Goal: Task Accomplishment & Management: Manage account settings

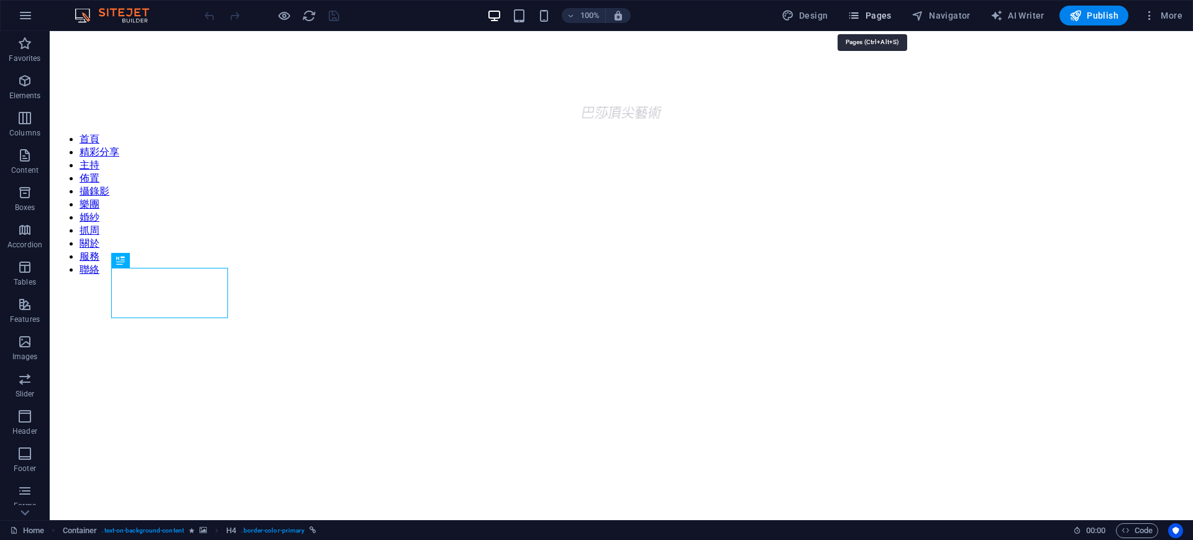
click at [875, 18] on span "Pages" at bounding box center [868, 15] width 43 height 12
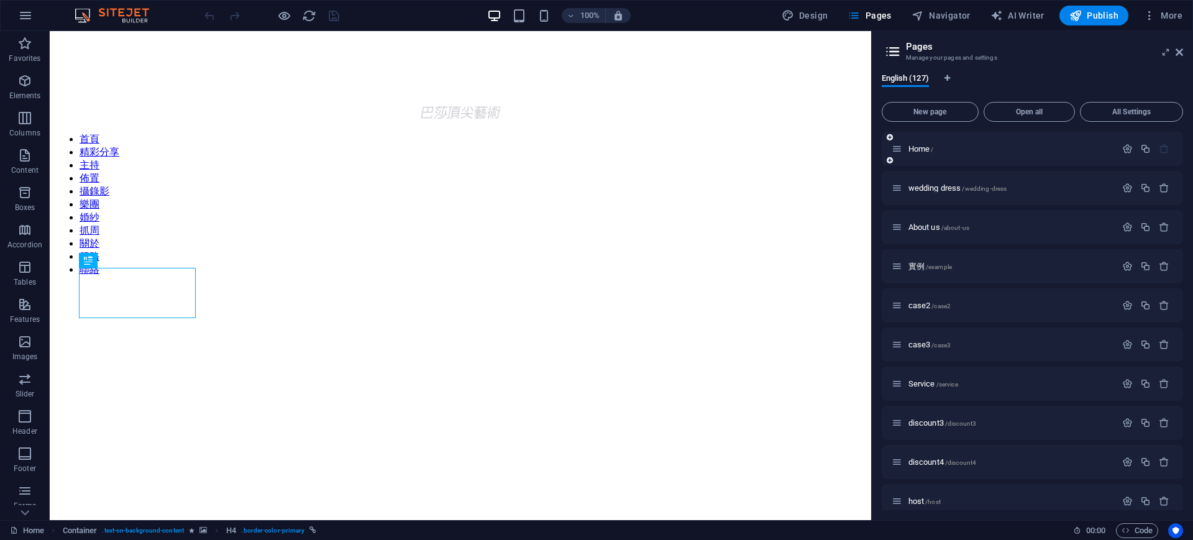
click at [1180, 148] on div "Home /" at bounding box center [1032, 149] width 302 height 34
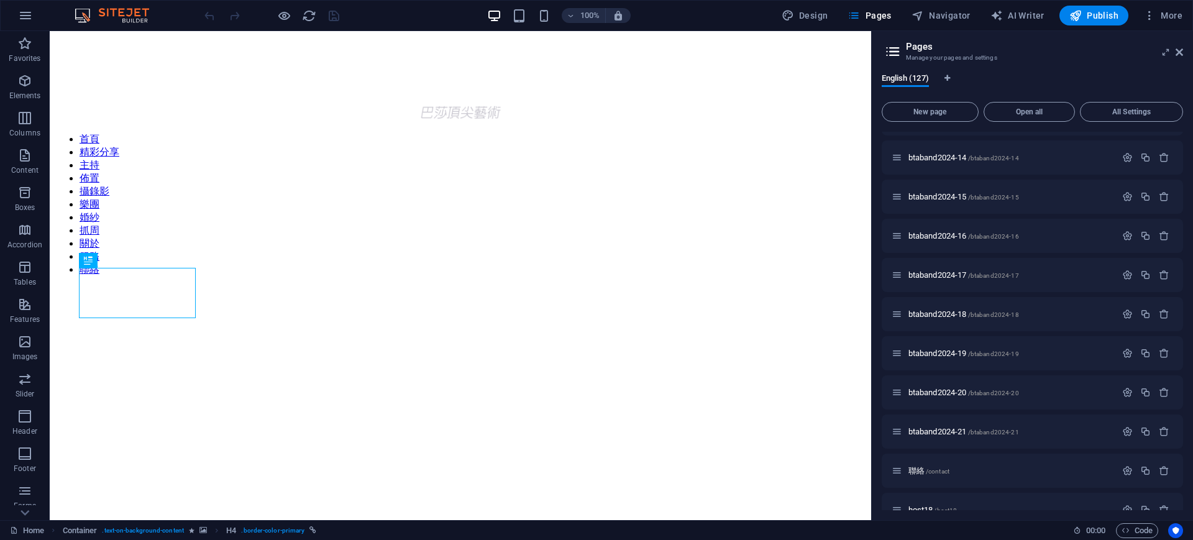
scroll to position [2757, 0]
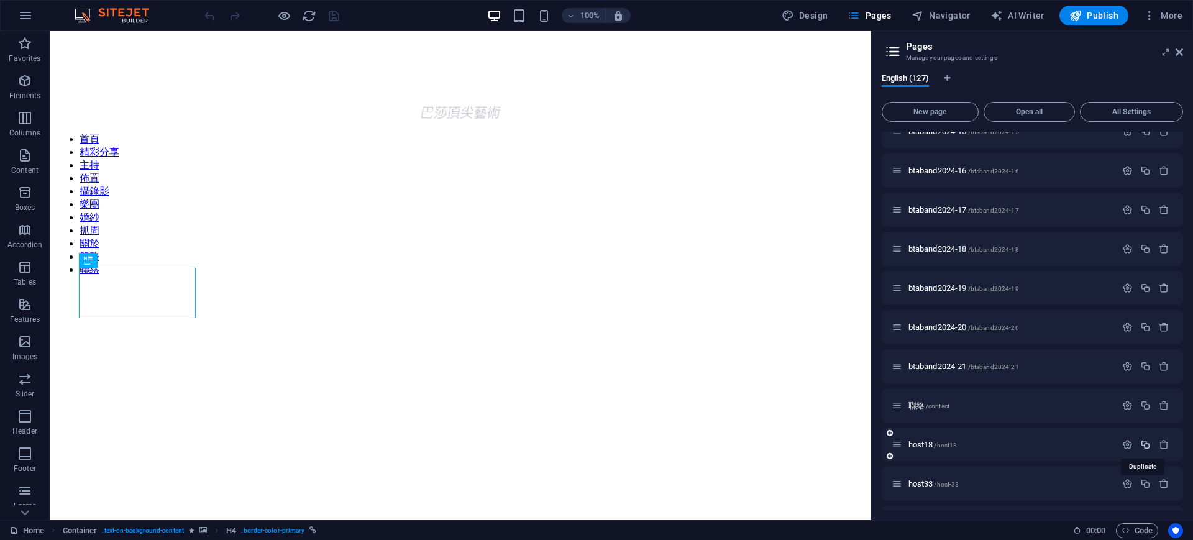
click at [1143, 444] on icon "button" at bounding box center [1145, 444] width 11 height 11
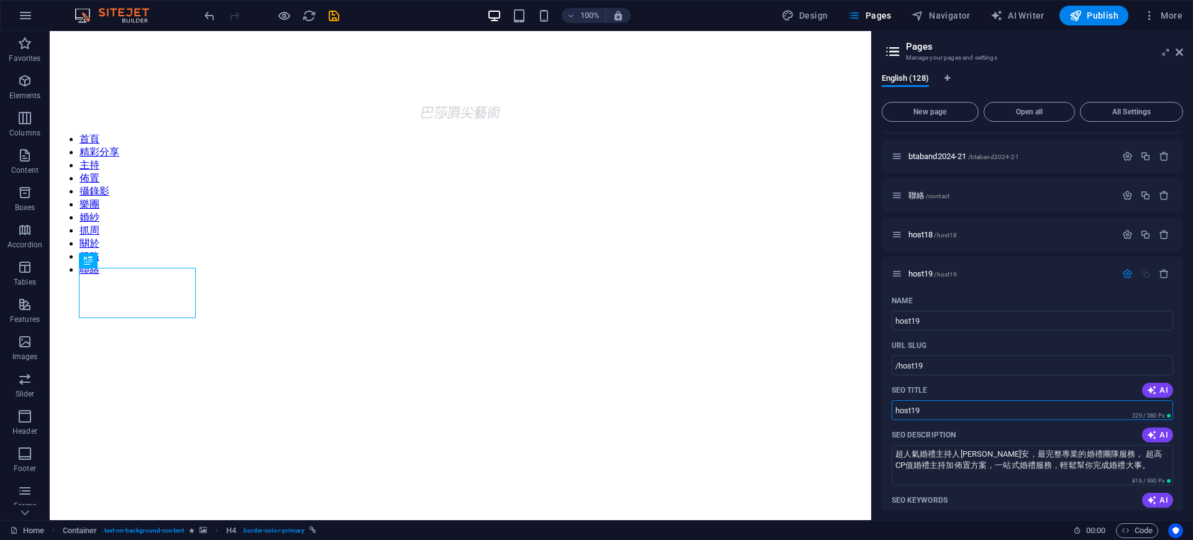
drag, startPoint x: 930, startPoint y: 407, endPoint x: 879, endPoint y: 421, distance: 52.9
click at [877, 414] on div "English (128) New page Open all All Settings Home / wedding dress /wedding-dres…" at bounding box center [1033, 291] width 322 height 457
paste input "專業婚禮主持人推薦，[PERSON_NAME]老師介紹"
type input "專業婚禮主持人推薦，[PERSON_NAME]老師介紹"
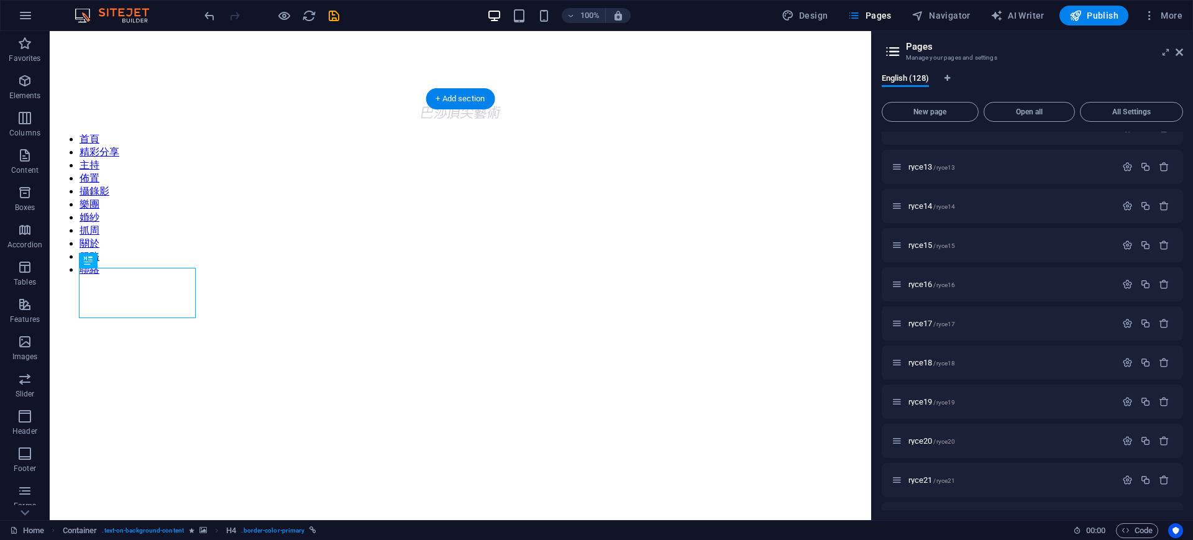
drag, startPoint x: 1153, startPoint y: 499, endPoint x: 925, endPoint y: 421, distance: 241.0
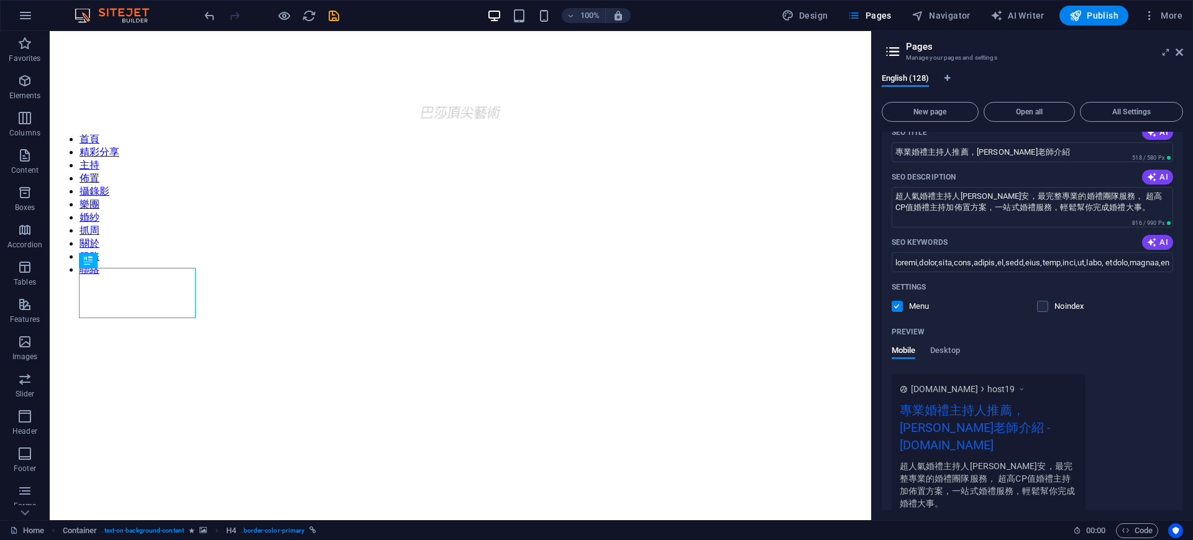
scroll to position [3089, 0]
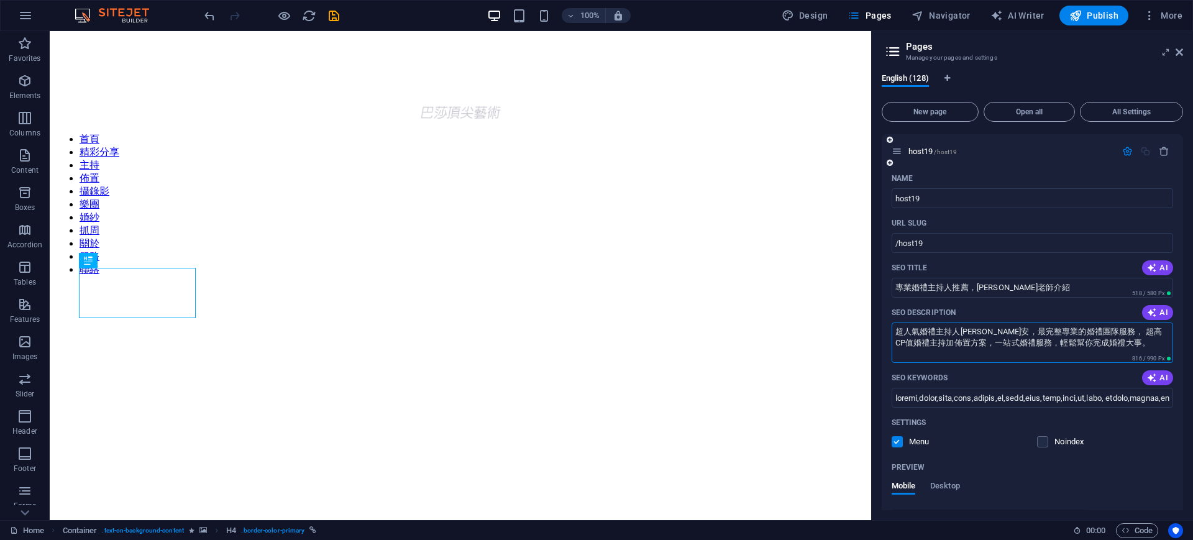
click at [1093, 339] on textarea "超人氣婚禮主持人[PERSON_NAME]安，最完整專業的婚禮團隊服務， 超高CP值婚禮主持加佈置方案，一站式婚禮服務，輕鬆幫你完成婚禮大事。" at bounding box center [1032, 342] width 282 height 40
drag, startPoint x: 1097, startPoint y: 345, endPoint x: 924, endPoint y: 318, distance: 175.5
click at [897, 324] on textarea "超人氣婚禮主持人[PERSON_NAME]安，最完整專業的婚禮團隊服務， 超高CP值婚禮主持加佈置方案，一站式婚禮服務，輕鬆幫你完成婚禮大事。" at bounding box center [1032, 342] width 282 height 40
drag, startPoint x: 924, startPoint y: 318, endPoint x: 898, endPoint y: 330, distance: 28.6
click at [899, 327] on textarea "超人氣婚禮主持人[PERSON_NAME]安，最完整專業的婚禮團隊服務， 超高CP值婚禮主持加佈置方案，一站式婚禮服務，輕鬆幫你完成婚禮大事。" at bounding box center [1032, 342] width 282 height 40
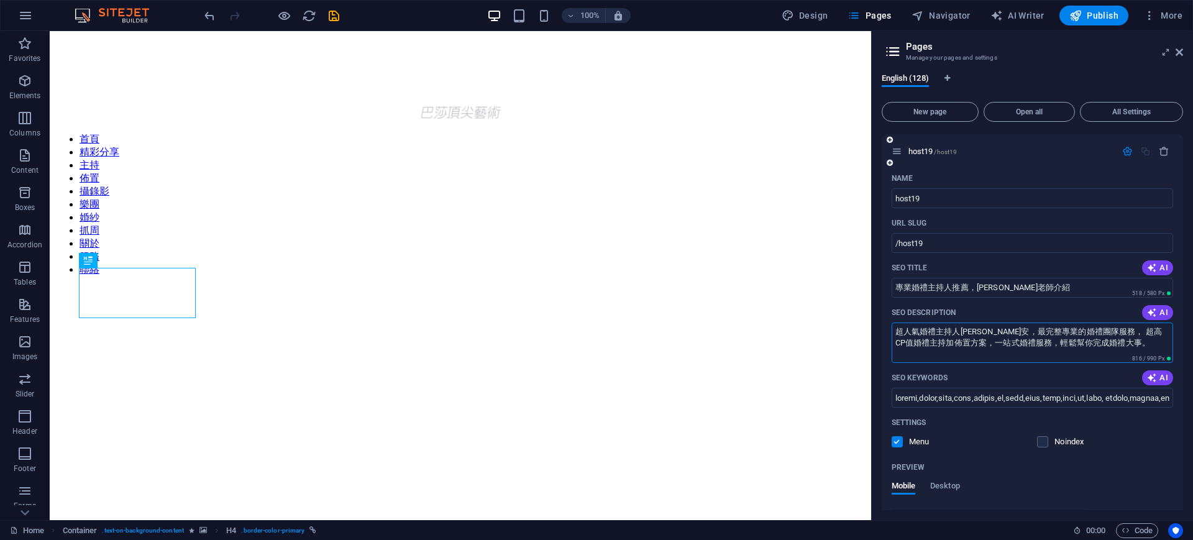
click at [896, 329] on textarea "超人氣婚禮主持人[PERSON_NAME]安，最完整專業的婚禮團隊服務， 超高CP值婚禮主持加佈置方案，一站式婚禮服務，輕鬆幫你完成婚禮大事。" at bounding box center [1032, 342] width 282 height 40
drag, startPoint x: 897, startPoint y: 332, endPoint x: 1079, endPoint y: 345, distance: 182.5
click at [1104, 348] on textarea "超人氣婚禮主持人[PERSON_NAME]安，最完整專業的婚禮團隊服務， 超高CP值婚禮主持加佈置方案，一站式婚禮服務，輕鬆幫你完成婚禮大事。" at bounding box center [1032, 342] width 282 height 40
drag, startPoint x: 896, startPoint y: 331, endPoint x: 1105, endPoint y: 349, distance: 209.5
click at [1105, 349] on textarea "超人氣婚禮主持人[PERSON_NAME]安，最完整專業的婚禮團隊服務， 超高CP值婚禮主持加佈置方案，一站式婚禮服務，輕鬆幫你完成婚禮大事。" at bounding box center [1032, 342] width 282 height 40
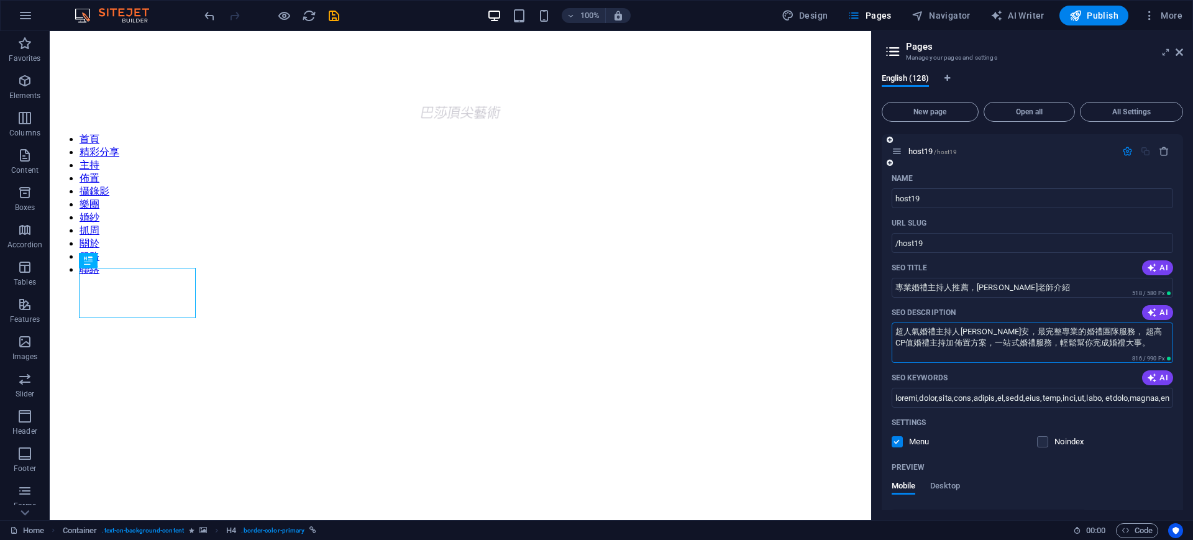
paste textarea "二十年經驗婚禮主持人[PERSON_NAME]老師，帶領著最完整的婚禮團隊一站式服務， 平價婚禮樂團主持加佈置方案，推薦"
drag, startPoint x: 1025, startPoint y: 340, endPoint x: 880, endPoint y: 305, distance: 149.5
click at [880, 305] on div "English (128) New page Open all All Settings Home / wedding dress /wedding-dres…" at bounding box center [1033, 291] width 322 height 457
paste textarea "您， 平價婚禮樂團主持加佈置包套方案，最強婚禮攝影群"
type textarea "二十年經驗婚禮主持人[PERSON_NAME]老師，帶領著最完整的婚禮團隊一站式服務您， 平價婚禮樂團主持加佈置包套方案，最強婚禮攝影群推薦。"
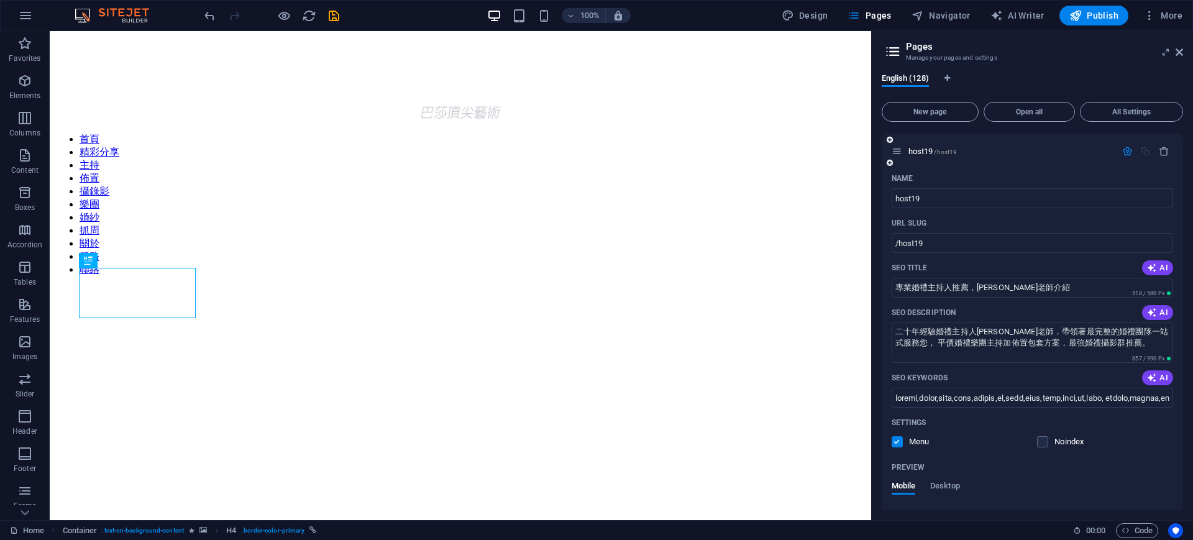
drag, startPoint x: 1129, startPoint y: 148, endPoint x: 1122, endPoint y: 150, distance: 6.3
click at [1129, 150] on icon "button" at bounding box center [1127, 151] width 11 height 11
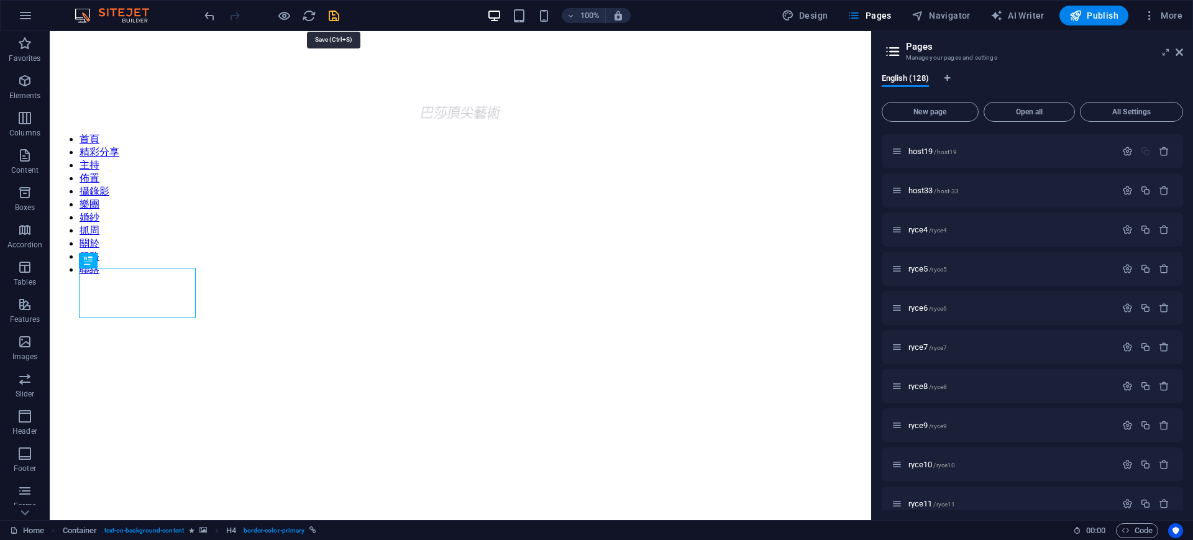
click at [335, 17] on icon "save" at bounding box center [334, 16] width 14 height 14
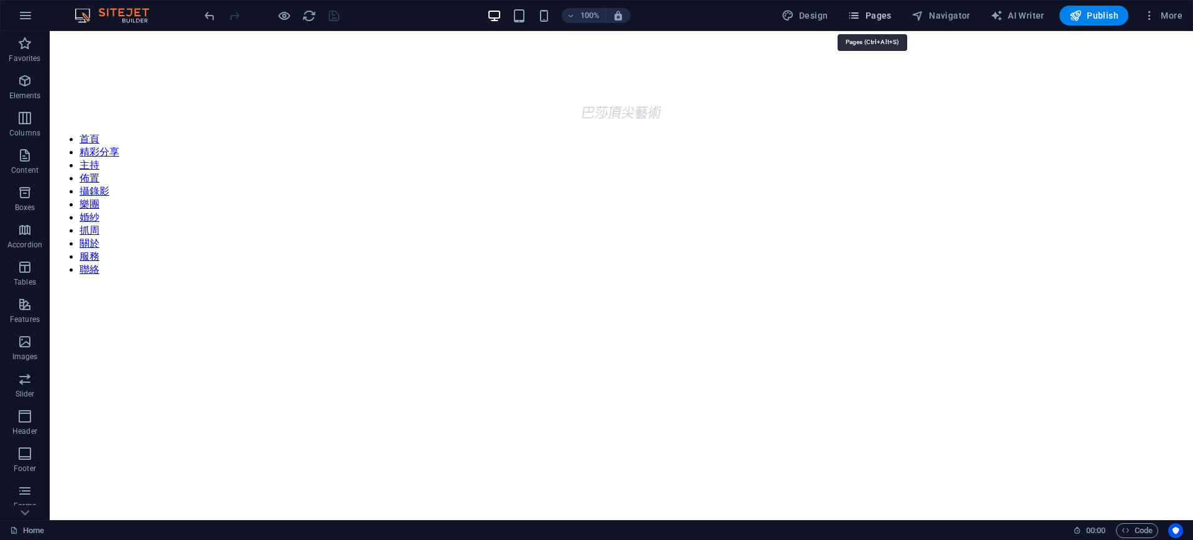
click at [872, 19] on span "Pages" at bounding box center [868, 15] width 43 height 12
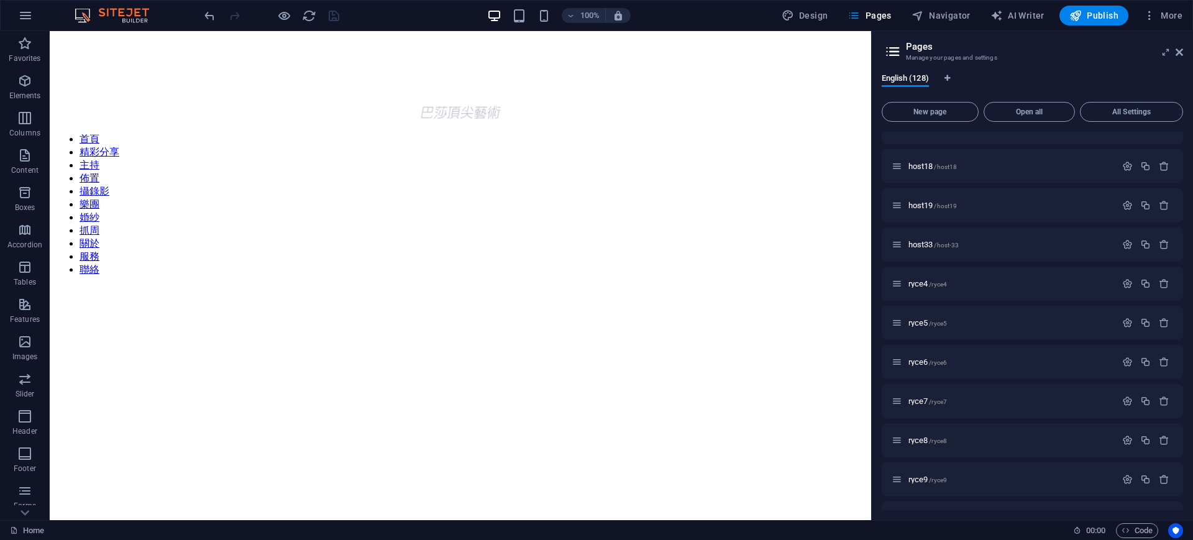
scroll to position [2953, 0]
click at [1017, 287] on p "host19 /host19" at bounding box center [1010, 287] width 204 height 8
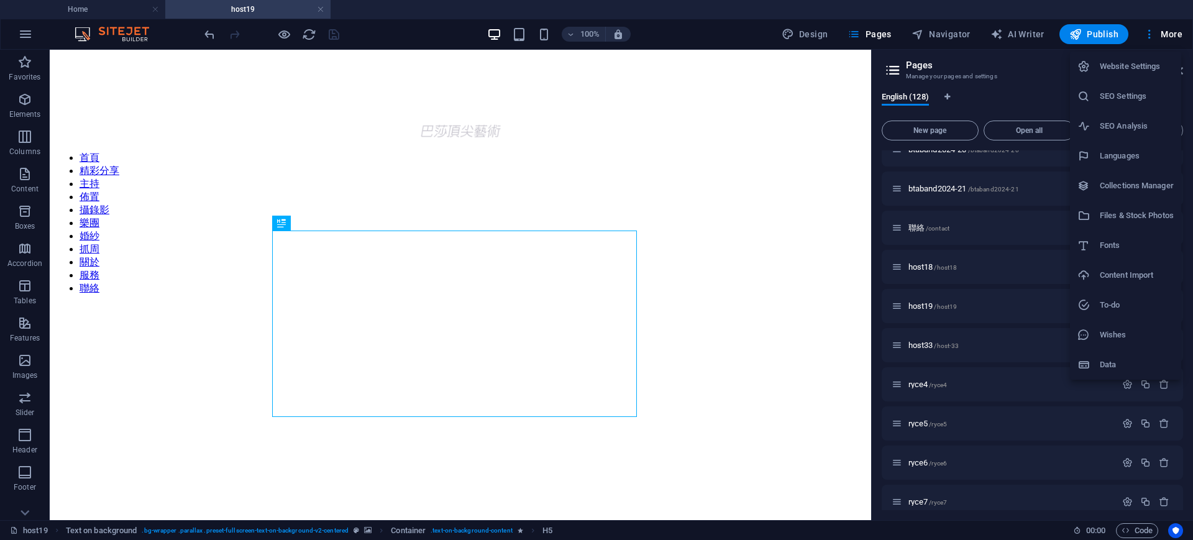
scroll to position [0, 0]
click at [710, 301] on div at bounding box center [596, 270] width 1193 height 540
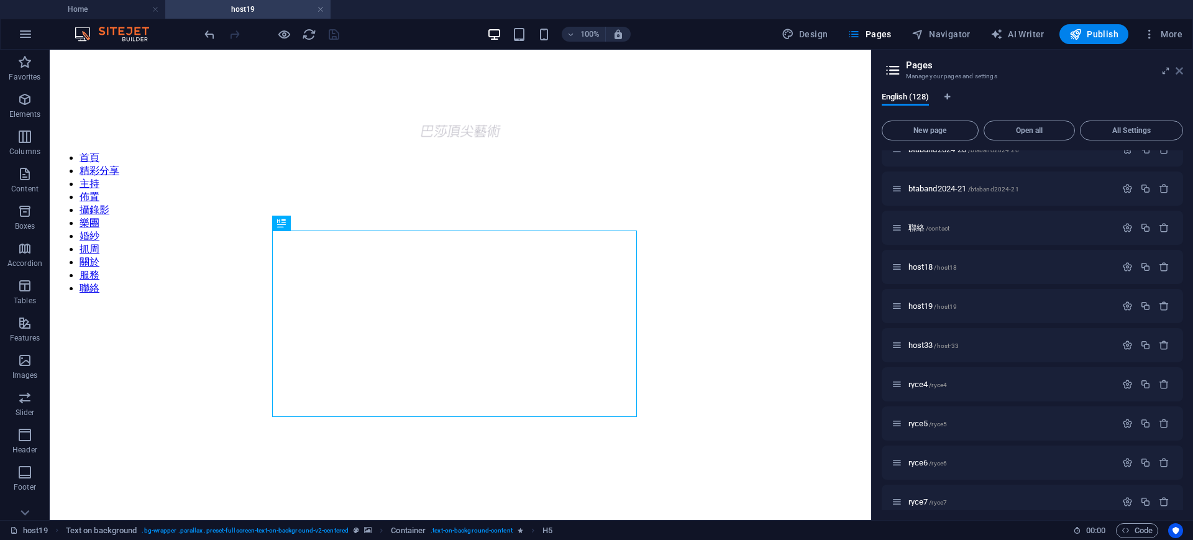
click at [1180, 73] on icon at bounding box center [1178, 71] width 7 height 10
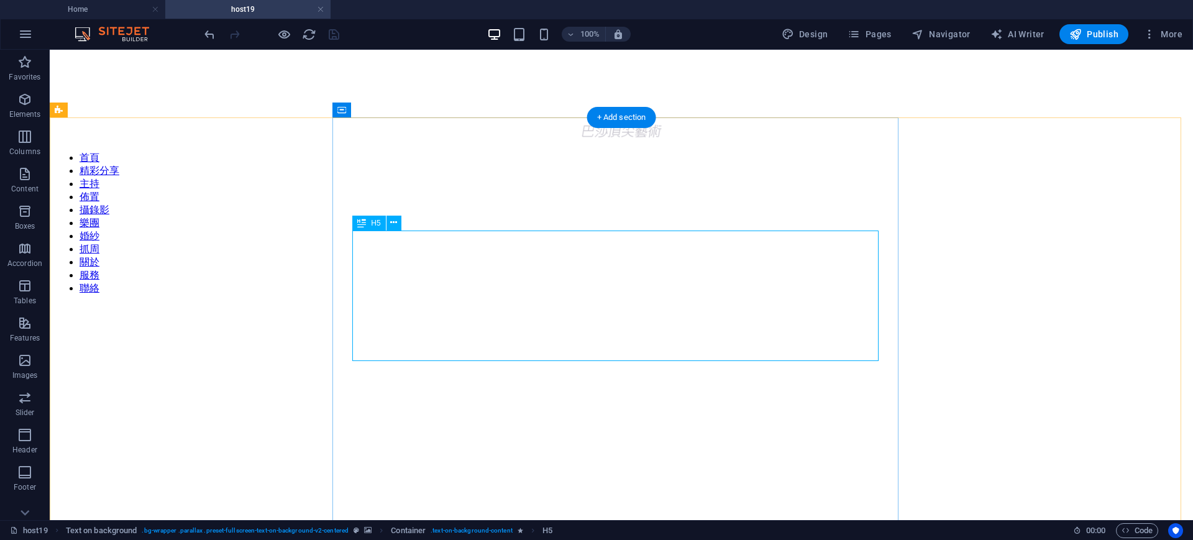
click at [984, 271] on figure at bounding box center [621, 271] width 1133 height 0
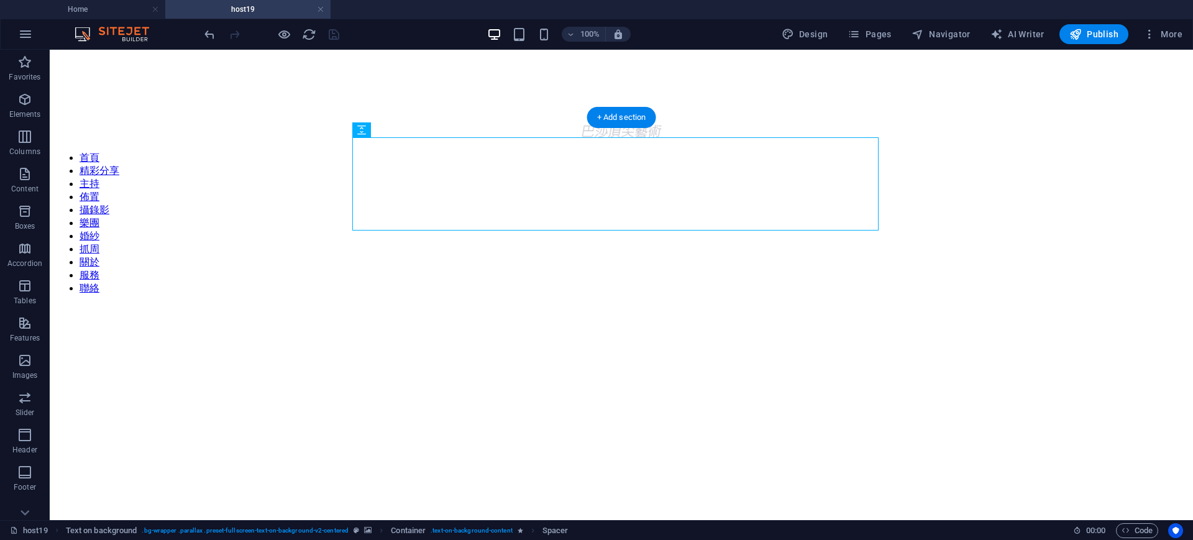
click at [904, 271] on figure at bounding box center [621, 271] width 1133 height 0
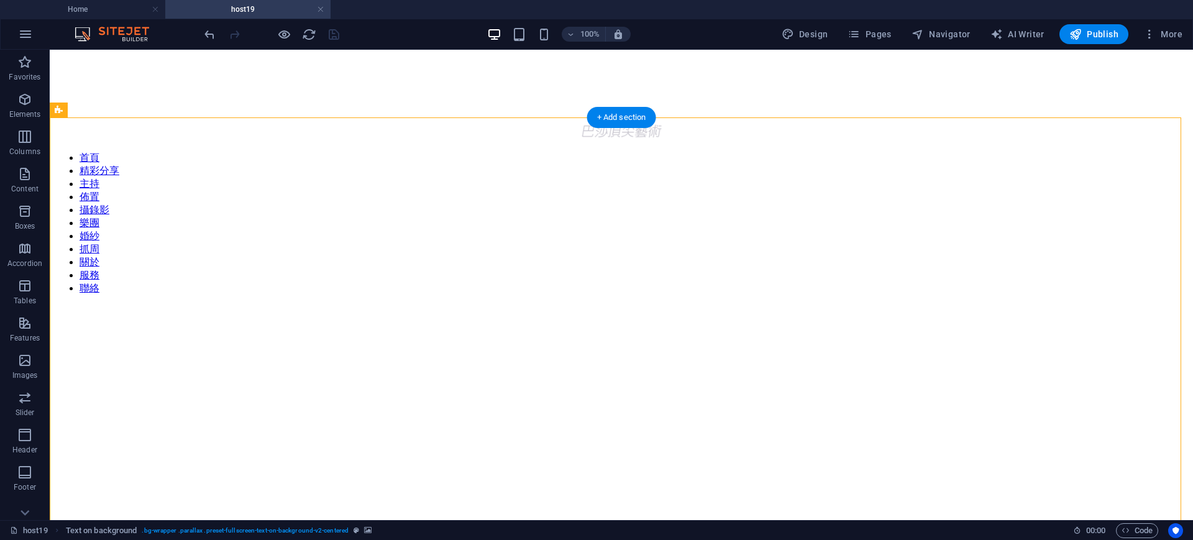
click at [979, 271] on figure at bounding box center [621, 271] width 1133 height 0
click at [878, 33] on span "Pages" at bounding box center [868, 34] width 43 height 12
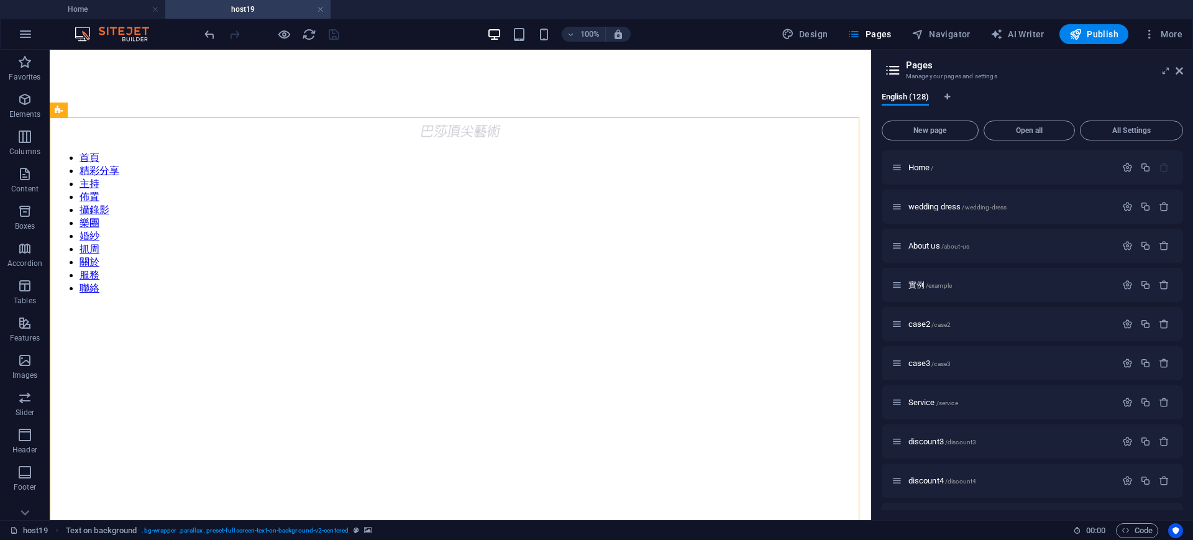
drag, startPoint x: 1183, startPoint y: 161, endPoint x: 1190, endPoint y: 291, distance: 130.6
click at [1190, 299] on div "English (128) New page Open all All Settings Home / wedding dress /wedding-dres…" at bounding box center [1033, 301] width 322 height 438
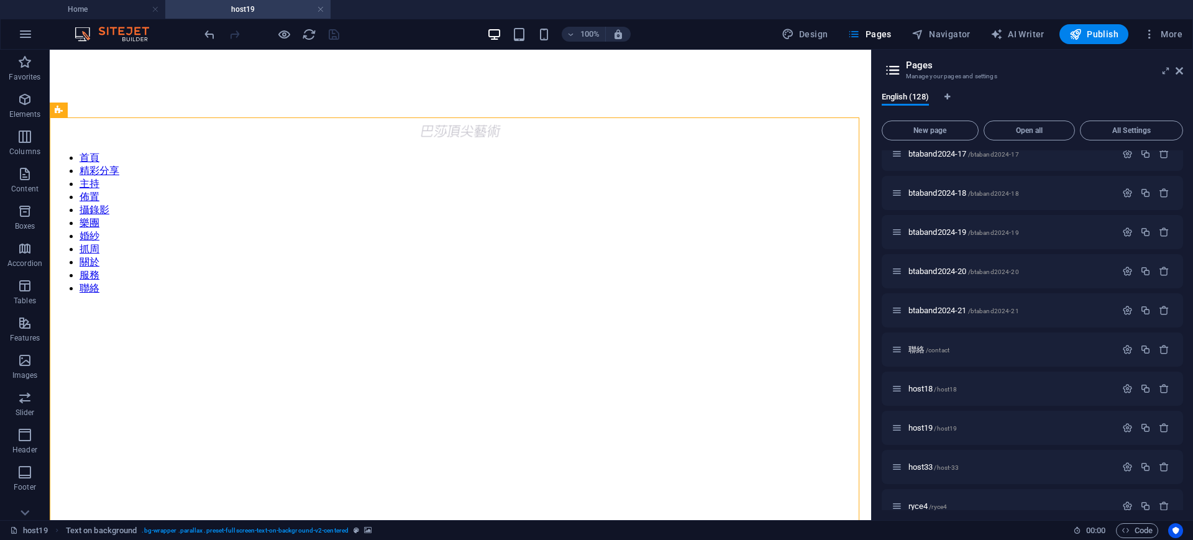
scroll to position [2849, 0]
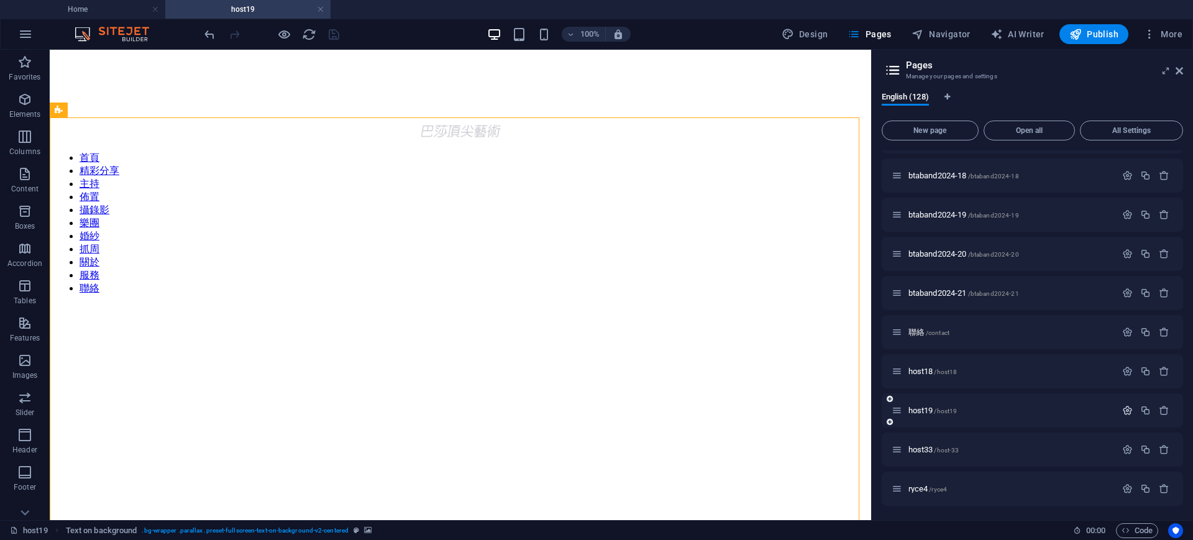
click at [1126, 414] on icon "button" at bounding box center [1127, 410] width 11 height 11
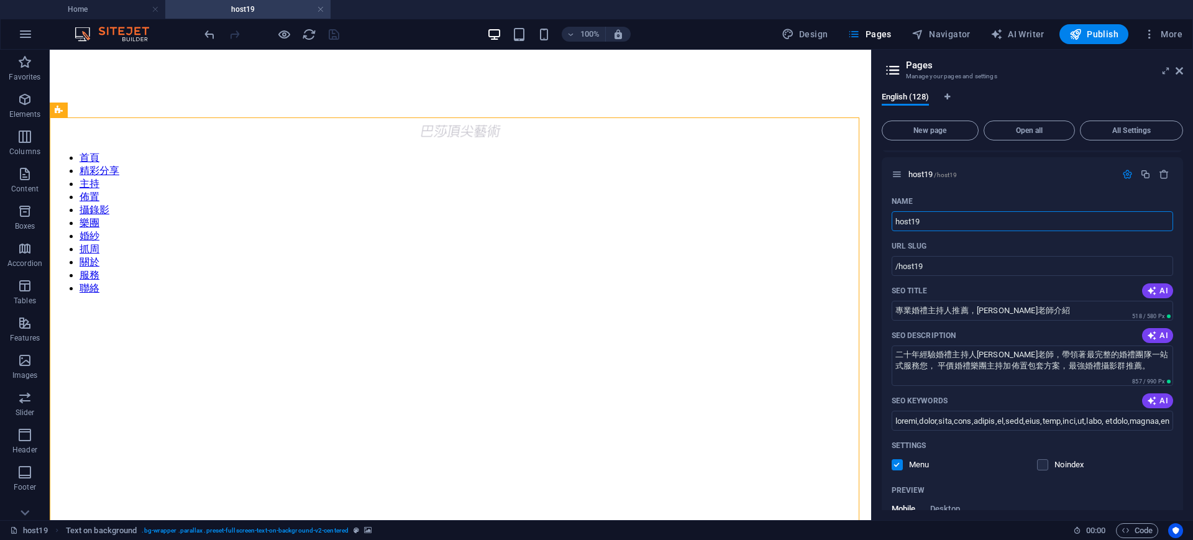
scroll to position [3104, 0]
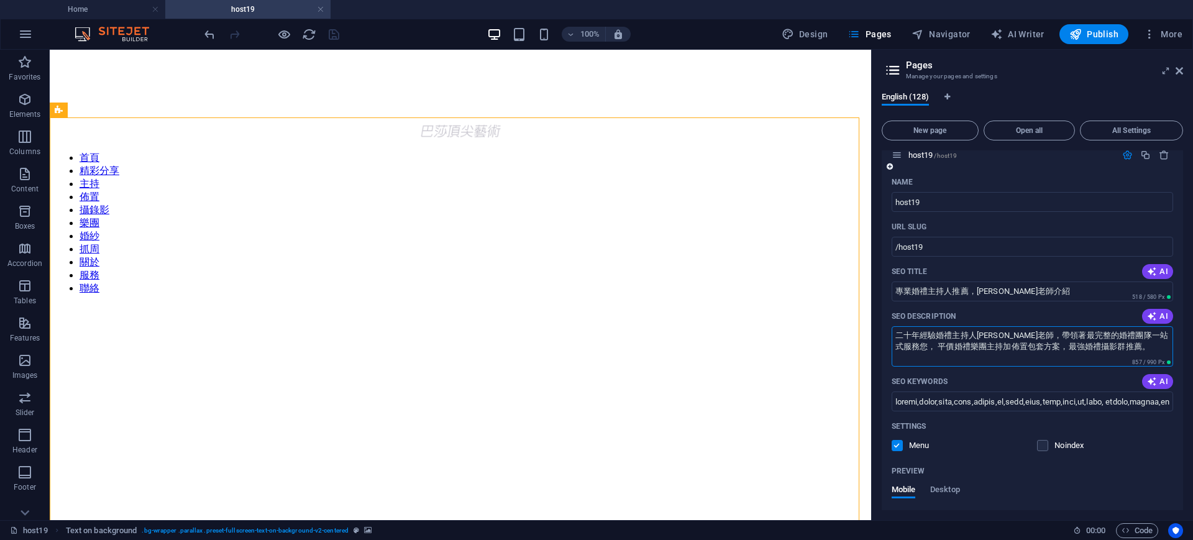
drag, startPoint x: 898, startPoint y: 333, endPoint x: 1130, endPoint y: 372, distance: 235.0
click at [1130, 372] on div "Name host19 ​ URL SLUG /host19 ​ SEO Title AI 專業婚禮主持人推薦，[PERSON_NAME]老師介紹 ​ 518…" at bounding box center [1032, 439] width 302 height 535
click at [30, 94] on icon "button" at bounding box center [24, 99] width 15 height 15
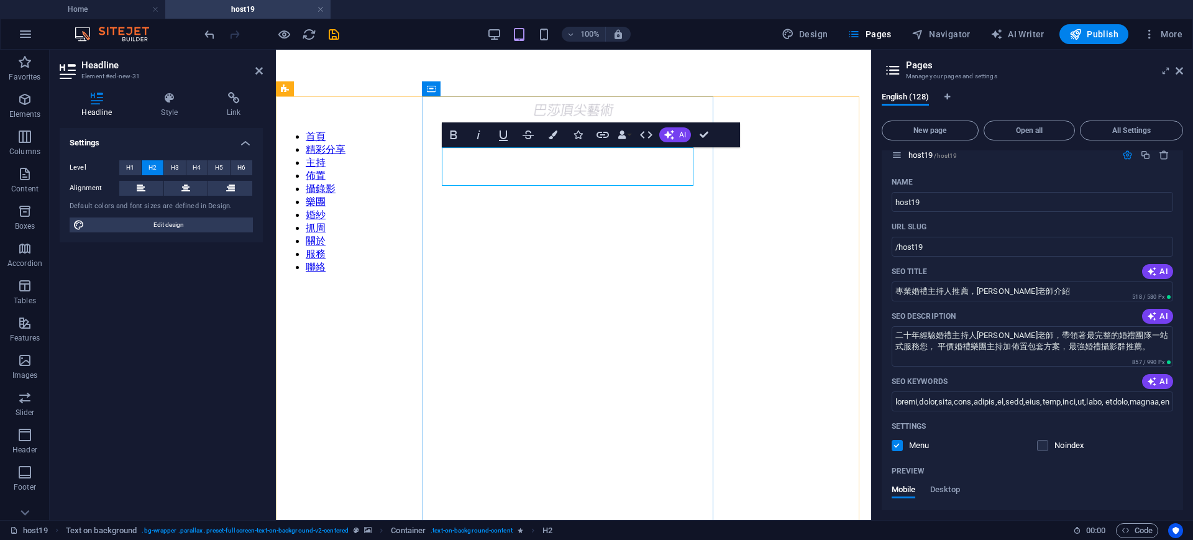
scroll to position [393, 9]
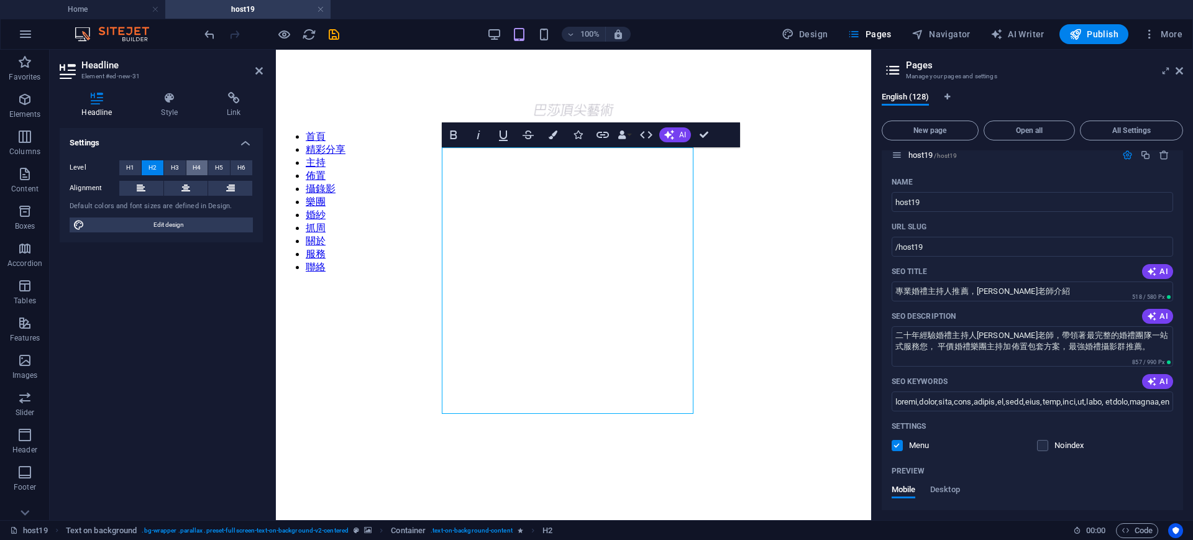
click at [201, 168] on button "H4" at bounding box center [197, 167] width 22 height 15
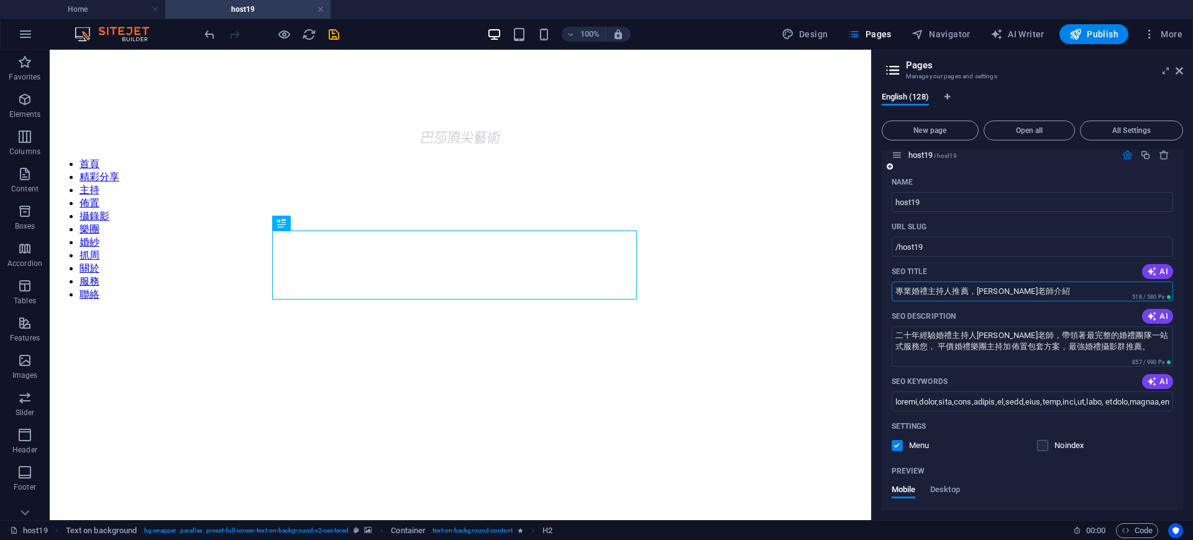
drag, startPoint x: 1033, startPoint y: 294, endPoint x: 892, endPoint y: 284, distance: 141.4
click at [892, 284] on input "專業婚禮主持人推薦，[PERSON_NAME]老師介紹" at bounding box center [1032, 291] width 282 height 20
click at [22, 106] on icon "button" at bounding box center [24, 99] width 15 height 15
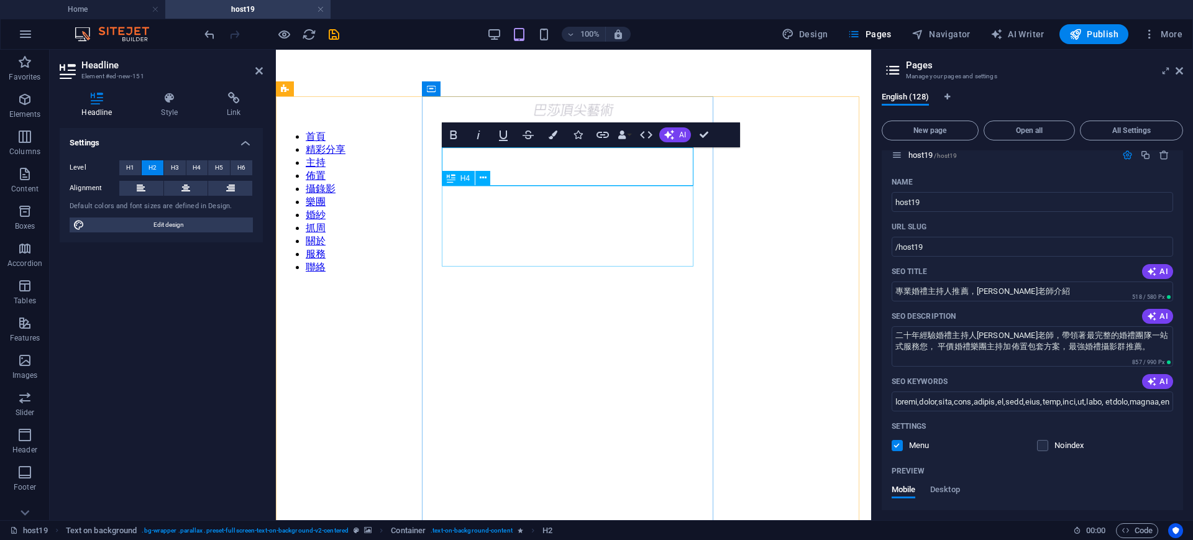
scroll to position [0, 9]
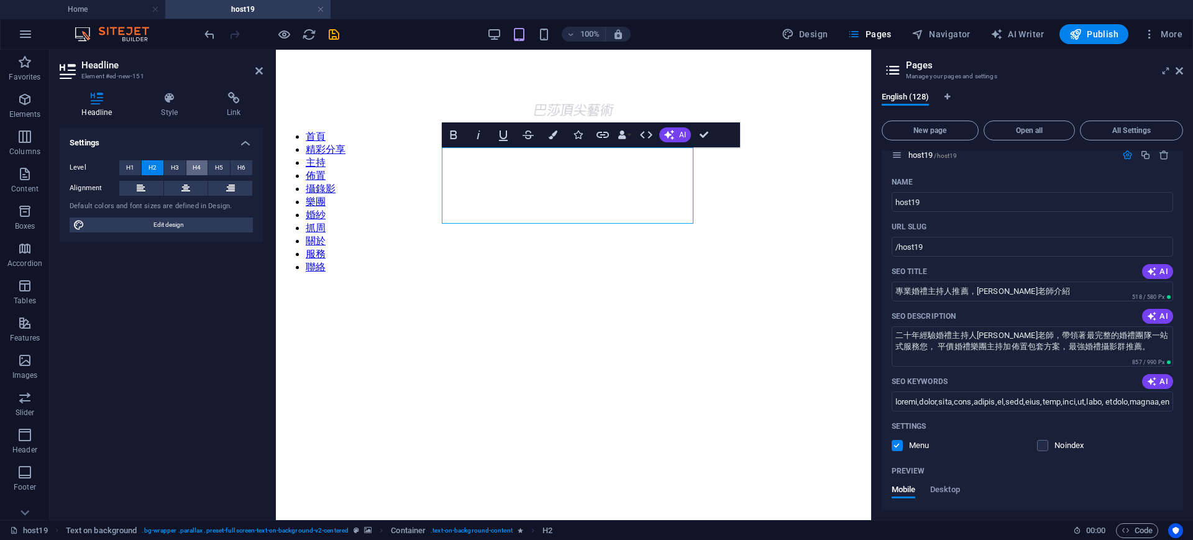
click at [199, 173] on span "H4" at bounding box center [197, 167] width 8 height 15
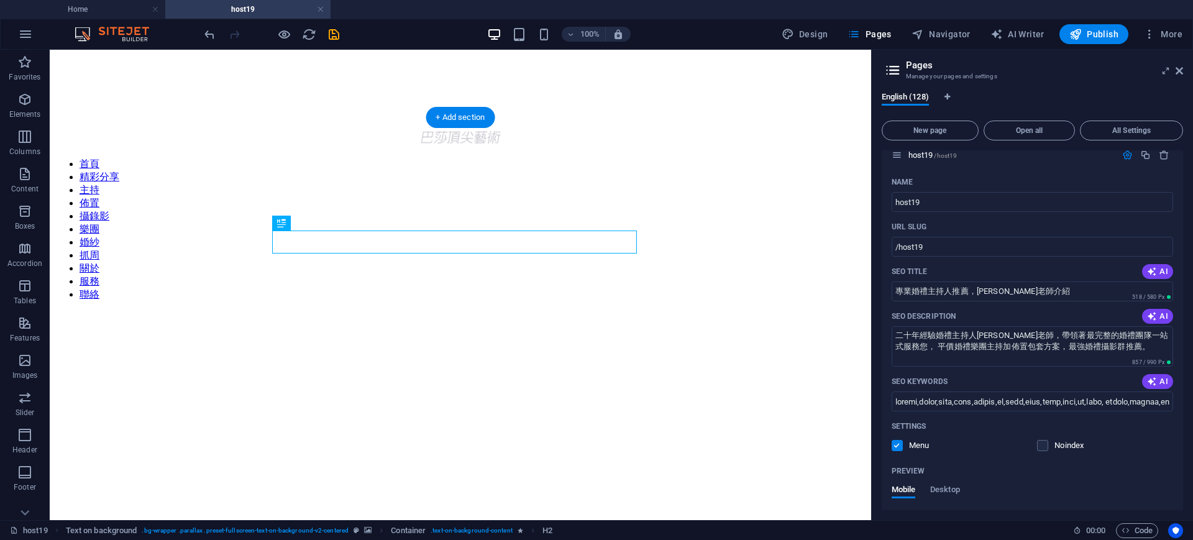
drag, startPoint x: 709, startPoint y: 206, endPoint x: 708, endPoint y: 214, distance: 7.6
click at [711, 275] on figure at bounding box center [460, 275] width 811 height 0
drag, startPoint x: 16, startPoint y: 114, endPoint x: 9, endPoint y: 116, distance: 6.9
click at [17, 114] on p "Elements" at bounding box center [25, 114] width 32 height 10
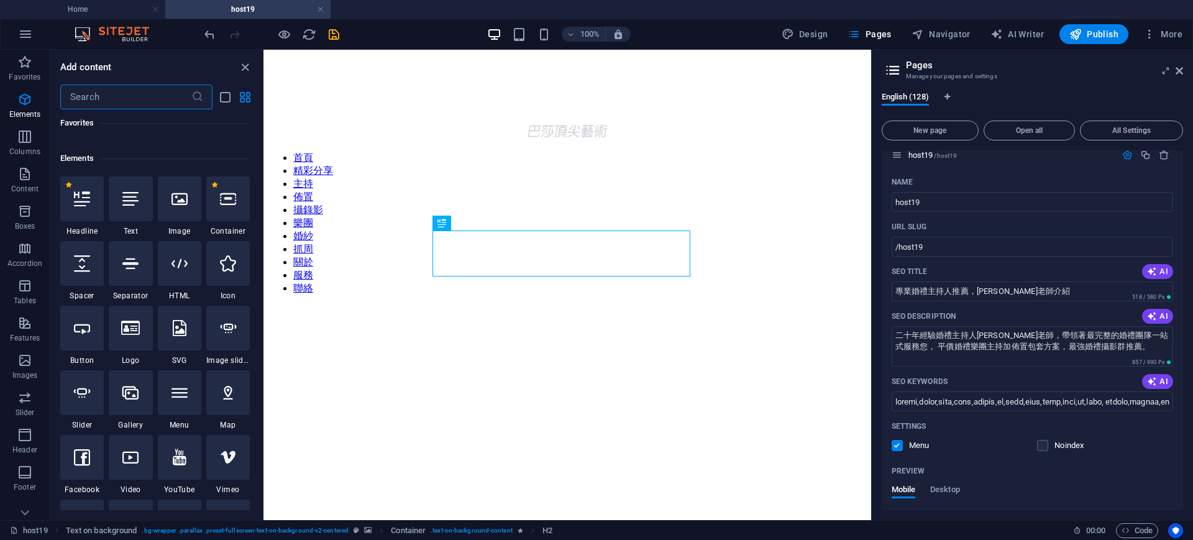
scroll to position [132, 0]
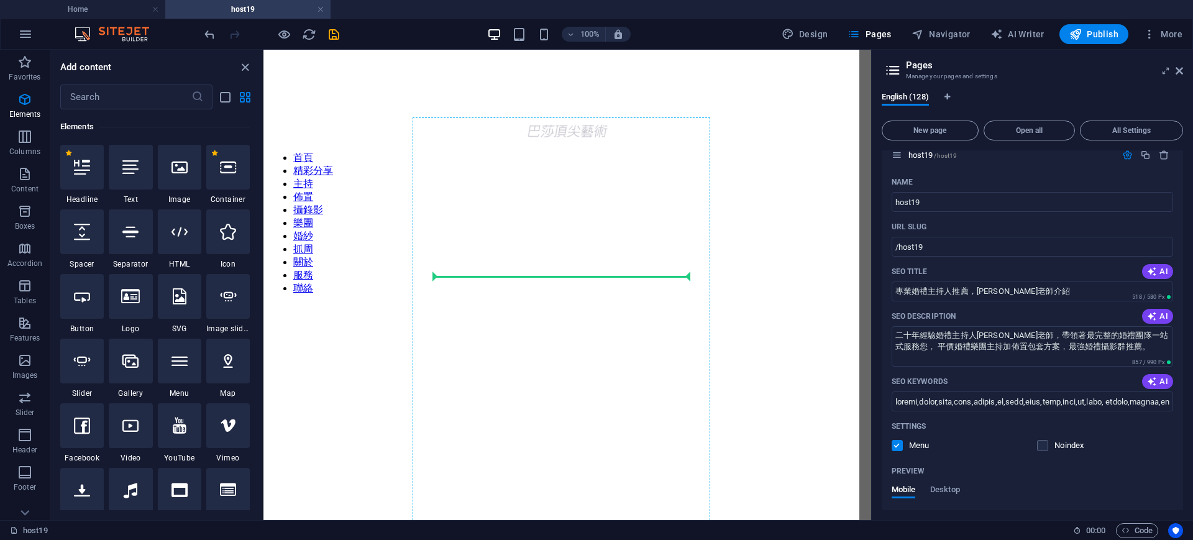
select select "px"
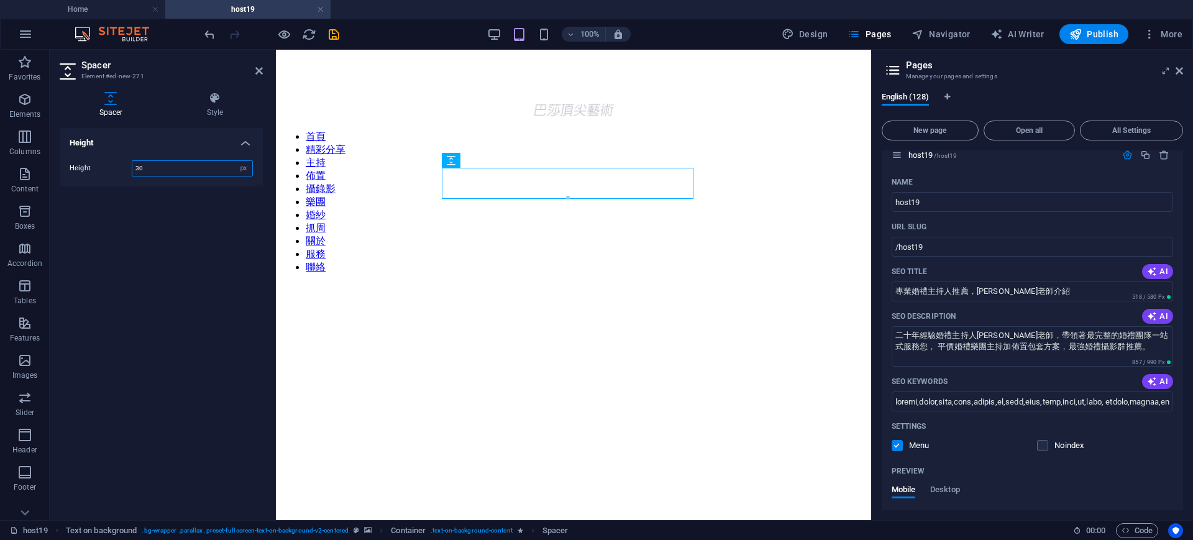
type input "30"
click at [31, 109] on p "Elements" at bounding box center [25, 114] width 32 height 10
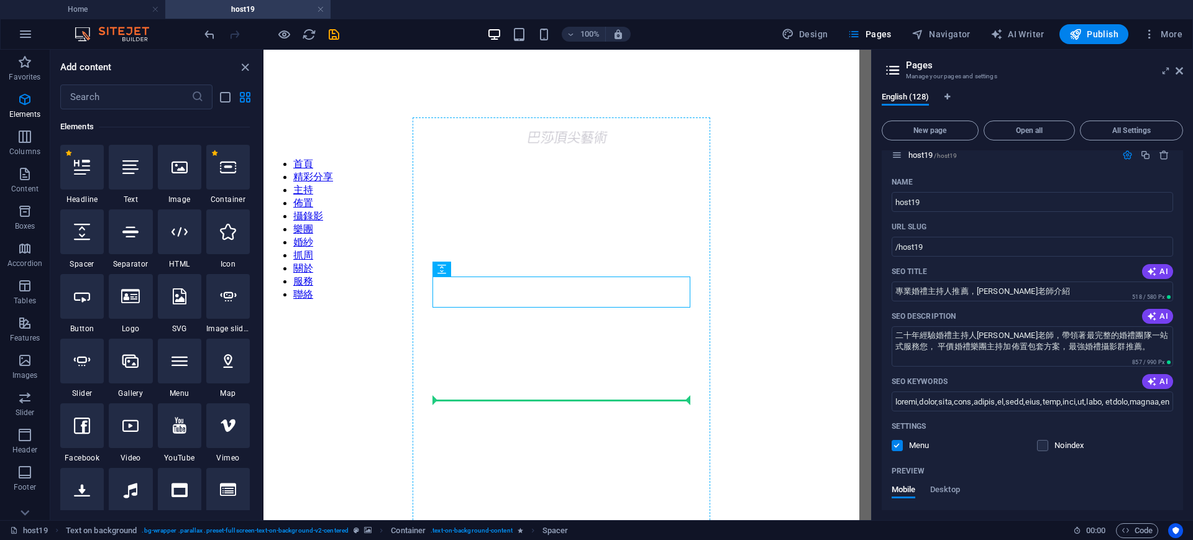
select select "px"
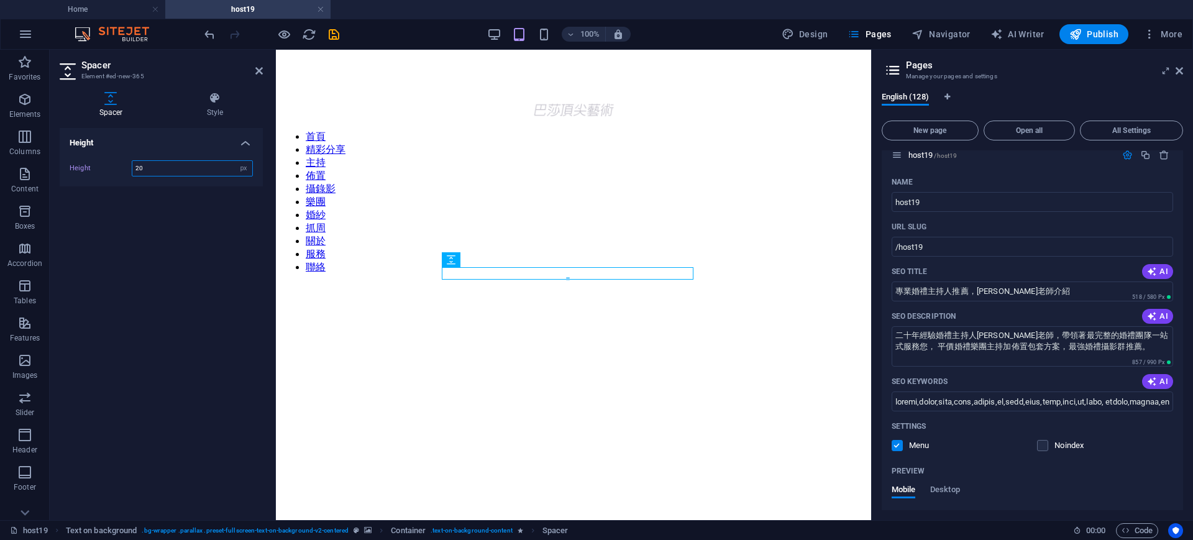
drag, startPoint x: 147, startPoint y: 165, endPoint x: 95, endPoint y: 158, distance: 52.6
click at [95, 160] on div "Height 20 px rem vh vw" at bounding box center [161, 168] width 183 height 16
type input "30"
click at [255, 72] on icon at bounding box center [258, 71] width 7 height 10
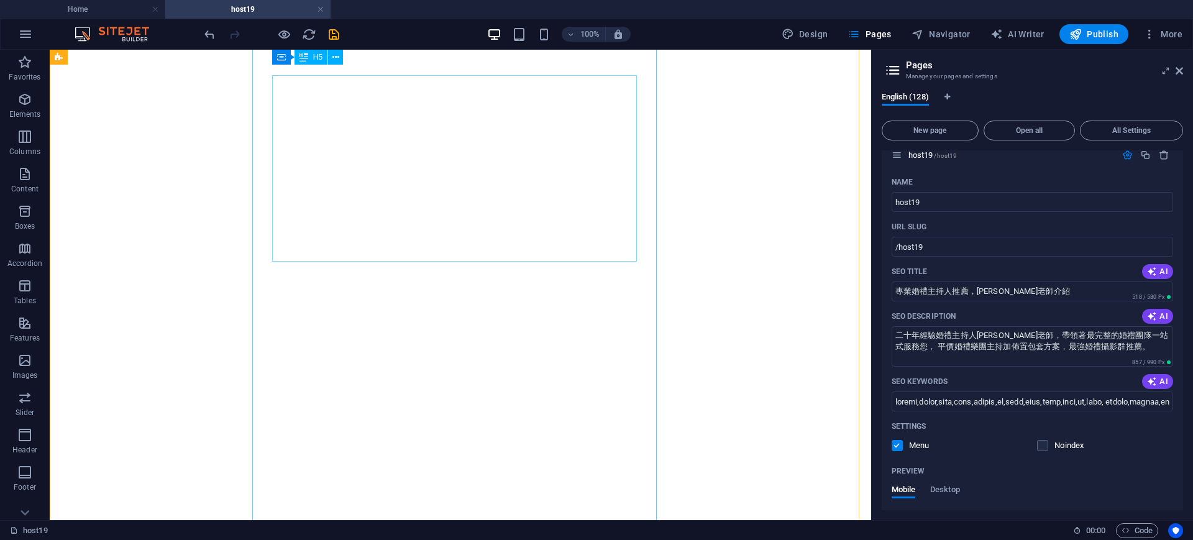
scroll to position [233, 0]
click at [1180, 70] on icon at bounding box center [1178, 71] width 7 height 10
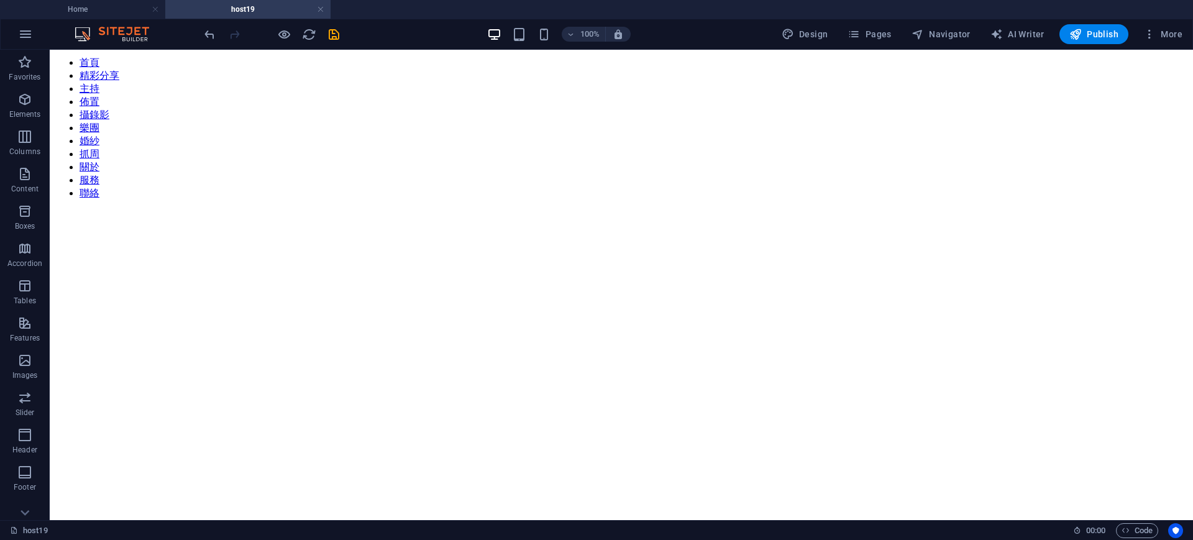
scroll to position [87, 0]
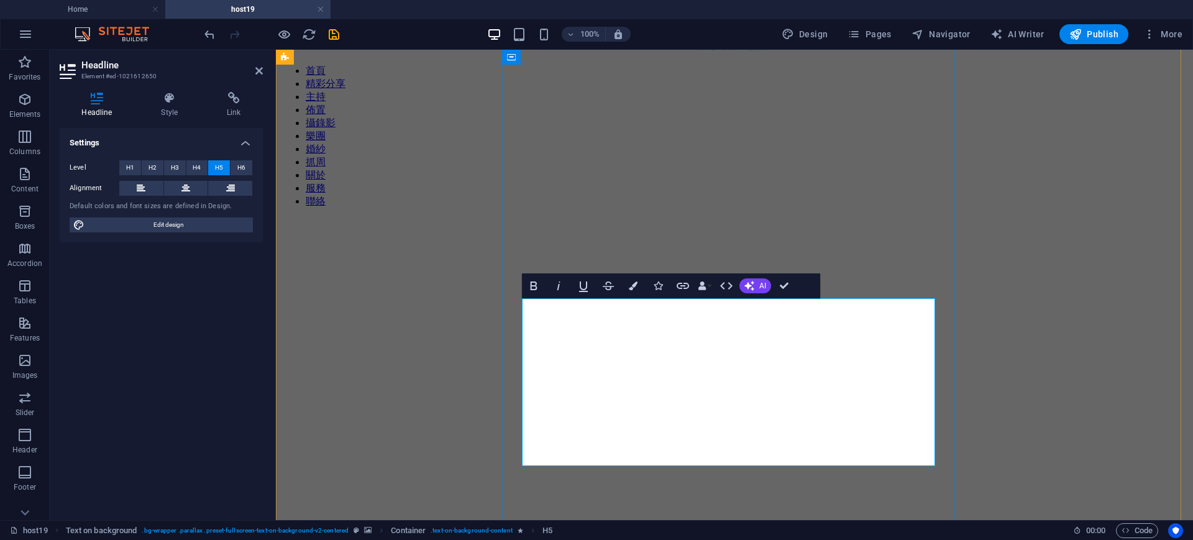
drag, startPoint x: 540, startPoint y: 306, endPoint x: 726, endPoint y: 452, distance: 236.2
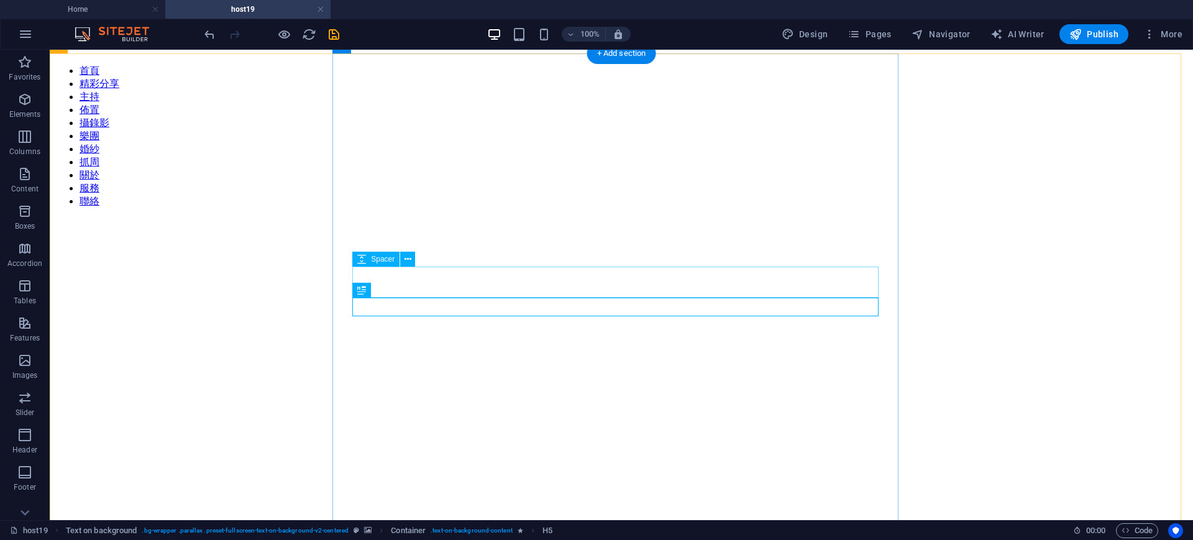
scroll to position [64, 0]
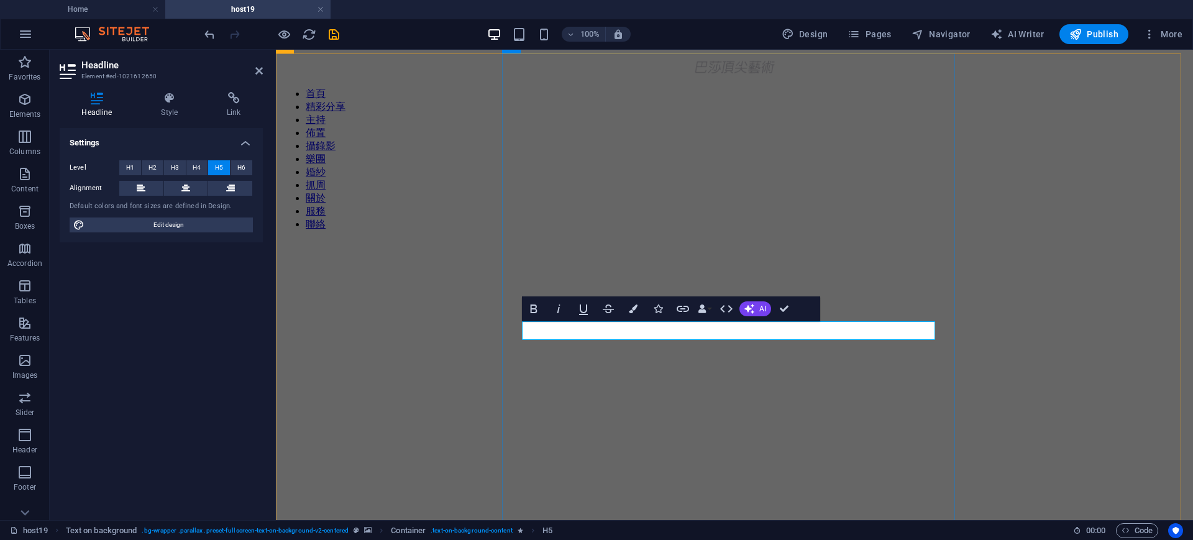
drag, startPoint x: 786, startPoint y: 303, endPoint x: 735, endPoint y: 253, distance: 70.3
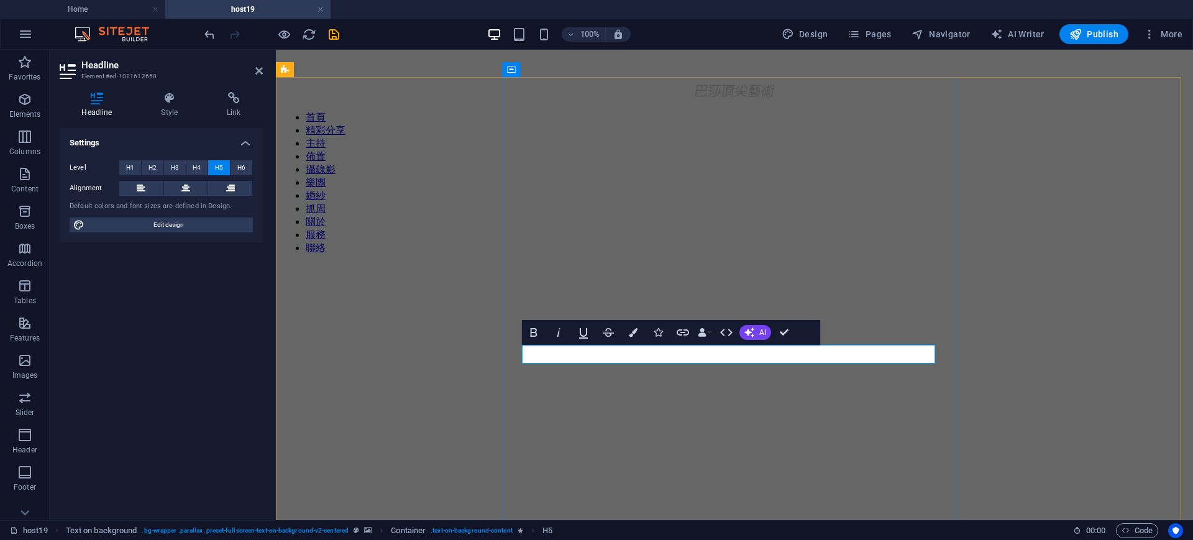
click at [585, 358] on div "Spacer" at bounding box center [557, 356] width 71 height 16
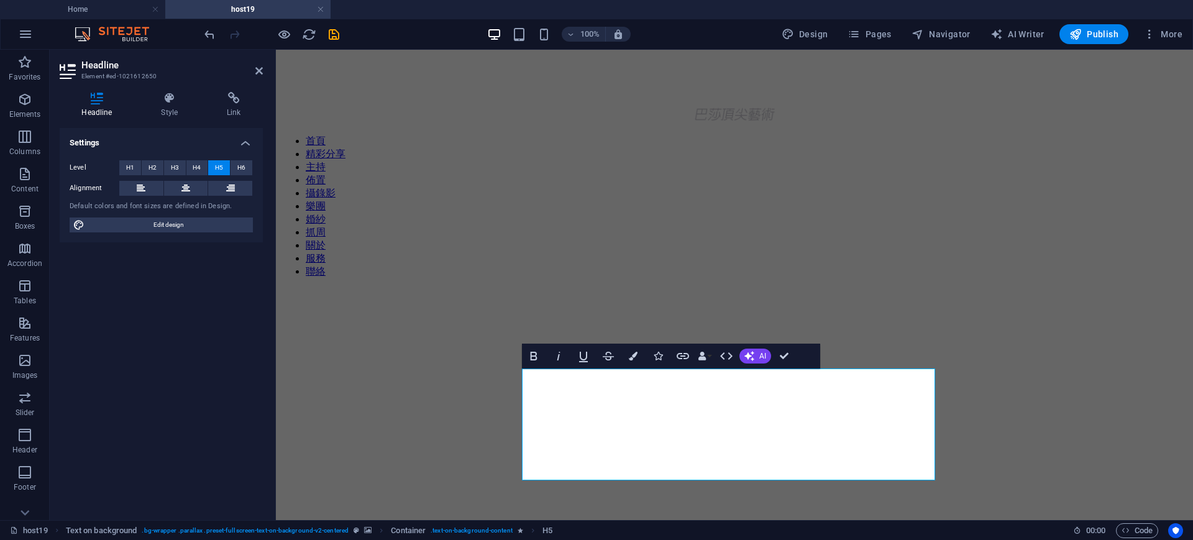
scroll to position [176, 0]
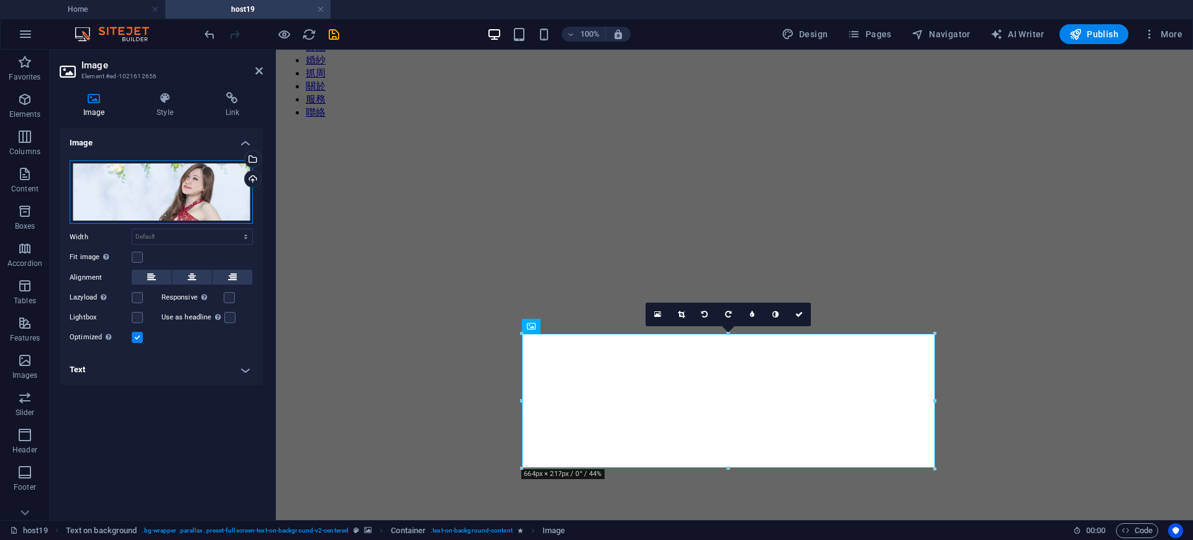
click at [206, 168] on div "Drag files here, click to choose files or select files from Files or our free s…" at bounding box center [161, 192] width 183 height 64
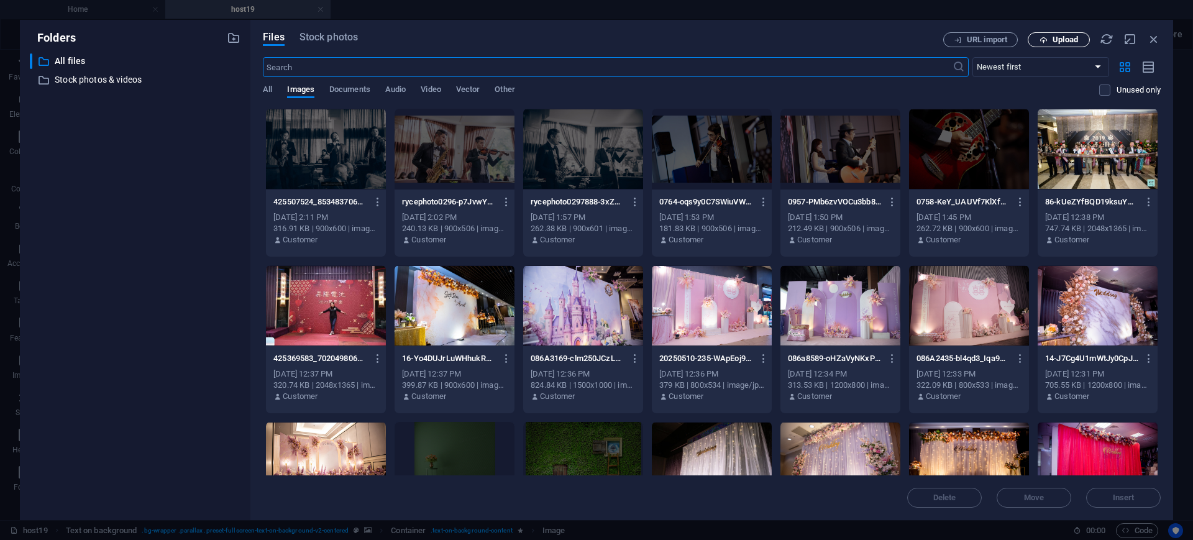
click at [1047, 34] on button "Upload" at bounding box center [1058, 39] width 62 height 15
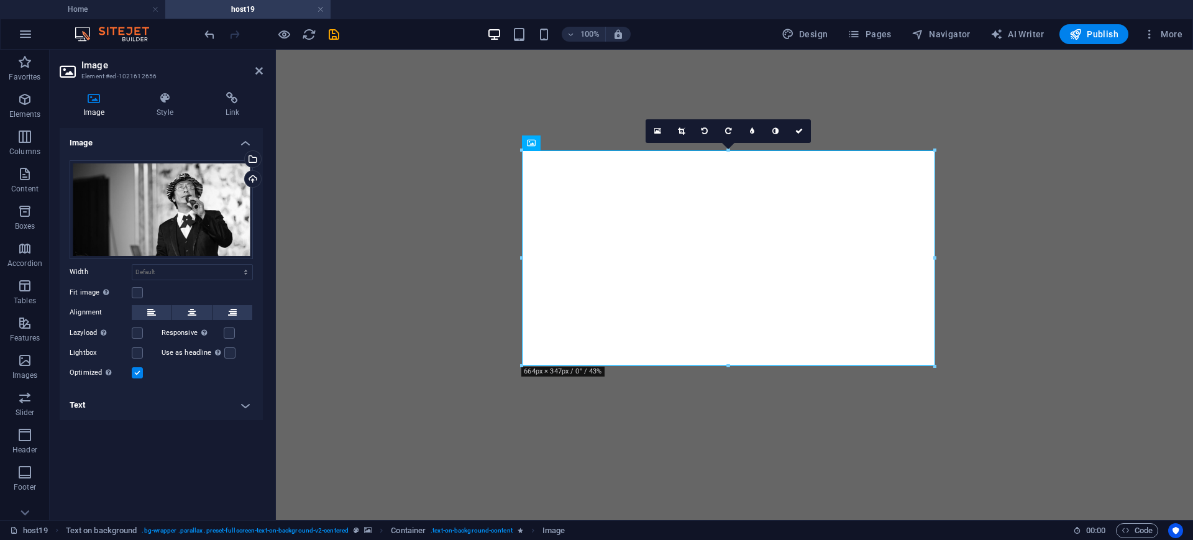
scroll to position [388, 0]
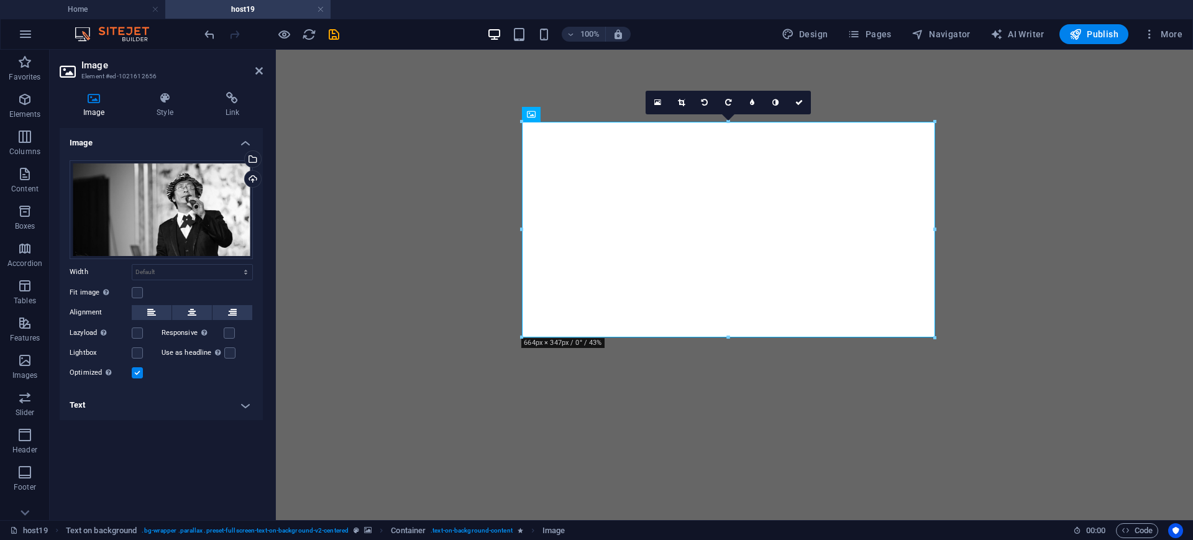
click at [1064, 78] on figure at bounding box center [734, 78] width 907 height 0
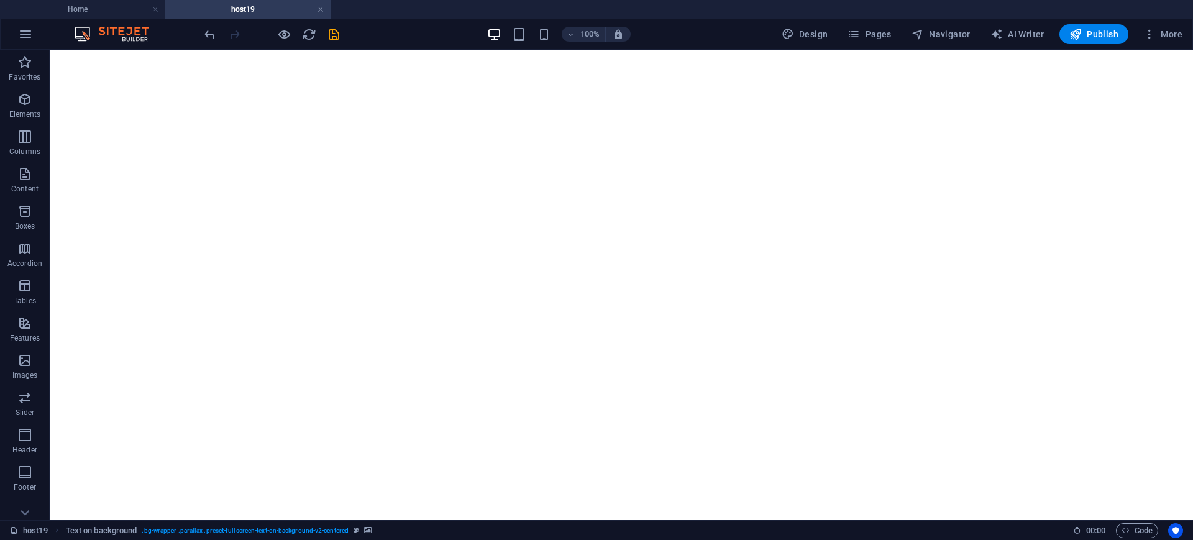
scroll to position [490, 0]
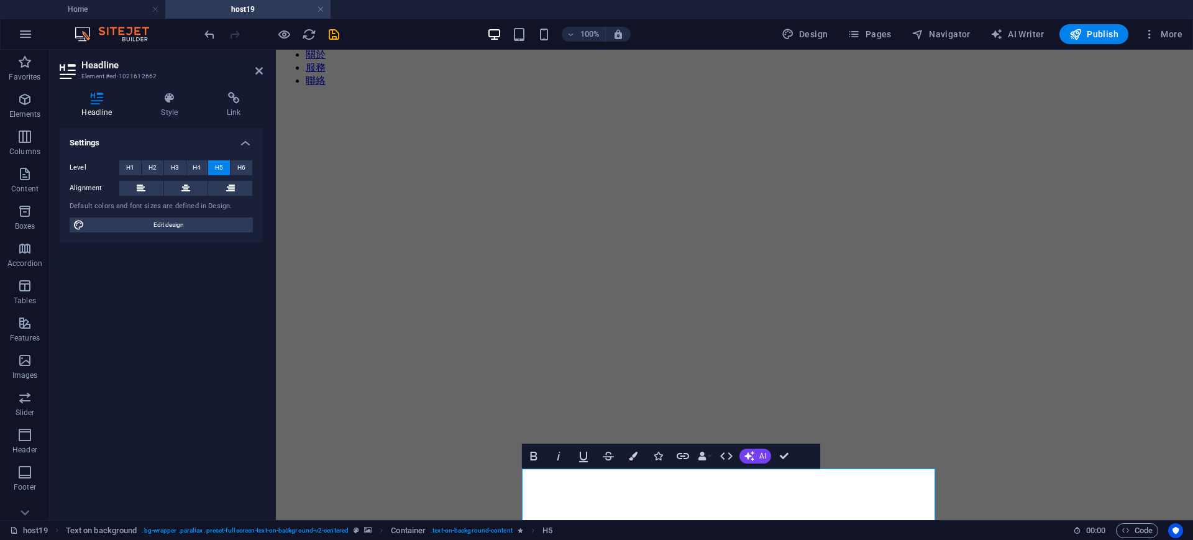
scroll to position [98, 0]
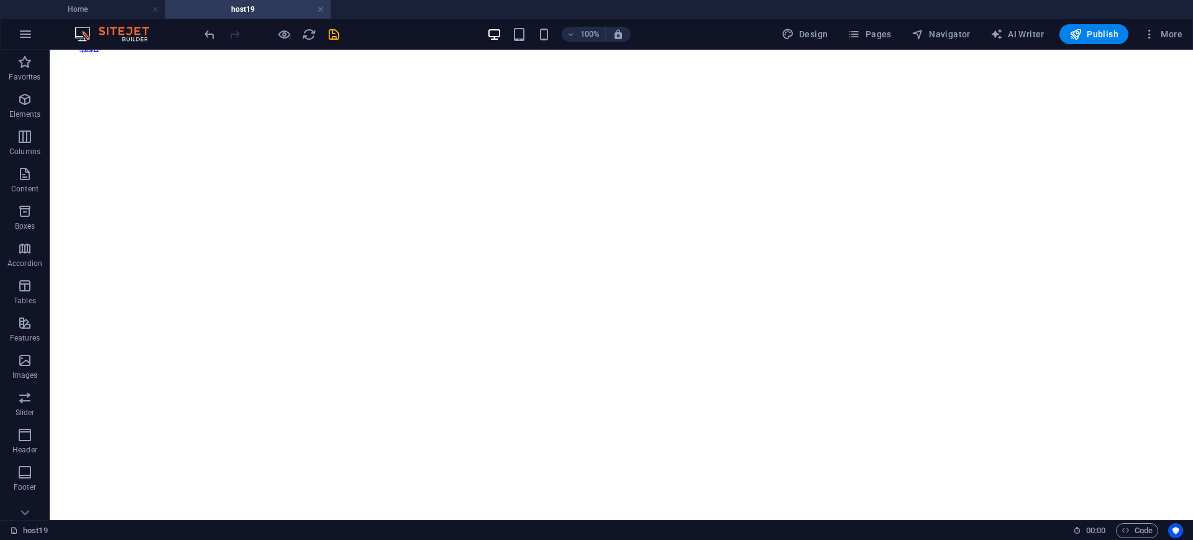
scroll to position [147, 0]
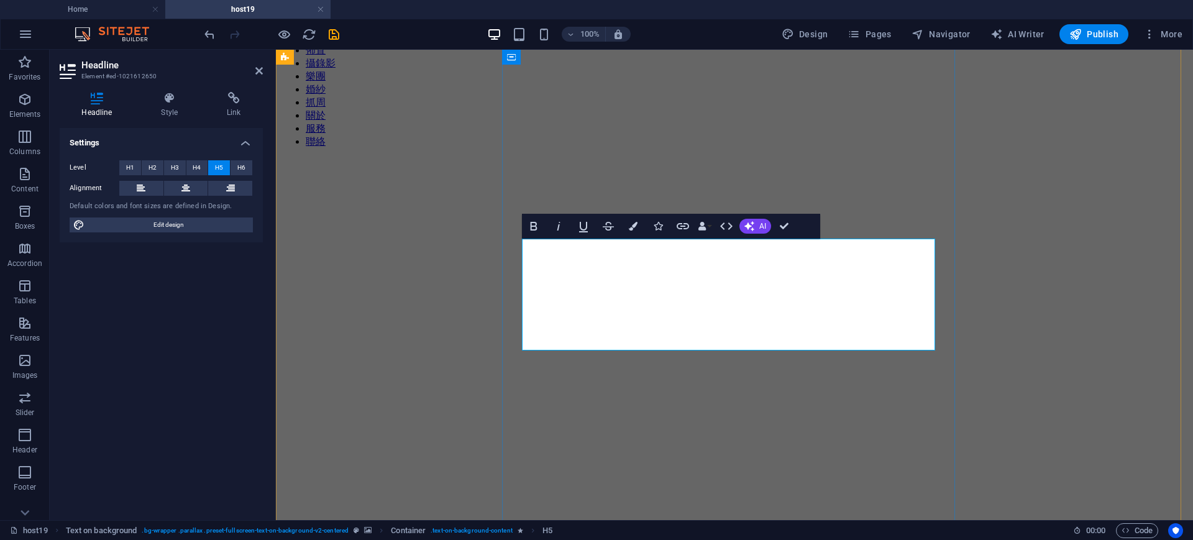
drag, startPoint x: 796, startPoint y: 244, endPoint x: 524, endPoint y: 240, distance: 272.1
click at [537, 229] on icon "button" at bounding box center [533, 226] width 15 height 15
click at [581, 228] on icon "button" at bounding box center [583, 227] width 9 height 11
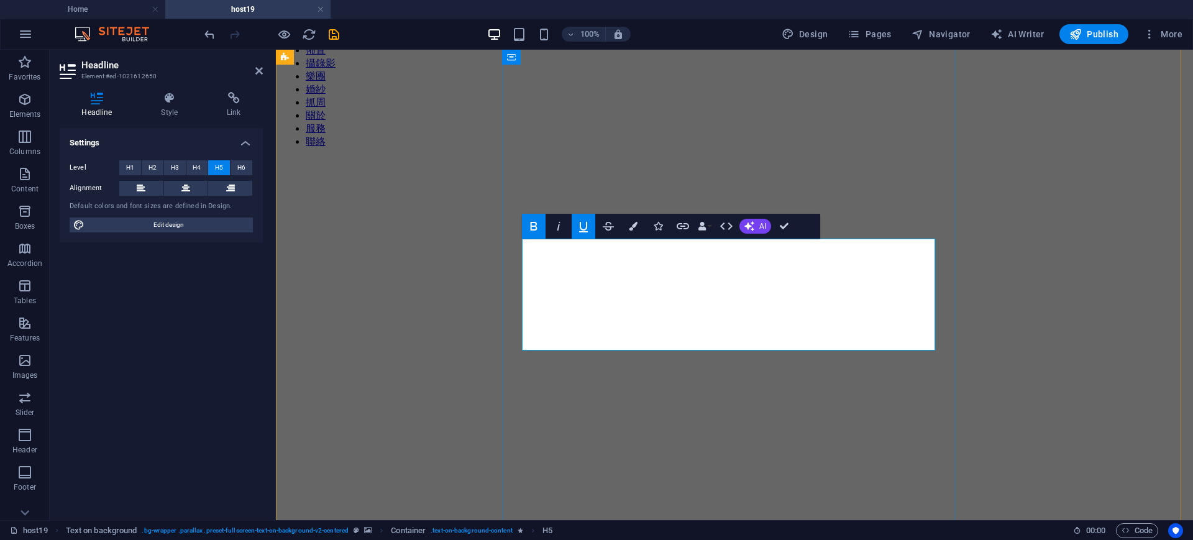
click at [1145, 198] on figure at bounding box center [734, 198] width 907 height 0
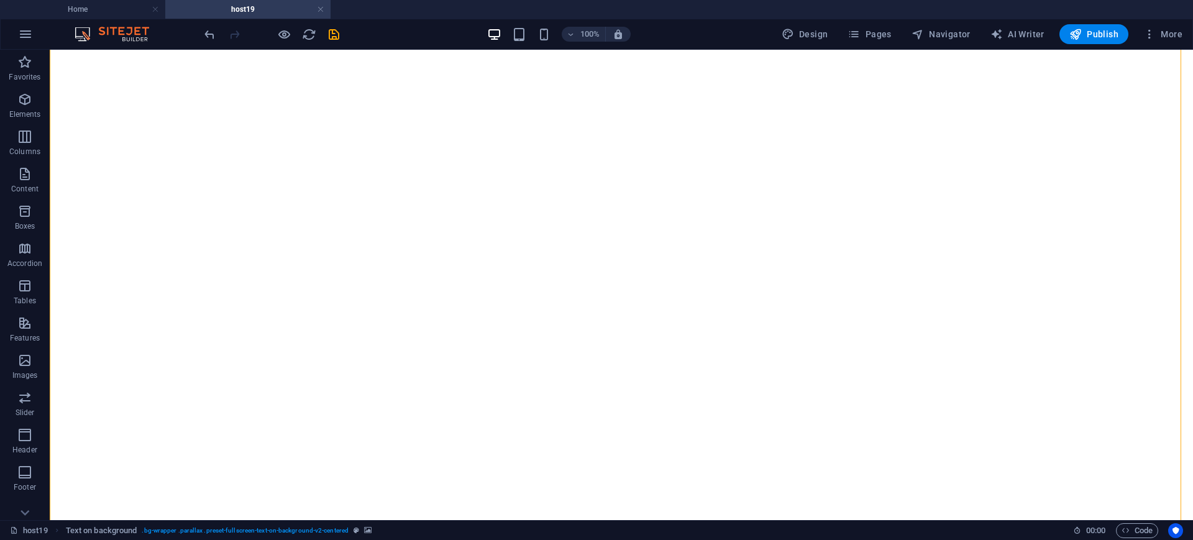
scroll to position [519, 0]
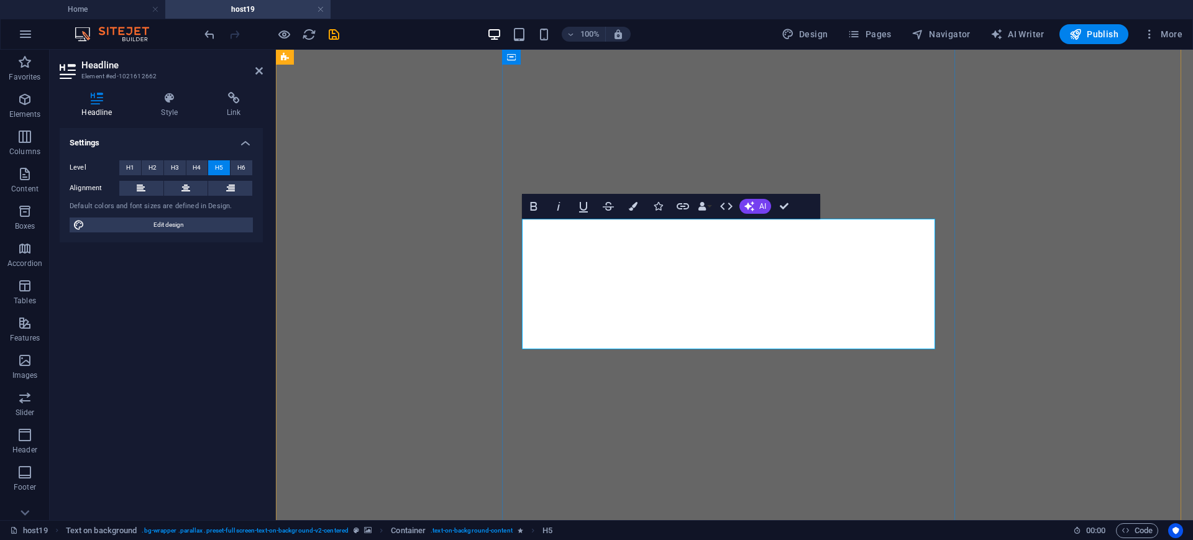
drag, startPoint x: 664, startPoint y: 230, endPoint x: 585, endPoint y: 342, distance: 137.2
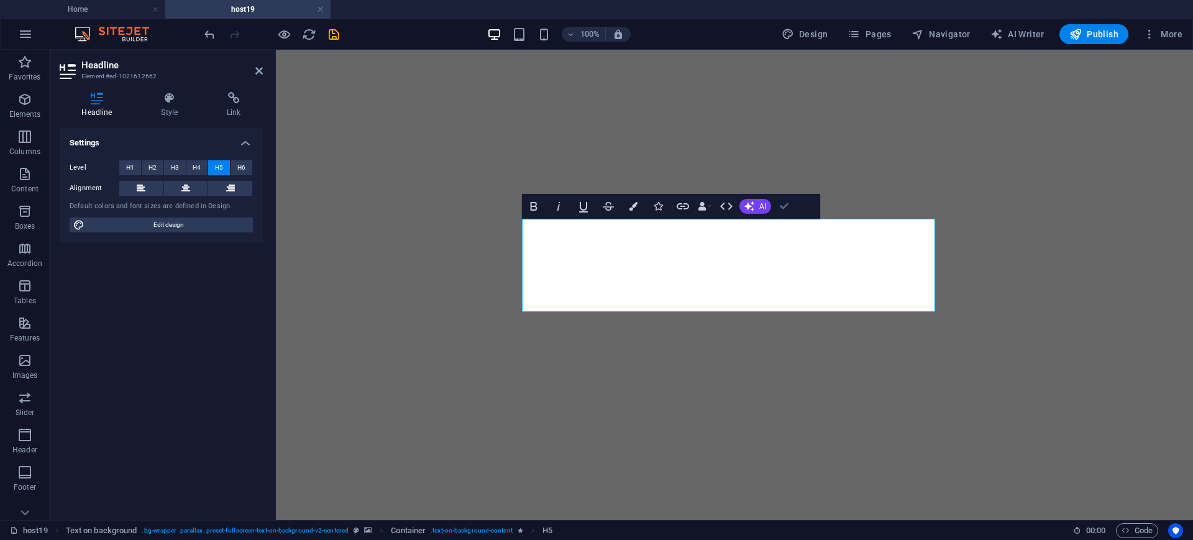
drag, startPoint x: 789, startPoint y: 198, endPoint x: 836, endPoint y: 198, distance: 47.2
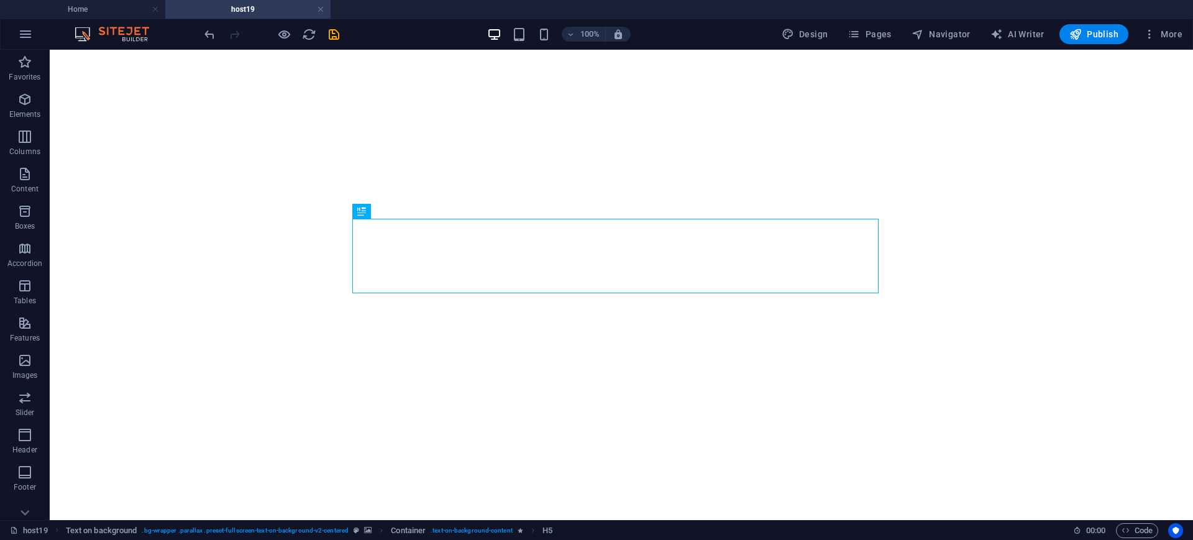
click at [1133, 3] on figure at bounding box center [621, 3] width 1133 height 0
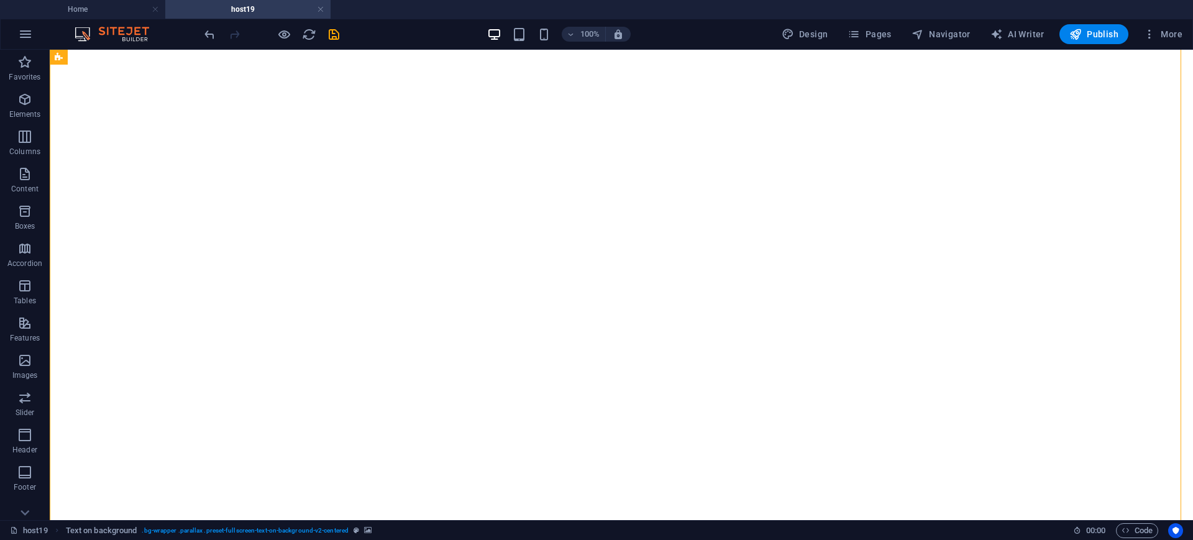
scroll to position [458, 0]
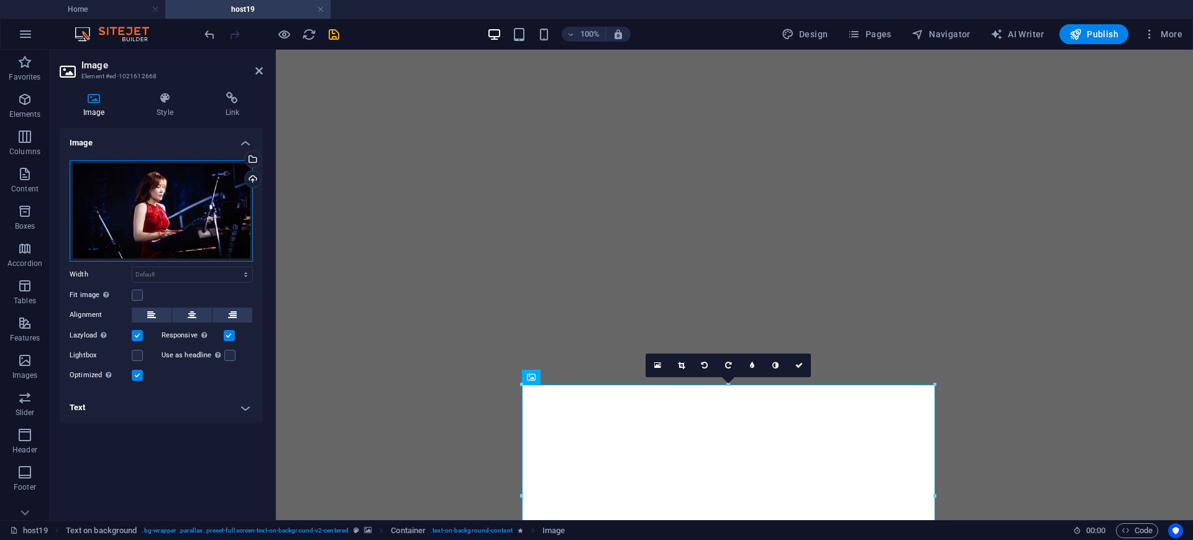
click at [139, 236] on div "Drag files here, click to choose files or select files from Files or our free s…" at bounding box center [161, 210] width 183 height 101
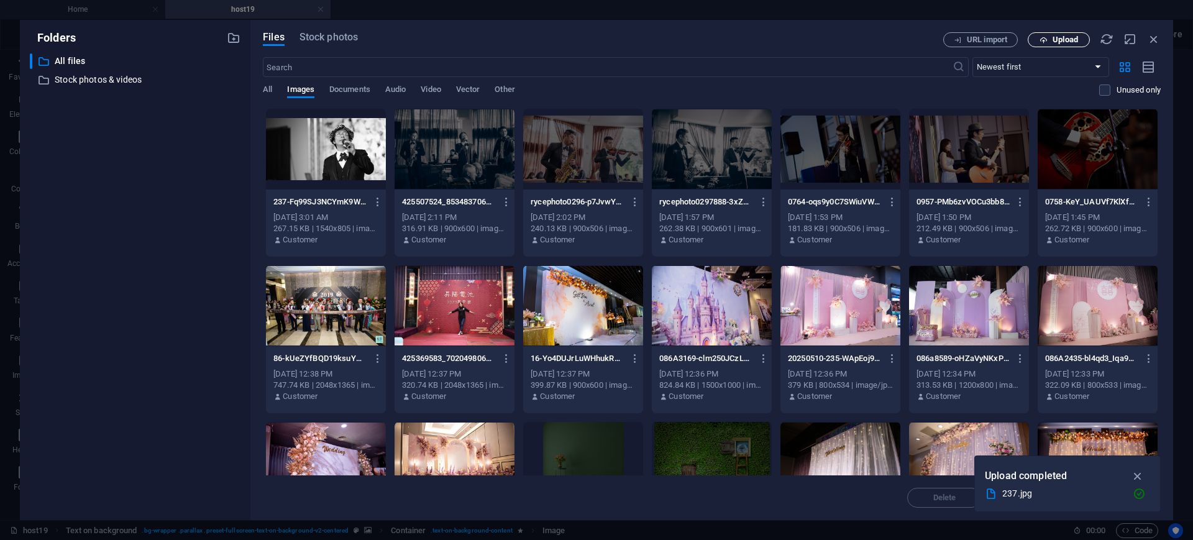
click at [1063, 39] on span "Upload" at bounding box center [1064, 39] width 25 height 7
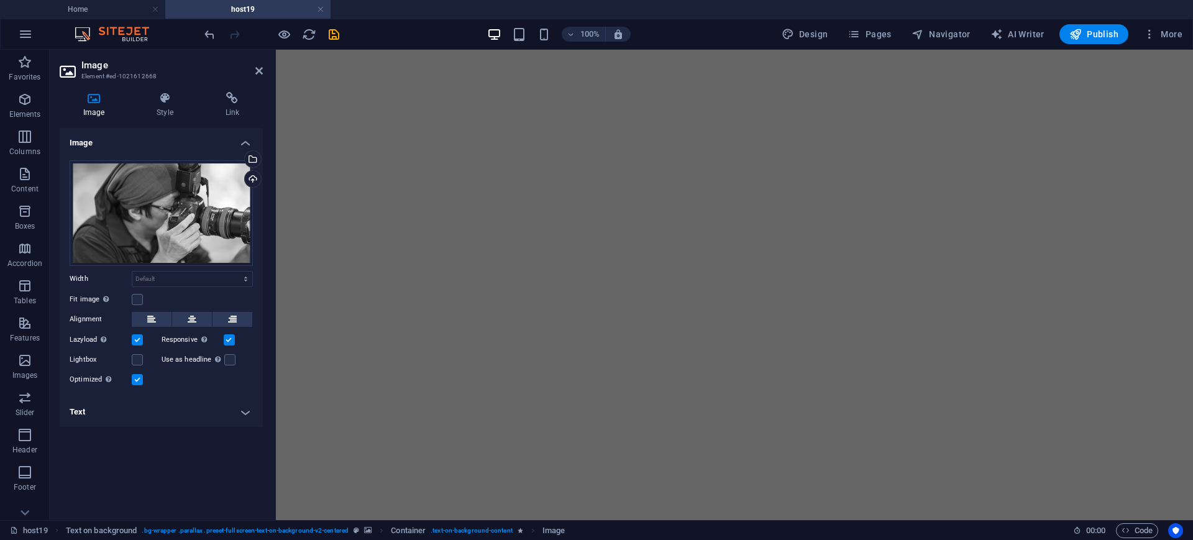
scroll to position [310, 0]
drag, startPoint x: 1037, startPoint y: 189, endPoint x: 985, endPoint y: 181, distance: 52.8
click at [1035, 116] on figure at bounding box center [734, 116] width 907 height 0
drag, startPoint x: 260, startPoint y: 73, endPoint x: 250, endPoint y: 1, distance: 72.7
click at [260, 73] on icon at bounding box center [258, 71] width 7 height 10
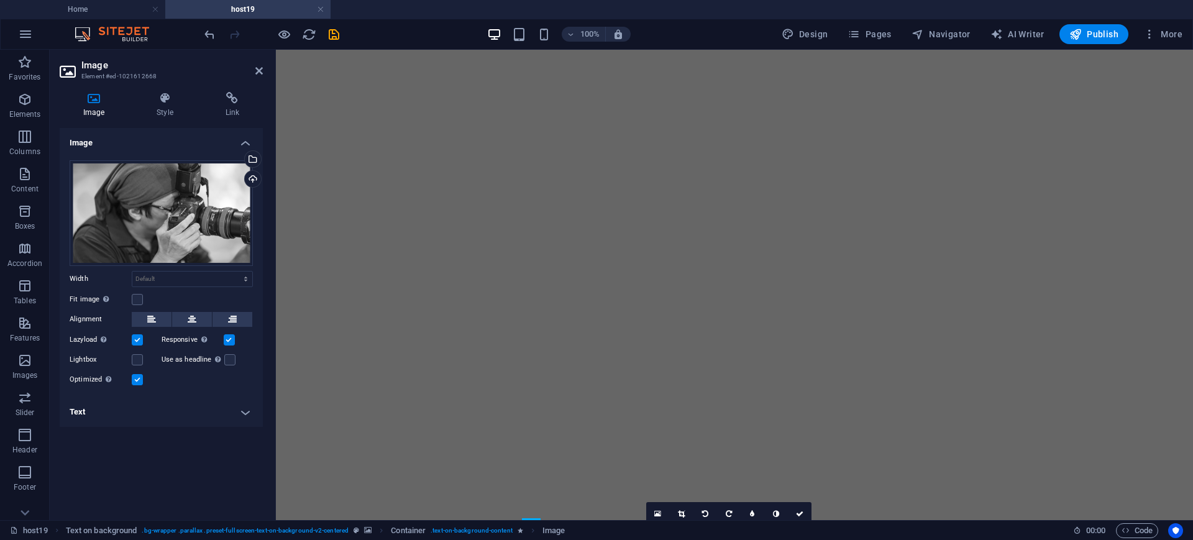
scroll to position [705, 0]
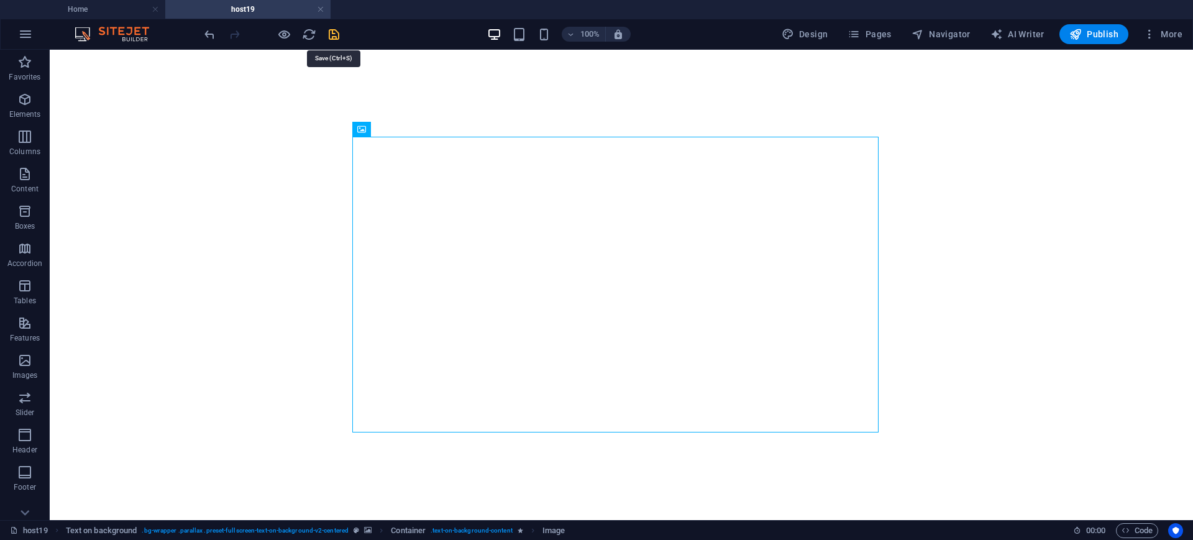
click at [330, 37] on icon "save" at bounding box center [334, 34] width 14 height 14
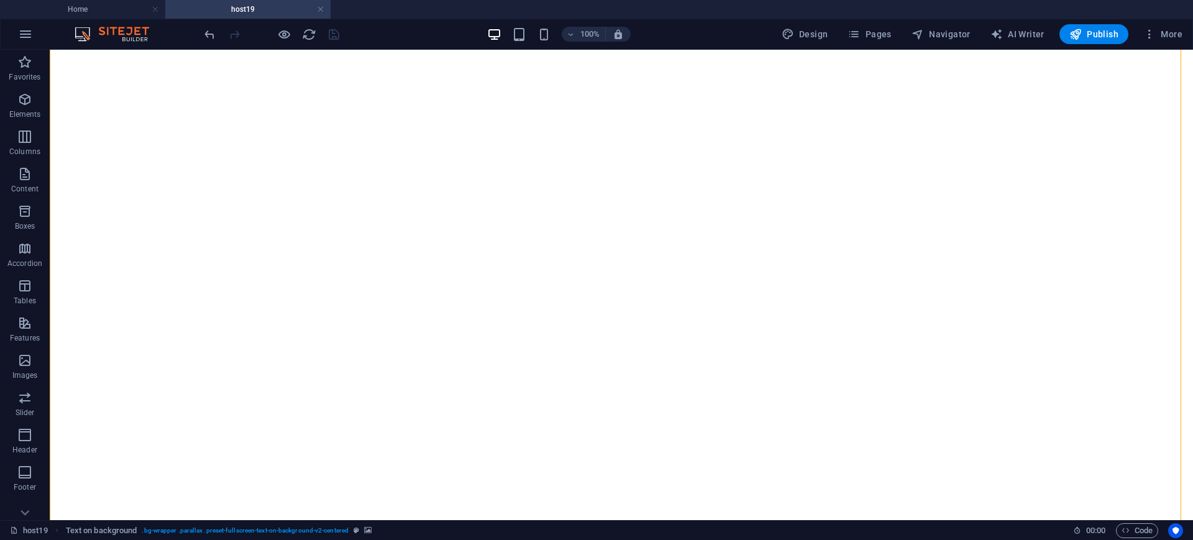
scroll to position [988, 0]
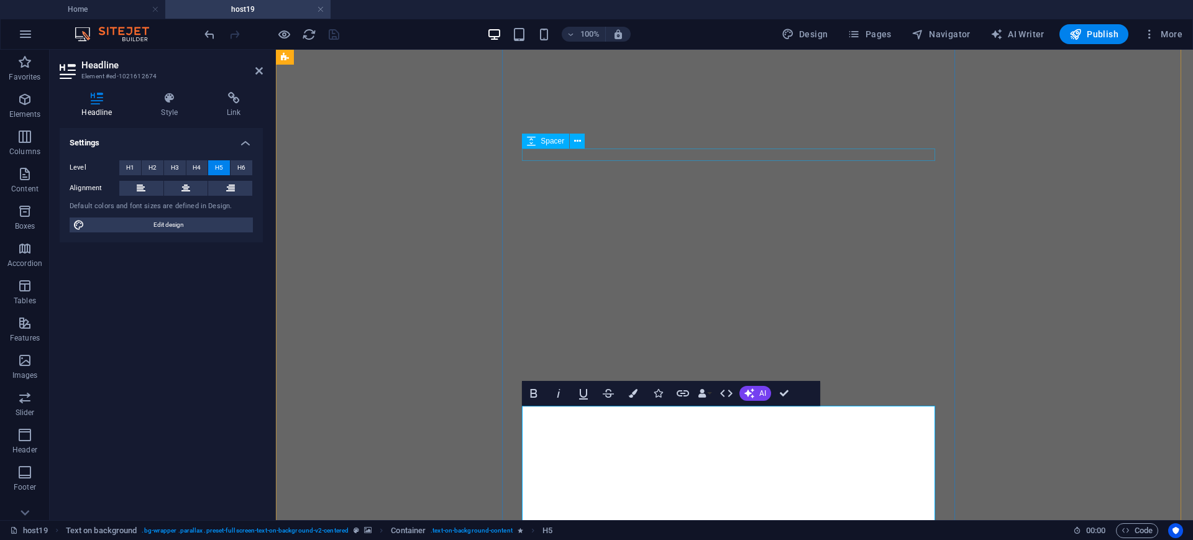
scroll to position [755, 0]
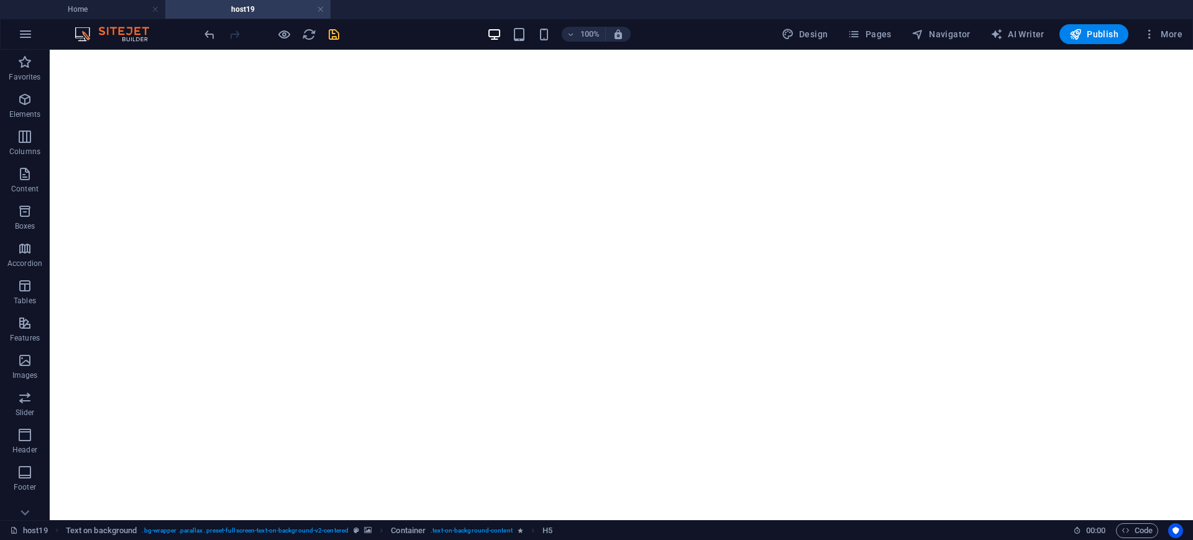
scroll to position [498, 0]
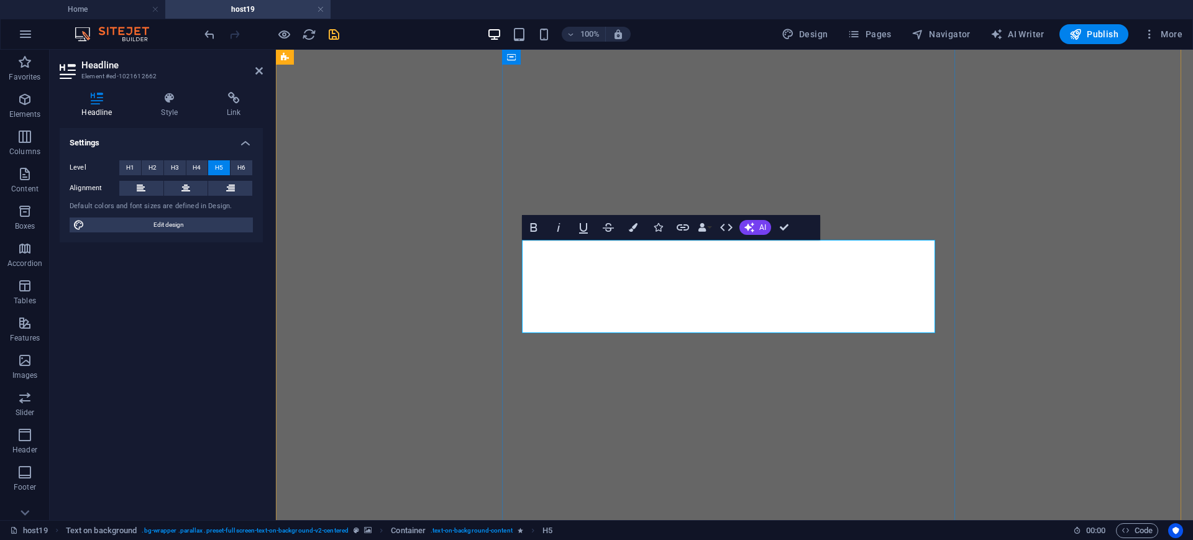
drag, startPoint x: 668, startPoint y: 245, endPoint x: 670, endPoint y: 257, distance: 12.7
drag, startPoint x: 665, startPoint y: 251, endPoint x: 529, endPoint y: 251, distance: 136.7
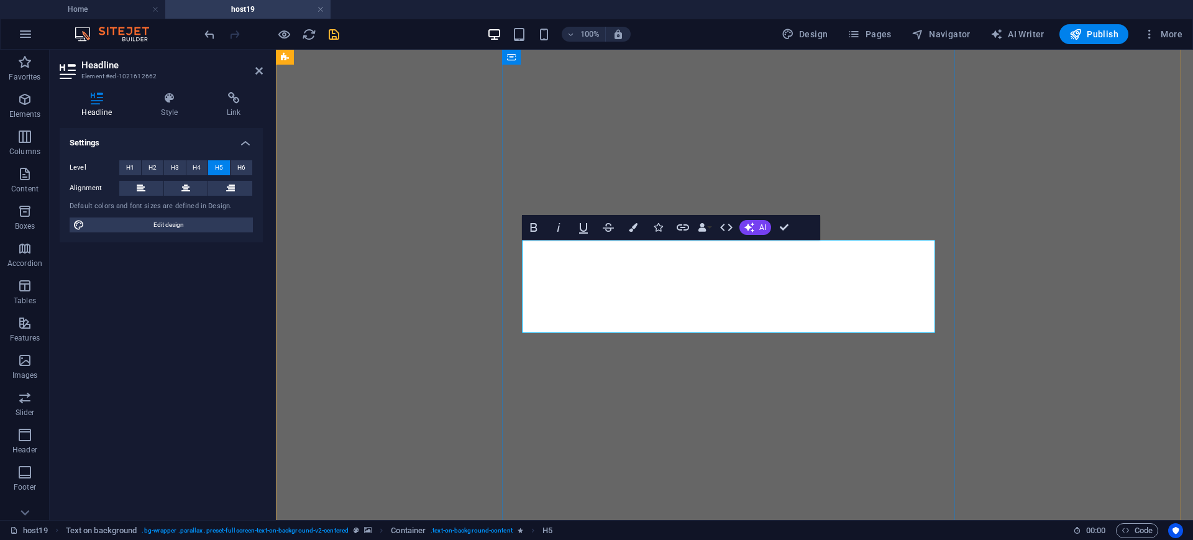
click at [533, 231] on icon "button" at bounding box center [533, 227] width 7 height 9
click at [588, 230] on icon "button" at bounding box center [583, 227] width 15 height 15
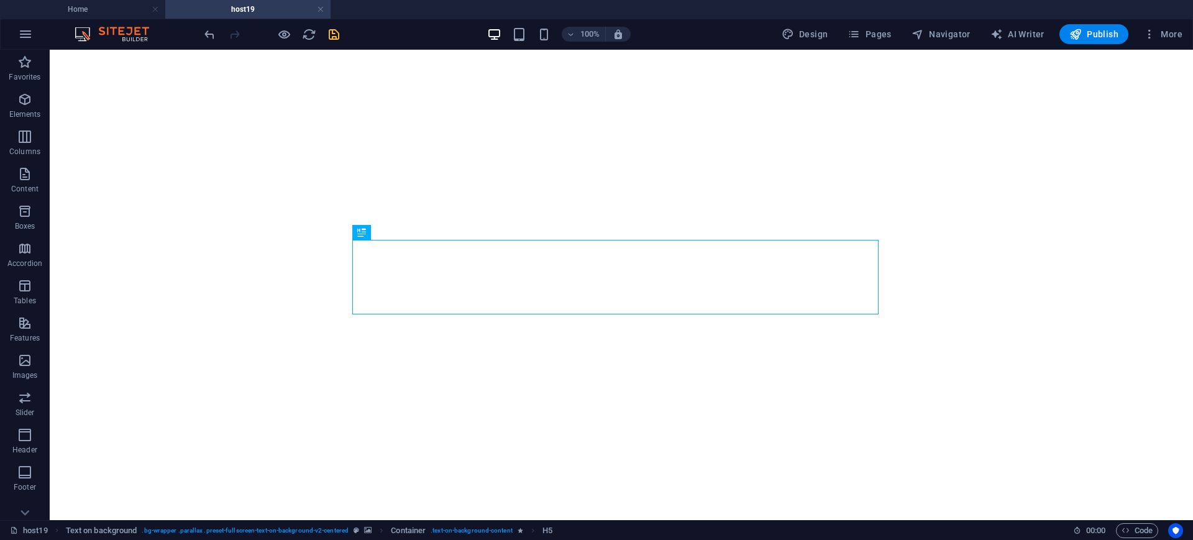
click at [1062, 14] on figure at bounding box center [621, 14] width 1133 height 0
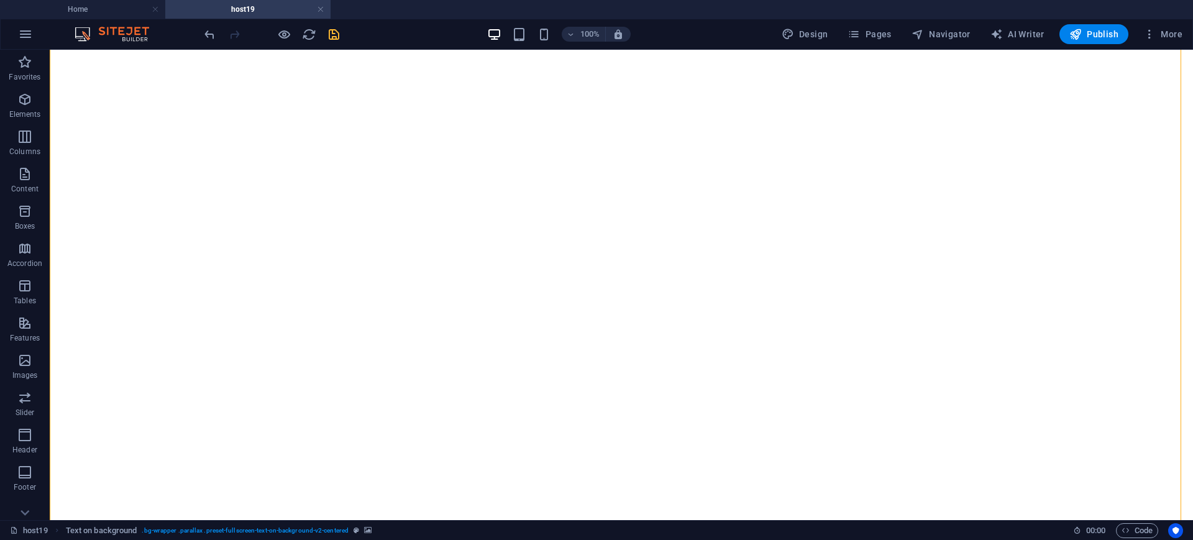
scroll to position [844, 0]
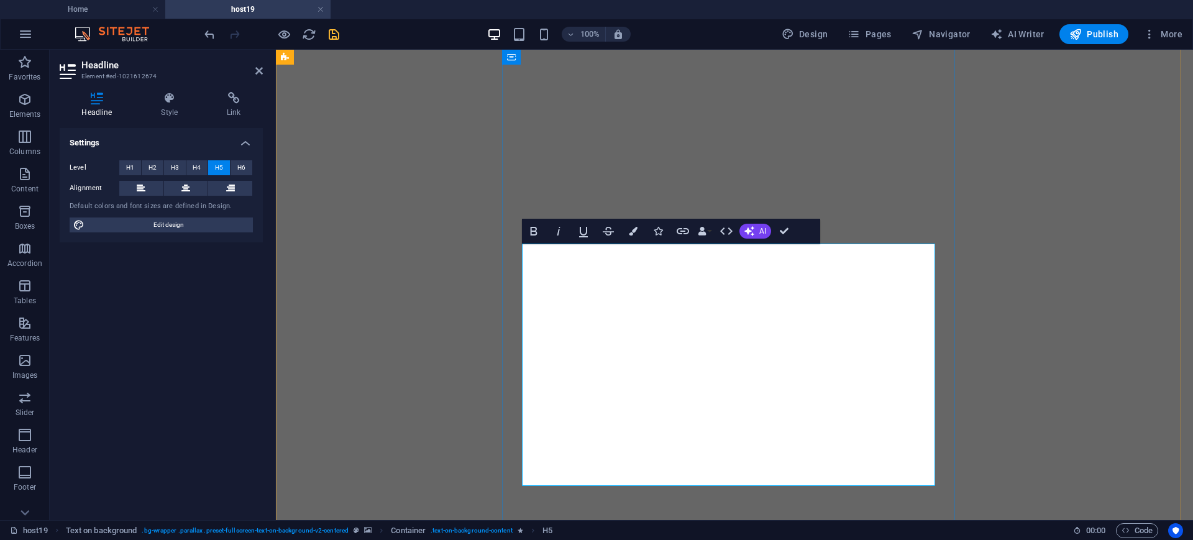
drag, startPoint x: 869, startPoint y: 288, endPoint x: 898, endPoint y: 297, distance: 29.9
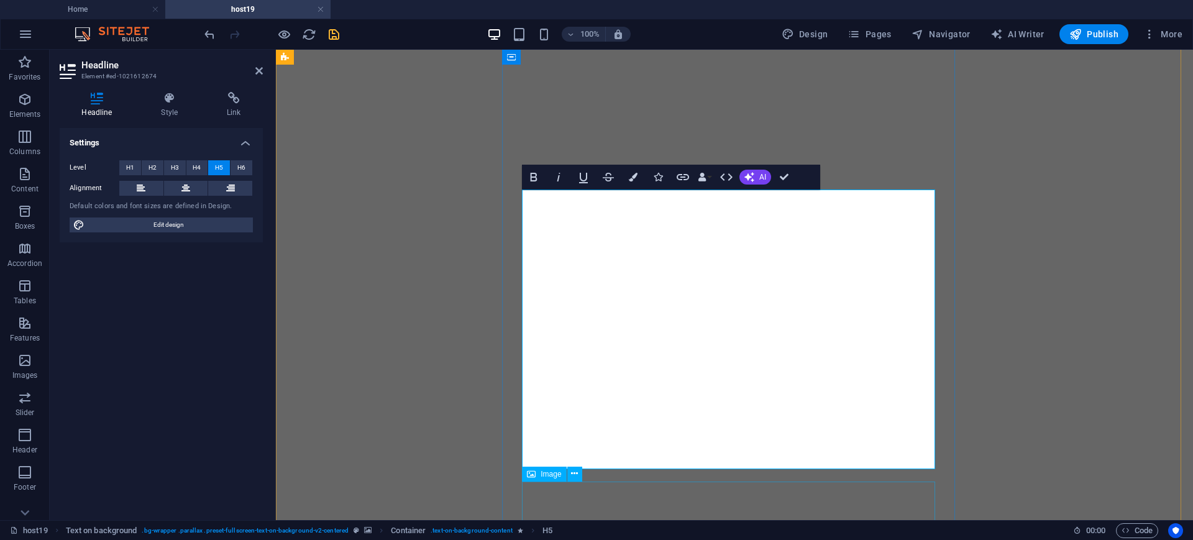
scroll to position [922, 0]
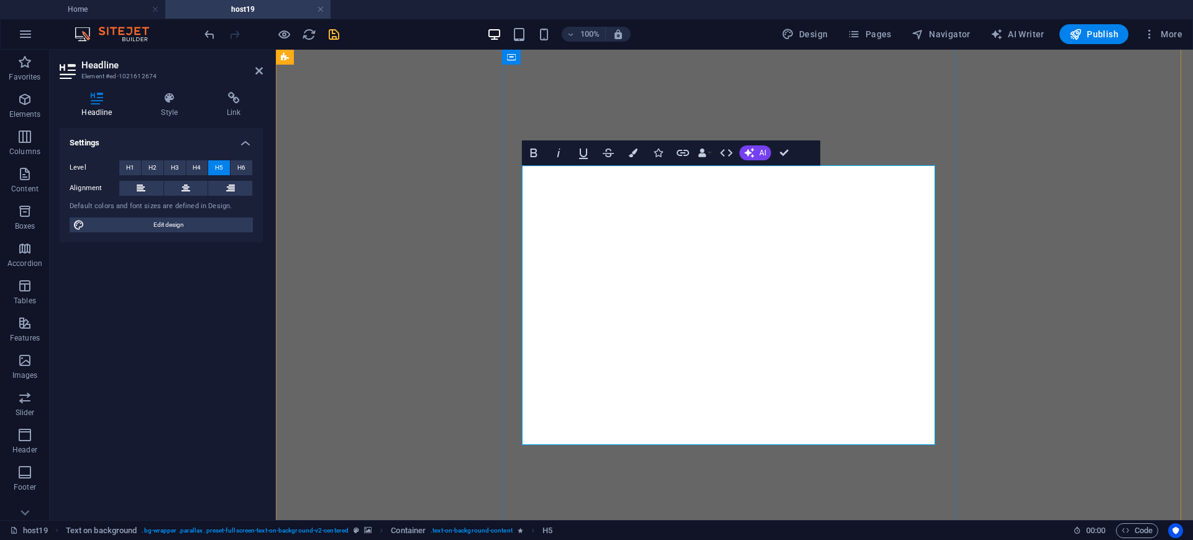
drag, startPoint x: 553, startPoint y: 311, endPoint x: 635, endPoint y: 431, distance: 145.6
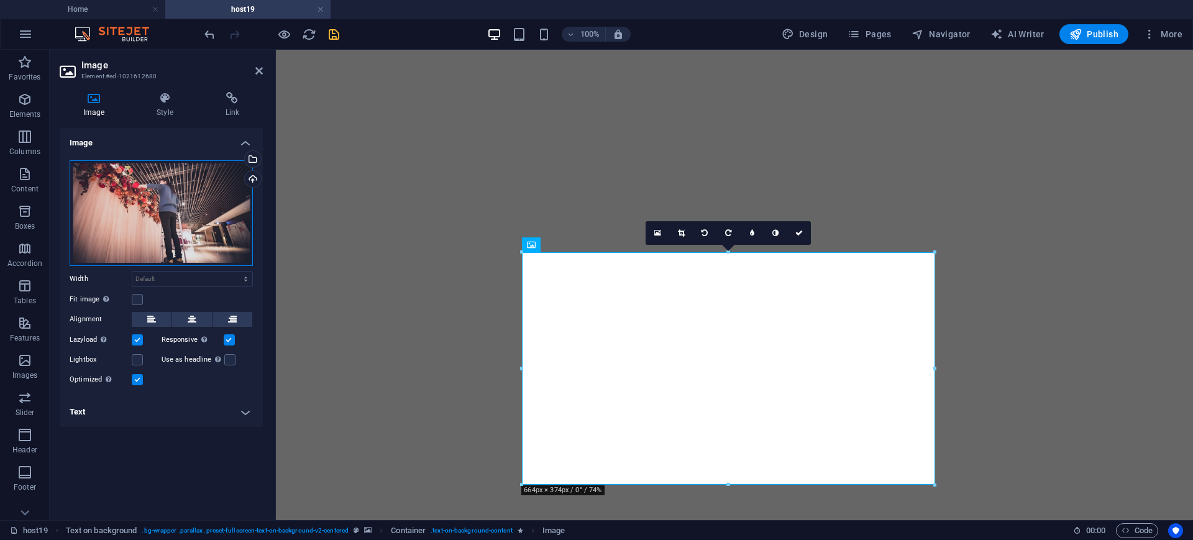
click at [172, 236] on div "Drag files here, click to choose files or select files from Files or our free s…" at bounding box center [161, 213] width 183 height 106
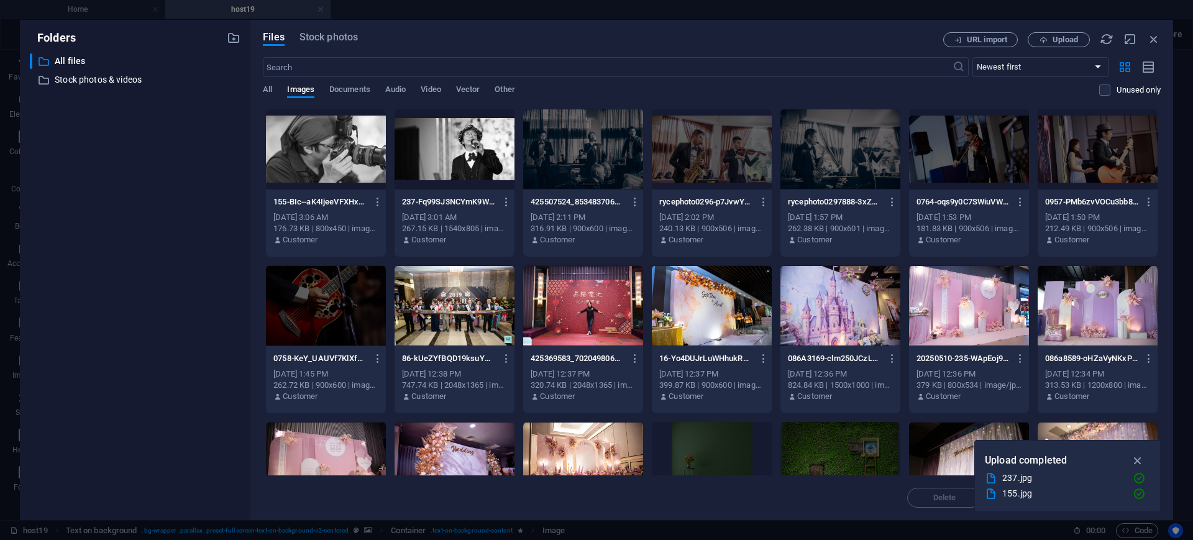
drag, startPoint x: 1157, startPoint y: 135, endPoint x: 1155, endPoint y: 171, distance: 35.5
click at [1155, 171] on div "155-BIc--aK4IjeeVFXHxMHCxQ.jpg 155-BIc--aK4IjeeVFXHxMHCxQ.jpg [DATE] 3:06 AM 17…" at bounding box center [712, 495] width 898 height 775
click at [1159, 151] on div "Files Stock photos URL import Upload ​ Newest first Oldest first Name (A-Z) Nam…" at bounding box center [711, 270] width 922 height 500
click at [1070, 36] on span "Upload" at bounding box center [1064, 39] width 25 height 7
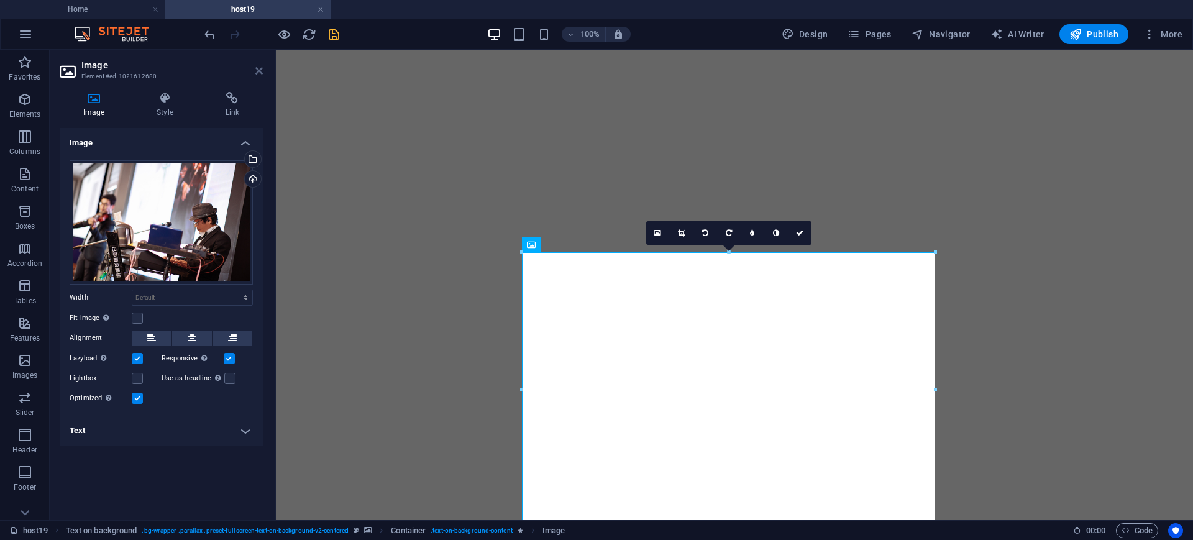
drag, startPoint x: 258, startPoint y: 71, endPoint x: 195, endPoint y: 3, distance: 92.3
click at [258, 71] on icon at bounding box center [258, 71] width 7 height 10
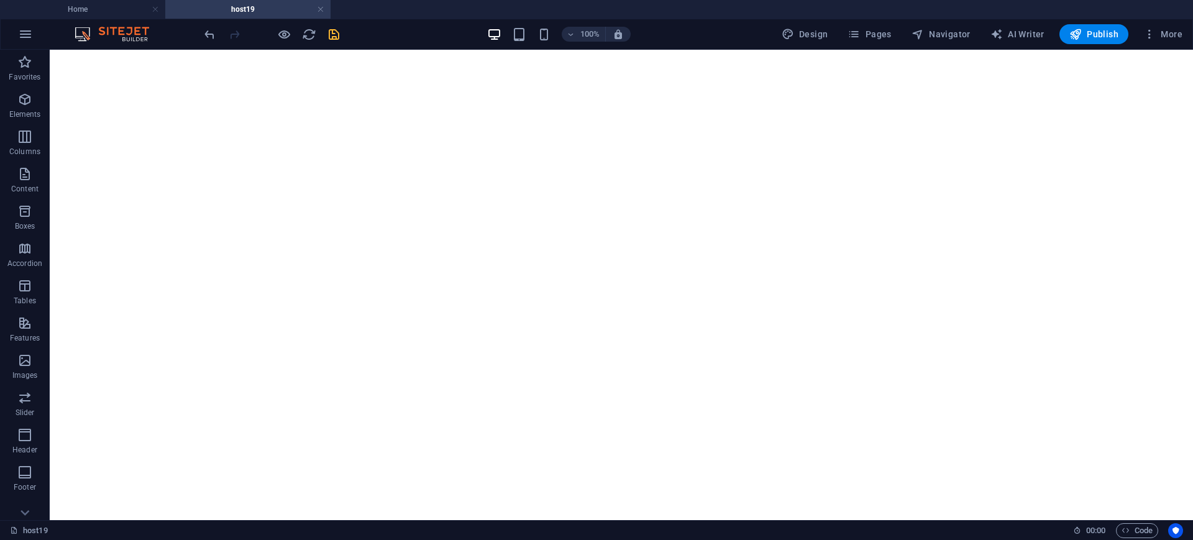
scroll to position [722, 0]
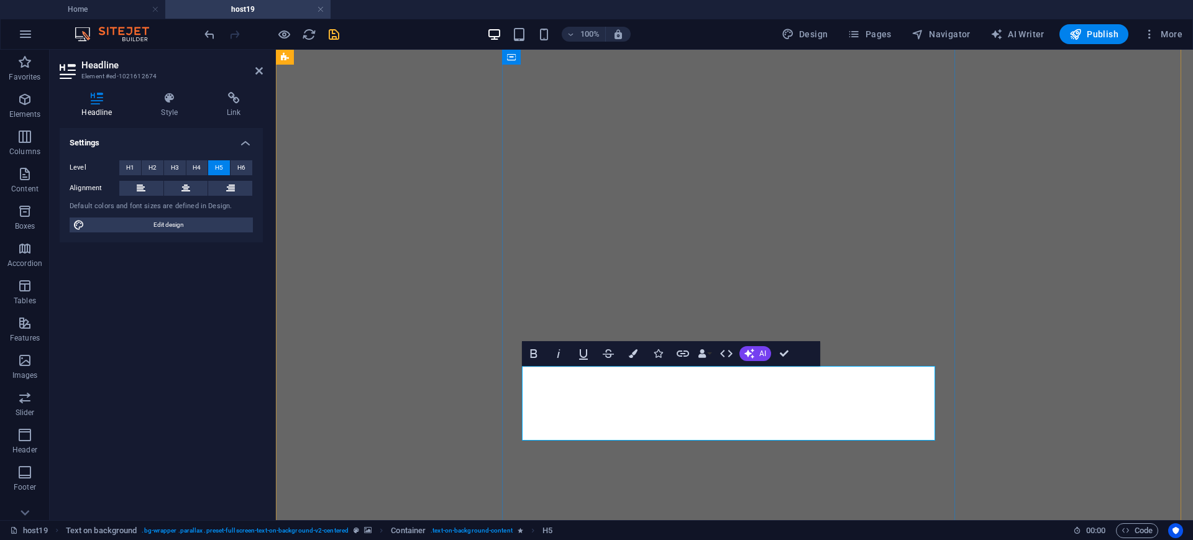
drag, startPoint x: 753, startPoint y: 375, endPoint x: 522, endPoint y: 372, distance: 231.1
click at [530, 351] on icon "button" at bounding box center [533, 353] width 7 height 9
click at [584, 358] on icon "button" at bounding box center [583, 354] width 9 height 11
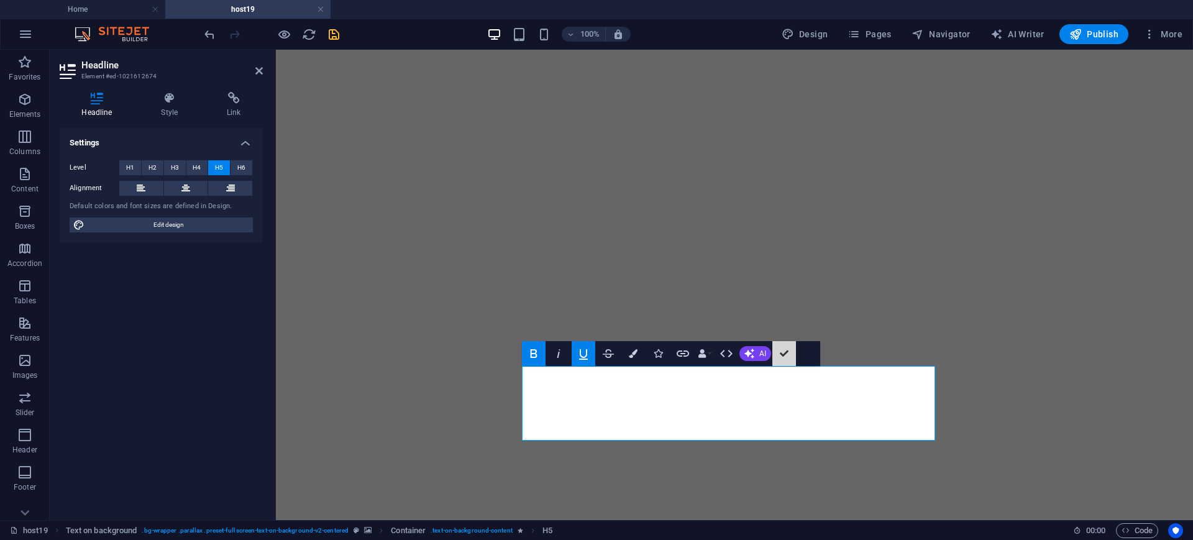
scroll to position [784, 0]
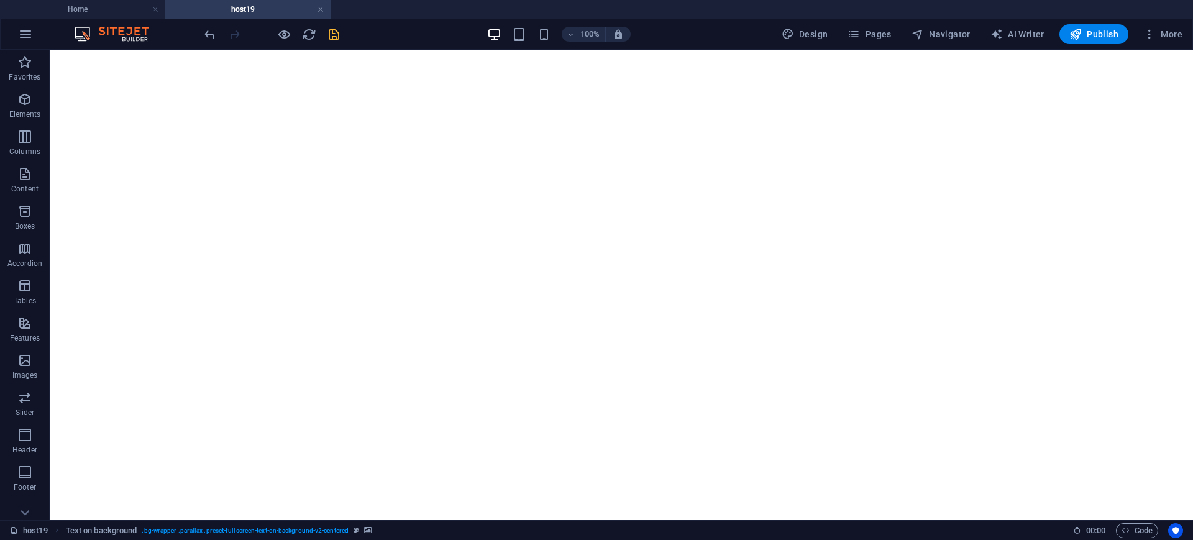
scroll to position [1327, 0]
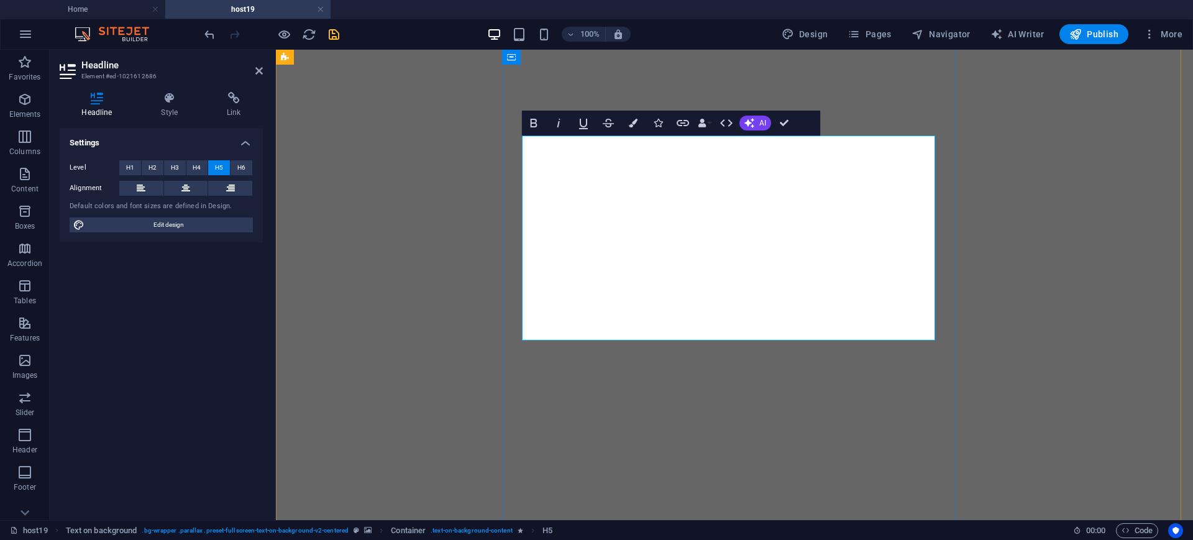
drag, startPoint x: 658, startPoint y: 162, endPoint x: 783, endPoint y: 163, distance: 124.9
drag, startPoint x: 783, startPoint y: 288, endPoint x: 806, endPoint y: 292, distance: 24.0
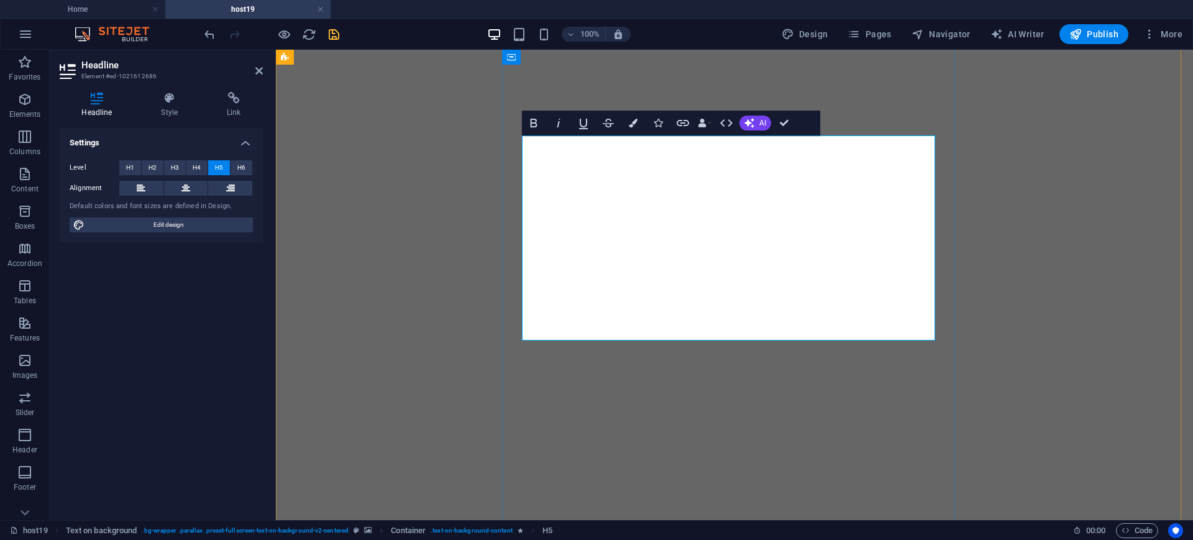
drag, startPoint x: 627, startPoint y: 314, endPoint x: 650, endPoint y: 320, distance: 23.8
drag, startPoint x: 742, startPoint y: 312, endPoint x: 793, endPoint y: 317, distance: 50.6
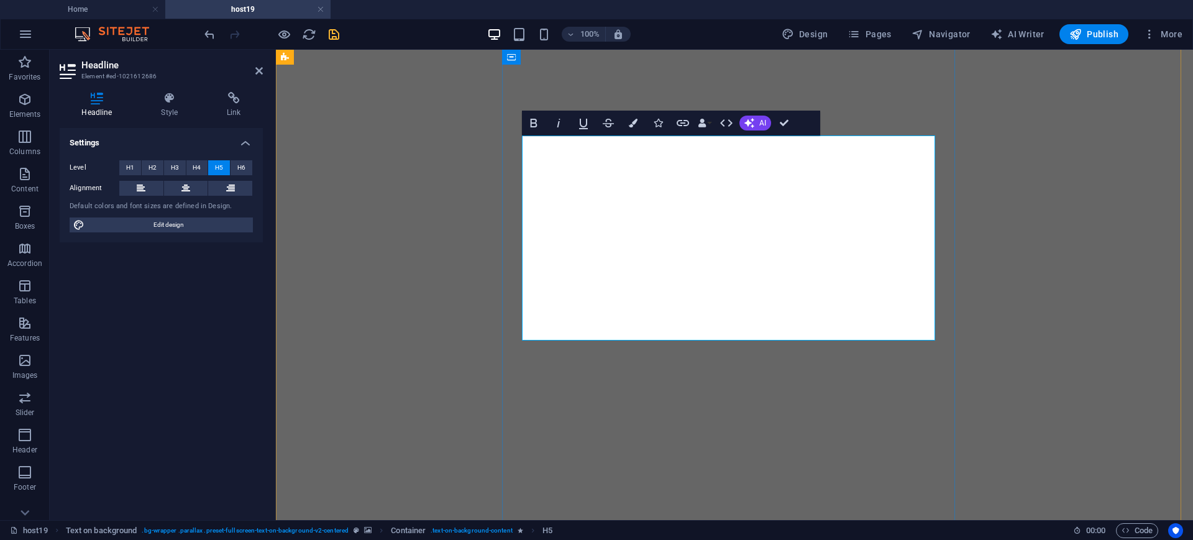
drag, startPoint x: 579, startPoint y: 310, endPoint x: 711, endPoint y: 314, distance: 132.4
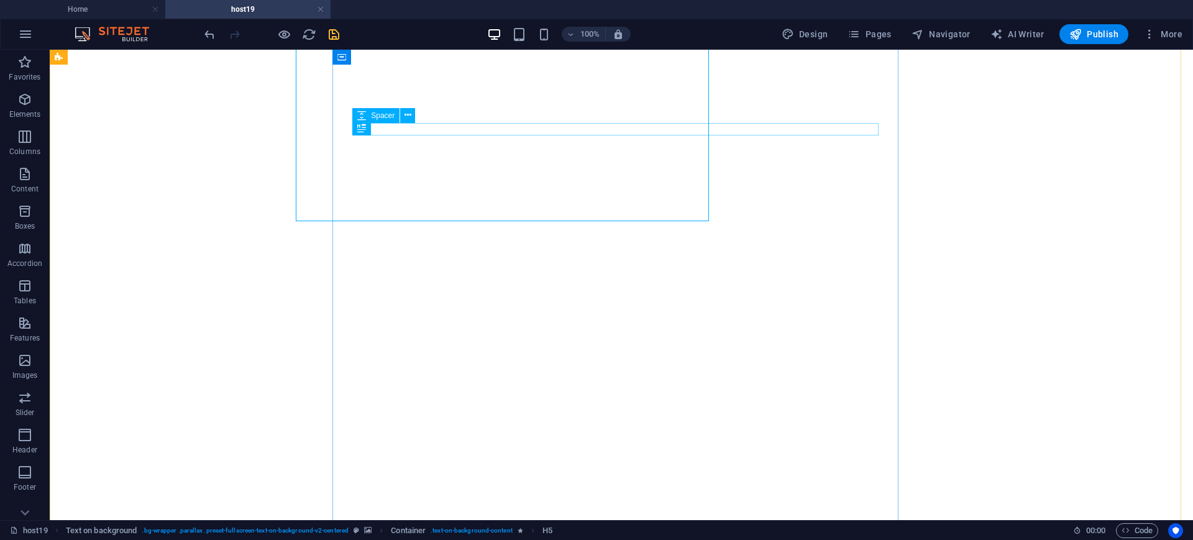
scroll to position [1446, 0]
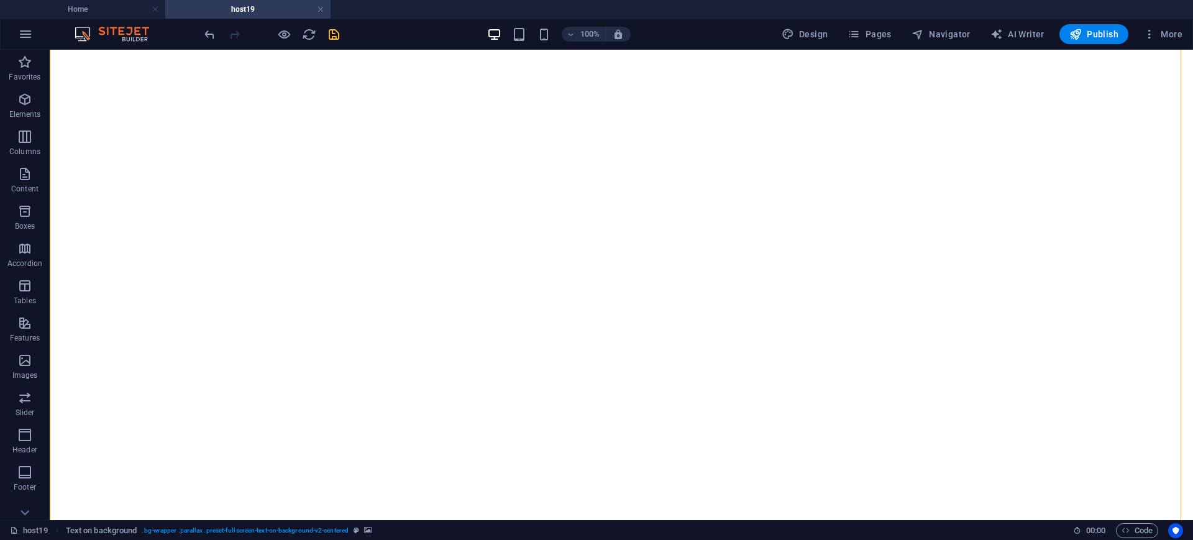
scroll to position [1623, 0]
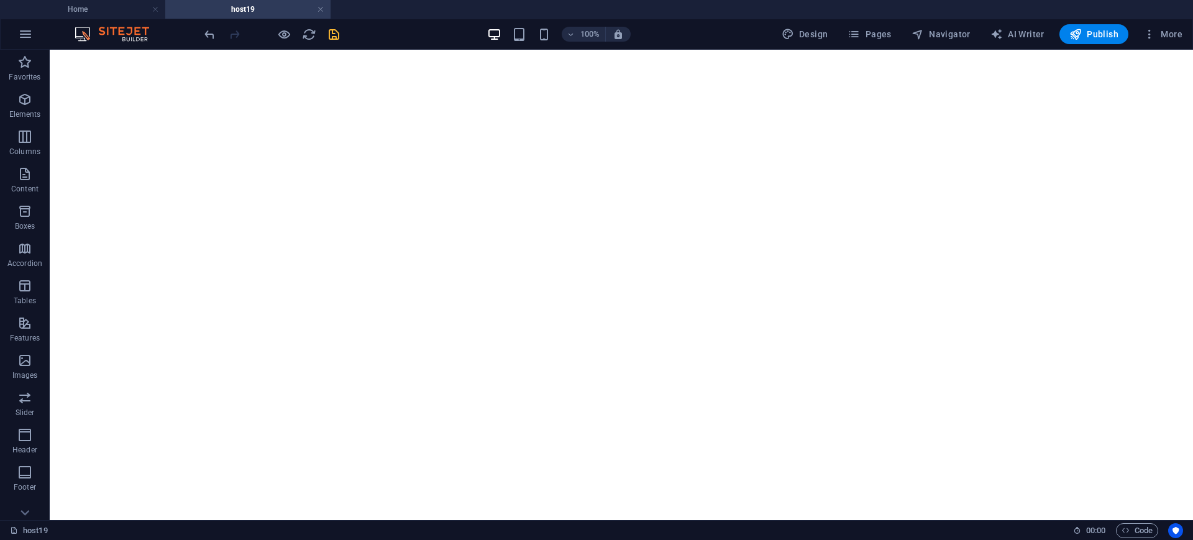
scroll to position [1282, 0]
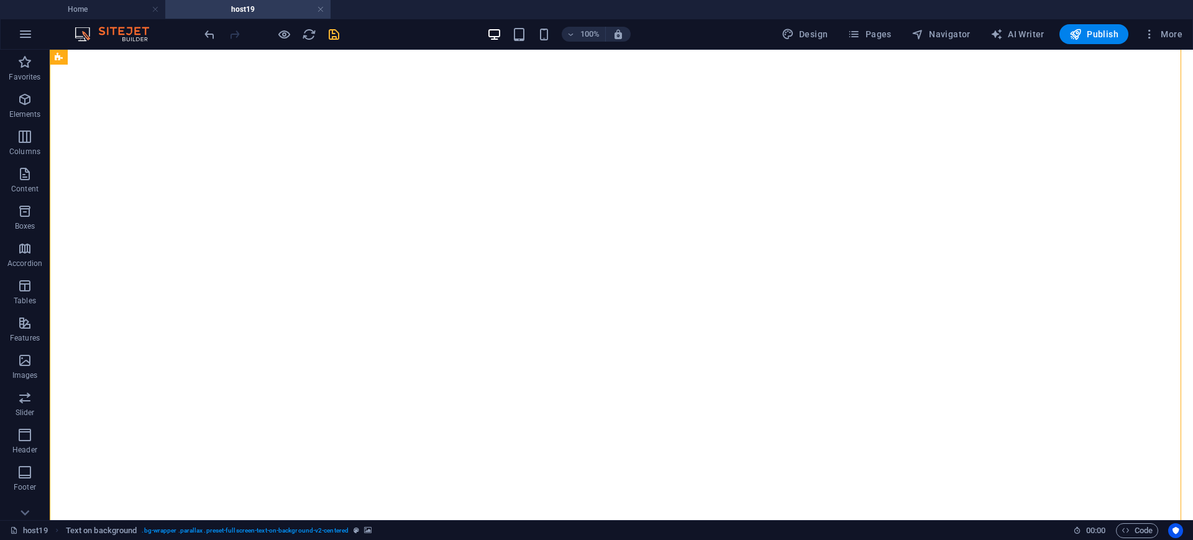
select select "px"
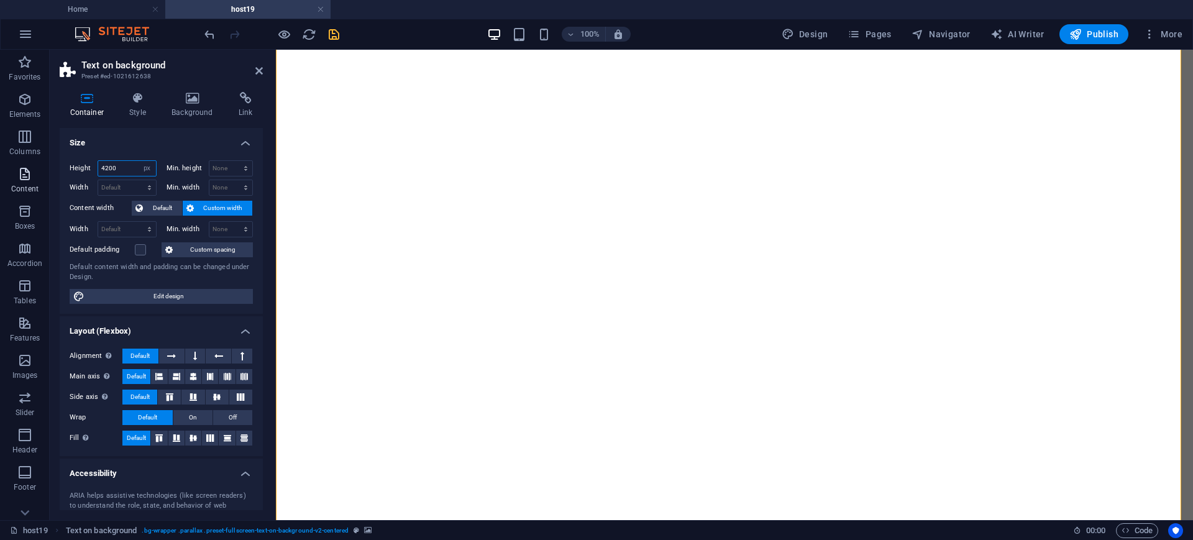
drag, startPoint x: 122, startPoint y: 166, endPoint x: 32, endPoint y: 165, distance: 90.7
click at [32, 165] on section "Favorites Elements Columns Content Boxes Accordion Tables Features Images Slide…" at bounding box center [596, 285] width 1193 height 470
drag, startPoint x: 126, startPoint y: 166, endPoint x: 24, endPoint y: 143, distance: 105.0
click at [24, 143] on section "Favorites Elements Columns Content Boxes Accordion Tables Features Images Slide…" at bounding box center [596, 285] width 1193 height 470
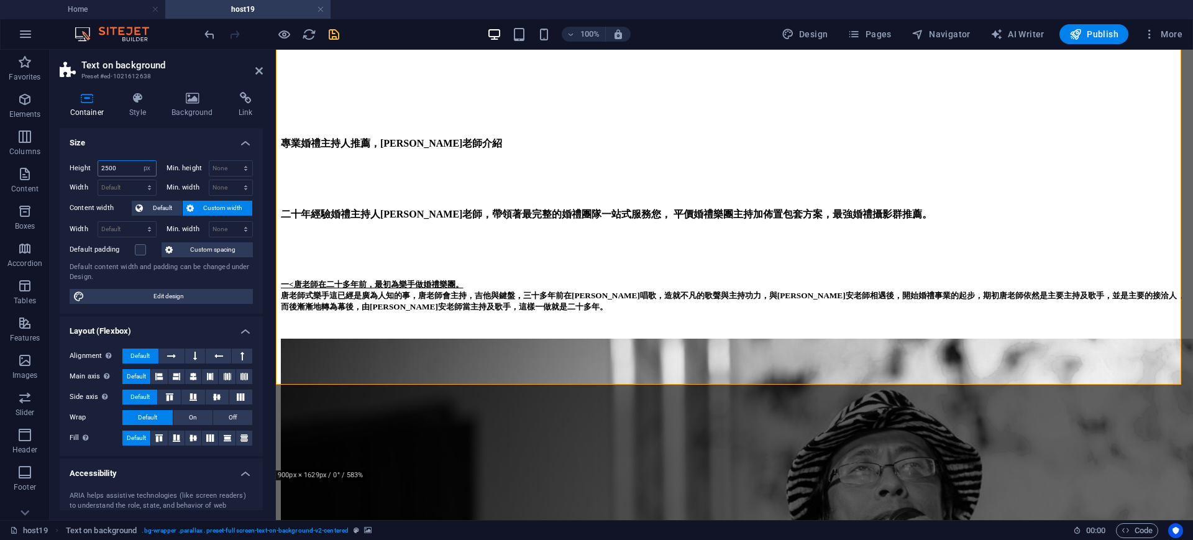
scroll to position [1289, 0]
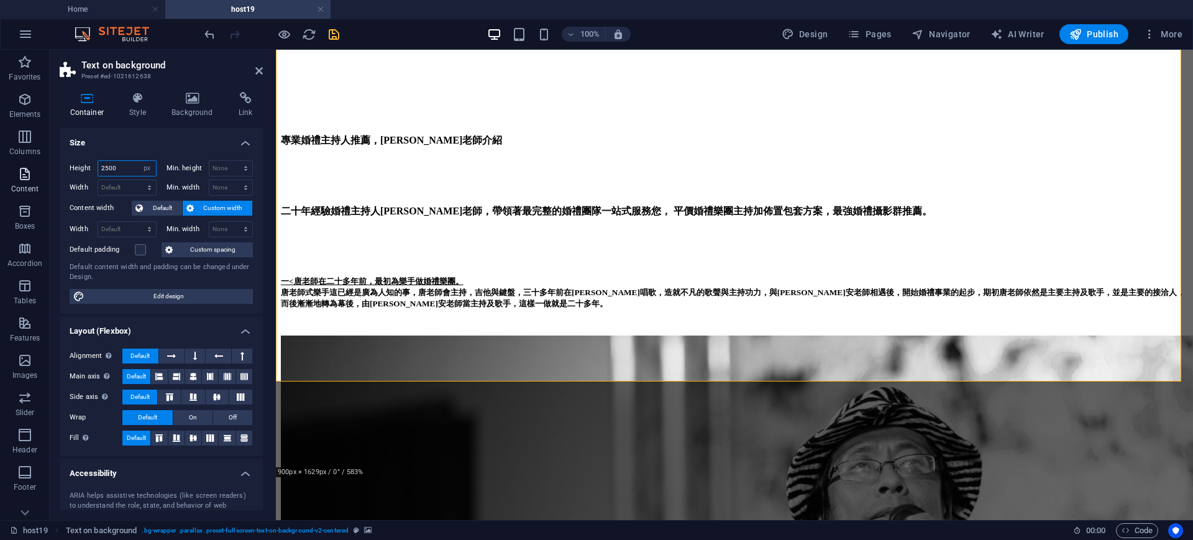
drag, startPoint x: 127, startPoint y: 168, endPoint x: 0, endPoint y: 189, distance: 128.6
click at [0, 189] on section "Favorites Elements Columns Content Boxes Accordion Tables Features Images Slide…" at bounding box center [596, 285] width 1193 height 470
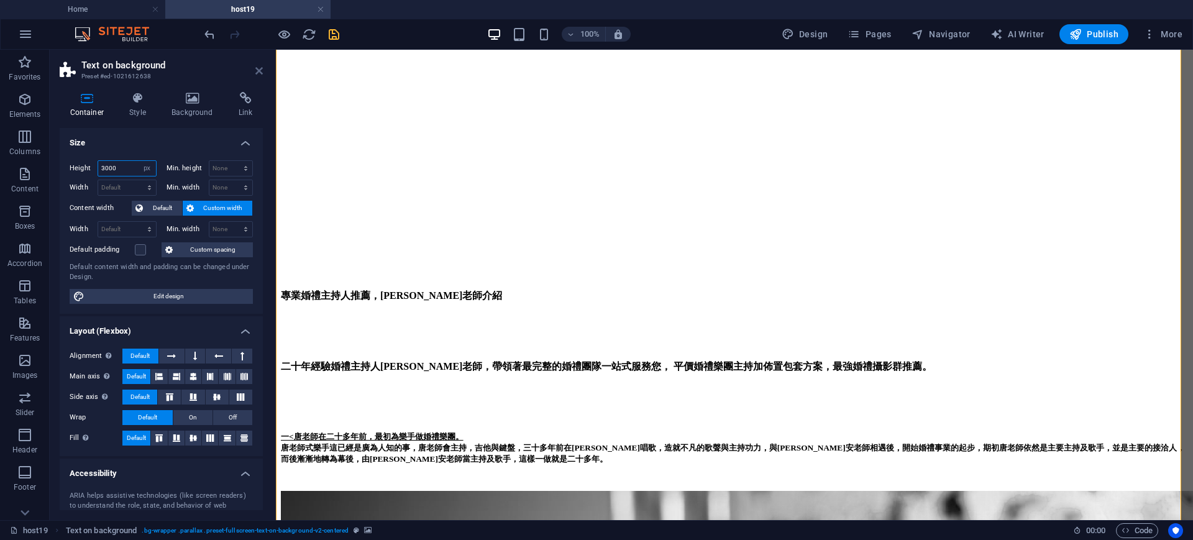
type input "3000"
click at [258, 70] on icon at bounding box center [258, 71] width 7 height 10
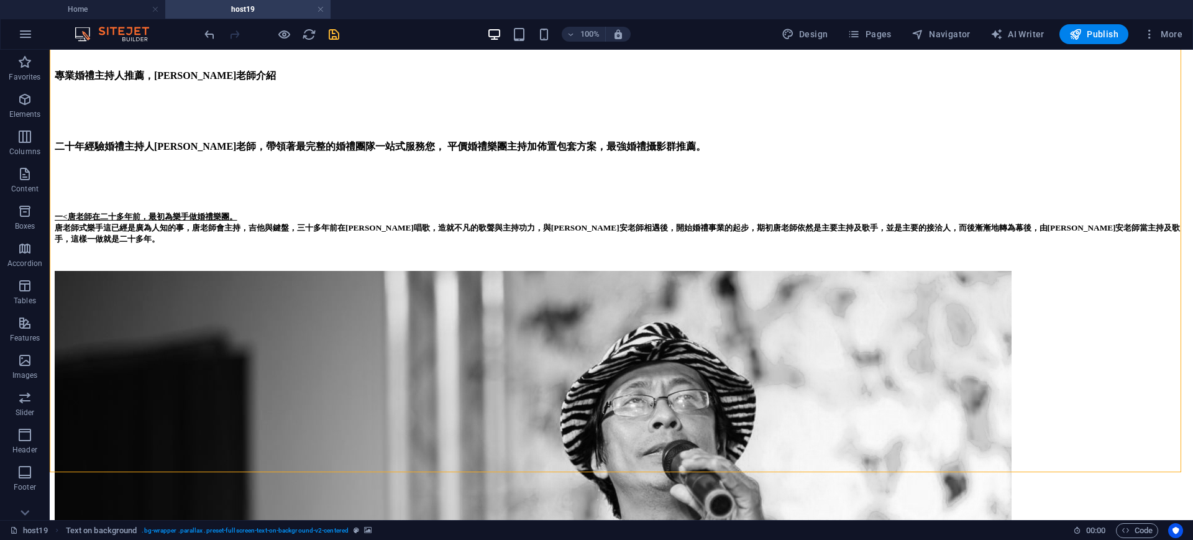
scroll to position [1515, 0]
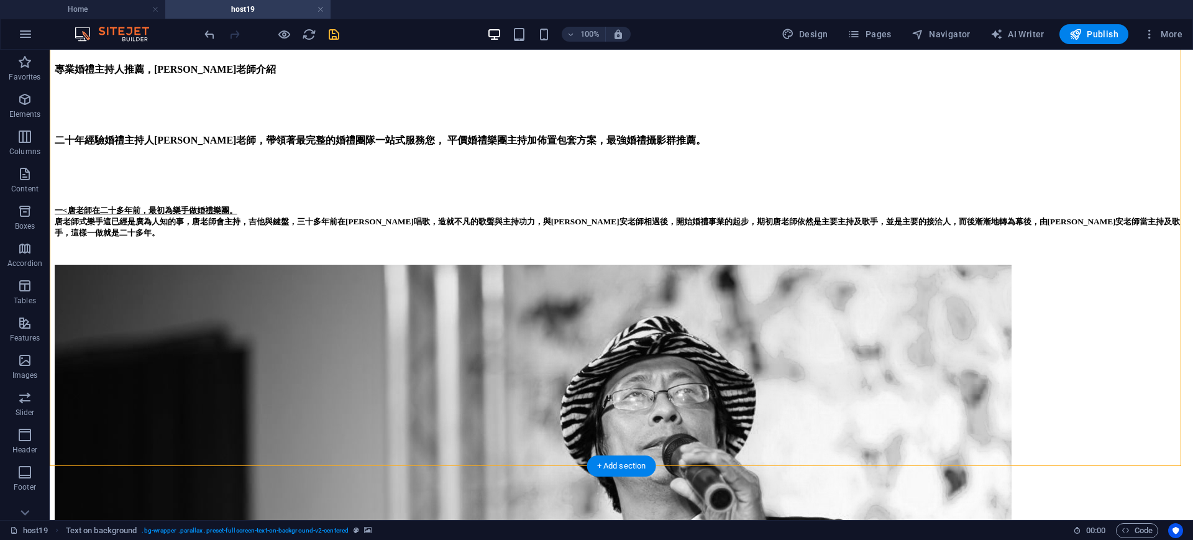
select select "px"
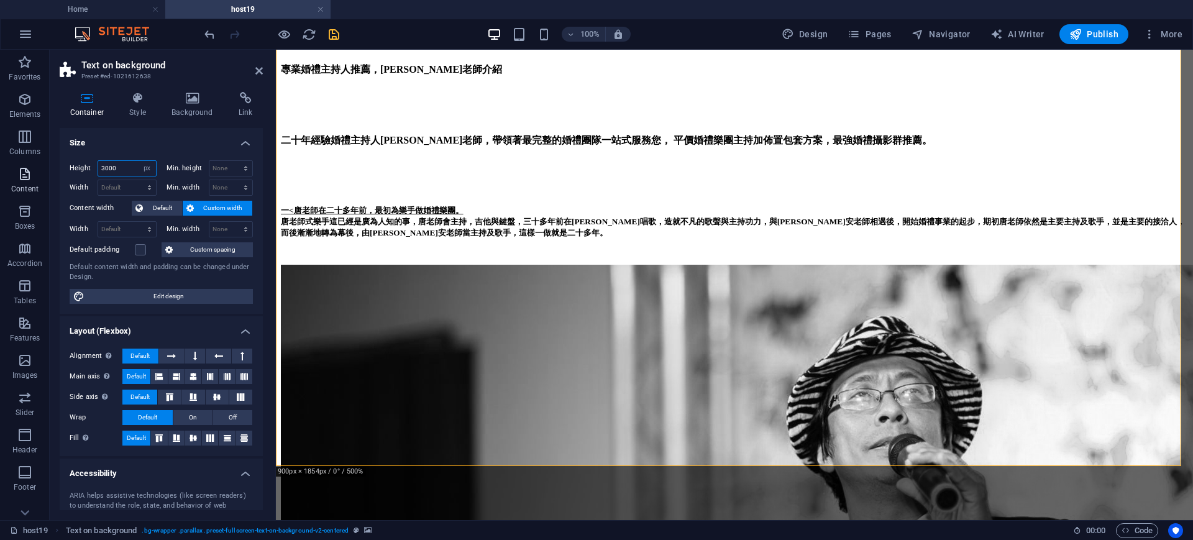
drag, startPoint x: 47, startPoint y: 152, endPoint x: 7, endPoint y: 163, distance: 41.3
click at [0, 148] on section "Favorites Elements Columns Content Boxes Accordion Tables Features Images Slide…" at bounding box center [596, 285] width 1193 height 470
type input "3"
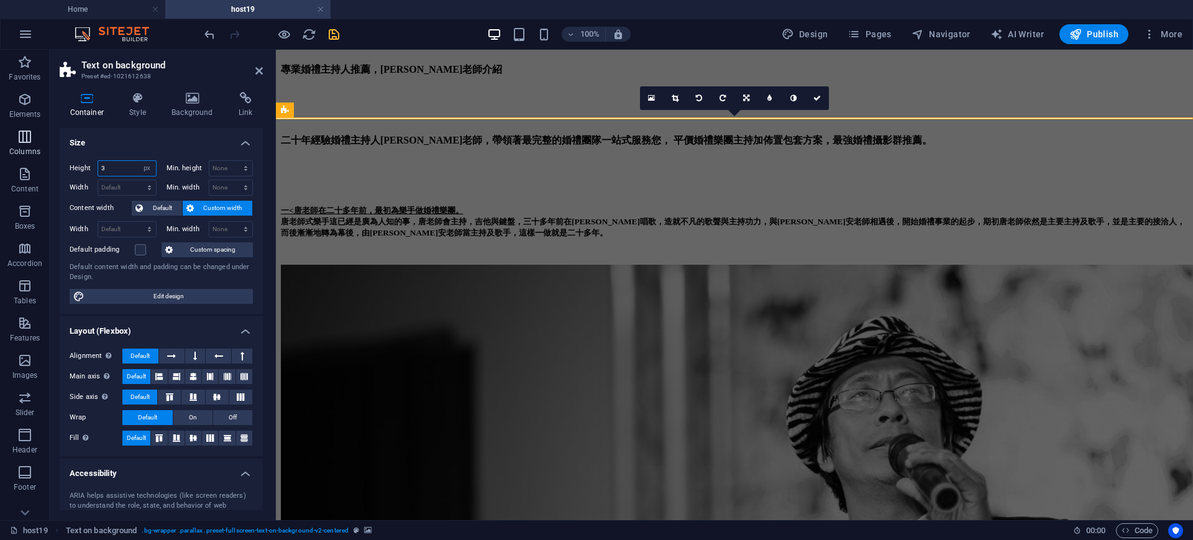
scroll to position [0, 0]
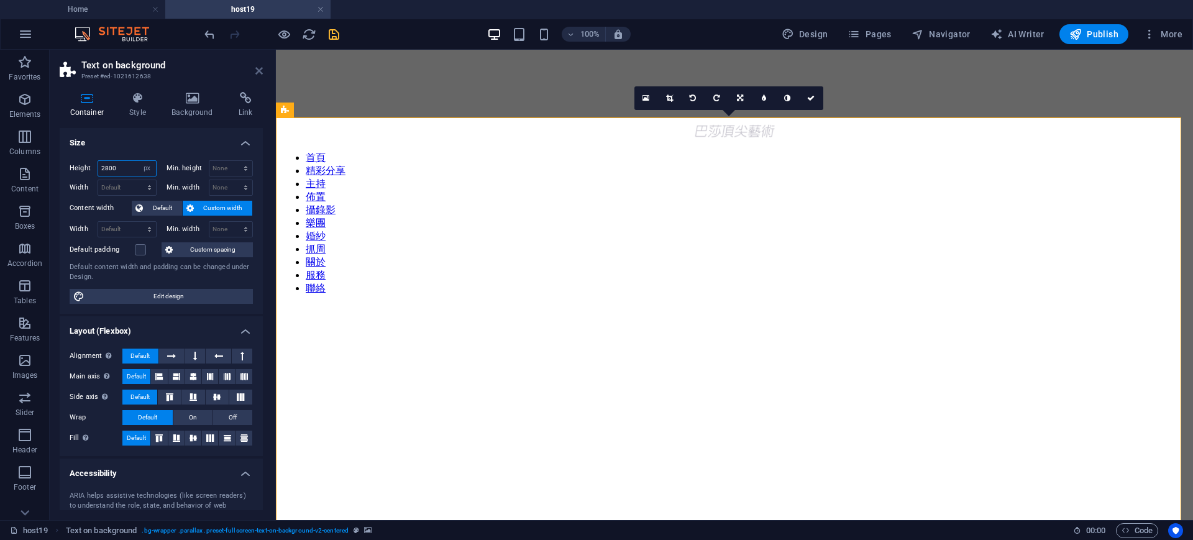
type input "2800"
click at [259, 70] on icon at bounding box center [258, 71] width 7 height 10
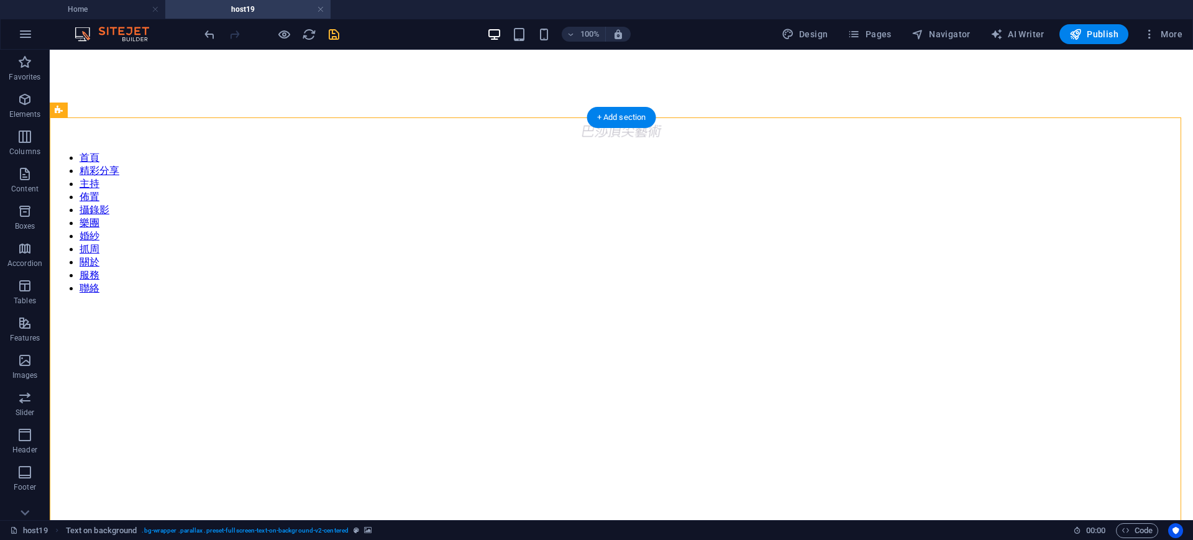
click at [1130, 271] on figure at bounding box center [621, 271] width 1133 height 0
click at [1001, 271] on figure at bounding box center [621, 271] width 1133 height 0
select select "px"
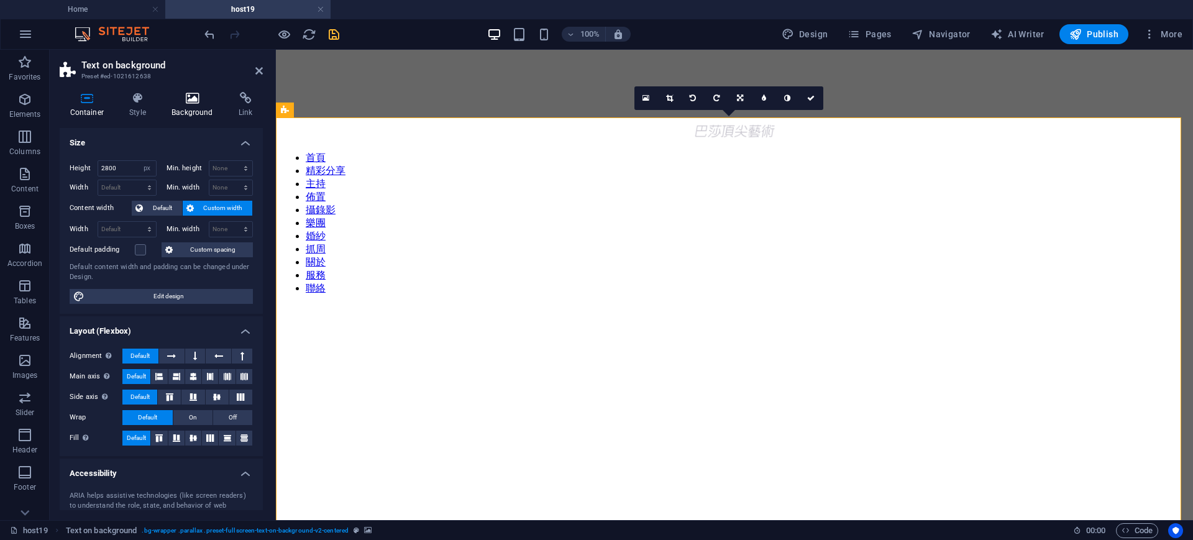
click at [207, 100] on icon at bounding box center [193, 98] width 62 height 12
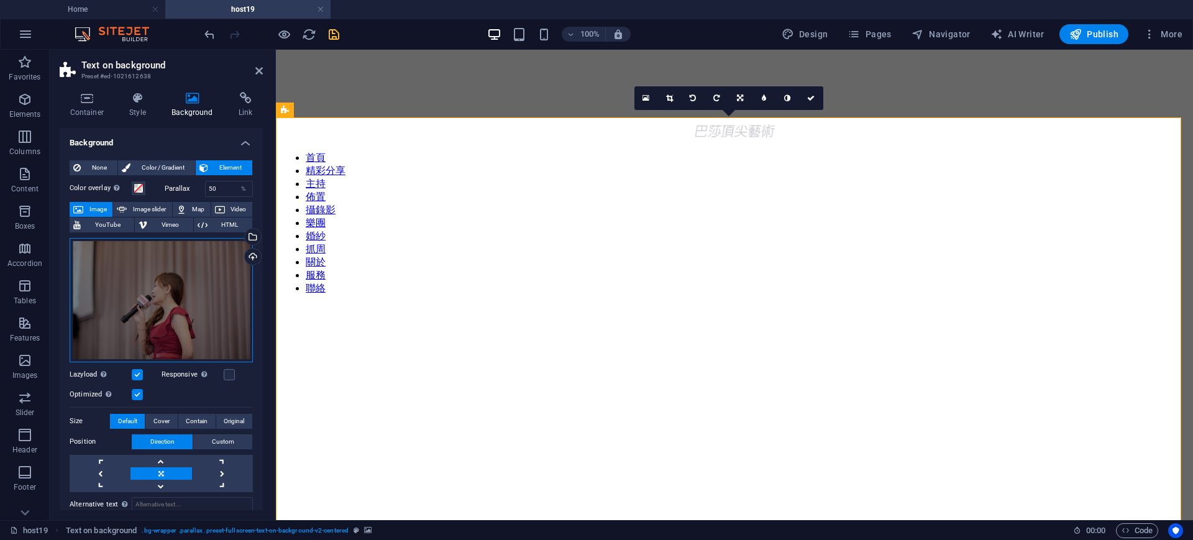
click at [173, 262] on div "Drag files here, click to choose files or select files from Files or our free s…" at bounding box center [161, 300] width 183 height 124
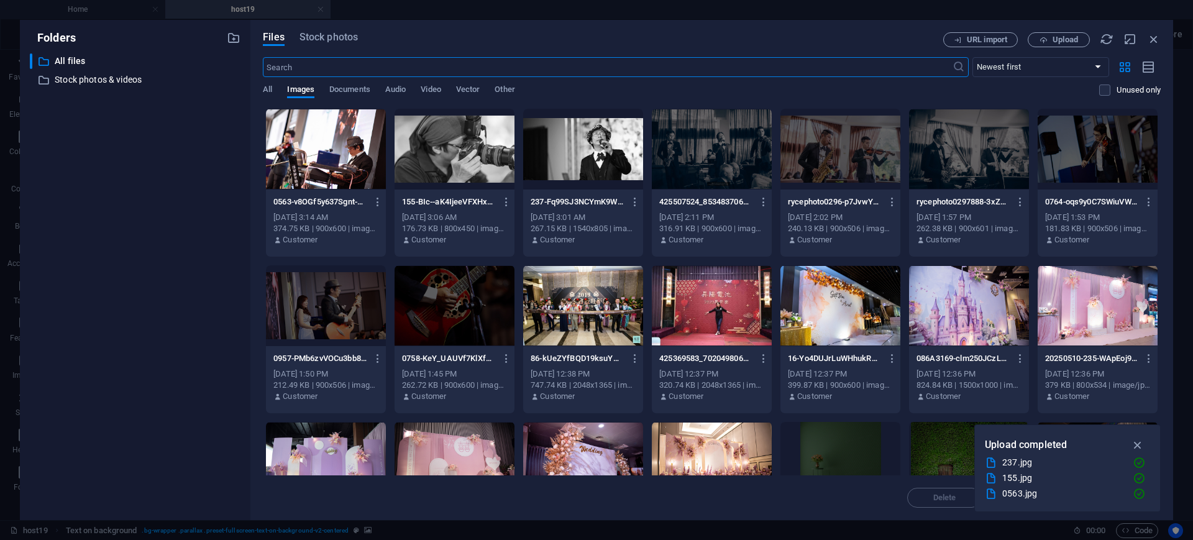
click at [442, 299] on div at bounding box center [454, 305] width 120 height 81
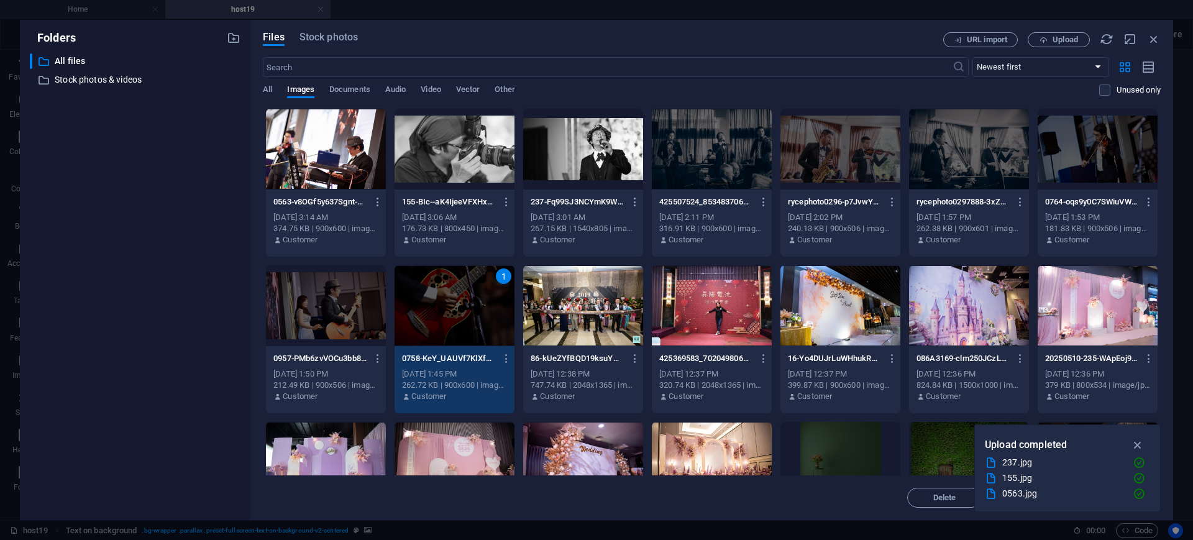
click at [442, 299] on div "1" at bounding box center [454, 305] width 120 height 81
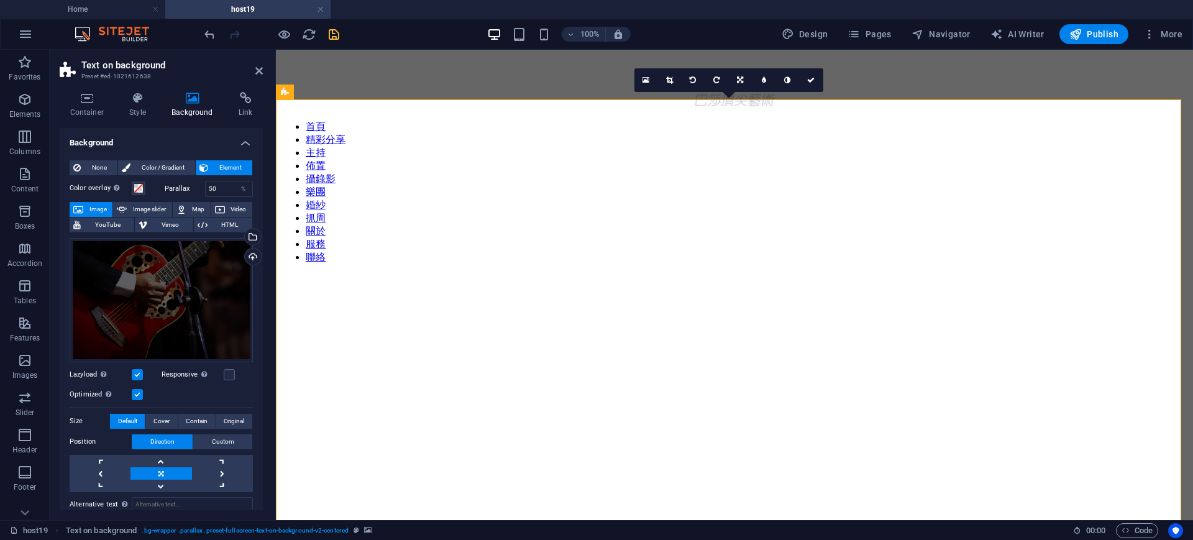
scroll to position [78, 0]
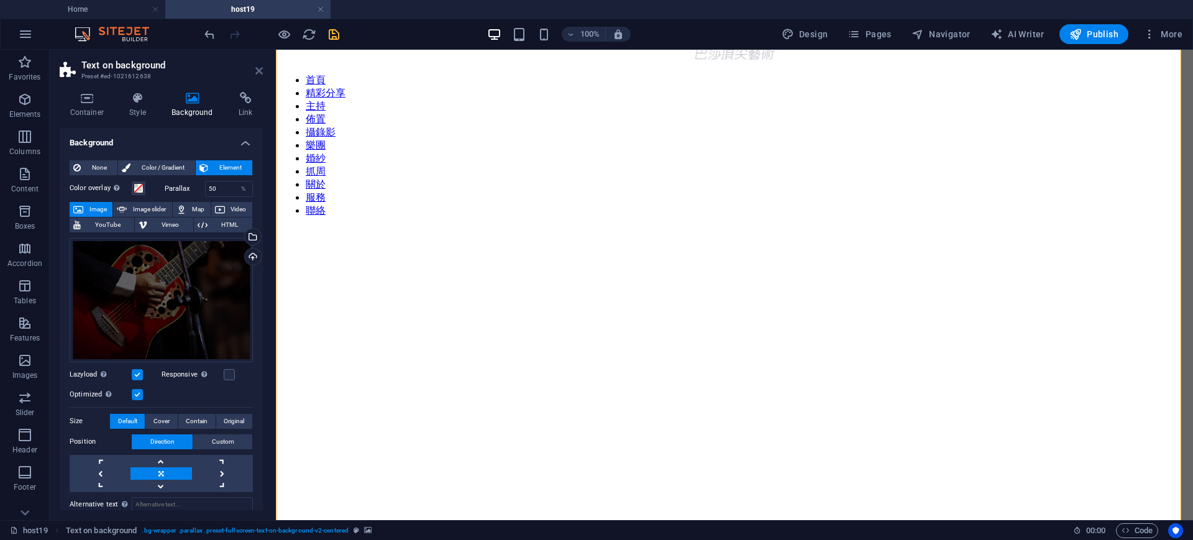
click at [257, 72] on icon at bounding box center [258, 71] width 7 height 10
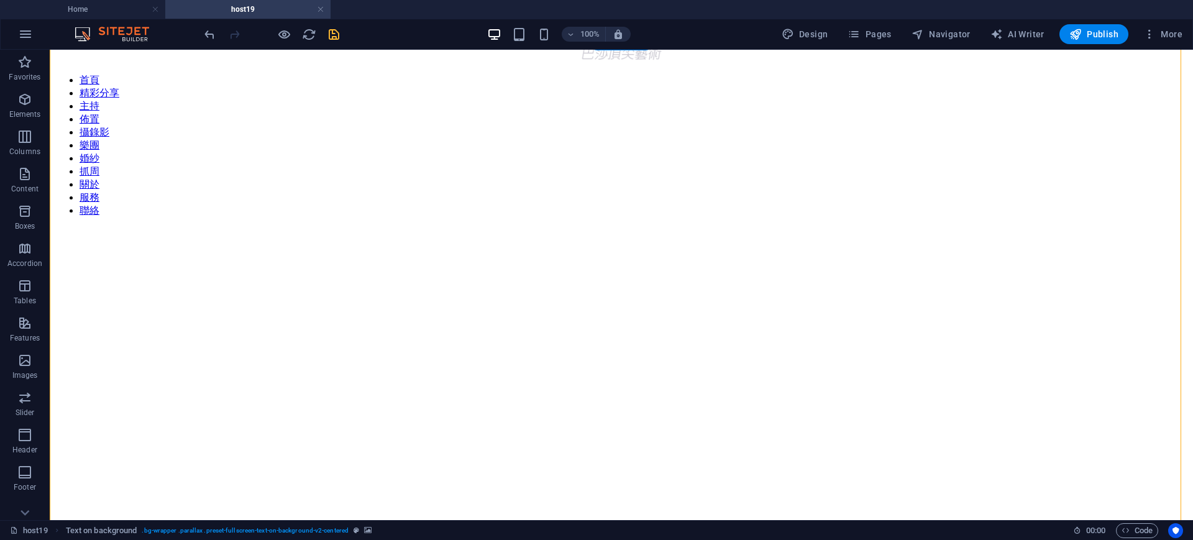
click at [1037, 232] on figure at bounding box center [621, 232] width 1133 height 0
click at [942, 232] on figure at bounding box center [621, 232] width 1133 height 0
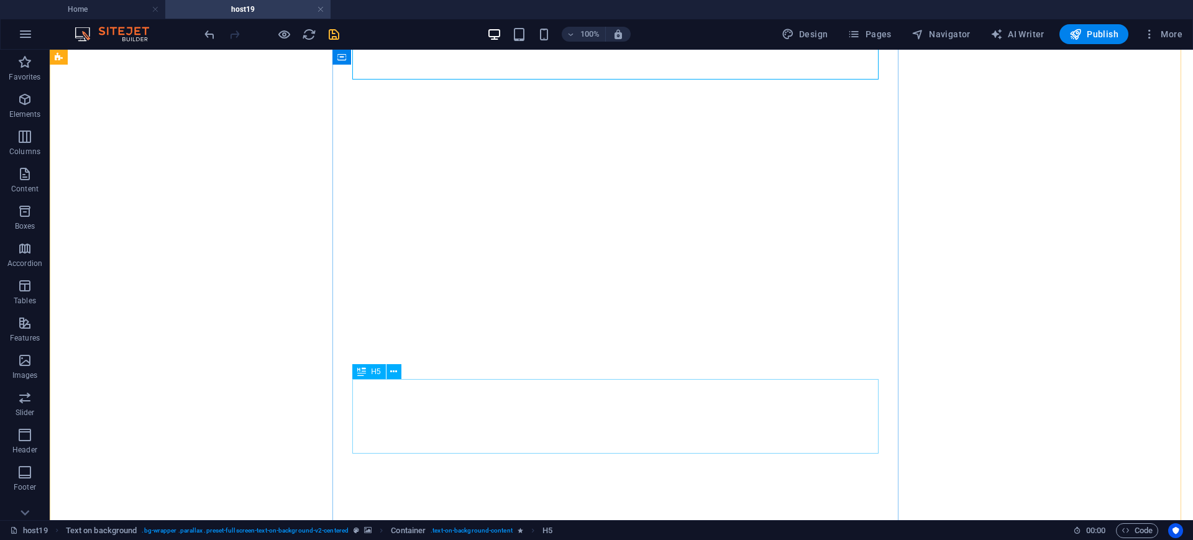
scroll to position [443, 0]
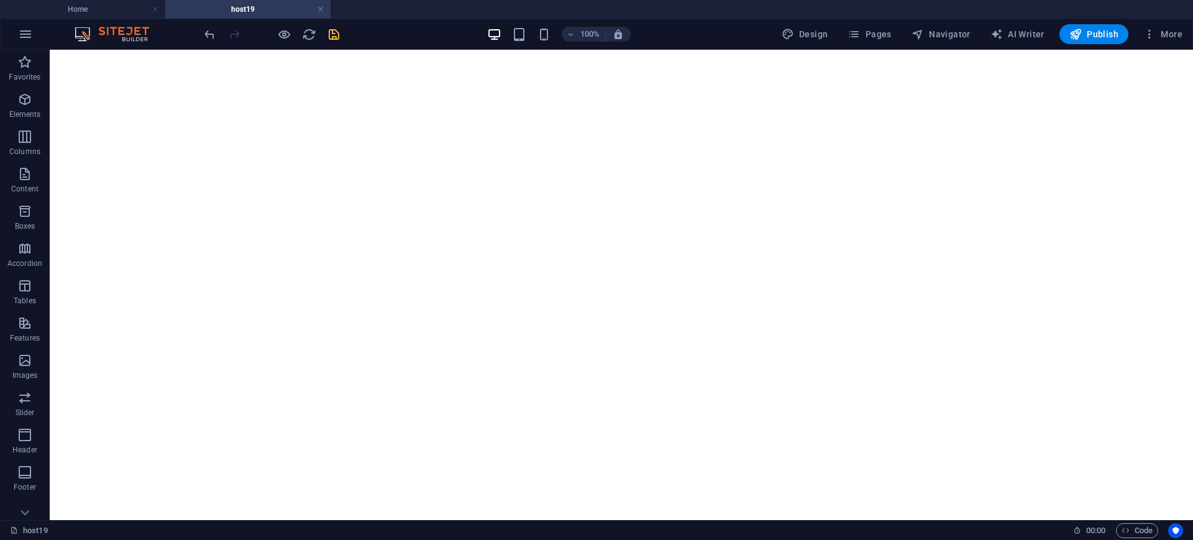
click at [986, 50] on figure at bounding box center [621, 50] width 1133 height 0
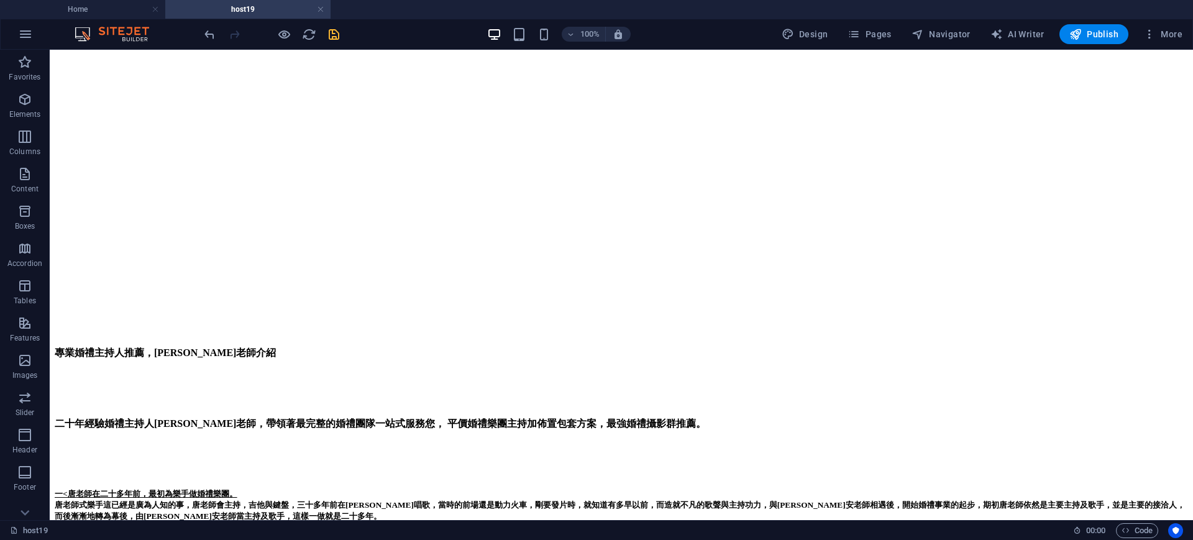
scroll to position [1253, 0]
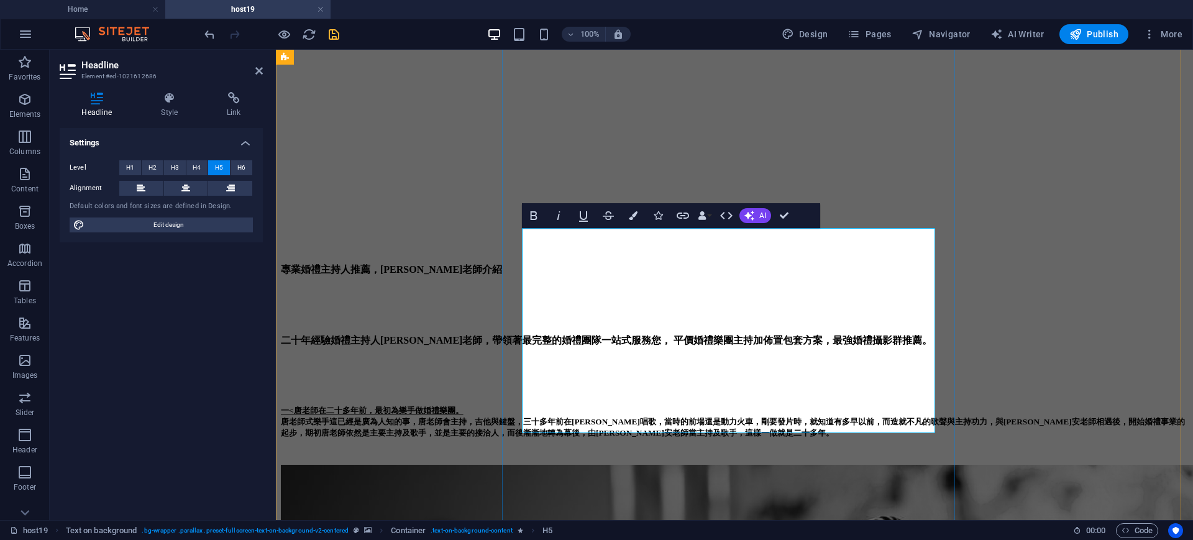
drag, startPoint x: 680, startPoint y: 236, endPoint x: 511, endPoint y: 228, distance: 168.5
click at [537, 211] on icon "button" at bounding box center [533, 215] width 15 height 15
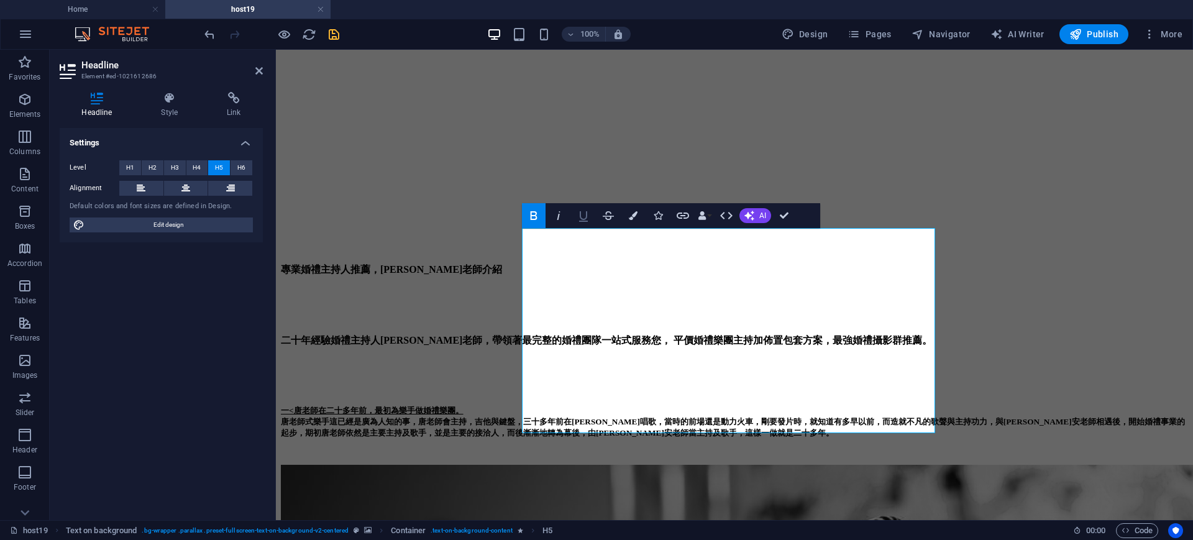
click at [586, 216] on icon "button" at bounding box center [583, 216] width 9 height 11
drag, startPoint x: 788, startPoint y: 216, endPoint x: 843, endPoint y: 204, distance: 56.1
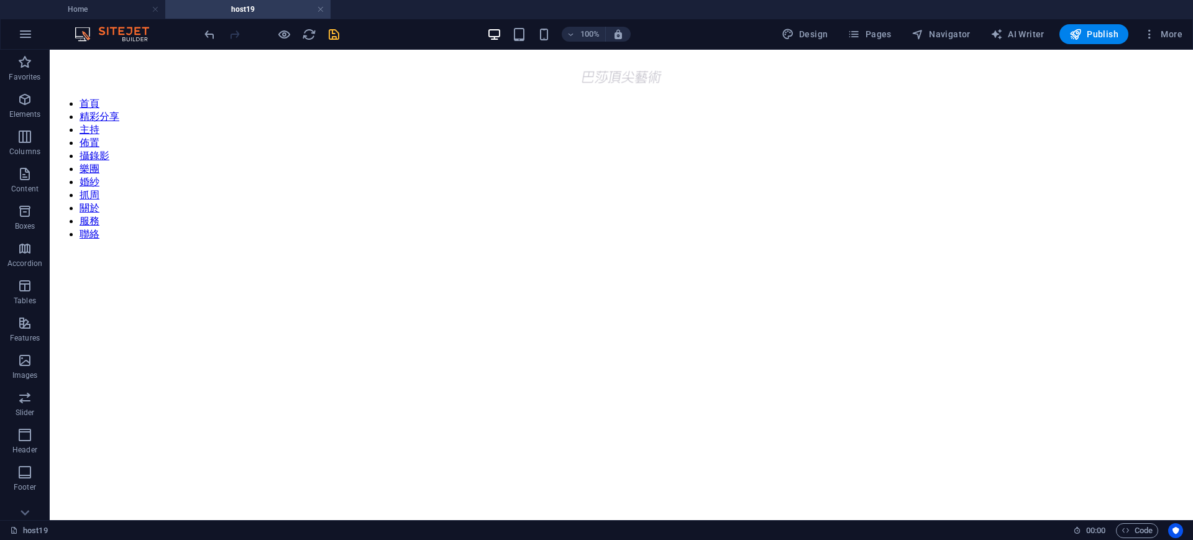
scroll to position [0, 0]
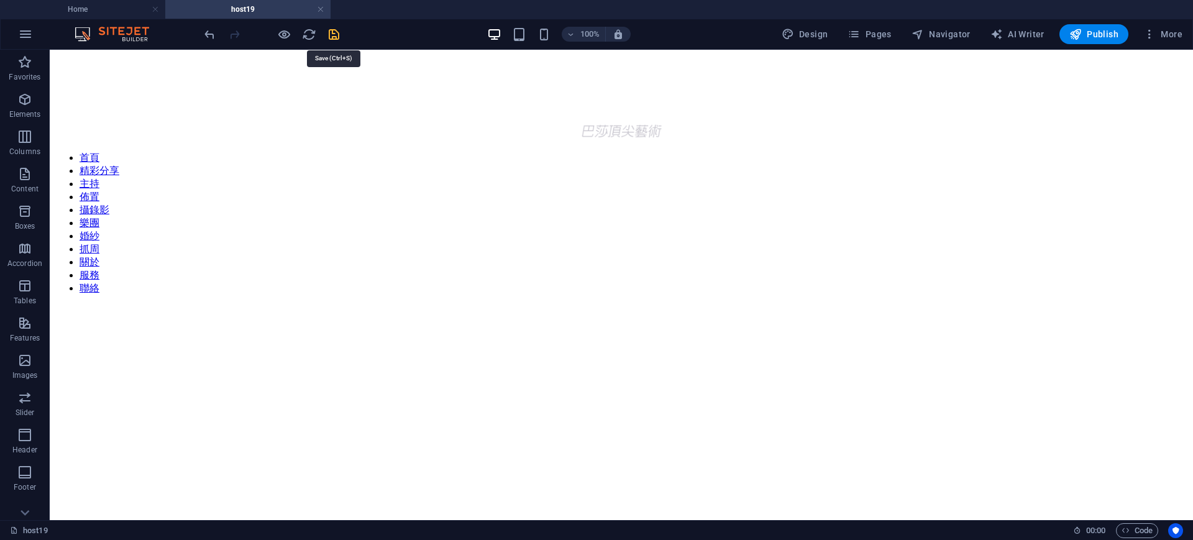
click at [331, 32] on icon "save" at bounding box center [334, 34] width 14 height 14
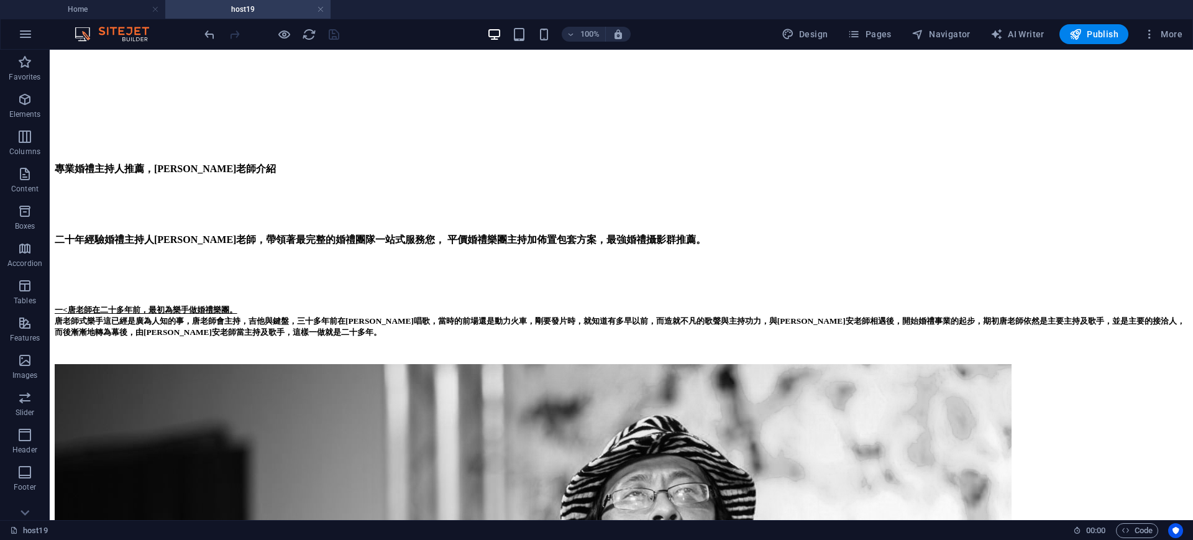
scroll to position [1560, 0]
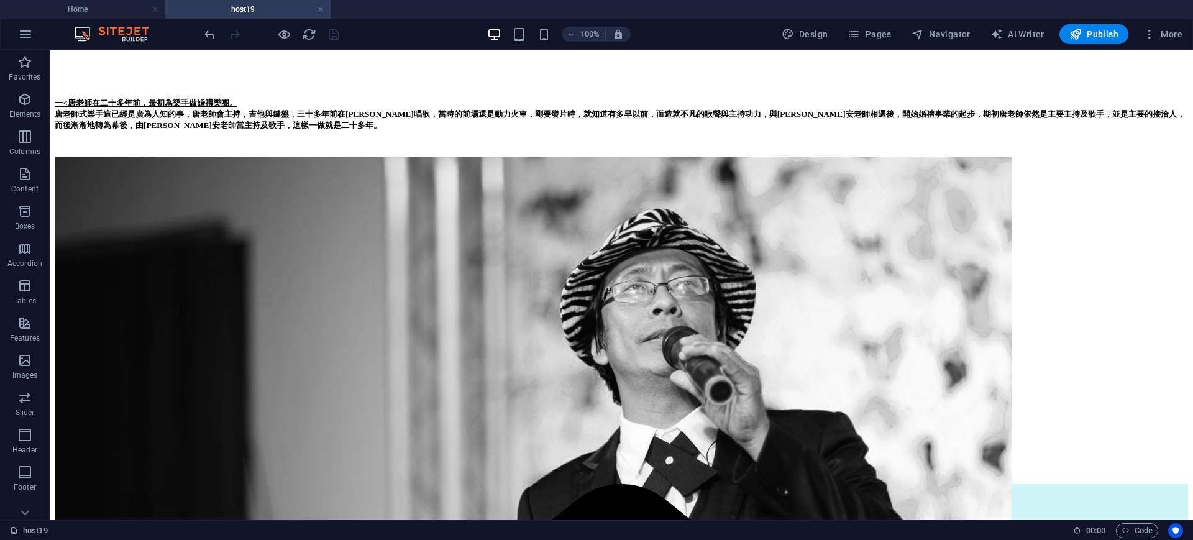
click at [334, 33] on div at bounding box center [271, 34] width 139 height 20
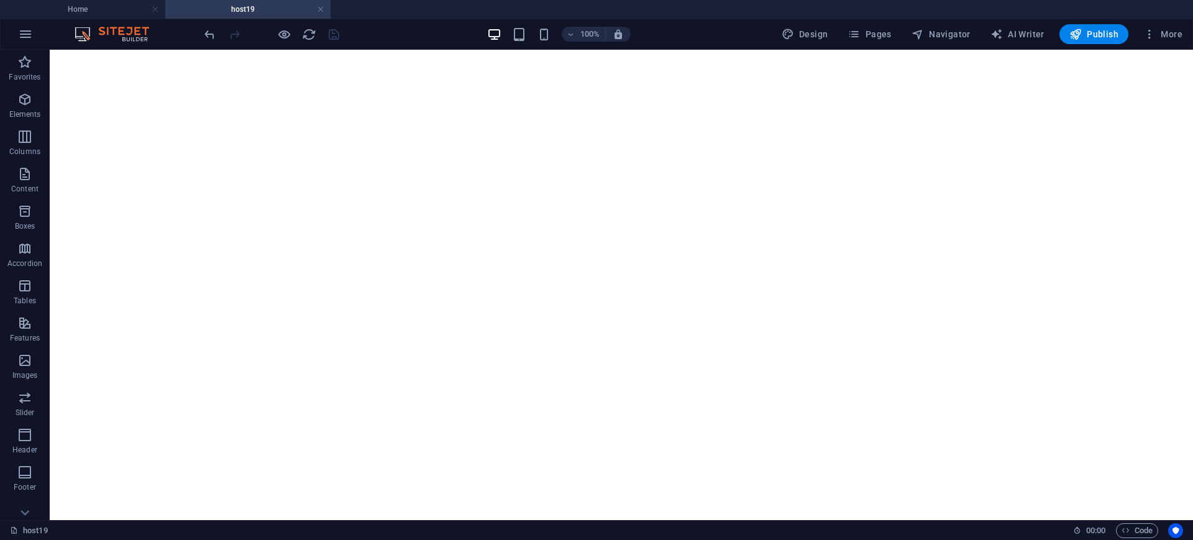
scroll to position [778, 0]
drag, startPoint x: 1063, startPoint y: 354, endPoint x: 1073, endPoint y: 360, distance: 12.3
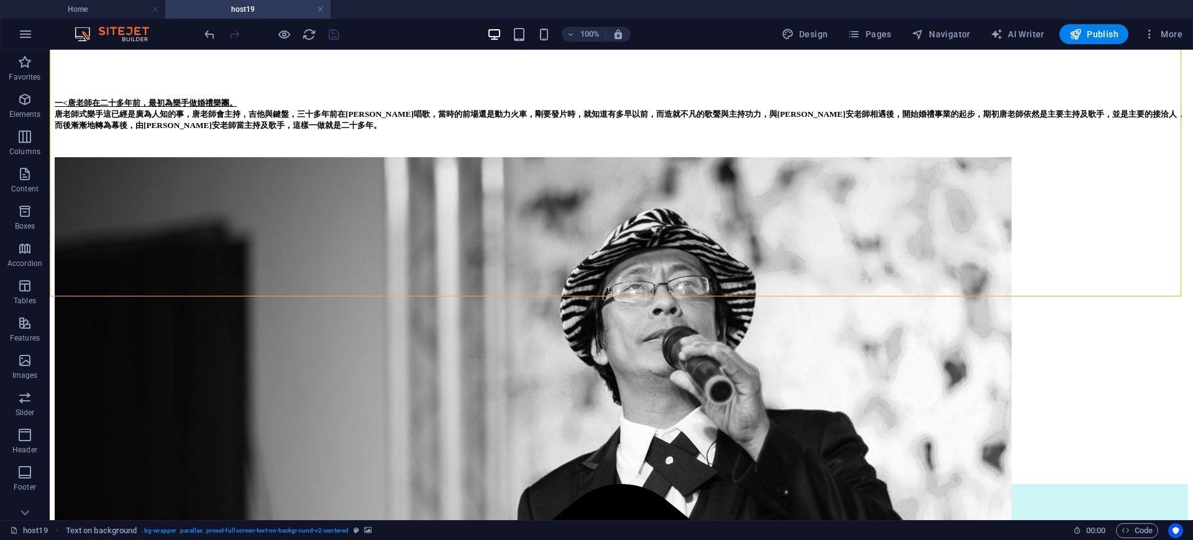
scroll to position [0, 0]
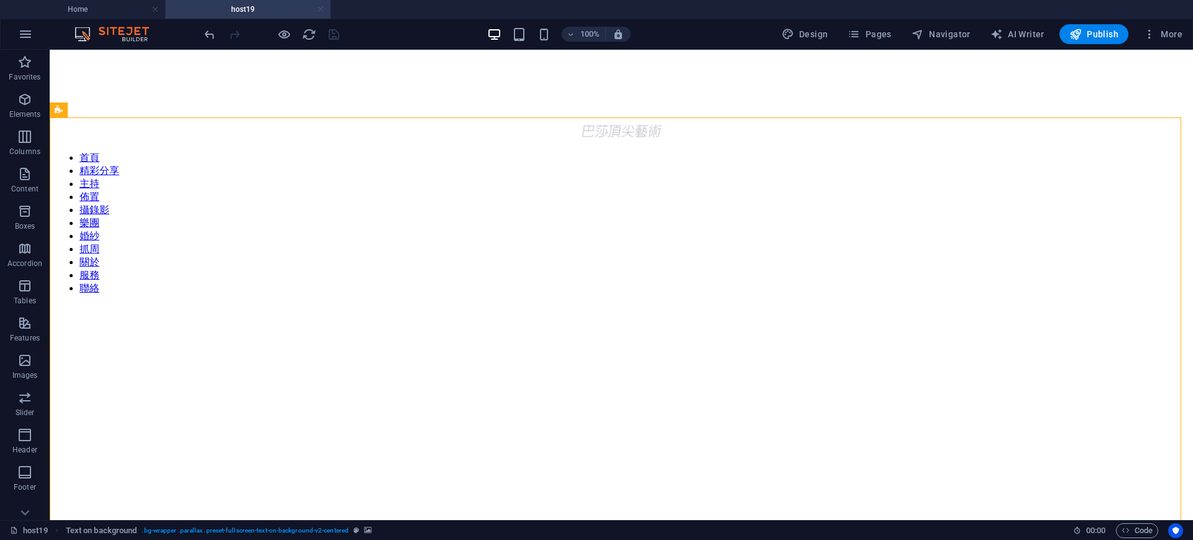
click at [322, 6] on link at bounding box center [320, 10] width 7 height 12
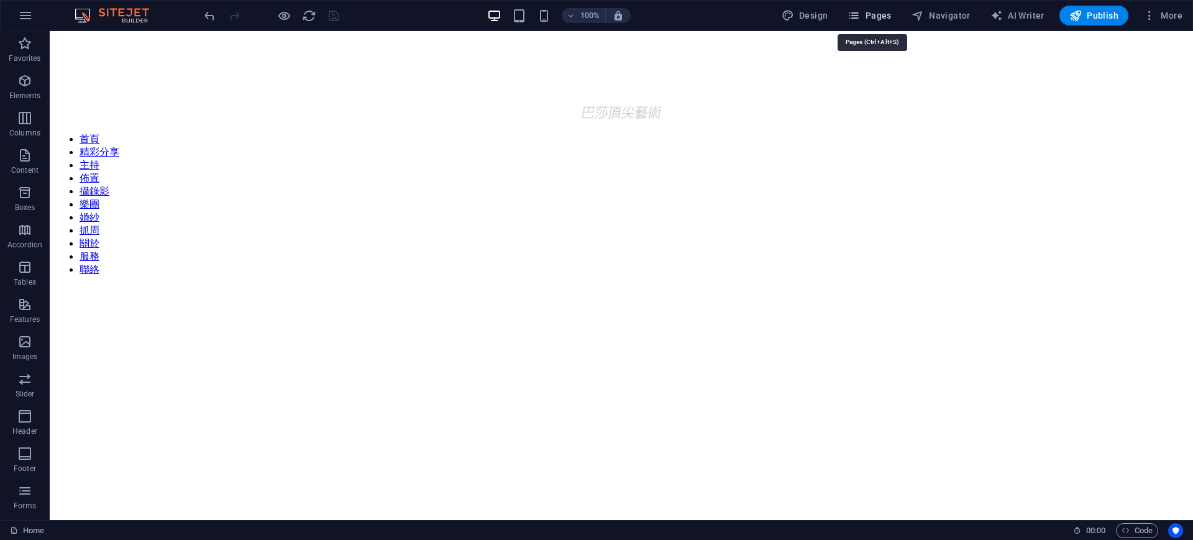
click at [879, 20] on span "Pages" at bounding box center [868, 15] width 43 height 12
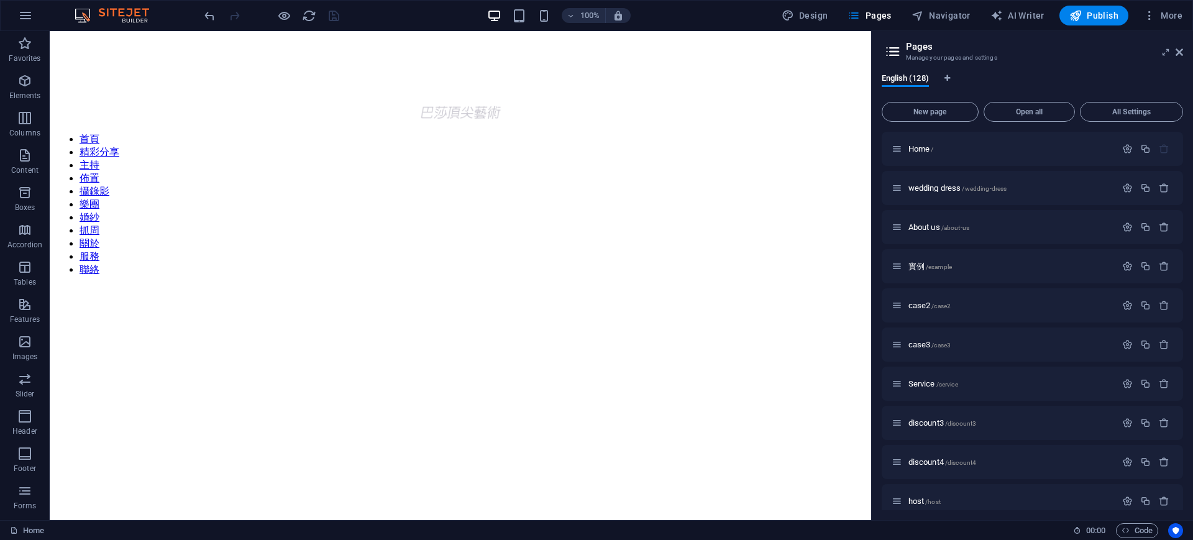
scroll to position [132, 0]
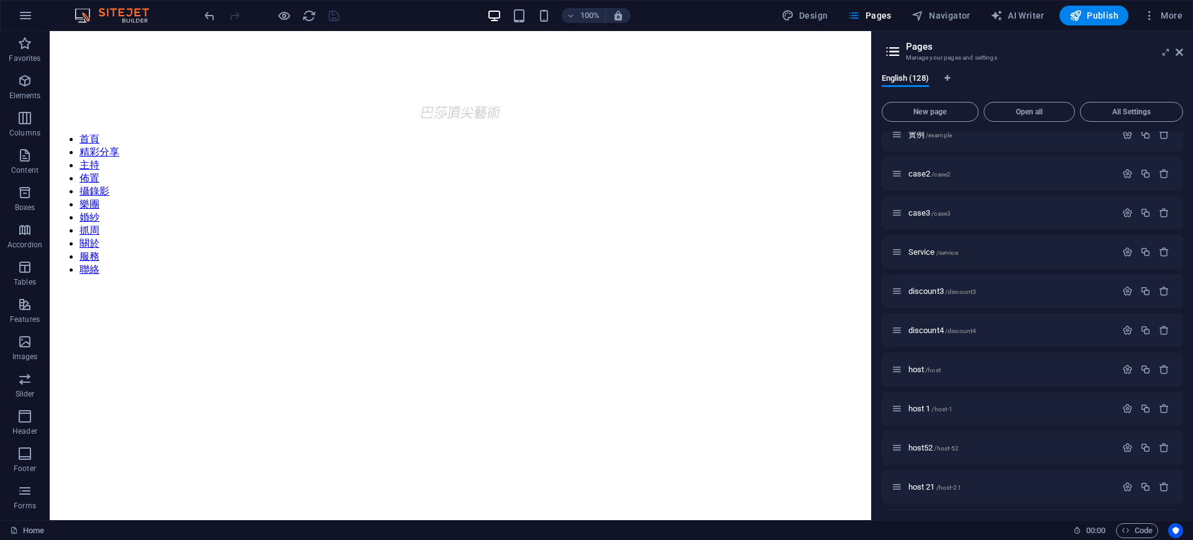
drag, startPoint x: 1183, startPoint y: 155, endPoint x: 1191, endPoint y: 182, distance: 28.1
click at [1191, 182] on div "English (128) New page Open all All Settings Home / wedding dress /wedding-dres…" at bounding box center [1033, 291] width 322 height 457
click at [1180, 148] on div "實例 /example" at bounding box center [1032, 134] width 302 height 34
click at [993, 416] on div "host 1 /host-1" at bounding box center [1032, 408] width 302 height 34
click at [992, 408] on p "host 1 /host-1" at bounding box center [1010, 408] width 204 height 8
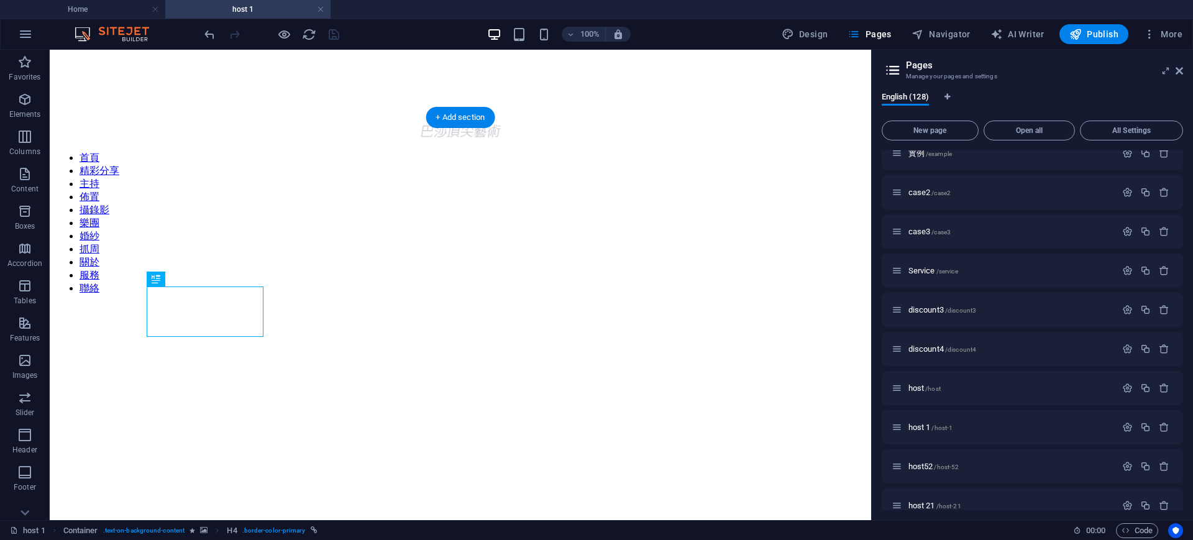
scroll to position [0, 0]
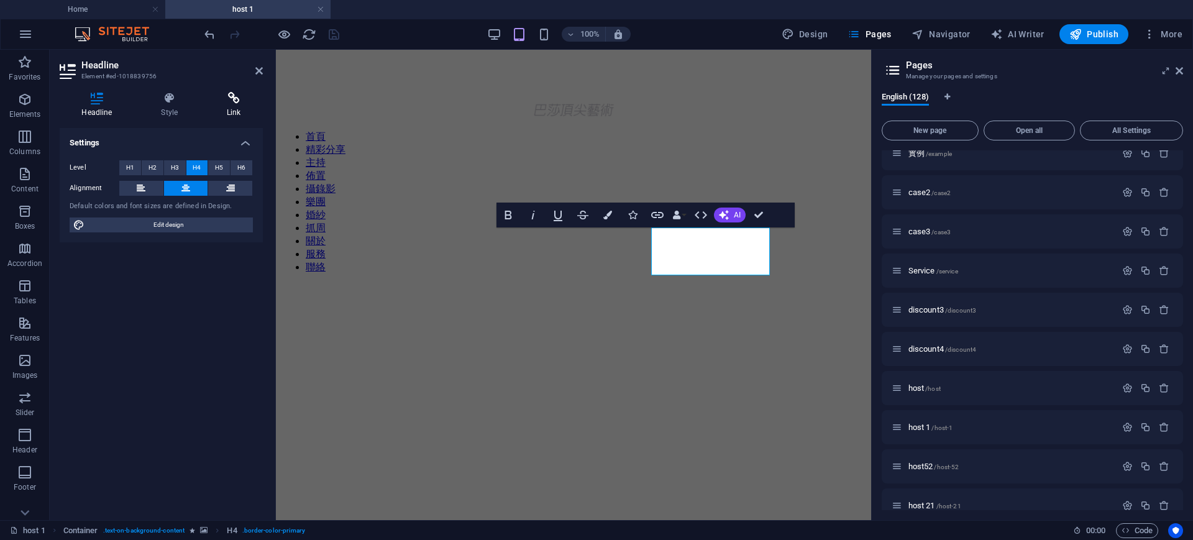
click at [231, 116] on h4 "Link" at bounding box center [234, 105] width 58 height 26
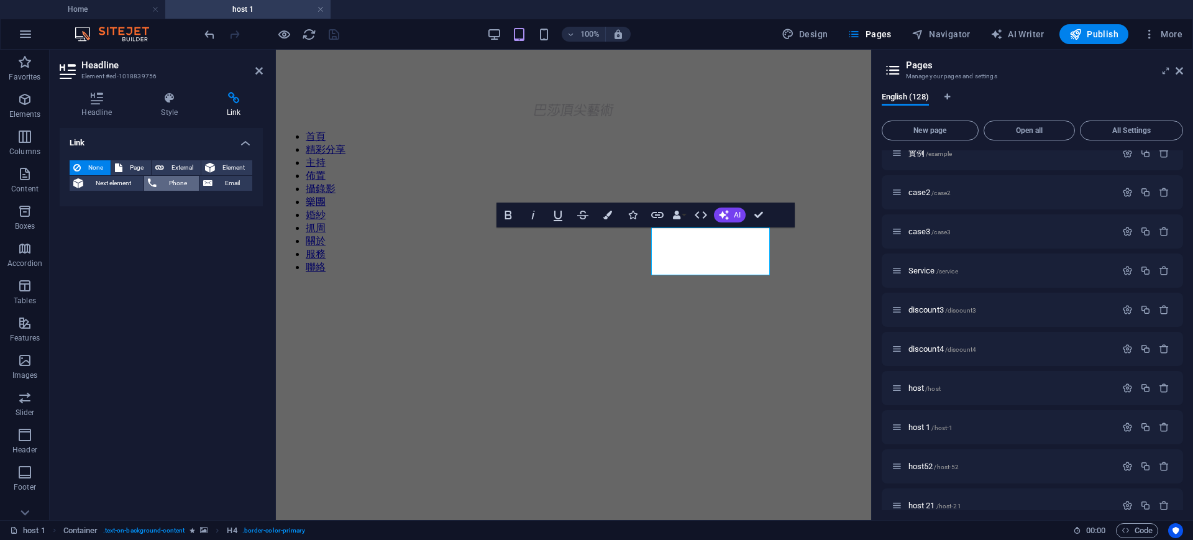
drag, startPoint x: 134, startPoint y: 159, endPoint x: 178, endPoint y: 184, distance: 50.6
click at [132, 160] on span "Page" at bounding box center [136, 167] width 21 height 15
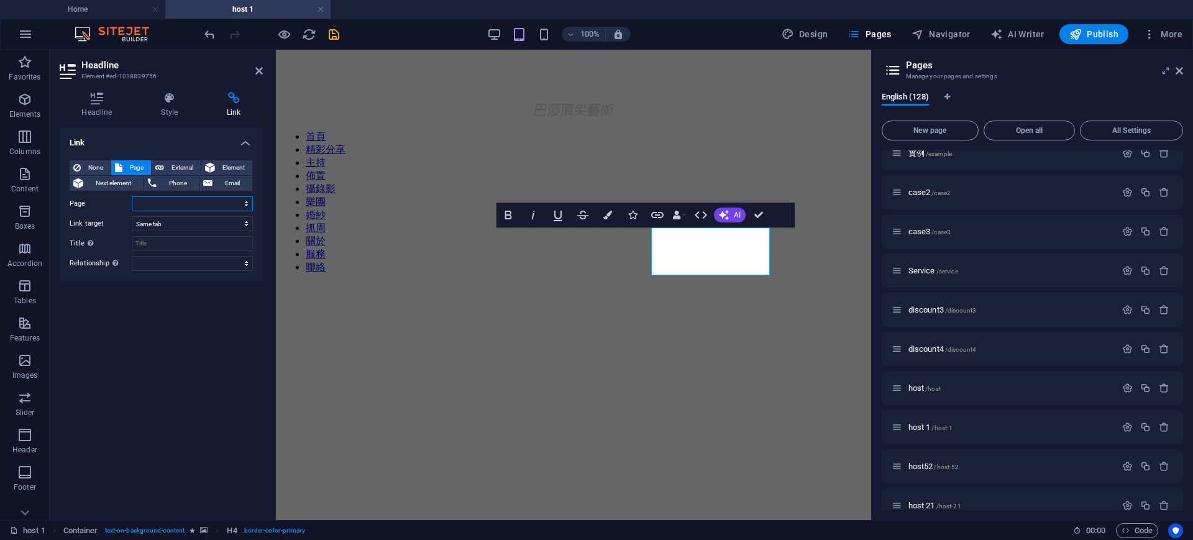
click at [244, 203] on select "Home wedding dress About us 實例 case2 case3 Service discount3 discount4 host hos…" at bounding box center [192, 203] width 121 height 15
select select "79"
click at [132, 196] on select "Home wedding dress About us 實例 case2 case3 Service discount3 discount4 host hos…" at bounding box center [192, 203] width 121 height 15
click at [248, 201] on select "Home wedding dress About us 實例 case2 case3 Service discount3 discount4 host hos…" at bounding box center [192, 203] width 121 height 15
click at [132, 196] on select "Home wedding dress About us 實例 case2 case3 Service discount3 discount4 host hos…" at bounding box center [192, 203] width 121 height 15
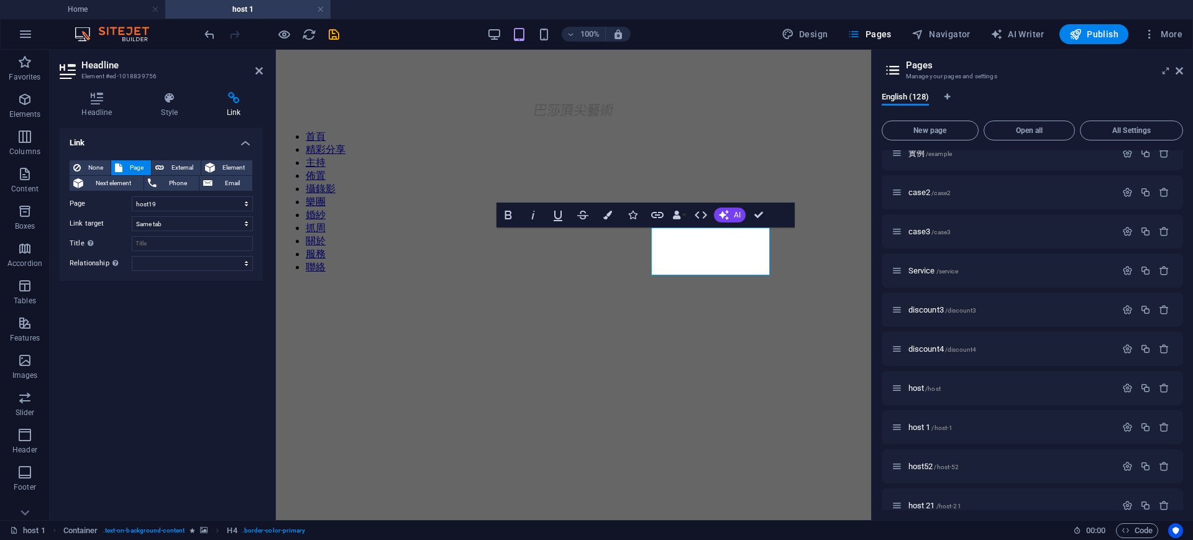
click at [165, 371] on div "Link None Page External Element Next element Phone Email Page Home wedding dres…" at bounding box center [161, 319] width 203 height 382
click at [257, 70] on icon at bounding box center [258, 71] width 7 height 10
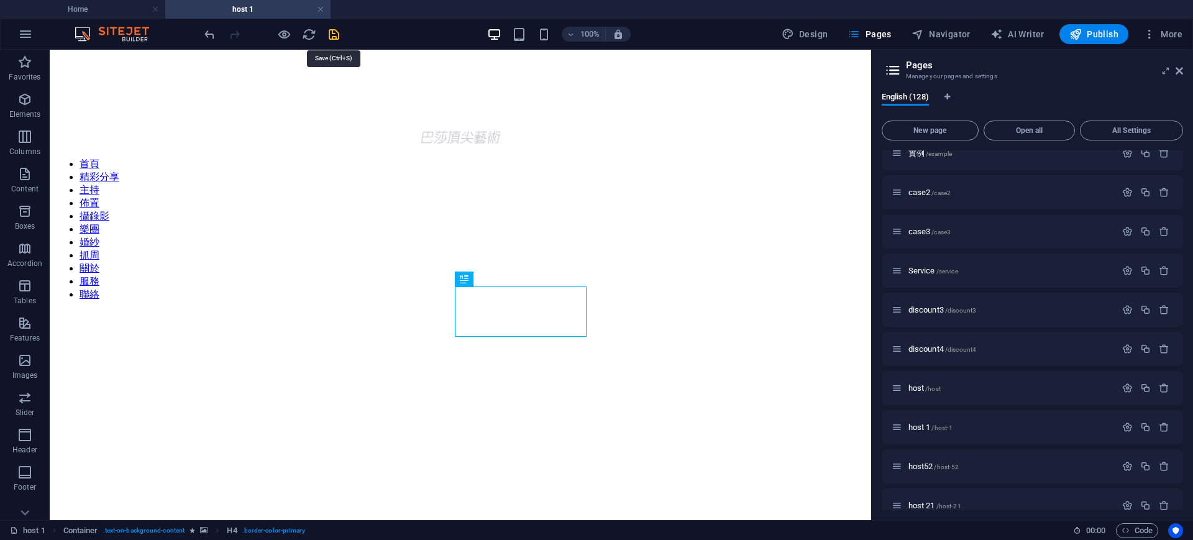
click at [334, 35] on icon "save" at bounding box center [334, 34] width 14 height 14
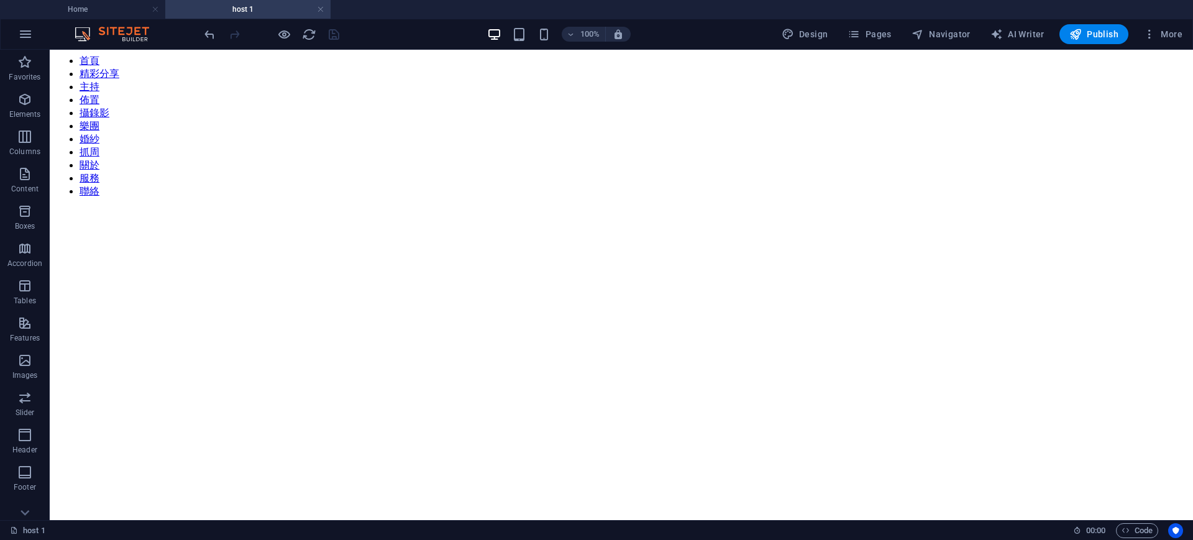
scroll to position [86, 0]
click at [890, 219] on figure at bounding box center [621, 219] width 1133 height 0
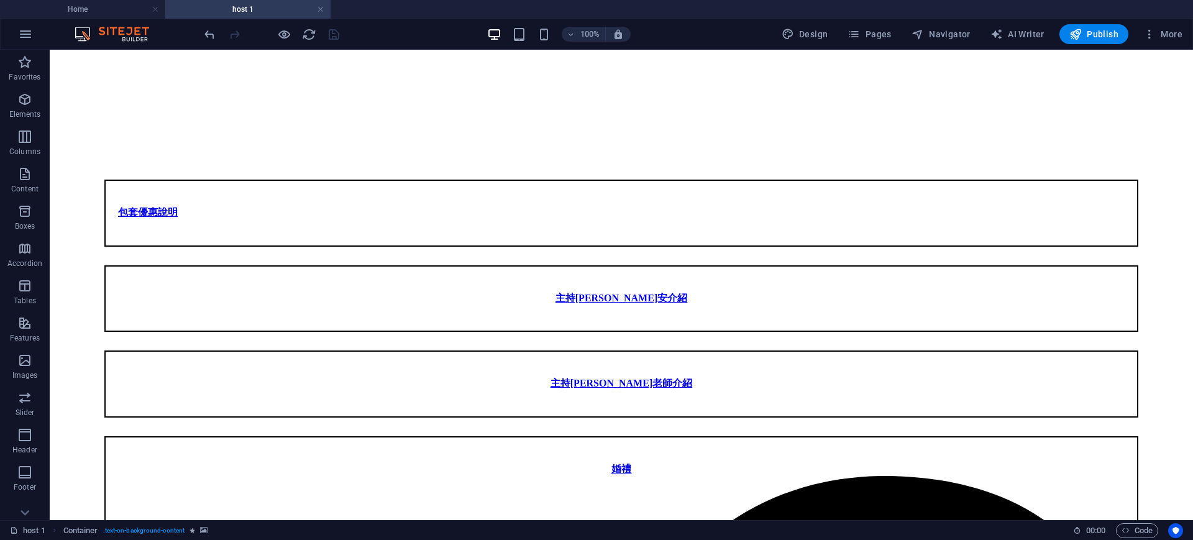
scroll to position [0, 0]
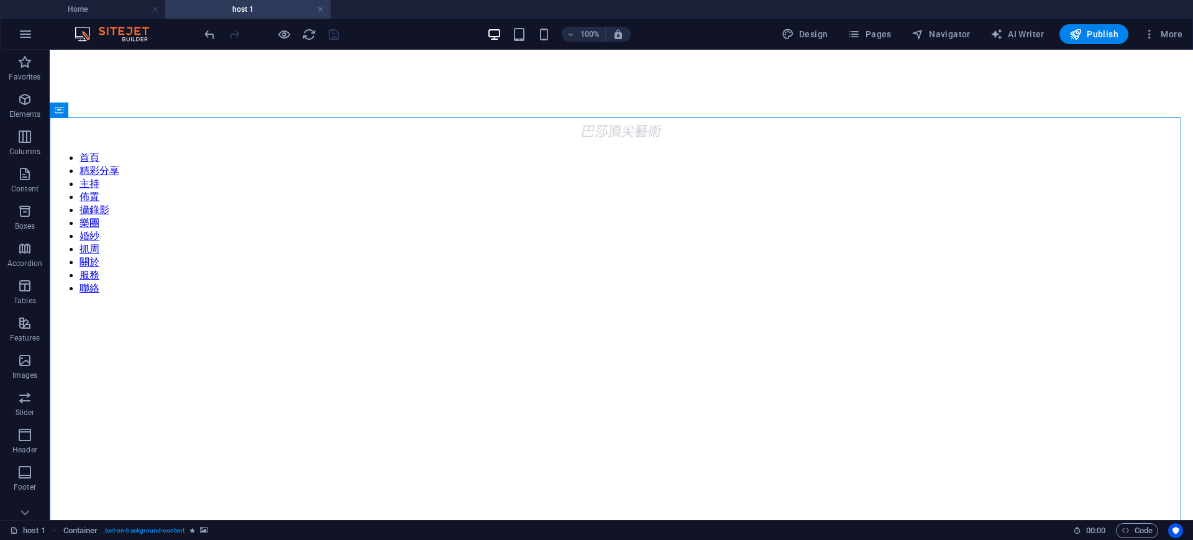
drag, startPoint x: 1183, startPoint y: 218, endPoint x: 1180, endPoint y: 88, distance: 130.5
click at [1021, 305] on figure at bounding box center [621, 305] width 1133 height 0
click at [318, 7] on link at bounding box center [320, 10] width 7 height 12
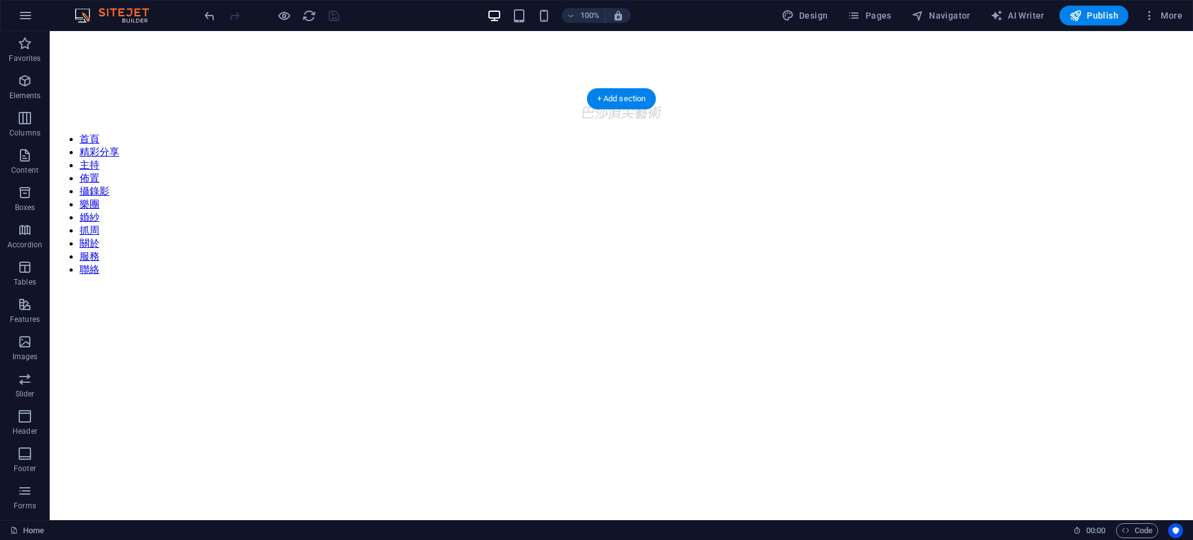
click at [997, 286] on figure at bounding box center [621, 286] width 1133 height 0
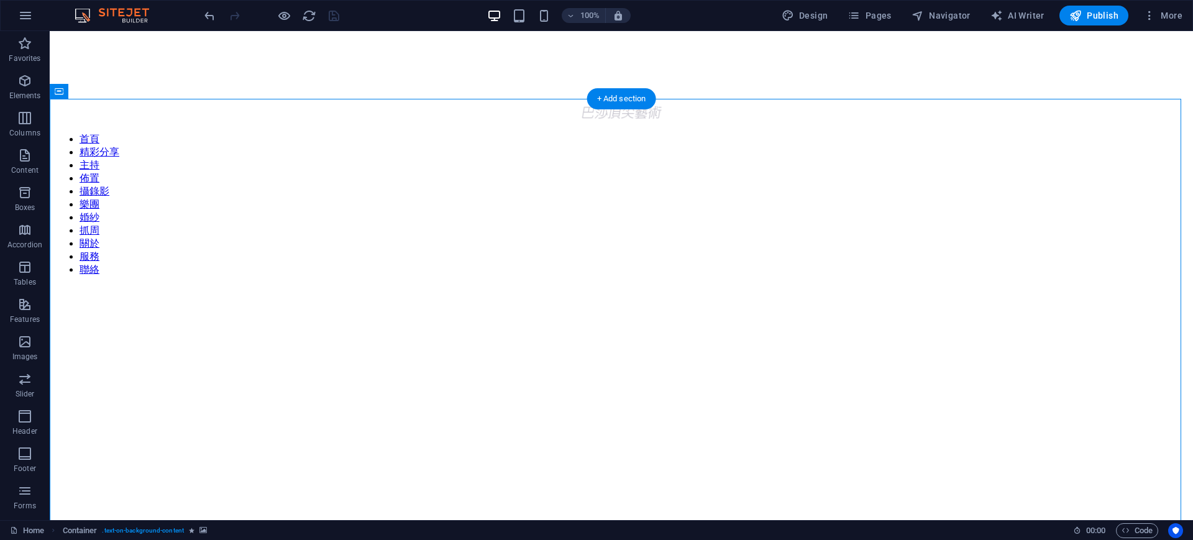
drag, startPoint x: 947, startPoint y: 447, endPoint x: 959, endPoint y: 440, distance: 14.5
click at [947, 286] on figure at bounding box center [621, 286] width 1133 height 0
click at [860, 9] on icon "button" at bounding box center [853, 15] width 12 height 12
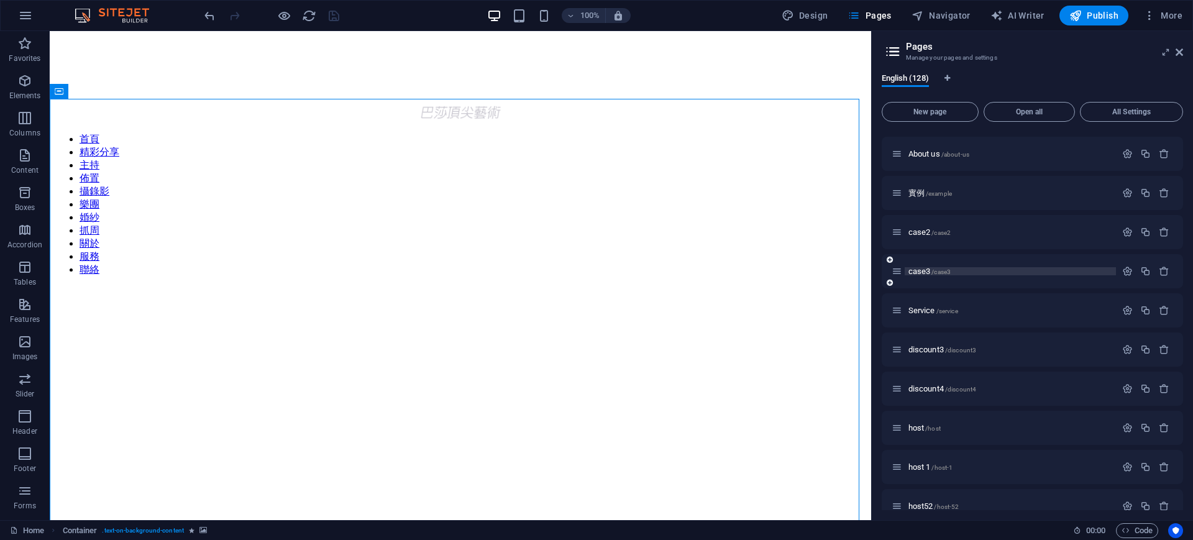
scroll to position [78, 0]
drag, startPoint x: 1182, startPoint y: 55, endPoint x: 1157, endPoint y: 24, distance: 39.8
click at [1182, 55] on icon at bounding box center [1178, 52] width 7 height 10
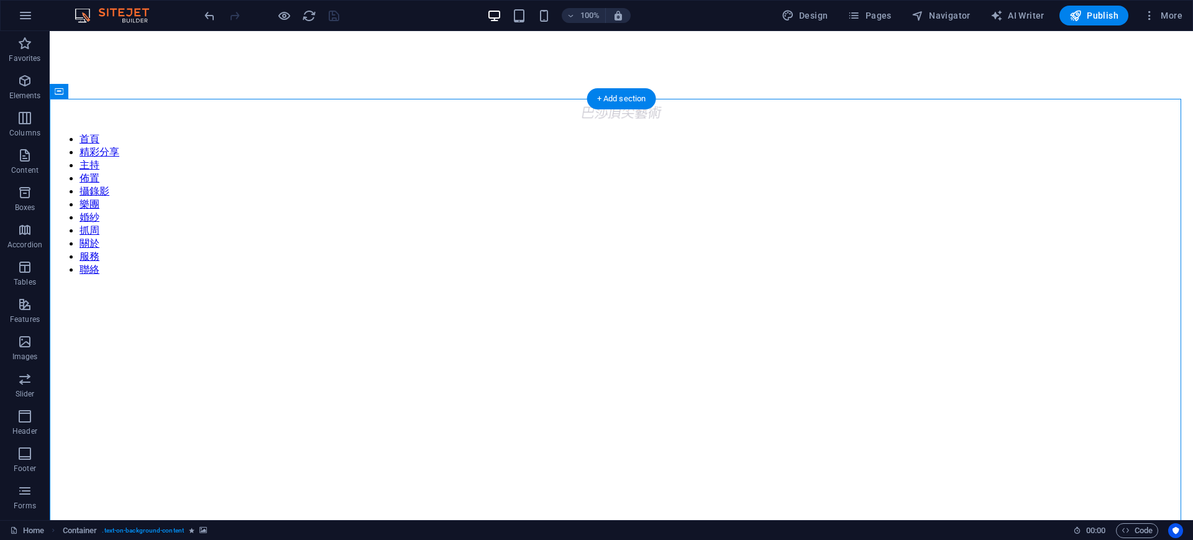
click at [885, 286] on figure at bounding box center [621, 286] width 1133 height 0
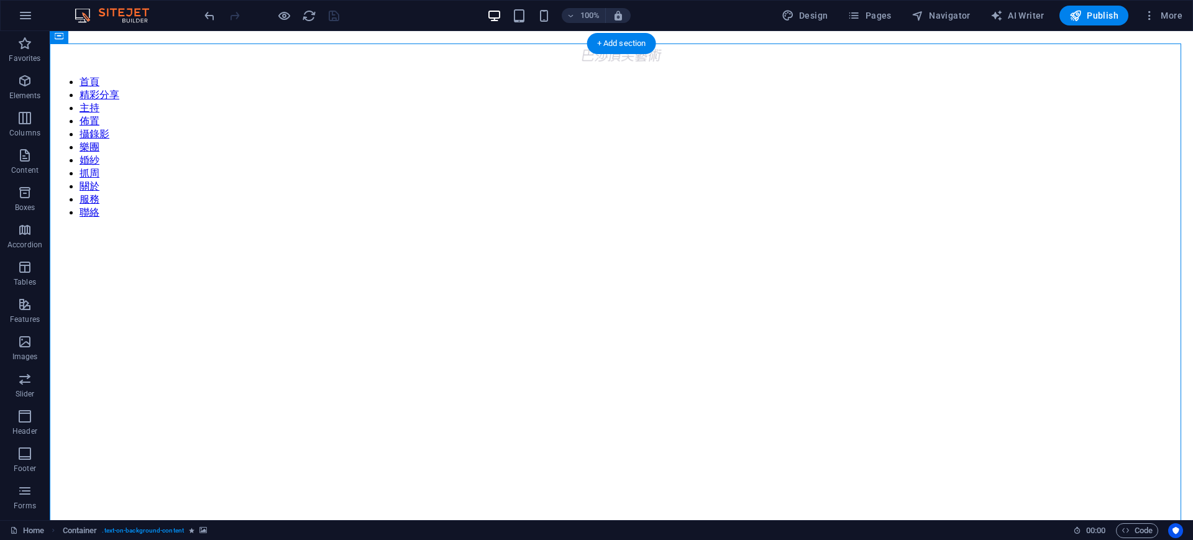
scroll to position [0, 0]
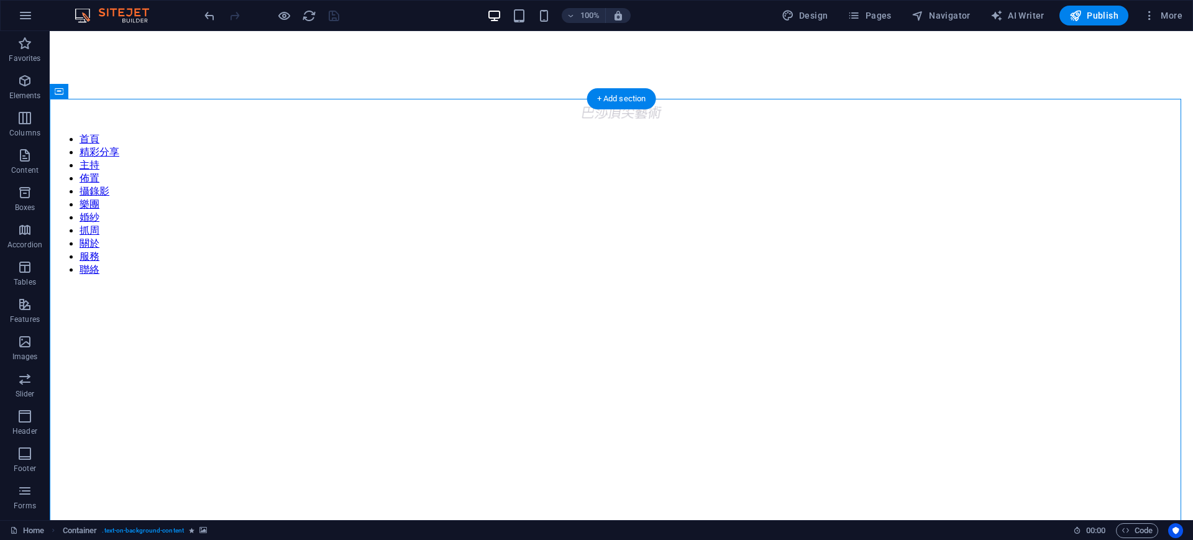
click at [1062, 286] on figure at bounding box center [621, 286] width 1133 height 0
click at [1101, 36] on figure at bounding box center [621, 36] width 1133 height 0
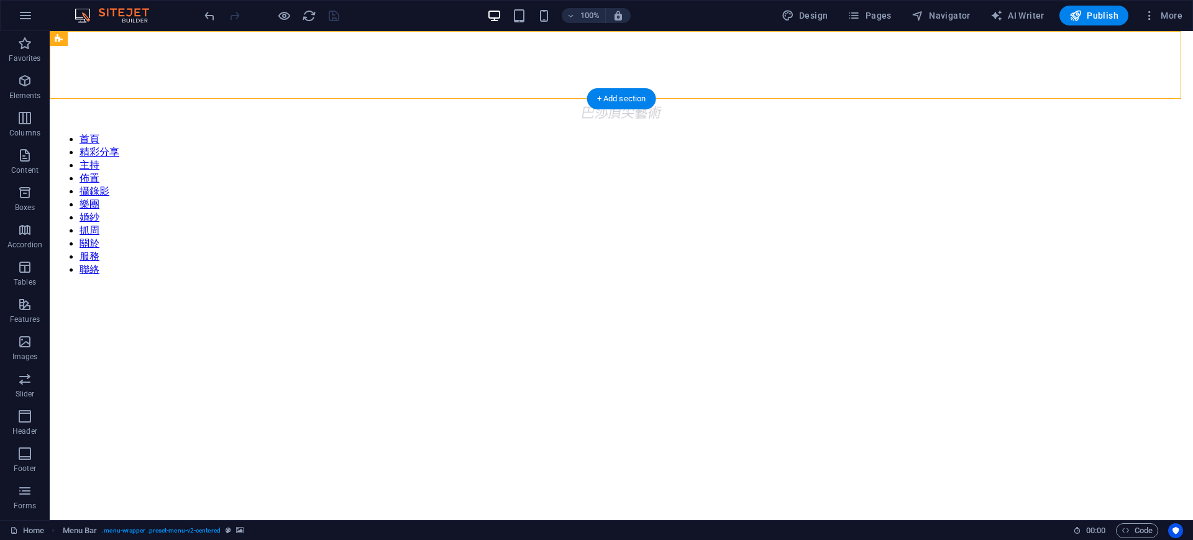
click at [691, 286] on figure at bounding box center [621, 286] width 1133 height 0
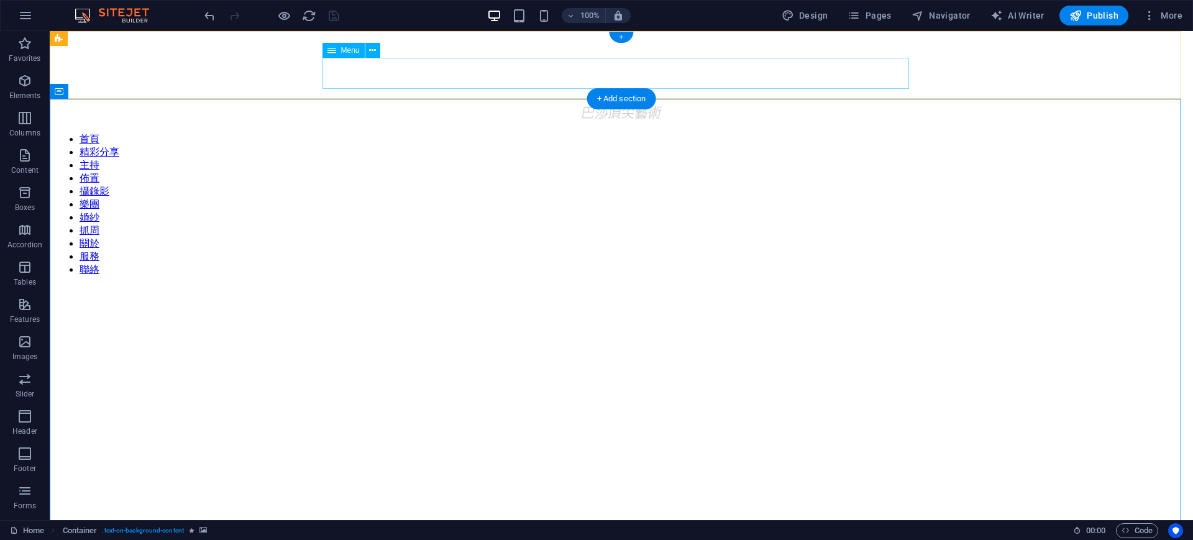
click at [762, 133] on nav "首頁 精彩分享 主持 佈置 攝錄影 樂團 婚紗 抓周 關於 服務 聯絡" at bounding box center [621, 204] width 1133 height 143
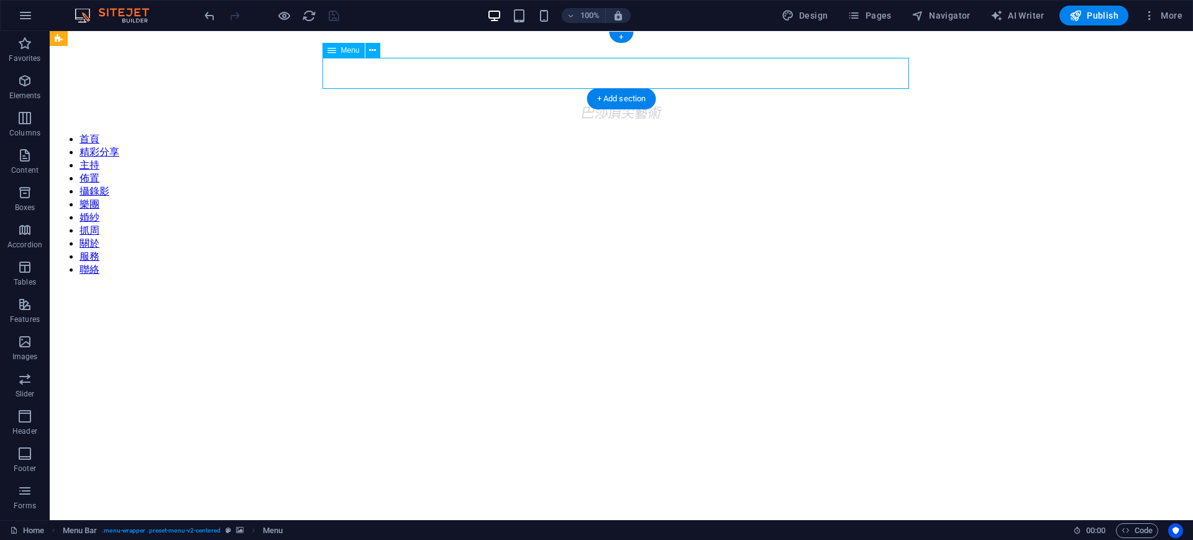
click at [712, 133] on nav "首頁 精彩分享 主持 佈置 攝錄影 樂團 婚紗 抓周 關於 服務 聯絡" at bounding box center [621, 204] width 1133 height 143
click at [875, 25] on div "100% Design Pages Navigator AI Writer Publish More" at bounding box center [596, 16] width 1191 height 30
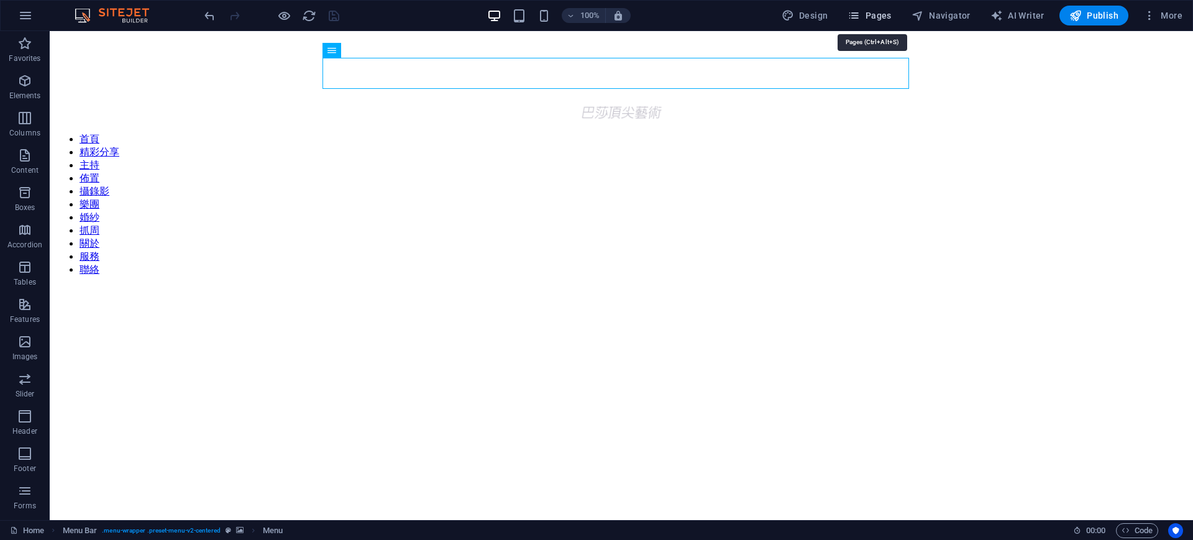
click at [873, 18] on span "Pages" at bounding box center [868, 15] width 43 height 12
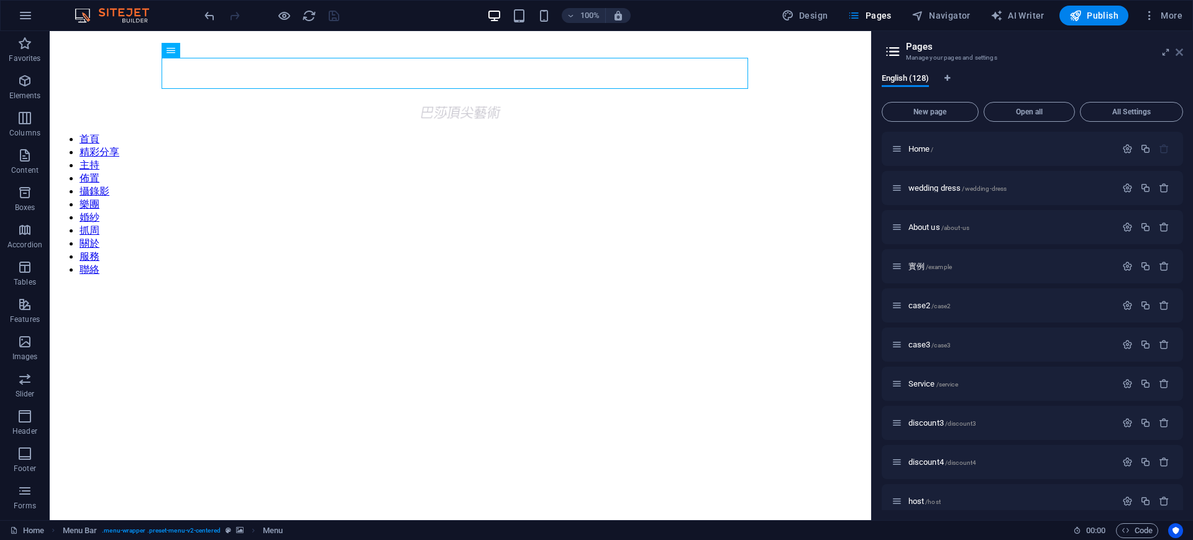
click at [1181, 52] on icon at bounding box center [1178, 52] width 7 height 10
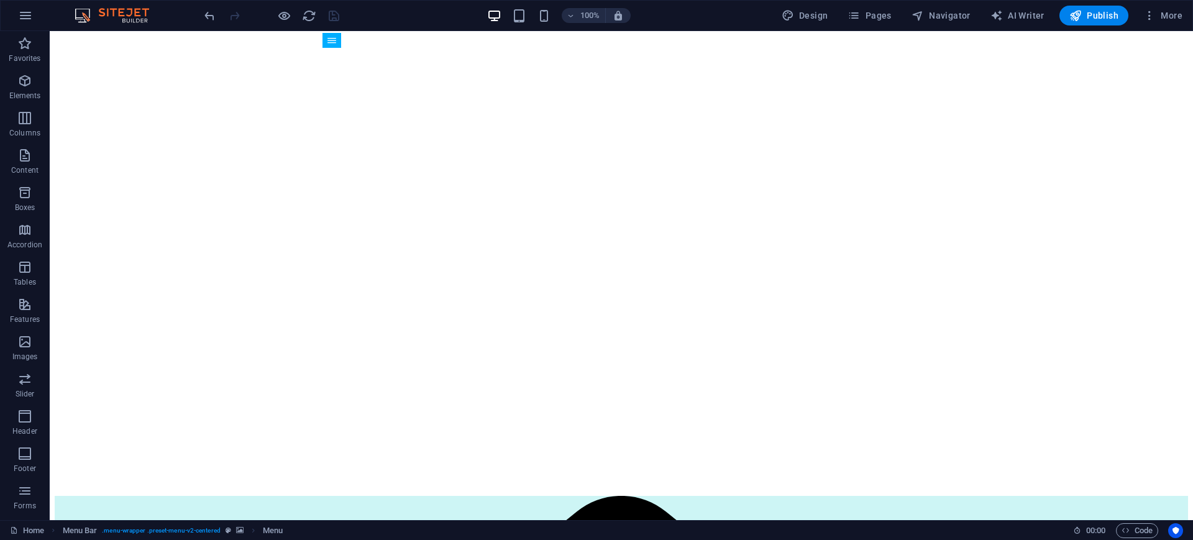
scroll to position [299, 0]
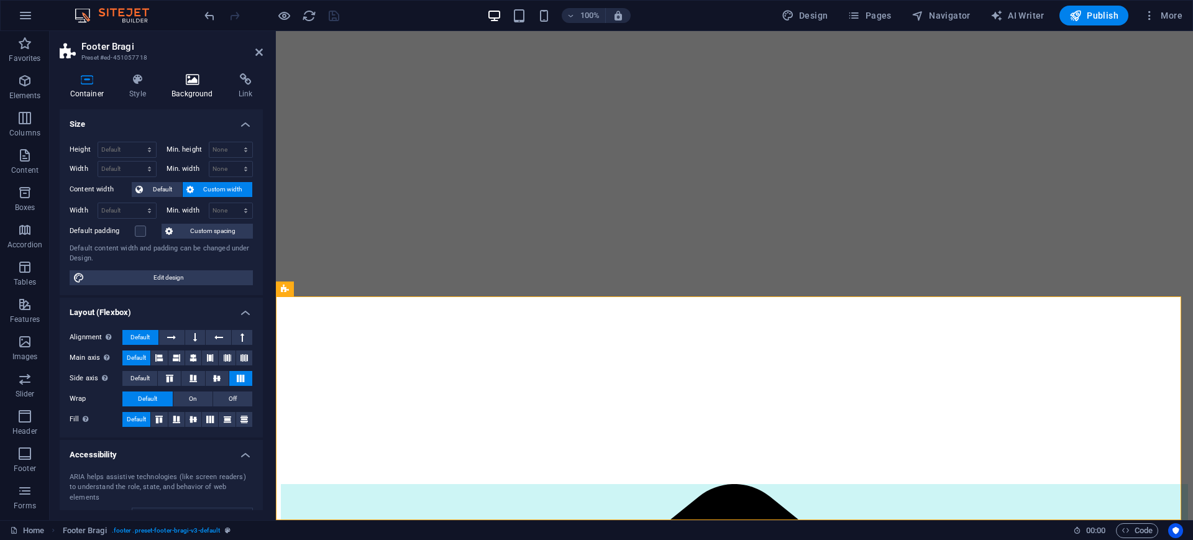
click at [193, 91] on h4 "Background" at bounding box center [195, 86] width 67 height 26
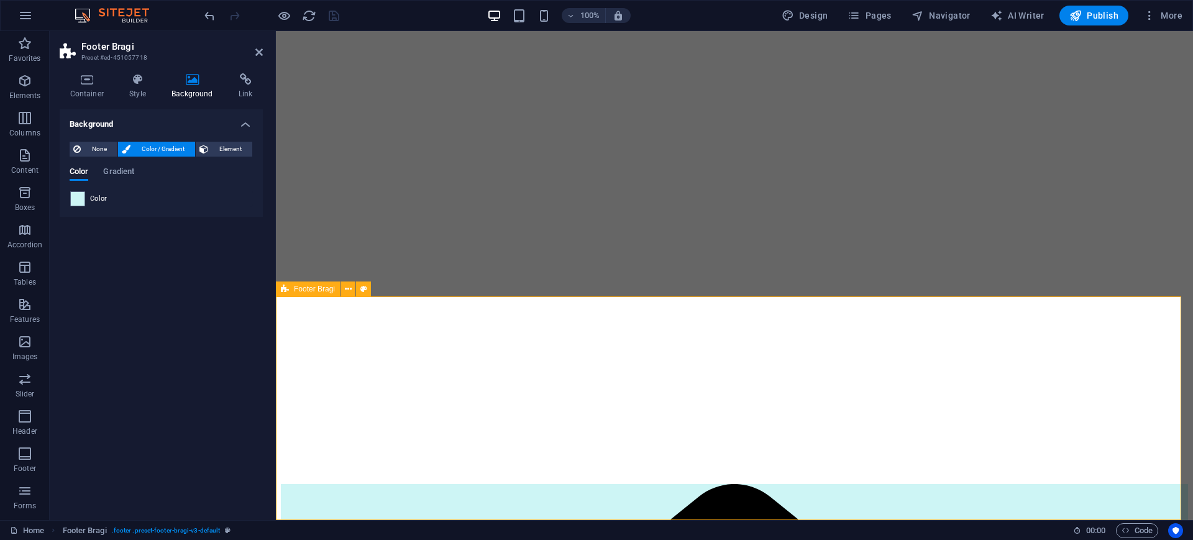
click at [229, 148] on span "Element" at bounding box center [230, 149] width 37 height 15
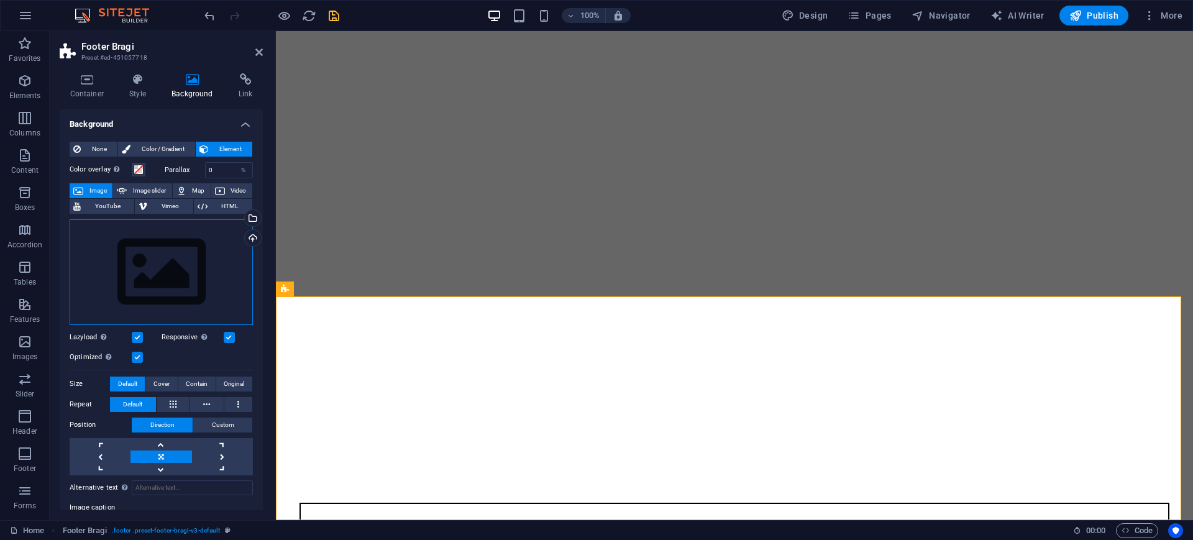
click at [175, 275] on div "Drag files here, click to choose files or select files from Files or our free s…" at bounding box center [161, 272] width 183 height 106
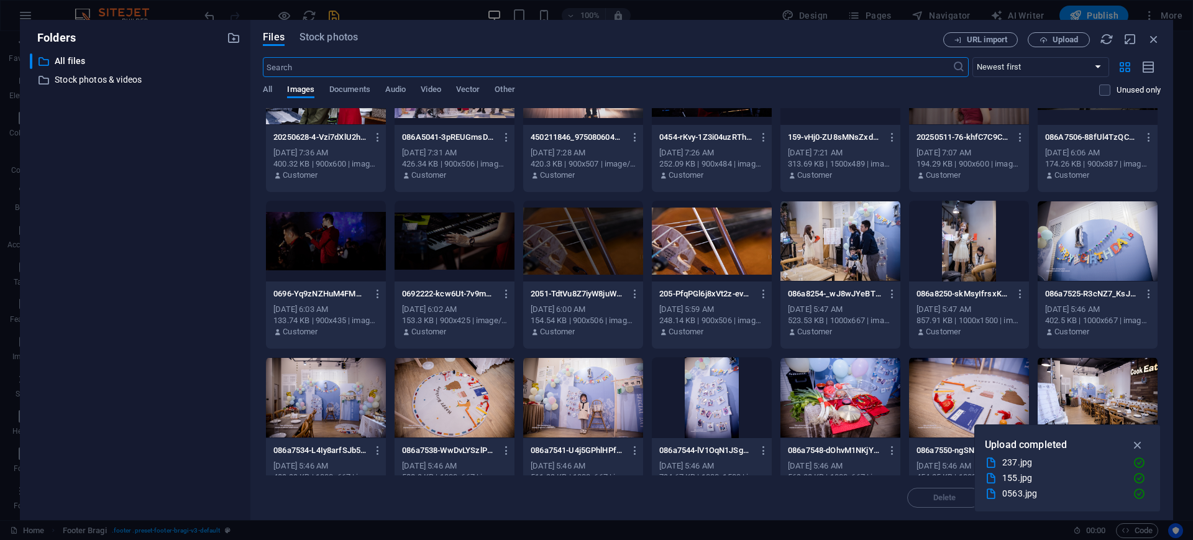
scroll to position [902, 0]
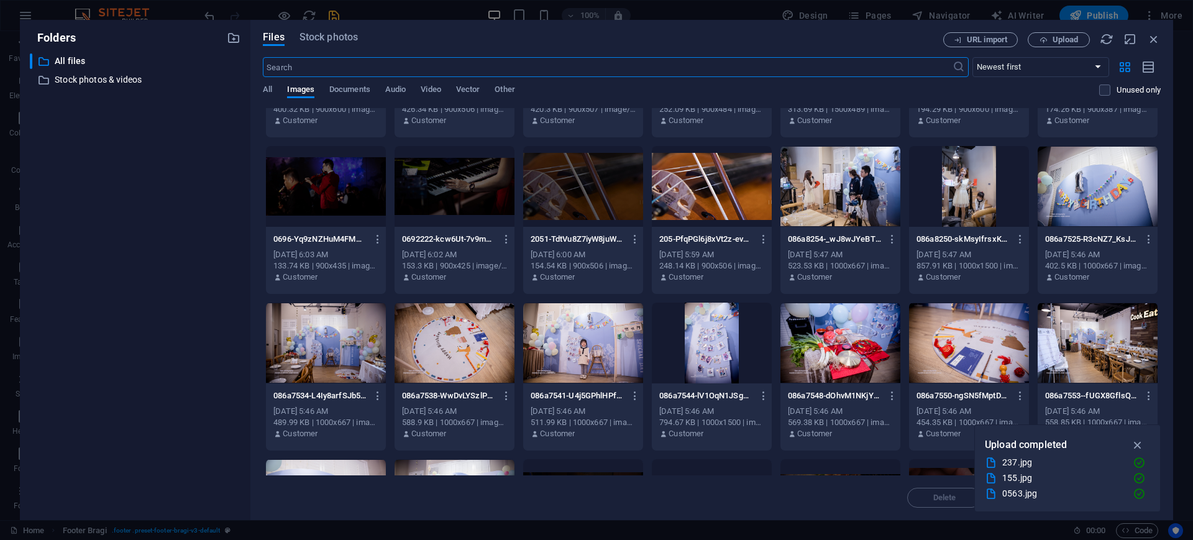
click at [1137, 443] on icon "button" at bounding box center [1138, 445] width 14 height 14
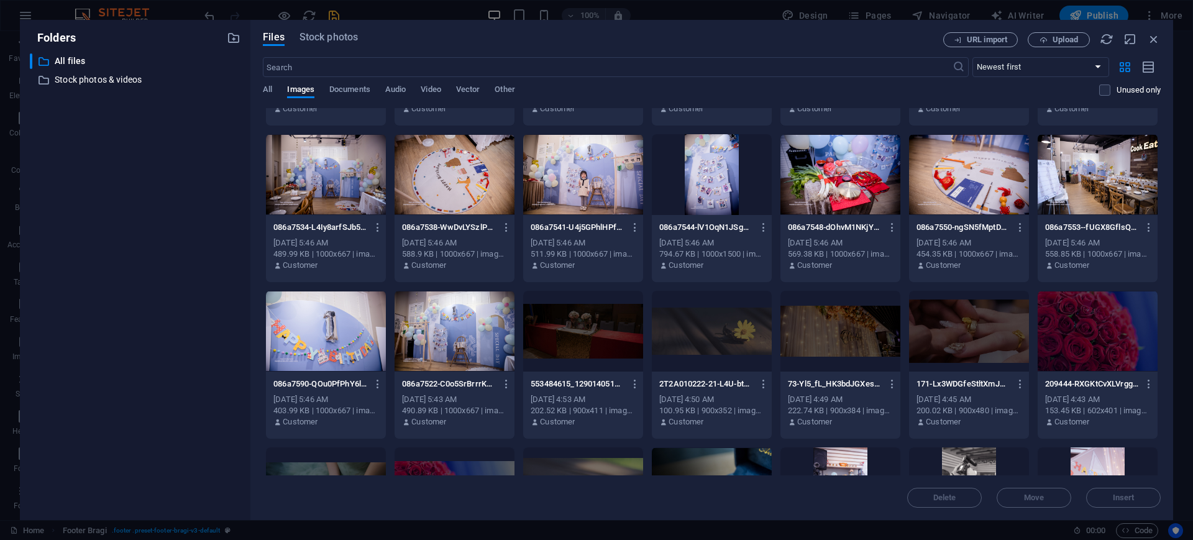
scroll to position [1105, 0]
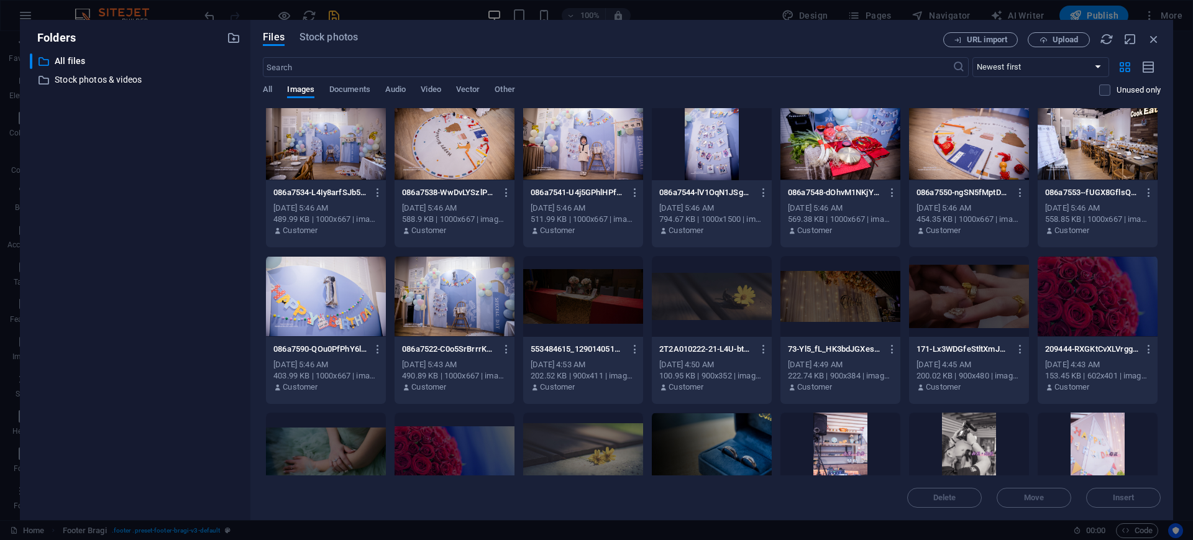
click at [678, 304] on div at bounding box center [712, 296] width 120 height 81
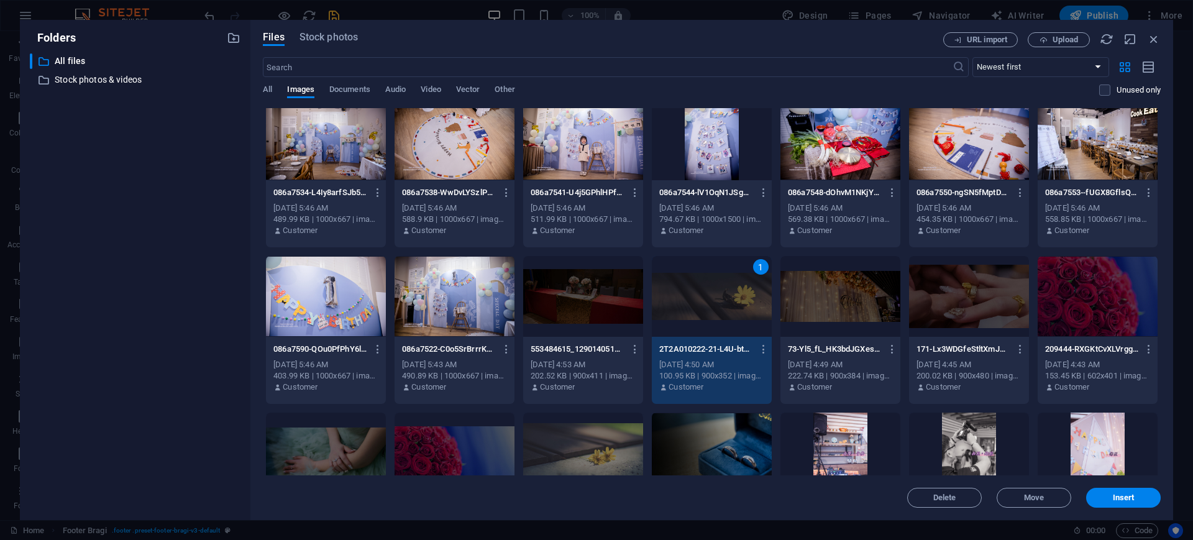
click at [678, 304] on div "1" at bounding box center [712, 296] width 120 height 81
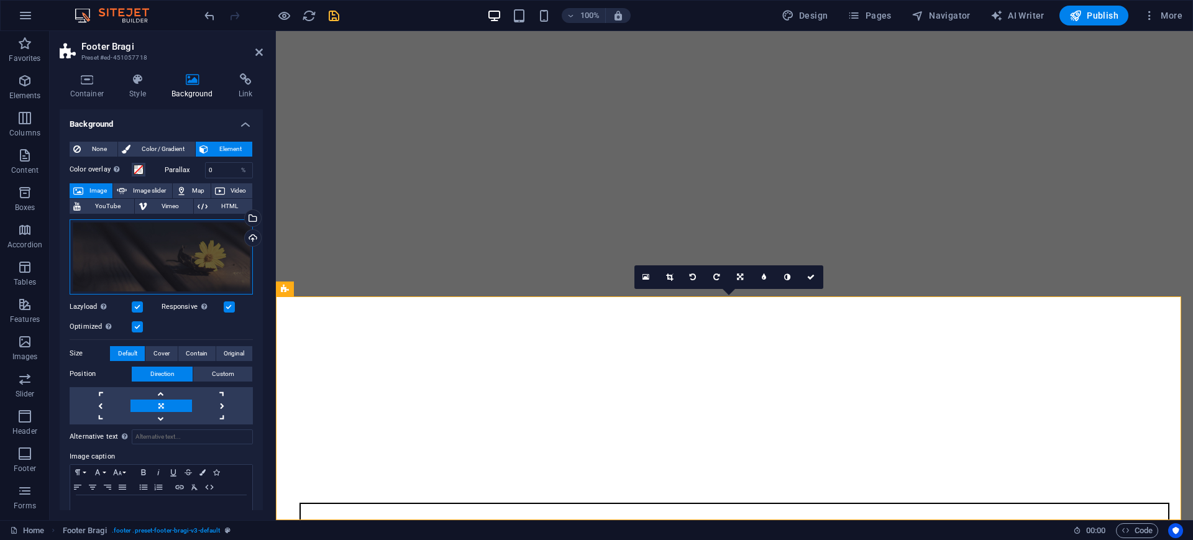
click at [211, 283] on div "Drag files here, click to choose files or select files from Files or our free s…" at bounding box center [161, 256] width 183 height 75
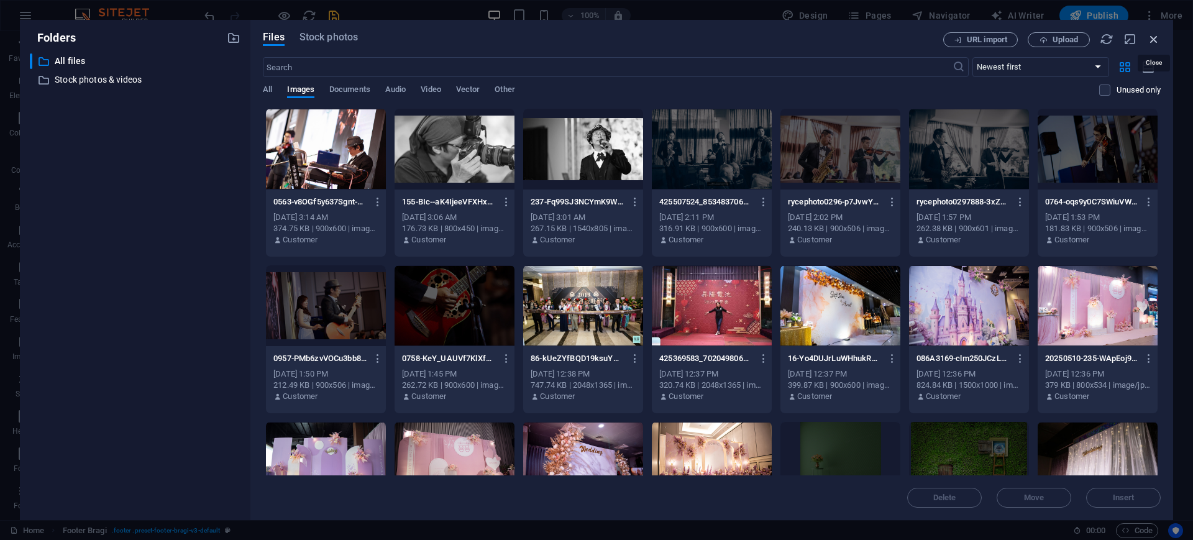
drag, startPoint x: 1156, startPoint y: 40, endPoint x: 872, endPoint y: 4, distance: 286.8
click at [1154, 38] on icon "button" at bounding box center [1154, 39] width 14 height 14
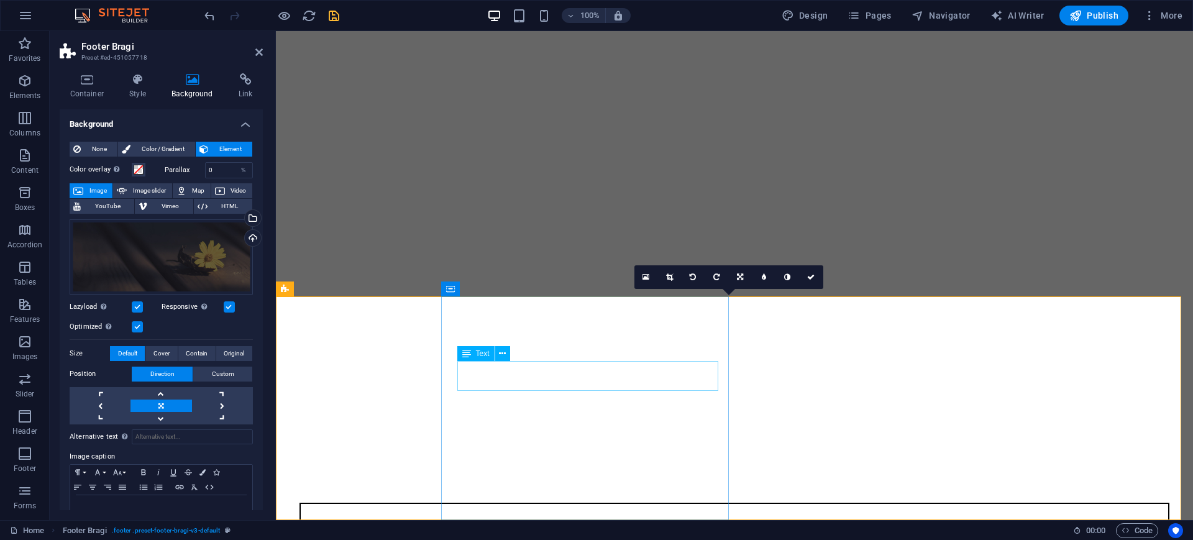
click at [371, 484] on figure at bounding box center [734, 484] width 907 height 0
click at [152, 260] on div "Drag files here, click to choose files or select files from Files or our free s…" at bounding box center [161, 256] width 183 height 75
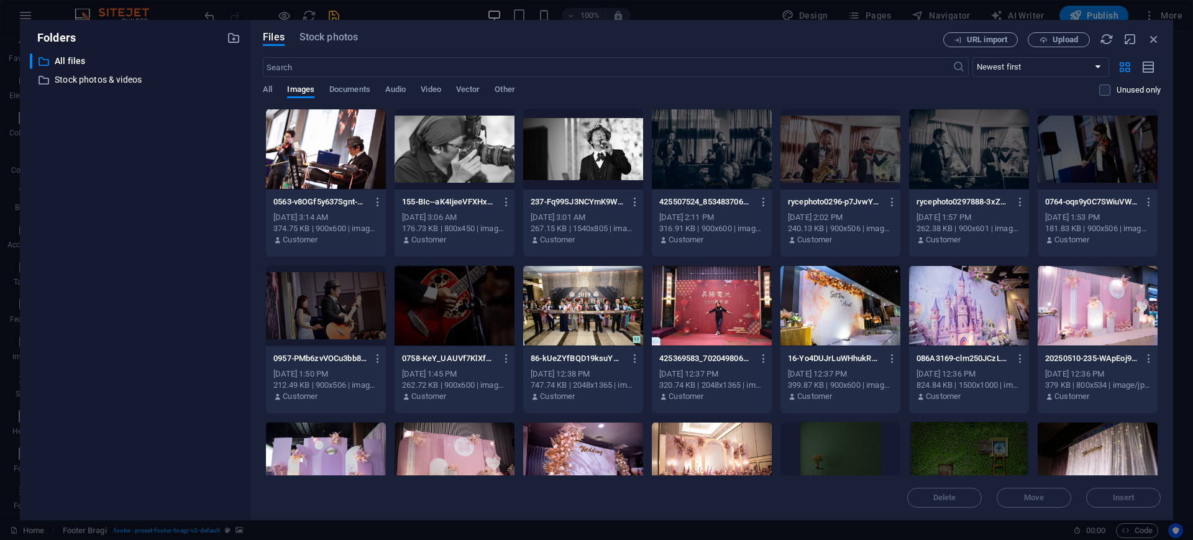
drag, startPoint x: 1161, startPoint y: 181, endPoint x: 1158, endPoint y: 229, distance: 47.9
click at [1158, 229] on div "Files Stock photos URL import Upload ​ Newest first Oldest first Name (A-Z) Nam…" at bounding box center [711, 270] width 922 height 500
click at [845, 456] on div at bounding box center [840, 462] width 120 height 81
click at [845, 456] on div "1" at bounding box center [840, 462] width 120 height 81
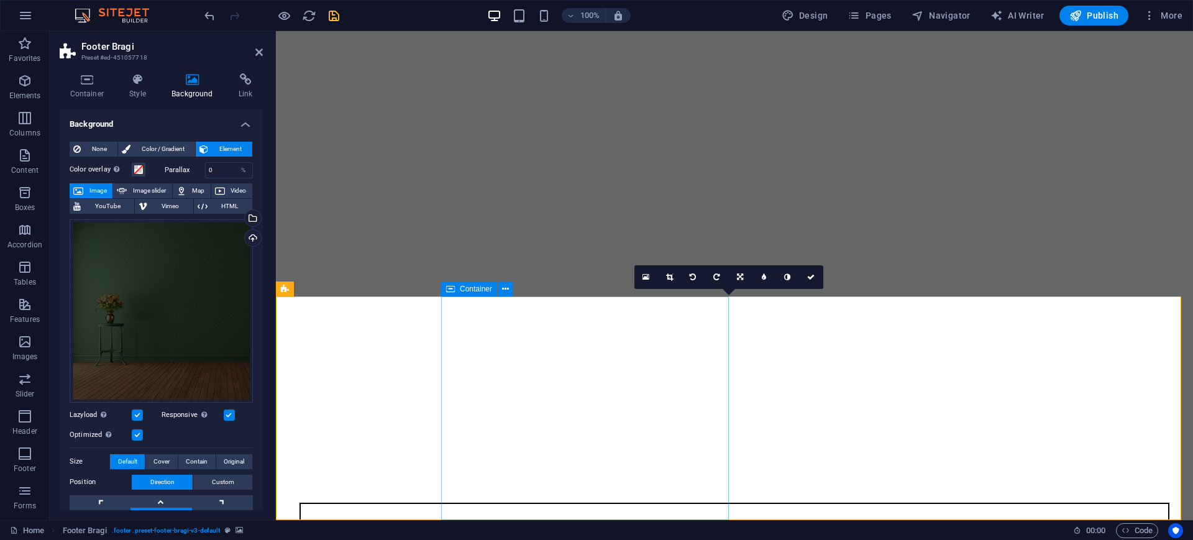
drag, startPoint x: 655, startPoint y: 372, endPoint x: 908, endPoint y: 384, distance: 253.1
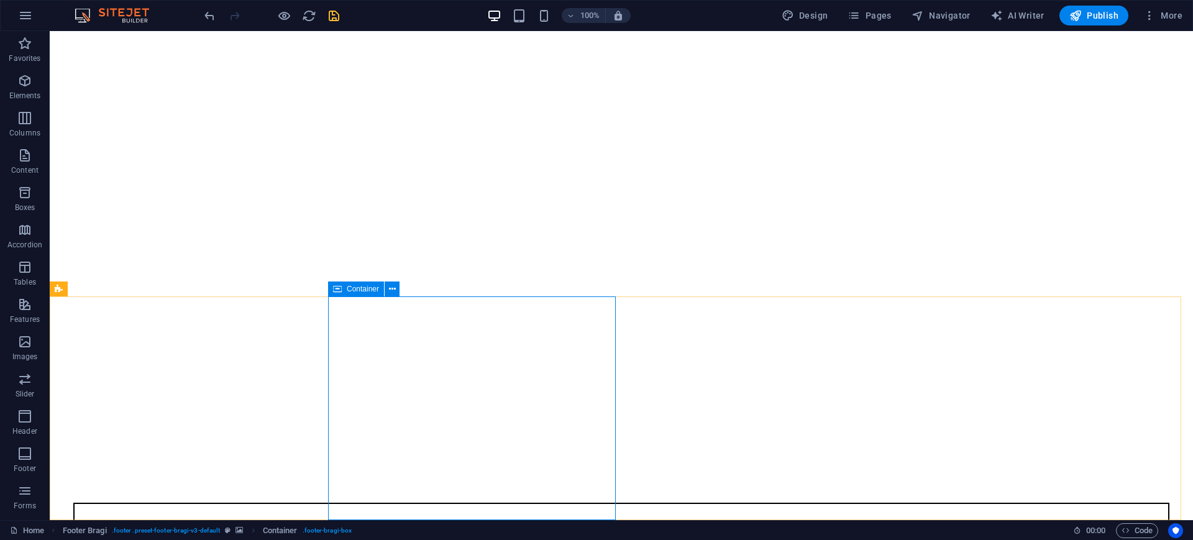
click at [350, 289] on span "Container" at bounding box center [363, 288] width 32 height 7
click at [390, 286] on icon at bounding box center [392, 289] width 7 height 13
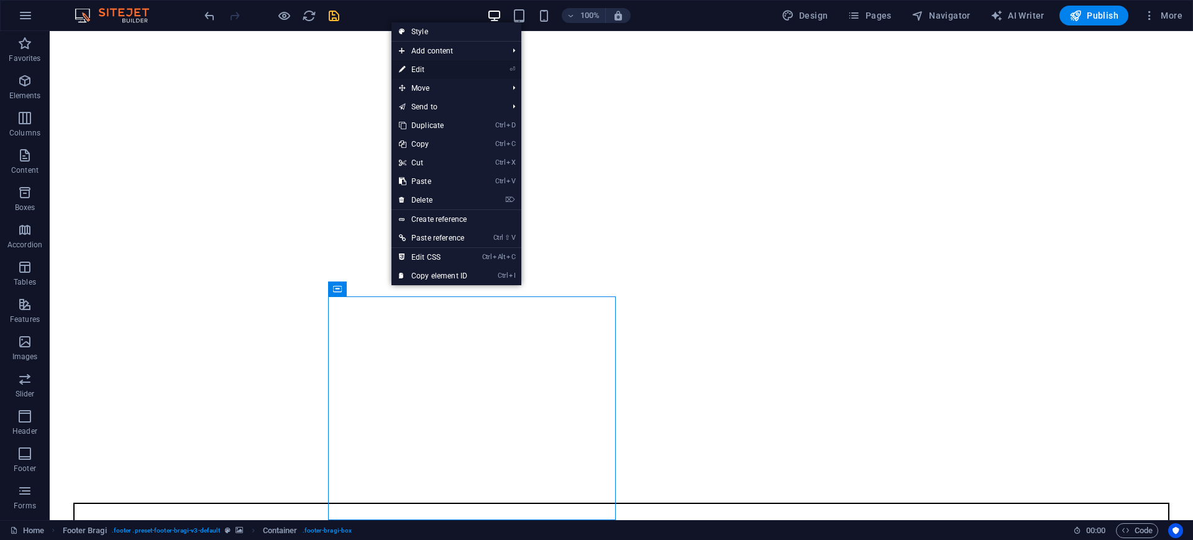
click at [409, 70] on link "⏎ Edit" at bounding box center [432, 69] width 83 height 19
select select "px"
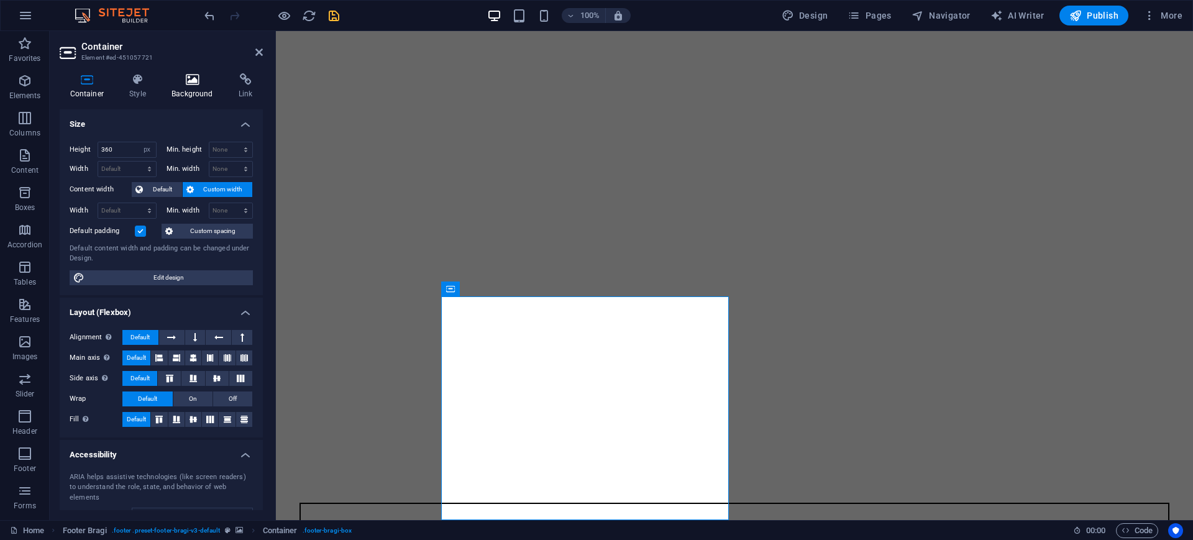
click at [196, 75] on icon at bounding box center [193, 79] width 62 height 12
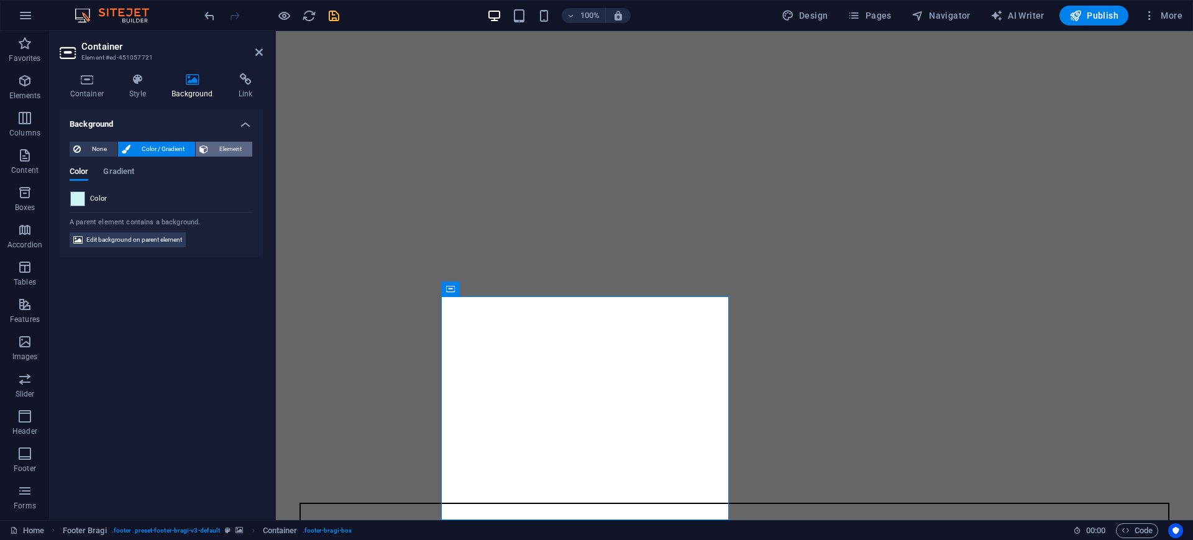
click at [221, 150] on span "Element" at bounding box center [230, 149] width 37 height 15
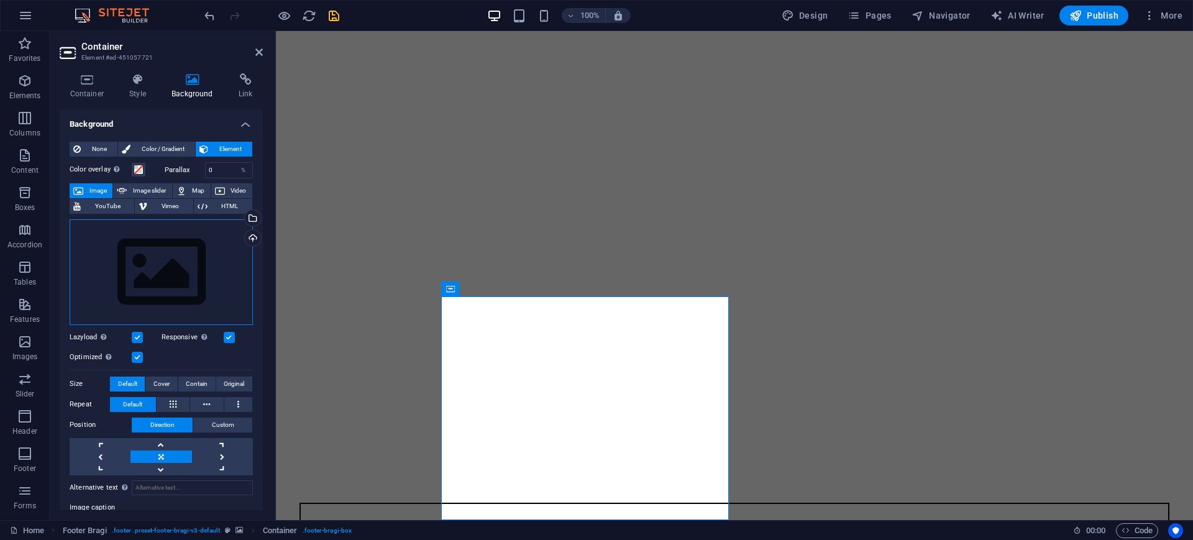
click at [160, 252] on div "Drag files here, click to choose files or select files from Files or our free s…" at bounding box center [161, 272] width 183 height 106
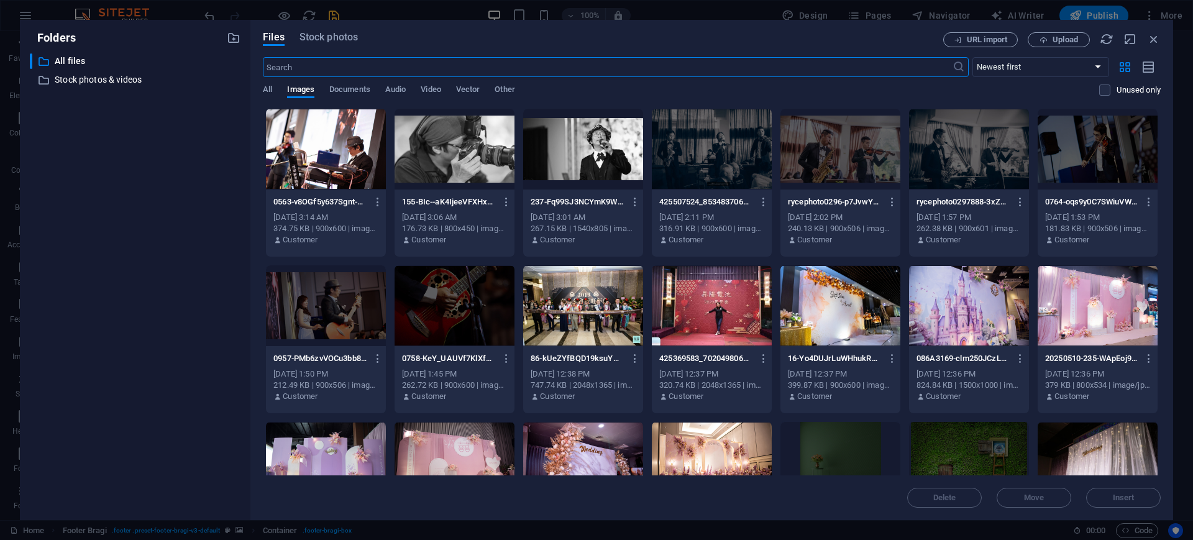
click at [457, 309] on div at bounding box center [454, 305] width 120 height 81
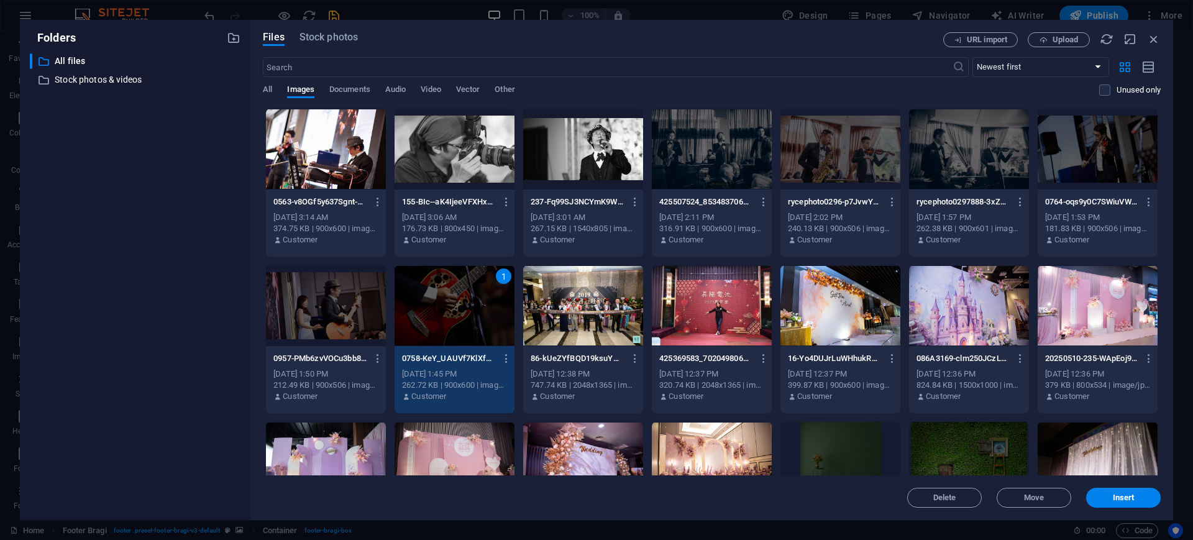
click at [457, 309] on div "1" at bounding box center [454, 305] width 120 height 81
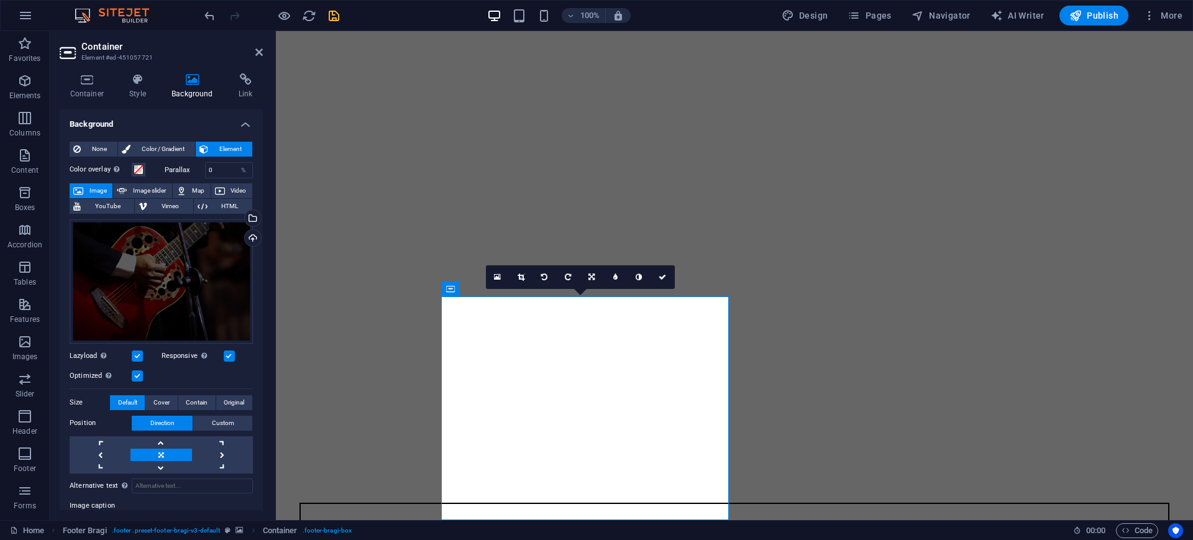
click at [394, 484] on figure at bounding box center [734, 484] width 907 height 0
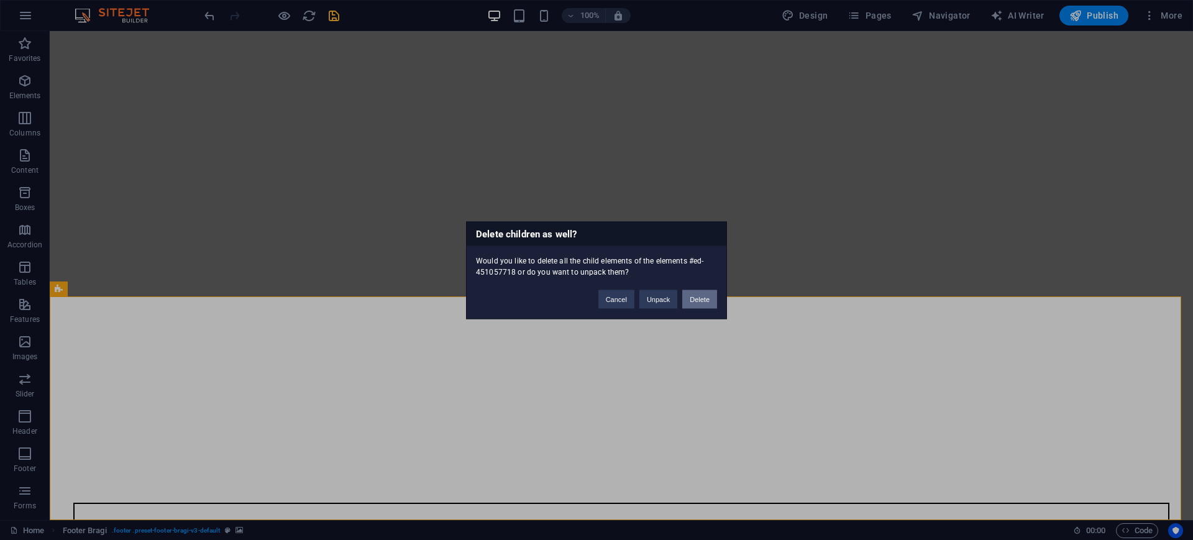
click at [700, 296] on button "Delete" at bounding box center [699, 298] width 35 height 19
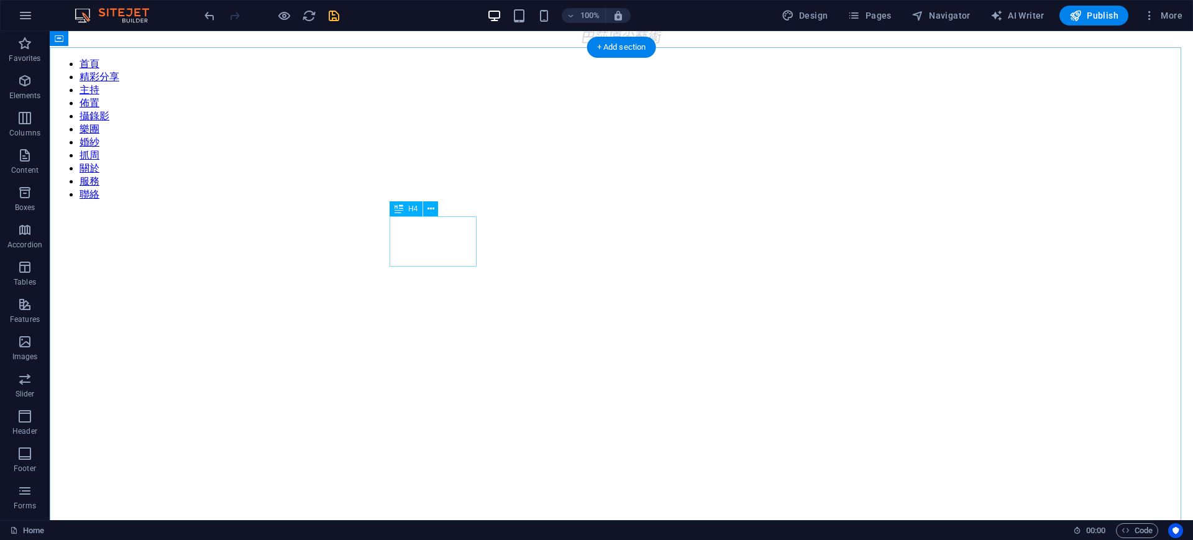
scroll to position [76, 0]
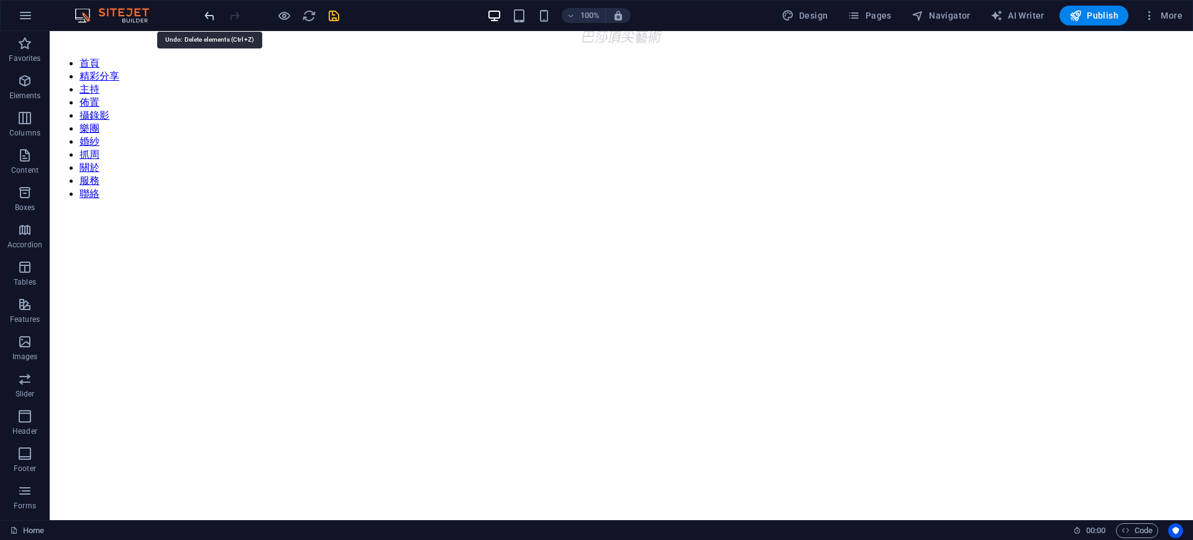
click at [211, 13] on icon "undo" at bounding box center [210, 16] width 14 height 14
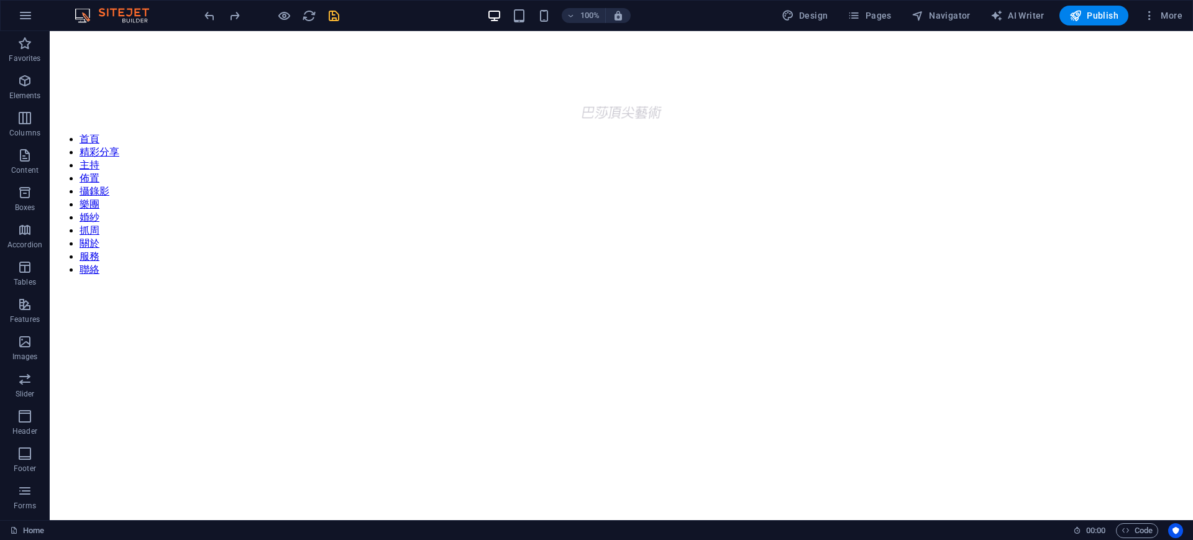
scroll to position [299, 0]
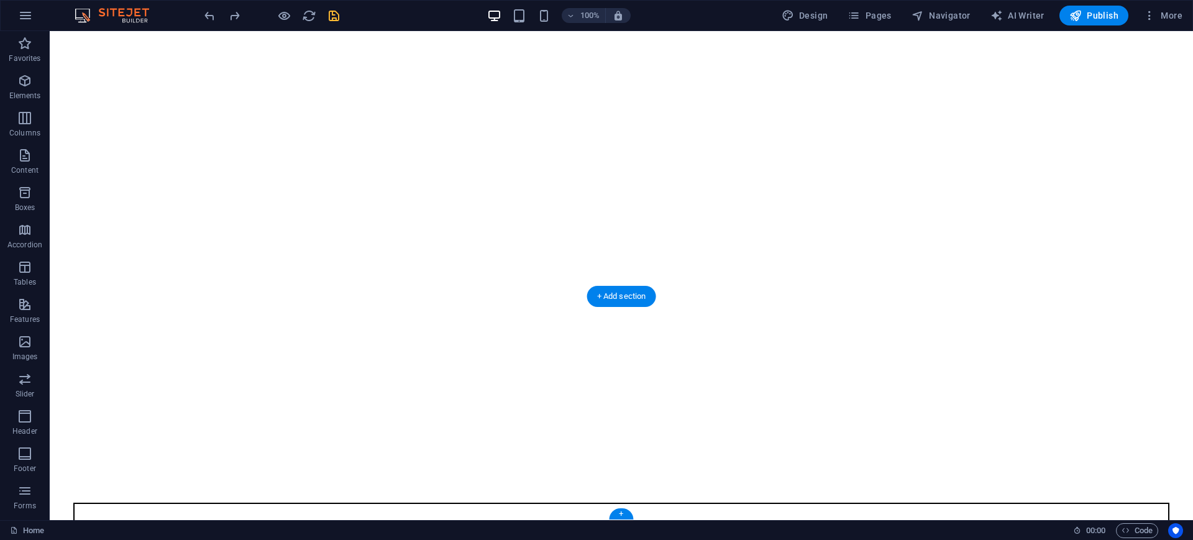
click at [270, 484] on figure at bounding box center [621, 484] width 1133 height 0
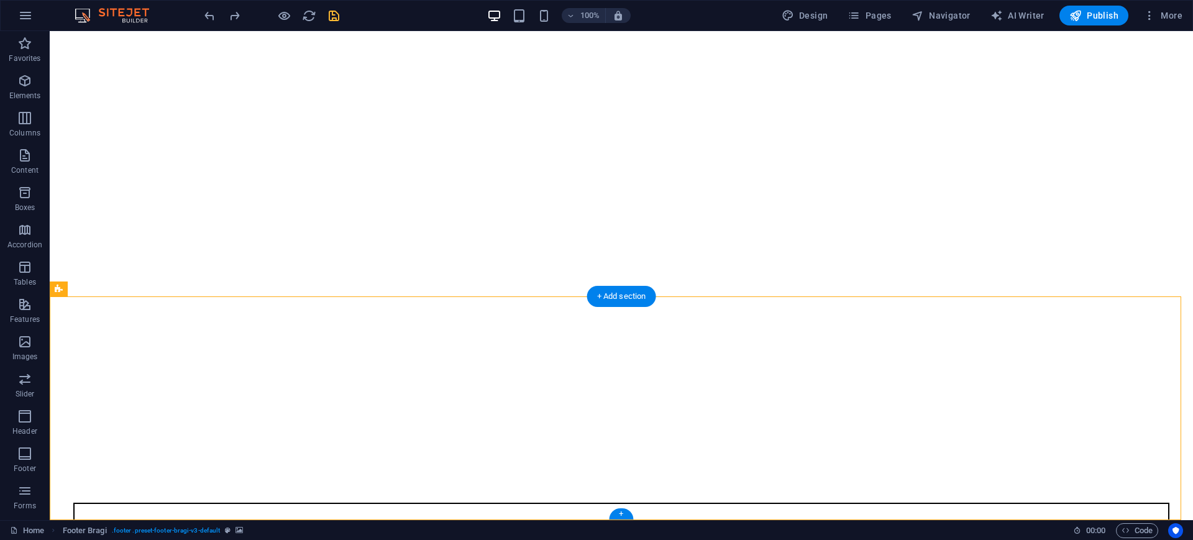
click at [207, 484] on figure at bounding box center [621, 484] width 1133 height 0
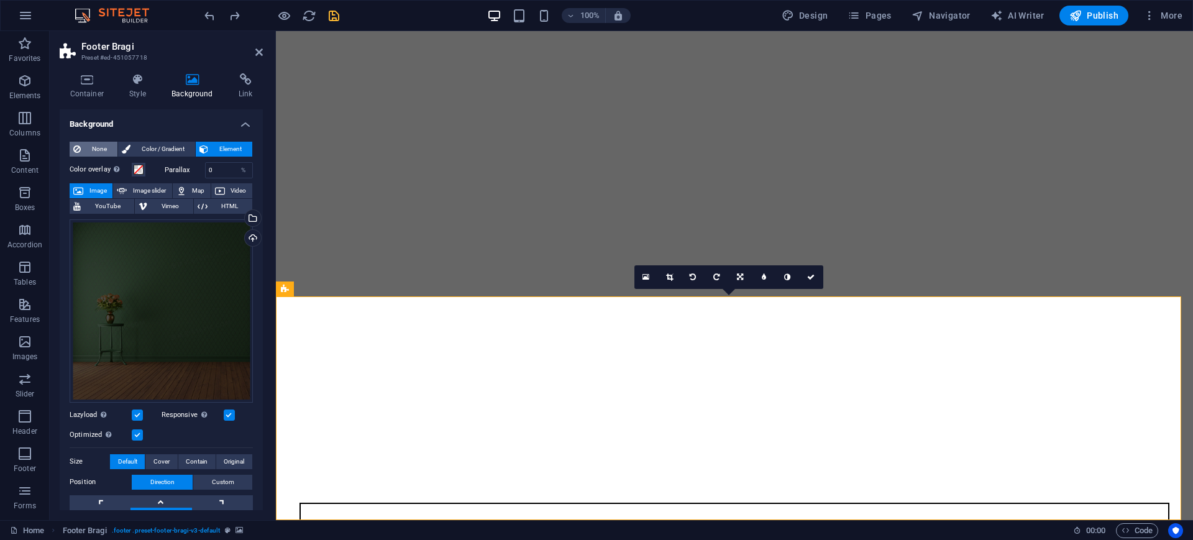
drag, startPoint x: 88, startPoint y: 147, endPoint x: 101, endPoint y: 145, distance: 13.1
click at [86, 145] on span "None" at bounding box center [98, 149] width 29 height 15
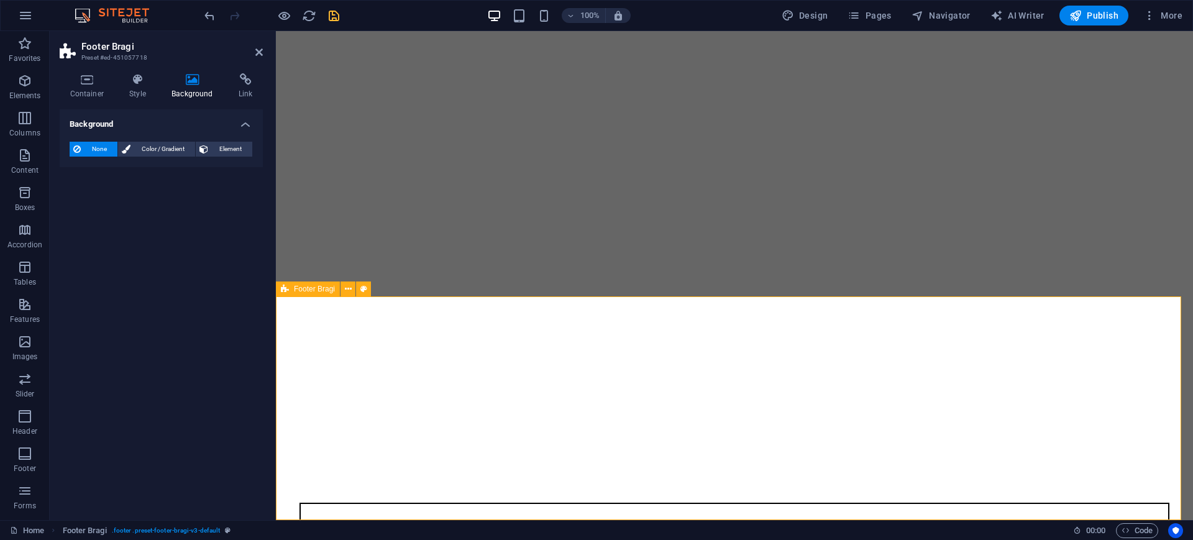
click at [698, 484] on figure at bounding box center [734, 484] width 907 height 0
click at [150, 152] on span "Color / Gradient" at bounding box center [162, 149] width 57 height 15
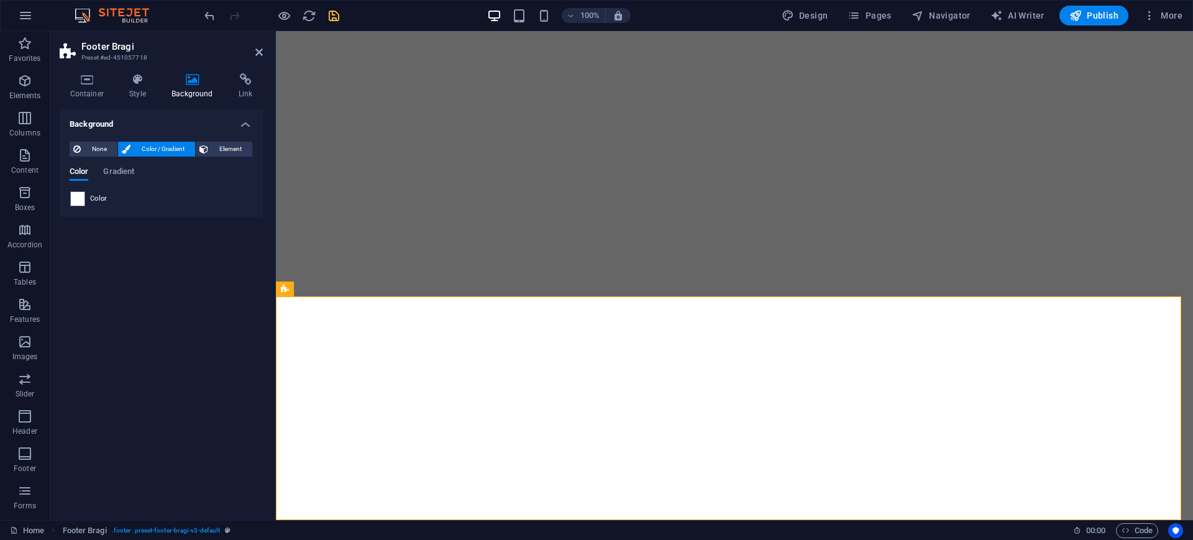
click at [81, 198] on span at bounding box center [78, 199] width 14 height 14
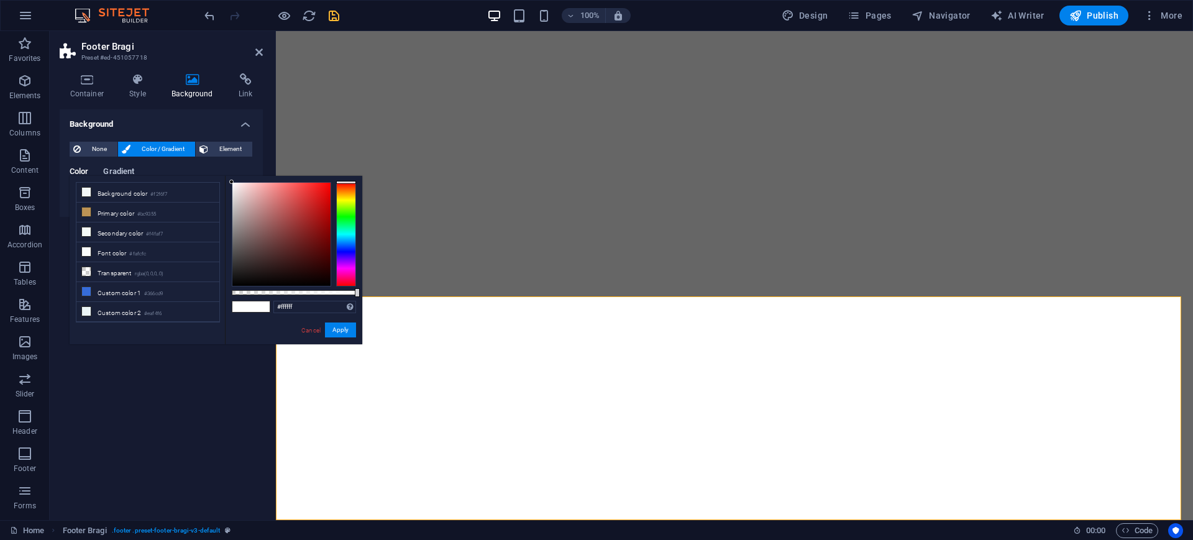
click at [117, 171] on span "Gradient" at bounding box center [118, 172] width 31 height 17
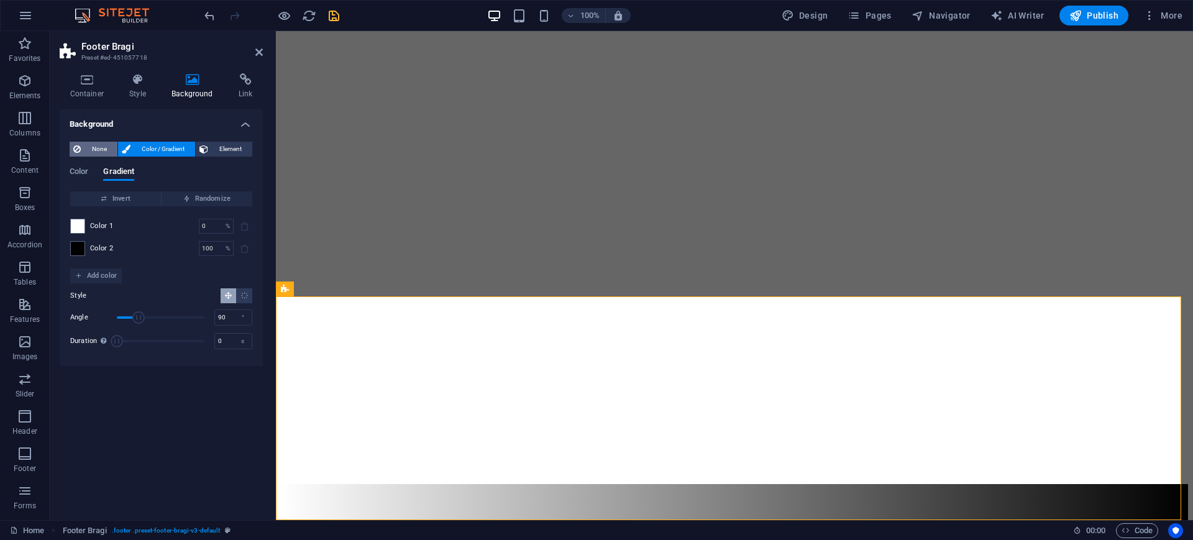
click at [85, 148] on span "None" at bounding box center [98, 149] width 29 height 15
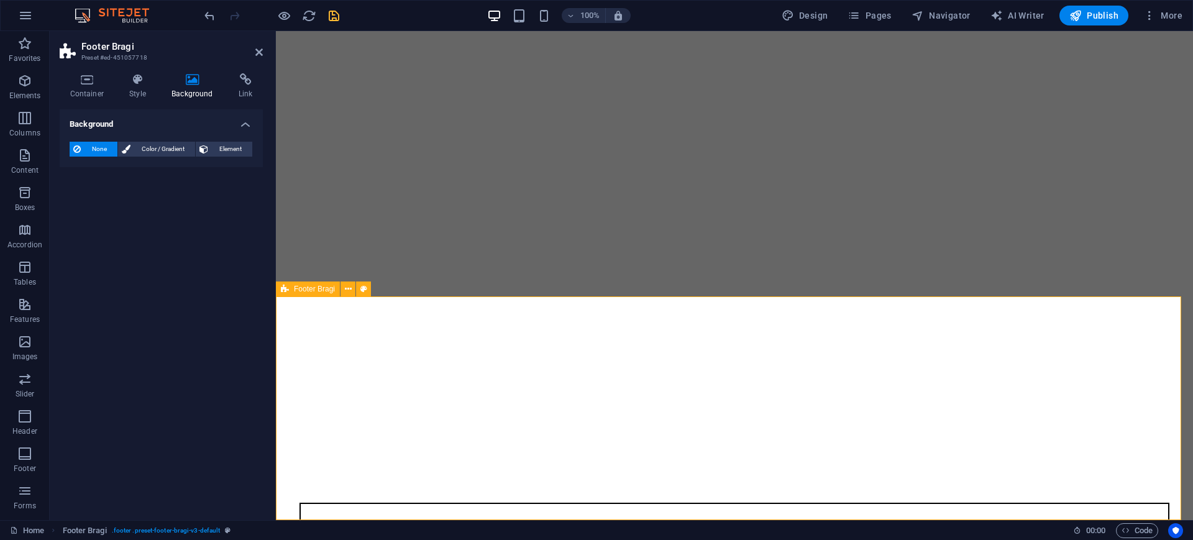
drag, startPoint x: 329, startPoint y: 381, endPoint x: 330, endPoint y: 362, distance: 19.3
click at [706, 484] on figure at bounding box center [734, 484] width 907 height 0
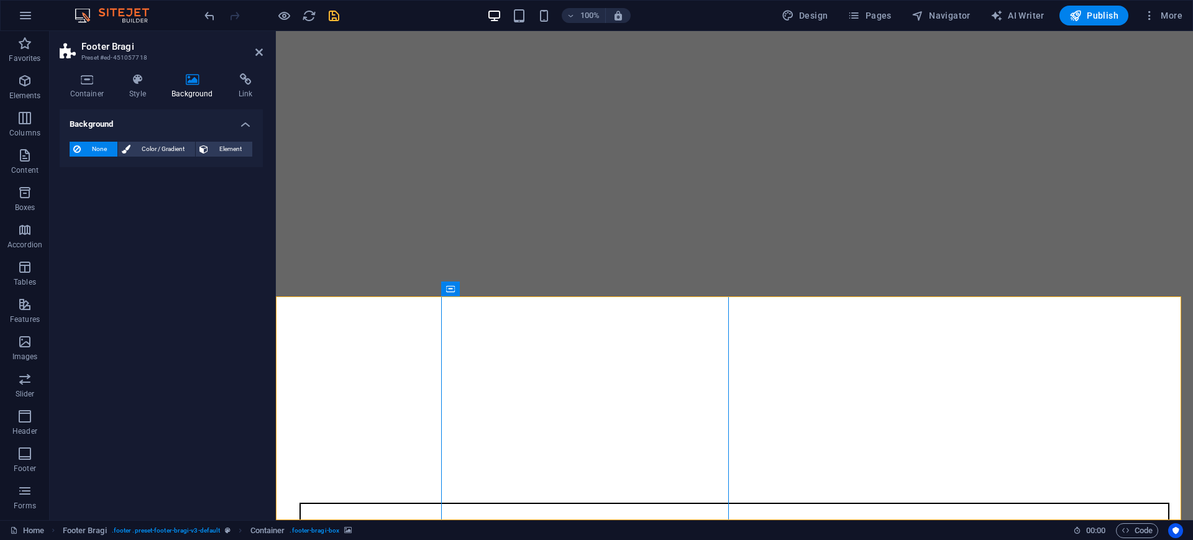
click at [706, 484] on figure at bounding box center [734, 484] width 907 height 0
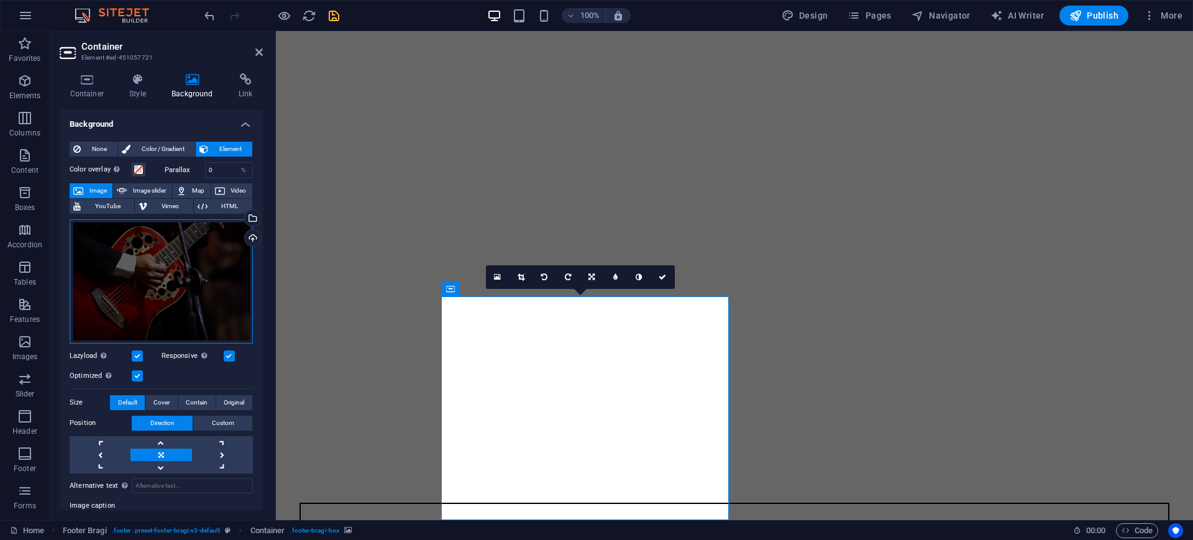
click at [186, 239] on div "Drag files here, click to choose files or select files from Files or our free s…" at bounding box center [161, 281] width 183 height 124
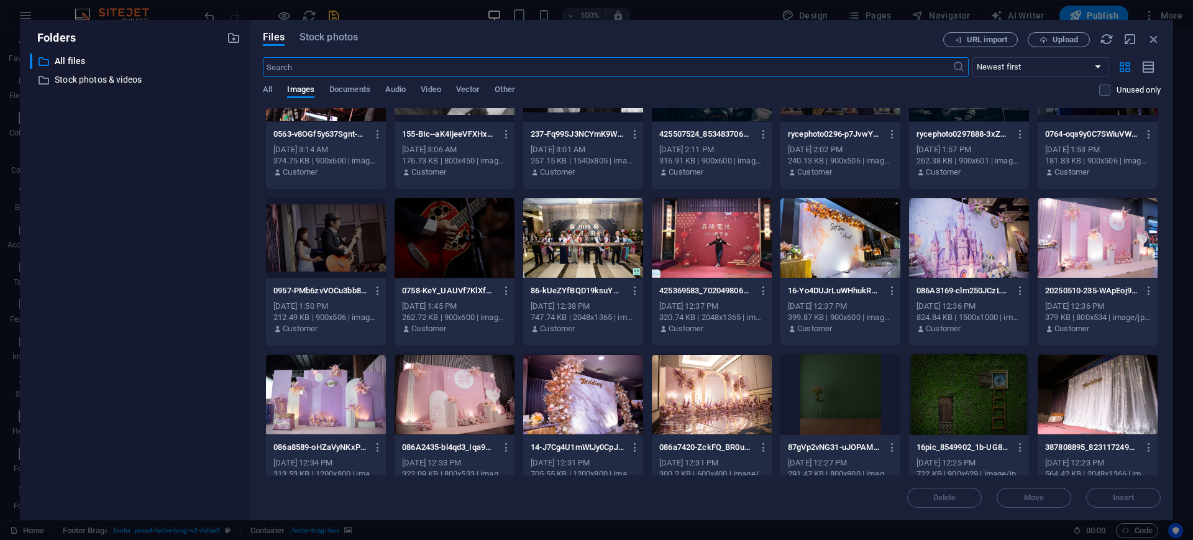
scroll to position [96, 0]
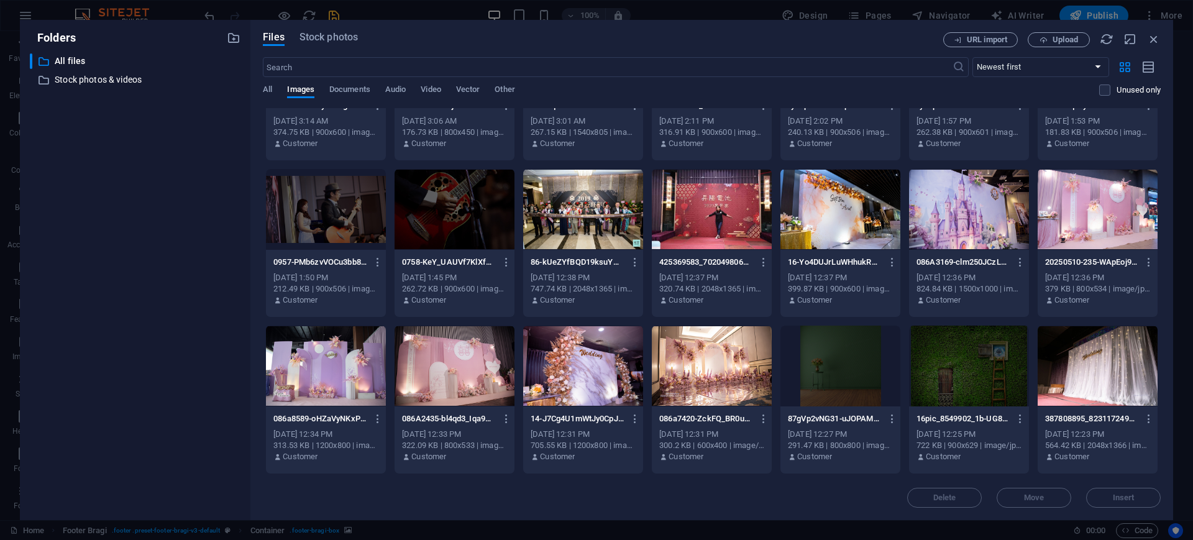
drag, startPoint x: 1169, startPoint y: 220, endPoint x: 1183, endPoint y: 291, distance: 72.1
click at [1183, 291] on div "Folders ​ All files All files ​ Stock photos & videos Stock photos & videos Fil…" at bounding box center [596, 270] width 1193 height 540
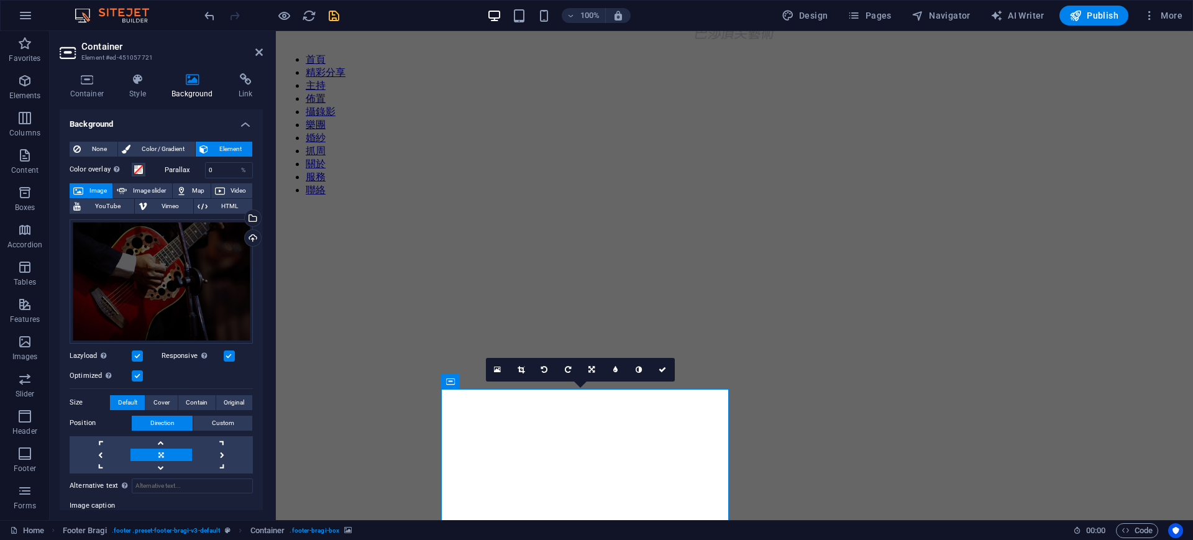
scroll to position [49, 0]
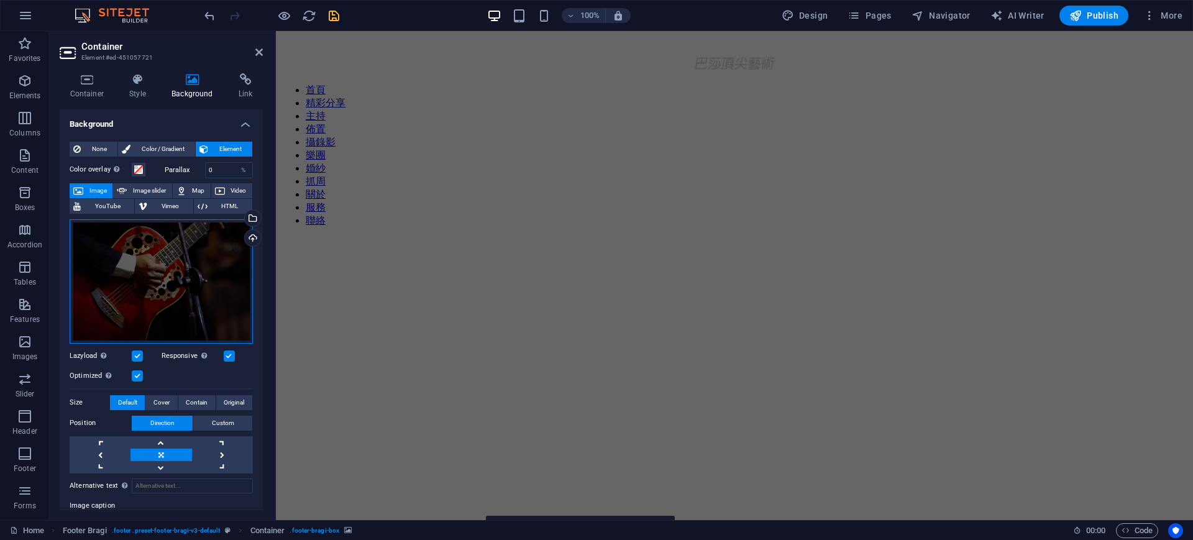
click at [173, 304] on div "Drag files here, click to choose files or select files from Files or our free s…" at bounding box center [161, 281] width 183 height 124
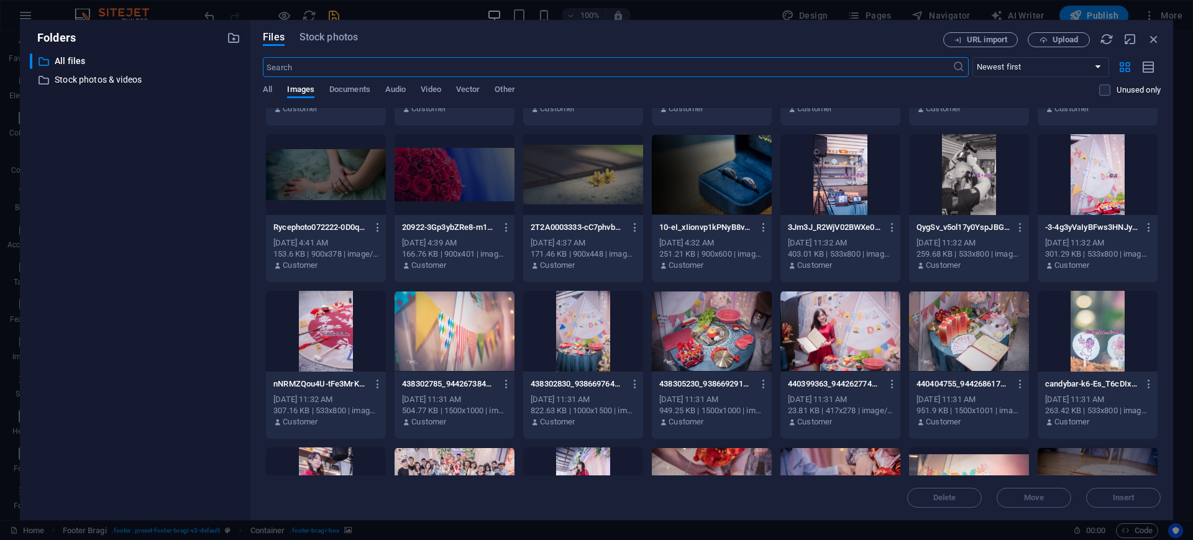
scroll to position [1238, 0]
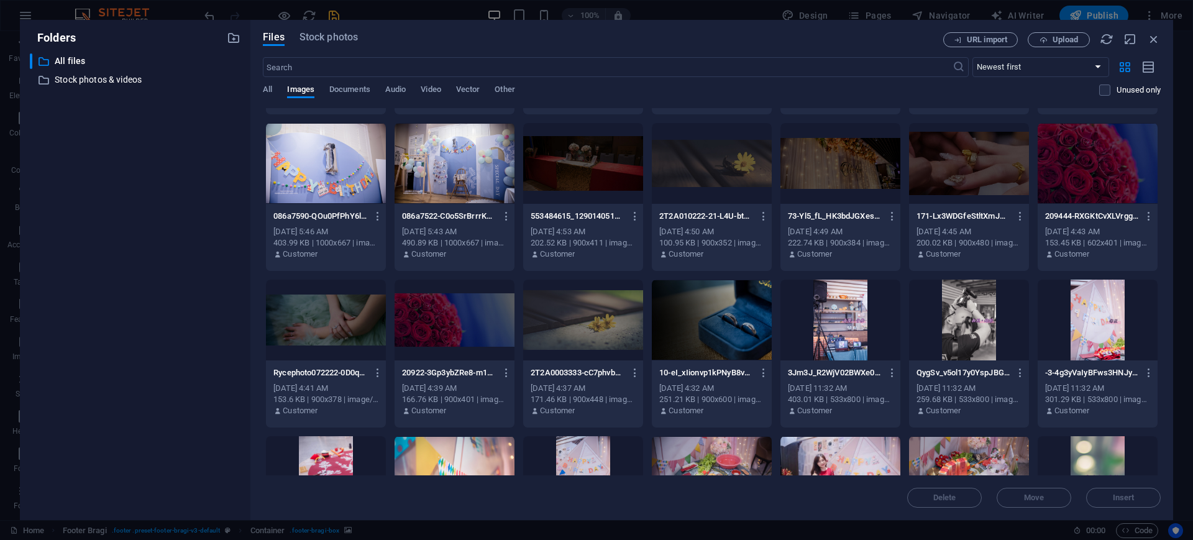
click at [578, 333] on div at bounding box center [583, 320] width 120 height 81
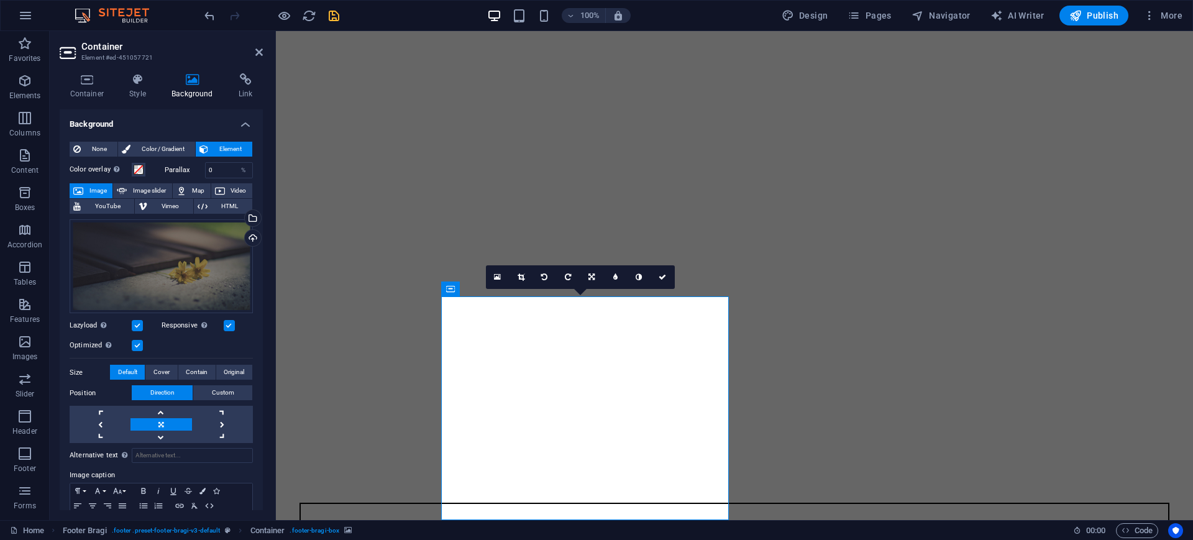
click at [719, 484] on figure at bounding box center [734, 484] width 907 height 0
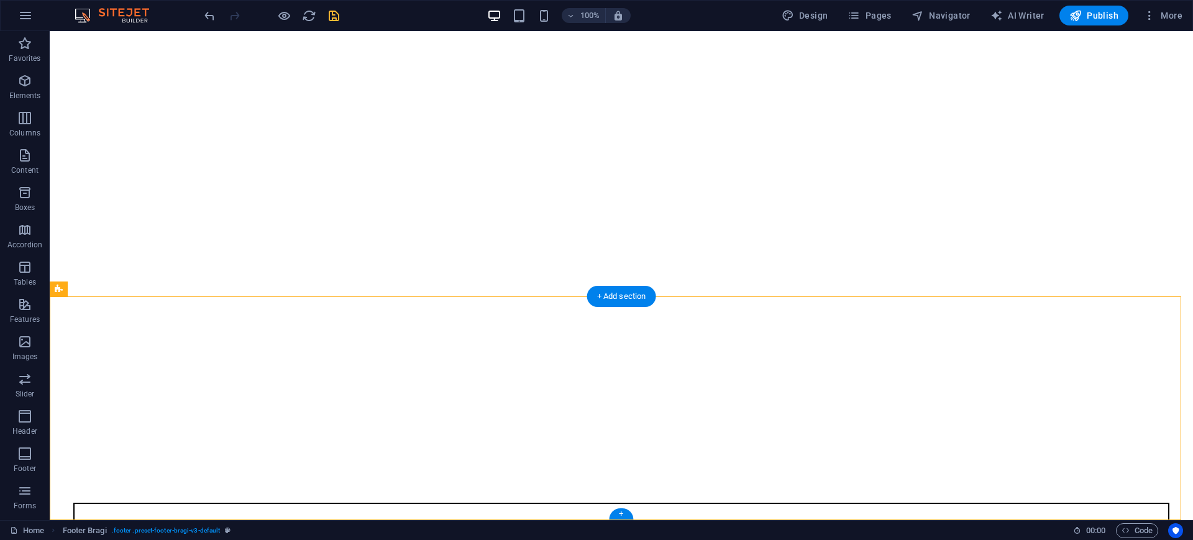
click at [567, 484] on figure at bounding box center [621, 484] width 1133 height 0
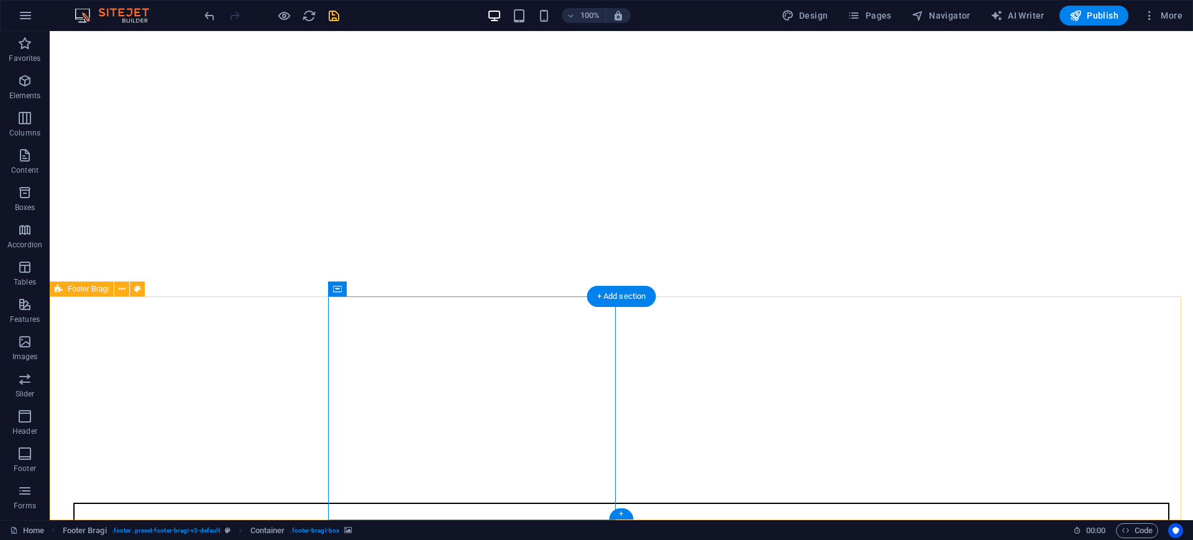
click at [510, 484] on figure at bounding box center [621, 484] width 1133 height 0
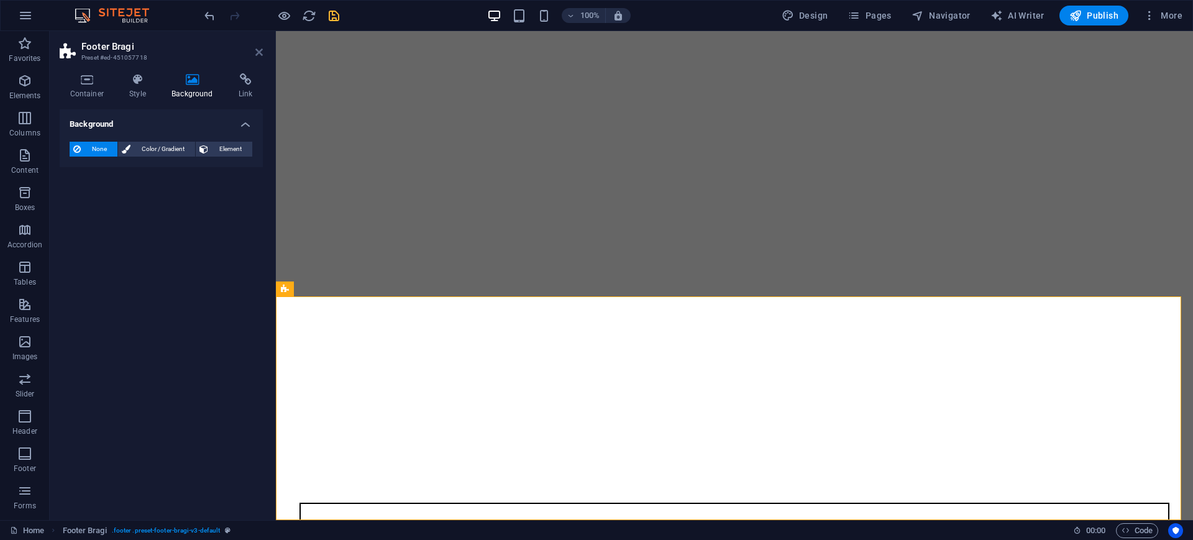
click at [257, 51] on icon at bounding box center [258, 52] width 7 height 10
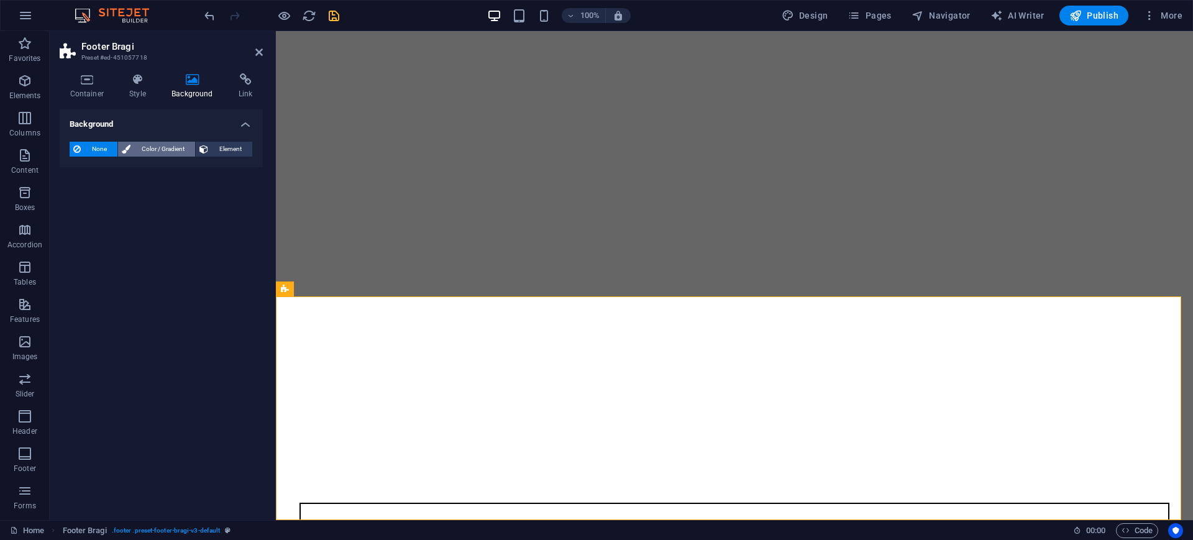
click at [150, 146] on span "Color / Gradient" at bounding box center [162, 149] width 57 height 15
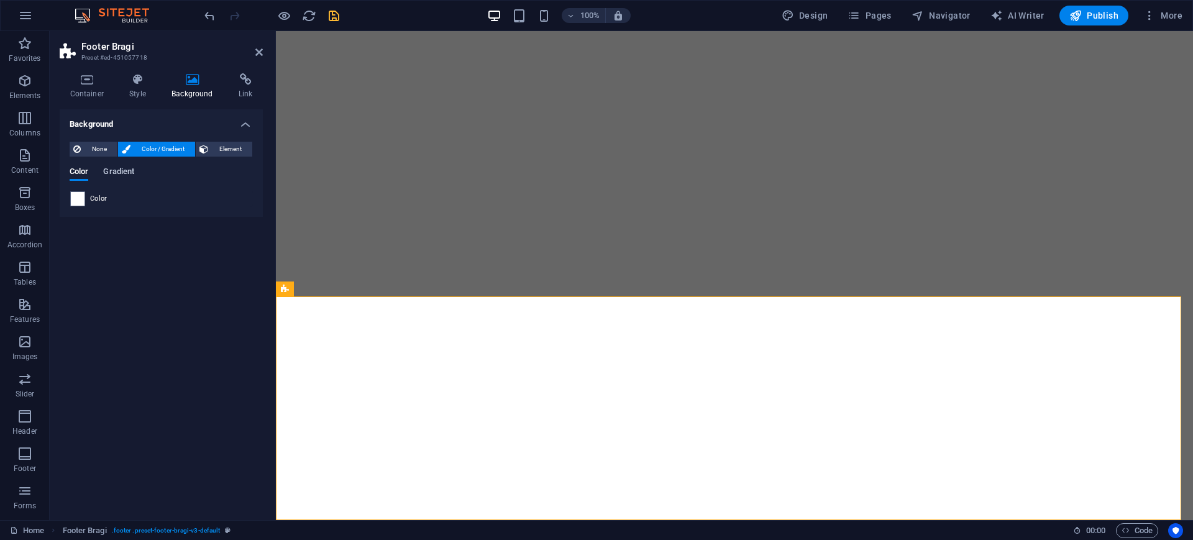
click at [120, 173] on span "Gradient" at bounding box center [118, 172] width 31 height 17
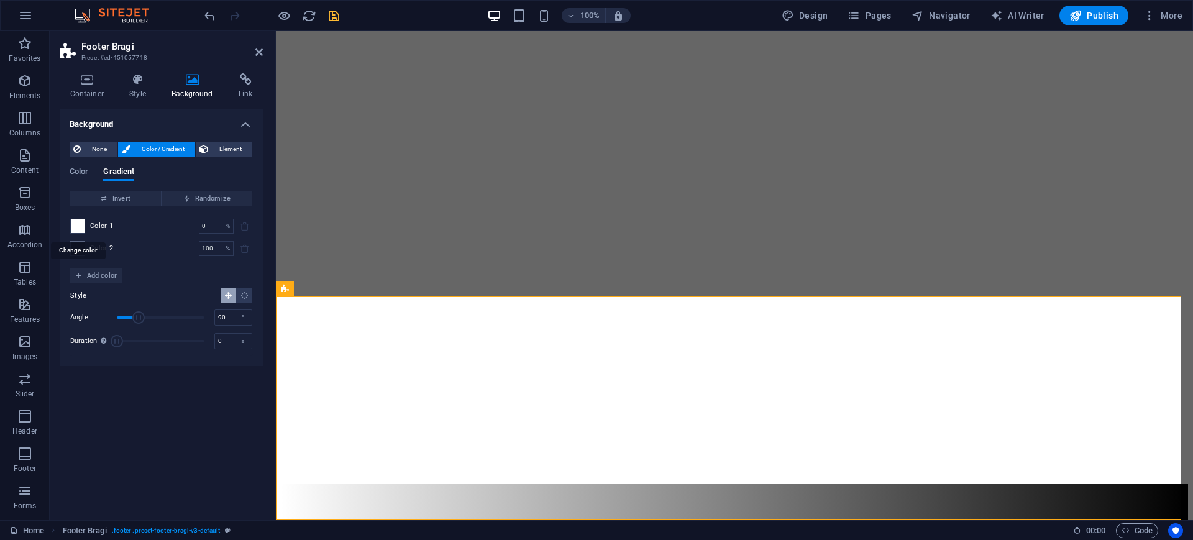
click at [79, 228] on span at bounding box center [78, 226] width 14 height 14
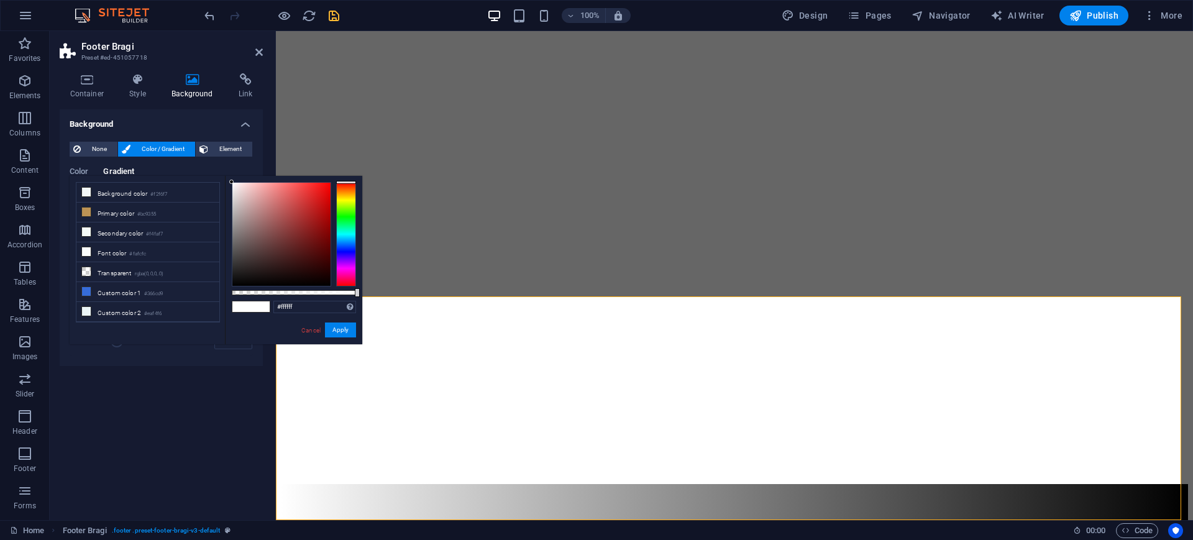
type input "#932323"
click at [306, 225] on div at bounding box center [281, 234] width 98 height 103
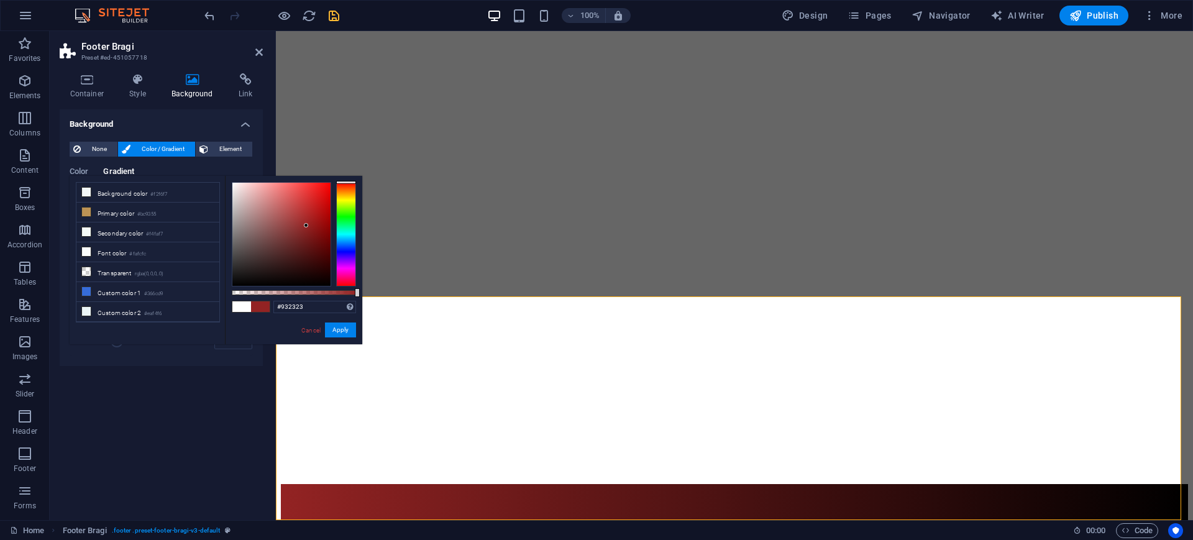
click at [675, 484] on figure at bounding box center [734, 484] width 907 height 0
click at [683, 484] on figure at bounding box center [734, 484] width 907 height 0
click at [684, 484] on figure at bounding box center [734, 484] width 907 height 0
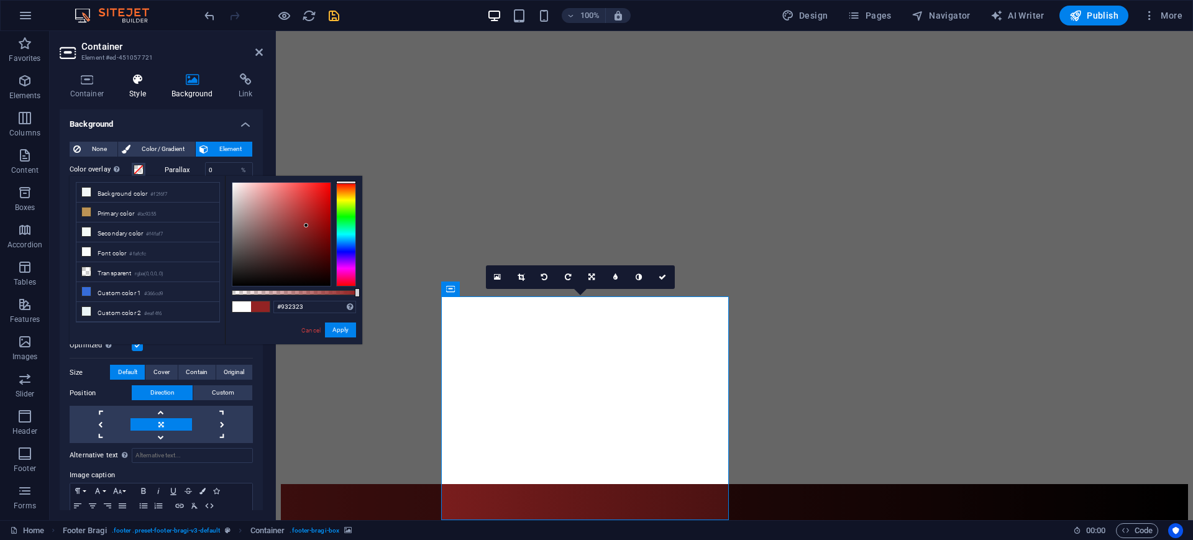
click at [137, 84] on icon at bounding box center [137, 79] width 37 height 12
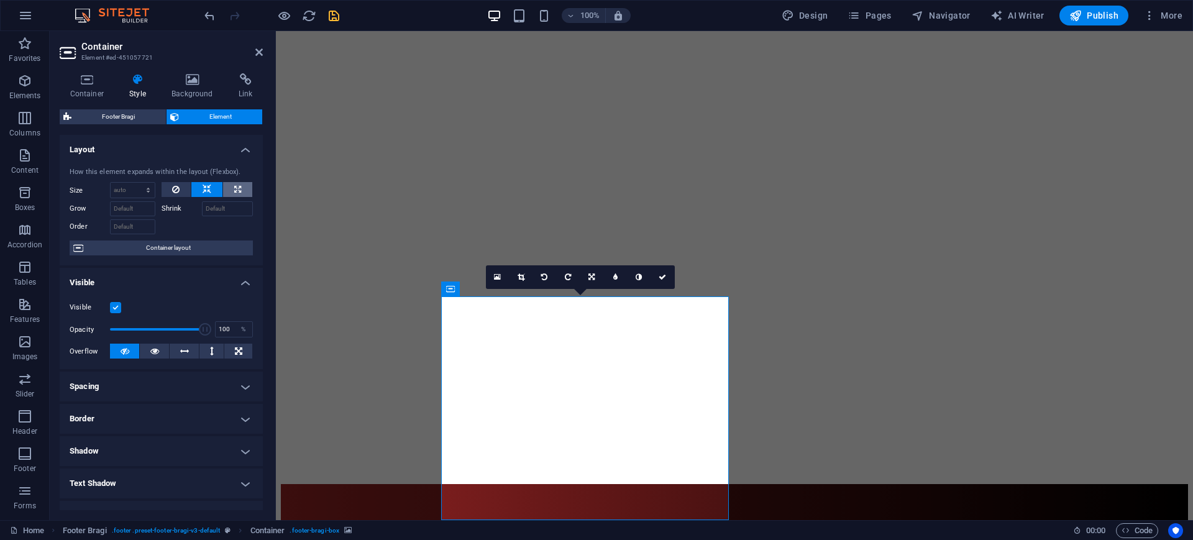
click at [238, 192] on icon at bounding box center [237, 189] width 7 height 15
type input "100"
select select "%"
click at [200, 186] on button at bounding box center [206, 189] width 31 height 15
select select "DISABLED_OPTION_VALUE"
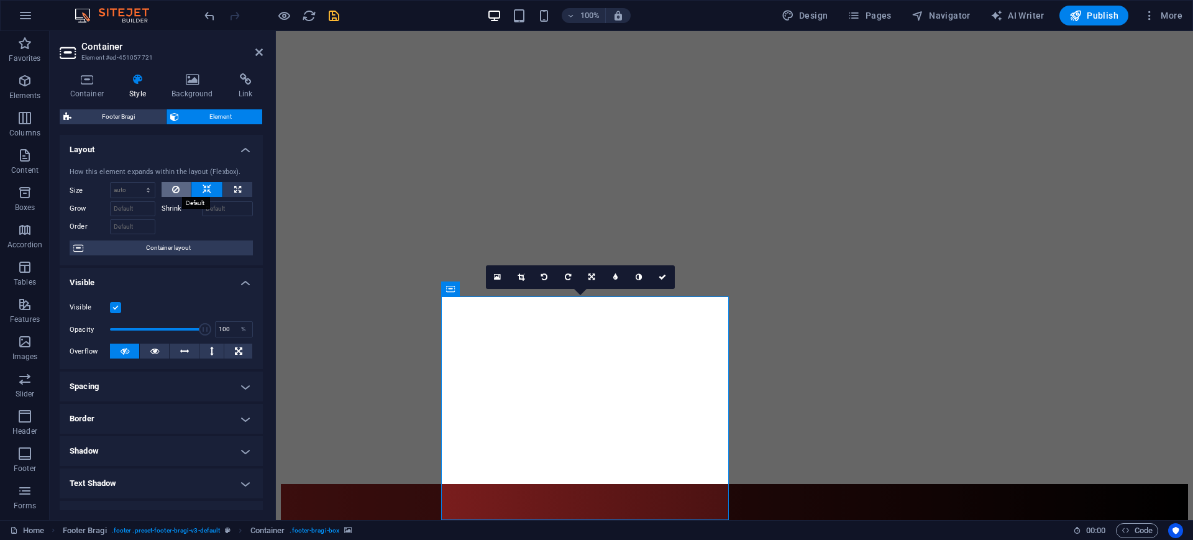
click at [174, 183] on icon at bounding box center [175, 189] width 7 height 15
click at [203, 189] on icon at bounding box center [207, 189] width 9 height 15
click at [88, 81] on icon at bounding box center [87, 79] width 55 height 12
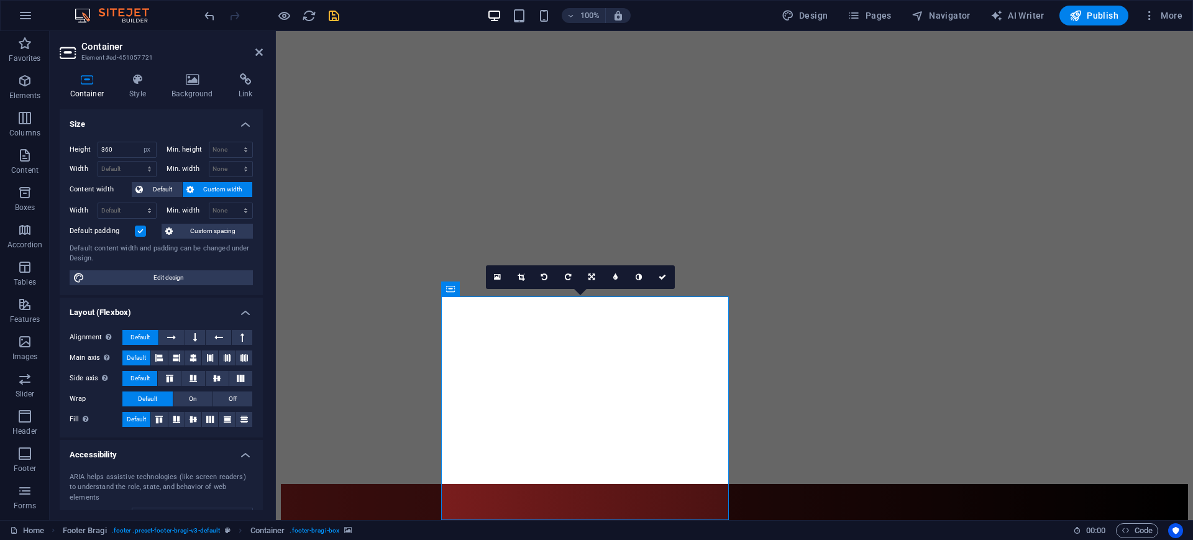
click at [644, 484] on figure at bounding box center [734, 484] width 907 height 0
click at [704, 484] on figure at bounding box center [734, 484] width 907 height 0
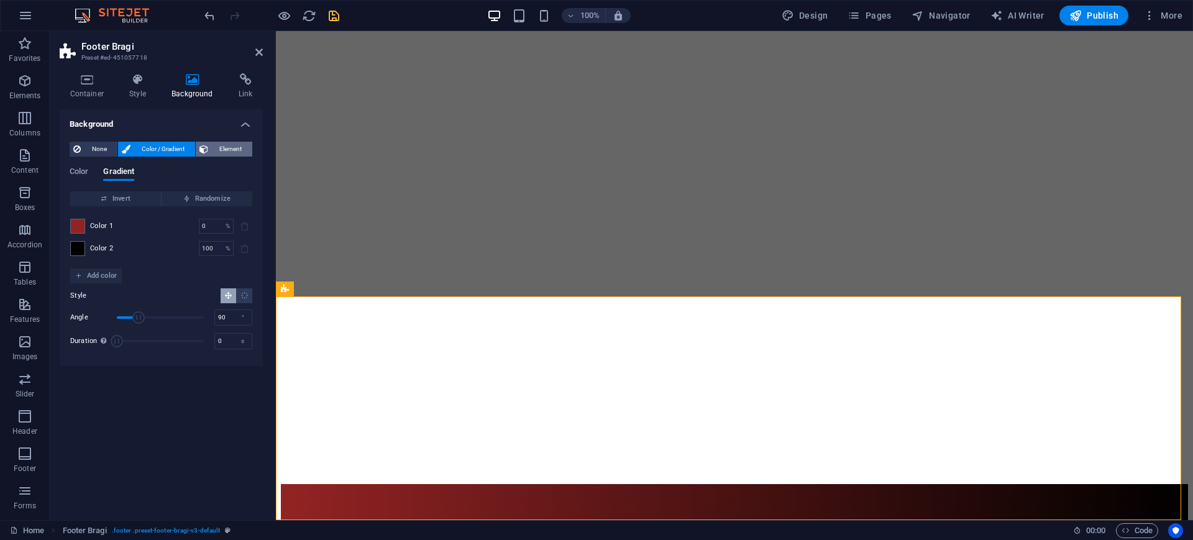
click at [219, 144] on span "Element" at bounding box center [230, 149] width 37 height 15
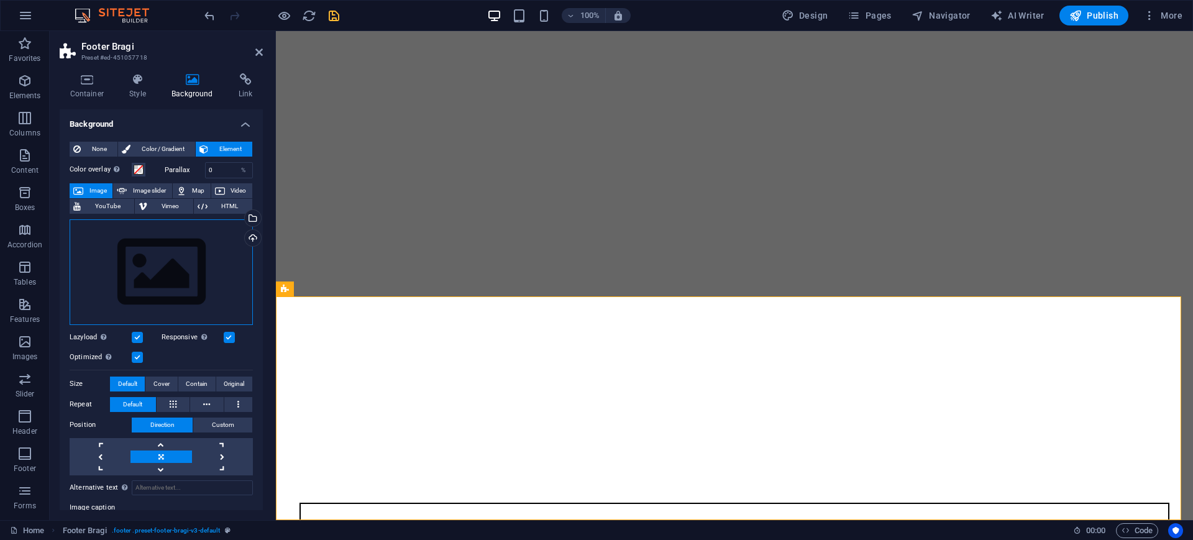
click at [172, 262] on div "Drag files here, click to choose files or select files from Files or our free s…" at bounding box center [161, 272] width 183 height 106
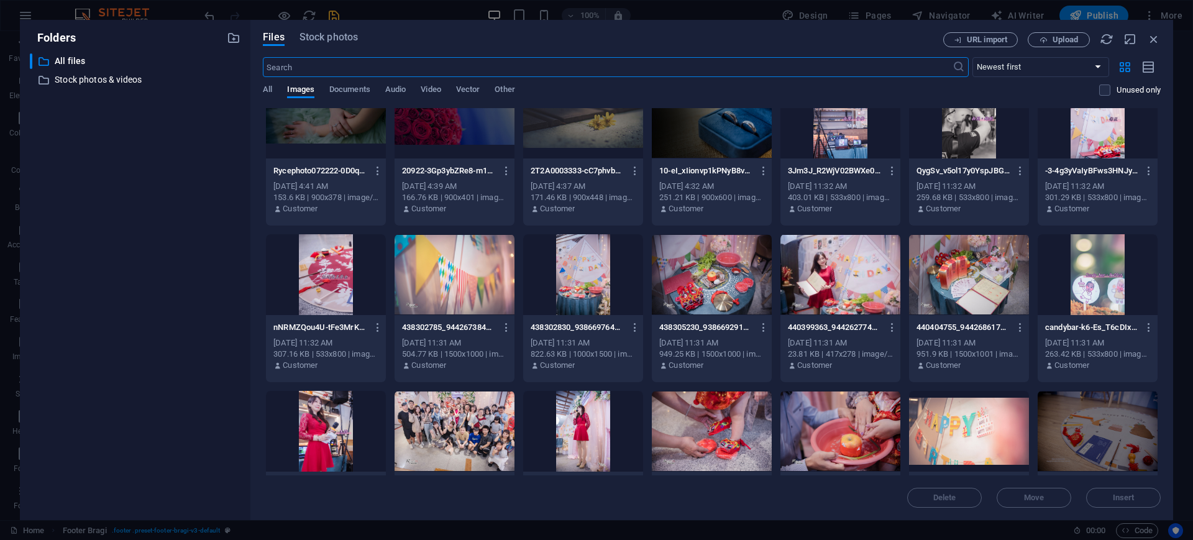
scroll to position [1203, 0]
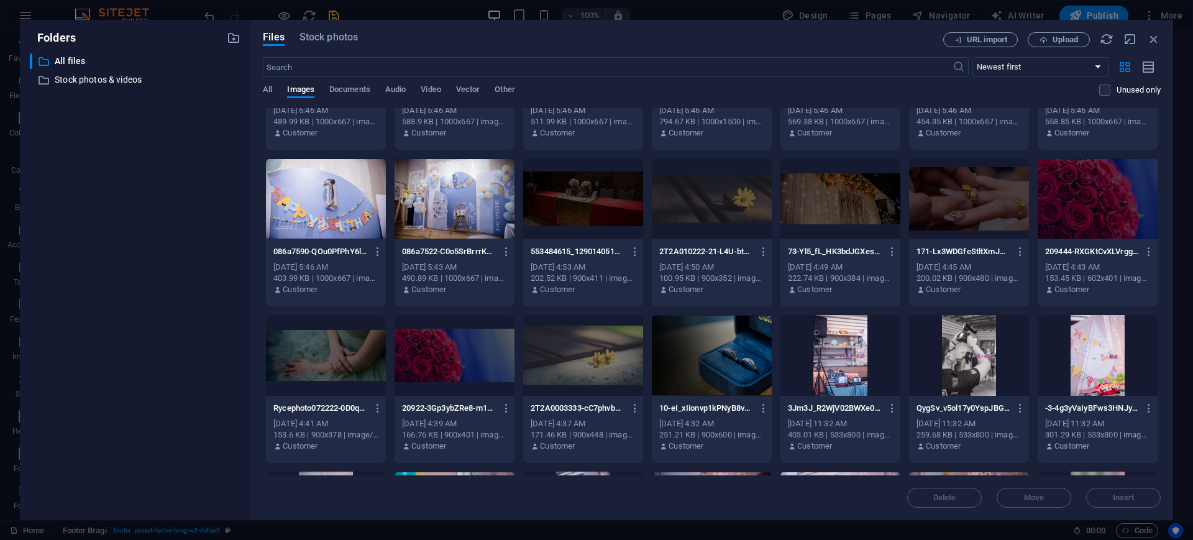
click at [727, 219] on div at bounding box center [712, 198] width 120 height 81
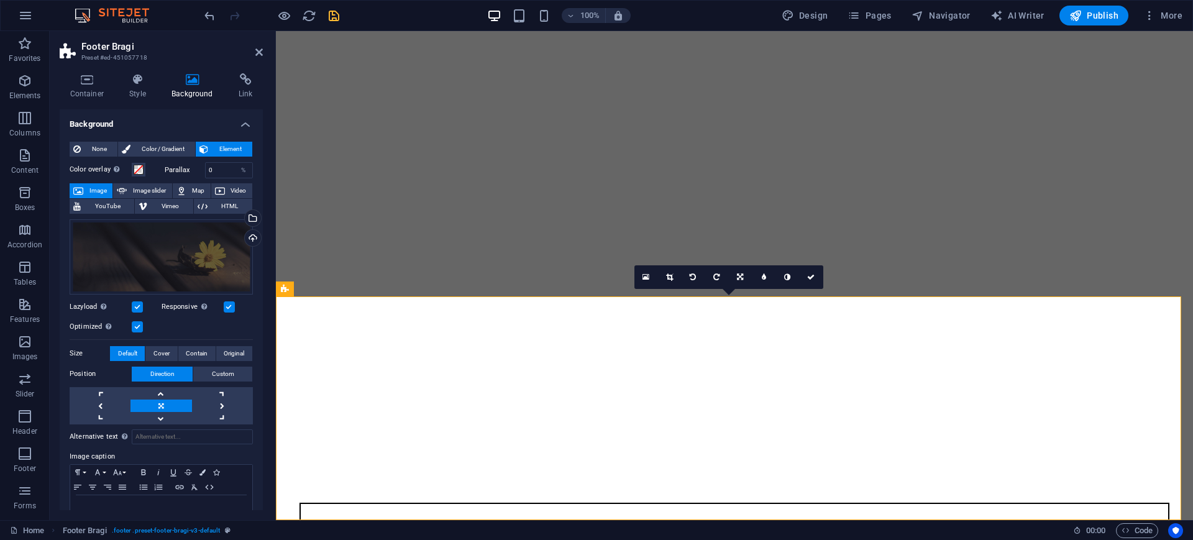
select select "px"
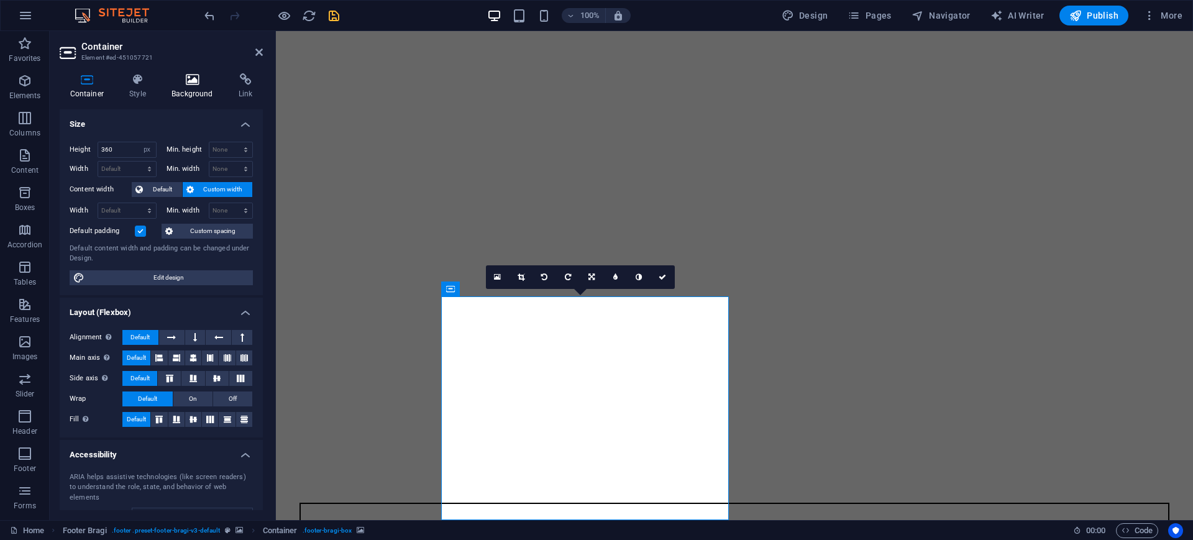
click at [206, 81] on icon at bounding box center [193, 79] width 62 height 12
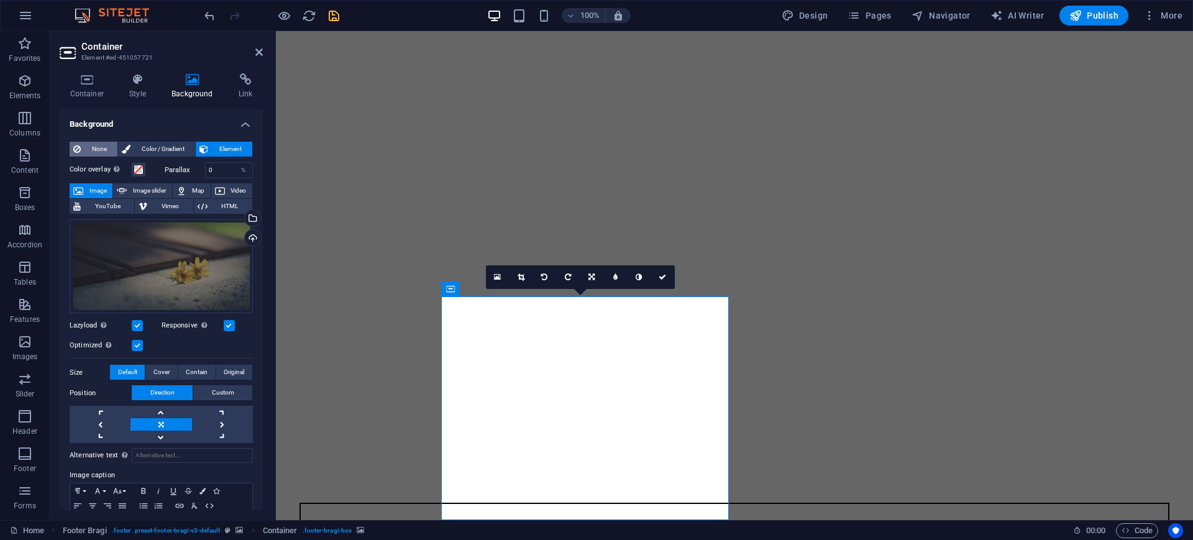
click at [84, 144] on button "None" at bounding box center [94, 149] width 48 height 15
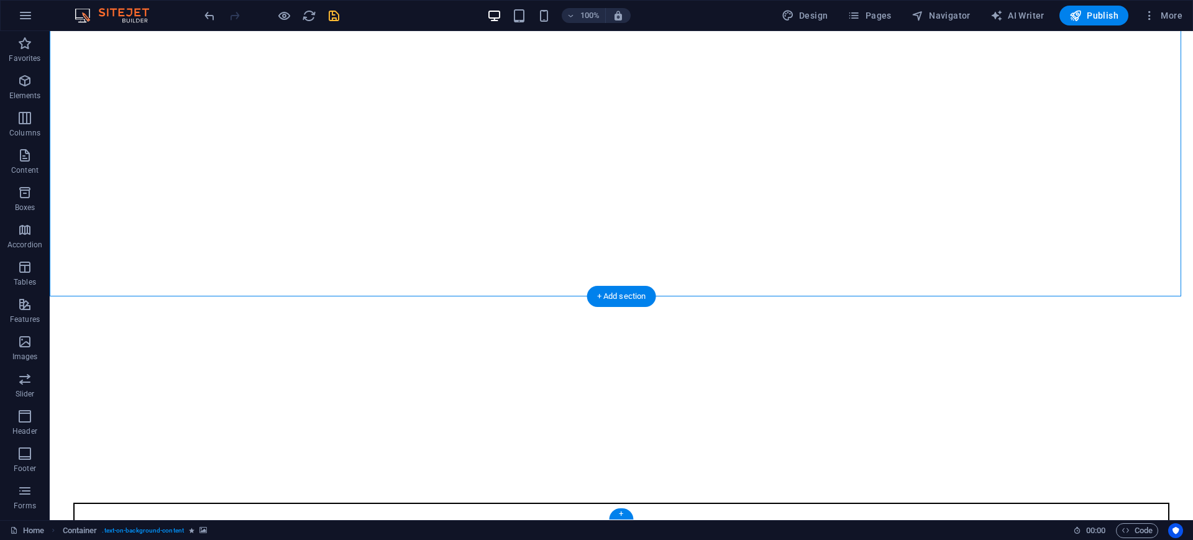
click at [237, 484] on figure at bounding box center [621, 484] width 1133 height 0
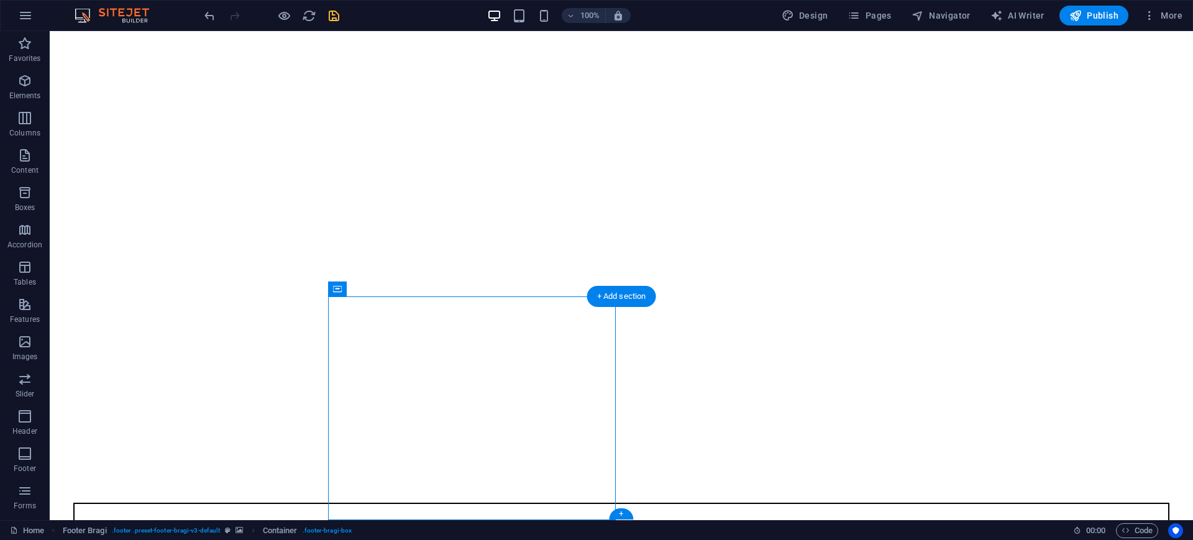
click at [191, 484] on figure at bounding box center [621, 484] width 1133 height 0
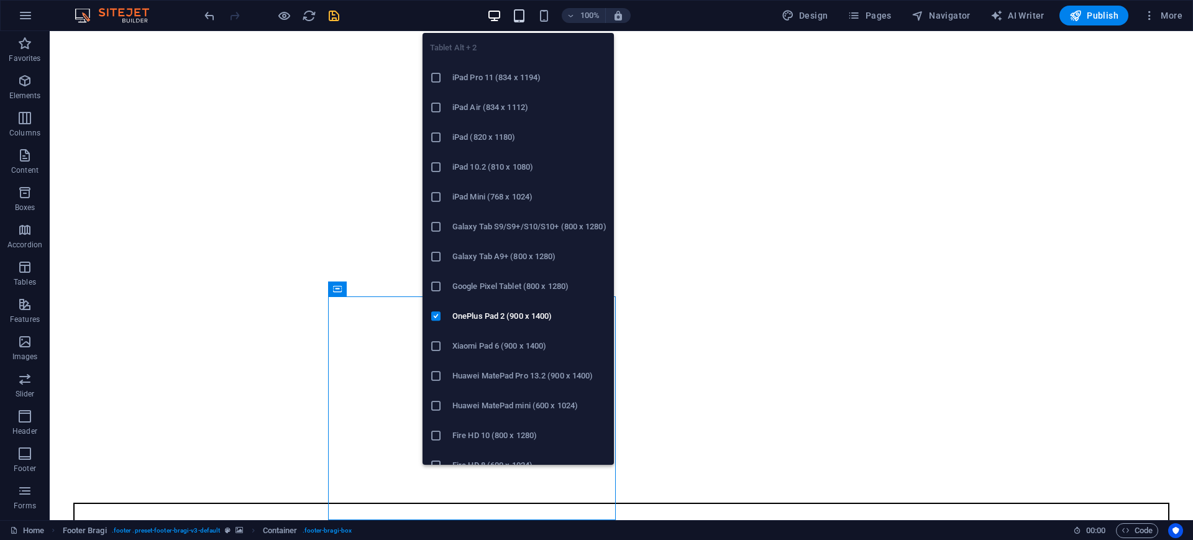
click at [516, 14] on icon "button" at bounding box center [519, 16] width 14 height 14
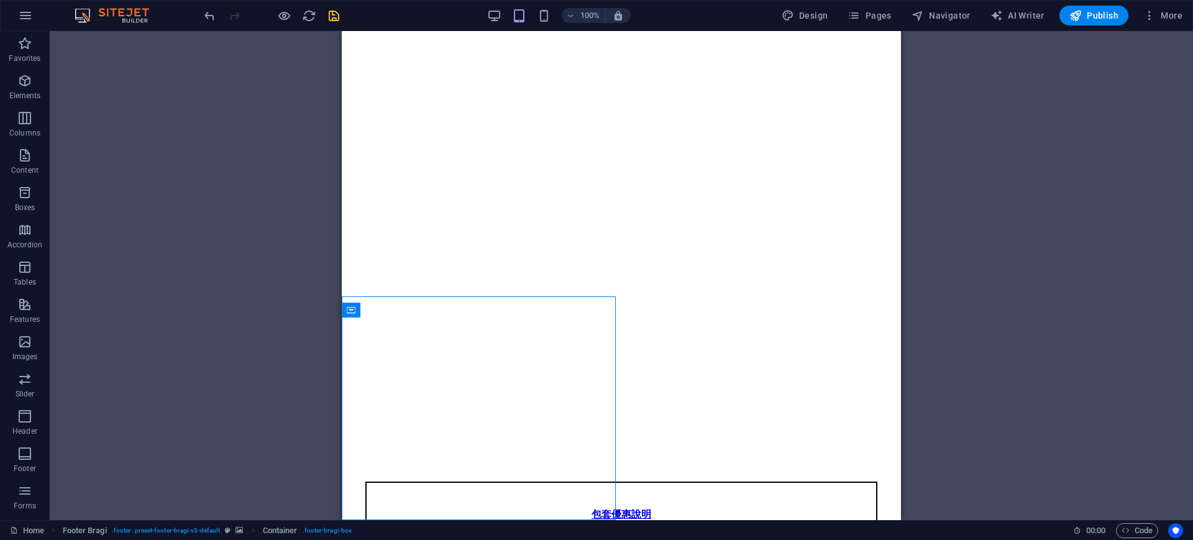
scroll to position [278, 0]
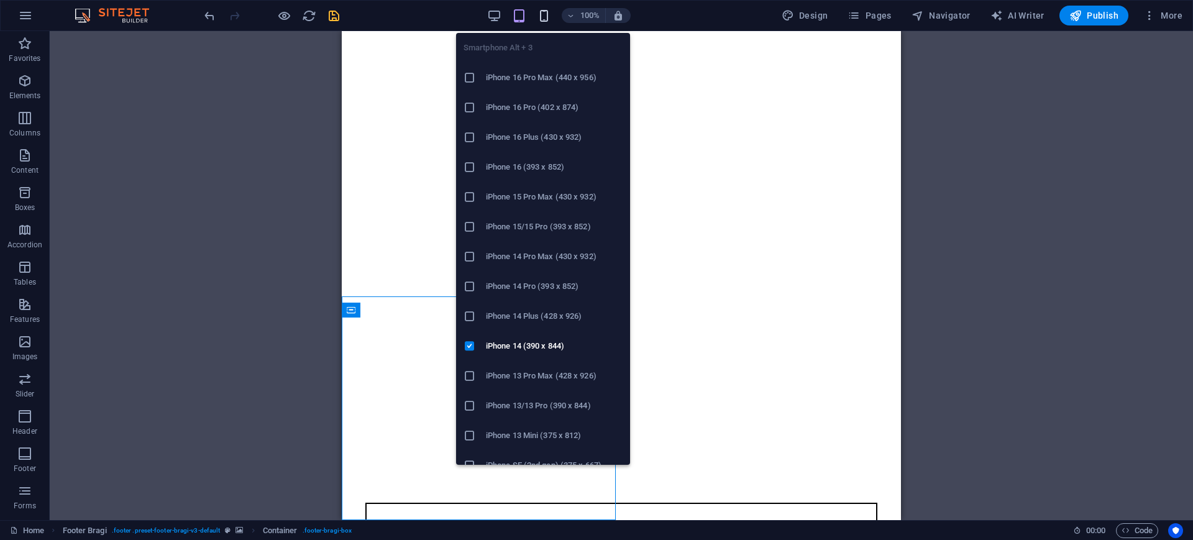
click at [550, 11] on icon "button" at bounding box center [544, 16] width 14 height 14
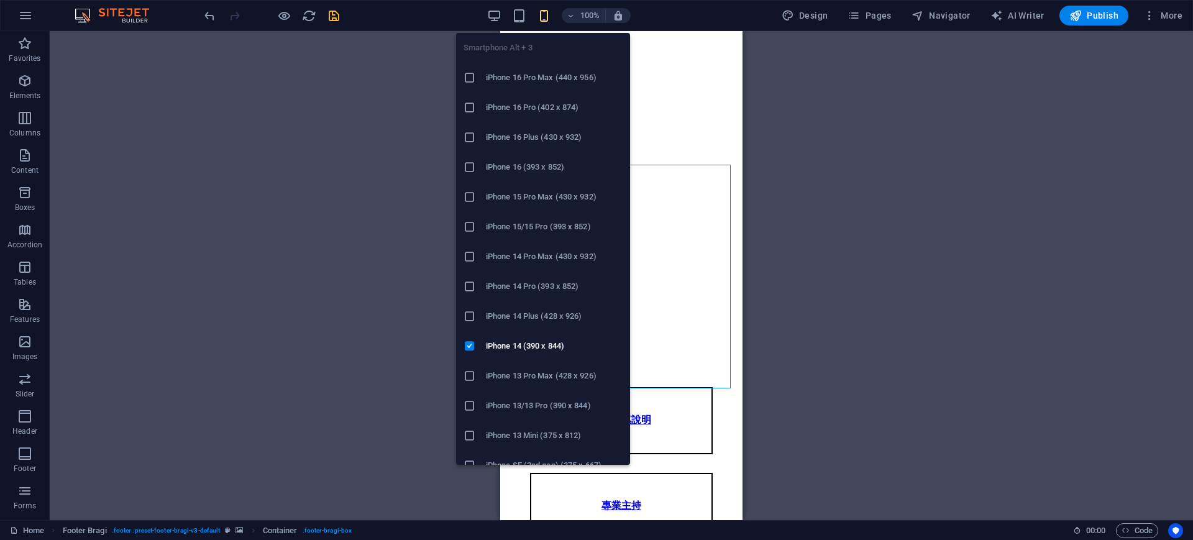
scroll to position [763, 0]
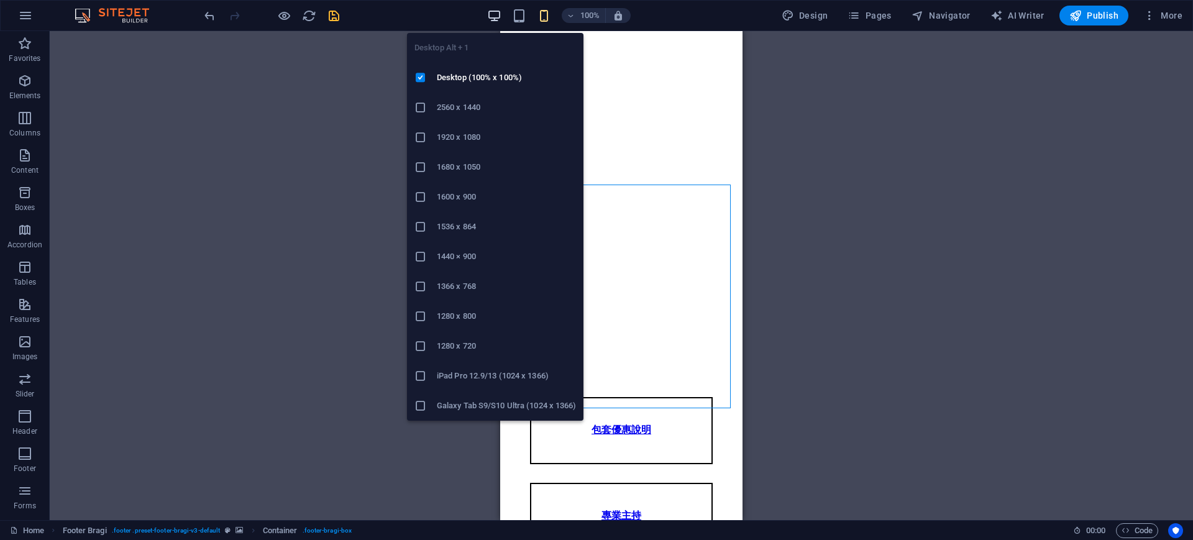
click at [498, 14] on icon "button" at bounding box center [494, 16] width 14 height 14
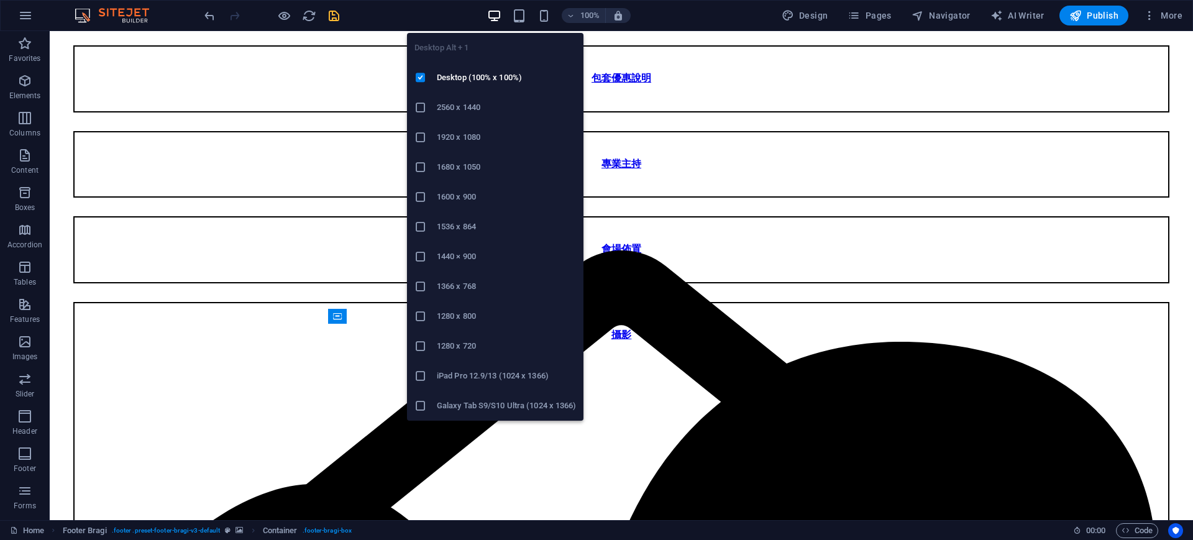
scroll to position [278, 0]
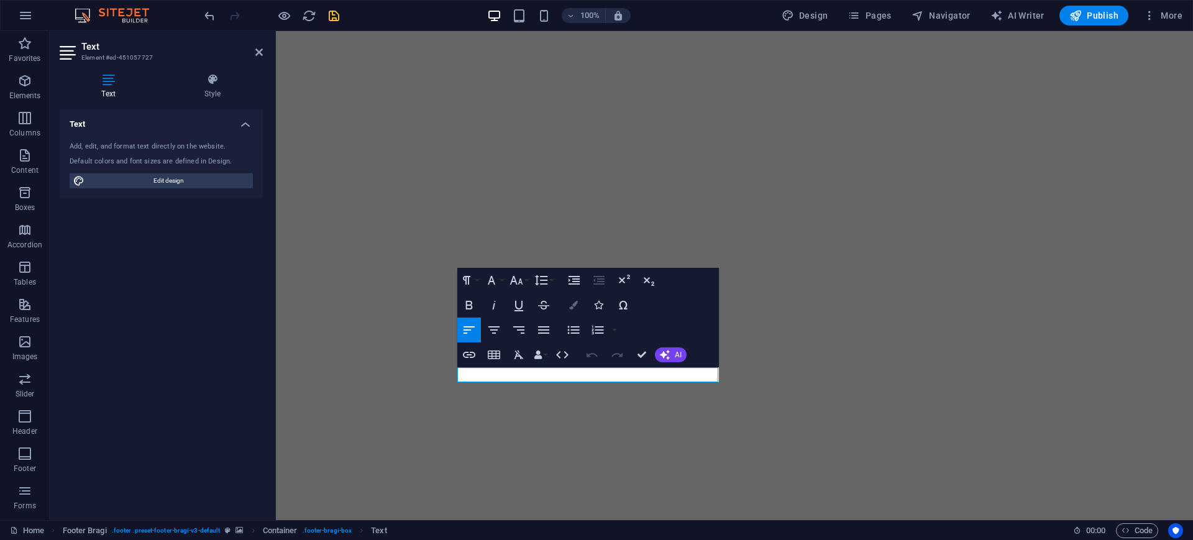
click at [574, 308] on icon "button" at bounding box center [573, 305] width 9 height 9
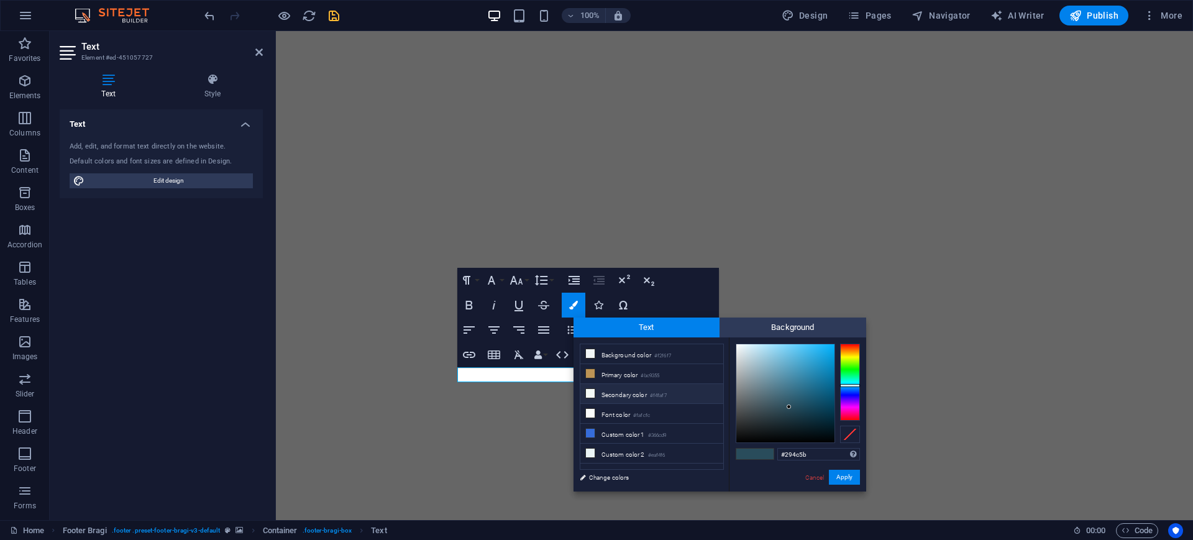
click at [617, 394] on li "Secondary color #f4faf7" at bounding box center [651, 394] width 143 height 20
type input "#f4faf7"
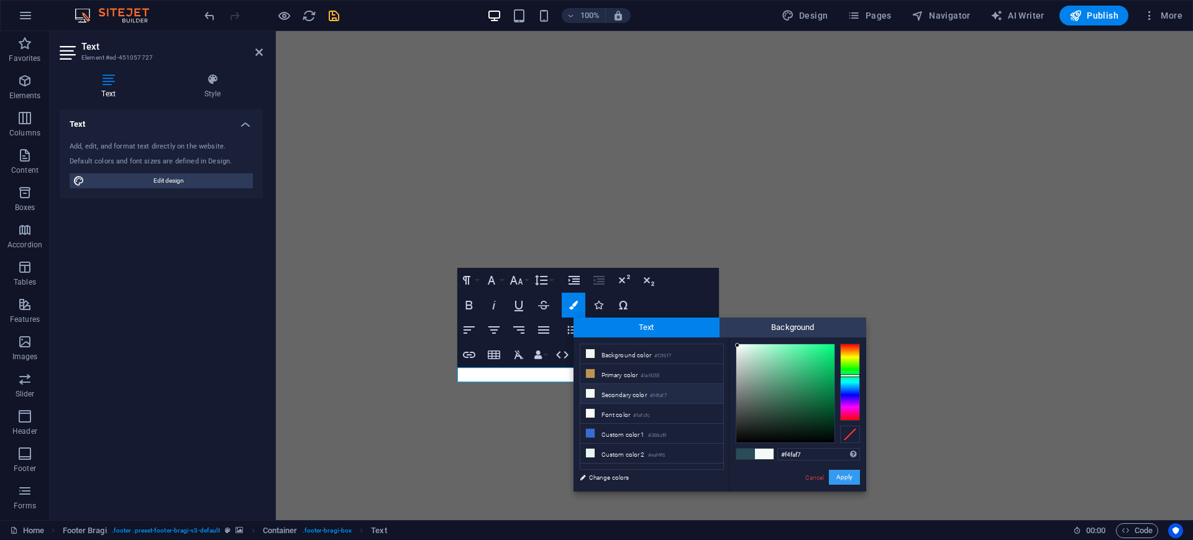
drag, startPoint x: 849, startPoint y: 479, endPoint x: 366, endPoint y: 344, distance: 501.7
click at [849, 479] on button "Apply" at bounding box center [844, 477] width 31 height 15
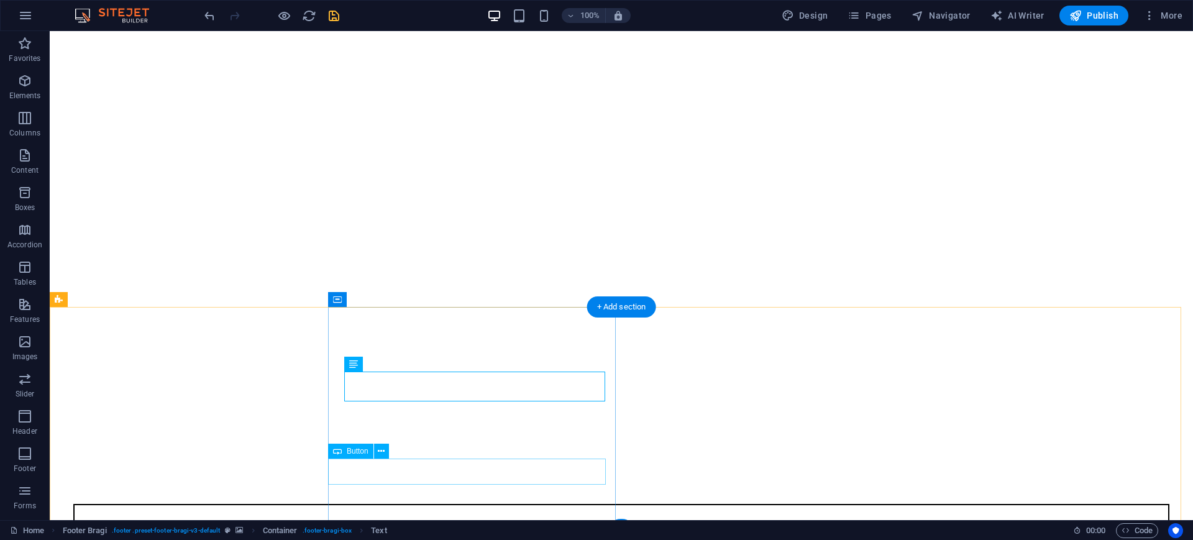
scroll to position [299, 0]
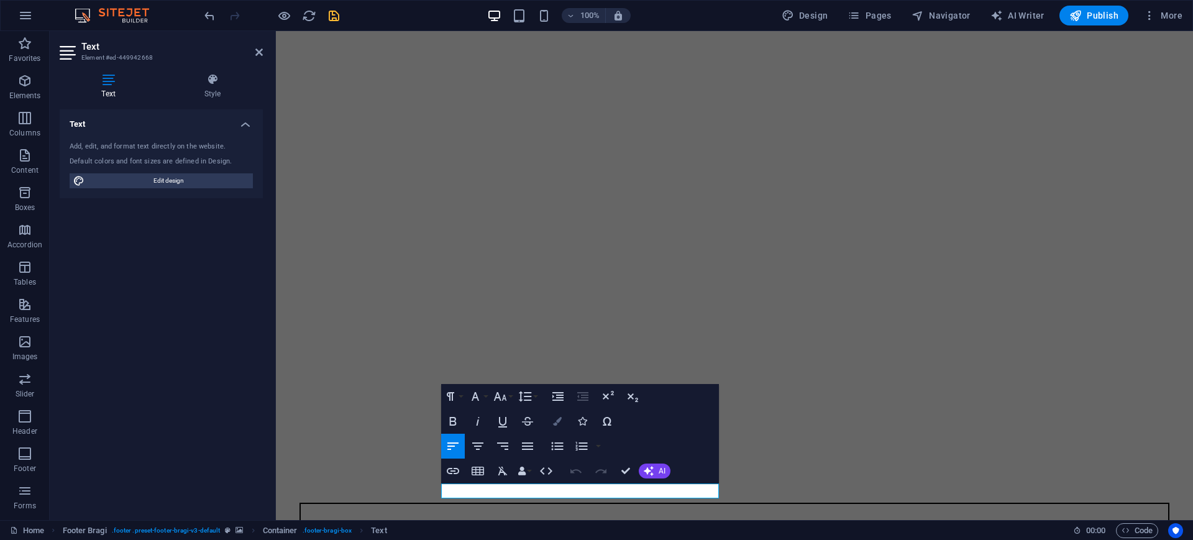
click at [562, 425] on button "Colors" at bounding box center [557, 421] width 24 height 25
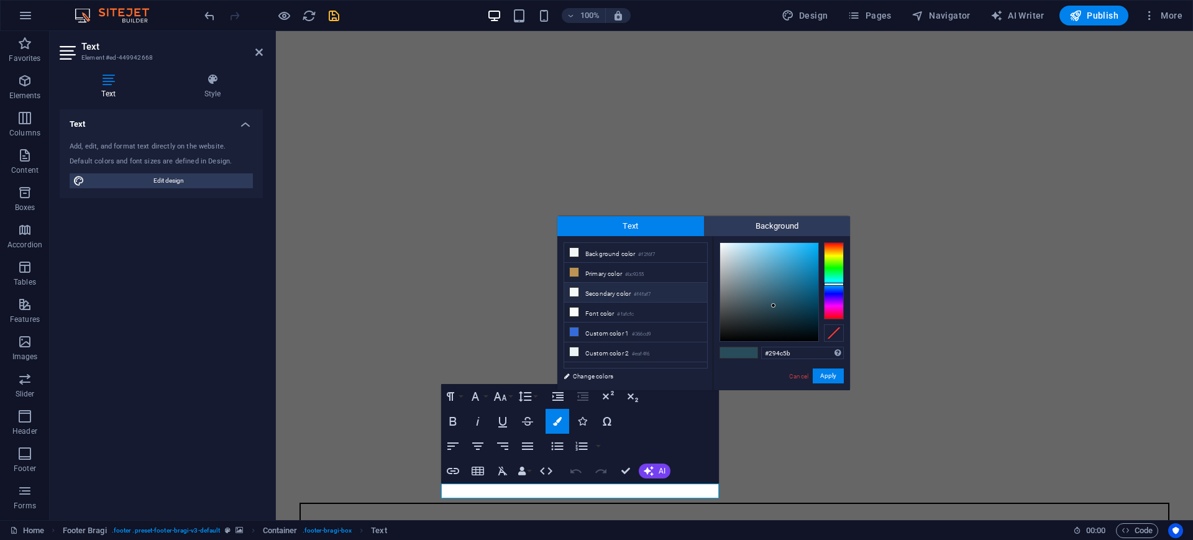
click at [598, 295] on li "Secondary color #f4faf7" at bounding box center [635, 293] width 143 height 20
type input "#f4faf7"
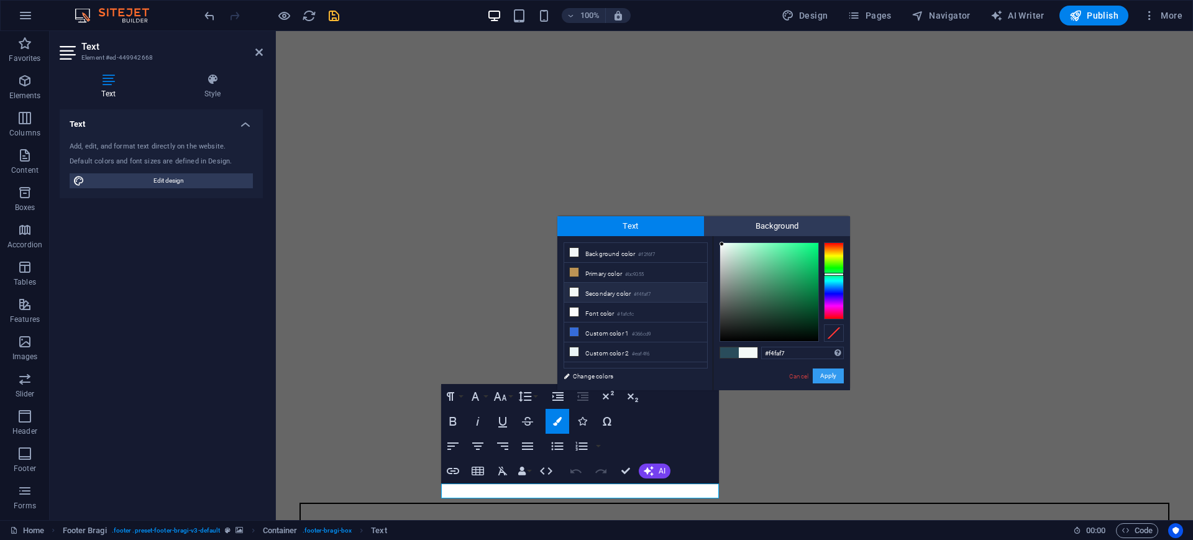
click at [839, 376] on button "Apply" at bounding box center [828, 375] width 31 height 15
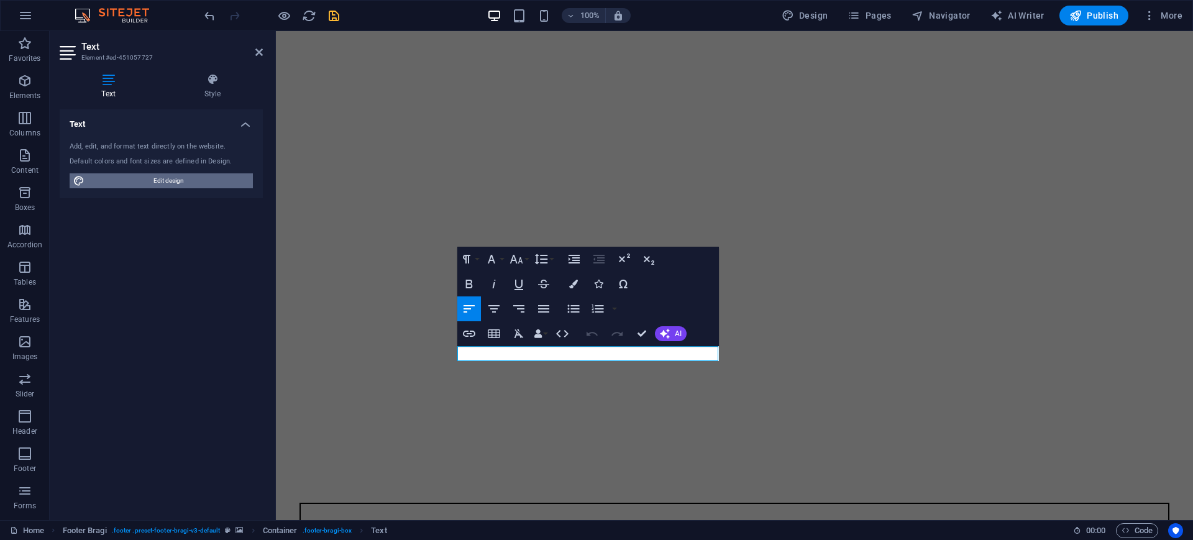
click at [140, 180] on span "Edit design" at bounding box center [168, 180] width 161 height 15
select select "px"
select select "300"
select select "px"
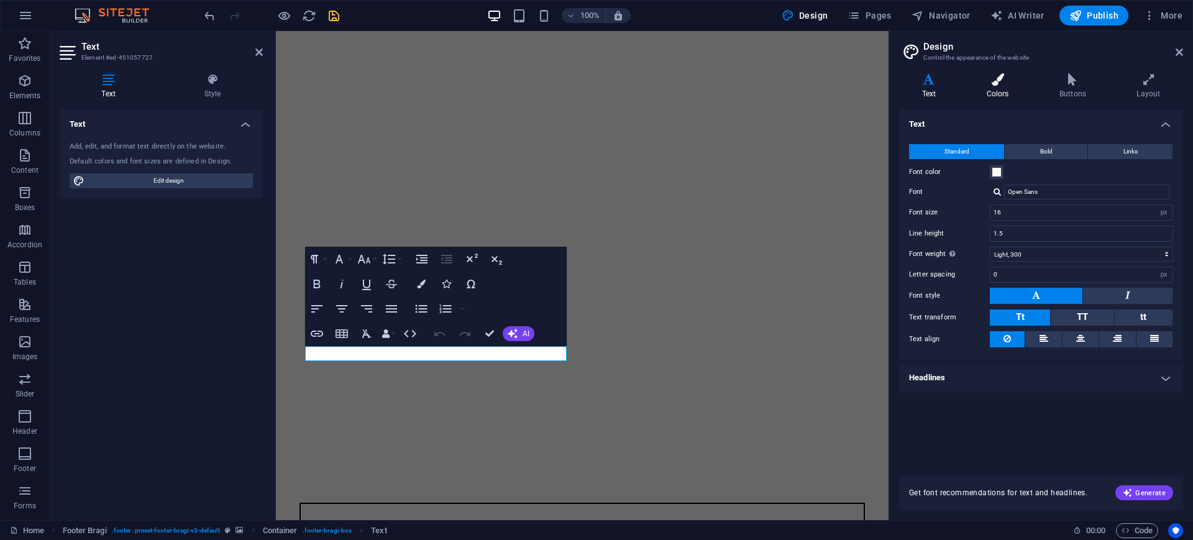
click at [1016, 85] on icon at bounding box center [997, 79] width 68 height 12
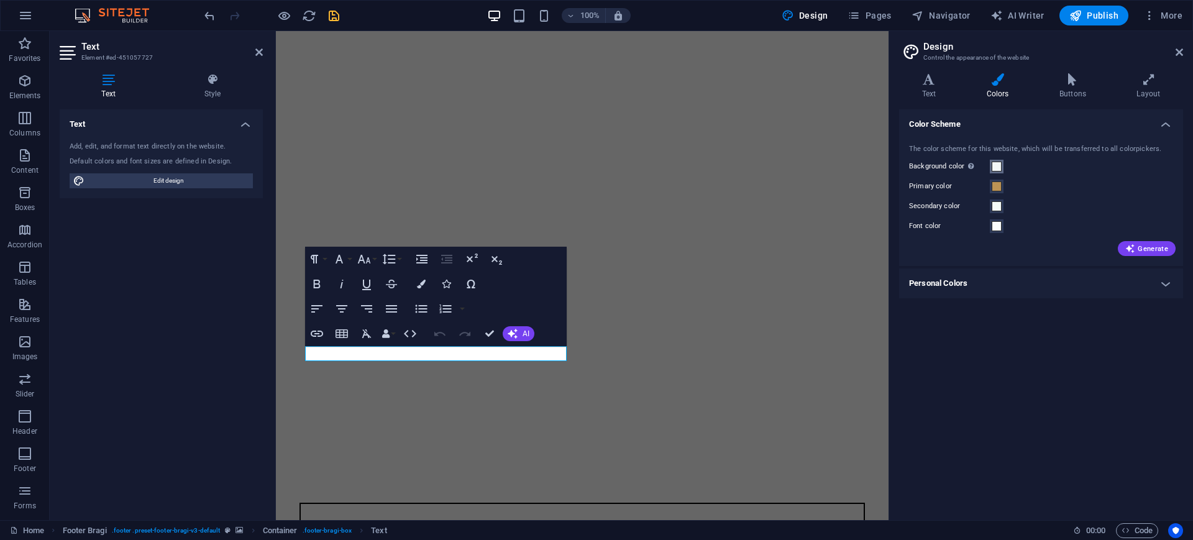
click at [995, 168] on span at bounding box center [996, 167] width 10 height 10
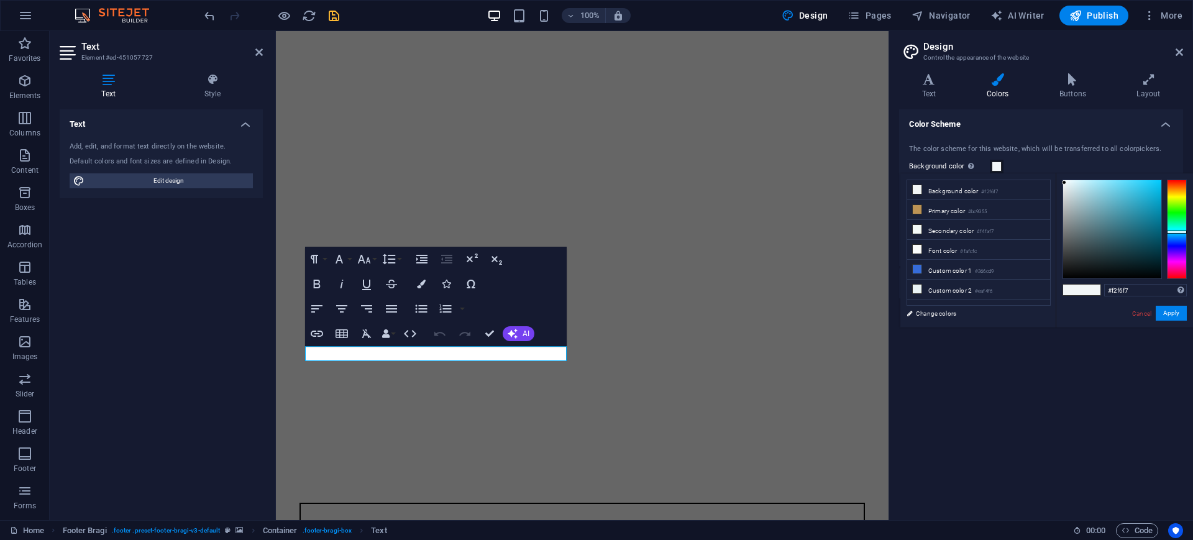
type input "#10363f"
click at [1136, 253] on div at bounding box center [1112, 229] width 98 height 98
drag, startPoint x: 1164, startPoint y: 313, endPoint x: 1192, endPoint y: 298, distance: 31.7
click at [1164, 312] on button "Apply" at bounding box center [1170, 313] width 31 height 15
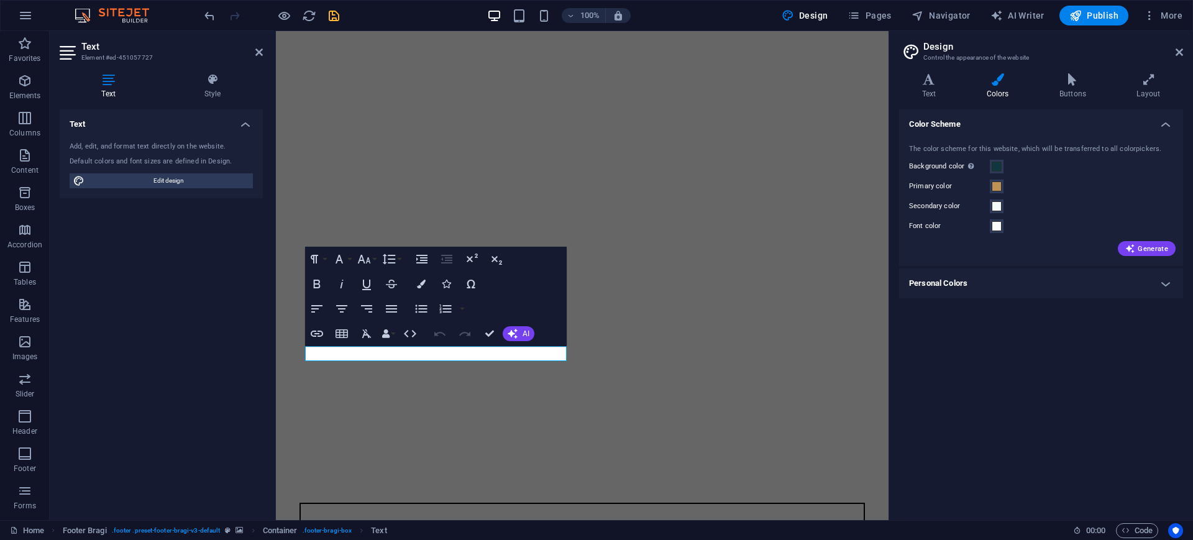
click at [1032, 392] on div "Color Scheme The color scheme for this website, which will be transferred to al…" at bounding box center [1041, 309] width 284 height 401
click at [936, 81] on icon at bounding box center [929, 79] width 60 height 12
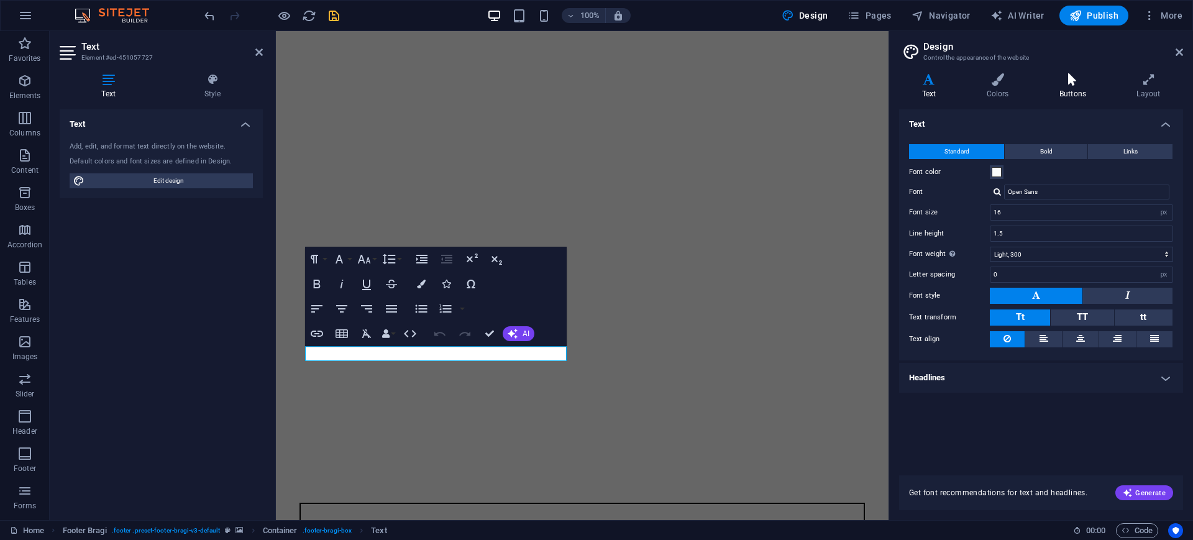
click at [1088, 85] on icon at bounding box center [1072, 79] width 72 height 12
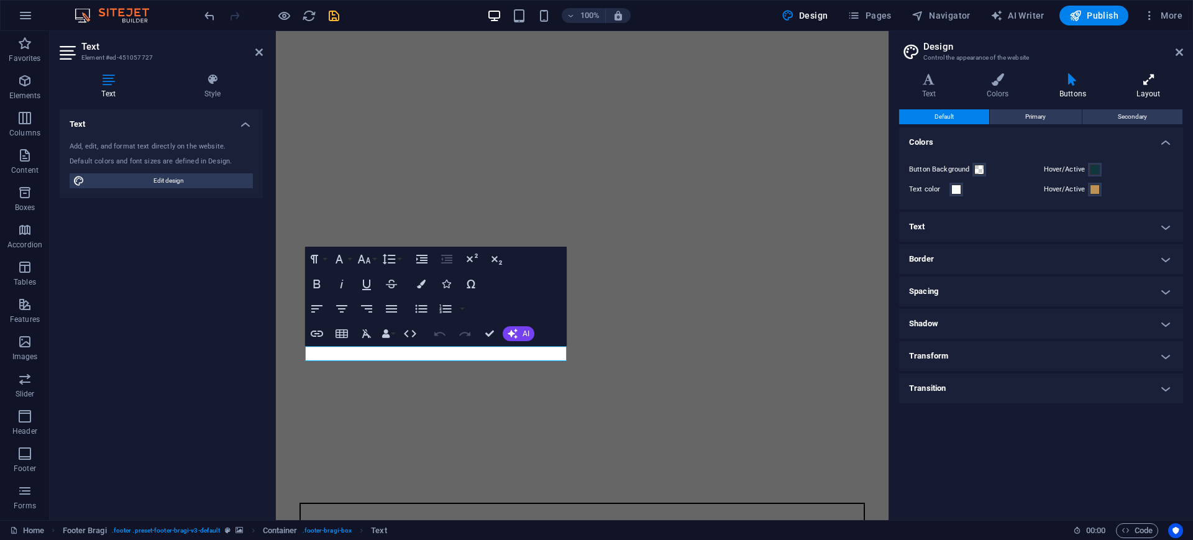
click at [1138, 85] on icon at bounding box center [1148, 79] width 69 height 12
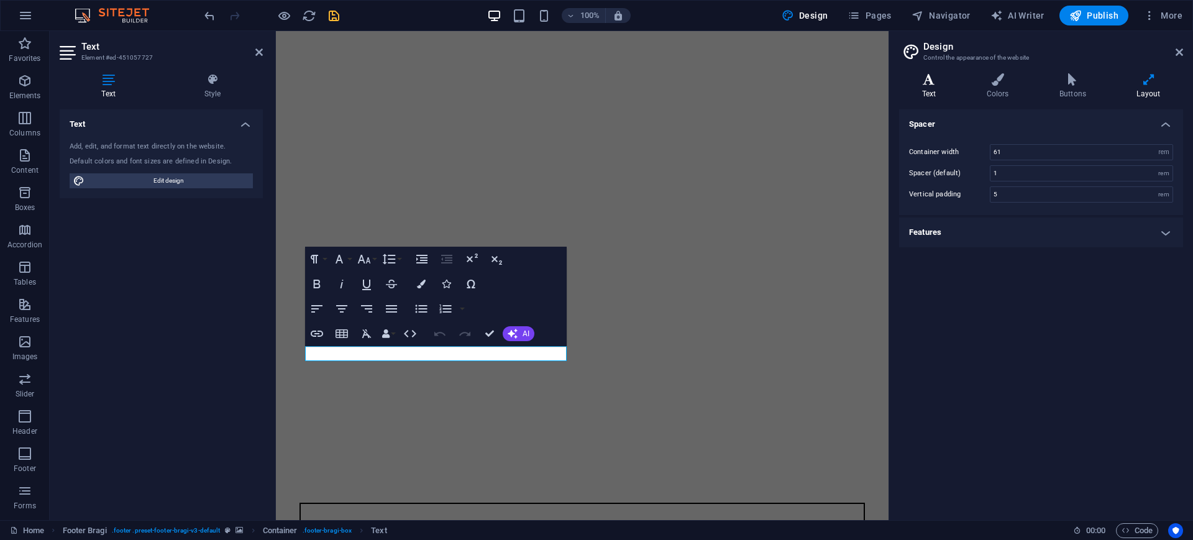
click at [927, 96] on h4 "Text" at bounding box center [931, 86] width 65 height 26
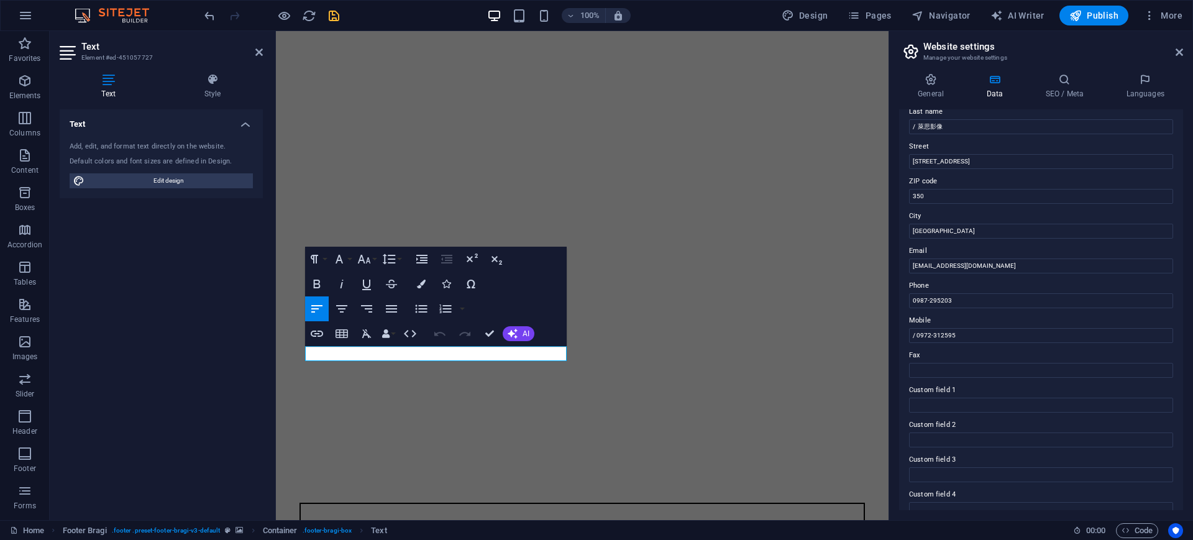
scroll to position [0, 0]
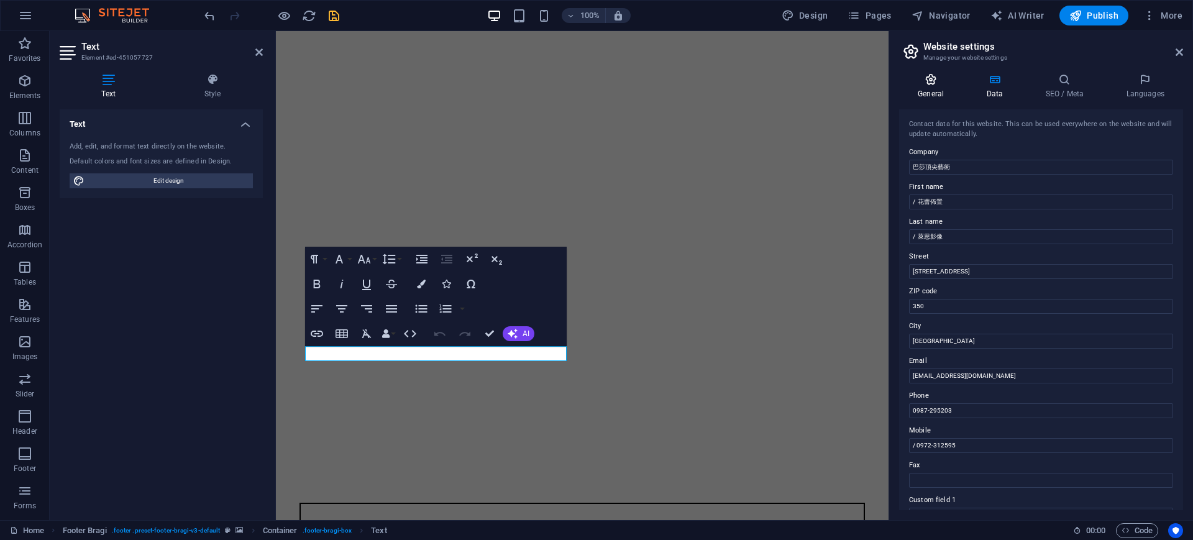
click at [932, 87] on h4 "General" at bounding box center [933, 86] width 68 height 26
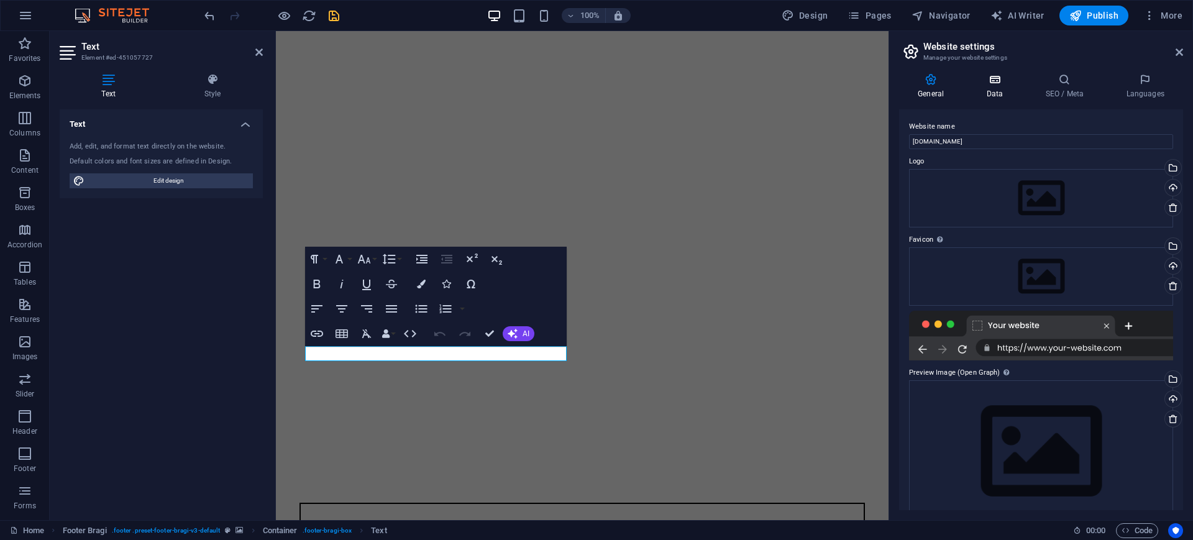
click at [991, 90] on h4 "Data" at bounding box center [996, 86] width 59 height 26
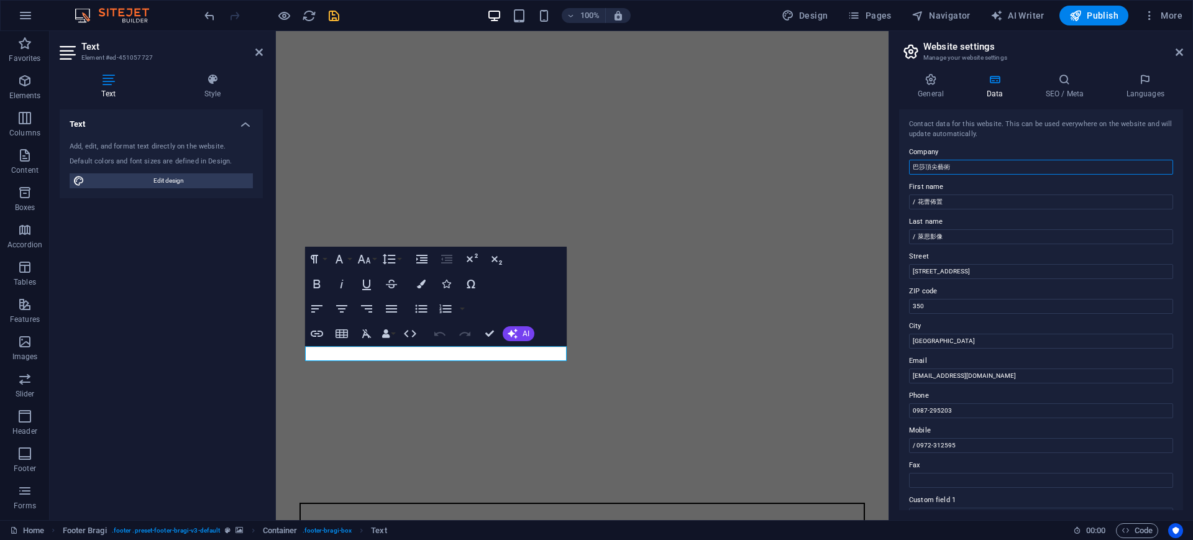
click at [958, 165] on input "巴莎頂尖藝術" at bounding box center [1041, 167] width 264 height 15
click at [1060, 82] on icon at bounding box center [1064, 79] width 76 height 12
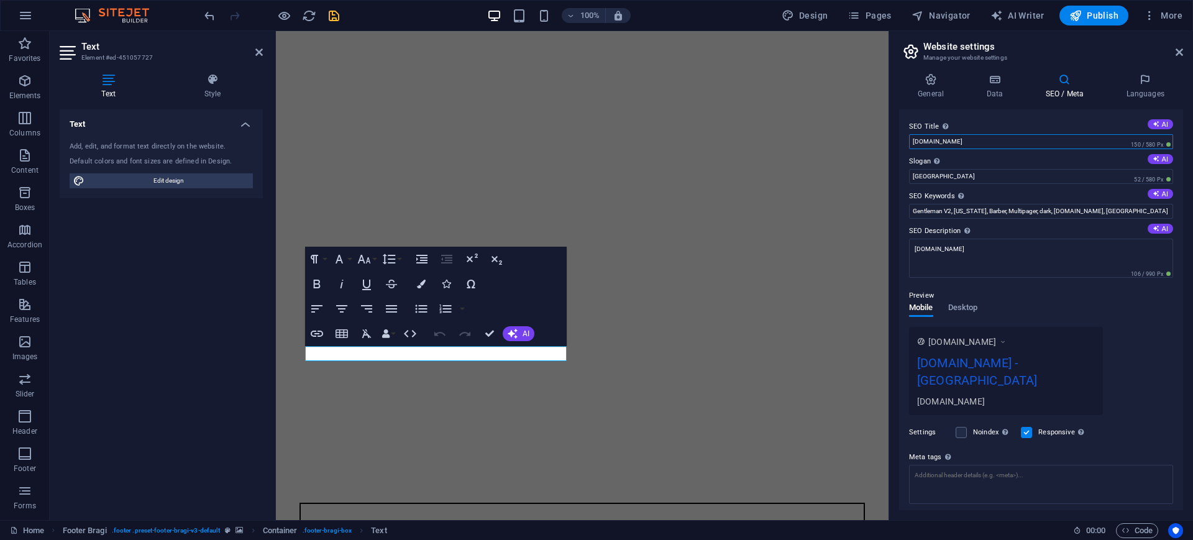
click at [950, 137] on input "[DOMAIN_NAME]" at bounding box center [1041, 141] width 264 height 15
type input "[DOMAIN_NAME]"
click at [954, 179] on input "[GEOGRAPHIC_DATA]" at bounding box center [1041, 176] width 264 height 15
type input "B"
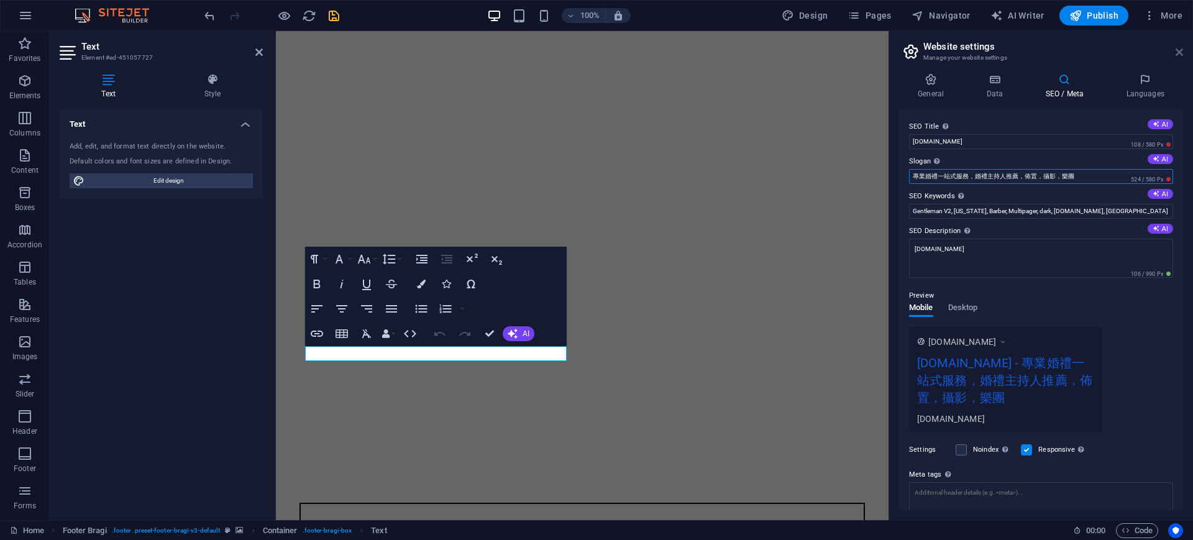
type input "專業婚禮一站式服務，婚禮主持人推薦，佈置，攝影，樂團"
click at [1181, 55] on icon at bounding box center [1178, 52] width 7 height 10
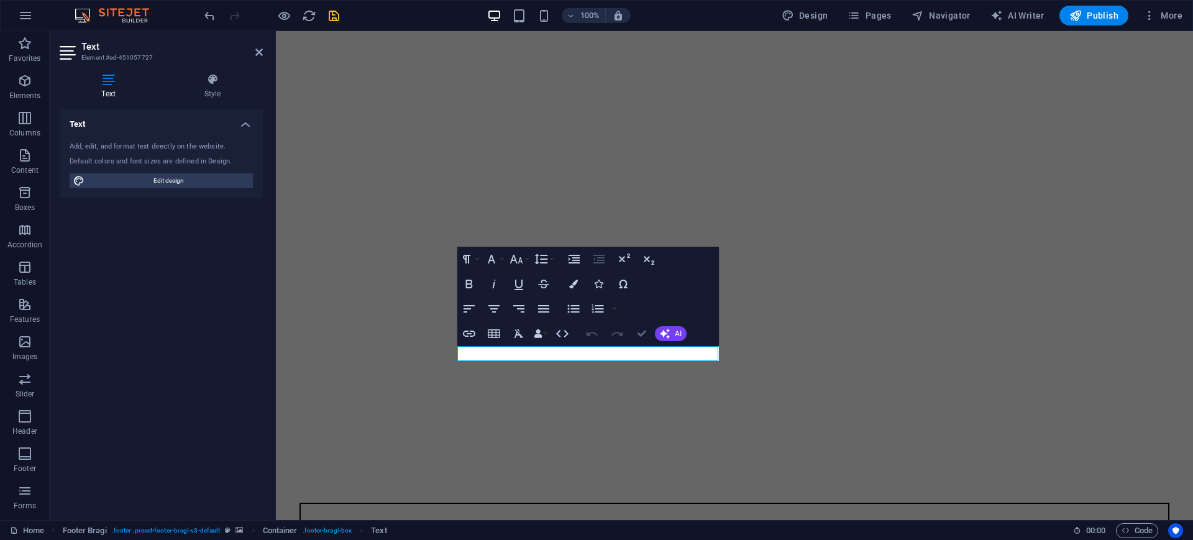
drag, startPoint x: 644, startPoint y: 334, endPoint x: 549, endPoint y: 324, distance: 94.9
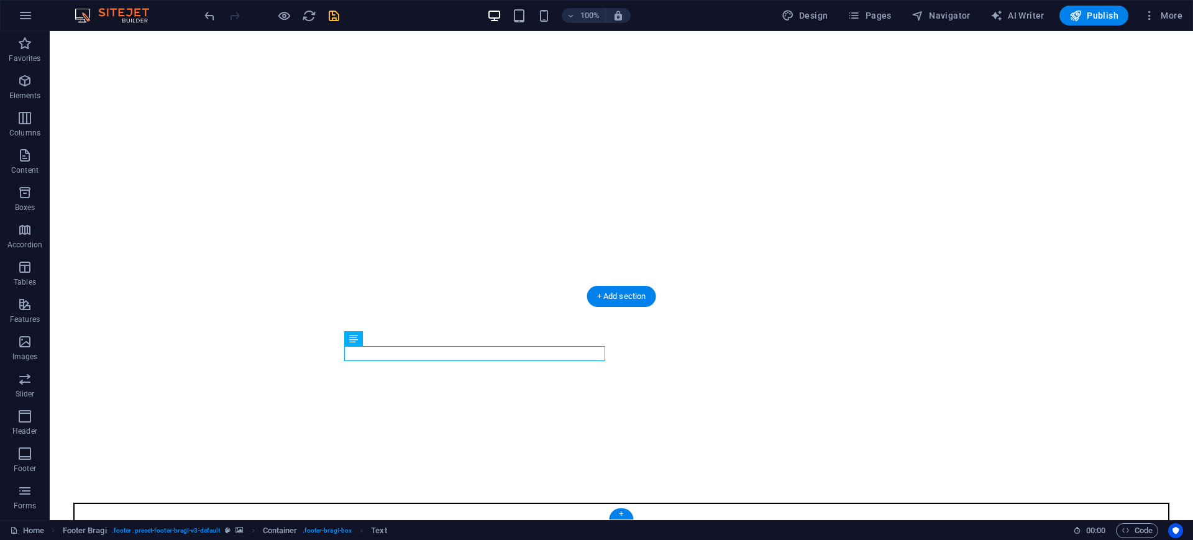
click at [288, 484] on figure at bounding box center [621, 484] width 1133 height 0
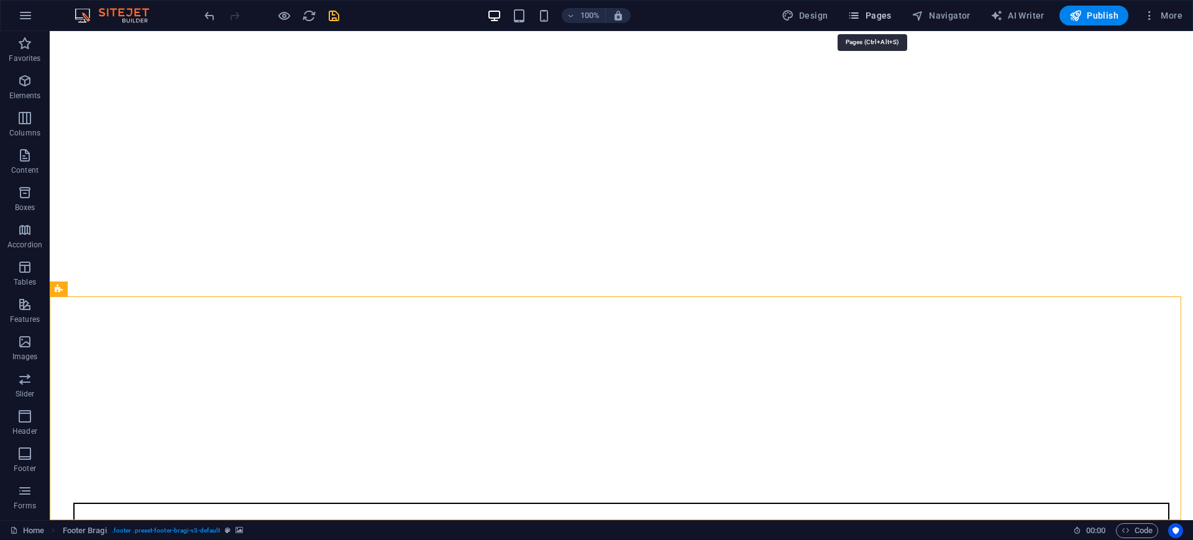
click at [891, 13] on span "Pages" at bounding box center [868, 15] width 43 height 12
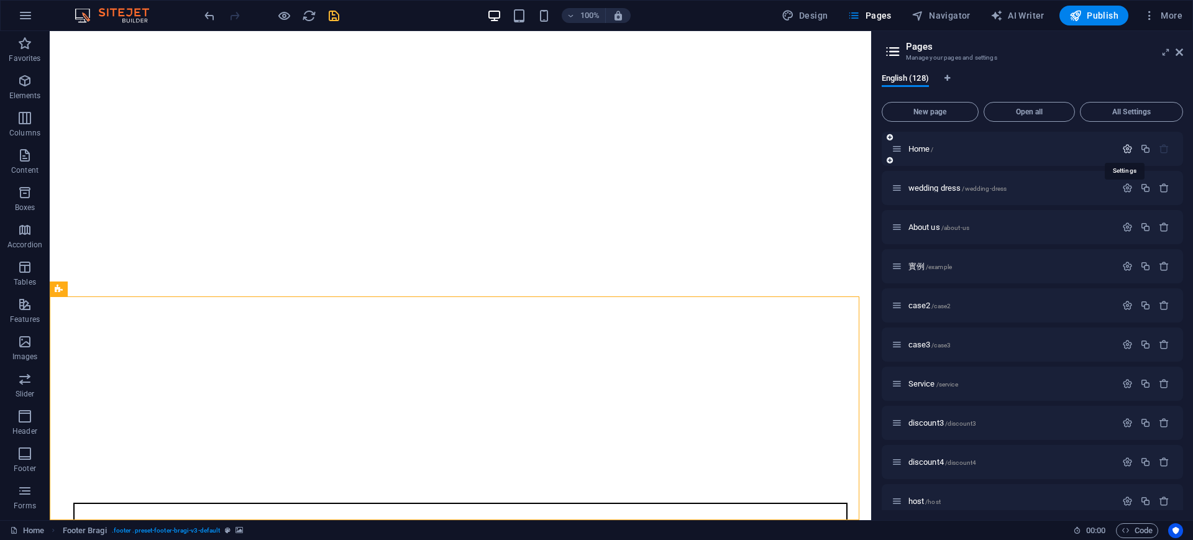
click at [1127, 152] on icon "button" at bounding box center [1127, 148] width 11 height 11
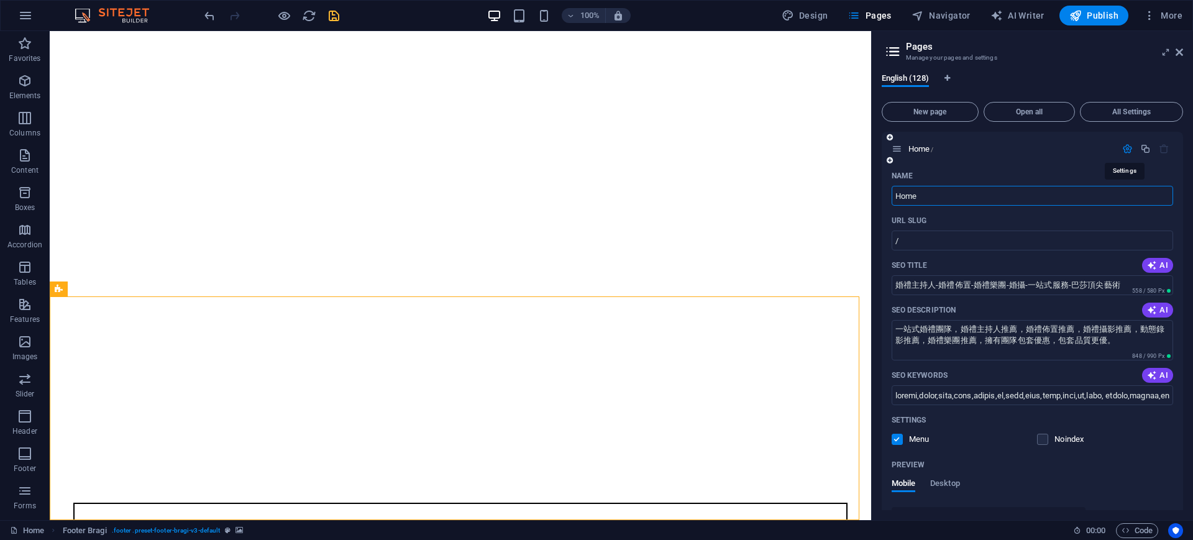
click at [1122, 148] on icon "button" at bounding box center [1127, 148] width 11 height 11
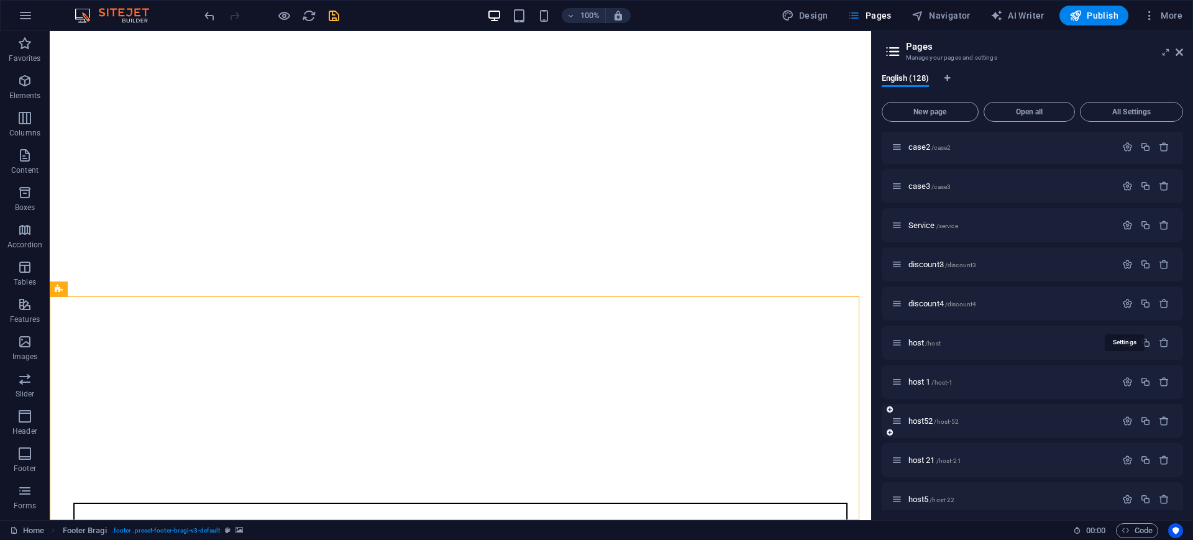
scroll to position [233, 0]
click at [1122, 308] on icon "button" at bounding box center [1127, 307] width 11 height 11
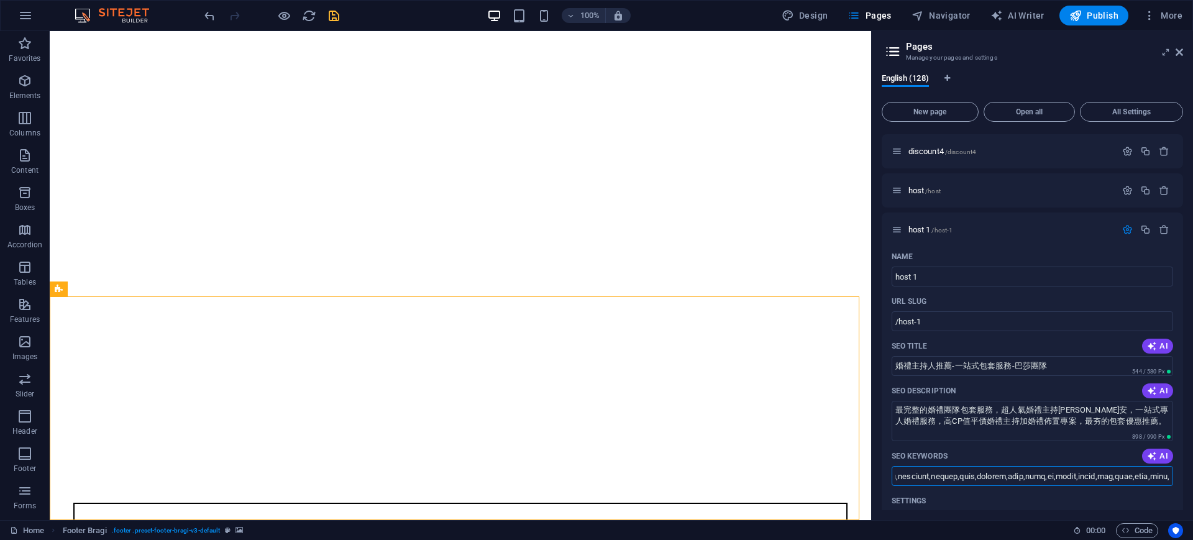
scroll to position [0, 3247]
drag, startPoint x: 898, startPoint y: 475, endPoint x: 1184, endPoint y: 490, distance: 286.2
click at [1192, 491] on div "English (128) New page Open all All Settings Home / wedding dress /wedding-dres…" at bounding box center [1033, 291] width 322 height 457
click at [1181, 52] on icon at bounding box center [1178, 52] width 7 height 10
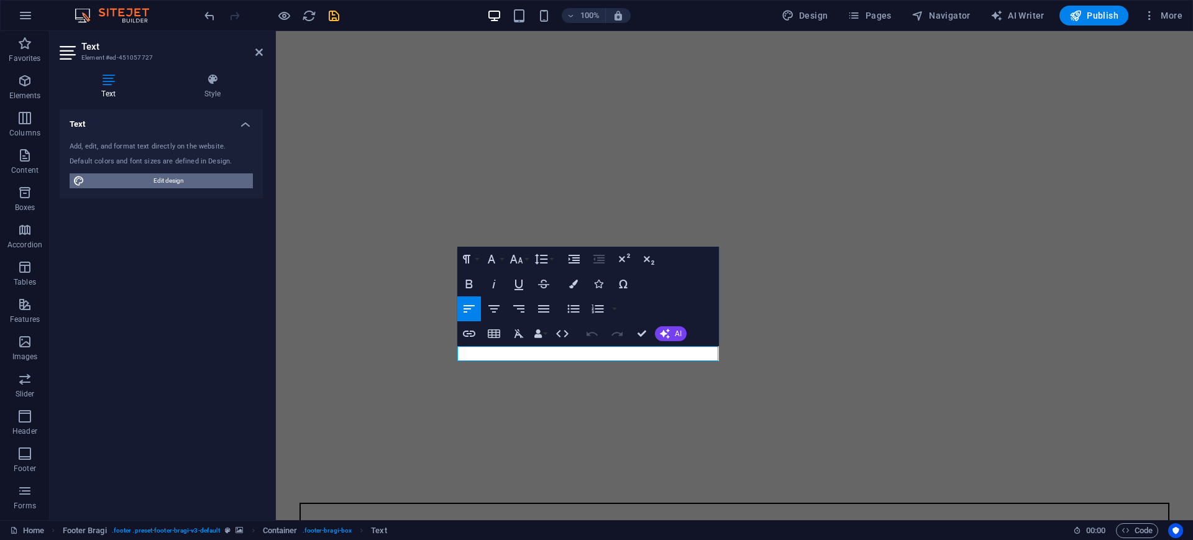
click at [194, 181] on span "Edit design" at bounding box center [168, 180] width 161 height 15
select select "px"
select select "300"
select select "px"
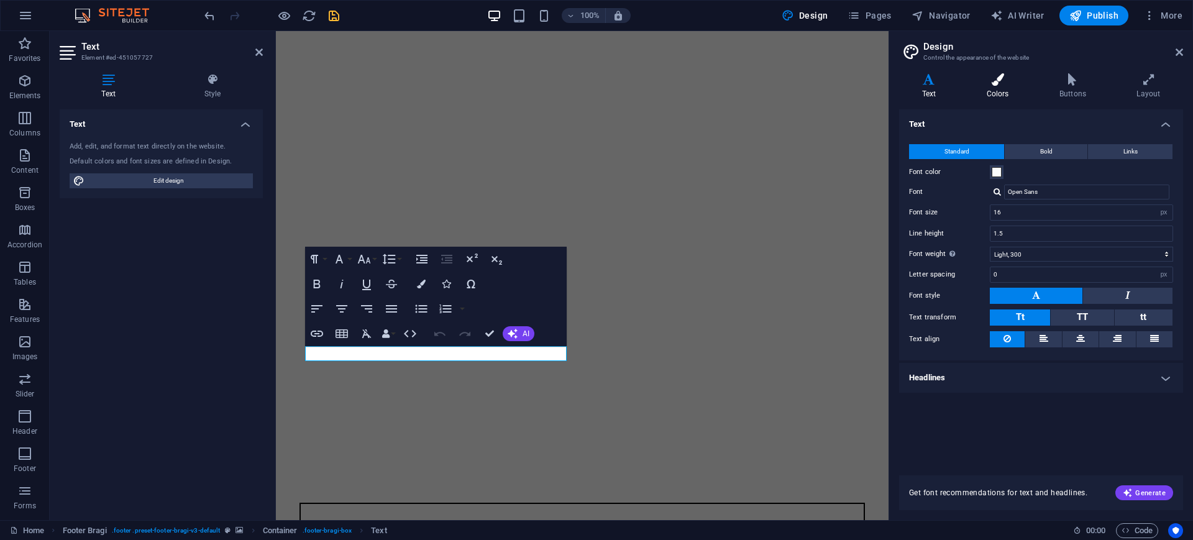
click at [998, 74] on icon at bounding box center [997, 79] width 68 height 12
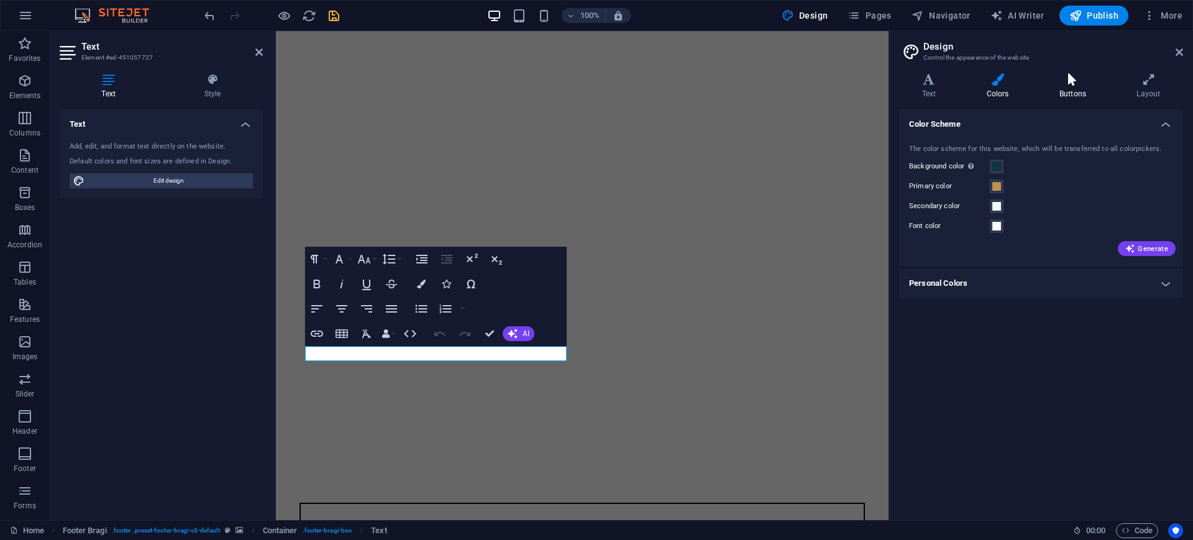
click at [1075, 84] on icon at bounding box center [1072, 79] width 72 height 12
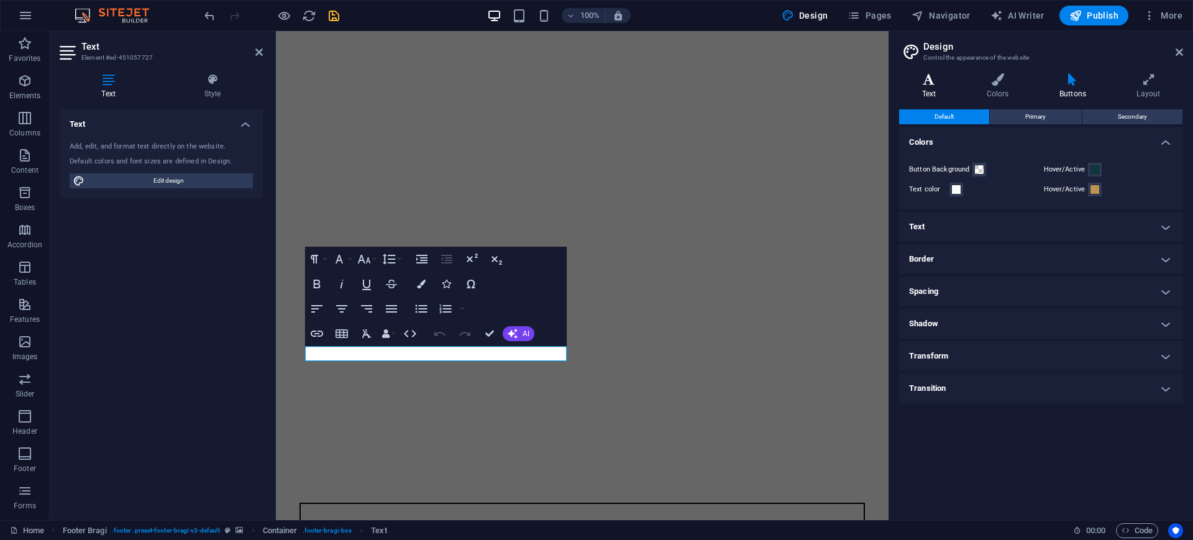
click at [925, 90] on h4 "Text" at bounding box center [931, 86] width 65 height 26
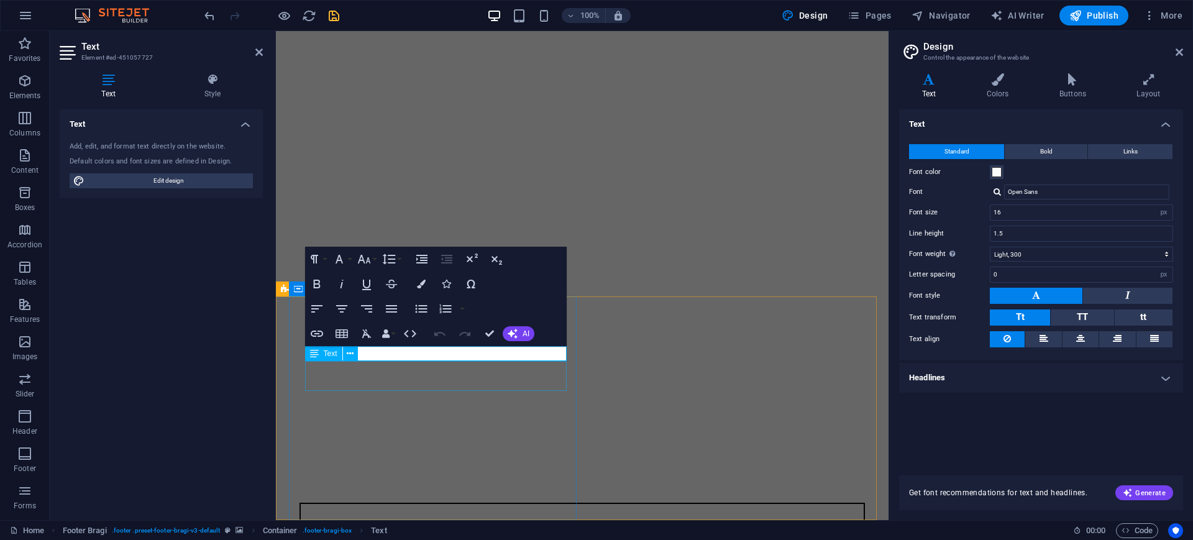
click at [361, 353] on div "Text" at bounding box center [335, 354] width 61 height 16
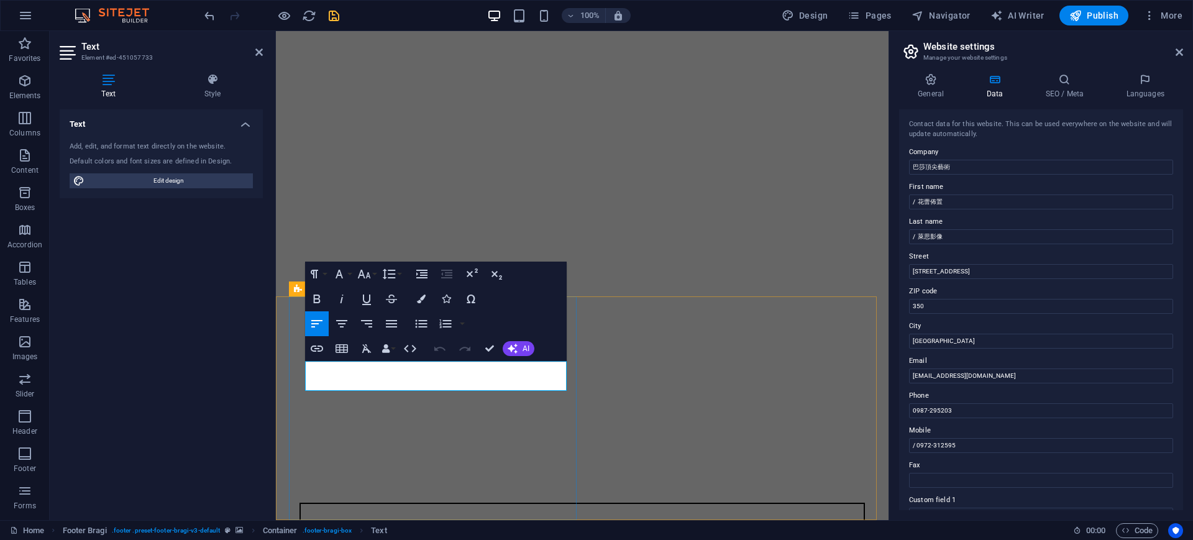
click at [1061, 89] on h4 "SEO / Meta" at bounding box center [1066, 86] width 81 height 26
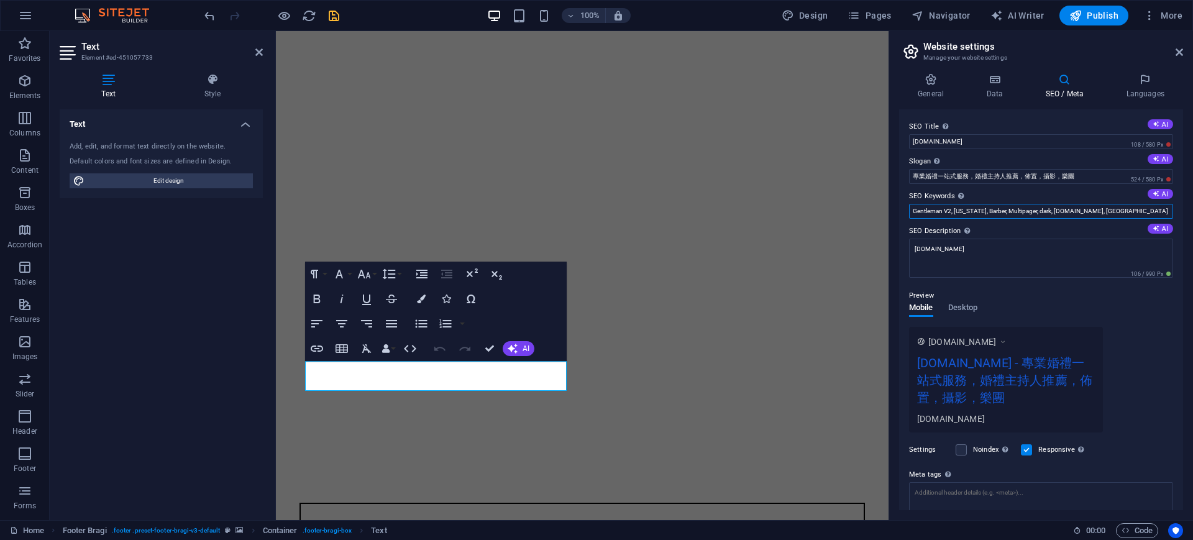
drag, startPoint x: 1398, startPoint y: 242, endPoint x: 865, endPoint y: 216, distance: 534.3
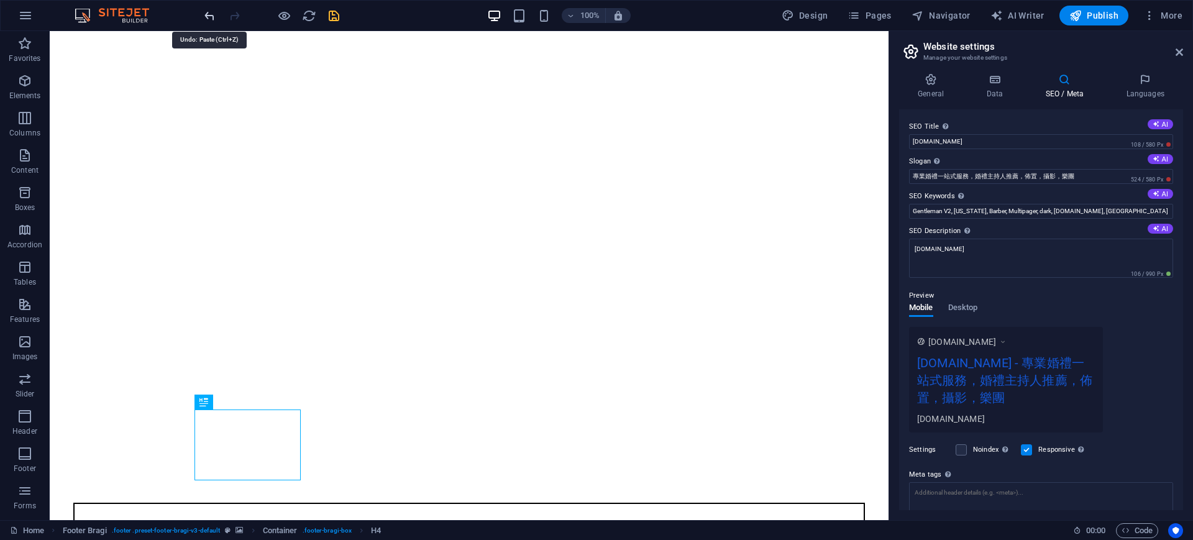
click at [209, 15] on icon "undo" at bounding box center [210, 16] width 14 height 14
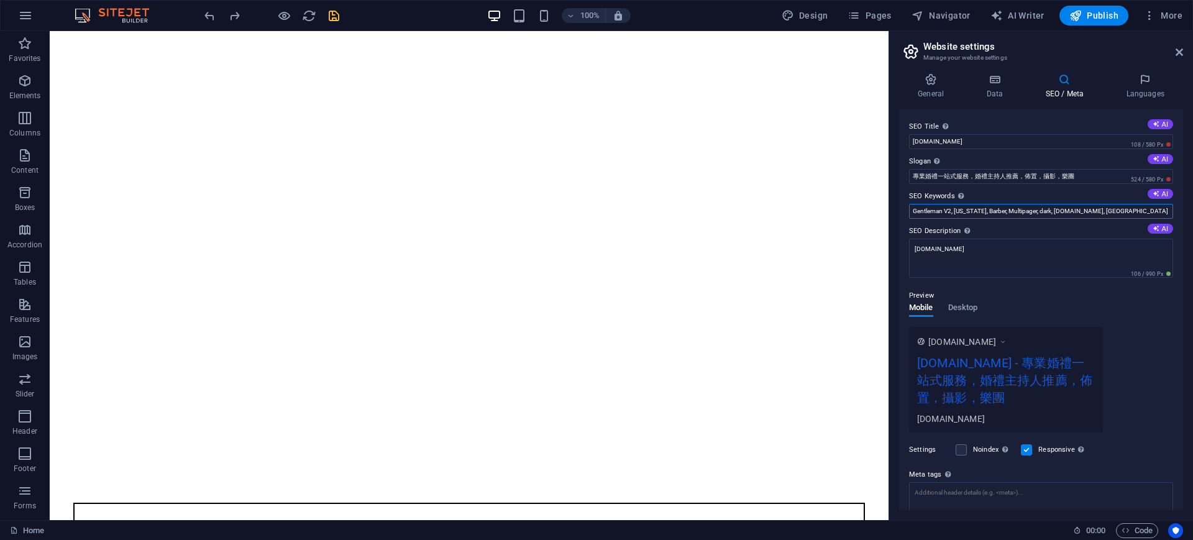
click at [1118, 212] on input "Gentleman V2, [US_STATE], Barber, Multipager, dark, [DOMAIN_NAME], [GEOGRAPHIC_…" at bounding box center [1041, 211] width 264 height 15
drag, startPoint x: 1121, startPoint y: 209, endPoint x: 910, endPoint y: 197, distance: 211.5
click at [910, 197] on div "SEO Keywords Comma-separated list of keywords representing your website. AI Gen…" at bounding box center [1041, 204] width 264 height 30
paste input "loremi,dolor,sita,cons,adipis,el,sedd,eius,temp,inci,ut,labo, etdolo,magnaa,eni…"
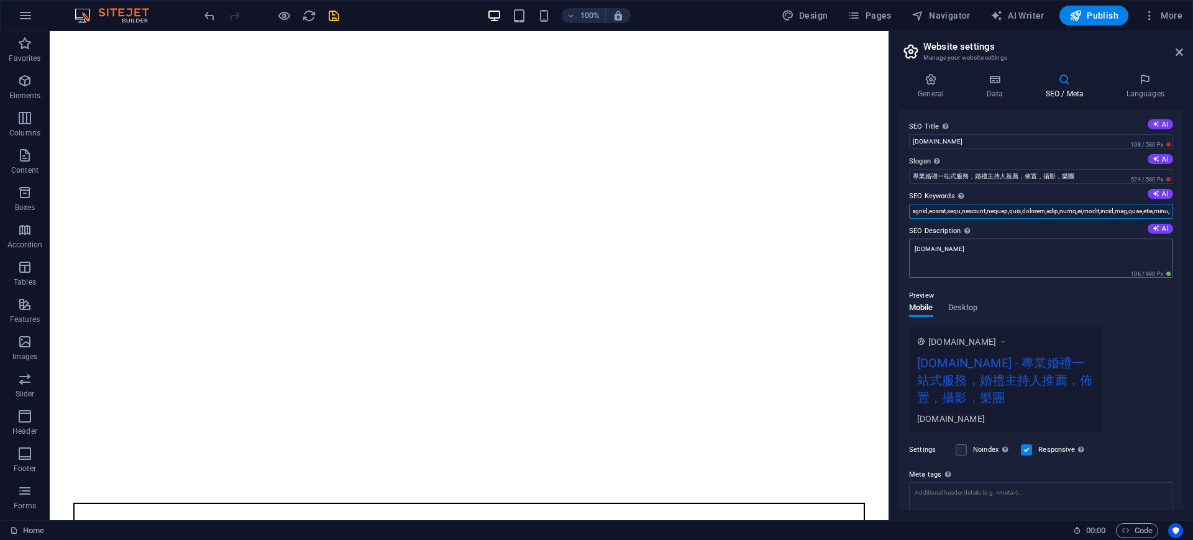
type input "loremi,dolor,sita,cons,adipis,el,sedd,eius,temp,inci,ut,labo, etdolo,magnaa,eni…"
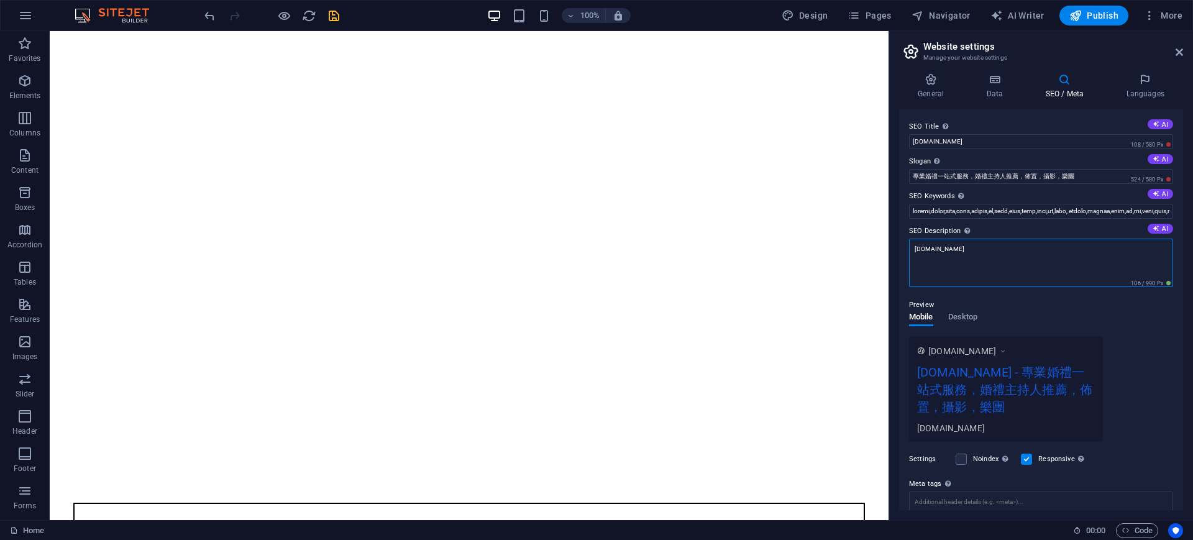
click at [976, 255] on textarea "[DOMAIN_NAME]" at bounding box center [1041, 263] width 264 height 48
click at [1180, 56] on icon at bounding box center [1178, 52] width 7 height 10
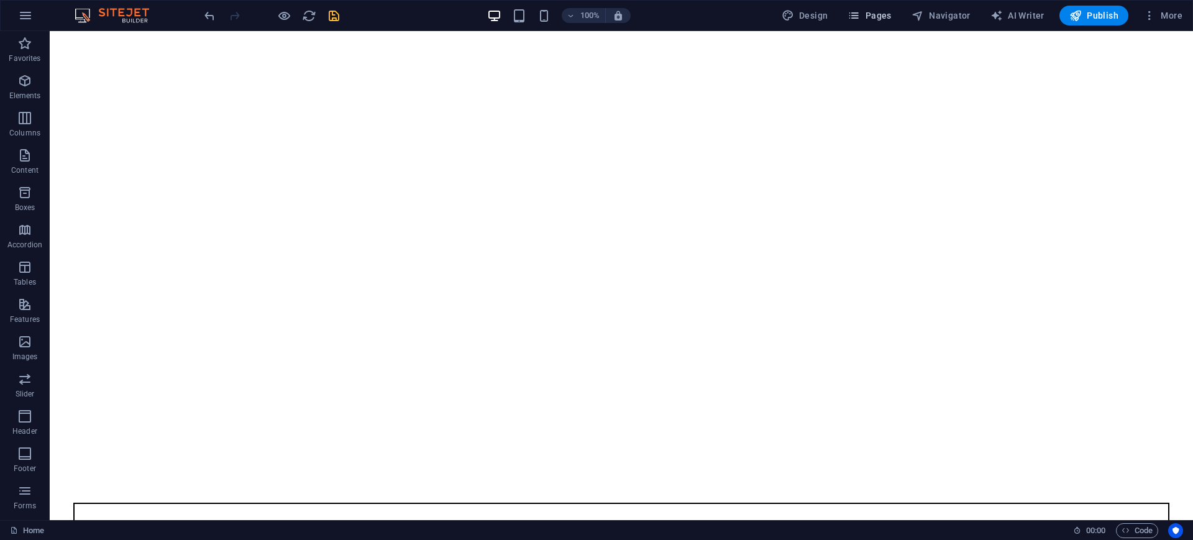
click at [873, 16] on span "Pages" at bounding box center [868, 15] width 43 height 12
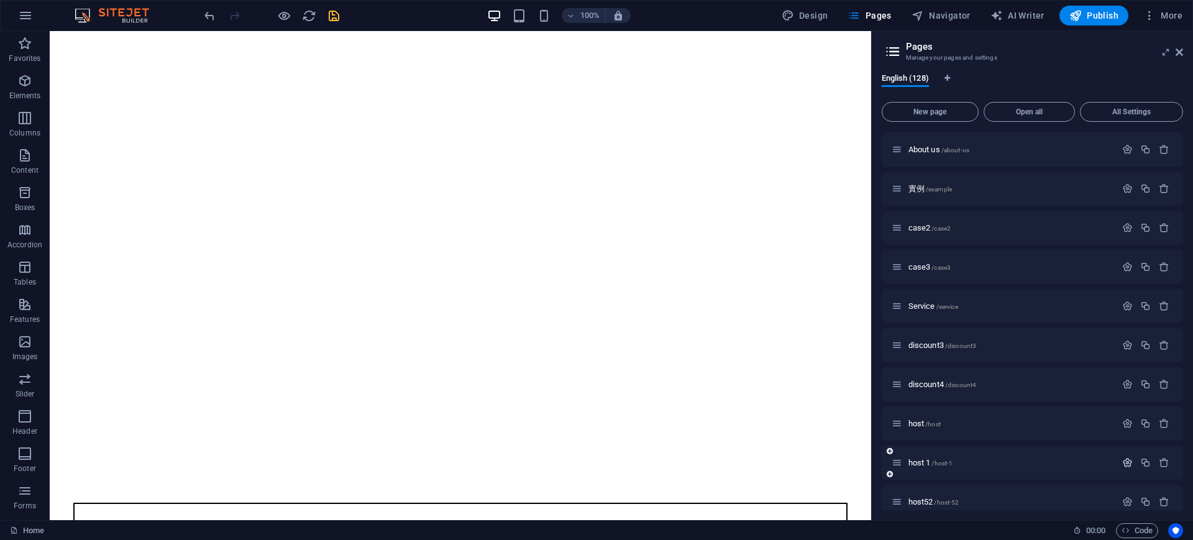
click at [1127, 459] on icon "button" at bounding box center [1127, 462] width 11 height 11
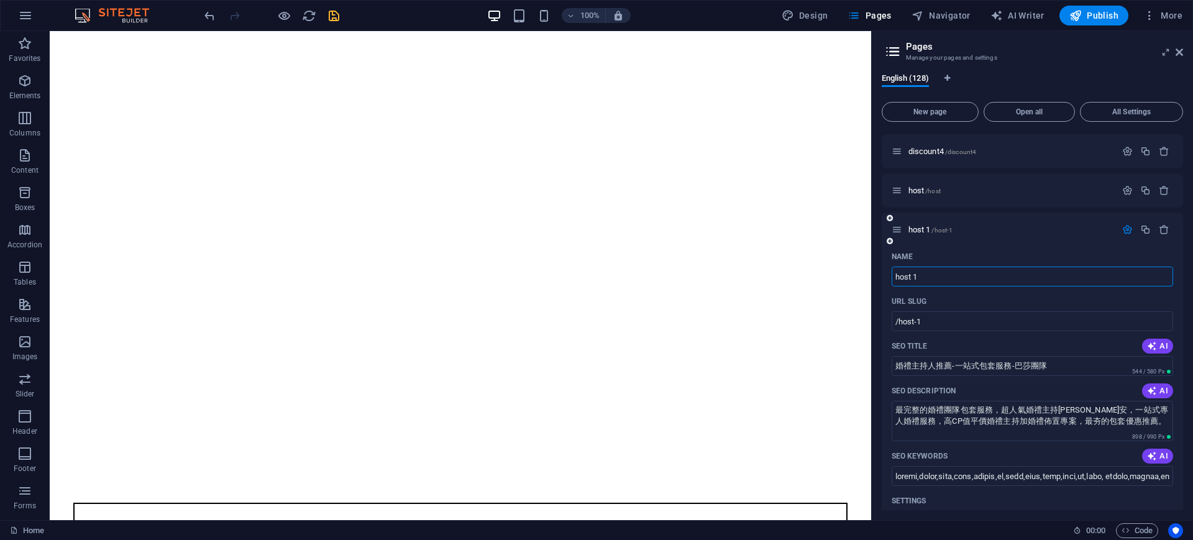
scroll to position [320, 0]
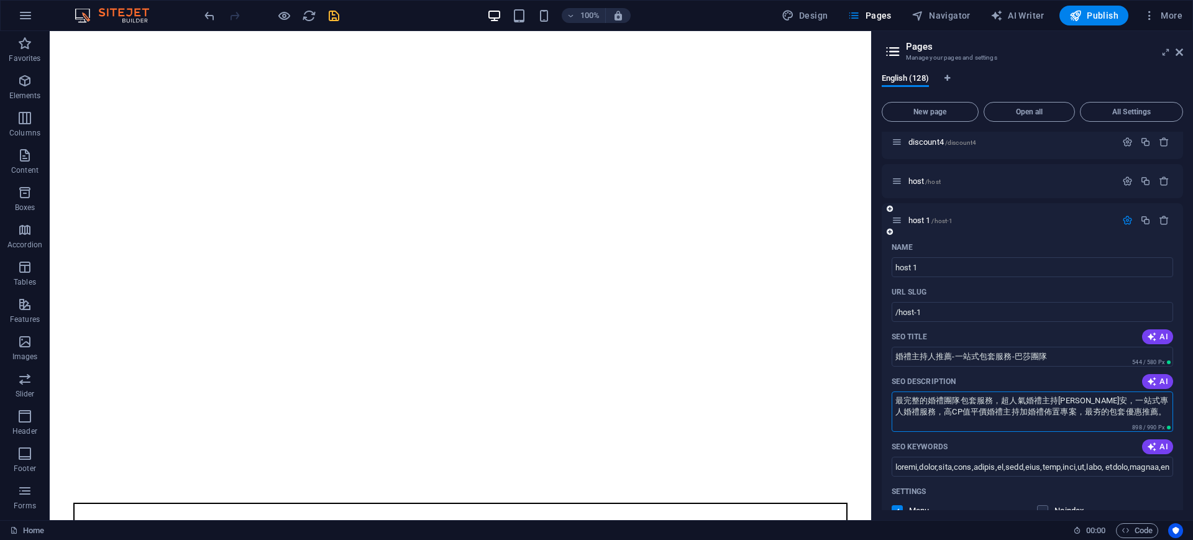
drag, startPoint x: 1147, startPoint y: 411, endPoint x: 891, endPoint y: 401, distance: 256.1
click at [891, 401] on textarea "最完整的婚禮團隊包套服務，超人氣婚禮主持[PERSON_NAME]安，一站式專人婚禮服務，高CP值平價婚禮主持加婚禮佈置專案，最夯的包套優惠推薦。" at bounding box center [1032, 411] width 282 height 40
click at [1123, 216] on icon "button" at bounding box center [1127, 220] width 11 height 11
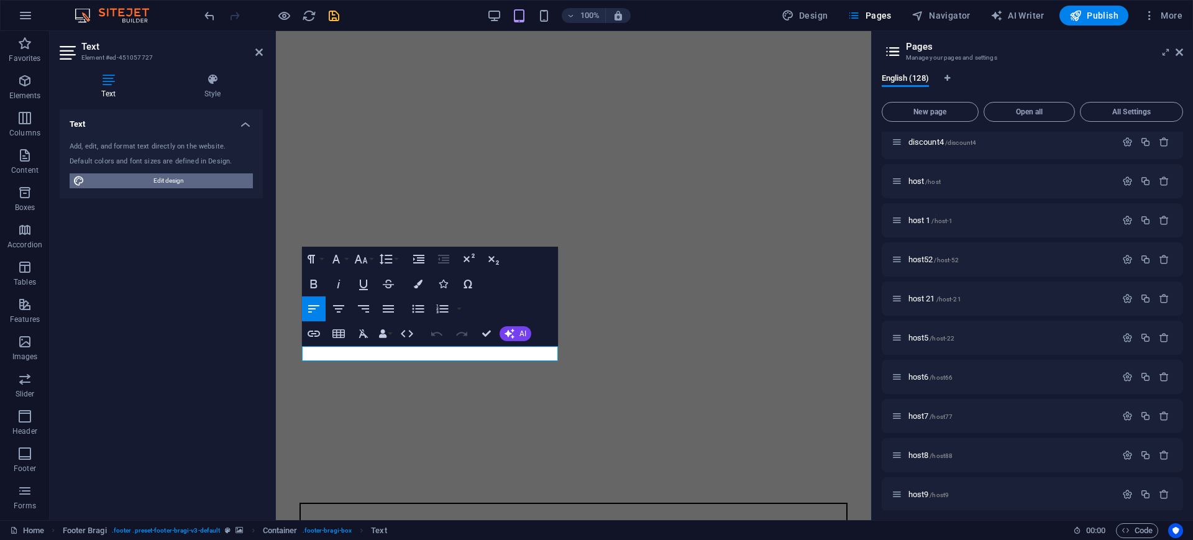
click at [178, 183] on span "Edit design" at bounding box center [168, 180] width 161 height 15
select select "px"
select select "300"
select select "px"
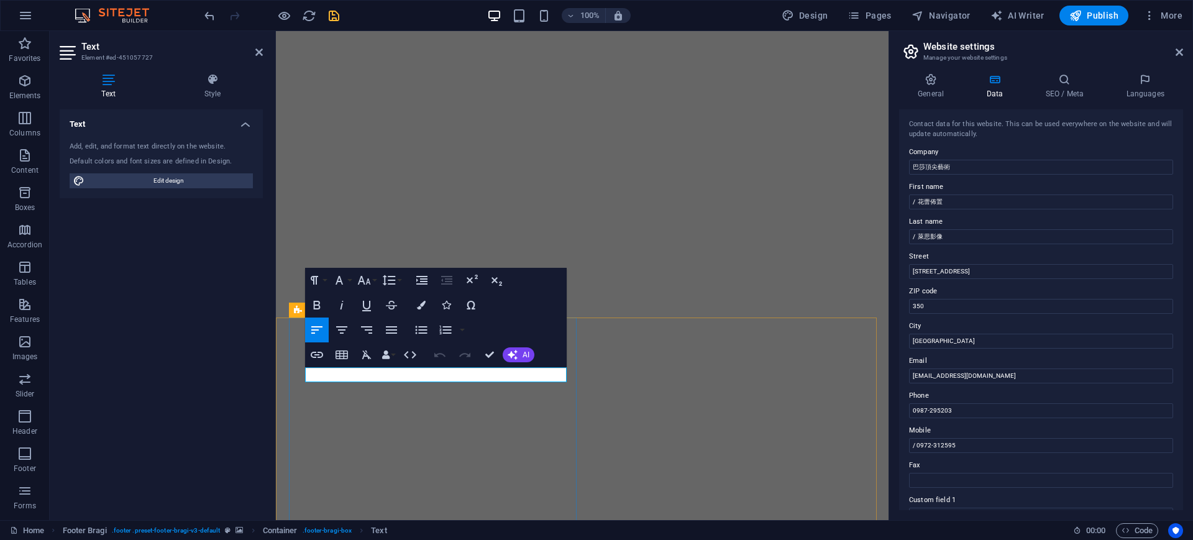
click at [1073, 77] on icon at bounding box center [1064, 79] width 76 height 12
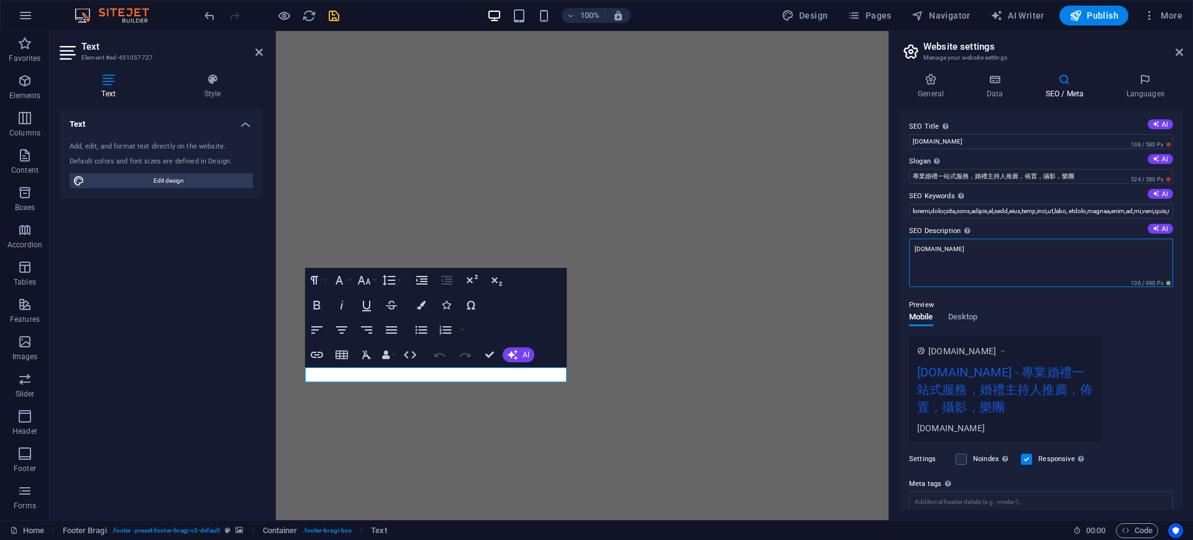
drag, startPoint x: 980, startPoint y: 256, endPoint x: 895, endPoint y: 244, distance: 86.6
click at [895, 244] on div "General Data SEO / Meta Languages Website name [DOMAIN_NAME] Logo Drag files he…" at bounding box center [1041, 291] width 304 height 457
paste textarea "最完整的婚禮團隊包套服務，超人氣婚禮主持[PERSON_NAME]安，一站式專人婚禮服務，高CP值平價婚禮主持加婚禮佈置專案，最夯的包套優惠推薦。"
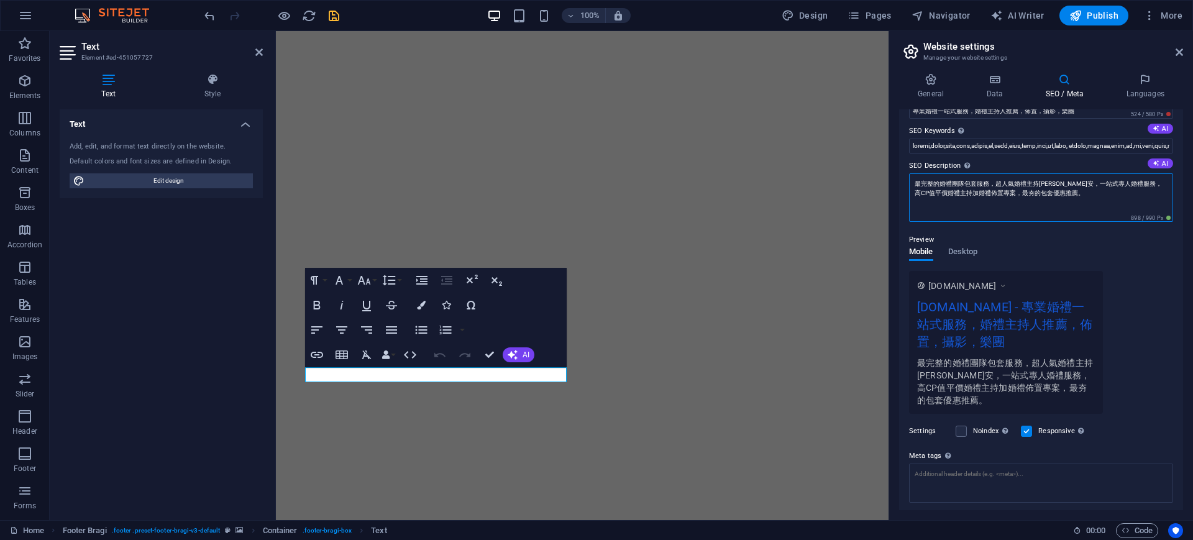
scroll to position [60, 0]
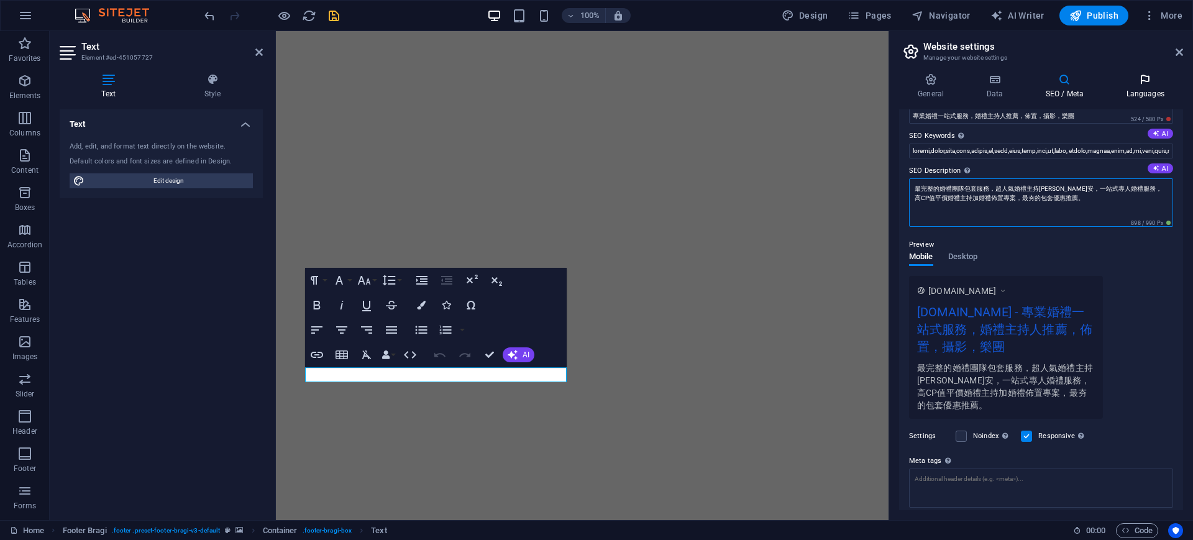
type textarea "最完整的婚禮團隊包套服務，超人氣婚禮主持[PERSON_NAME]安，一站式專人婚禮服務，高CP值平價婚禮主持加婚禮佈置專案，最夯的包套優惠推薦。"
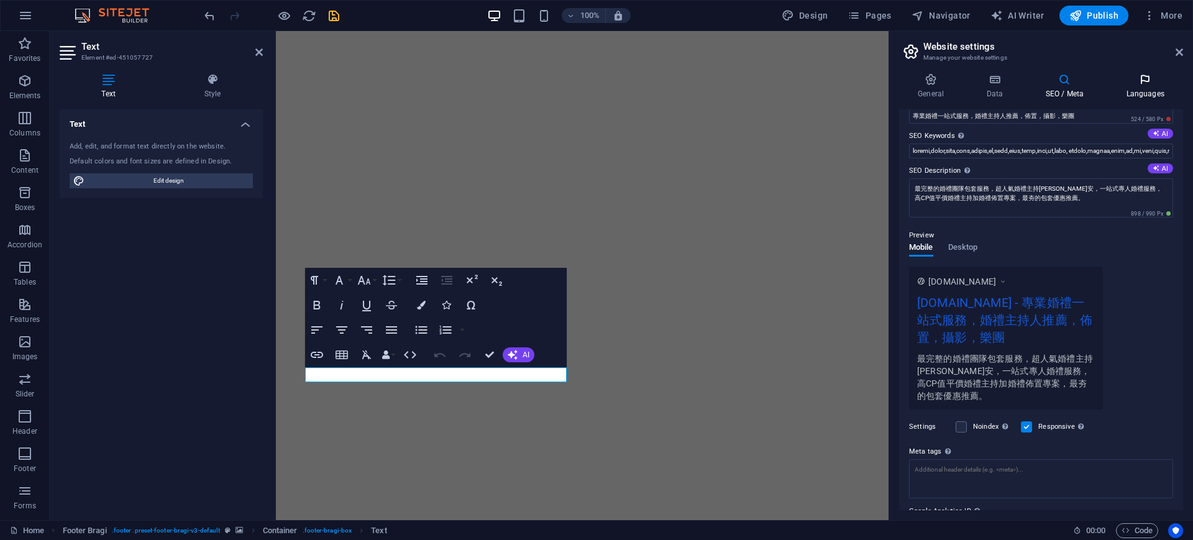
click at [1149, 76] on icon at bounding box center [1145, 79] width 76 height 12
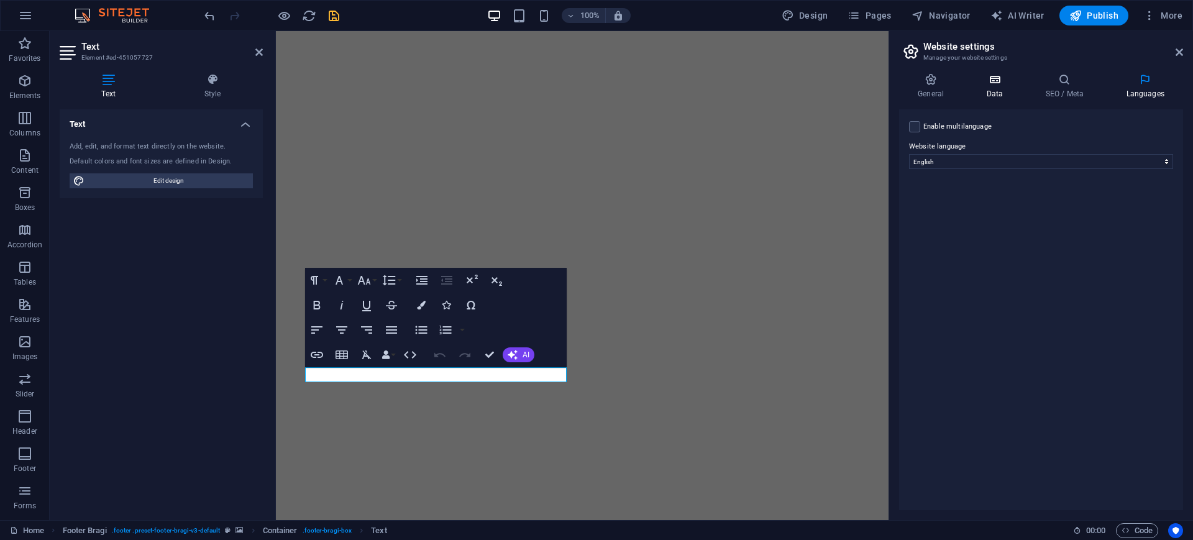
click at [988, 85] on icon at bounding box center [994, 79] width 54 height 12
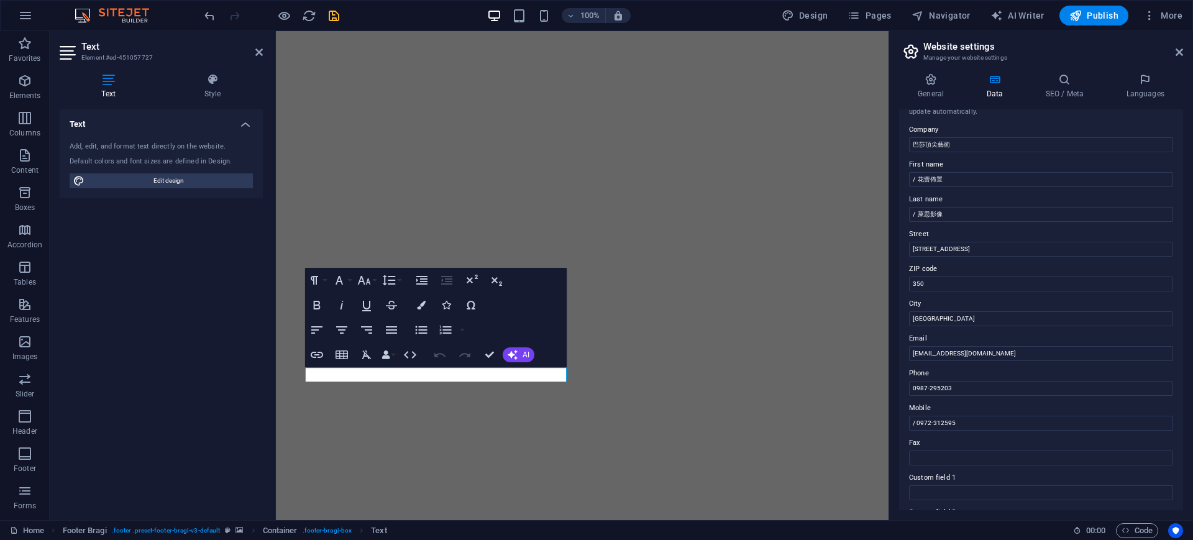
scroll to position [0, 0]
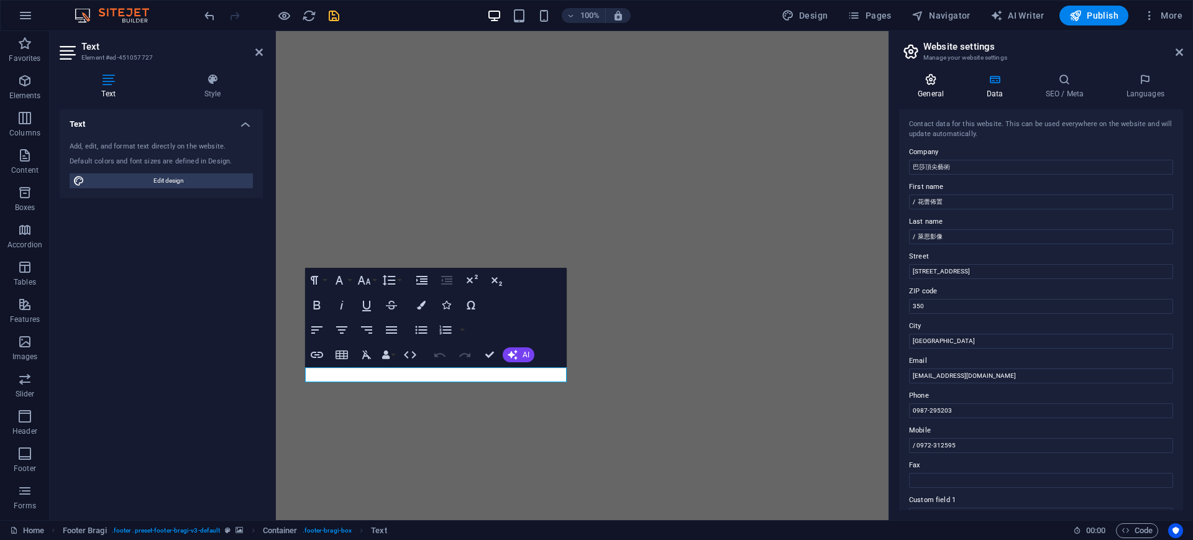
click at [931, 94] on h4 "General" at bounding box center [933, 86] width 68 height 26
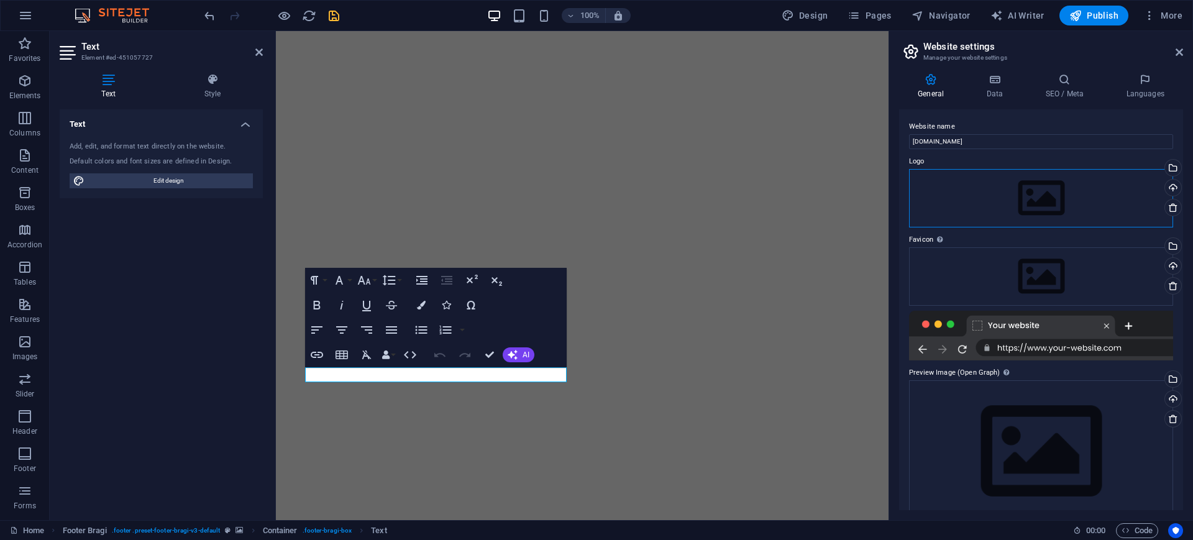
click at [1019, 195] on div "Drag files here, click to choose files or select files from Files or our free s…" at bounding box center [1041, 198] width 264 height 58
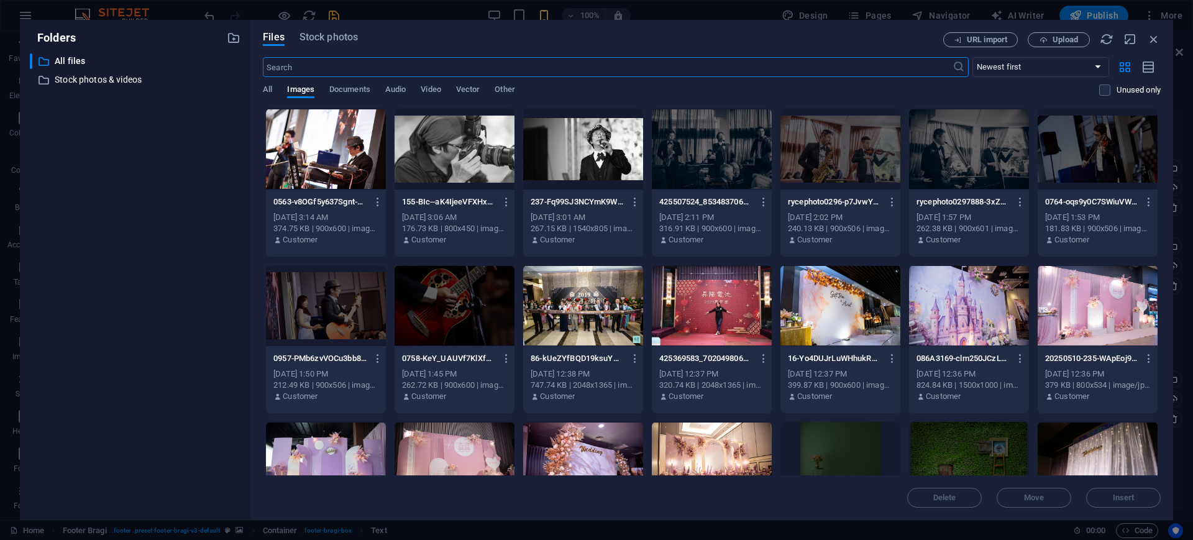
scroll to position [694, 0]
click at [1156, 43] on icon "button" at bounding box center [1154, 39] width 14 height 14
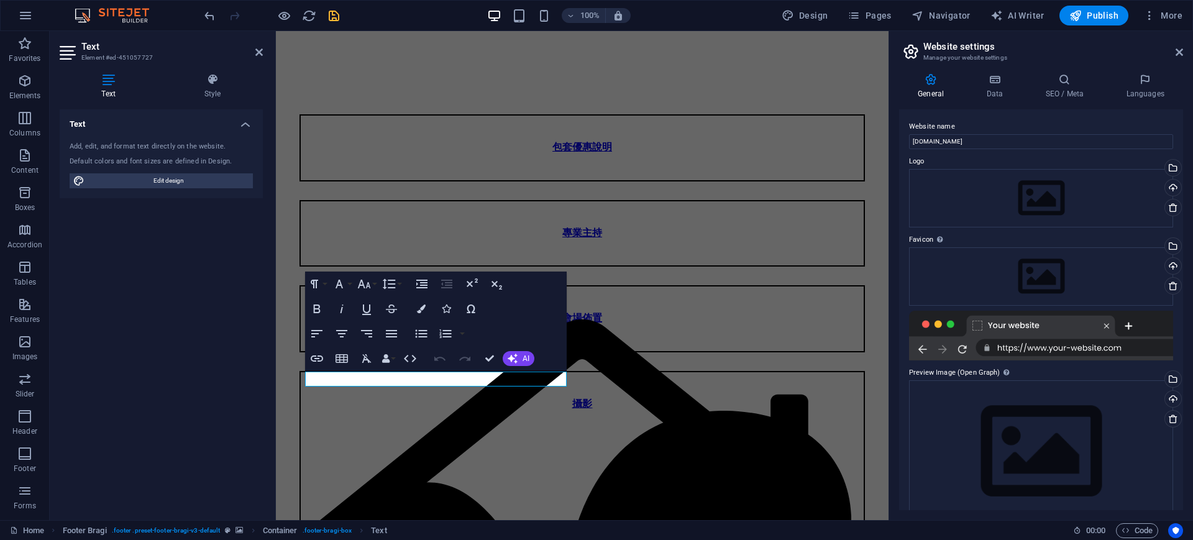
scroll to position [278, 0]
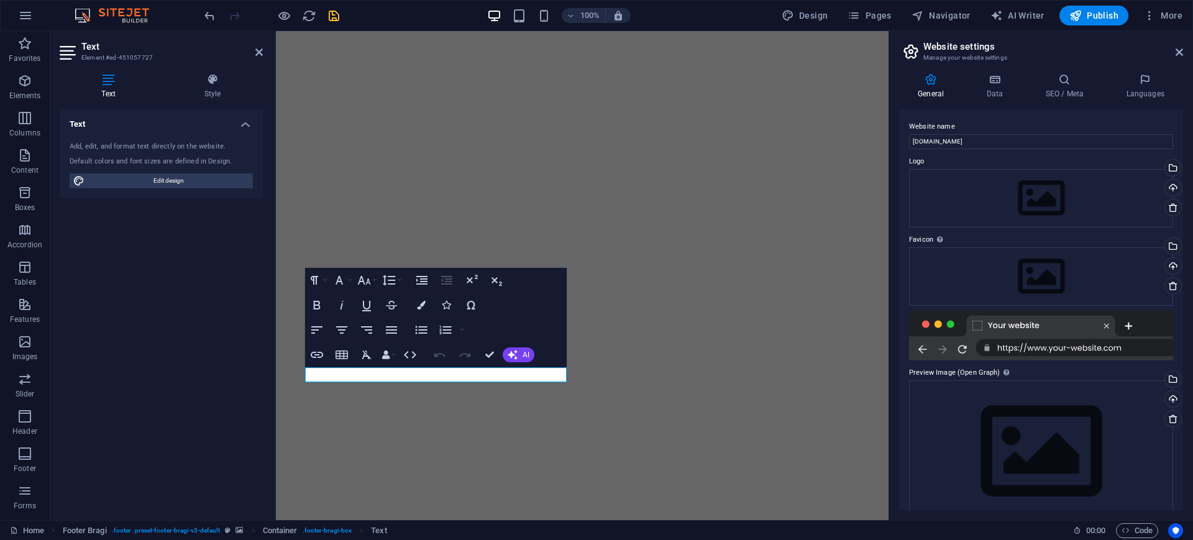
drag, startPoint x: 1183, startPoint y: 225, endPoint x: 1188, endPoint y: 191, distance: 35.1
click at [1188, 191] on div "General Data SEO / Meta Languages Website name [DOMAIN_NAME] Logo Drag files he…" at bounding box center [1041, 291] width 304 height 457
click at [993, 89] on h4 "Data" at bounding box center [996, 86] width 59 height 26
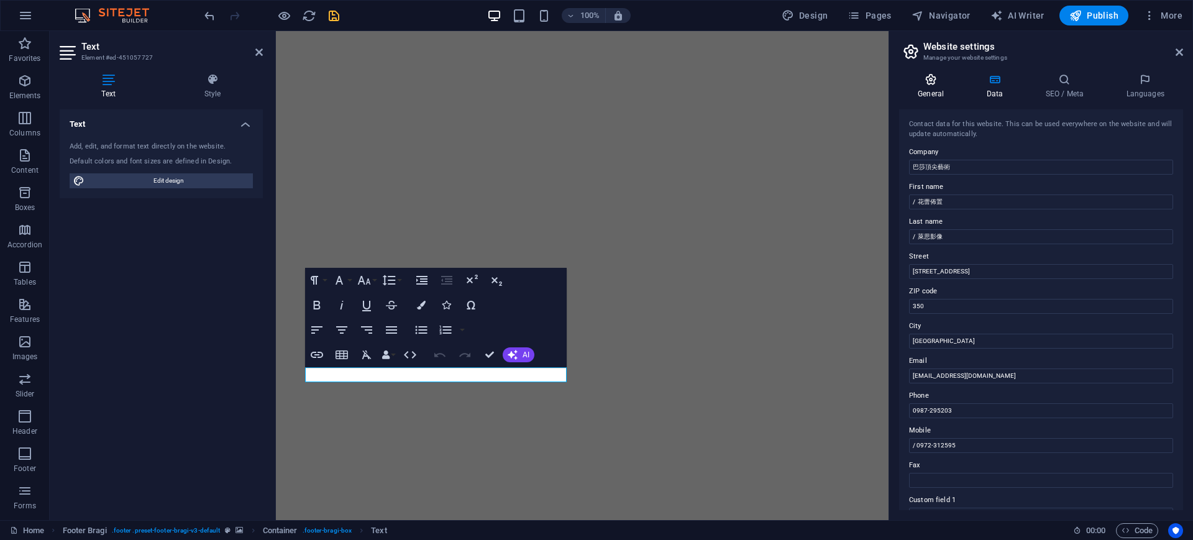
click at [938, 91] on h4 "General" at bounding box center [933, 86] width 68 height 26
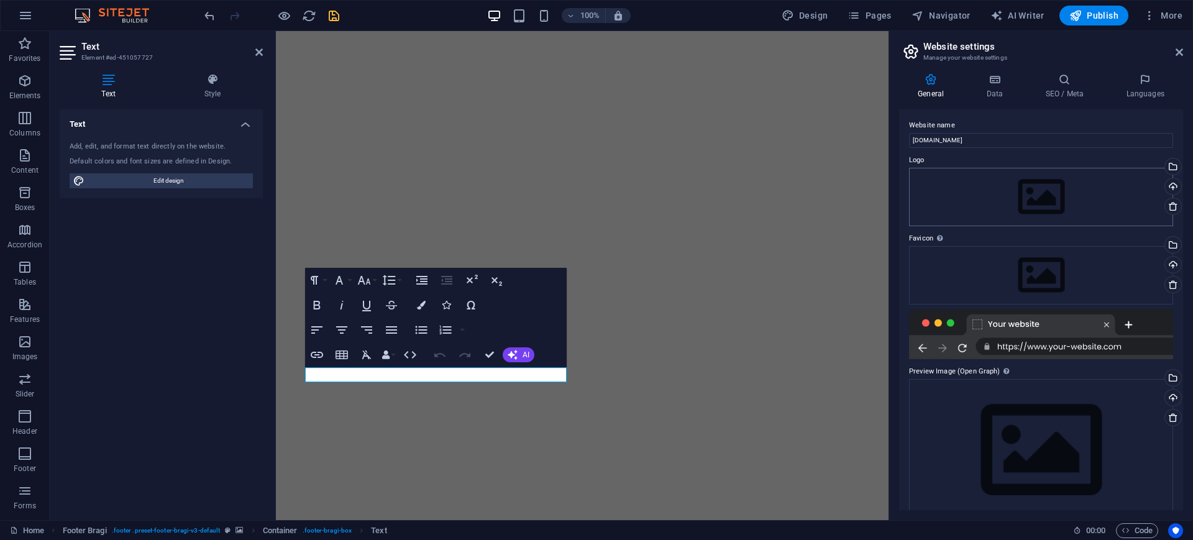
scroll to position [0, 0]
click at [214, 87] on h4 "Style" at bounding box center [212, 86] width 101 height 26
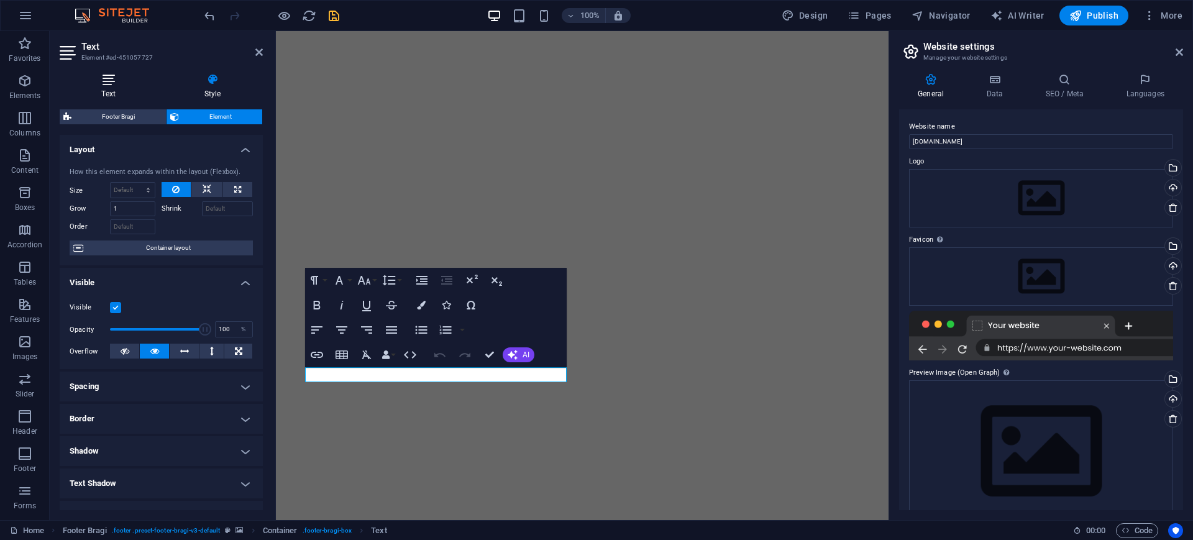
click at [132, 85] on icon at bounding box center [109, 79] width 98 height 12
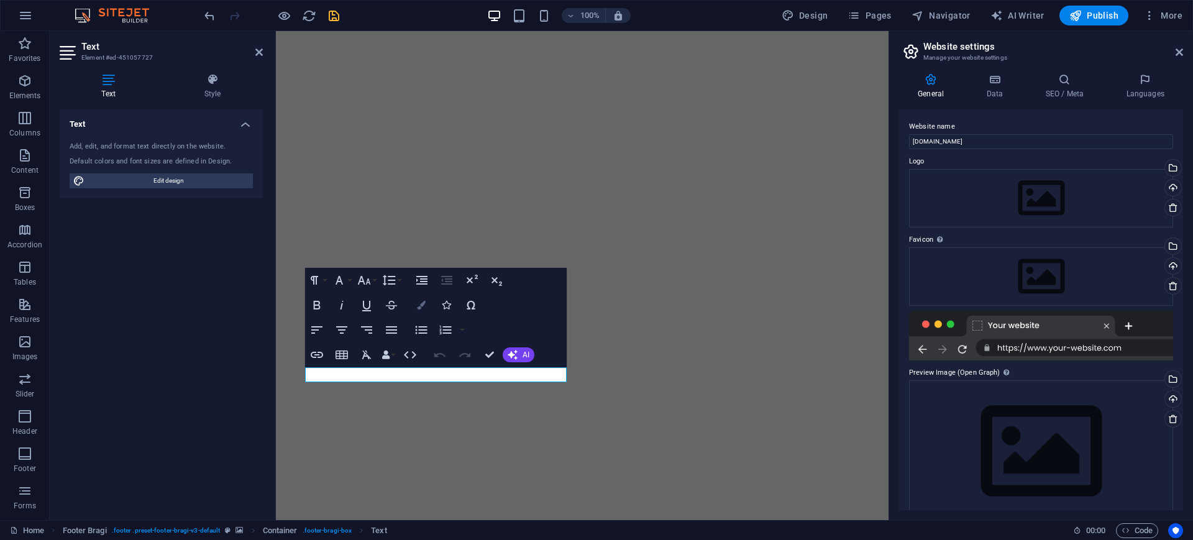
click at [416, 307] on button "Colors" at bounding box center [421, 305] width 24 height 25
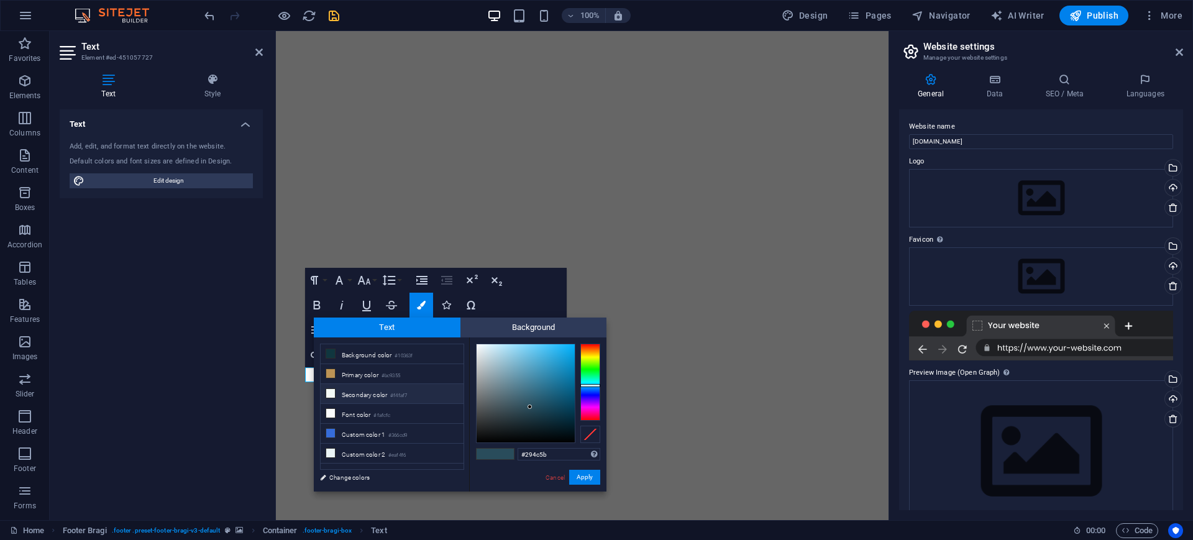
click at [350, 390] on li "Secondary color #f4faf7" at bounding box center [392, 394] width 143 height 20
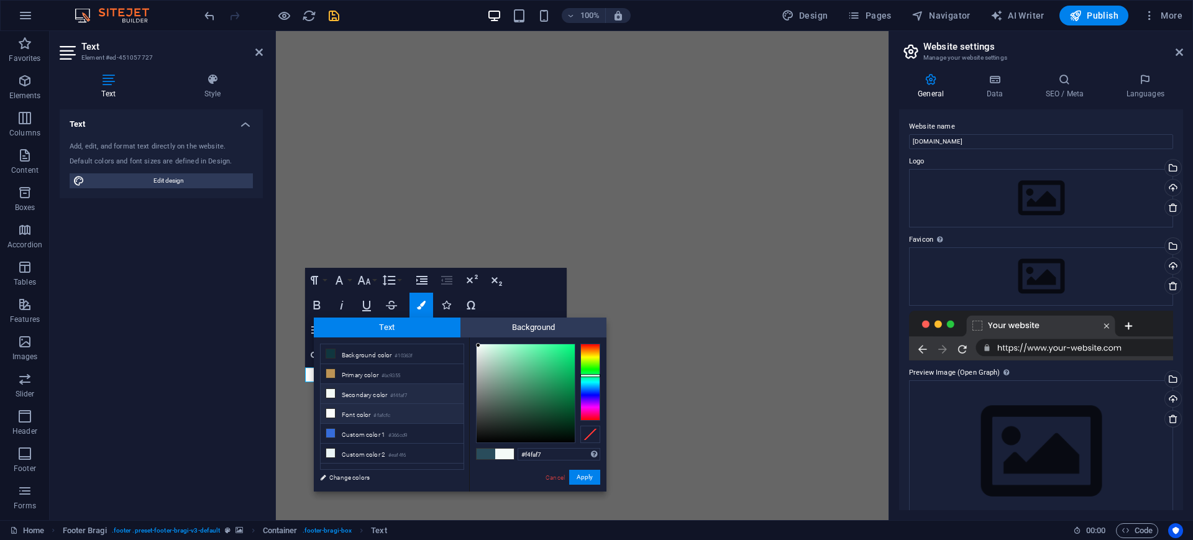
click at [345, 413] on li "Font color #fafcfc" at bounding box center [392, 414] width 143 height 20
type input "#fafcfc"
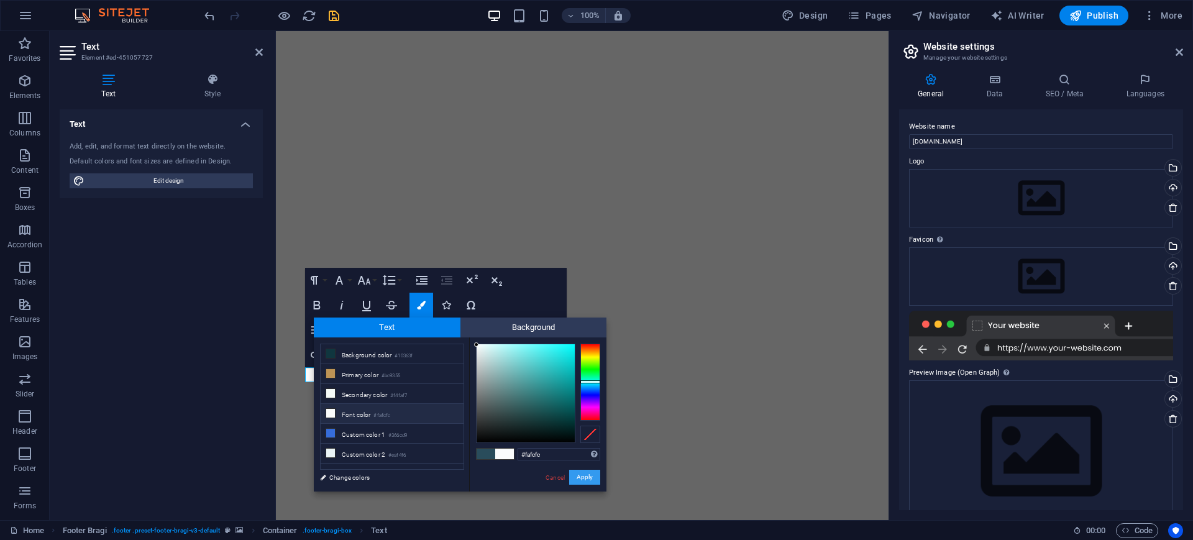
drag, startPoint x: 587, startPoint y: 473, endPoint x: 315, endPoint y: 437, distance: 274.5
click at [587, 473] on button "Apply" at bounding box center [584, 477] width 31 height 15
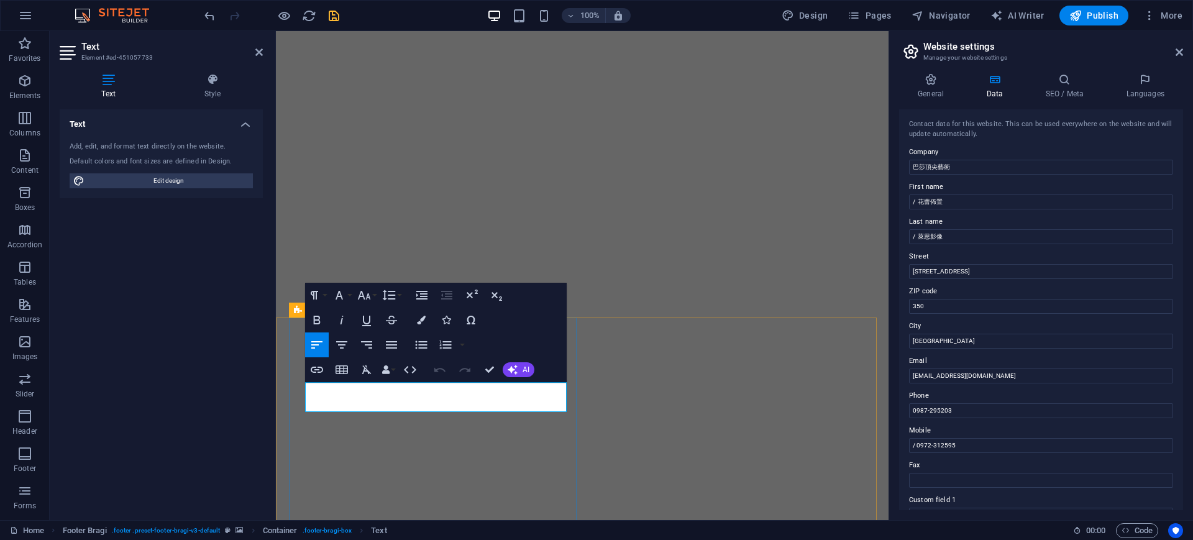
click at [423, 316] on icon "button" at bounding box center [421, 320] width 9 height 9
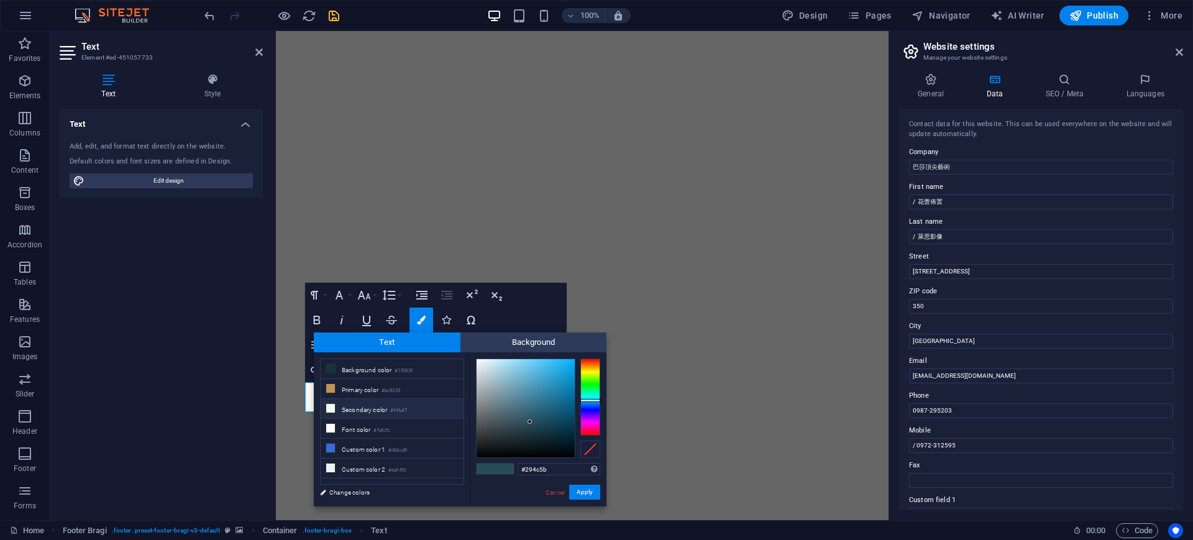
click at [357, 406] on li "Secondary color #f4faf7" at bounding box center [392, 409] width 143 height 20
type input "#f4faf7"
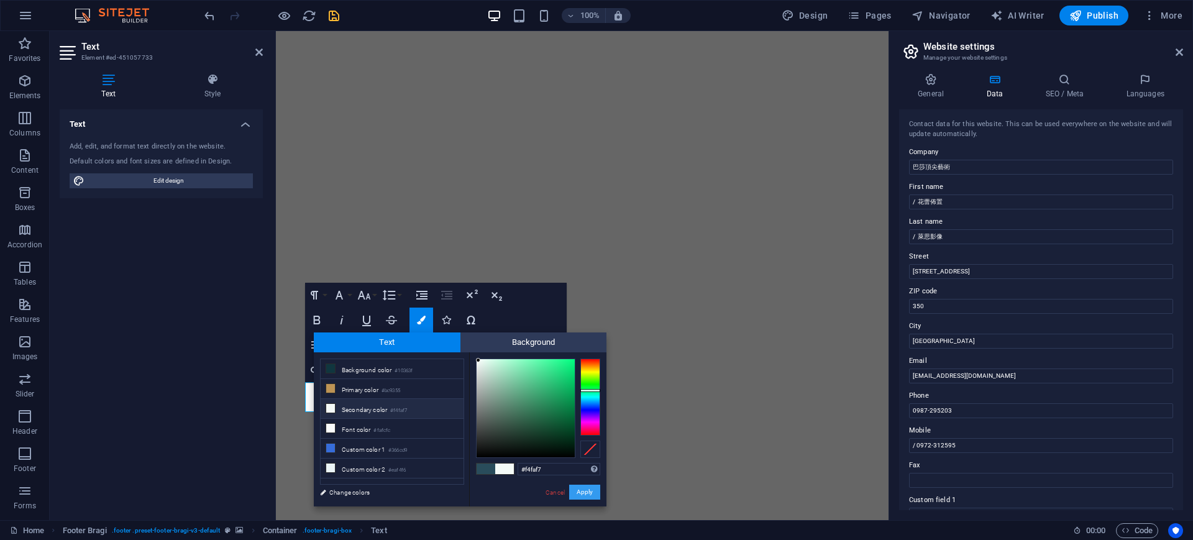
click at [590, 494] on button "Apply" at bounding box center [584, 492] width 31 height 15
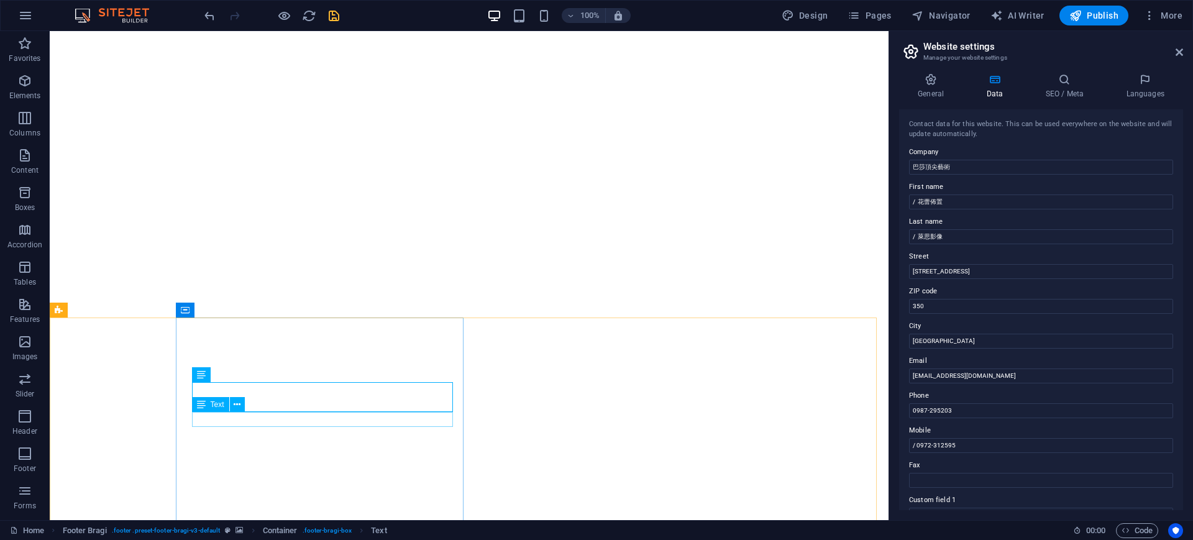
click at [211, 405] on span "Text" at bounding box center [218, 404] width 14 height 7
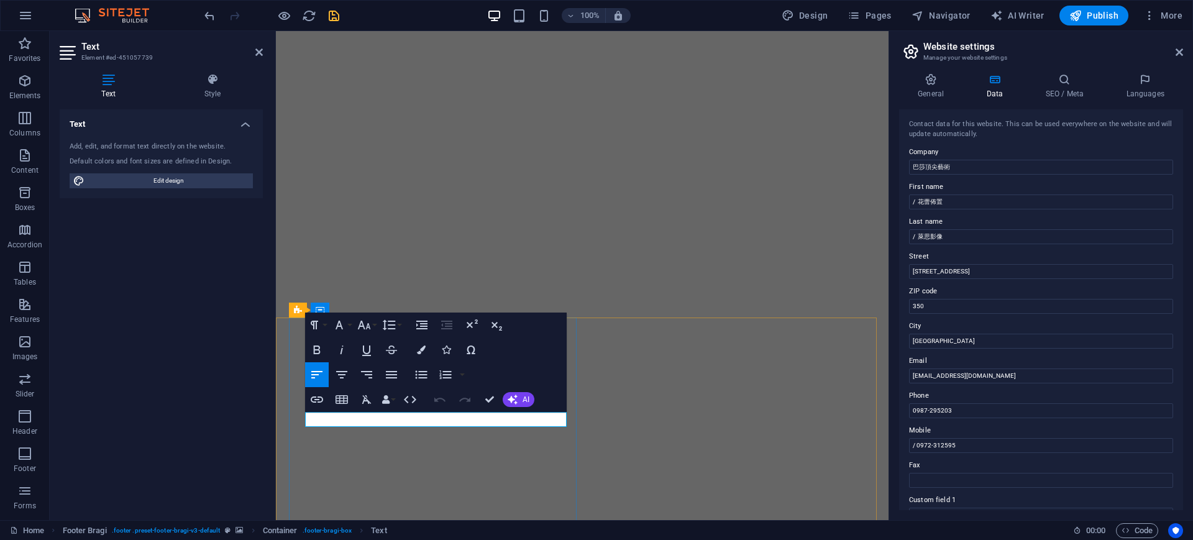
click at [421, 348] on icon "button" at bounding box center [421, 349] width 9 height 9
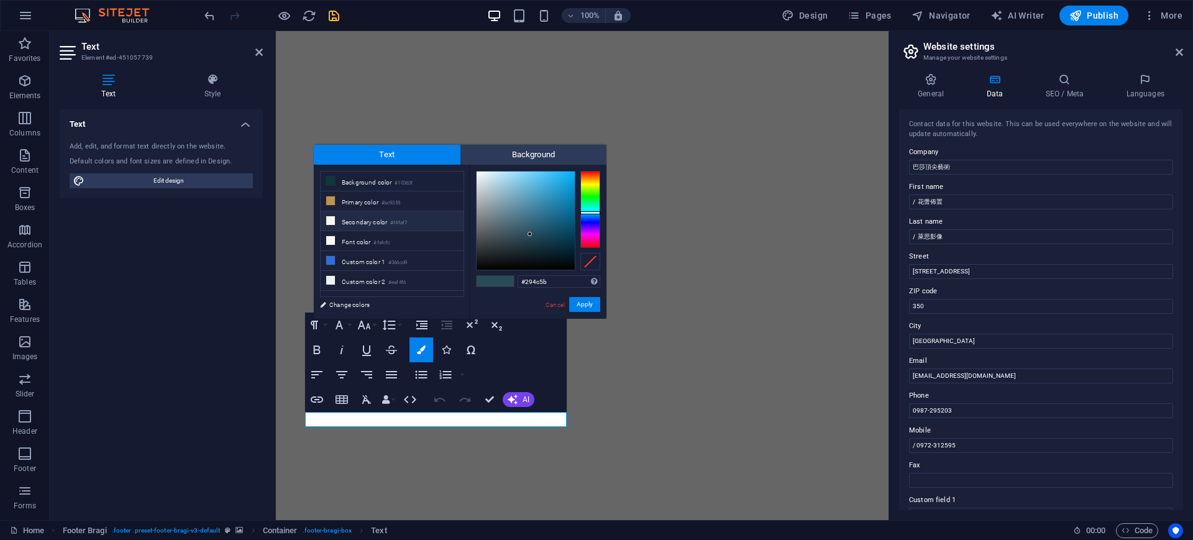
click at [352, 221] on li "Secondary color #f4faf7" at bounding box center [392, 221] width 143 height 20
type input "#f4faf7"
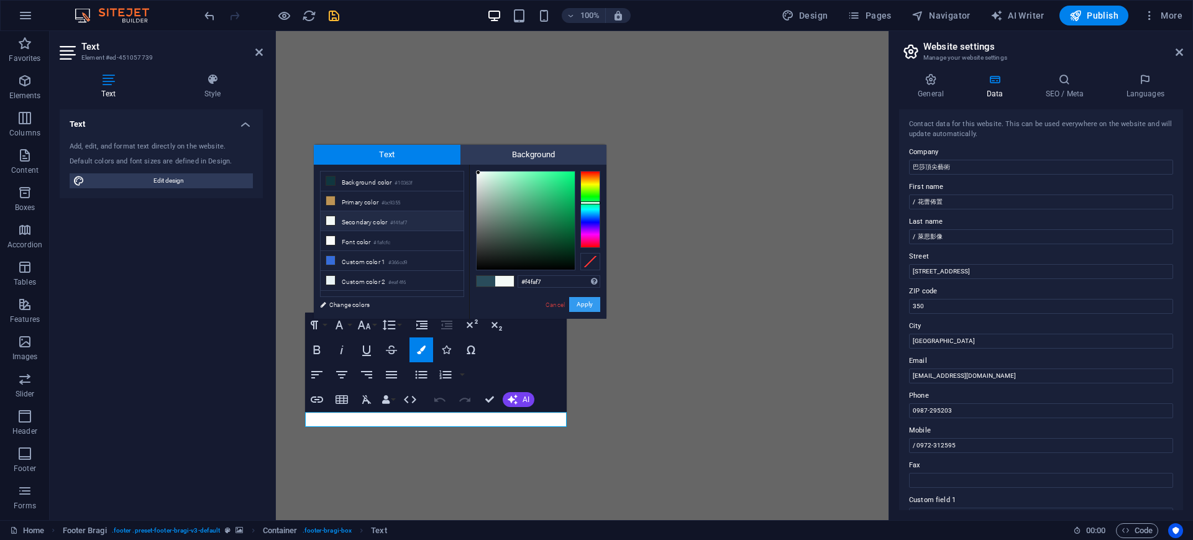
click at [583, 303] on button "Apply" at bounding box center [584, 304] width 31 height 15
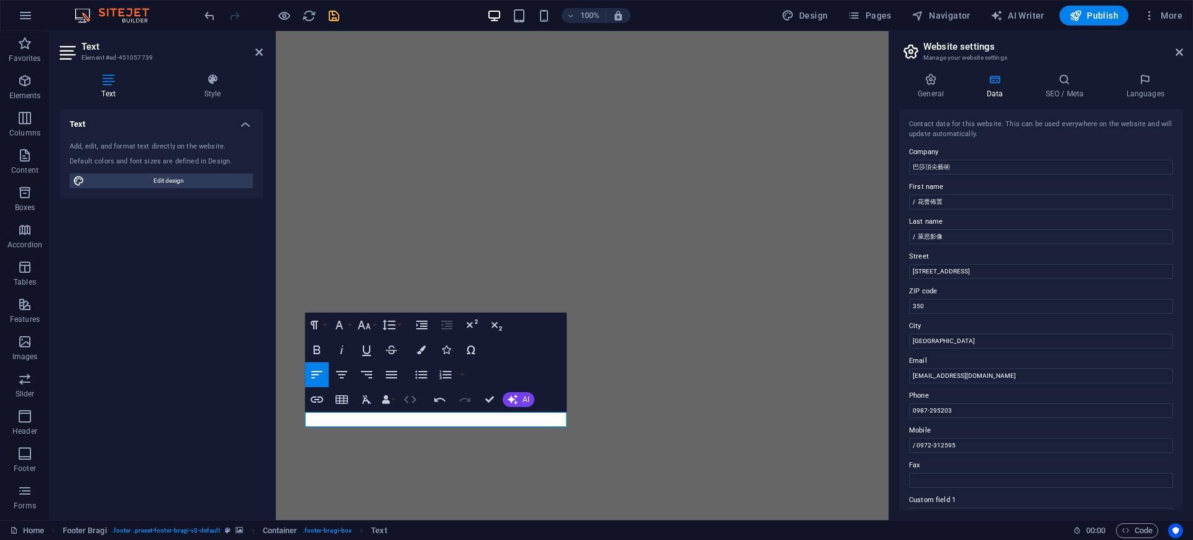
click at [398, 411] on button "HTML" at bounding box center [410, 399] width 24 height 25
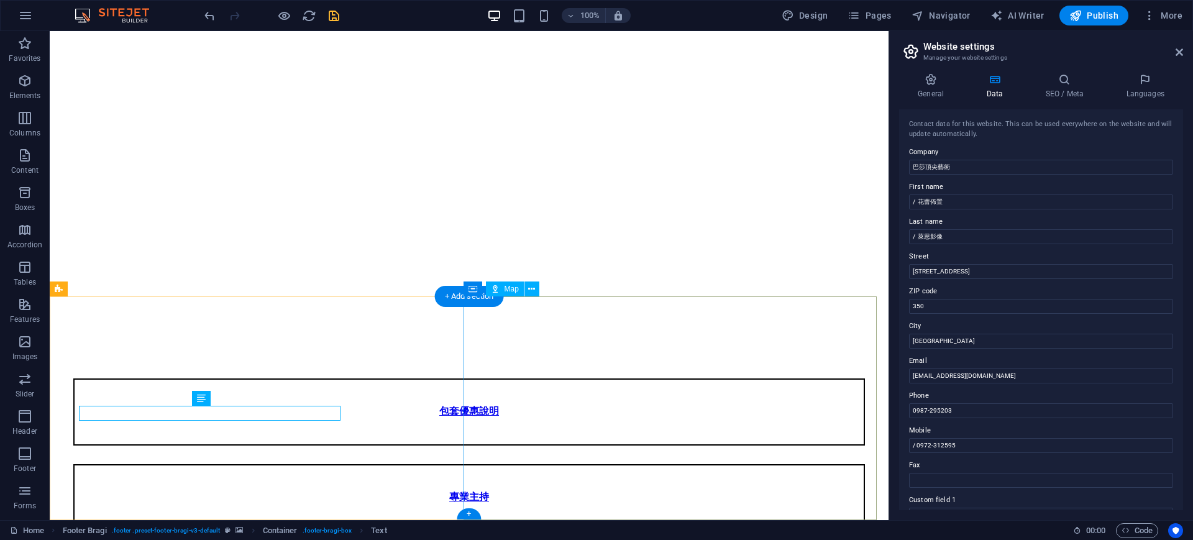
scroll to position [299, 0]
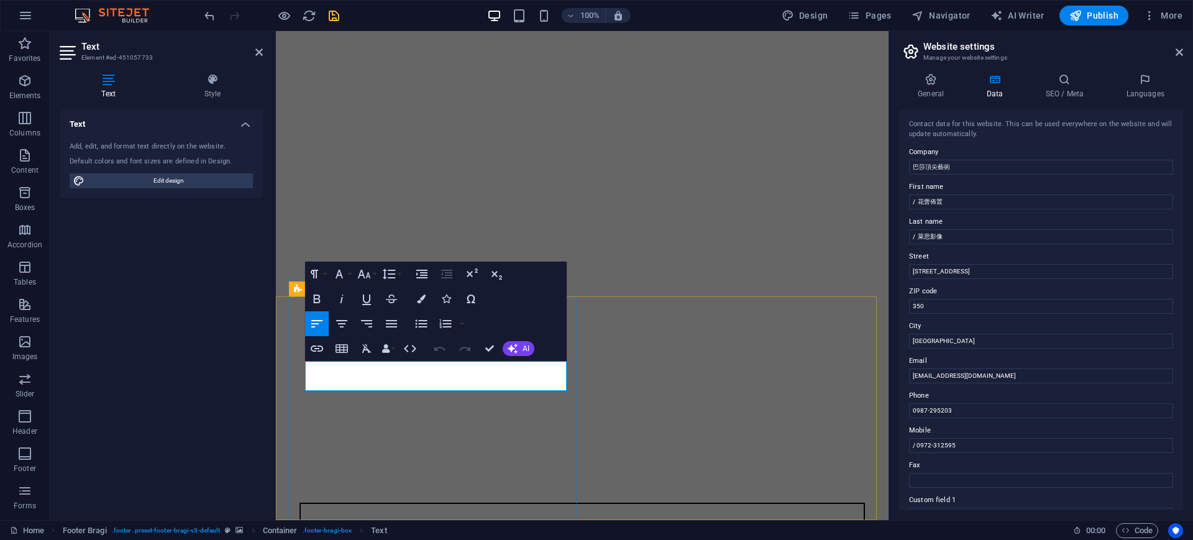
click at [422, 298] on icon "button" at bounding box center [421, 298] width 9 height 9
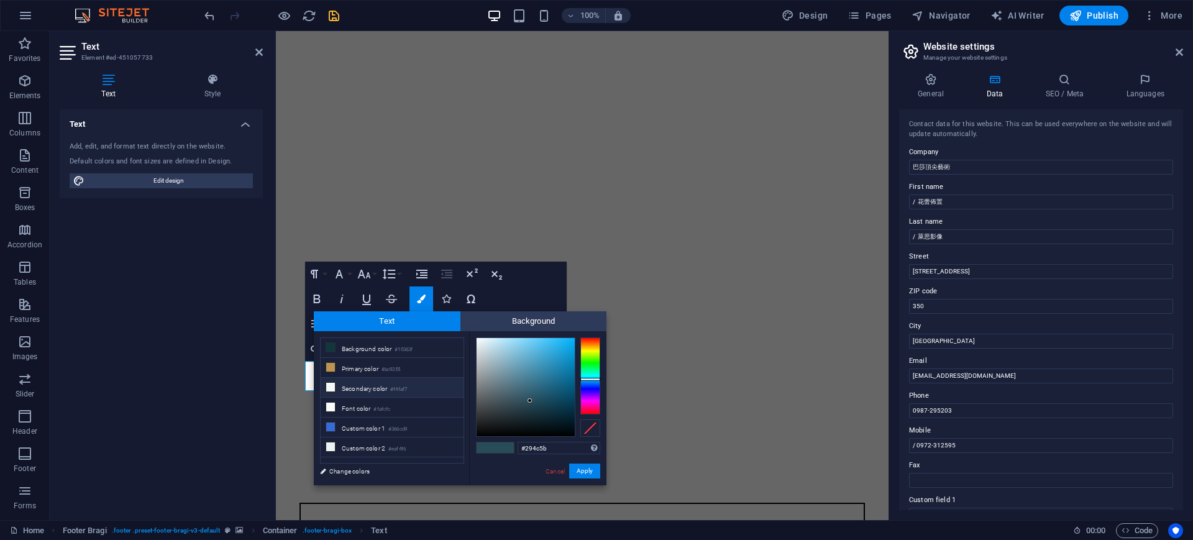
click at [353, 383] on li "Secondary color #f4faf7" at bounding box center [392, 388] width 143 height 20
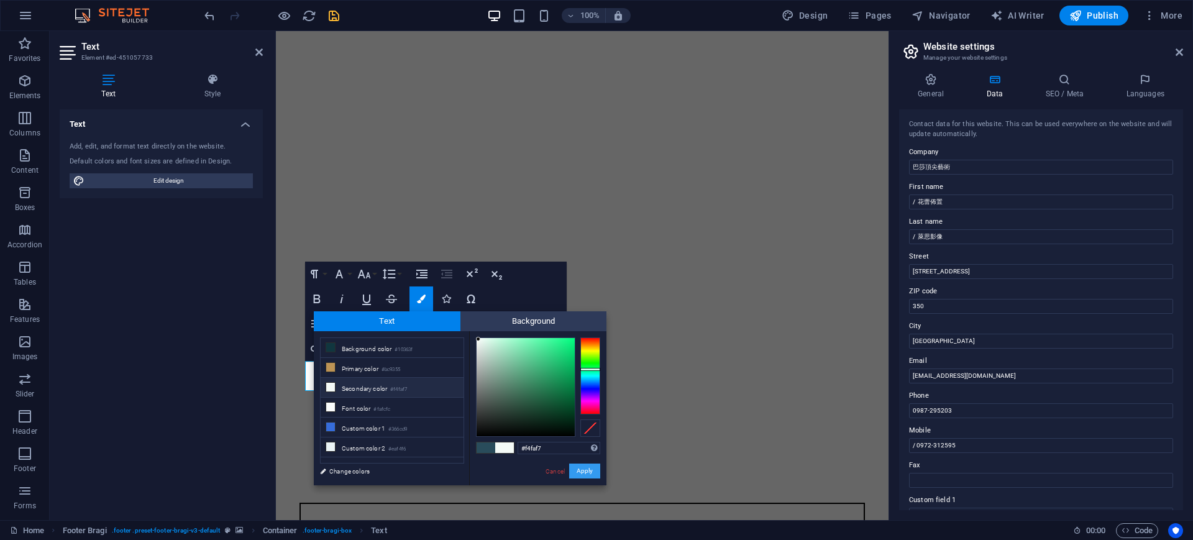
click at [590, 471] on button "Apply" at bounding box center [584, 470] width 31 height 15
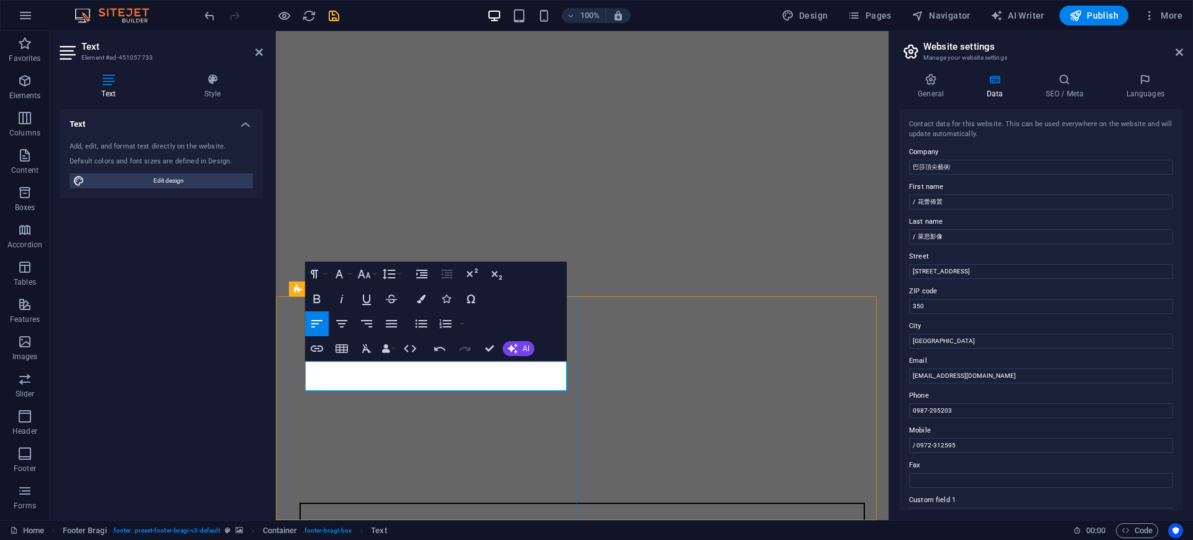
click at [421, 300] on icon "button" at bounding box center [421, 298] width 9 height 9
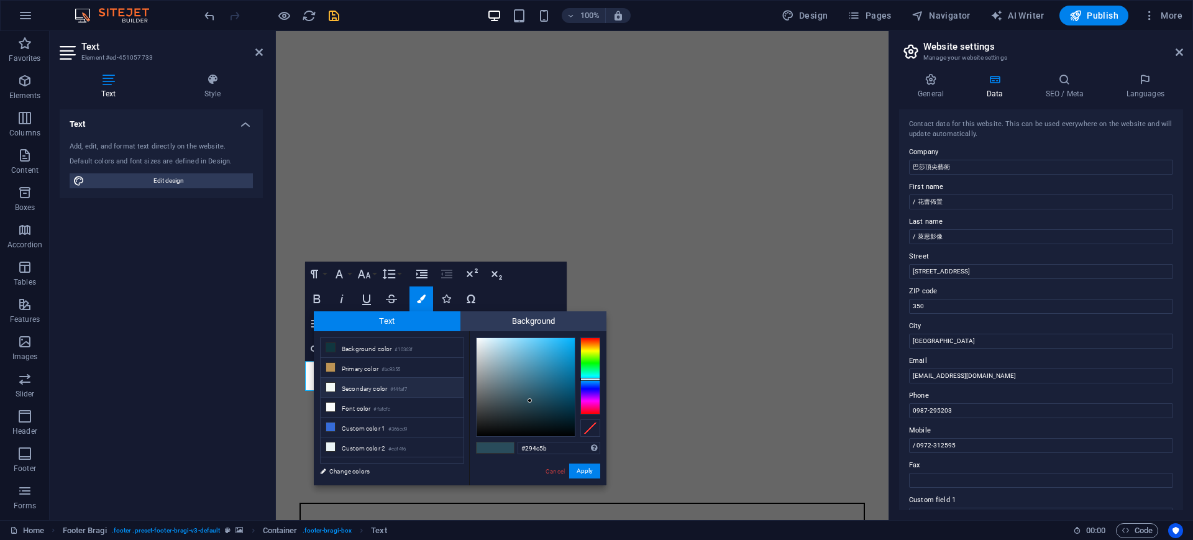
click at [354, 388] on li "Secondary color #f4faf7" at bounding box center [392, 388] width 143 height 20
type input "#f4faf7"
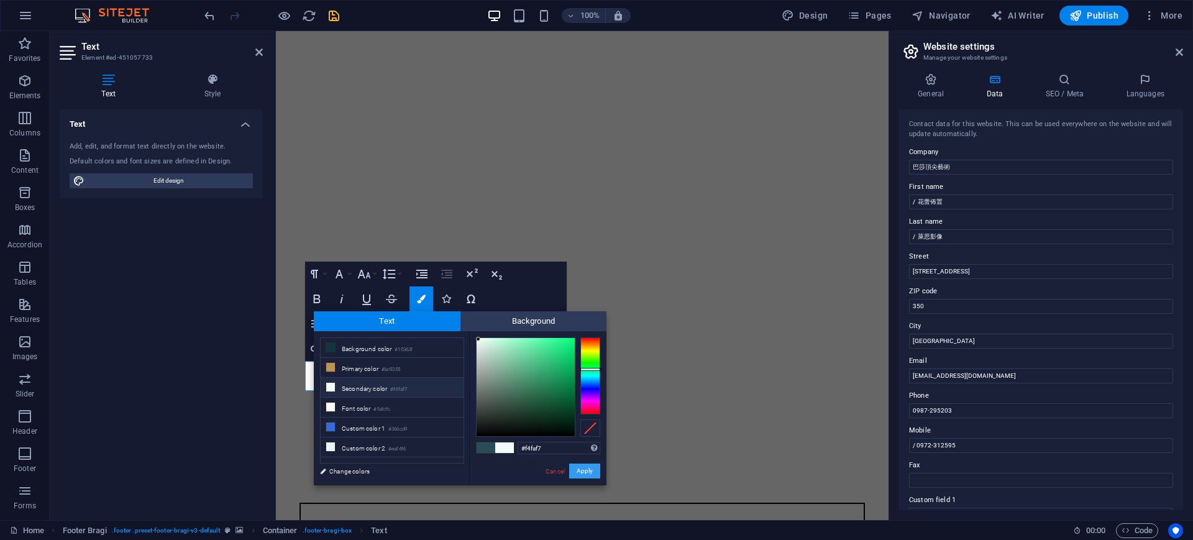
click at [576, 471] on button "Apply" at bounding box center [584, 470] width 31 height 15
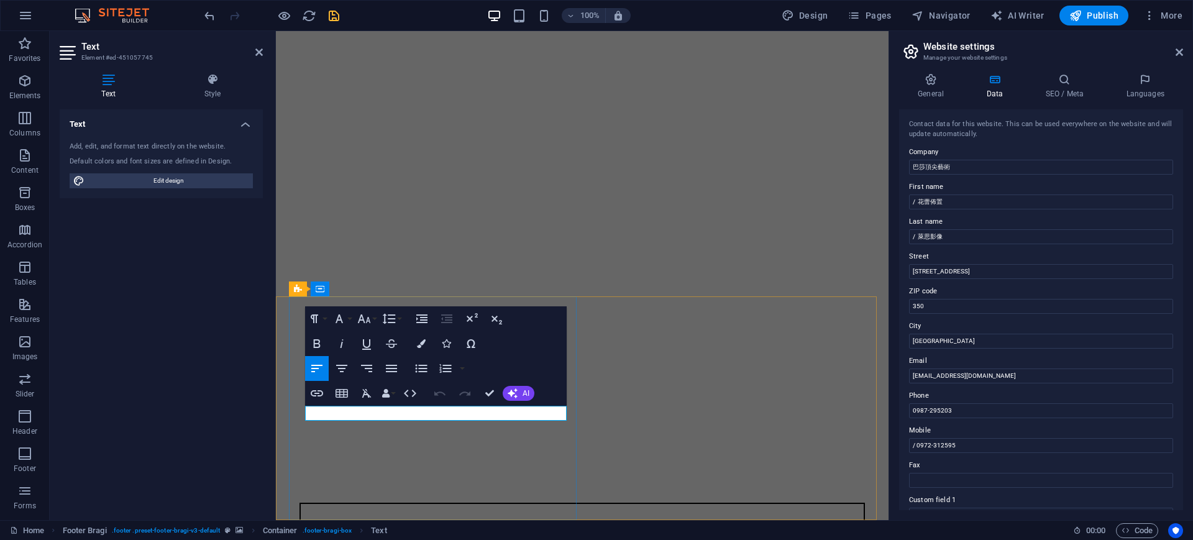
click at [415, 344] on button "Colors" at bounding box center [421, 343] width 24 height 25
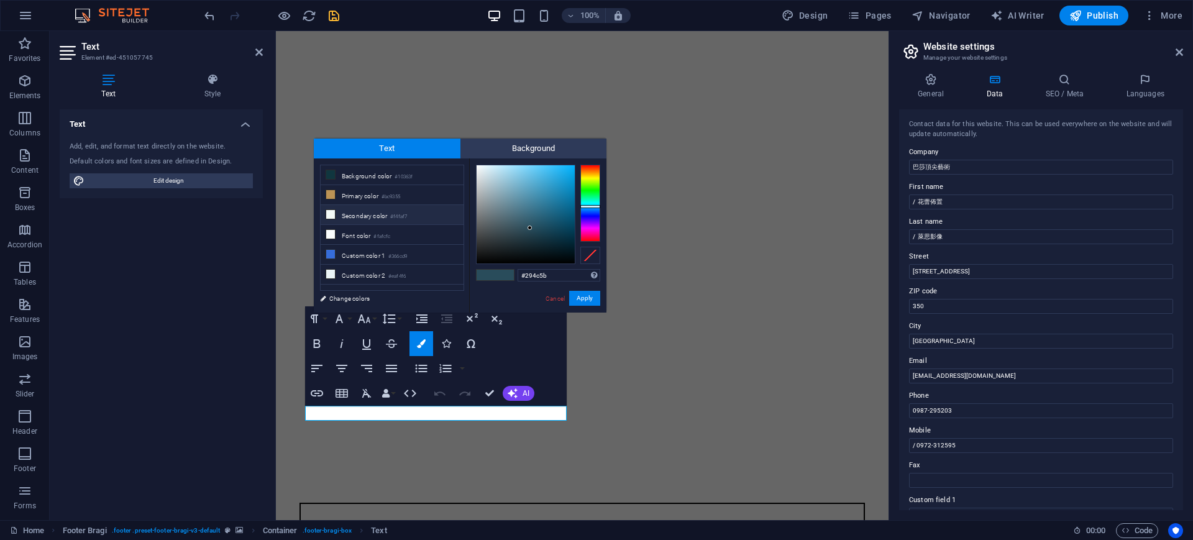
click at [377, 216] on li "Secondary color #f4faf7" at bounding box center [392, 215] width 143 height 20
type input "#f4faf7"
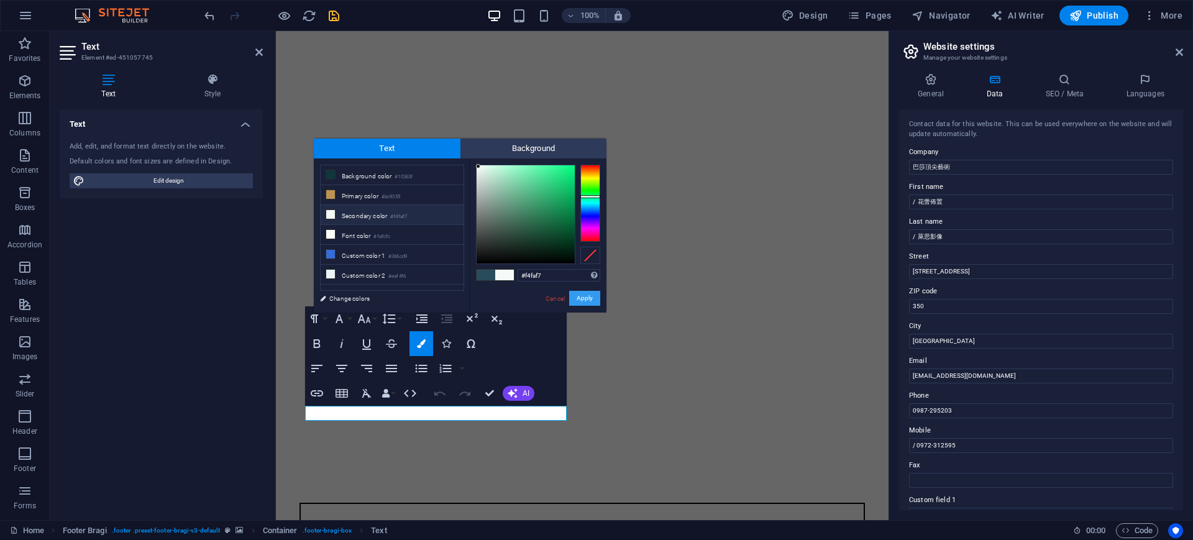
click at [584, 292] on button "Apply" at bounding box center [584, 298] width 31 height 15
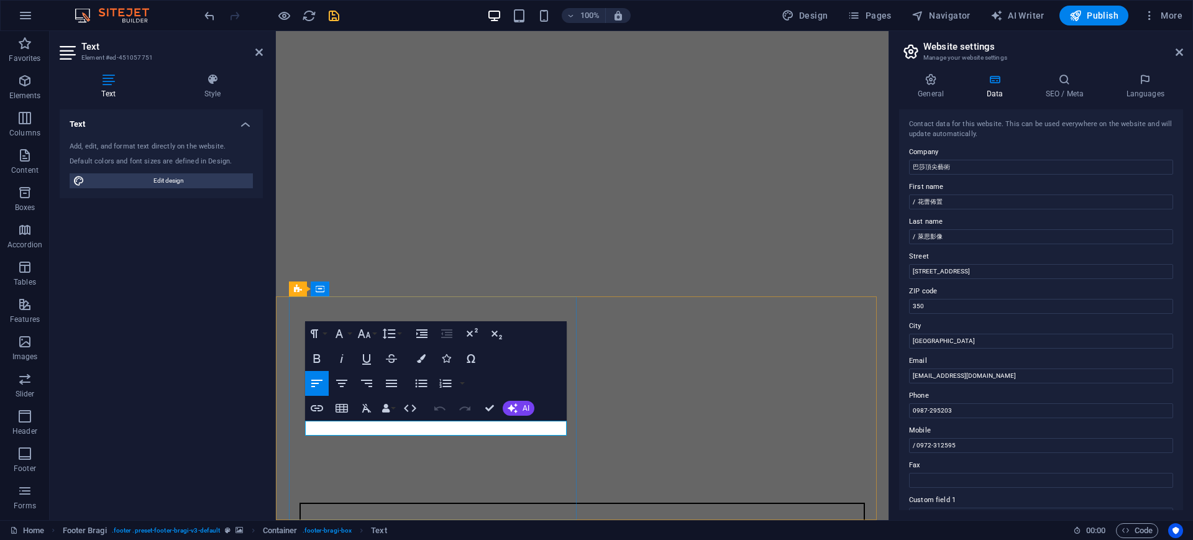
drag, startPoint x: 473, startPoint y: 432, endPoint x: 613, endPoint y: 445, distance: 141.0
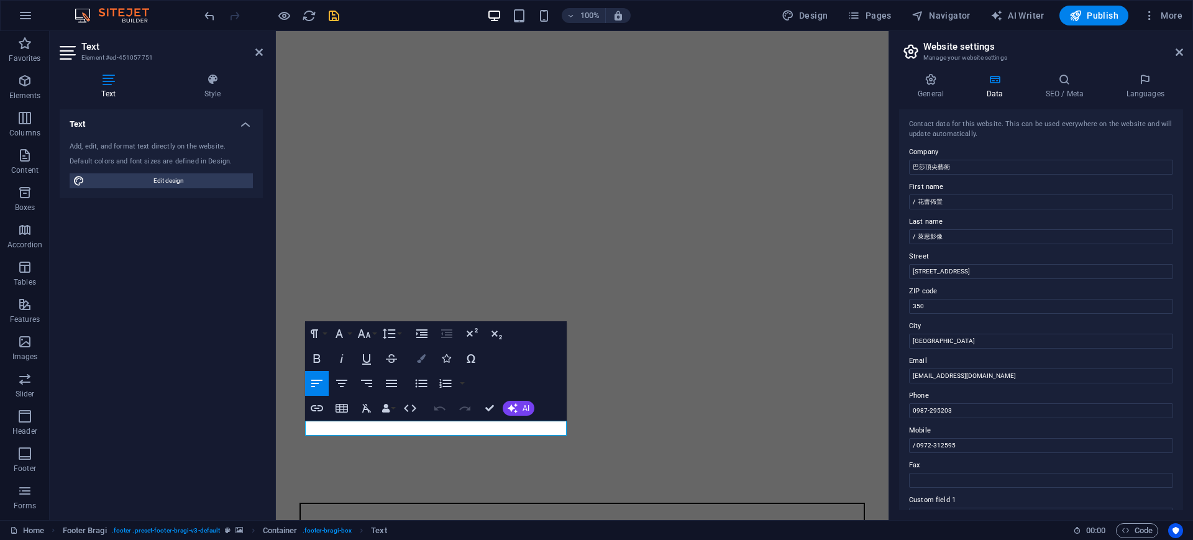
click at [422, 357] on icon "button" at bounding box center [421, 358] width 9 height 9
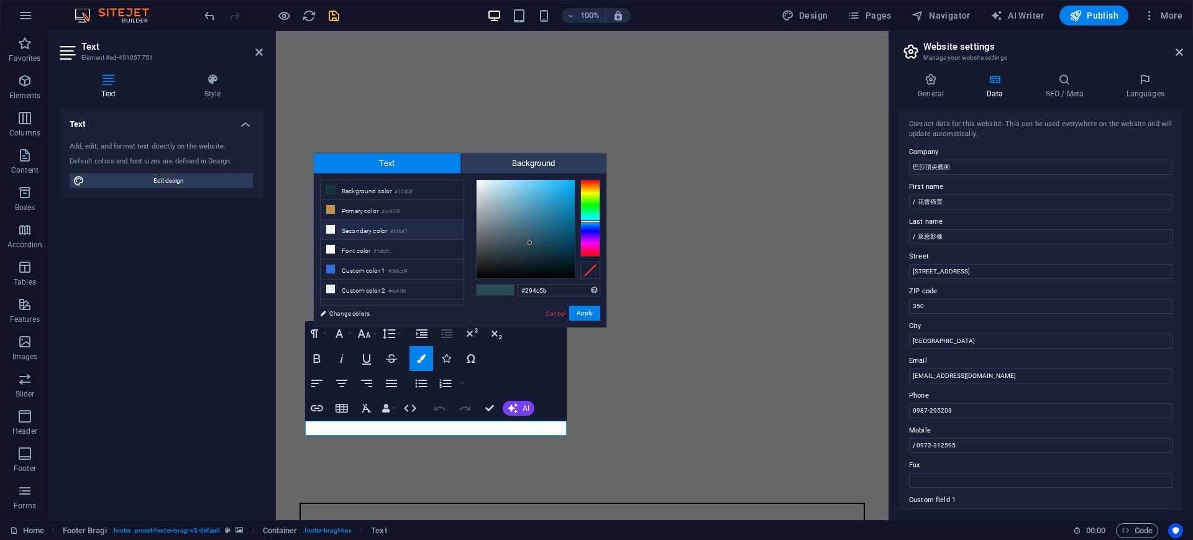
click at [364, 229] on li "Secondary color #f4faf7" at bounding box center [392, 230] width 143 height 20
type input "#f4faf7"
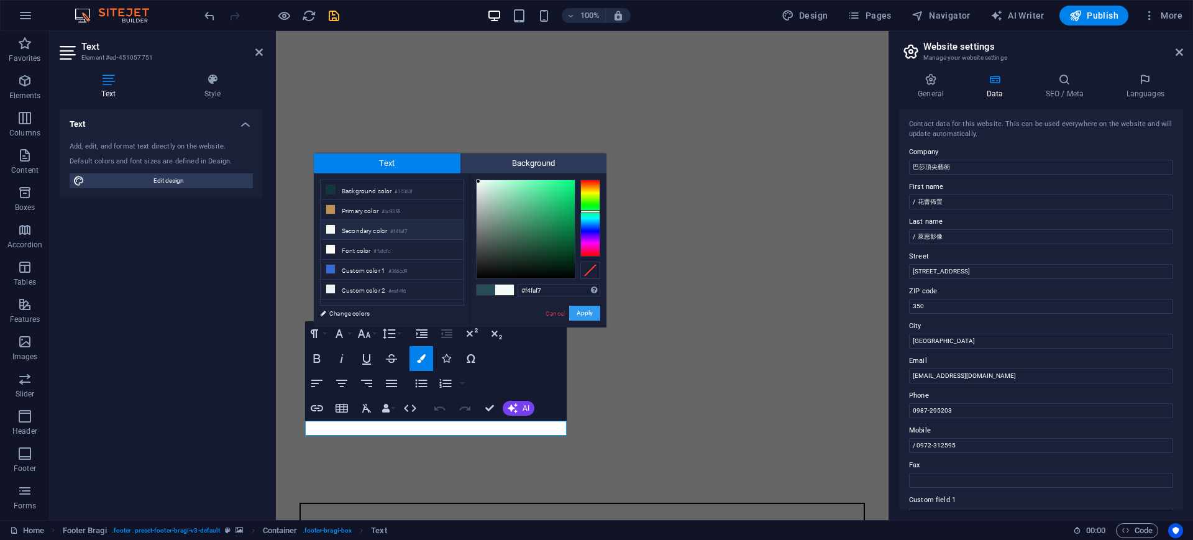
click at [590, 316] on button "Apply" at bounding box center [584, 313] width 31 height 15
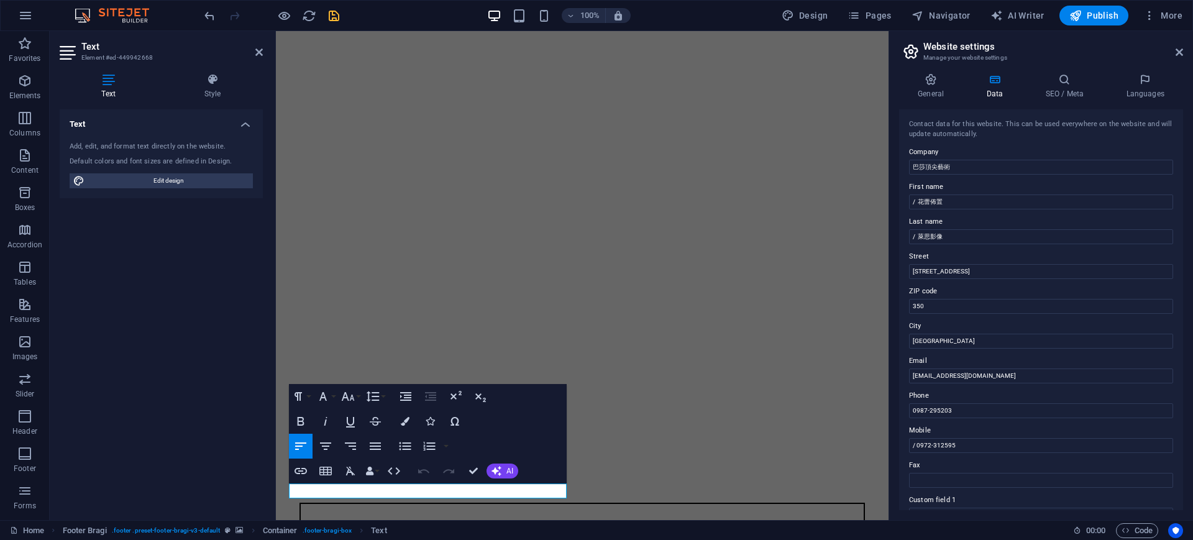
drag, startPoint x: 417, startPoint y: 488, endPoint x: 262, endPoint y: 478, distance: 155.6
click at [406, 422] on icon "button" at bounding box center [405, 421] width 9 height 9
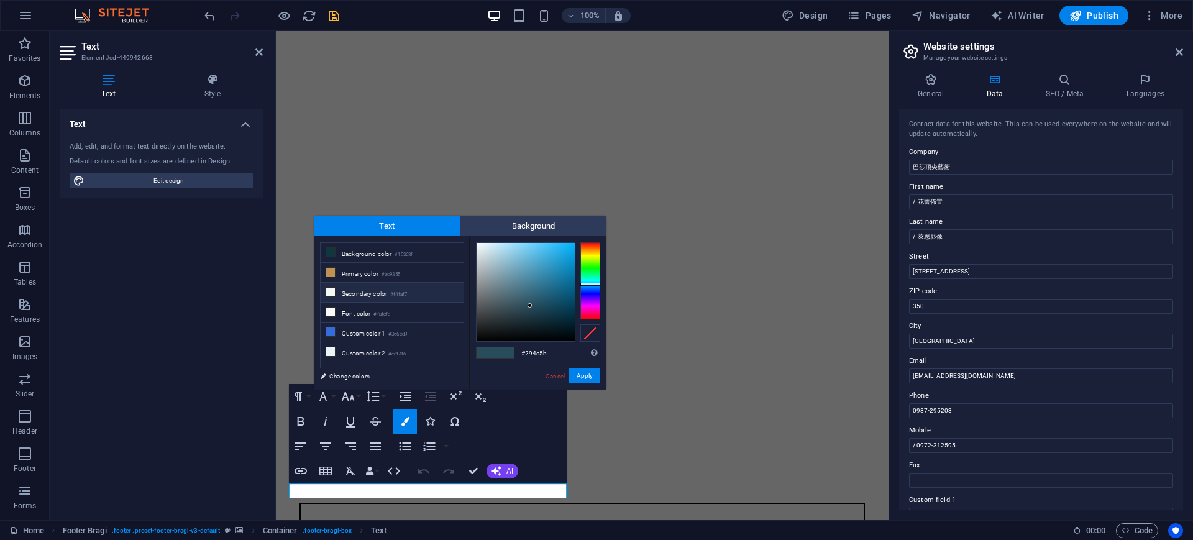
click at [352, 293] on li "Secondary color #f4faf7" at bounding box center [392, 293] width 143 height 20
type input "#f4faf7"
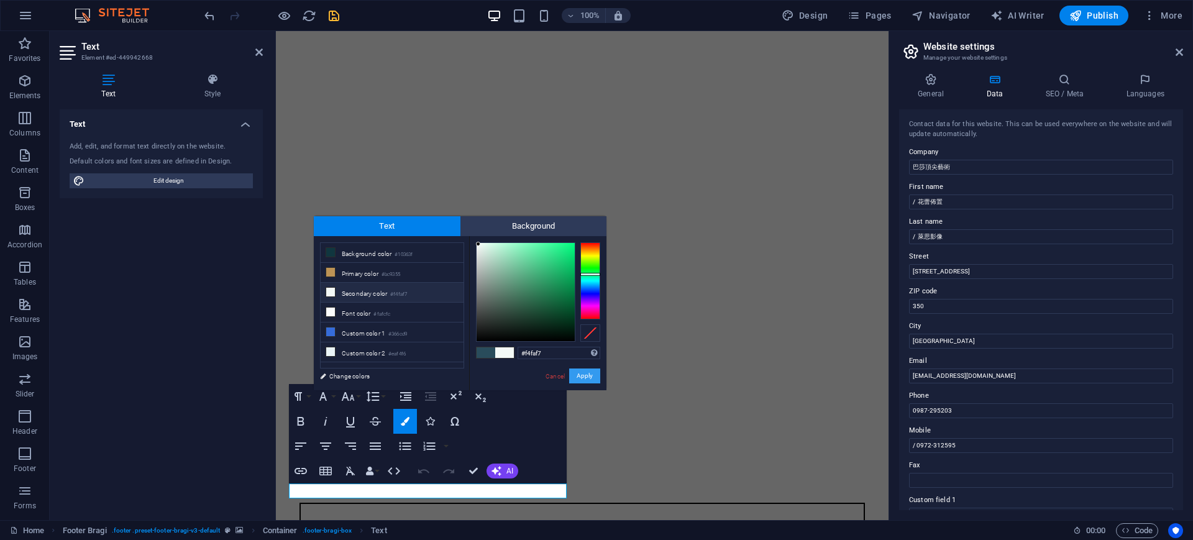
click at [586, 381] on button "Apply" at bounding box center [584, 375] width 31 height 15
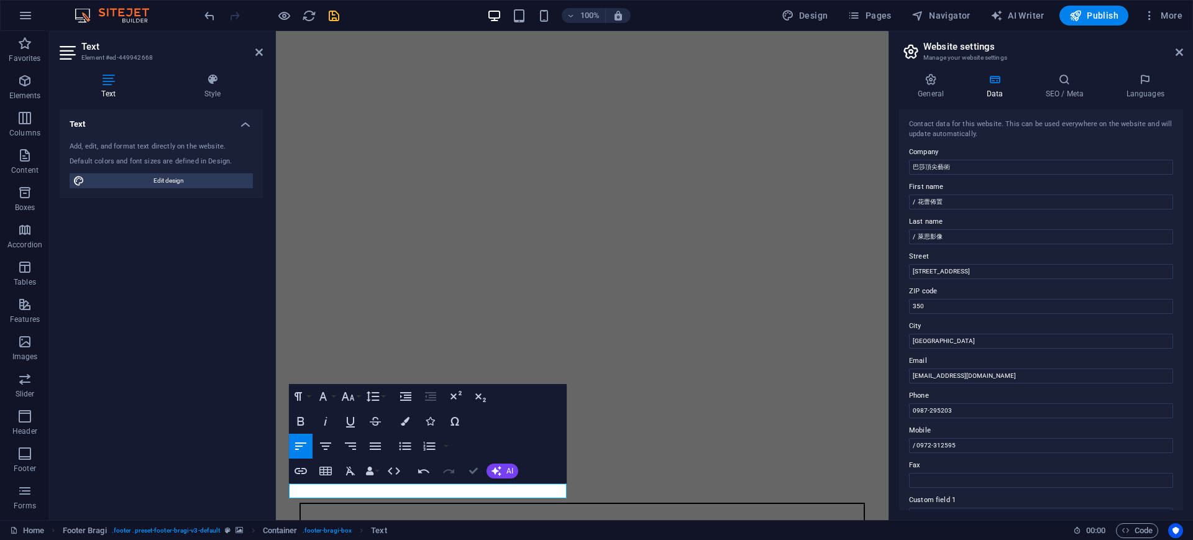
drag, startPoint x: 474, startPoint y: 469, endPoint x: 438, endPoint y: 425, distance: 56.9
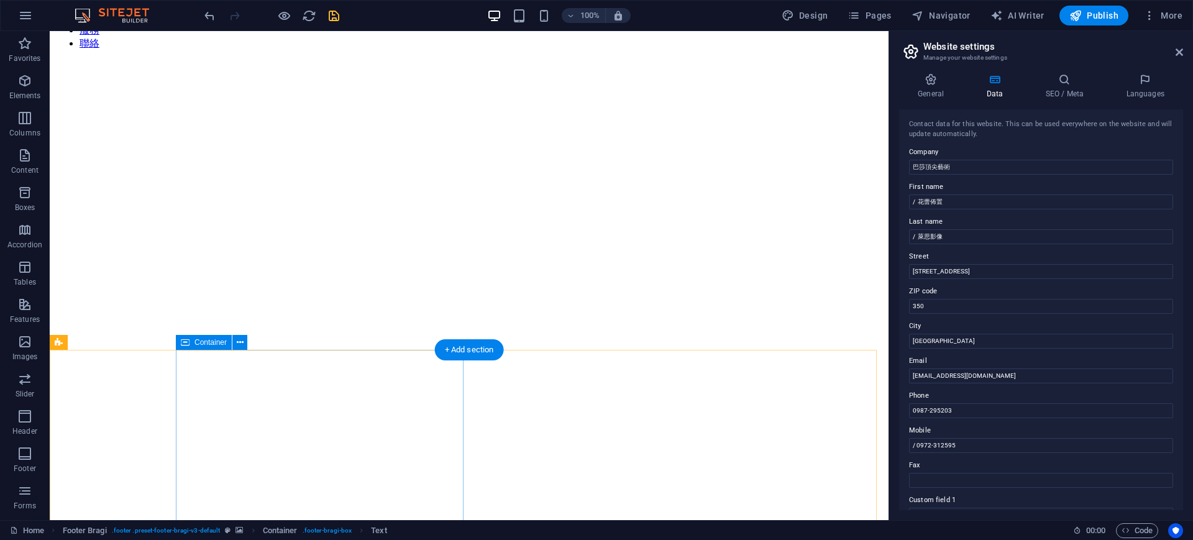
scroll to position [222, 0]
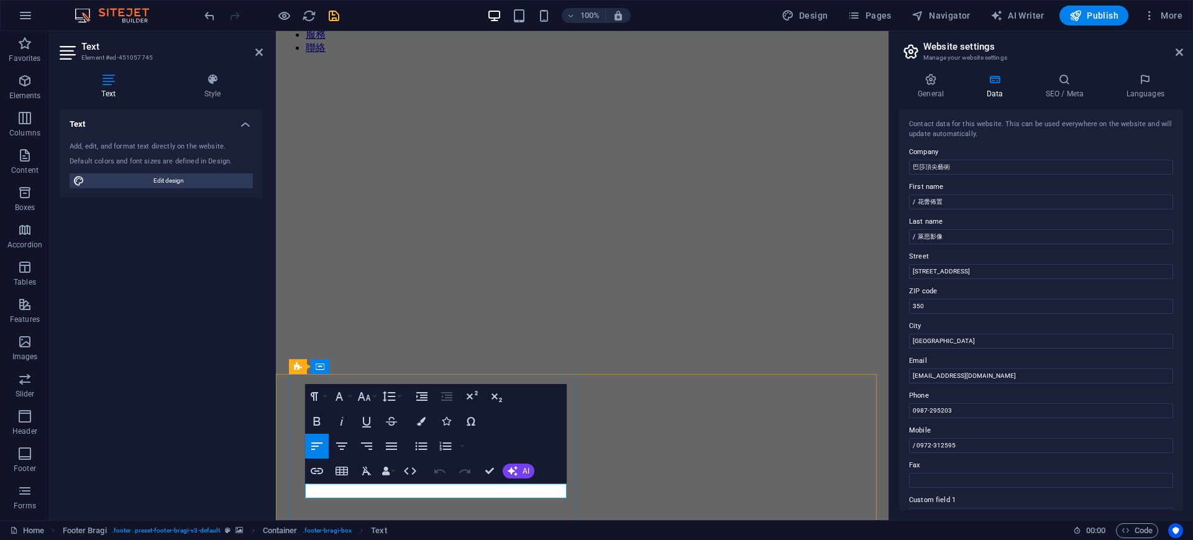
click at [425, 413] on button "Colors" at bounding box center [421, 421] width 24 height 25
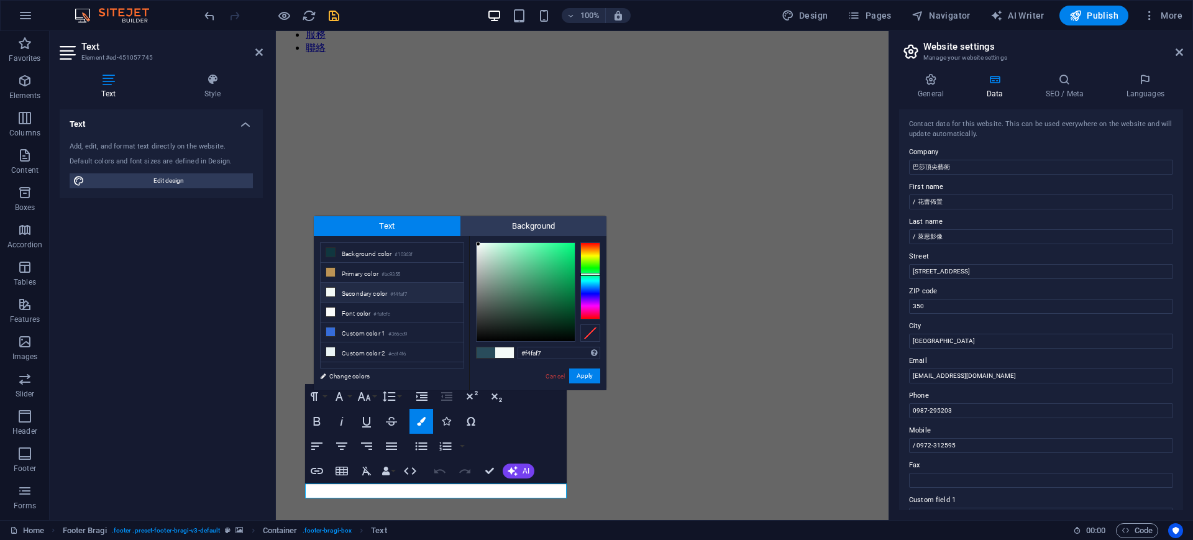
click at [369, 296] on li "Secondary color #f4faf7" at bounding box center [392, 293] width 143 height 20
click at [589, 374] on button "Apply" at bounding box center [584, 375] width 31 height 15
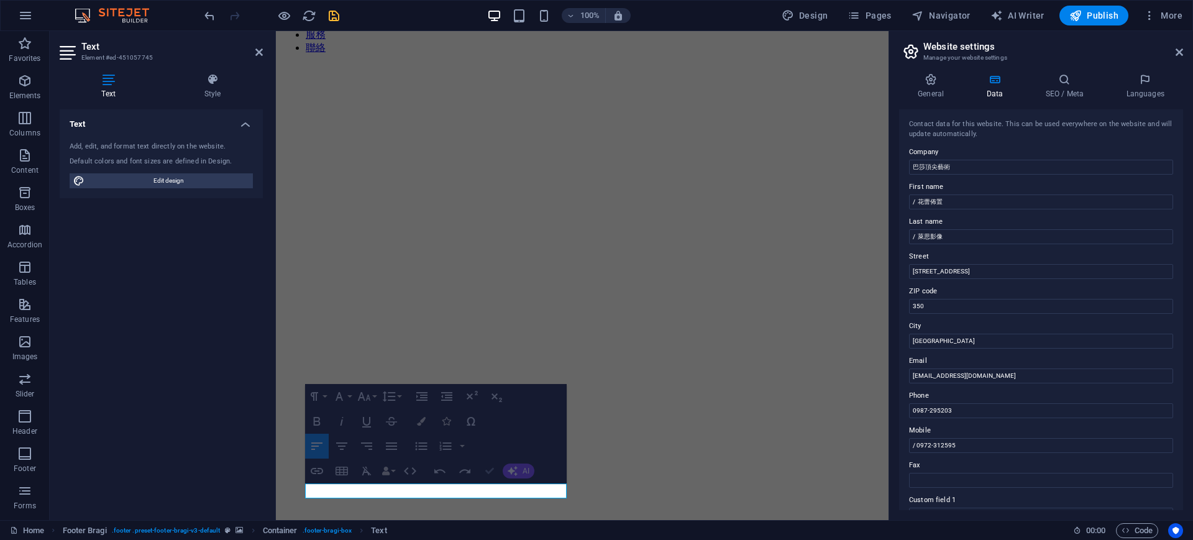
click at [490, 475] on icon "button" at bounding box center [489, 471] width 9 height 9
click at [487, 471] on icon "button" at bounding box center [489, 471] width 9 height 9
click at [258, 380] on div "Text Add, edit, and format text directly on the website. Default colors and fon…" at bounding box center [161, 309] width 203 height 401
drag, startPoint x: 414, startPoint y: 489, endPoint x: 813, endPoint y: 491, distance: 398.8
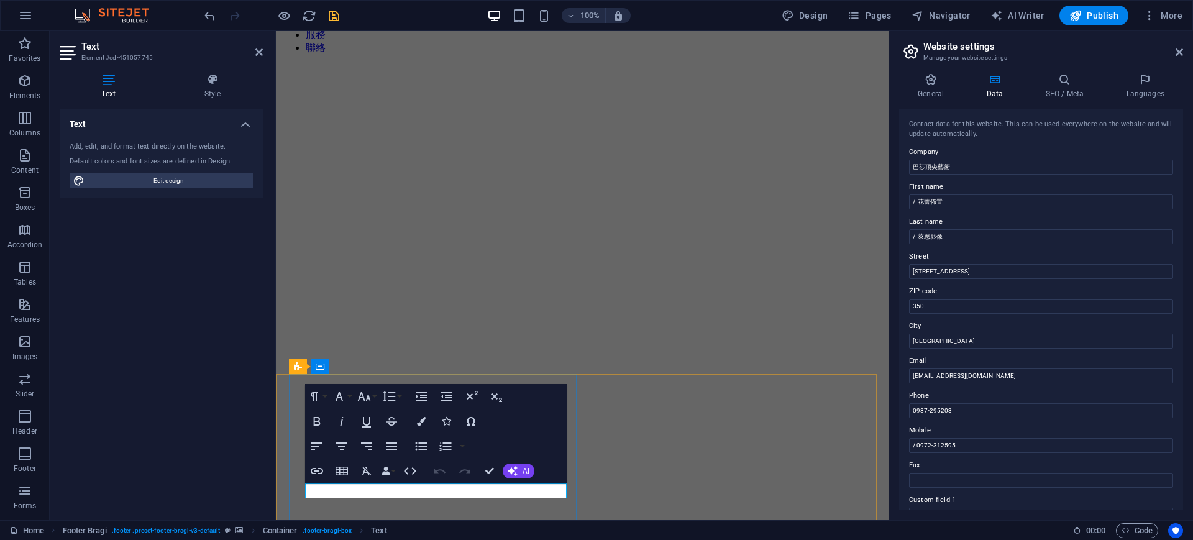
click at [423, 426] on button "Colors" at bounding box center [421, 421] width 24 height 25
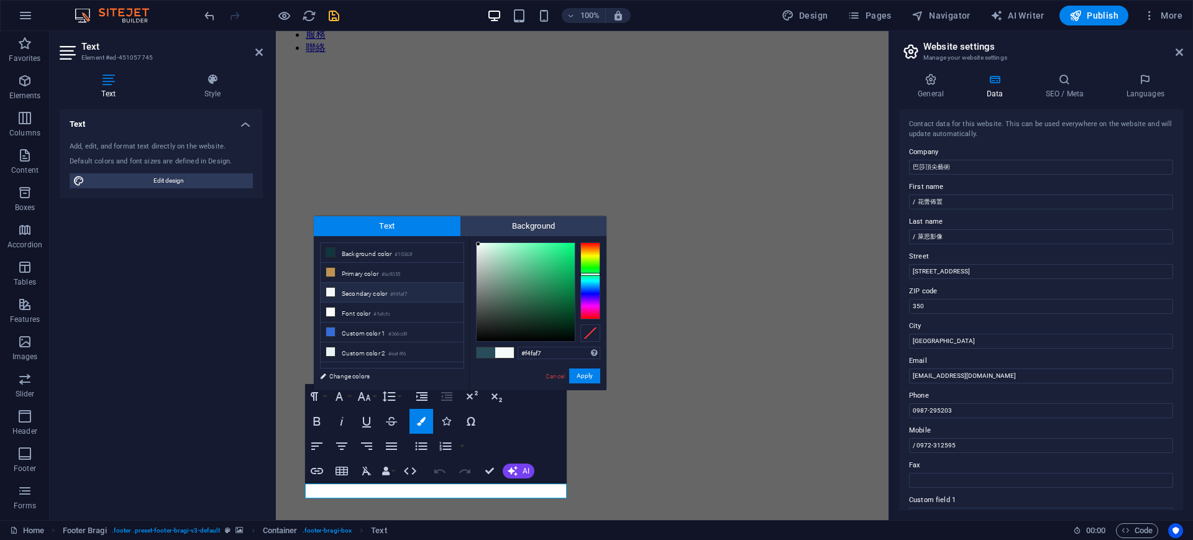
click at [367, 295] on li "Secondary color #f4faf7" at bounding box center [392, 293] width 143 height 20
drag, startPoint x: 590, startPoint y: 373, endPoint x: 311, endPoint y: 351, distance: 279.8
click at [590, 373] on button "Apply" at bounding box center [584, 375] width 31 height 15
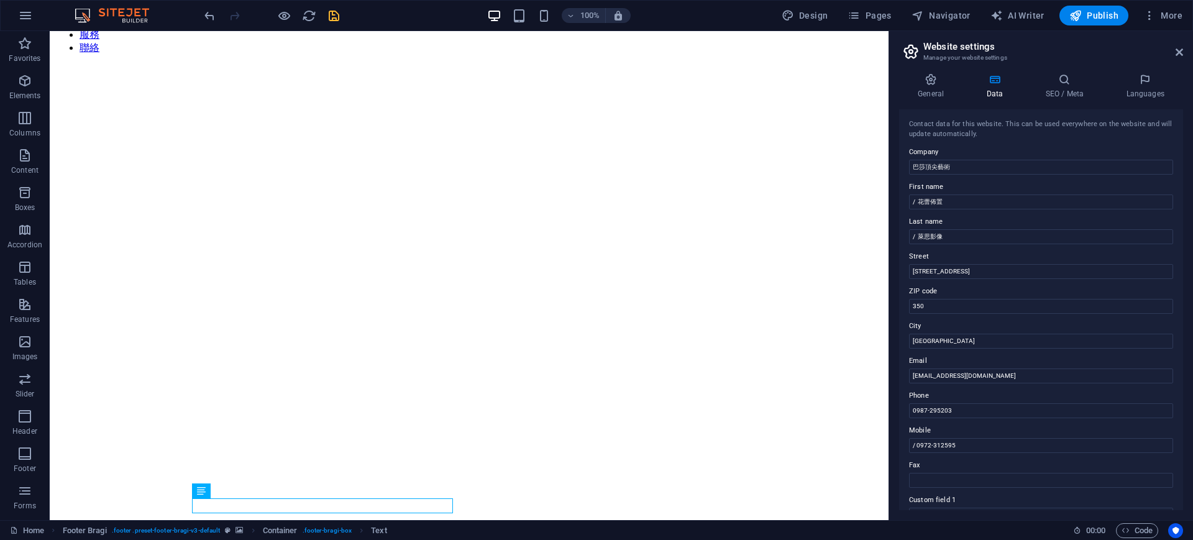
click at [473, 521] on div "Home Footer Bragi . footer .preset-footer-bragi-v3-default Container . footer-b…" at bounding box center [596, 530] width 1193 height 20
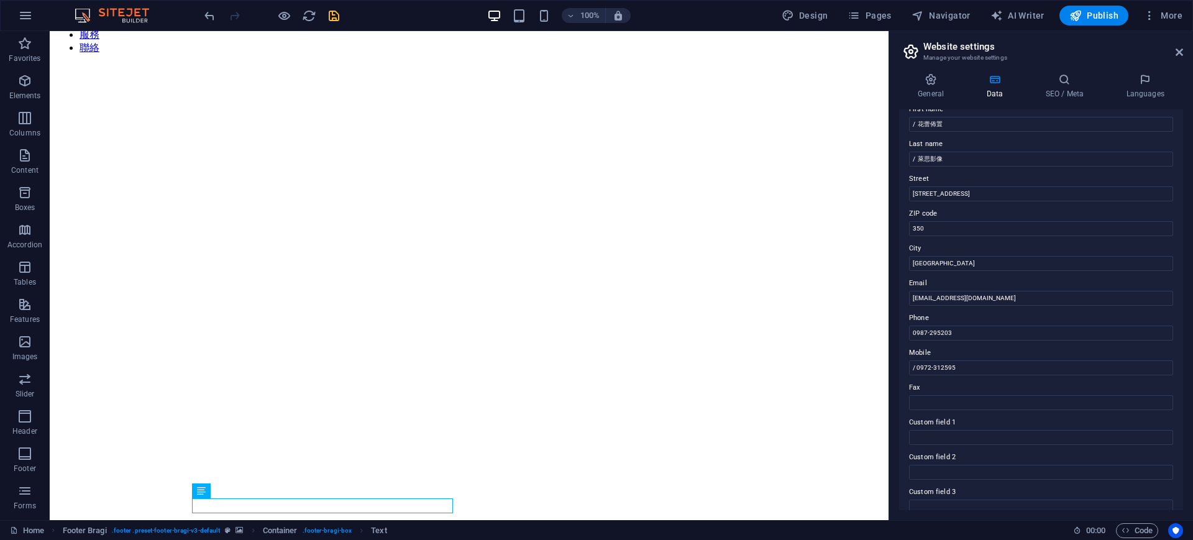
click at [1180, 286] on div "General Data SEO / Meta Languages Website name [DOMAIN_NAME] Logo Drag files he…" at bounding box center [1041, 291] width 304 height 457
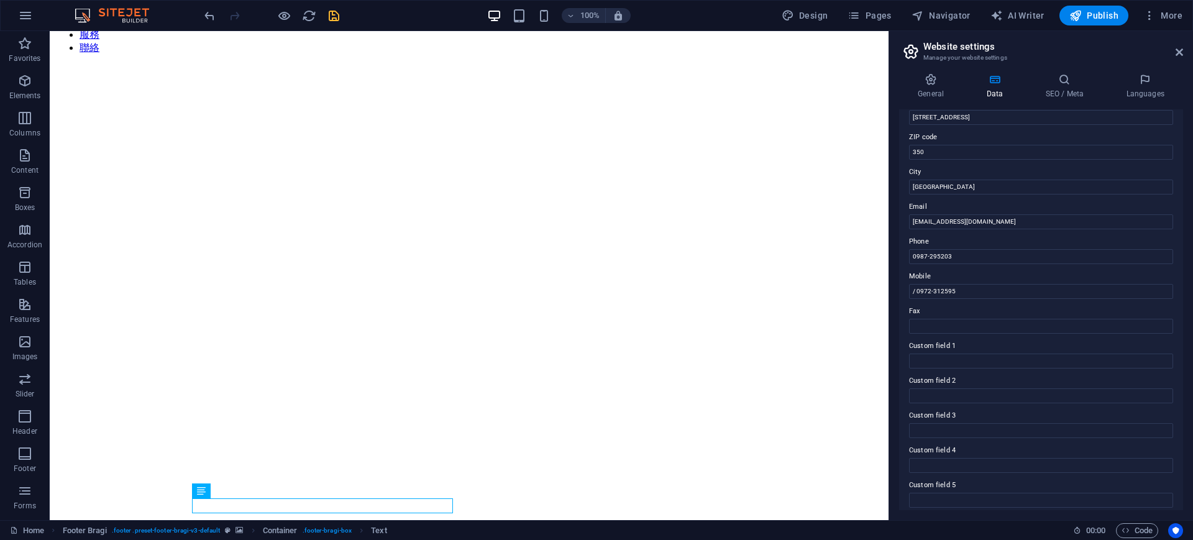
scroll to position [196, 0]
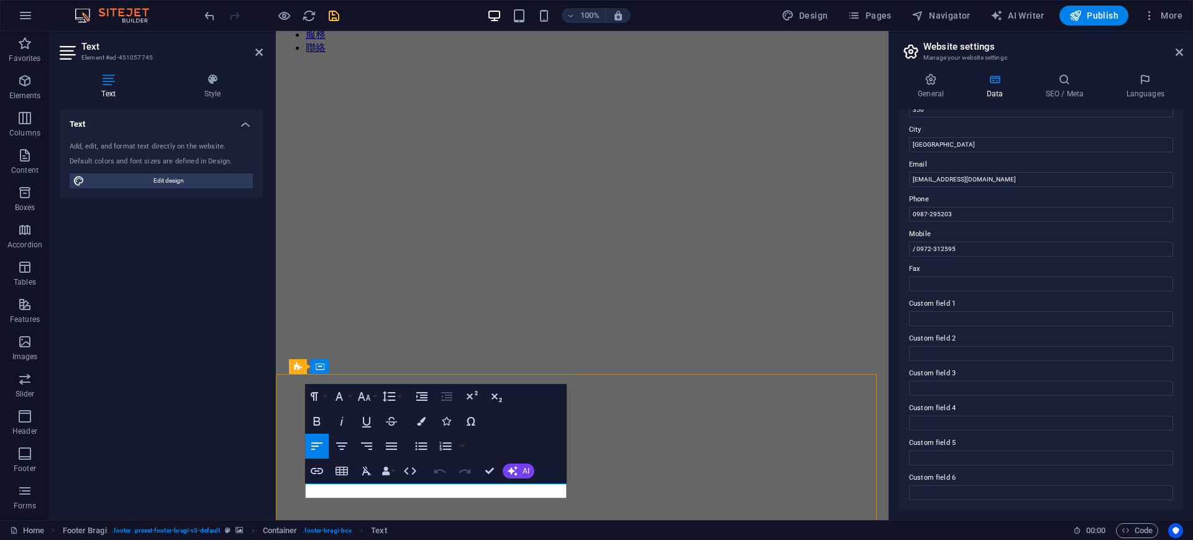
click at [422, 419] on icon "button" at bounding box center [421, 421] width 9 height 9
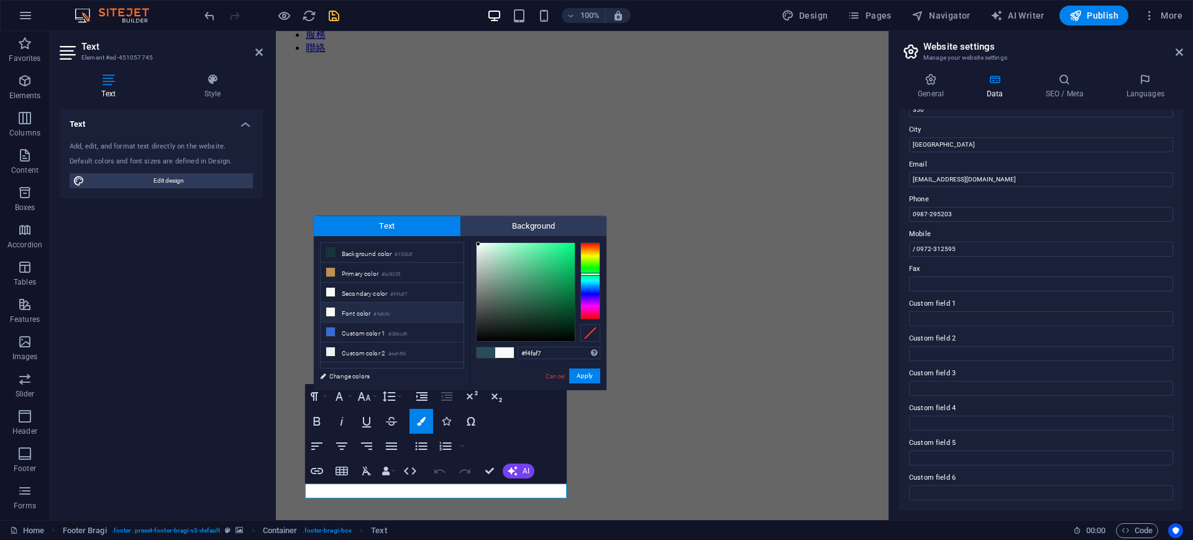
click at [362, 307] on li "Font color #fafcfc" at bounding box center [392, 313] width 143 height 20
type input "#fafcfc"
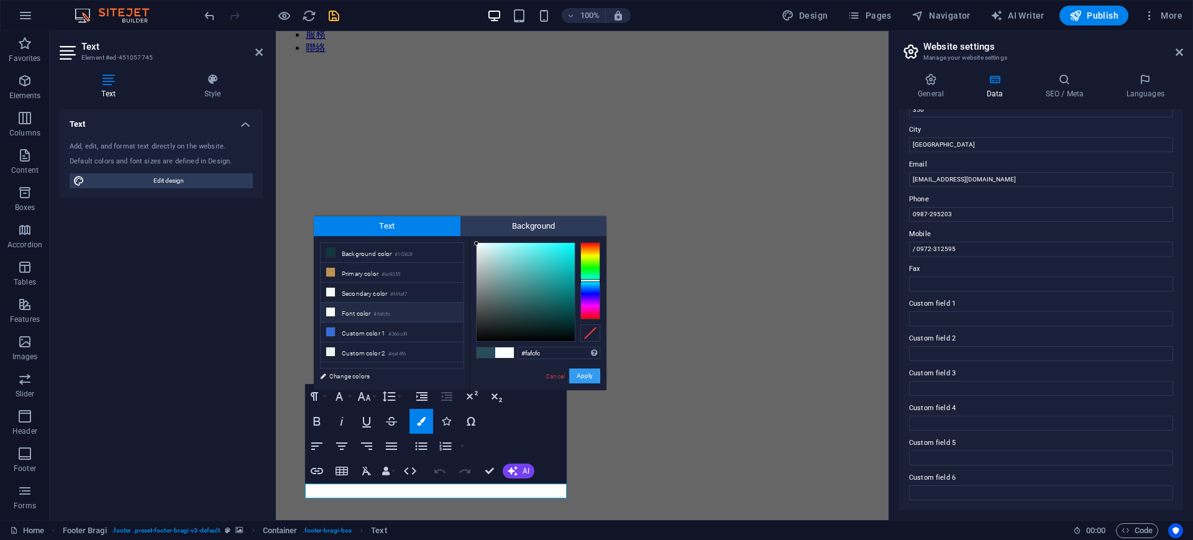
click at [582, 373] on button "Apply" at bounding box center [584, 375] width 31 height 15
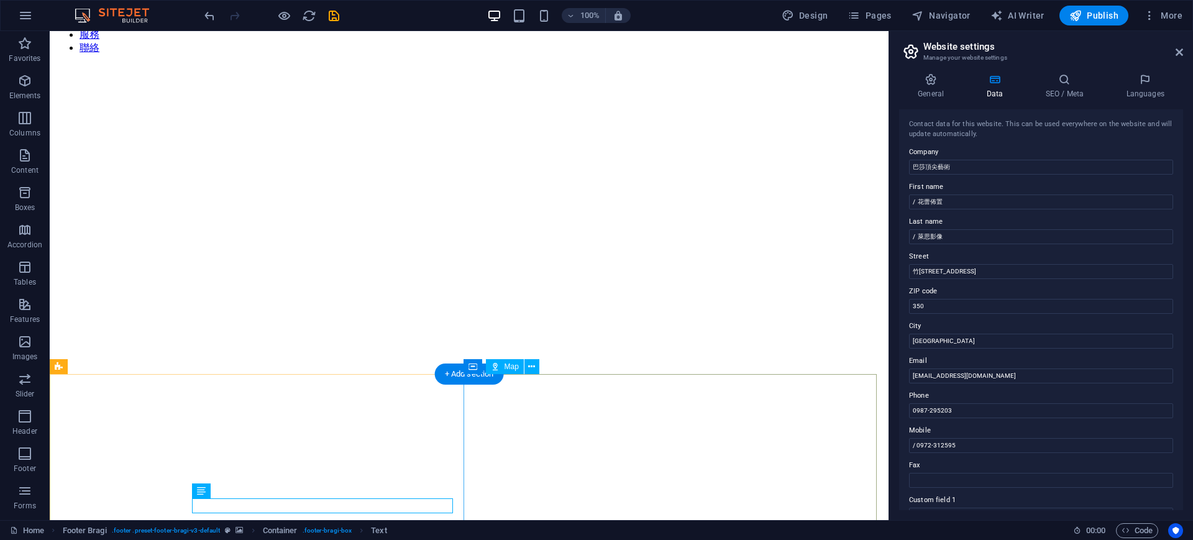
scroll to position [196, 0]
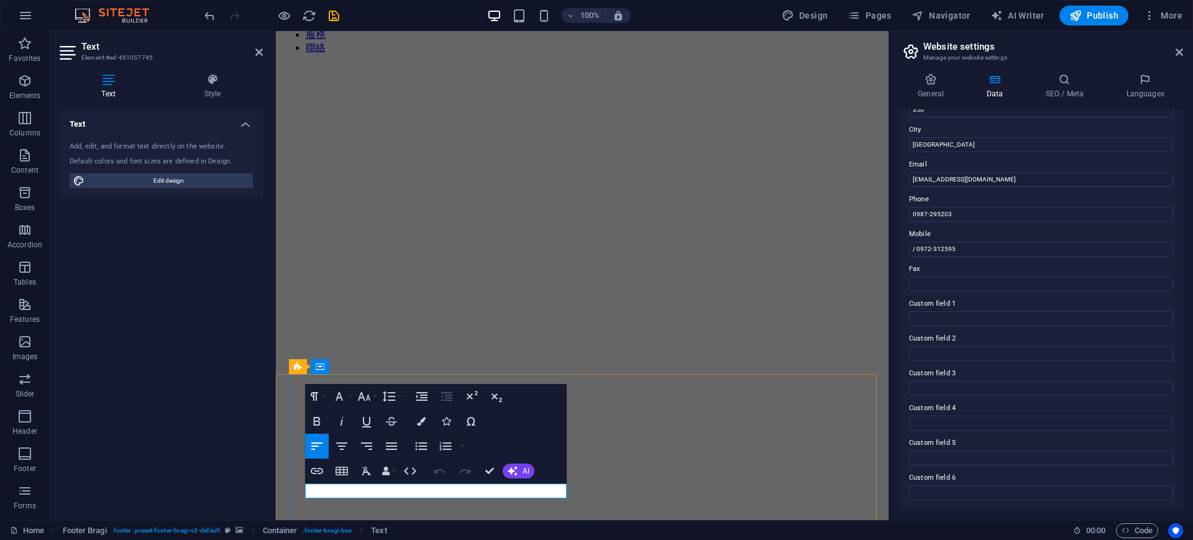
click at [423, 422] on icon "button" at bounding box center [421, 421] width 9 height 9
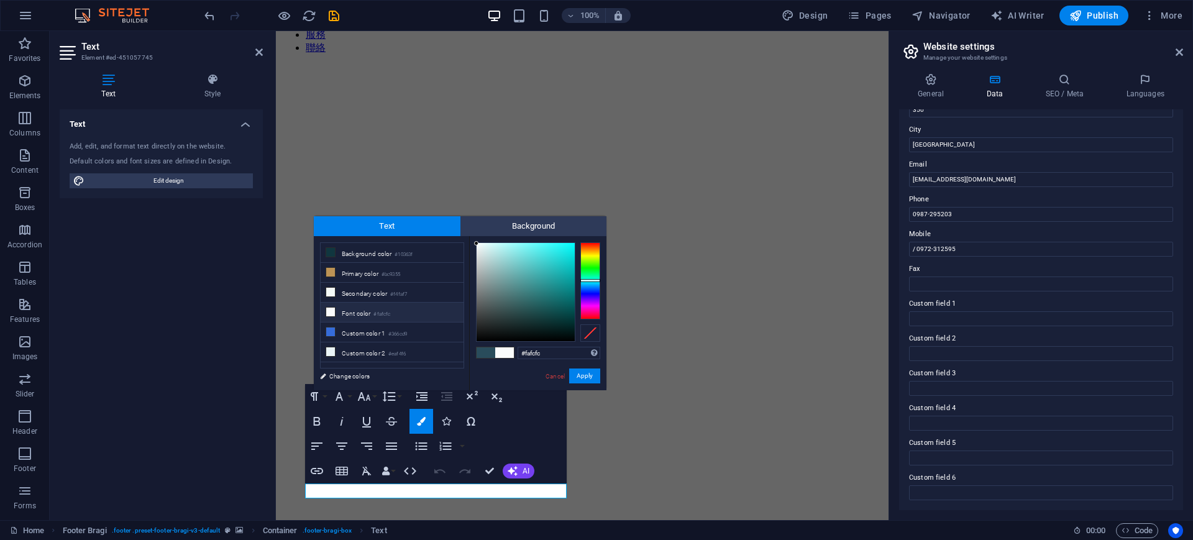
click at [355, 311] on li "Font color #fafcfc" at bounding box center [392, 313] width 143 height 20
click at [586, 375] on button "Apply" at bounding box center [584, 375] width 31 height 15
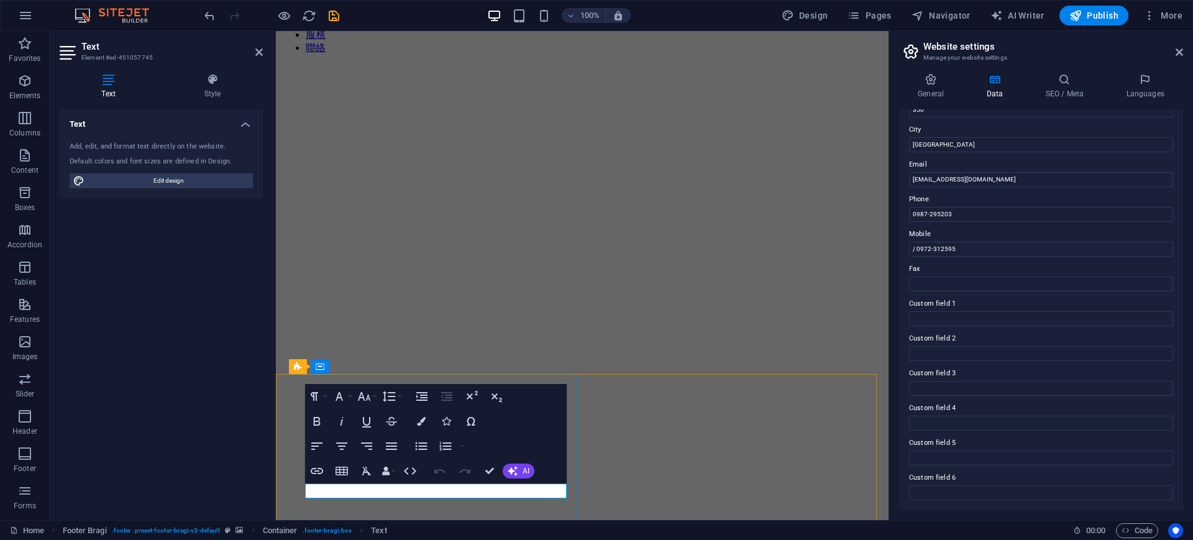
drag, startPoint x: 371, startPoint y: 460, endPoint x: 376, endPoint y: 465, distance: 7.0
click at [370, 460] on icon "button" at bounding box center [369, 459] width 15 height 15
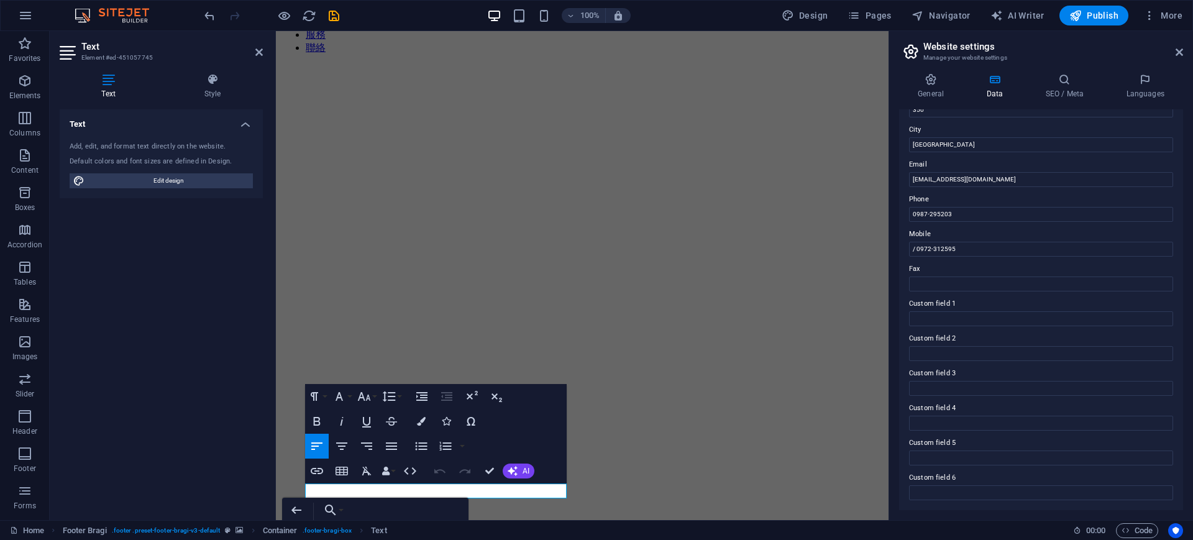
scroll to position [0, 4]
click at [420, 426] on button "Colors" at bounding box center [421, 421] width 24 height 25
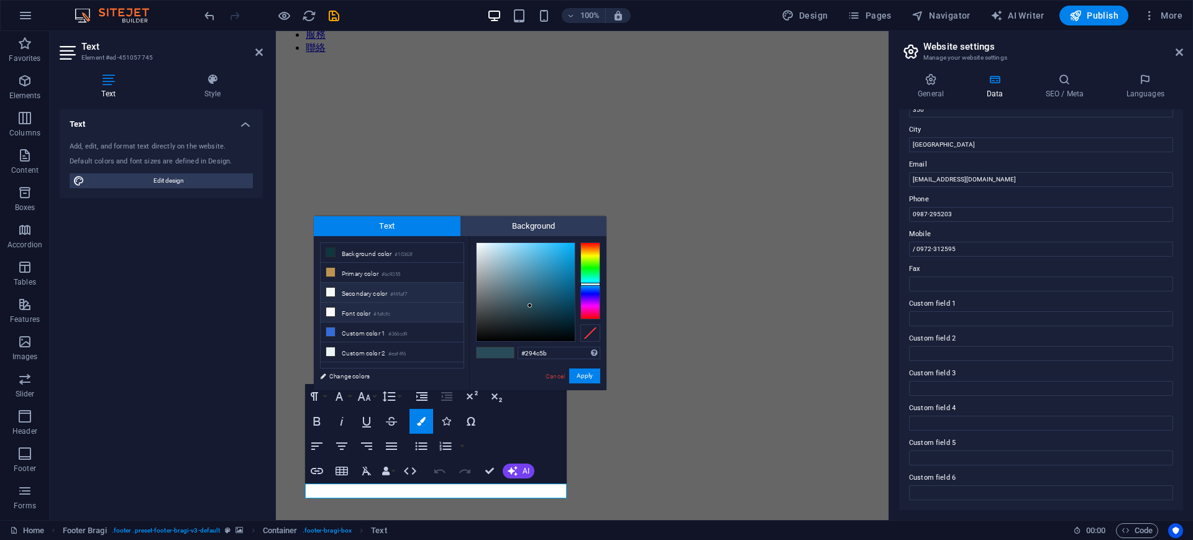
click at [350, 292] on li "Secondary color #f4faf7" at bounding box center [392, 293] width 143 height 20
type input "#f4faf7"
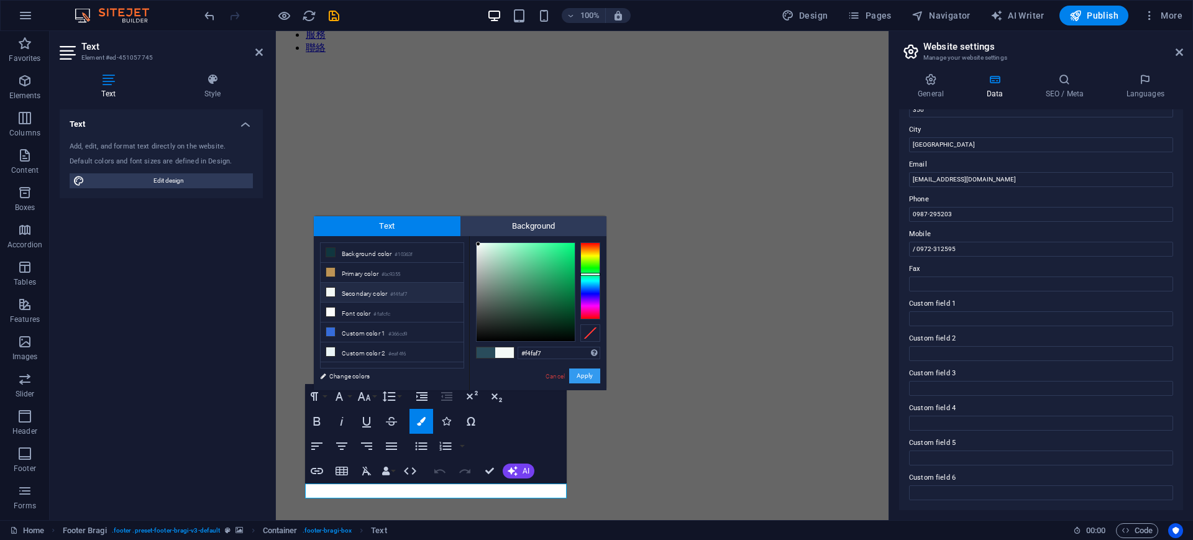
click at [586, 375] on button "Apply" at bounding box center [584, 375] width 31 height 15
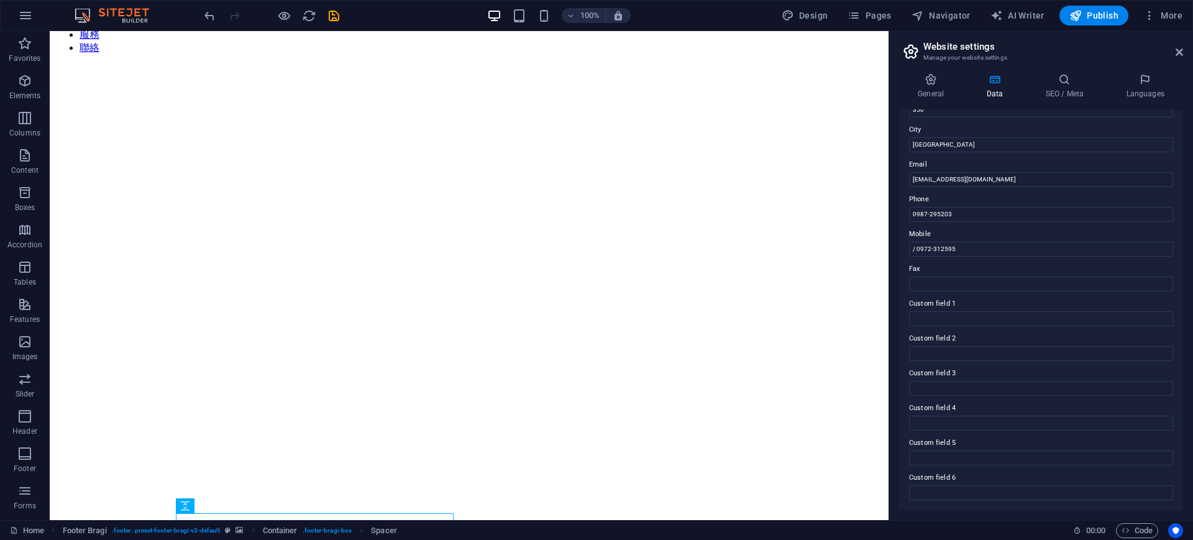
scroll to position [299, 0]
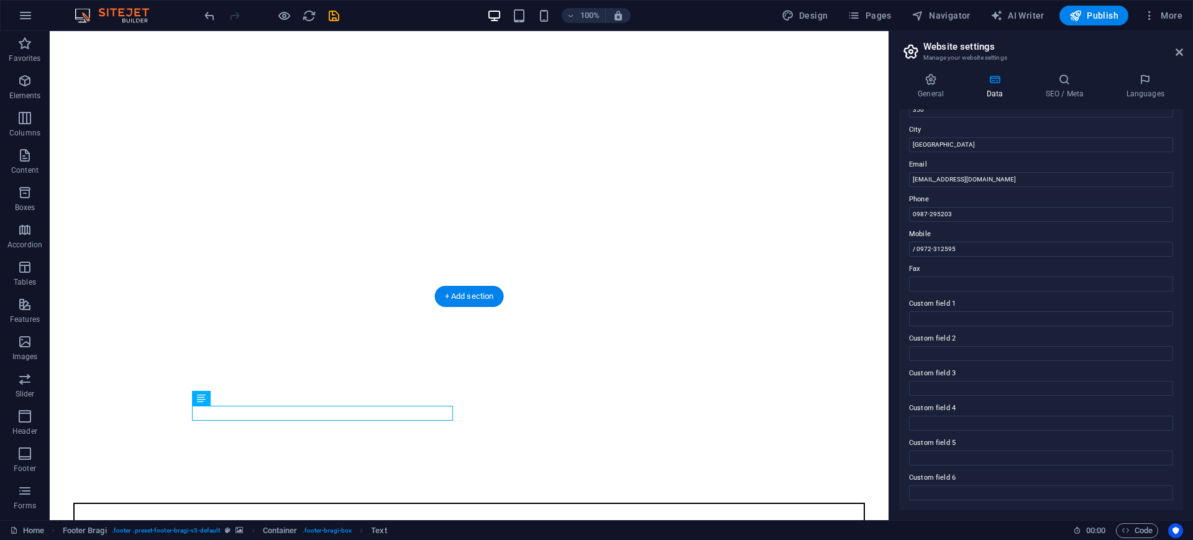
drag, startPoint x: 1045, startPoint y: 208, endPoint x: 853, endPoint y: 184, distance: 193.4
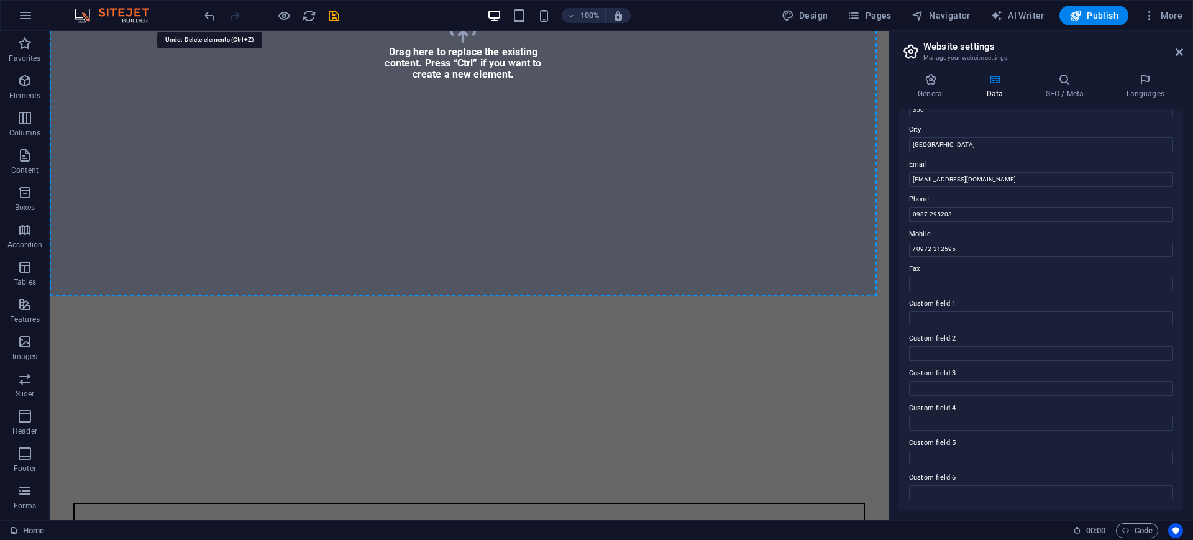
drag, startPoint x: 206, startPoint y: 11, endPoint x: 214, endPoint y: 0, distance: 13.8
click at [204, 12] on icon "undo" at bounding box center [210, 16] width 14 height 14
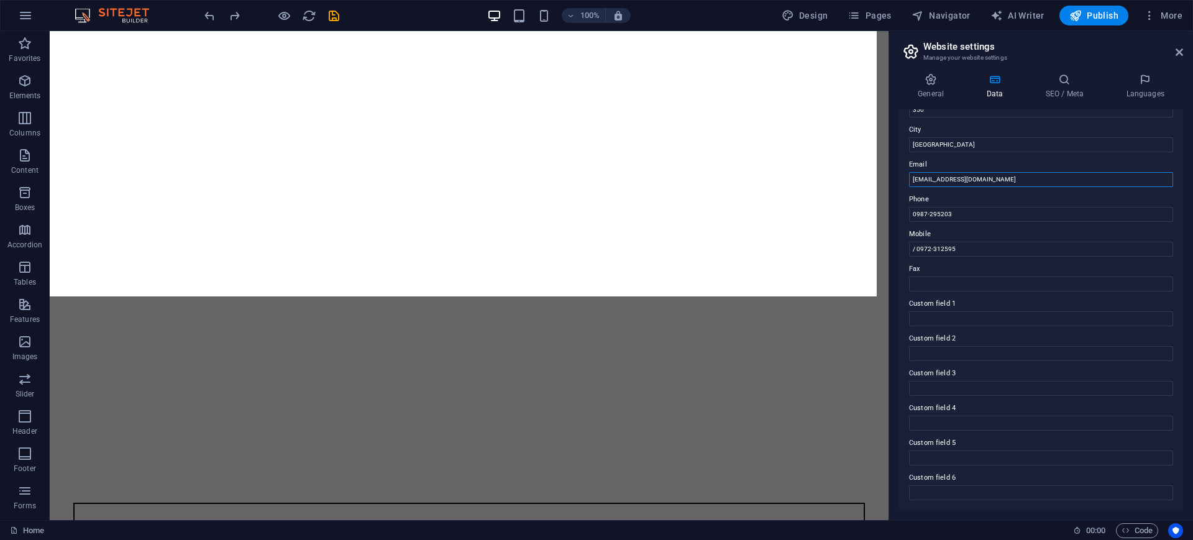
click at [1017, 176] on input "[EMAIL_ADDRESS][DOMAIN_NAME]" at bounding box center [1041, 179] width 264 height 15
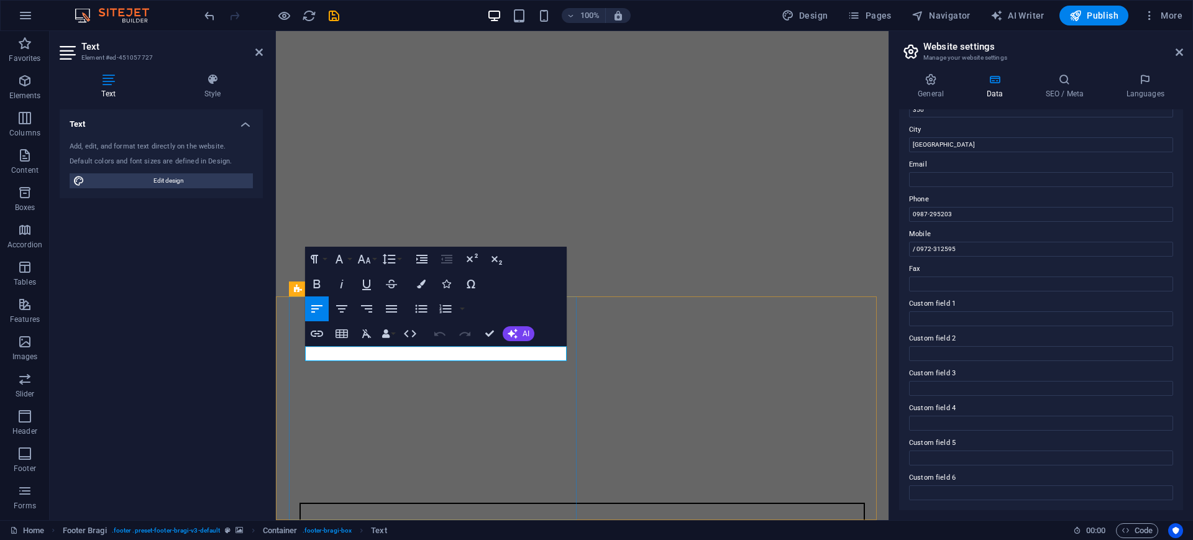
click at [419, 285] on icon "button" at bounding box center [421, 284] width 9 height 9
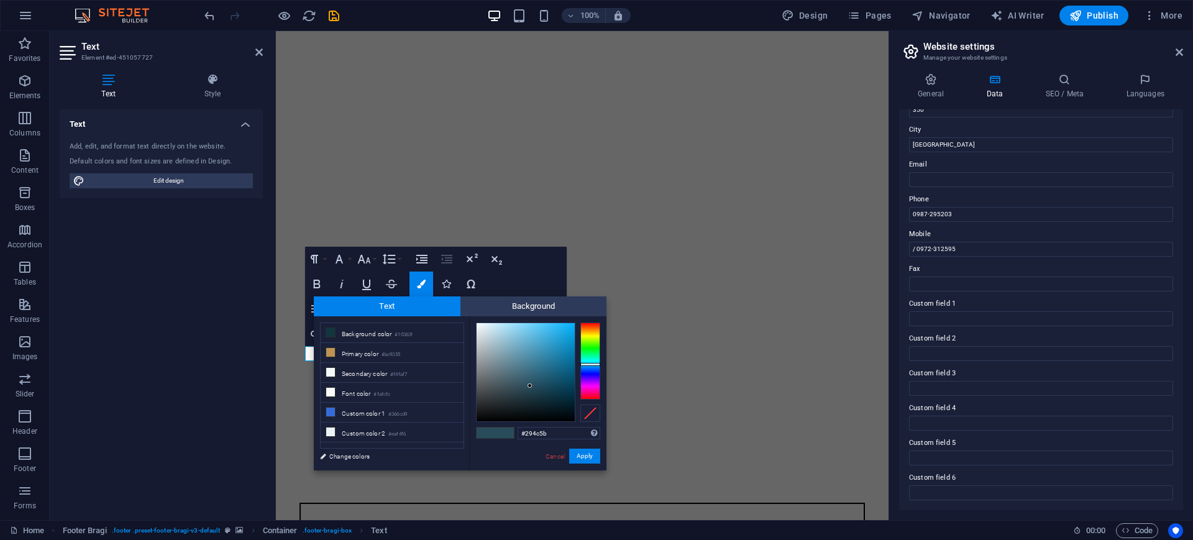
drag, startPoint x: 367, startPoint y: 378, endPoint x: 488, endPoint y: 438, distance: 135.0
click at [366, 378] on li "Secondary color #f4faf7" at bounding box center [392, 373] width 143 height 20
type input "#f4faf7"
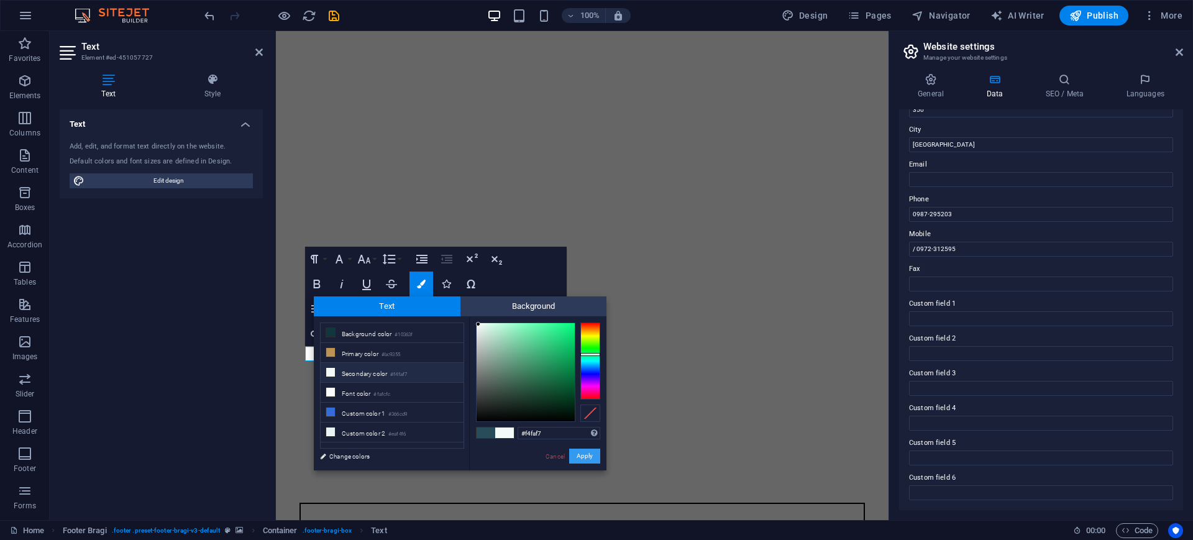
click at [575, 453] on button "Apply" at bounding box center [584, 455] width 31 height 15
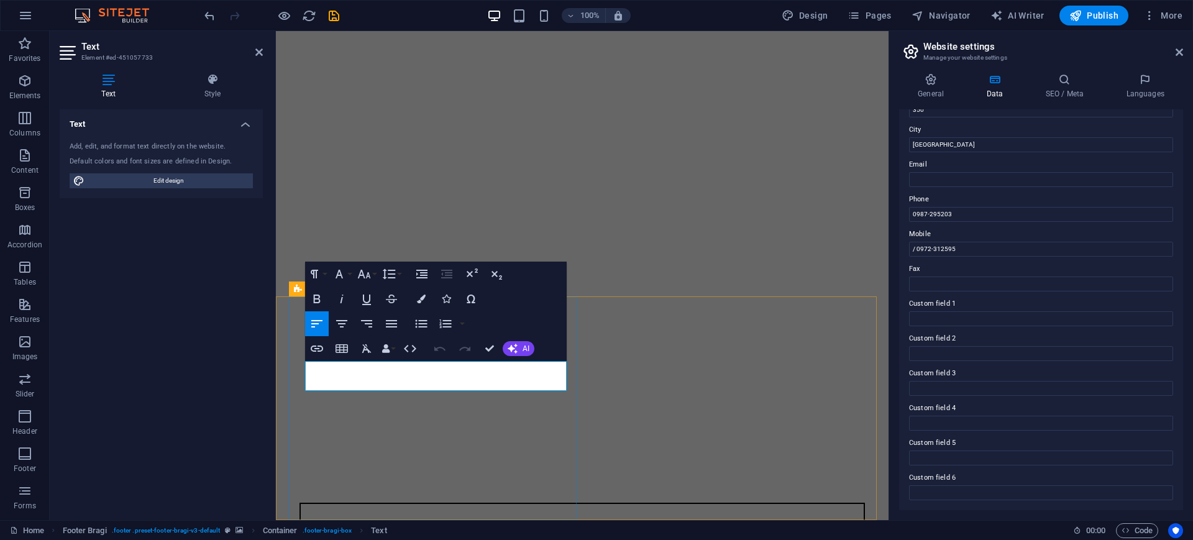
click at [418, 301] on icon "button" at bounding box center [421, 298] width 9 height 9
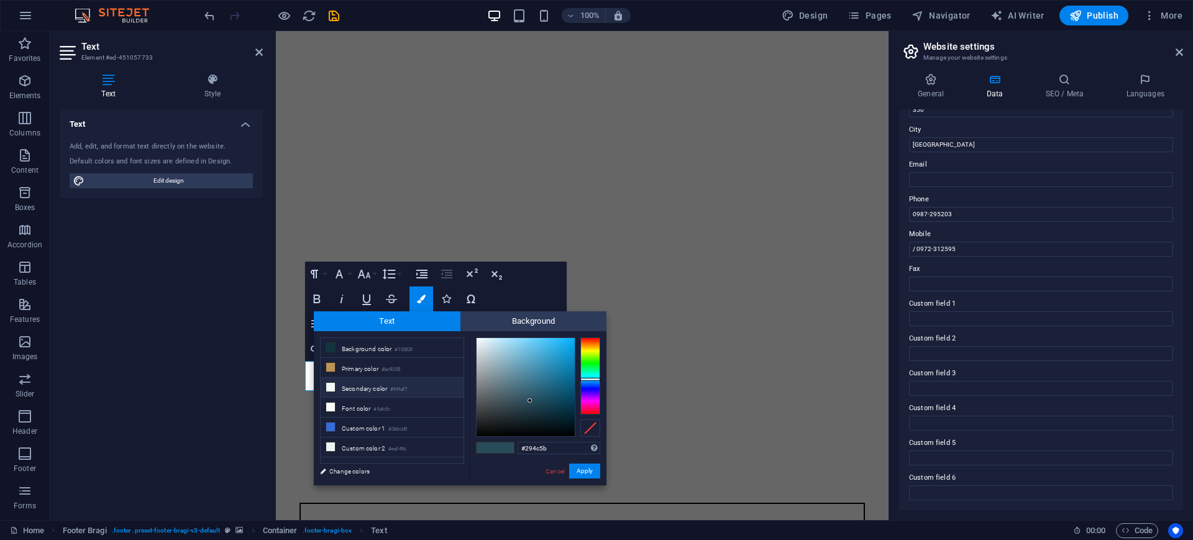
click at [368, 384] on li "Secondary color #f4faf7" at bounding box center [392, 388] width 143 height 20
type input "#f4faf7"
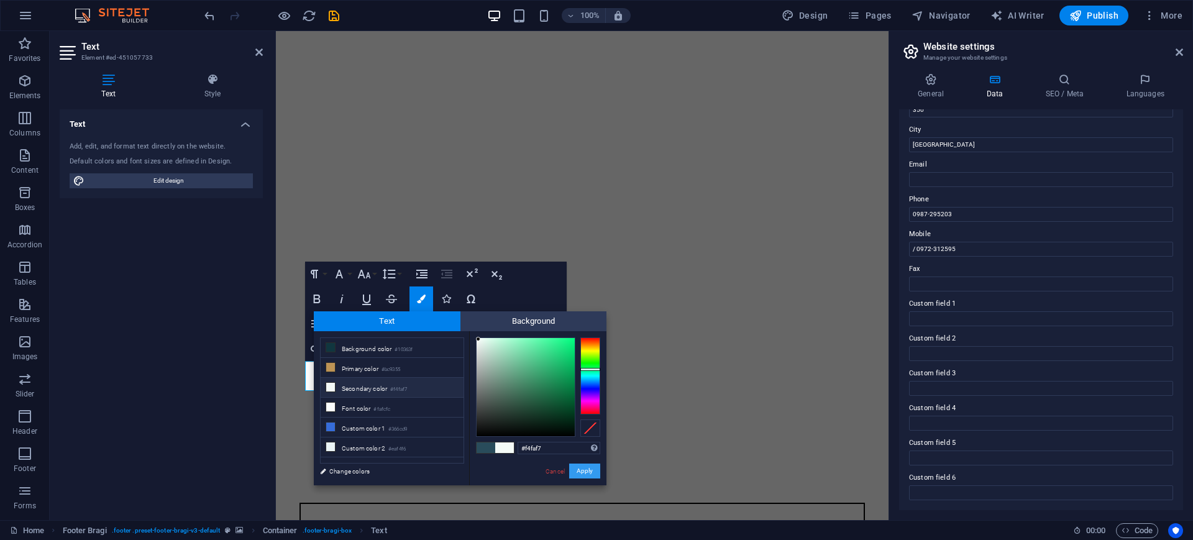
drag, startPoint x: 578, startPoint y: 470, endPoint x: 379, endPoint y: 407, distance: 208.4
click at [578, 470] on button "Apply" at bounding box center [584, 470] width 31 height 15
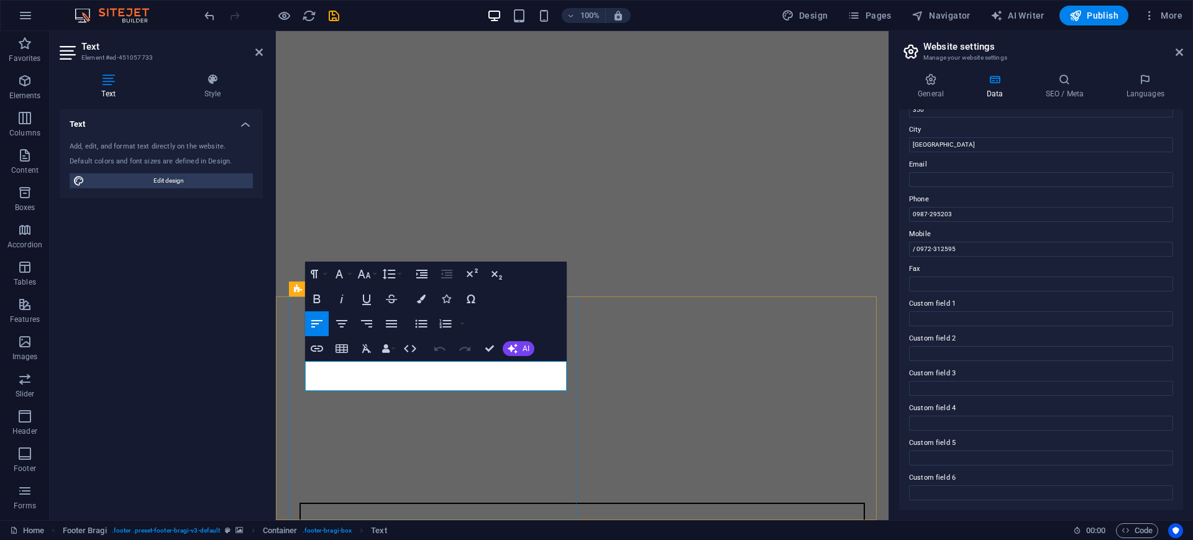
click at [422, 294] on icon "button" at bounding box center [421, 298] width 9 height 9
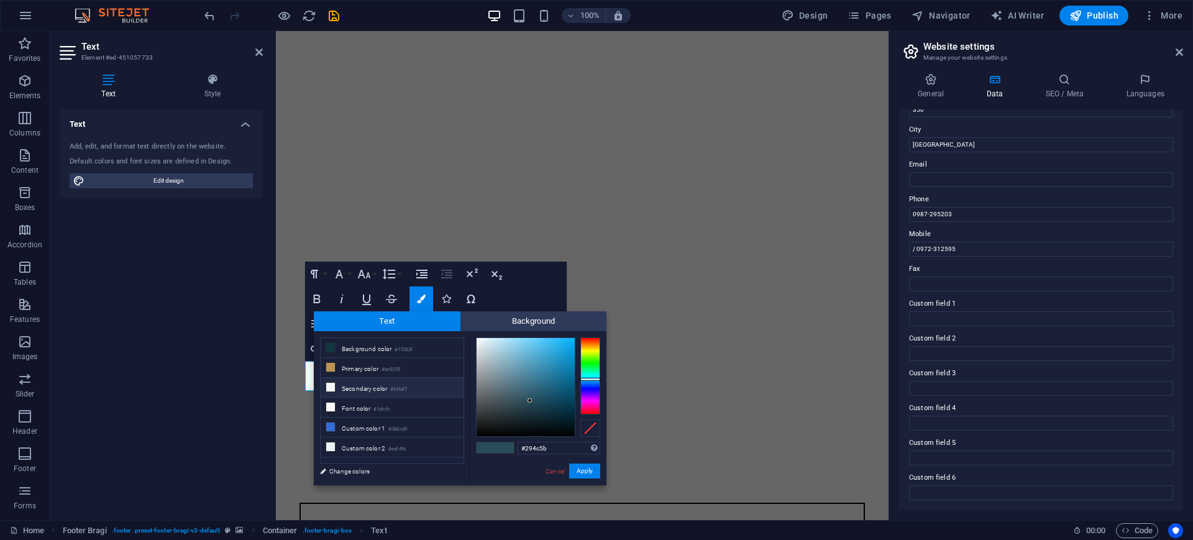
click at [357, 386] on li "Secondary color #f4faf7" at bounding box center [392, 388] width 143 height 20
type input "#f4faf7"
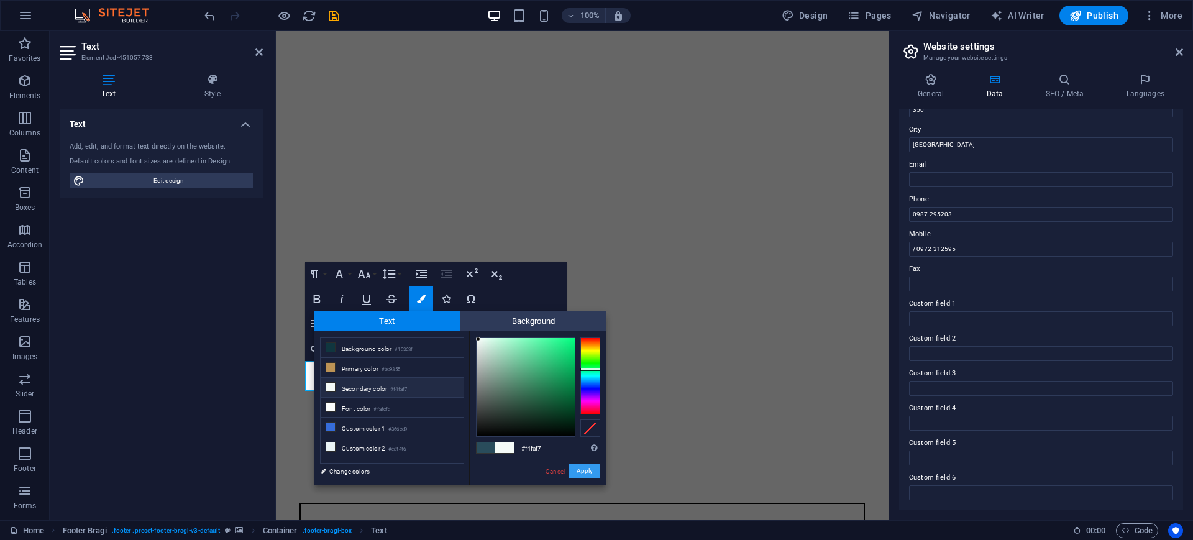
click at [581, 471] on button "Apply" at bounding box center [584, 470] width 31 height 15
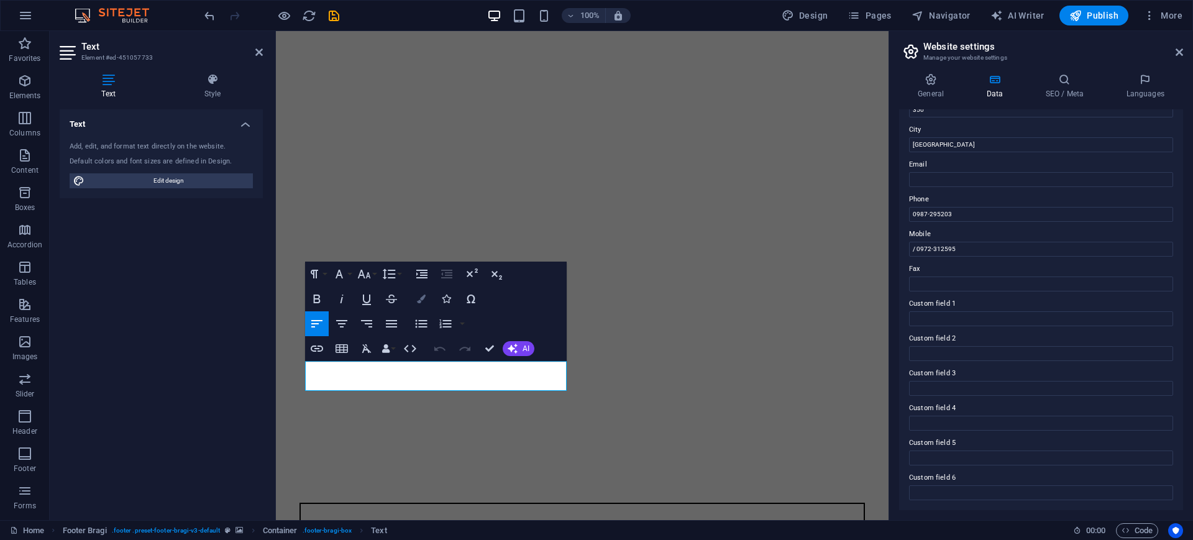
click at [421, 303] on icon "button" at bounding box center [421, 298] width 9 height 9
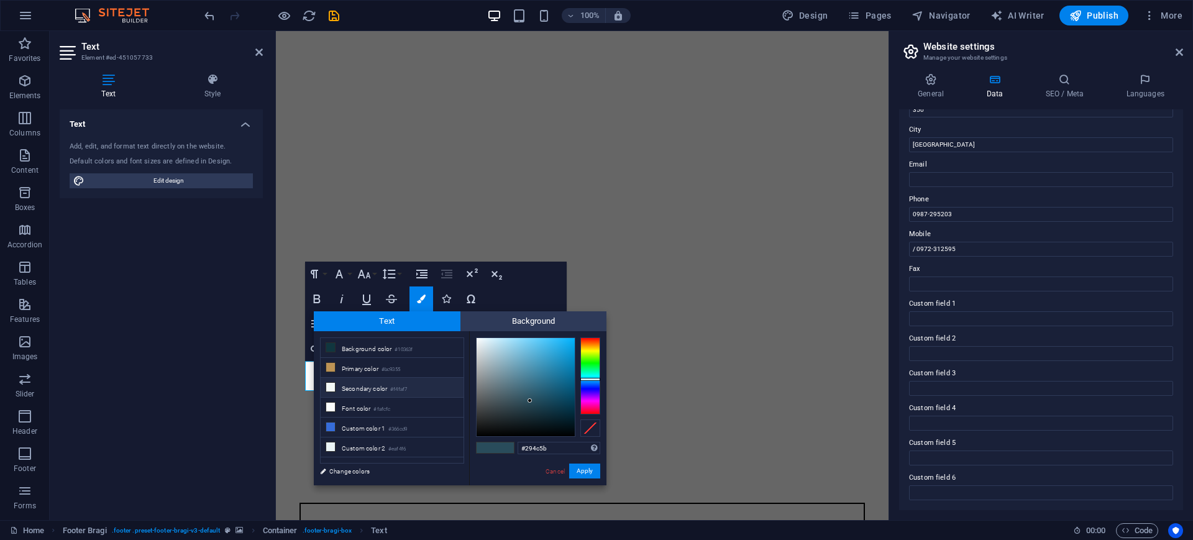
click at [373, 388] on li "Secondary color #f4faf7" at bounding box center [392, 388] width 143 height 20
type input "#f4faf7"
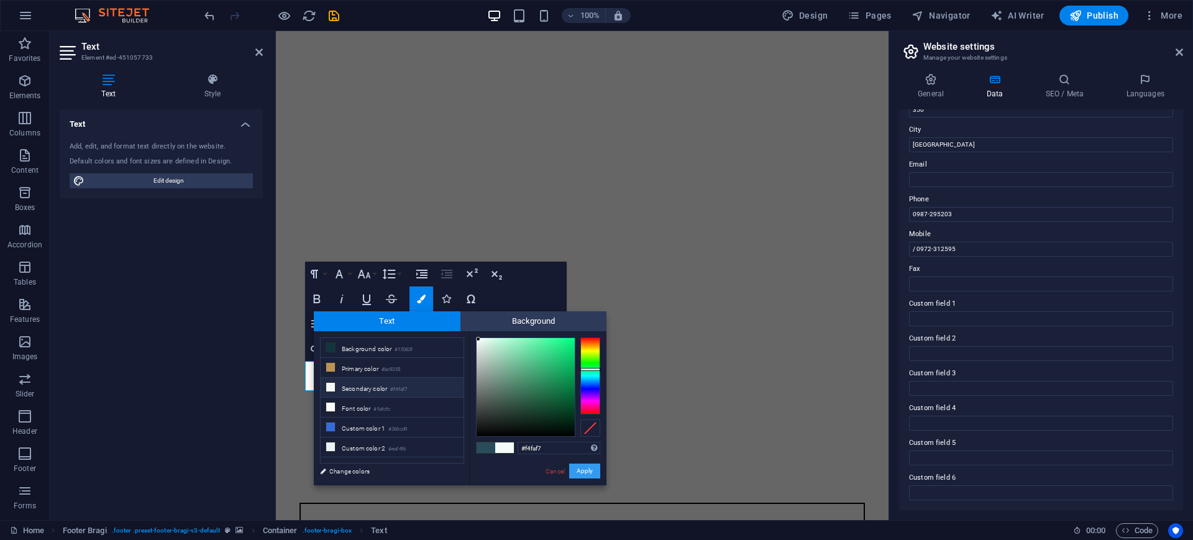
click at [593, 467] on button "Apply" at bounding box center [584, 470] width 31 height 15
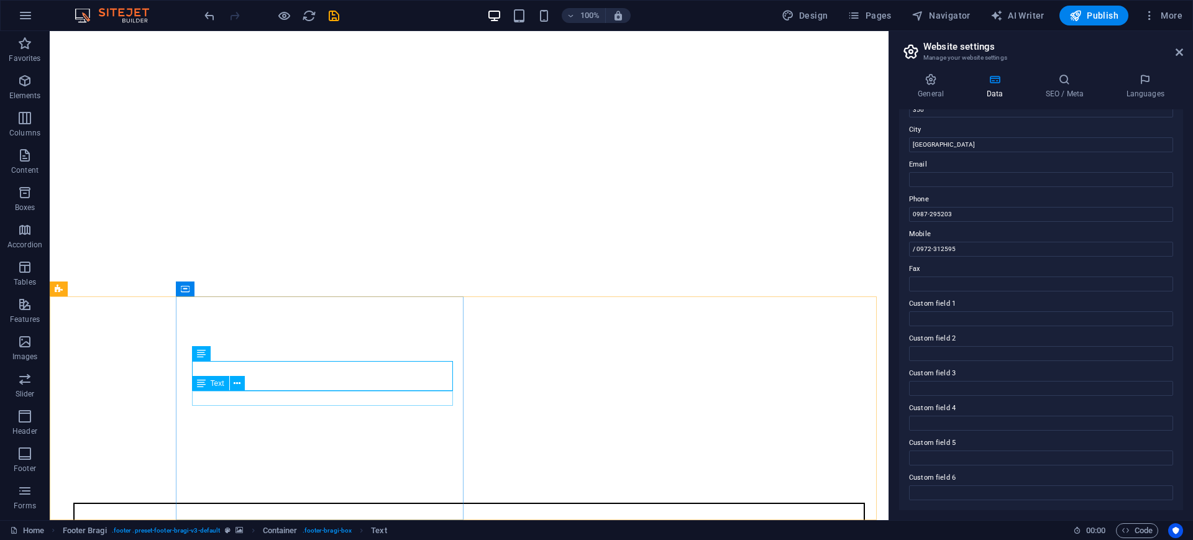
click at [247, 381] on div "Text" at bounding box center [222, 384] width 61 height 16
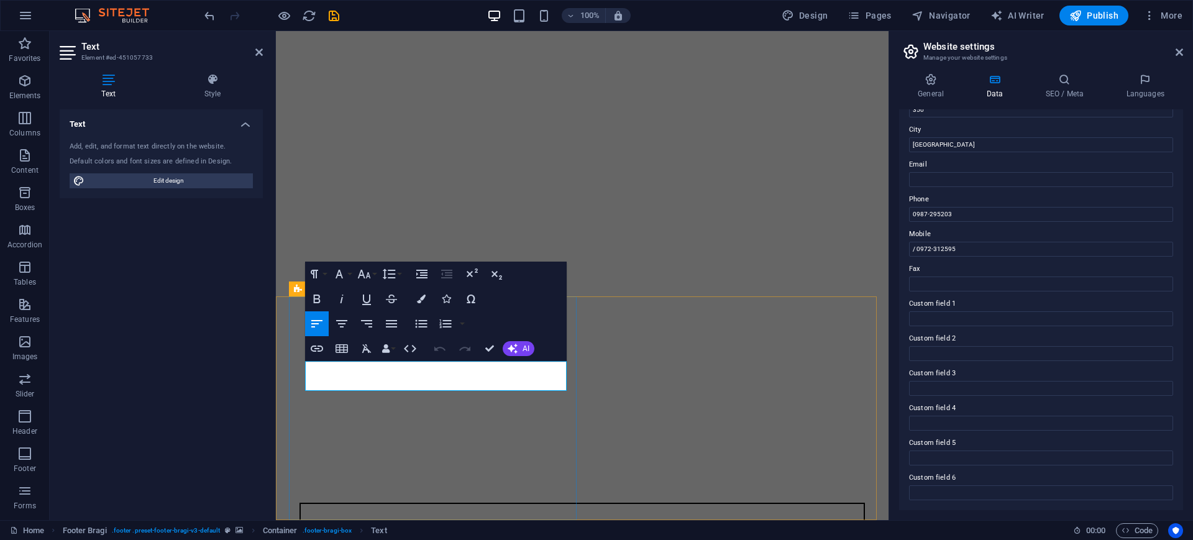
click at [422, 306] on button "Colors" at bounding box center [421, 298] width 24 height 25
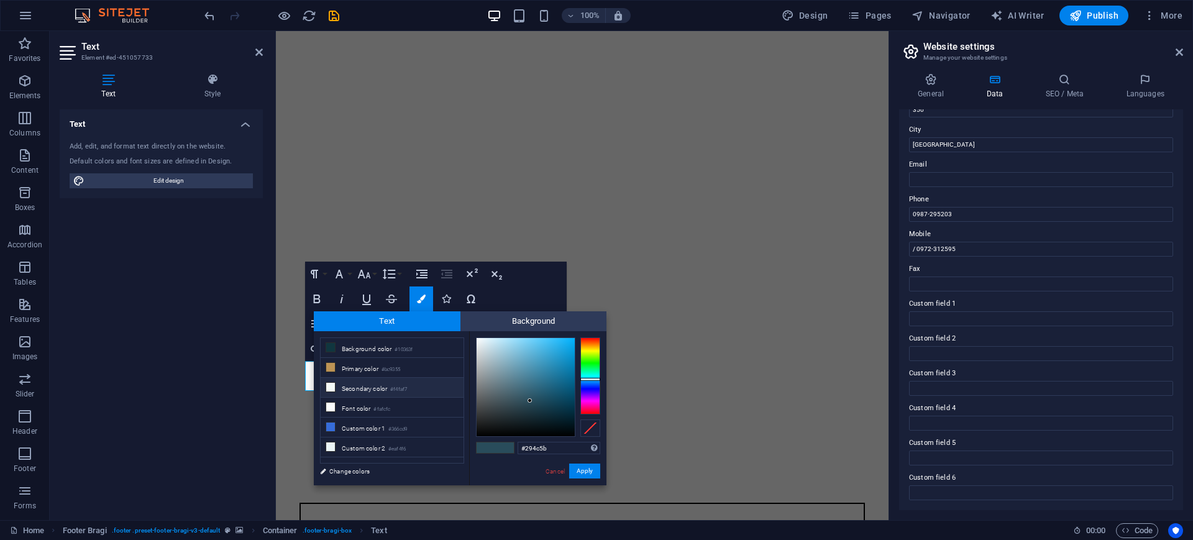
click at [352, 386] on li "Secondary color #f4faf7" at bounding box center [392, 388] width 143 height 20
type input "#f4faf7"
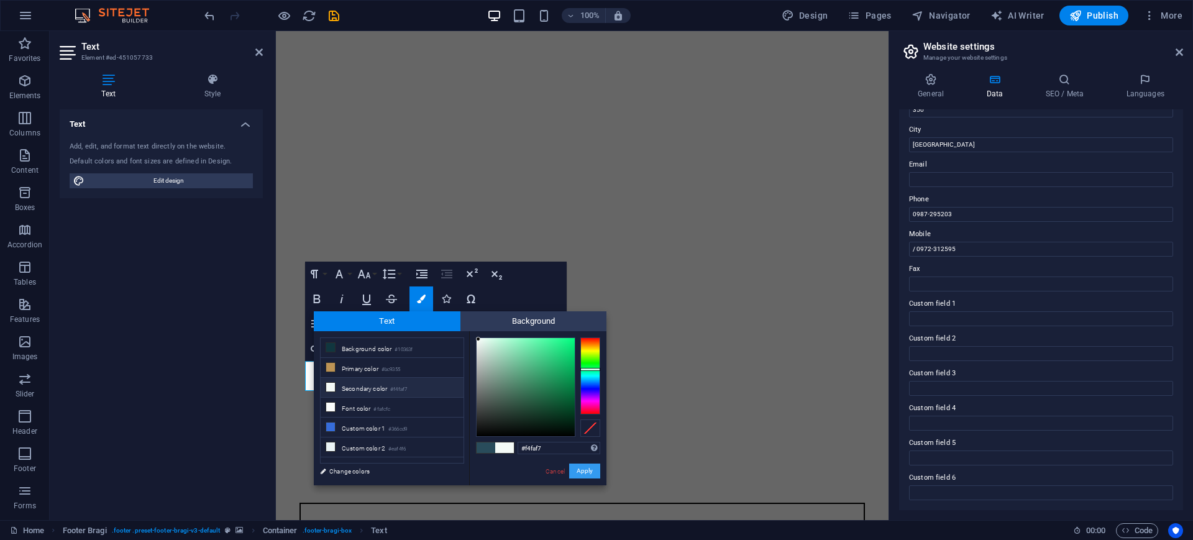
click at [586, 468] on button "Apply" at bounding box center [584, 470] width 31 height 15
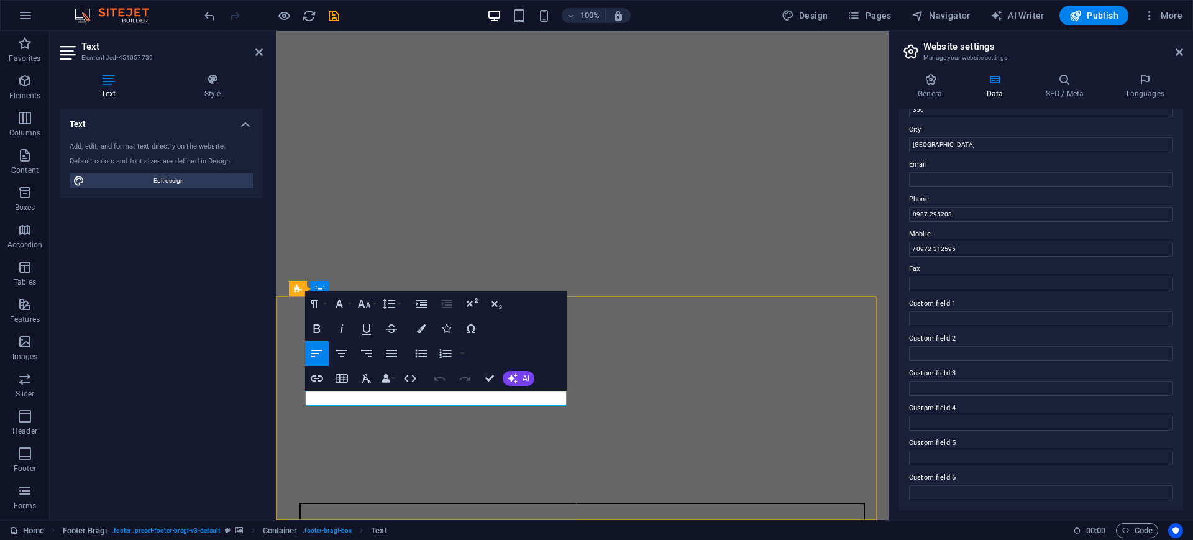
click at [429, 322] on button "Colors" at bounding box center [421, 328] width 24 height 25
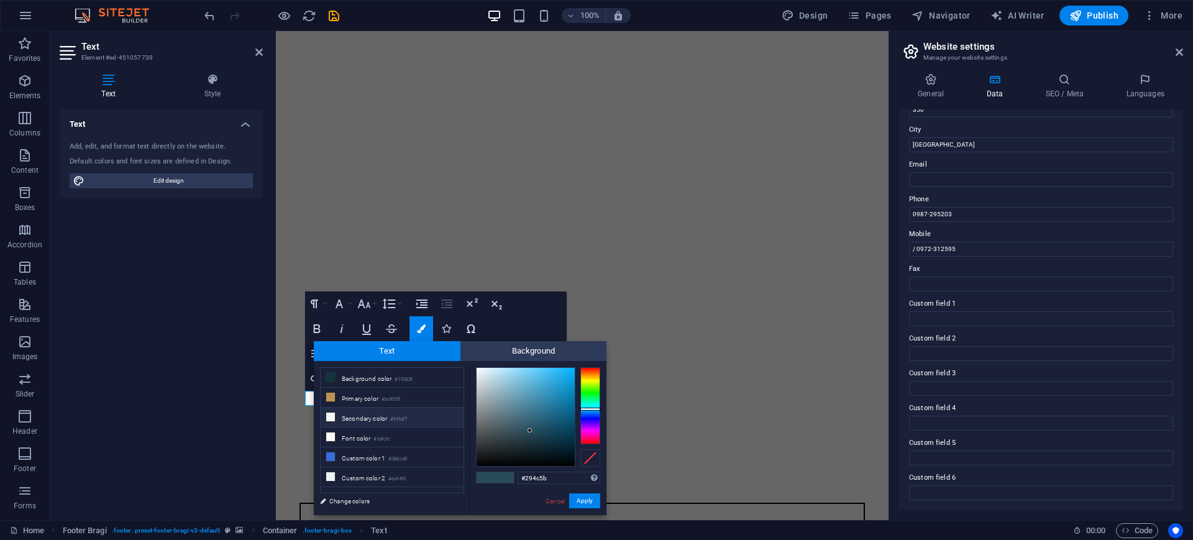
click at [375, 415] on li "Secondary color #f4faf7" at bounding box center [392, 417] width 143 height 20
type input "#f4faf7"
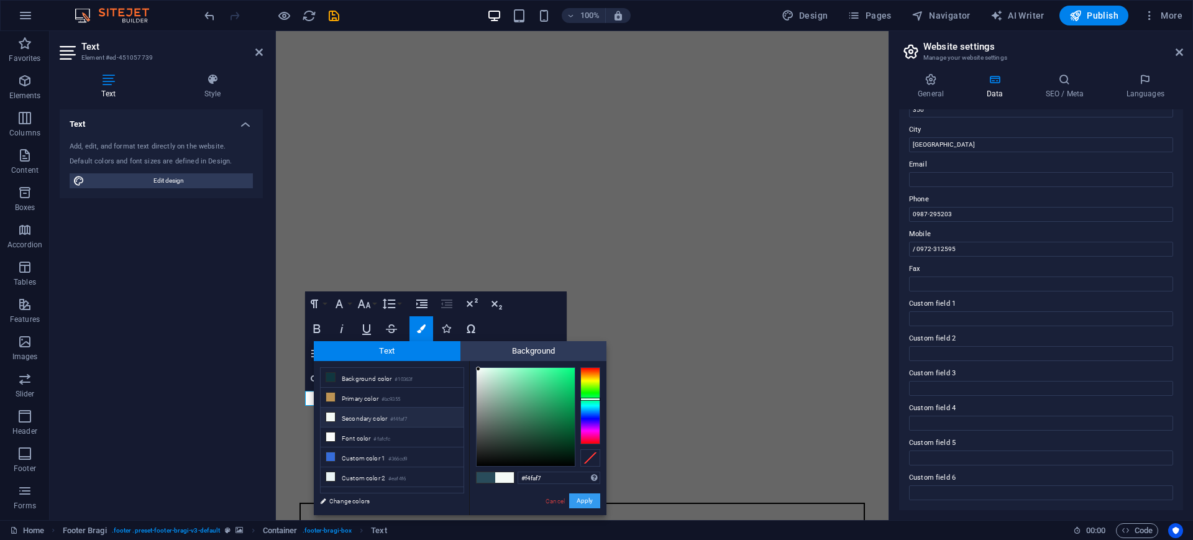
click at [597, 498] on button "Apply" at bounding box center [584, 500] width 31 height 15
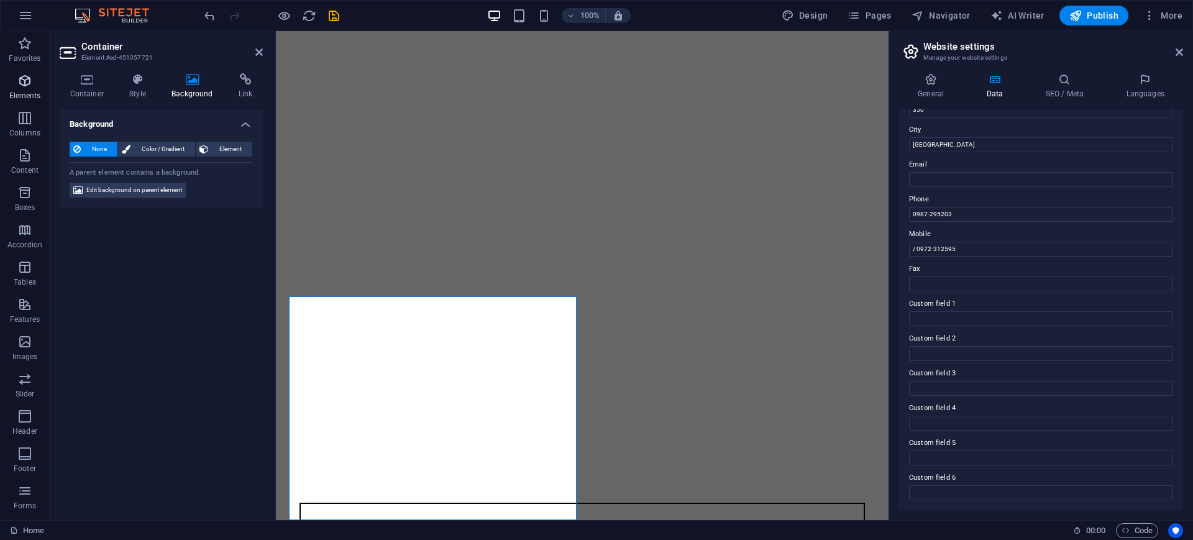
click at [30, 77] on icon "button" at bounding box center [24, 80] width 15 height 15
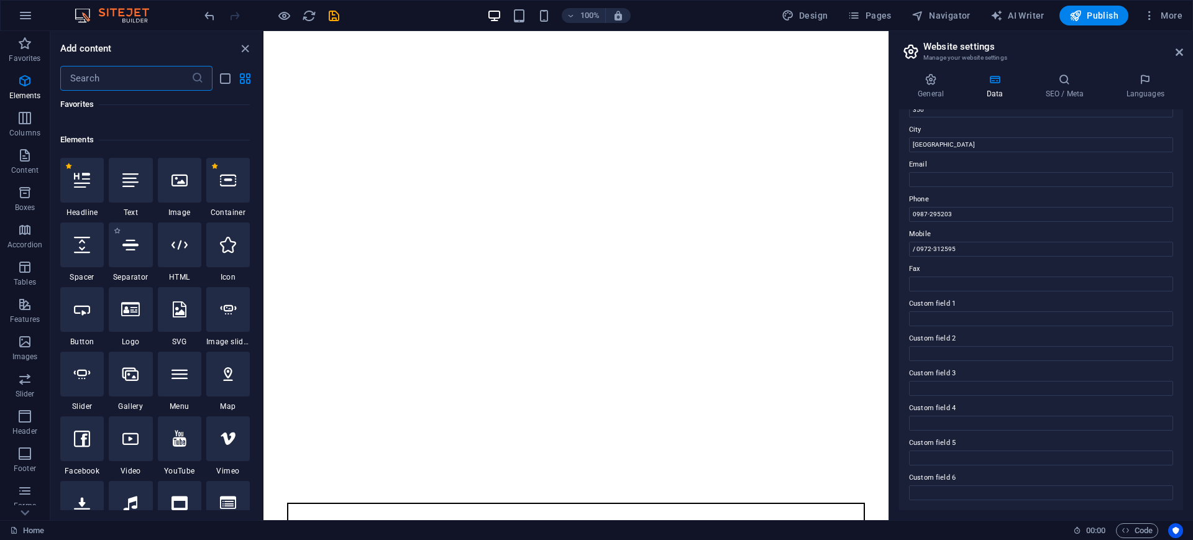
scroll to position [132, 0]
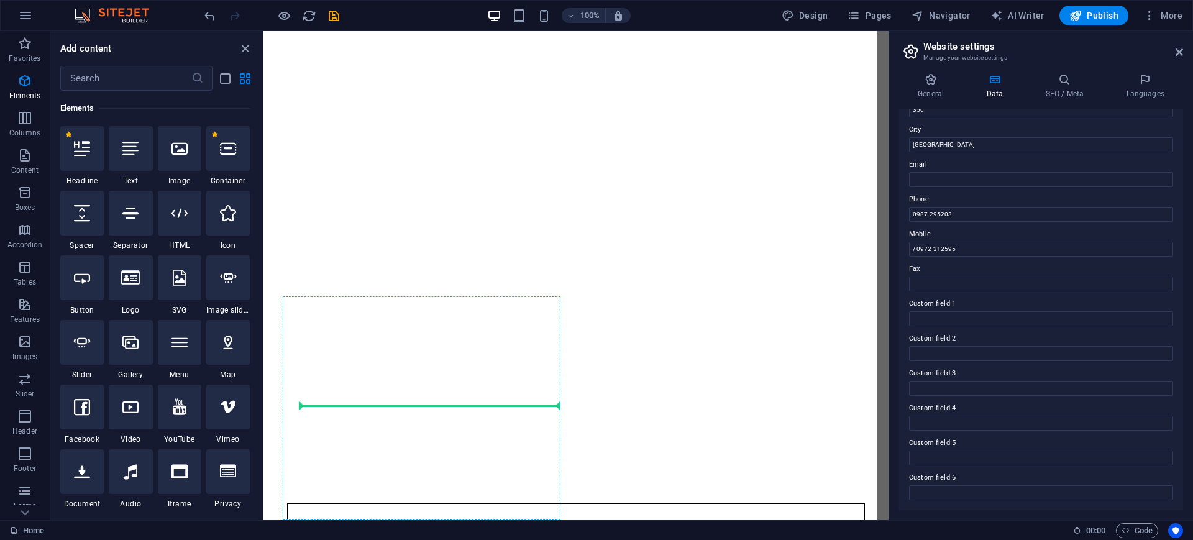
select select "px"
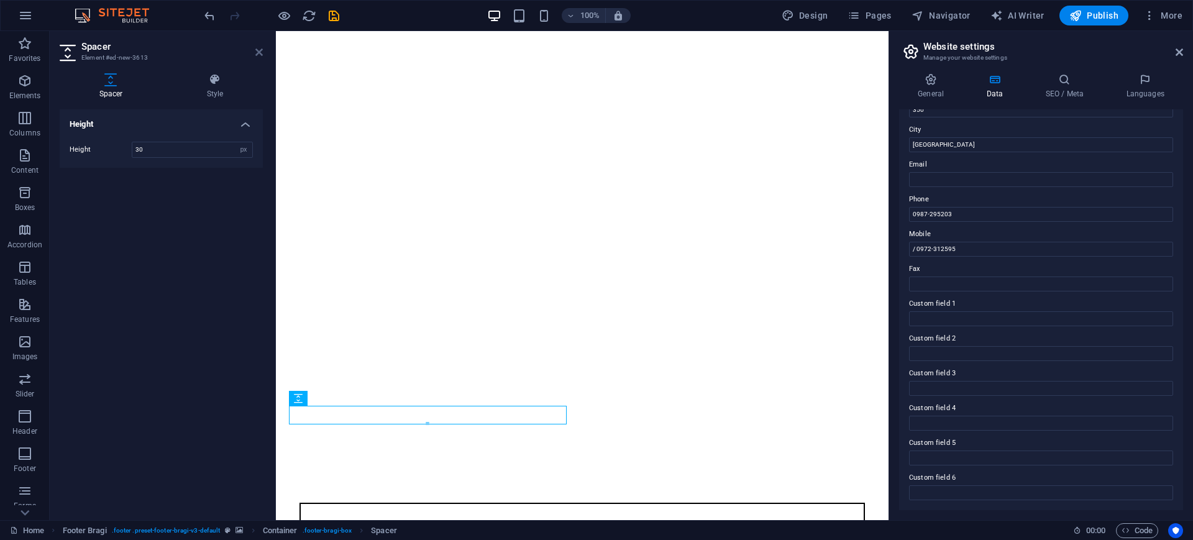
type input "30"
click at [260, 47] on icon at bounding box center [258, 52] width 7 height 10
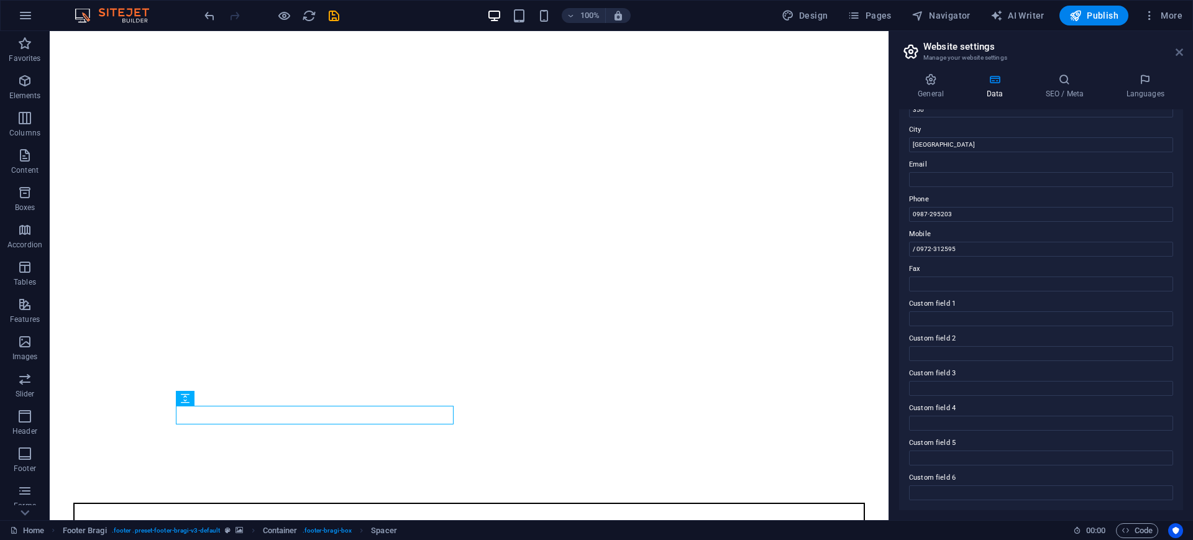
click at [1178, 51] on icon at bounding box center [1178, 52] width 7 height 10
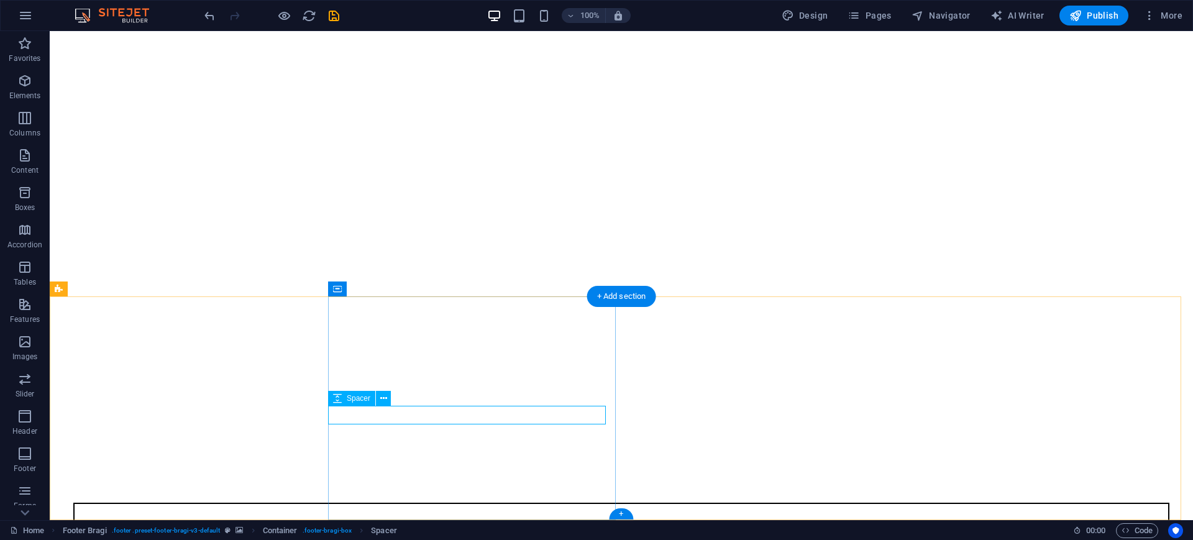
select select "px"
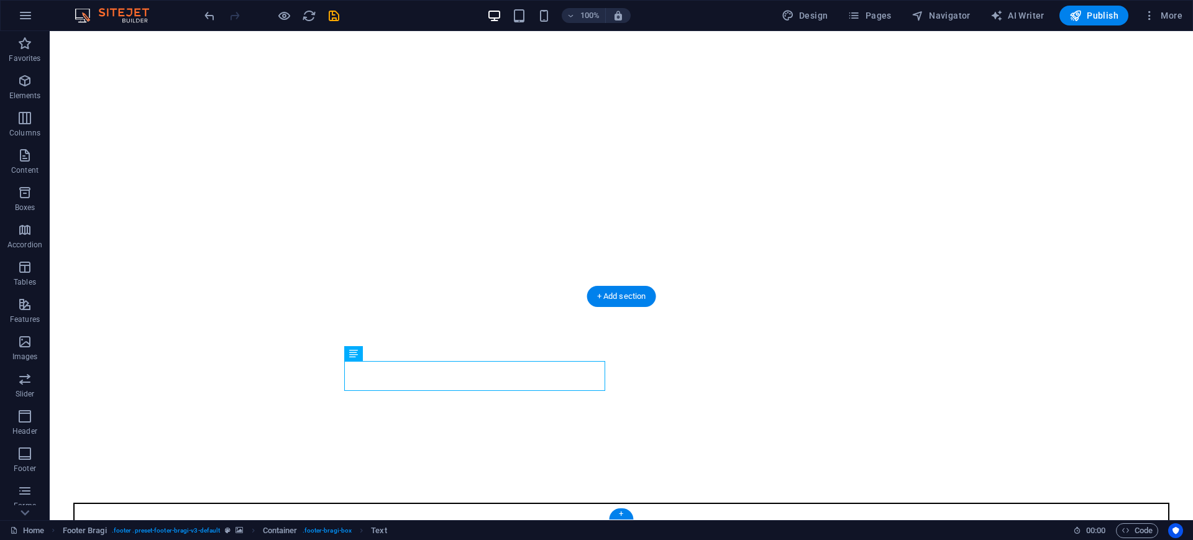
click at [300, 484] on figure at bounding box center [621, 484] width 1133 height 0
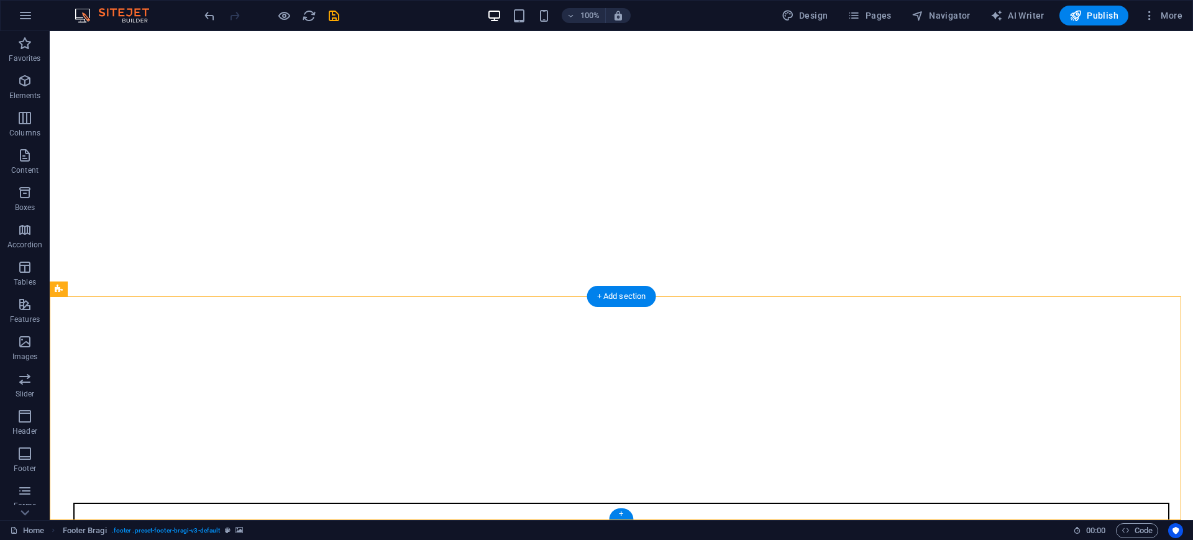
click at [166, 484] on figure at bounding box center [621, 484] width 1133 height 0
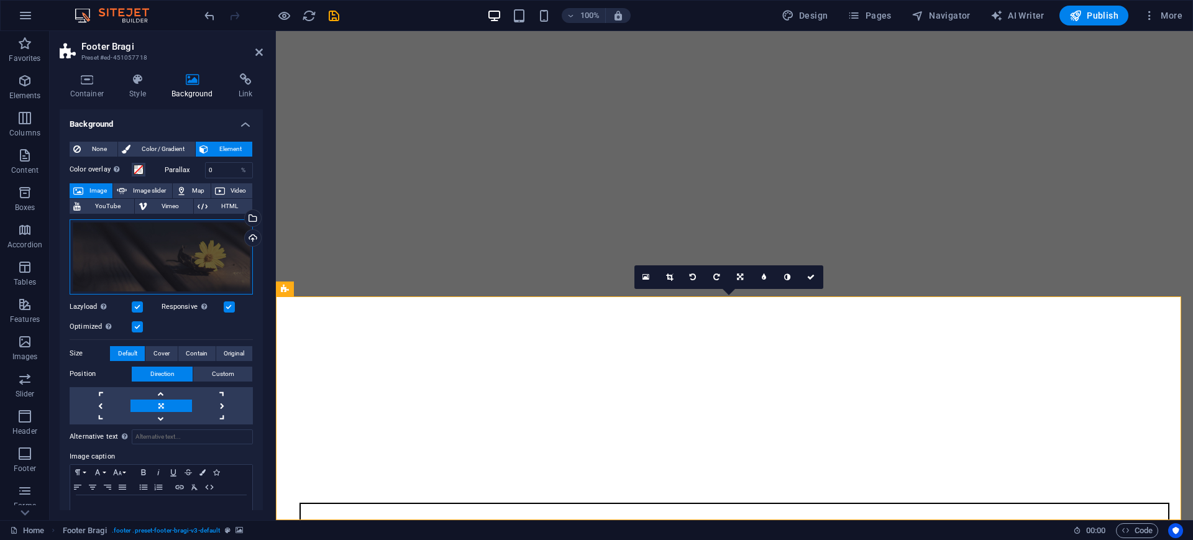
click at [159, 262] on div "Drag files here, click to choose files or select files from Files or our free s…" at bounding box center [161, 256] width 183 height 75
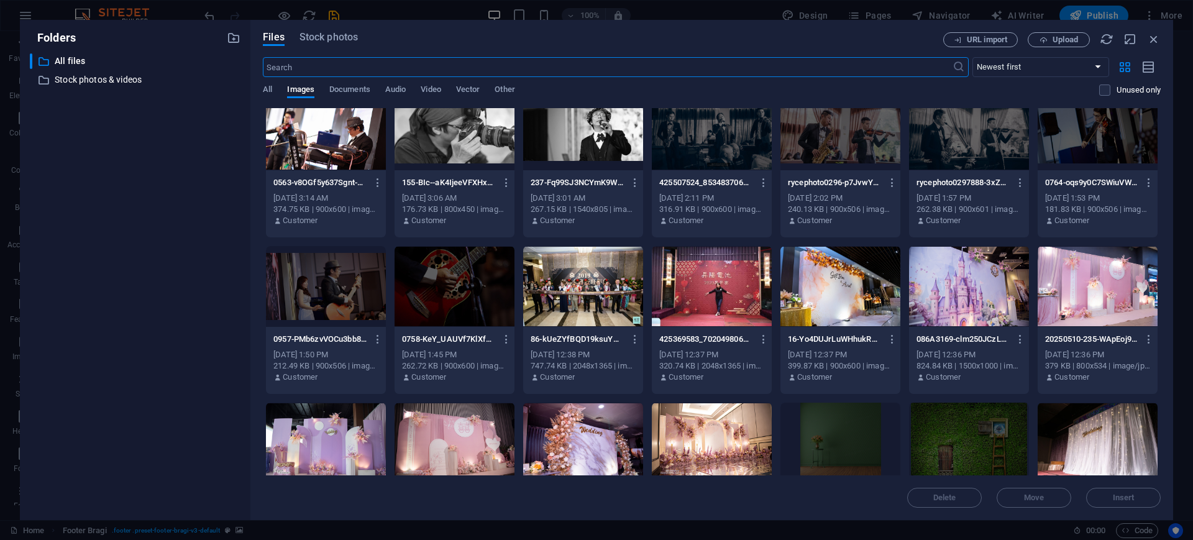
scroll to position [17, 0]
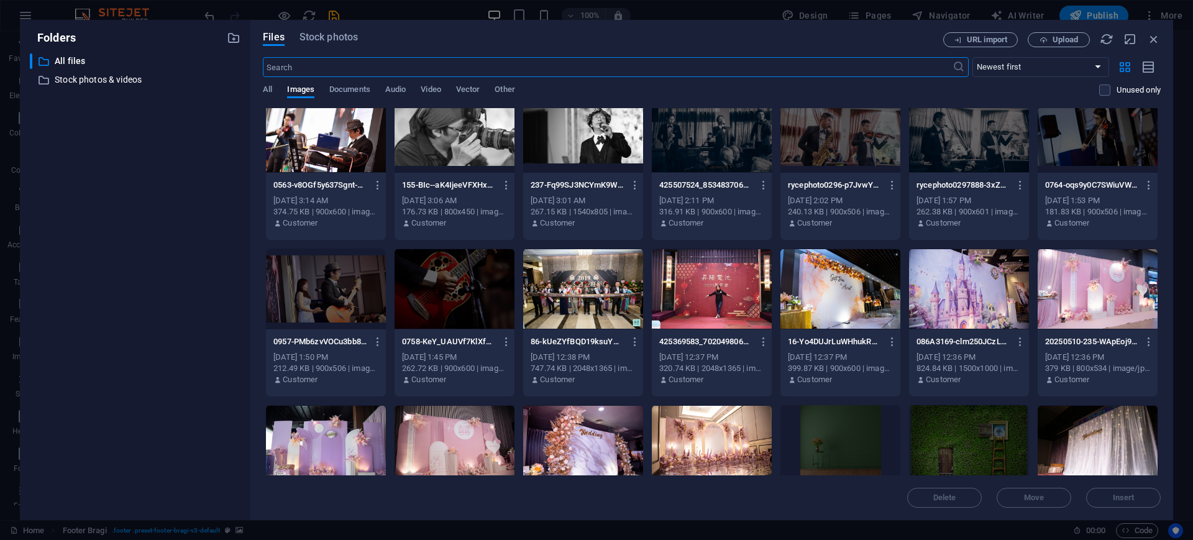
click at [471, 309] on div at bounding box center [454, 288] width 120 height 81
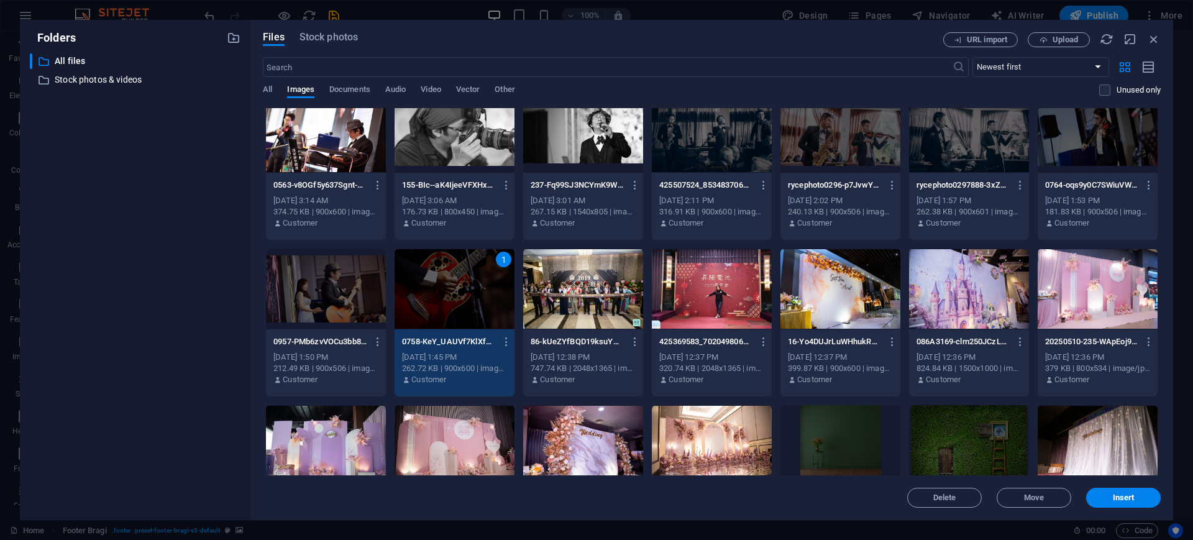
click at [471, 309] on div "1" at bounding box center [454, 288] width 120 height 81
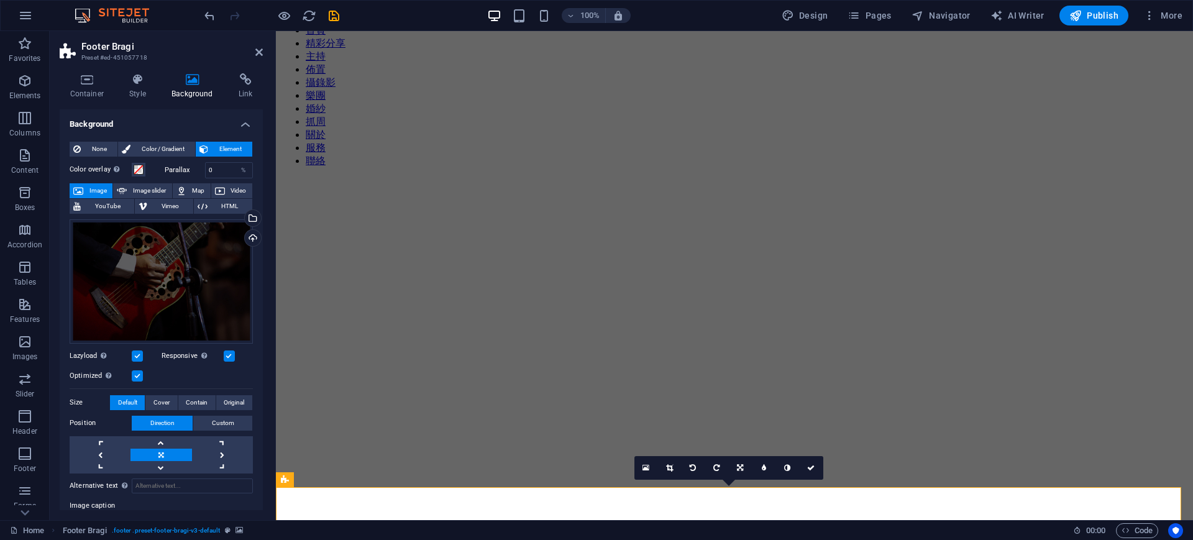
scroll to position [299, 0]
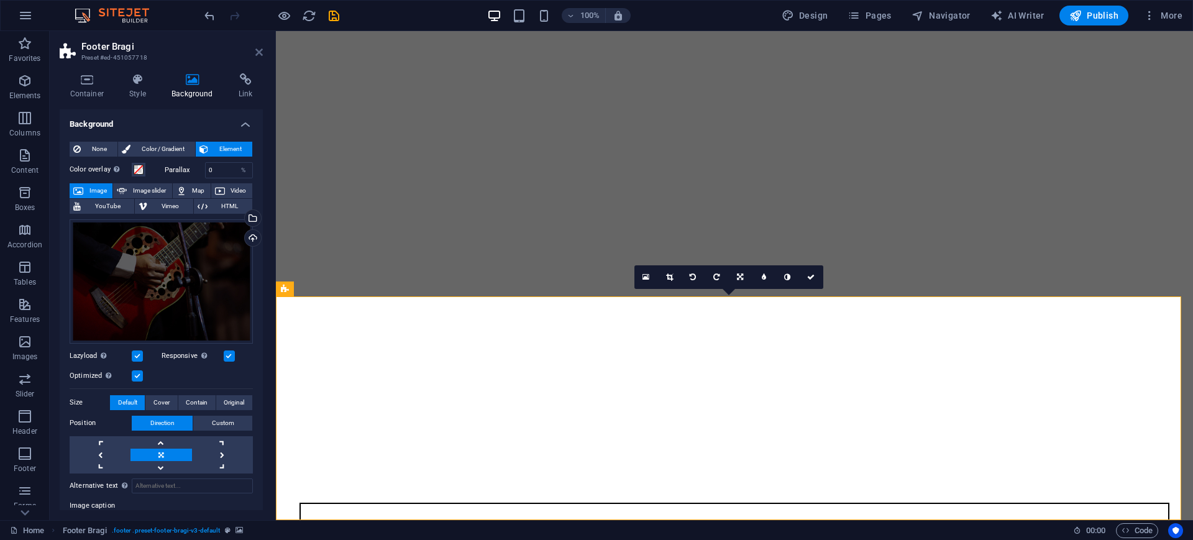
click at [258, 52] on icon at bounding box center [258, 52] width 7 height 10
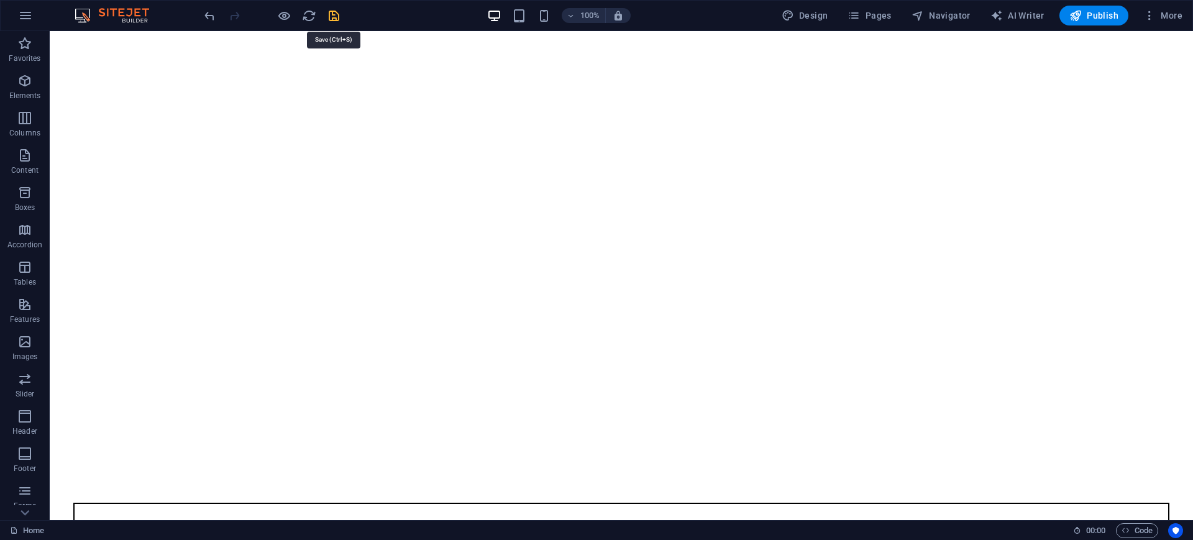
click at [332, 12] on icon "save" at bounding box center [334, 16] width 14 height 14
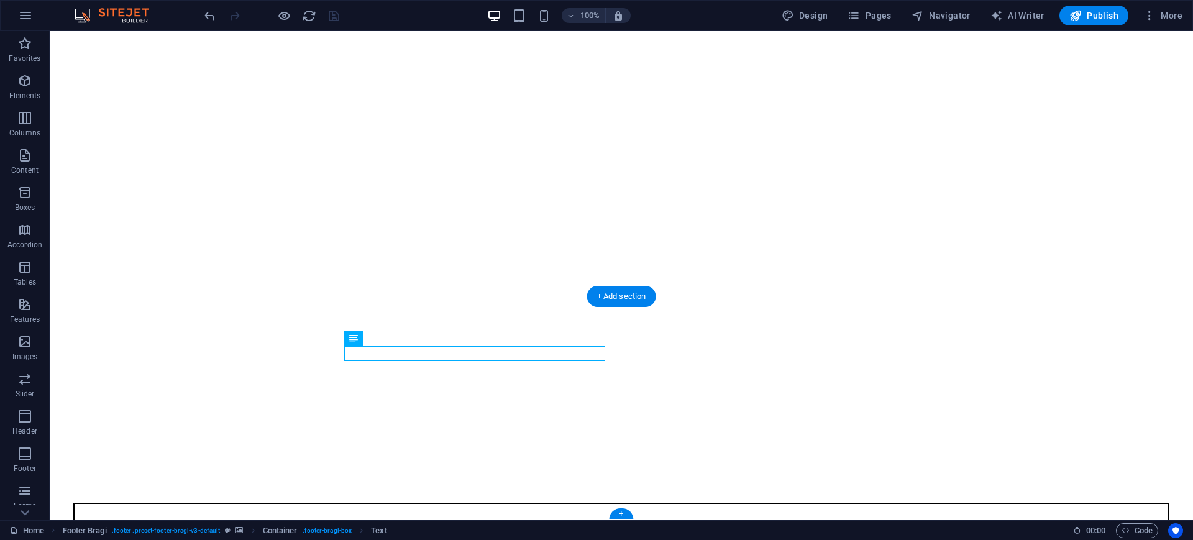
click at [145, 484] on figure at bounding box center [621, 484] width 1133 height 0
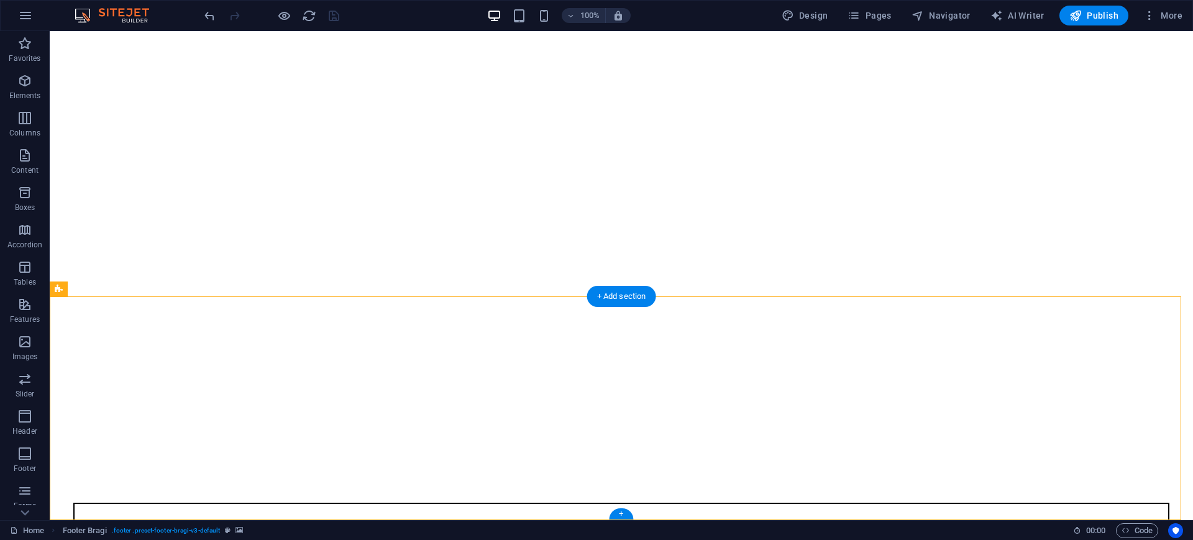
click at [145, 484] on figure at bounding box center [621, 484] width 1133 height 0
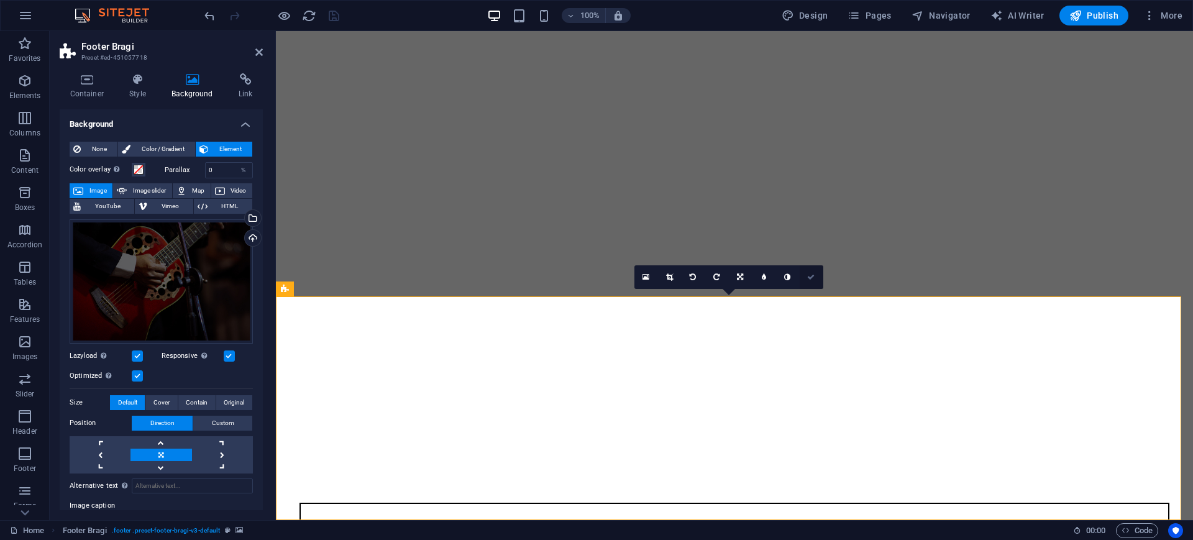
click at [815, 278] on link at bounding box center [811, 277] width 24 height 24
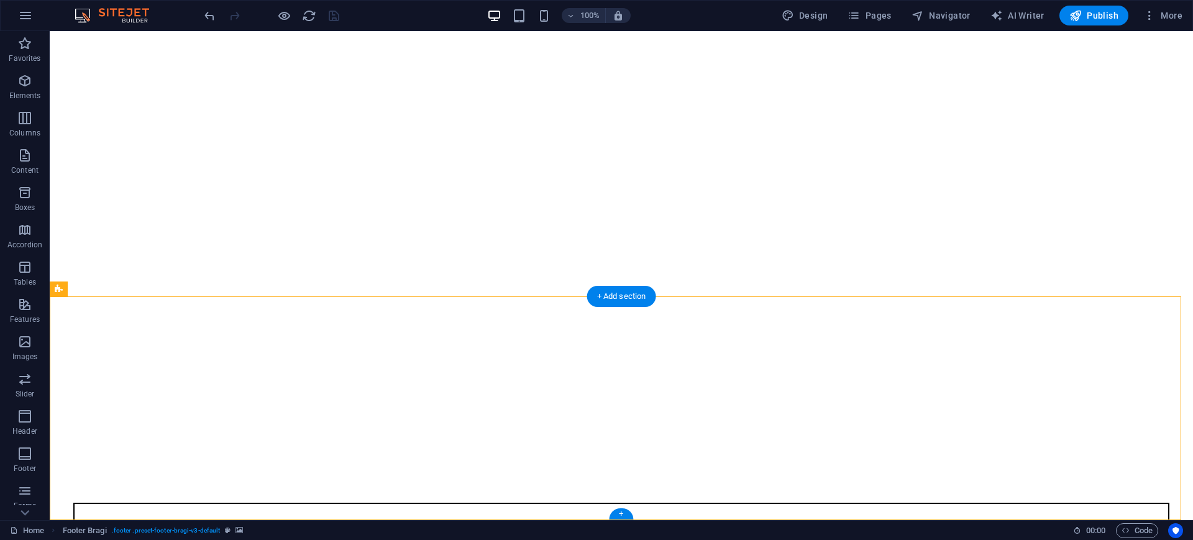
click at [244, 484] on figure at bounding box center [621, 484] width 1133 height 0
click at [25, 78] on icon "button" at bounding box center [24, 80] width 15 height 15
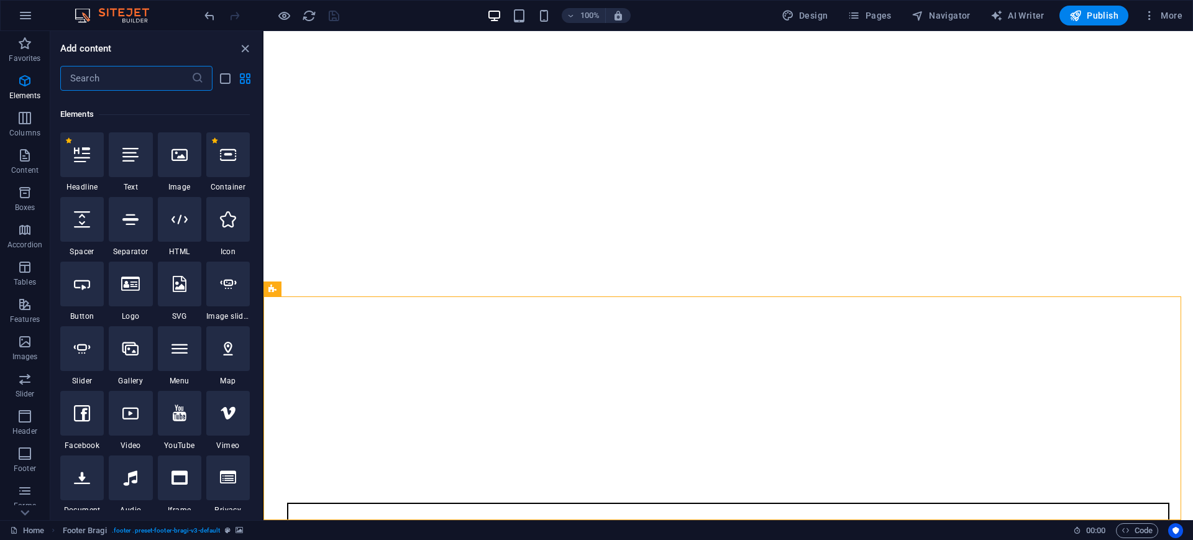
scroll to position [132, 0]
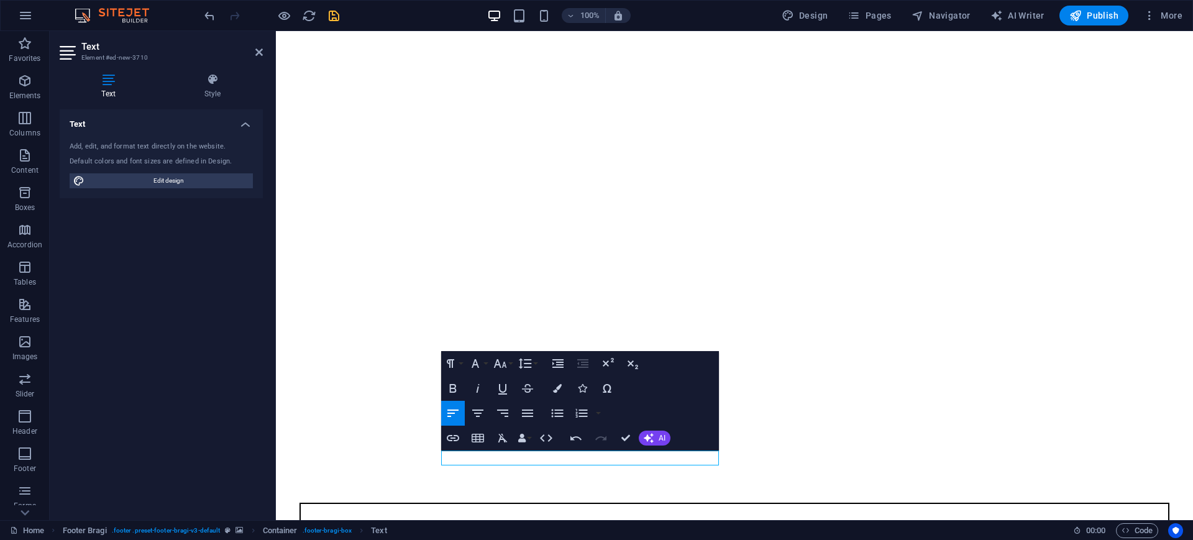
drag, startPoint x: 513, startPoint y: 456, endPoint x: 421, endPoint y: 447, distance: 92.4
click at [557, 392] on icon "button" at bounding box center [557, 388] width 9 height 9
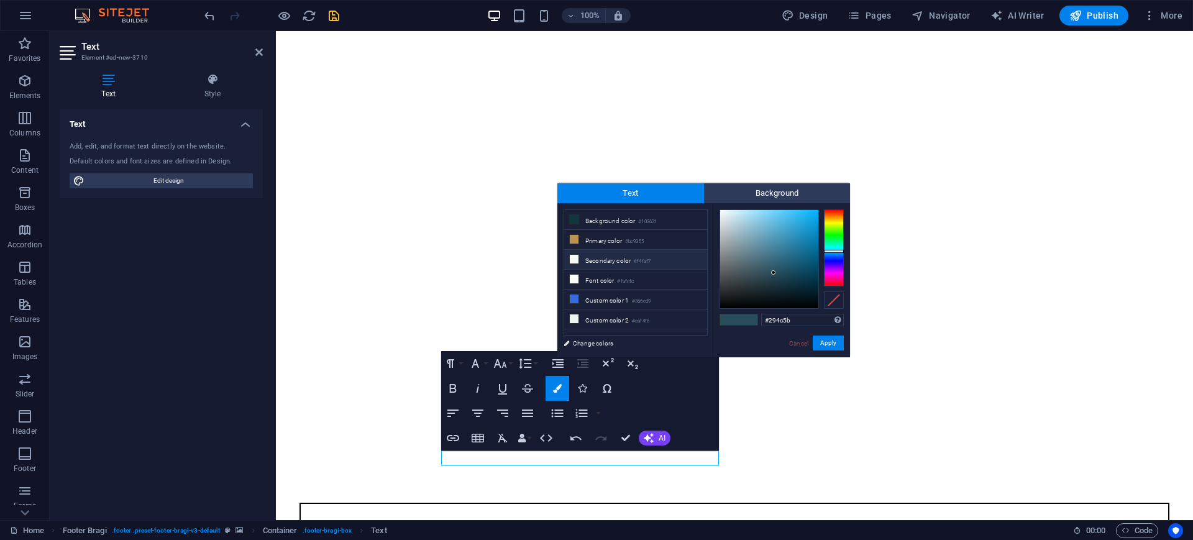
click at [591, 258] on li "Secondary color #f4faf7" at bounding box center [635, 260] width 143 height 20
type input "#f4faf7"
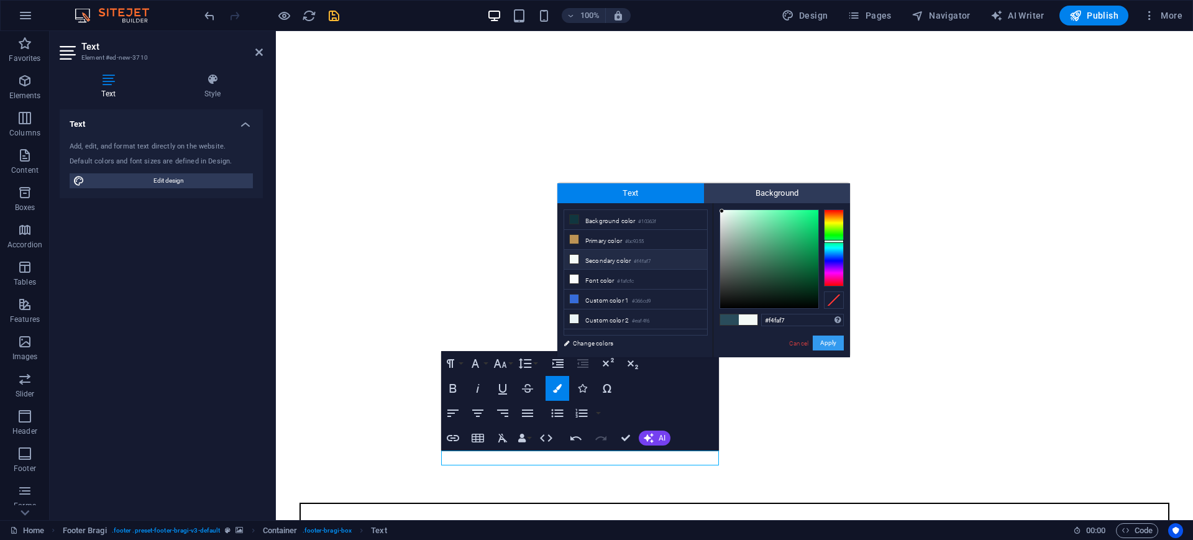
click at [836, 350] on button "Apply" at bounding box center [828, 342] width 31 height 15
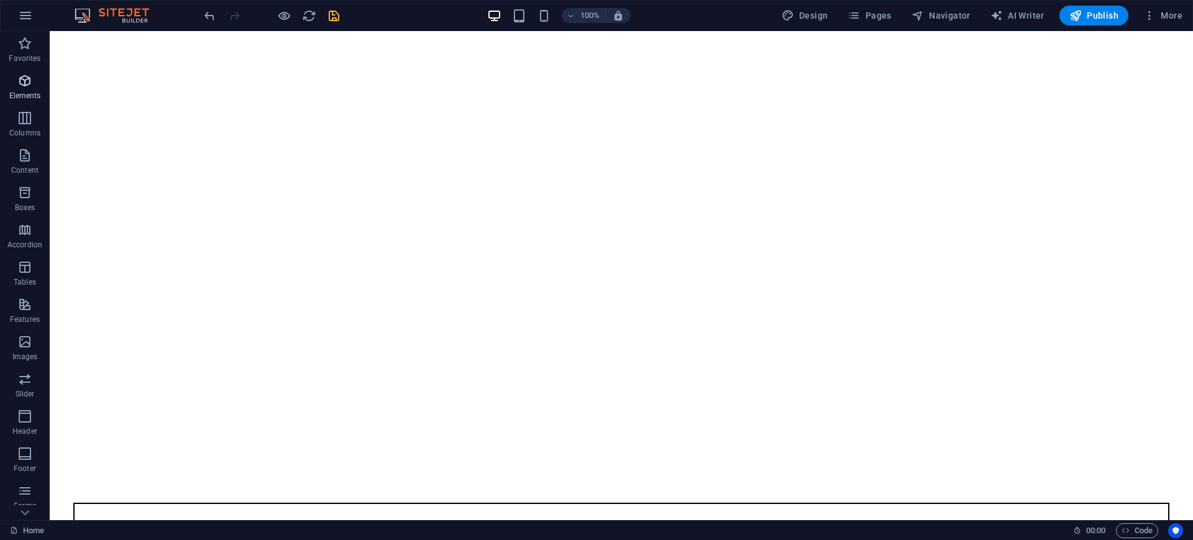
click at [34, 82] on span "Elements" at bounding box center [25, 88] width 50 height 30
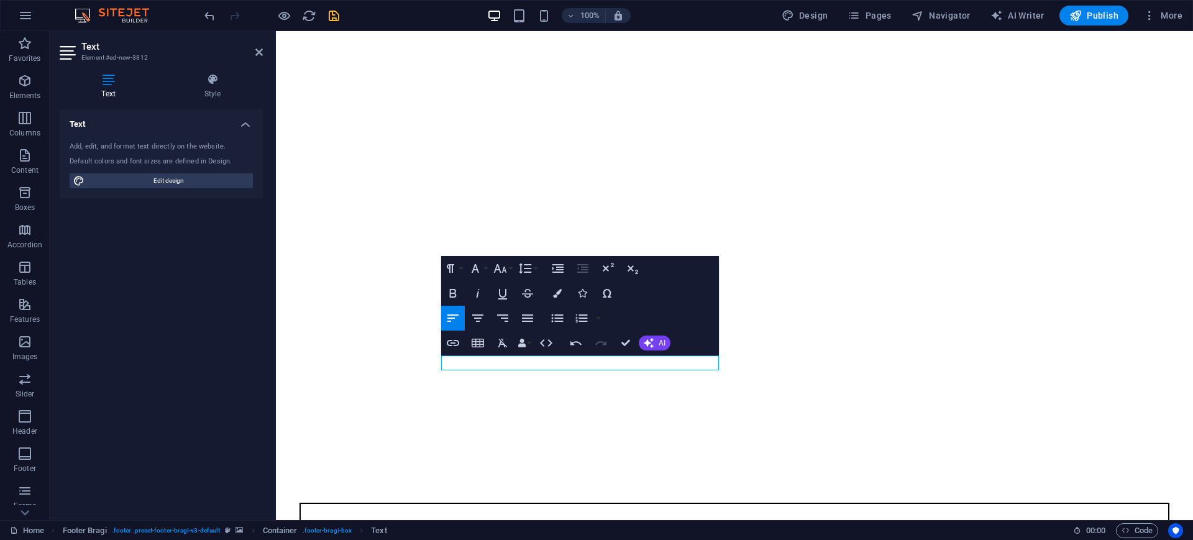
drag, startPoint x: 531, startPoint y: 363, endPoint x: 446, endPoint y: 356, distance: 85.4
drag, startPoint x: 556, startPoint y: 294, endPoint x: 561, endPoint y: 303, distance: 10.0
click at [557, 294] on icon "button" at bounding box center [557, 293] width 9 height 9
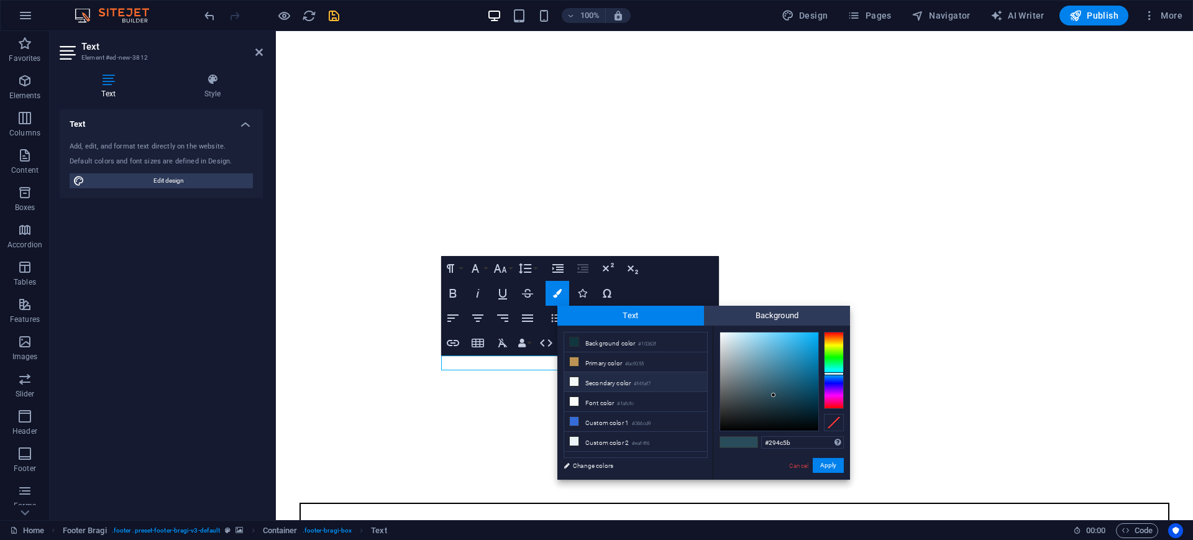
click at [593, 382] on li "Secondary color #f4faf7" at bounding box center [635, 382] width 143 height 20
type input "#f4faf7"
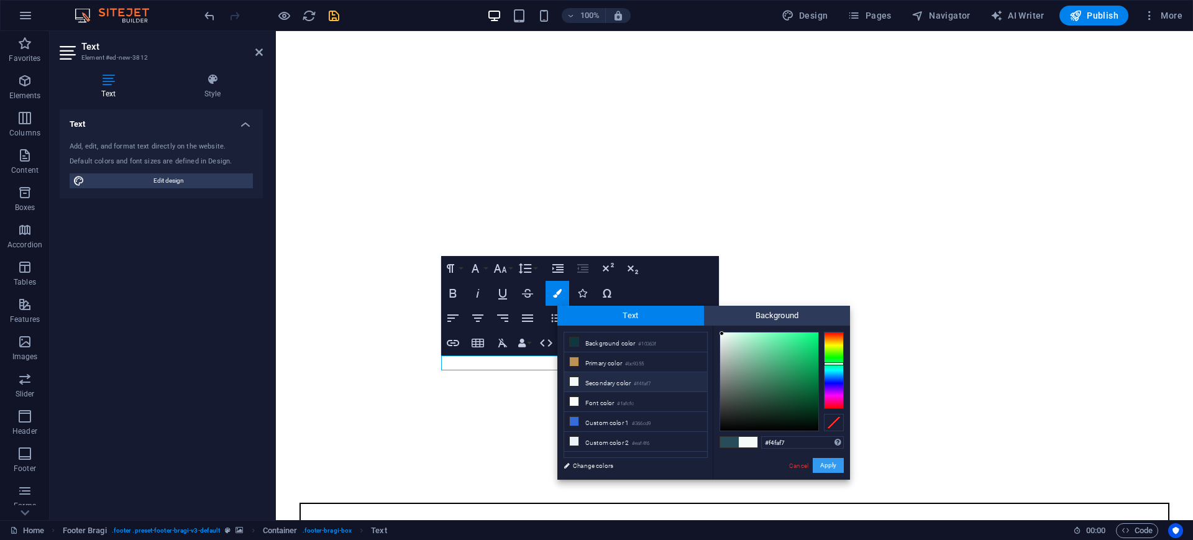
click at [823, 467] on button "Apply" at bounding box center [828, 465] width 31 height 15
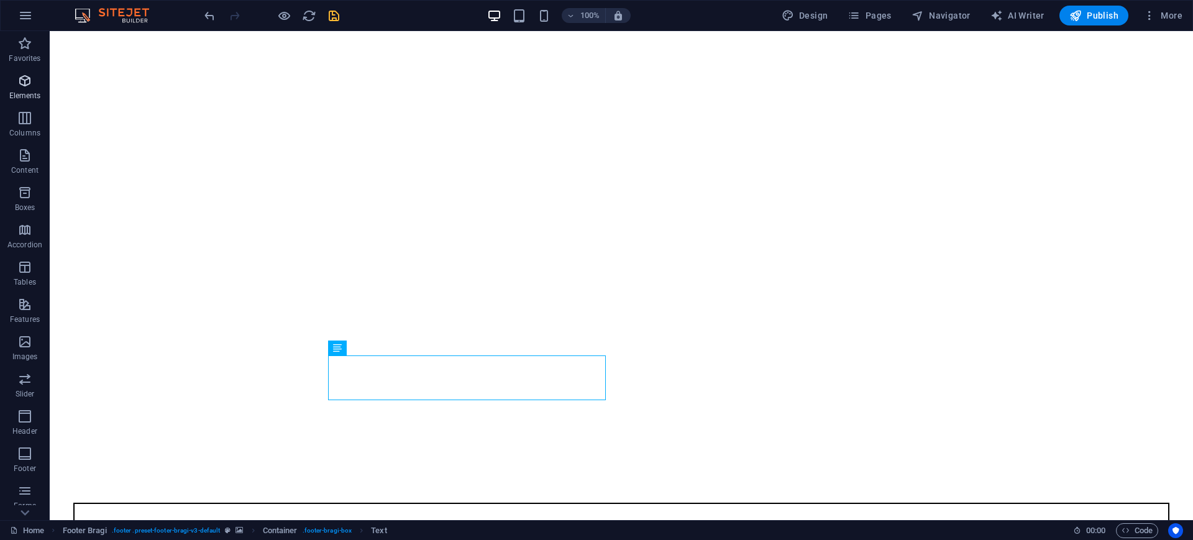
click at [31, 83] on icon "button" at bounding box center [24, 80] width 15 height 15
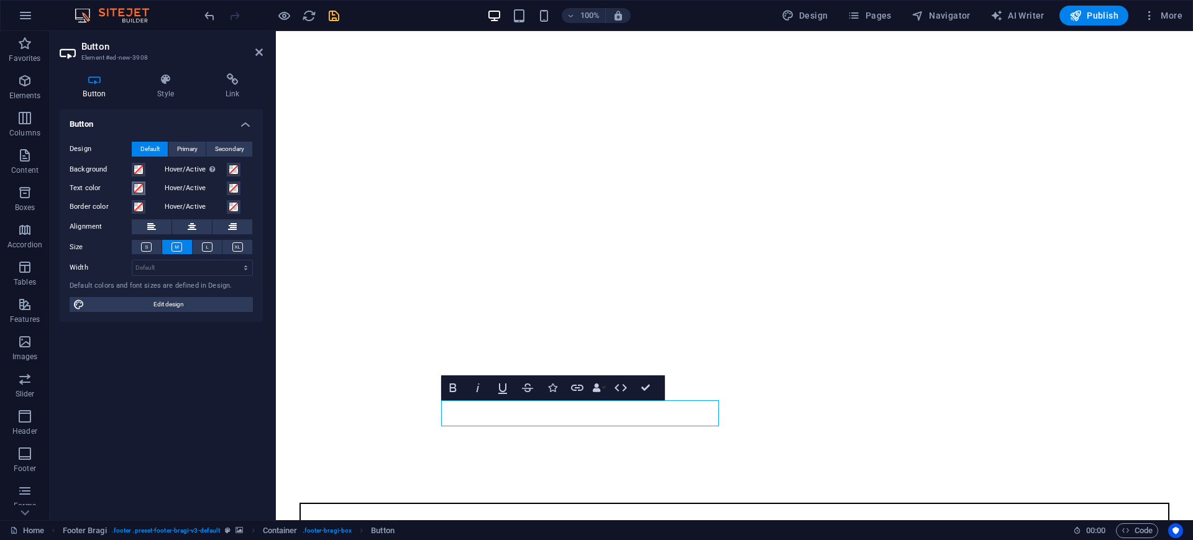
click at [139, 188] on span at bounding box center [139, 188] width 10 height 10
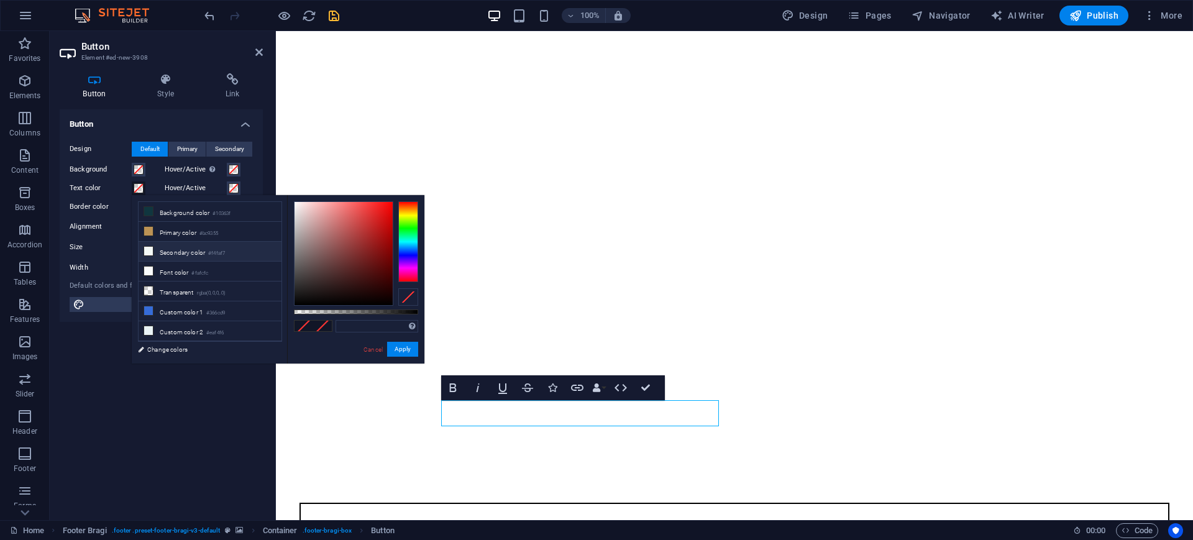
click at [157, 252] on li "Secondary color #f4faf7" at bounding box center [210, 252] width 143 height 20
type input "#f4faf7"
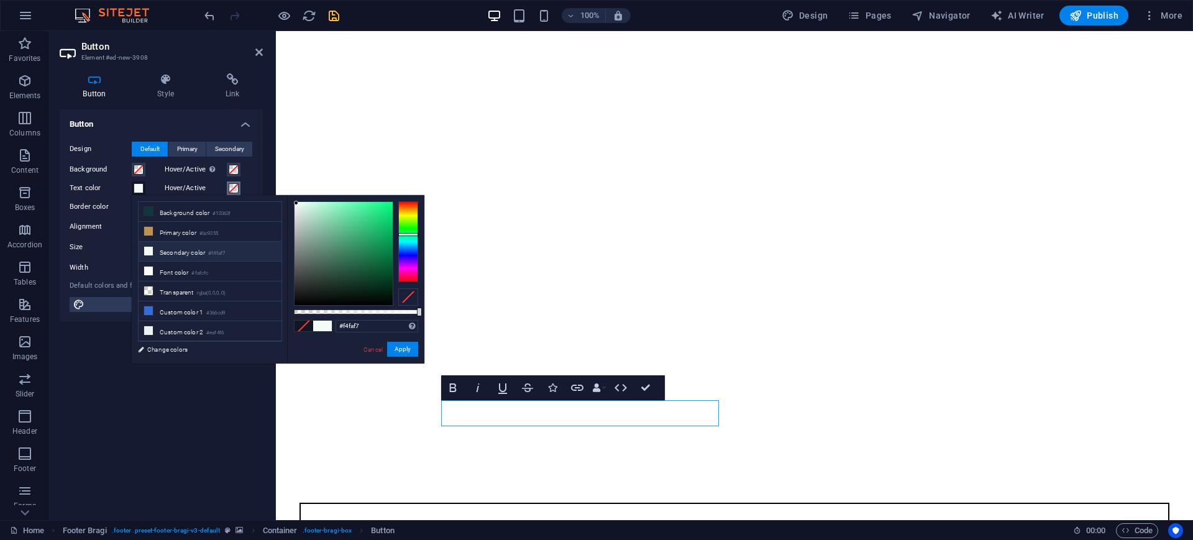
click at [236, 189] on span at bounding box center [234, 188] width 10 height 10
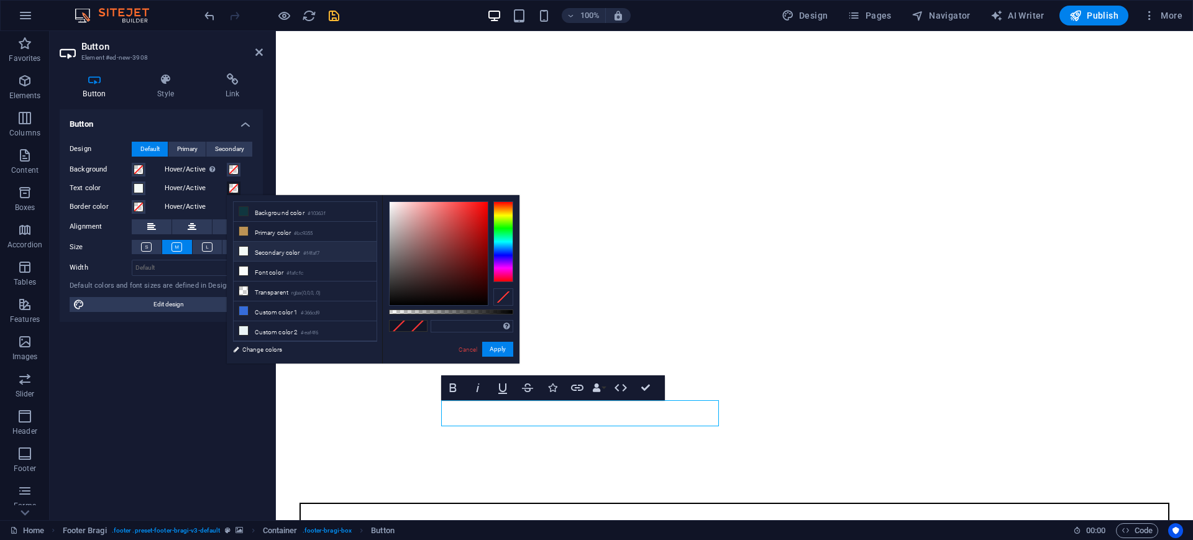
click at [246, 251] on icon at bounding box center [243, 251] width 9 height 9
type input "#f4faf7"
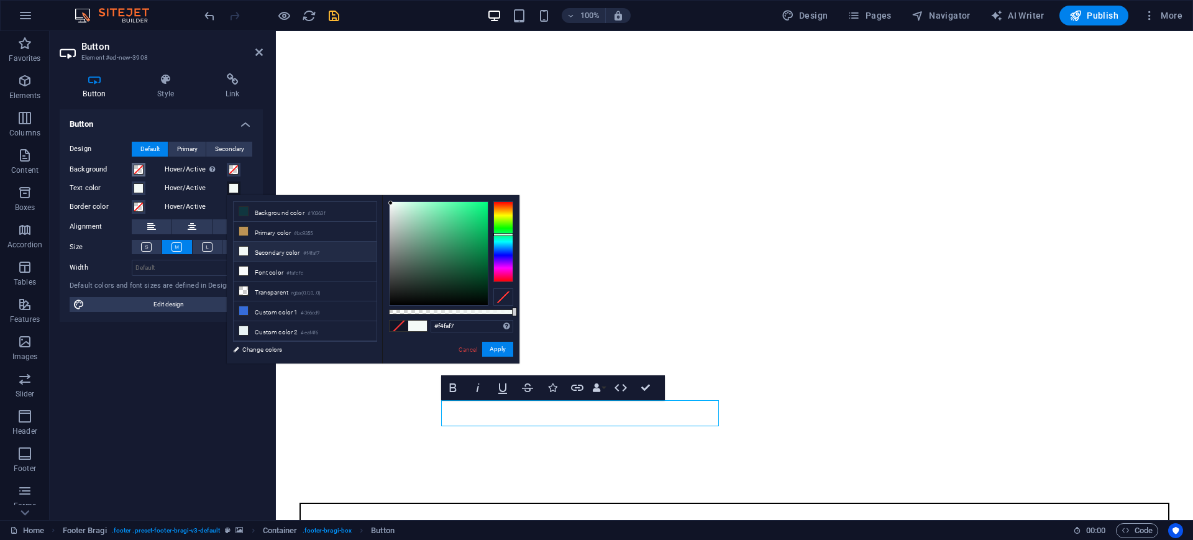
click at [136, 168] on span at bounding box center [139, 170] width 10 height 10
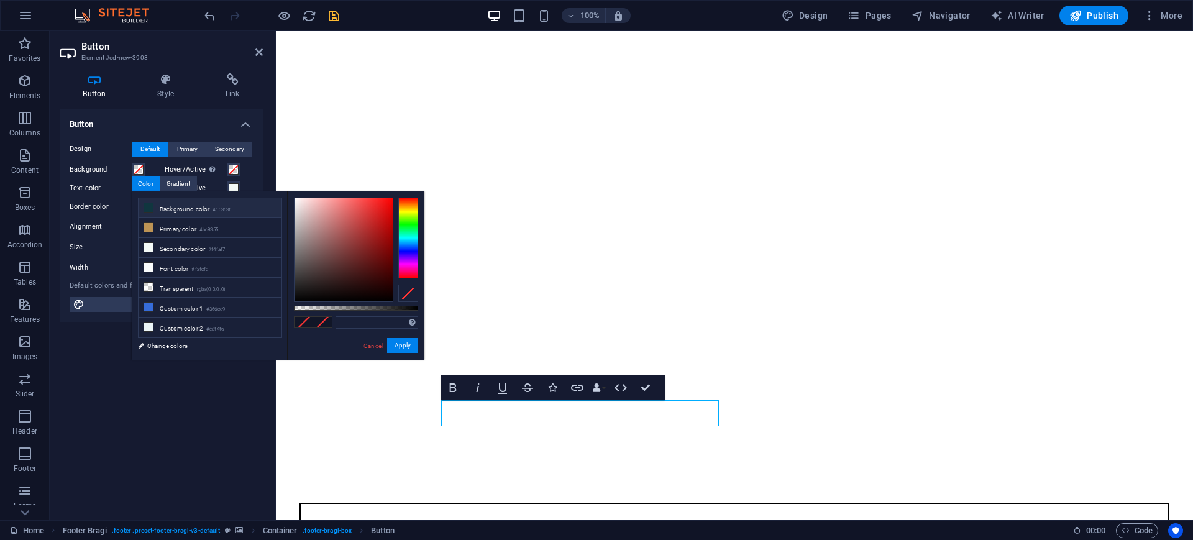
click at [198, 209] on li "Background color #10363f" at bounding box center [210, 208] width 143 height 20
type input "#10363f"
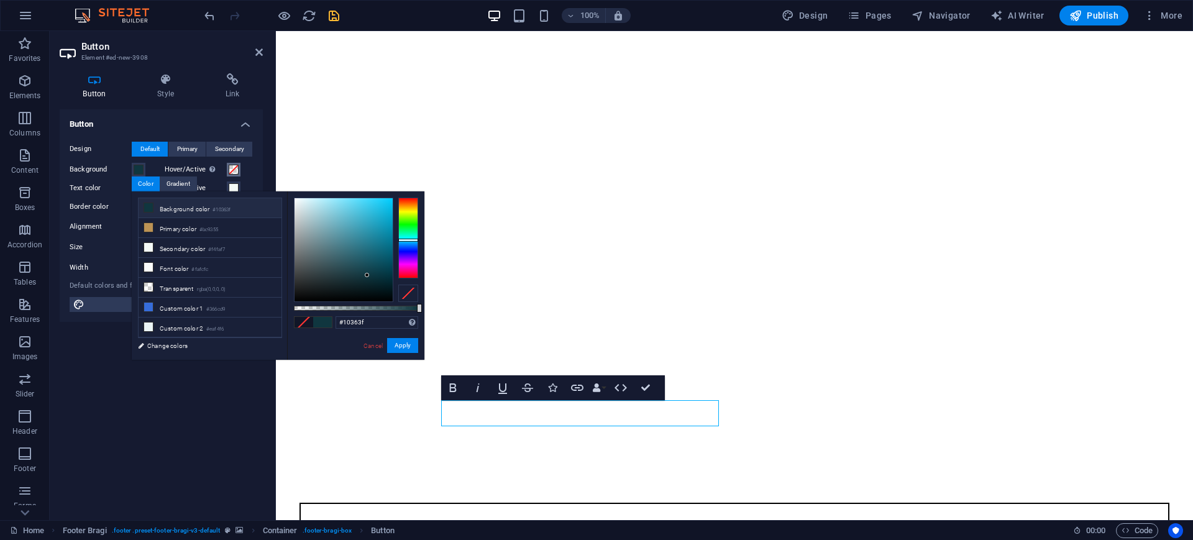
click at [239, 169] on button "Hover/Active Switch to preview mode to test the active/hover state" at bounding box center [234, 170] width 14 height 14
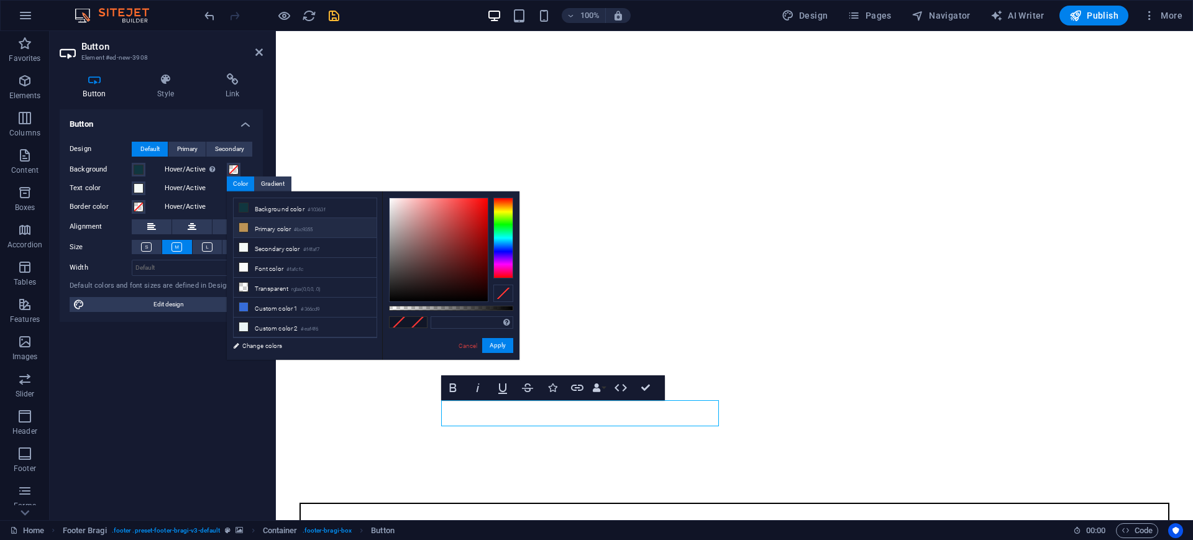
click at [255, 229] on li "Primary color #bc9355" at bounding box center [305, 228] width 143 height 20
type input "#bc9355"
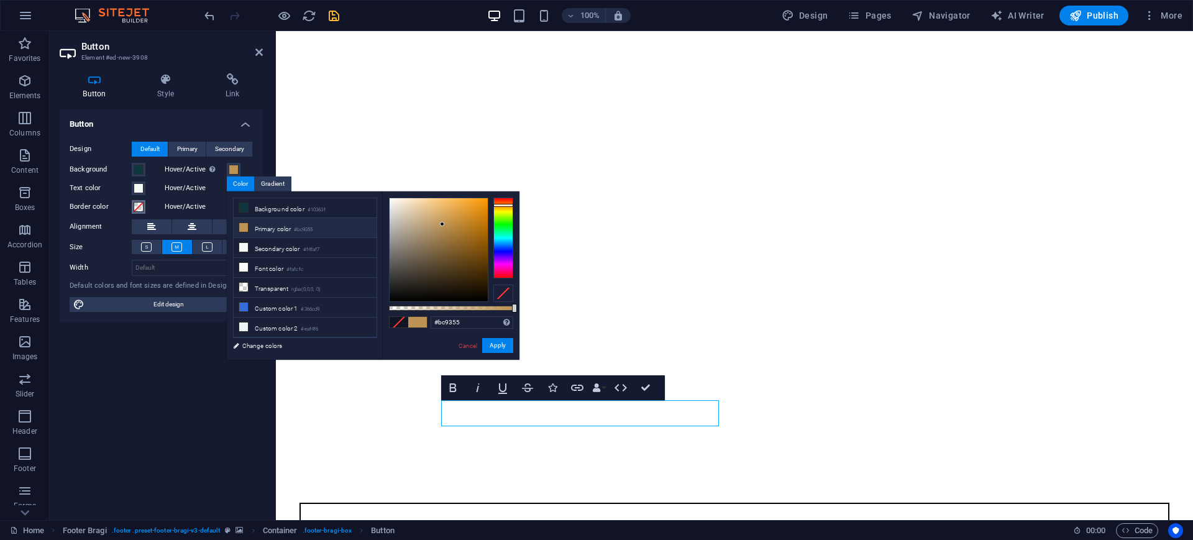
click at [142, 207] on span at bounding box center [139, 207] width 10 height 10
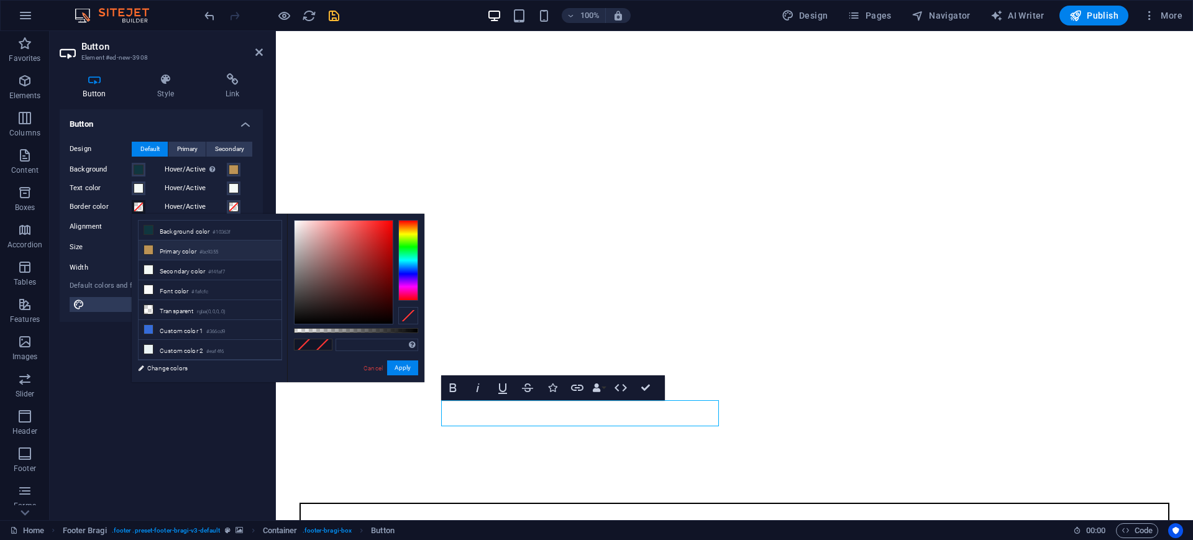
click at [187, 244] on li "Primary color #bc9355" at bounding box center [210, 250] width 143 height 20
type input "#bc9355"
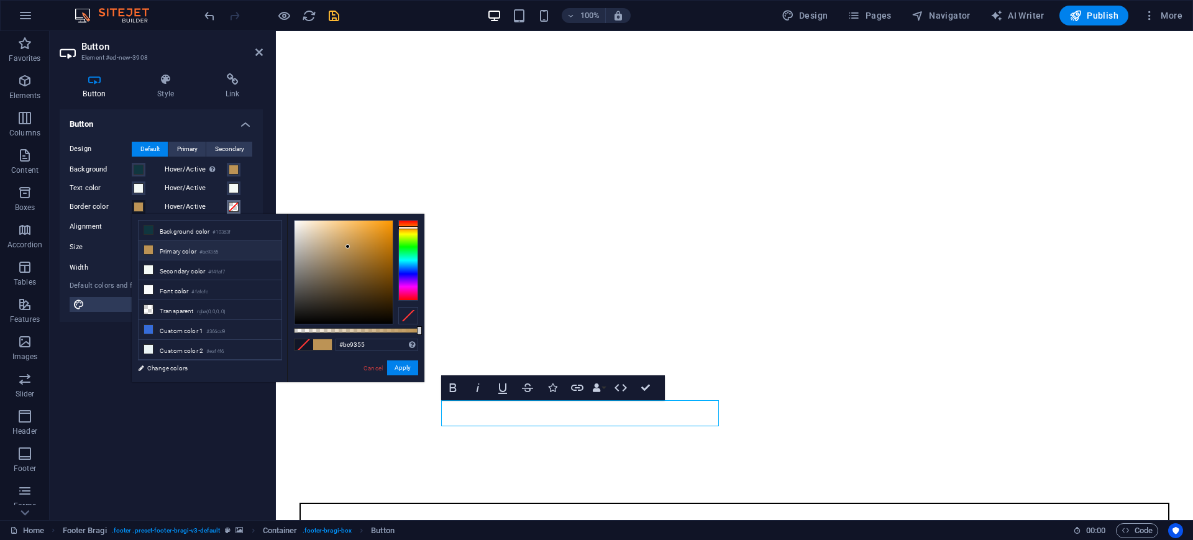
click at [235, 209] on span at bounding box center [234, 207] width 10 height 10
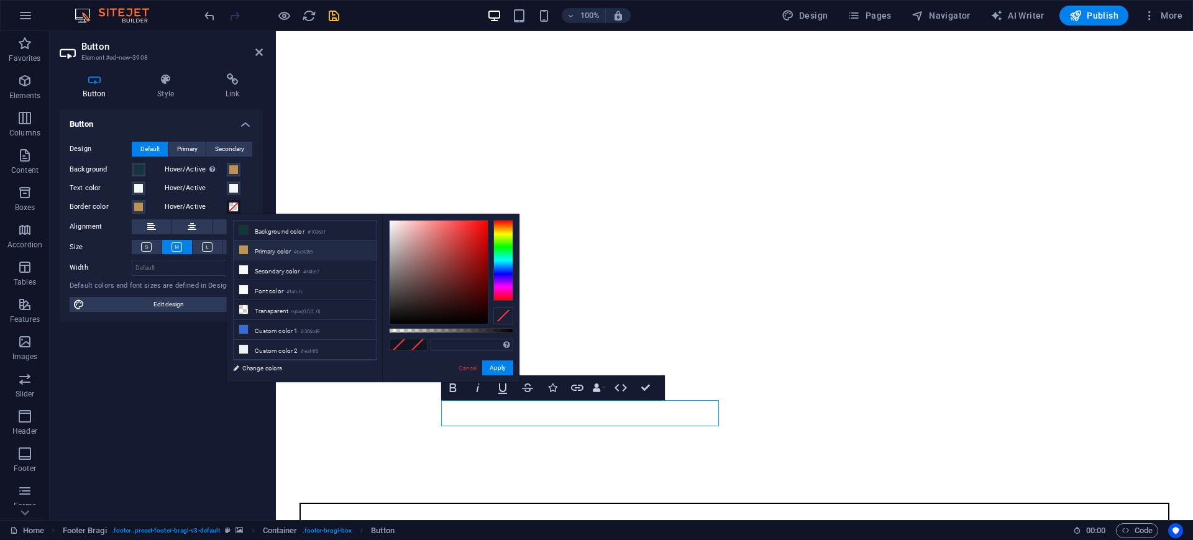
click at [252, 247] on li "Primary color #bc9355" at bounding box center [305, 250] width 143 height 20
type input "#bc9355"
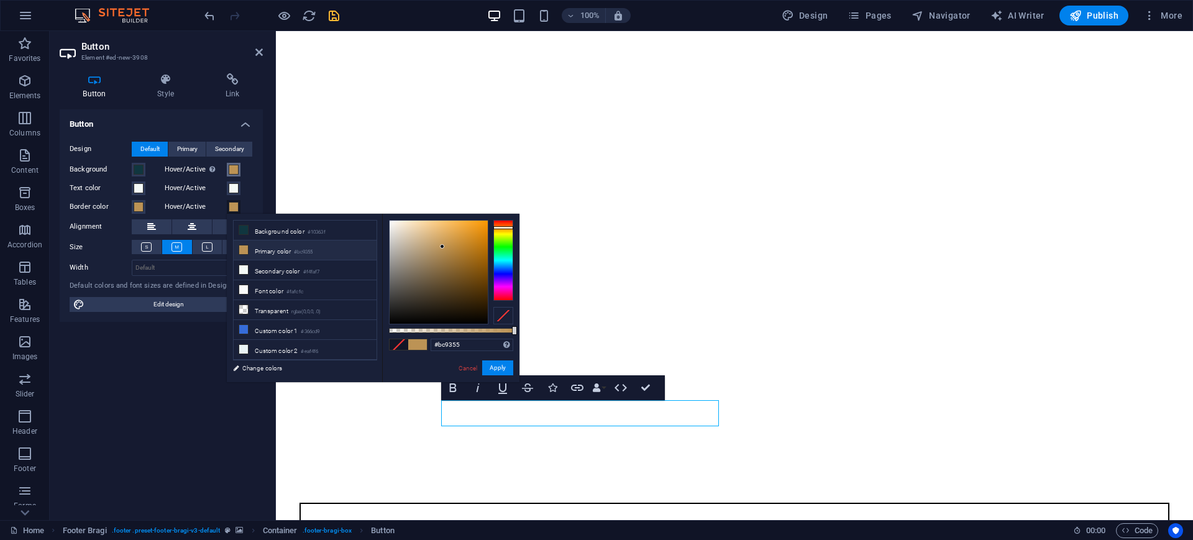
click at [232, 166] on span at bounding box center [234, 170] width 10 height 10
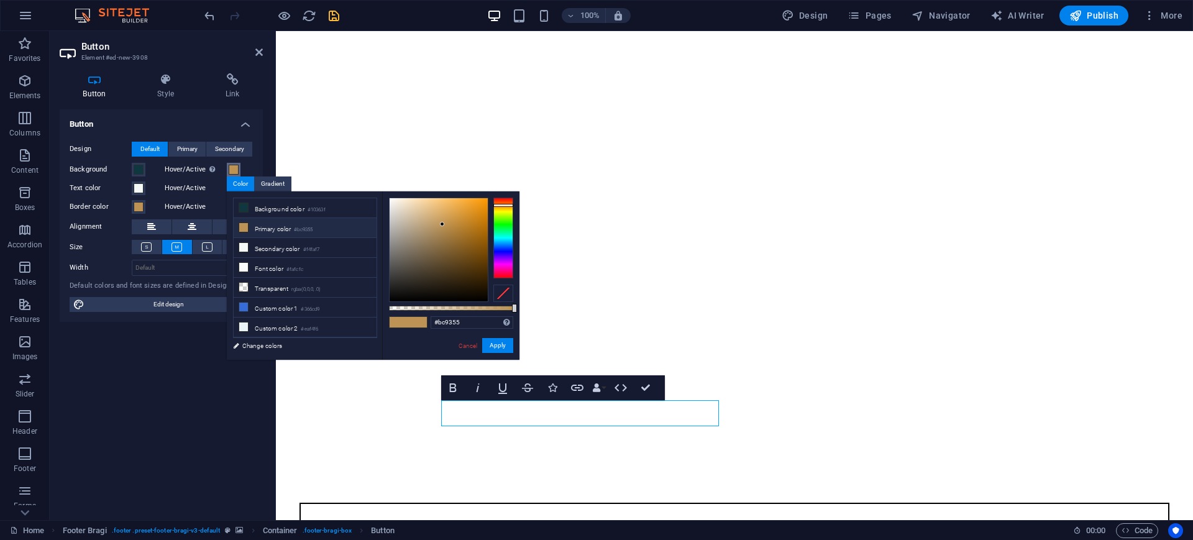
type input "#090808"
click at [396, 297] on div at bounding box center [438, 249] width 98 height 103
click at [503, 340] on button "Apply" at bounding box center [497, 345] width 31 height 15
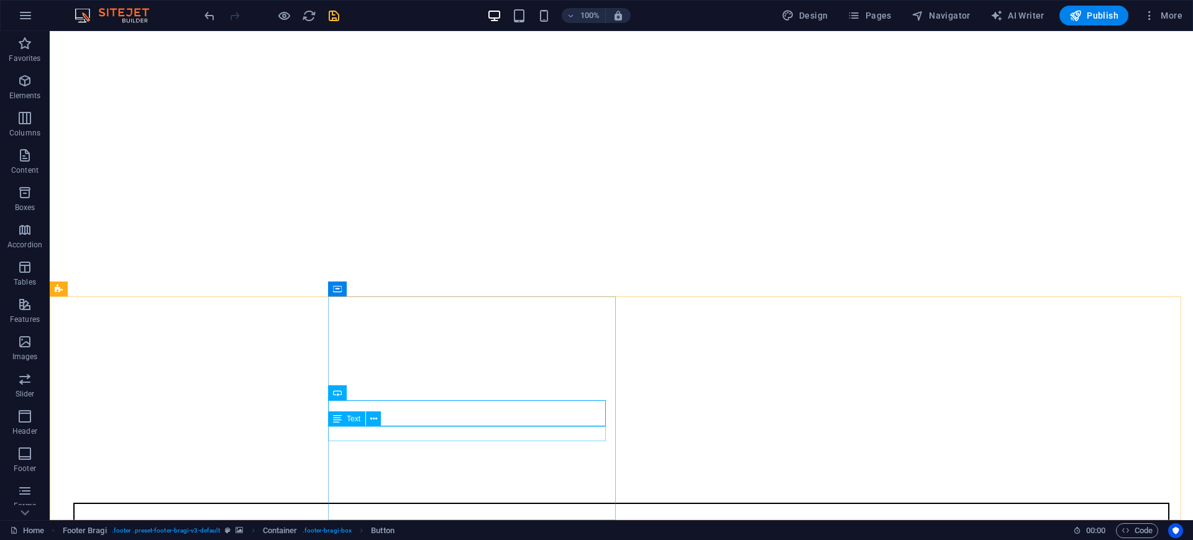
click at [383, 416] on div "Text" at bounding box center [358, 419] width 61 height 16
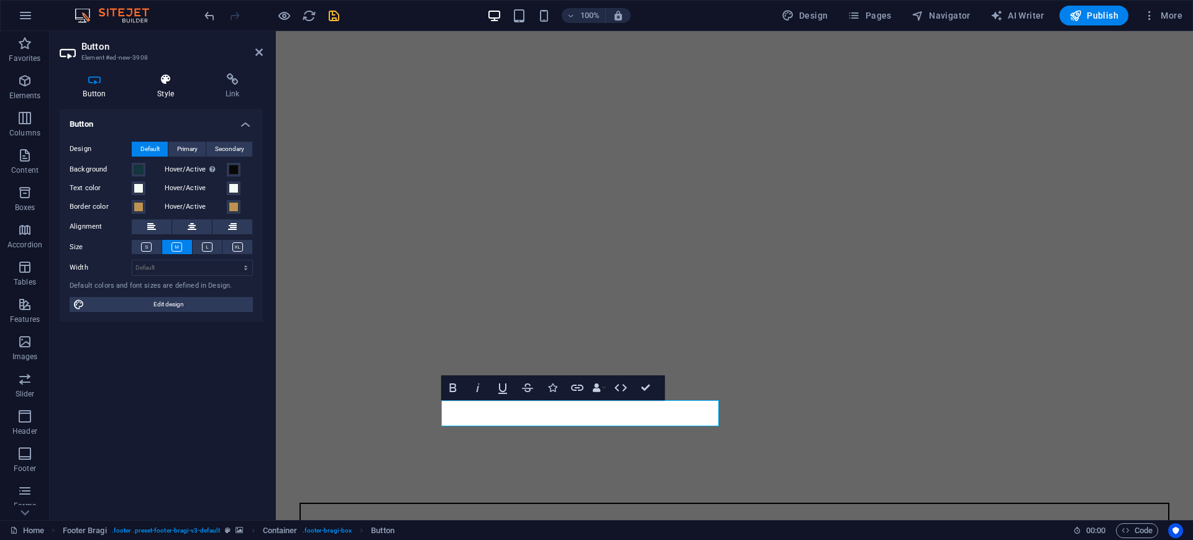
click at [168, 88] on h4 "Style" at bounding box center [168, 86] width 68 height 26
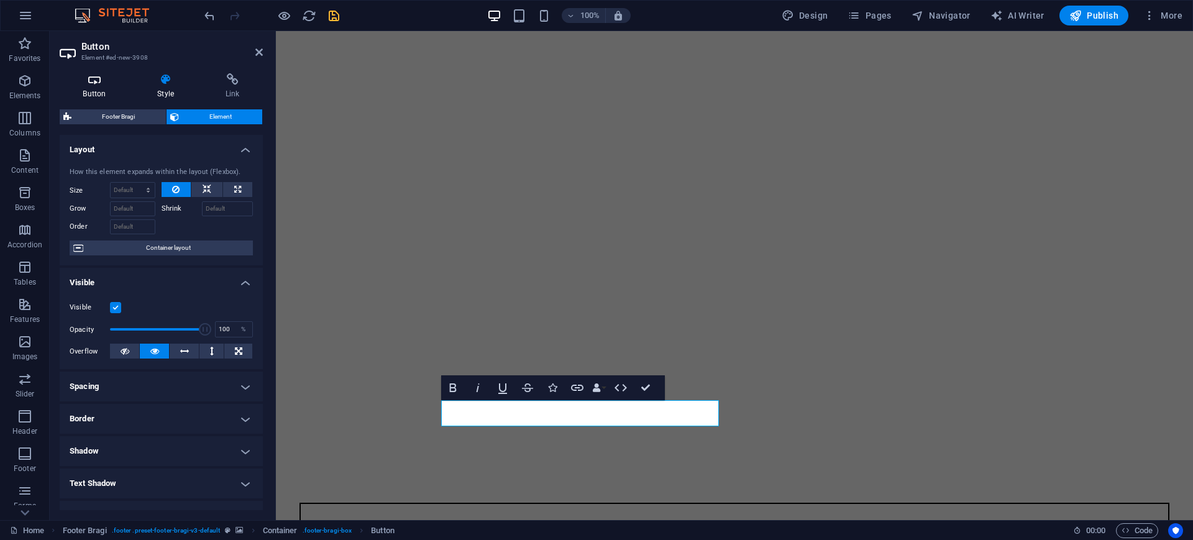
click at [99, 89] on h4 "Button" at bounding box center [97, 86] width 75 height 26
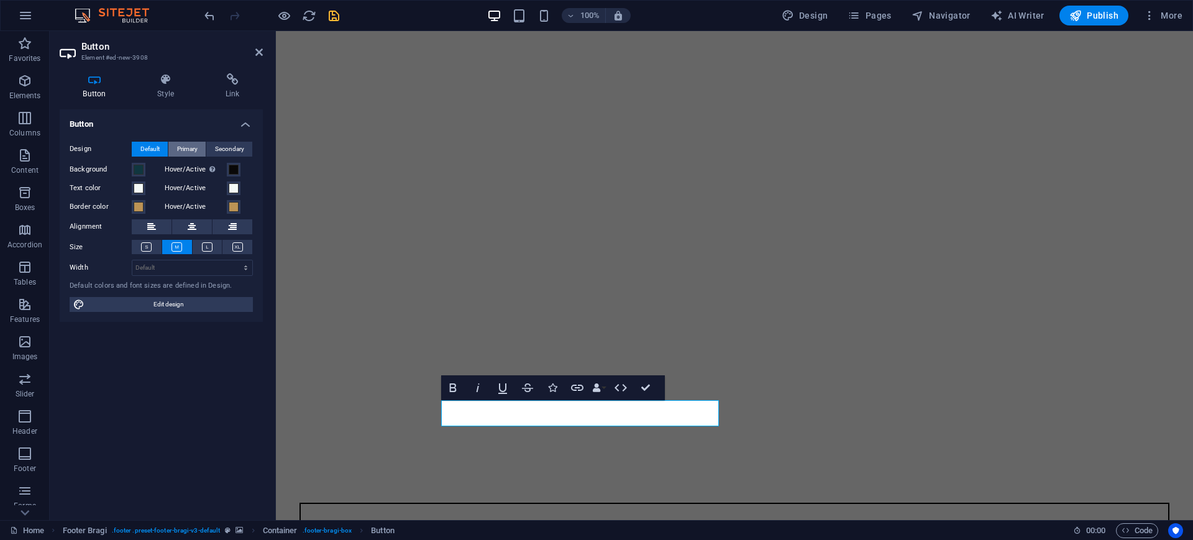
click at [184, 153] on span "Primary" at bounding box center [187, 149] width 20 height 15
click at [234, 150] on span "Secondary" at bounding box center [229, 149] width 29 height 15
click at [152, 145] on span "Default" at bounding box center [149, 149] width 19 height 15
click at [204, 244] on icon at bounding box center [207, 246] width 11 height 9
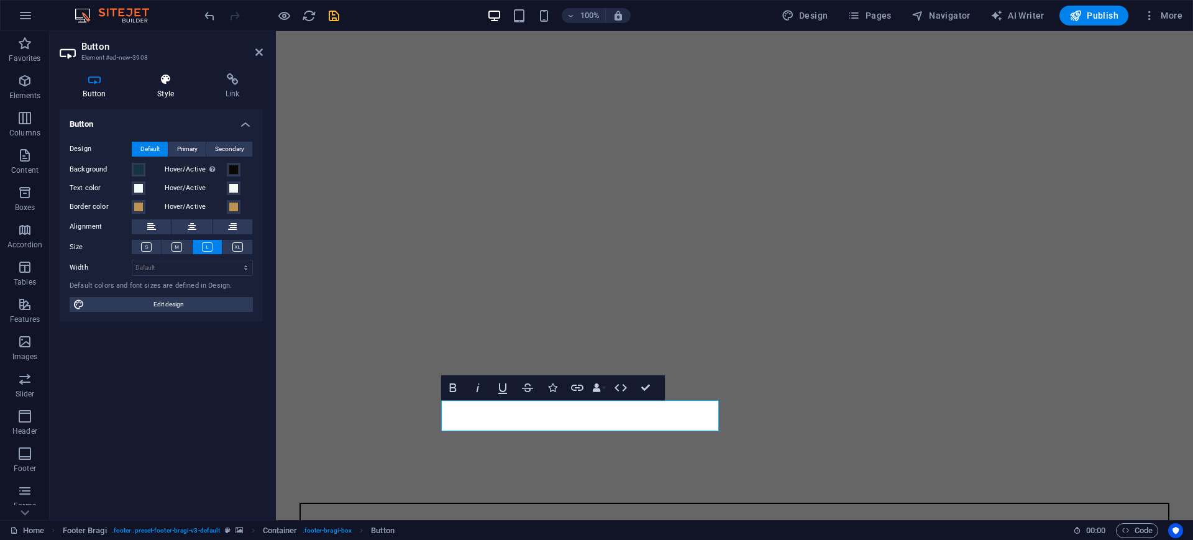
click at [172, 94] on h4 "Style" at bounding box center [168, 86] width 68 height 26
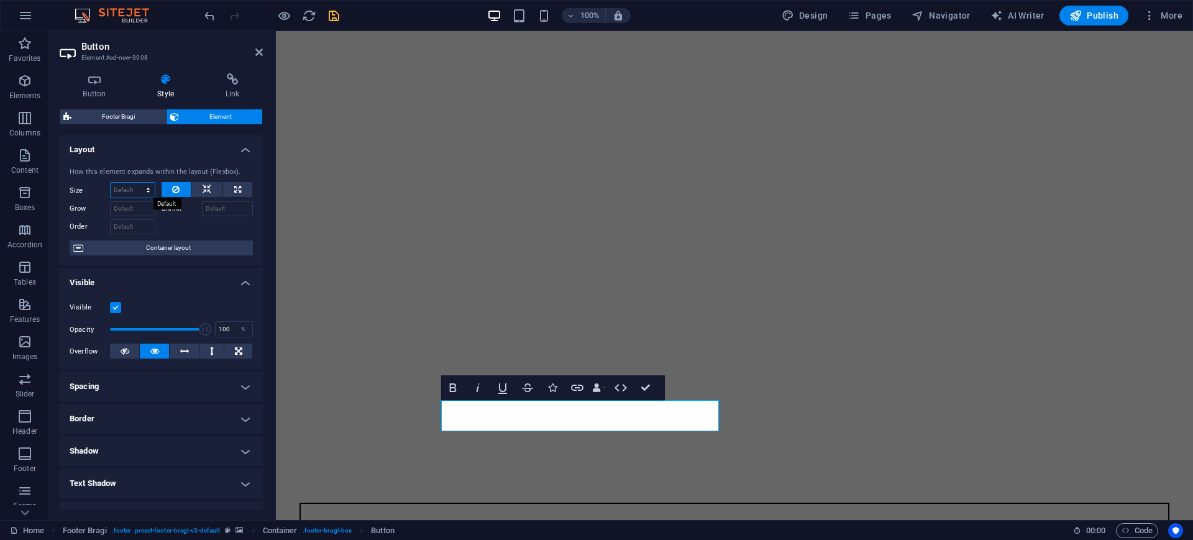
click at [145, 189] on select "Default auto px % 1/1 1/2 1/3 1/4 1/5 1/6 1/7 1/8 1/9 1/10" at bounding box center [133, 190] width 44 height 15
select select "px"
click at [135, 183] on select "Default auto px % 1/1 1/2 1/3 1/4 1/5 1/6 1/7 1/8 1/9 1/10" at bounding box center [133, 190] width 44 height 15
type input "0"
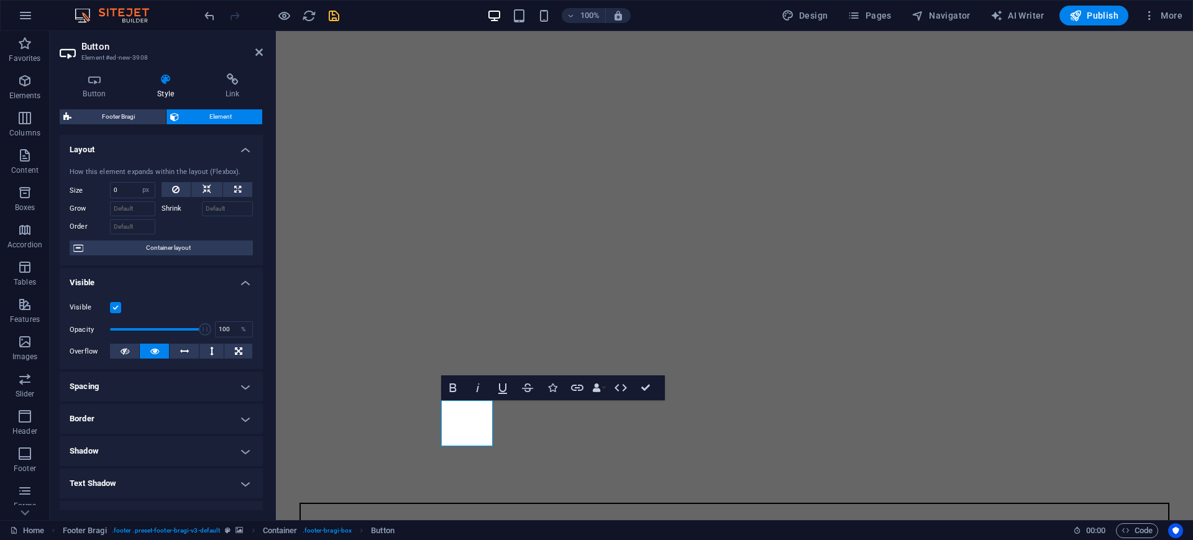
click at [141, 180] on div "How this element expands within the layout (Flexbox). Size 0 Default auto px % …" at bounding box center [161, 211] width 203 height 109
click at [145, 187] on select "Default auto px % 1/1 1/2 1/3 1/4 1/5 1/6 1/7 1/8 1/9 1/10" at bounding box center [145, 190] width 17 height 15
select select "gbj20c240us"
click at [137, 183] on select "Default auto px % 1/1 1/2 1/3 1/4 1/5 1/6 1/7 1/8 1/9 1/10" at bounding box center [145, 190] width 17 height 15
select select "DISABLED_OPTION_VALUE"
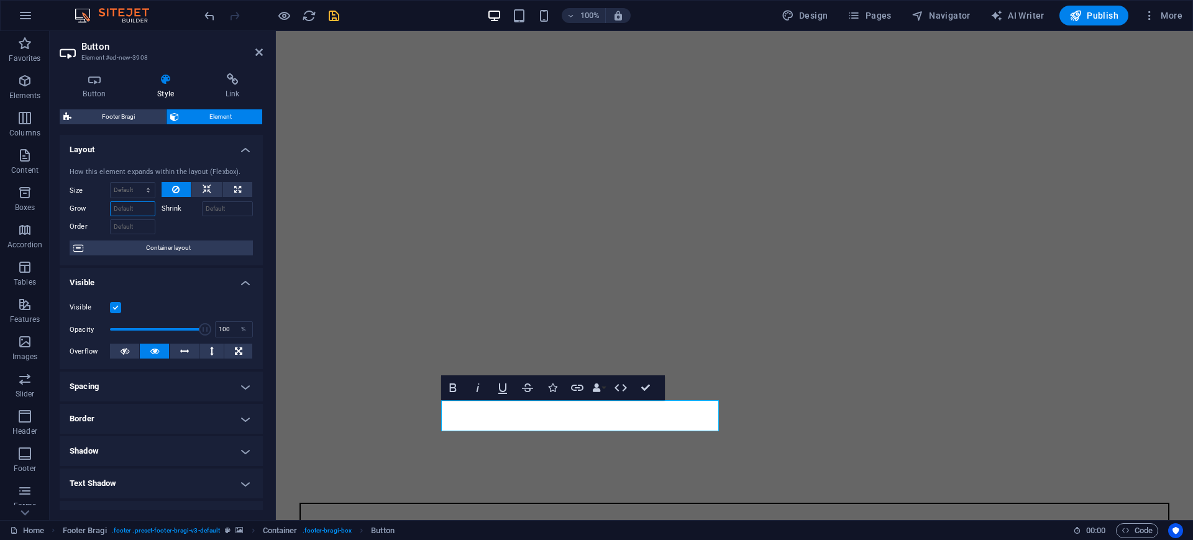
drag, startPoint x: 141, startPoint y: 211, endPoint x: 129, endPoint y: 208, distance: 12.2
click at [129, 208] on input "Grow" at bounding box center [132, 208] width 45 height 15
type input "ㄓㄢ"
type input "50"
drag, startPoint x: 143, startPoint y: 213, endPoint x: 96, endPoint y: 198, distance: 49.1
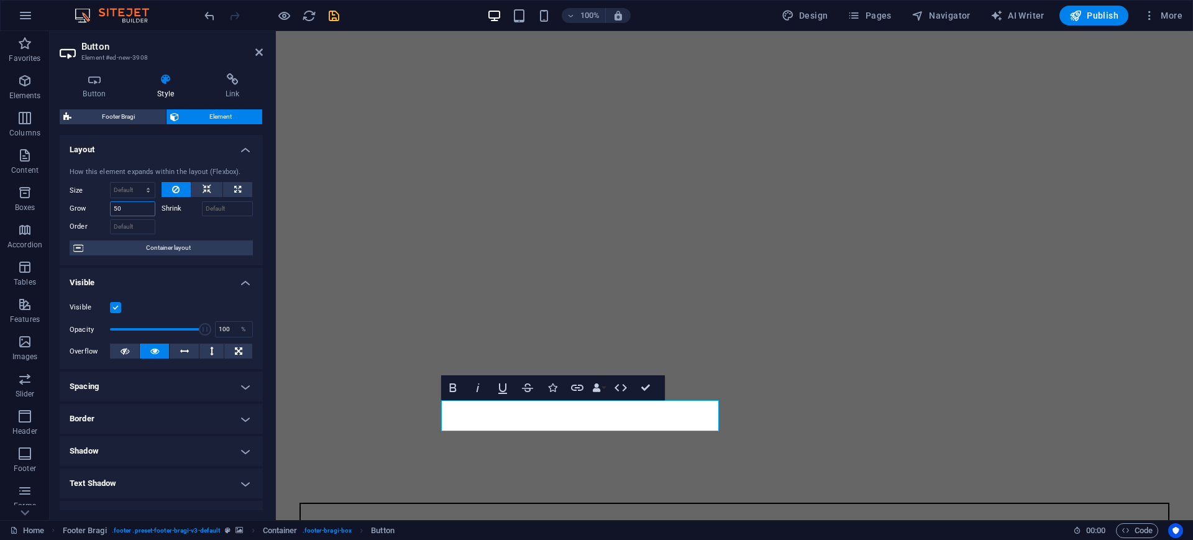
click at [96, 198] on div "Size Default auto px % 1/1 1/2 1/3 1/4 1/5 1/6 1/7 1/8 1/9 1/10 Grow 50 Shrink …" at bounding box center [161, 208] width 183 height 52
click at [208, 188] on icon at bounding box center [207, 189] width 9 height 15
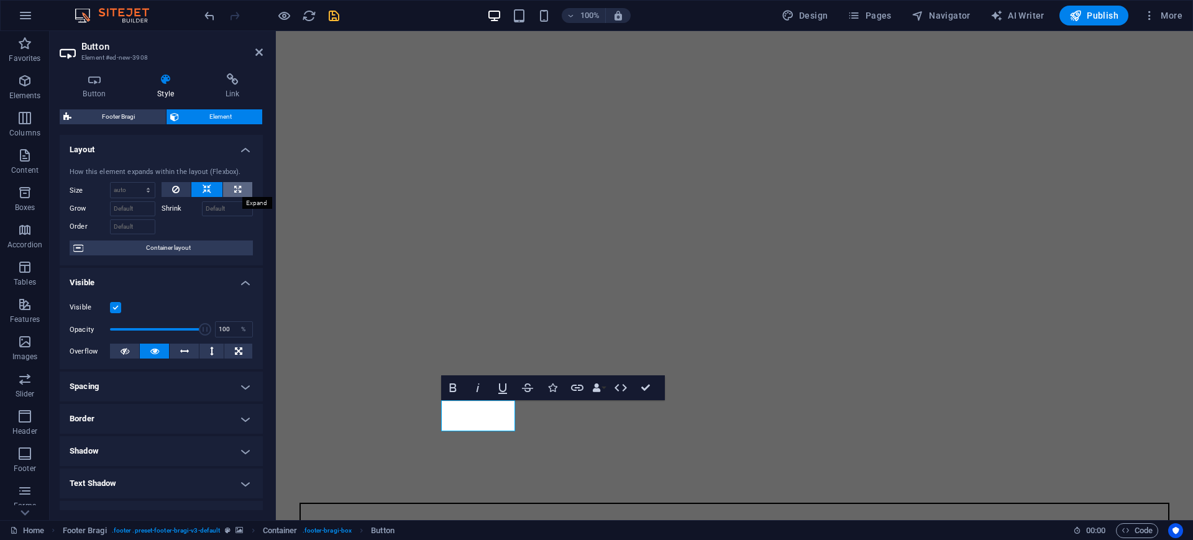
click at [240, 193] on button at bounding box center [237, 189] width 29 height 15
type input "100"
select select "%"
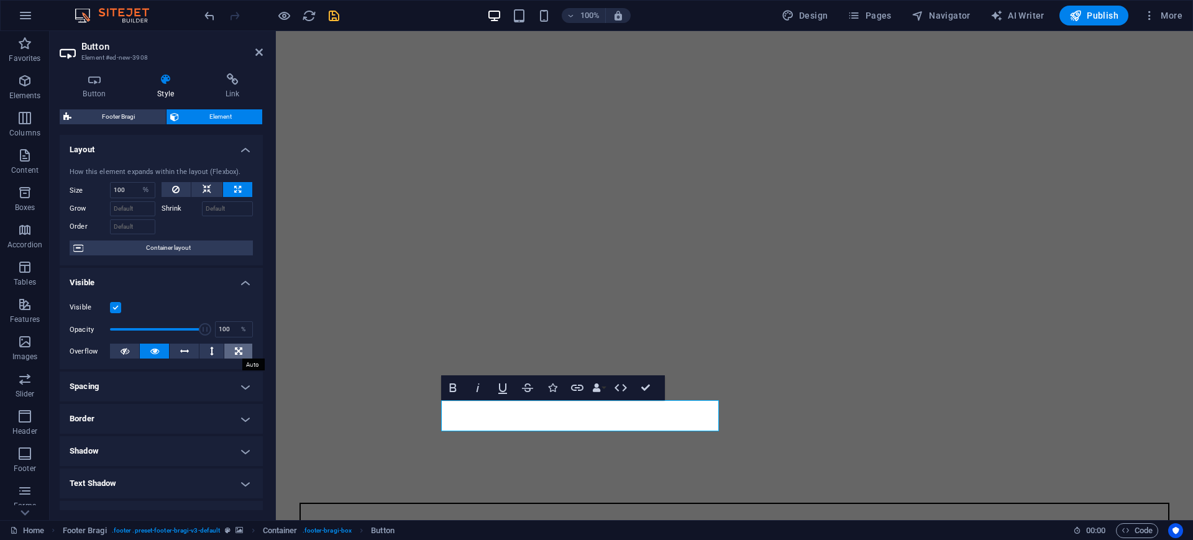
click at [239, 352] on icon at bounding box center [238, 351] width 7 height 15
drag, startPoint x: 209, startPoint y: 347, endPoint x: 196, endPoint y: 358, distance: 16.7
click at [210, 347] on icon at bounding box center [212, 351] width 4 height 15
click at [187, 352] on button at bounding box center [184, 351] width 29 height 15
click at [146, 344] on button at bounding box center [154, 351] width 29 height 15
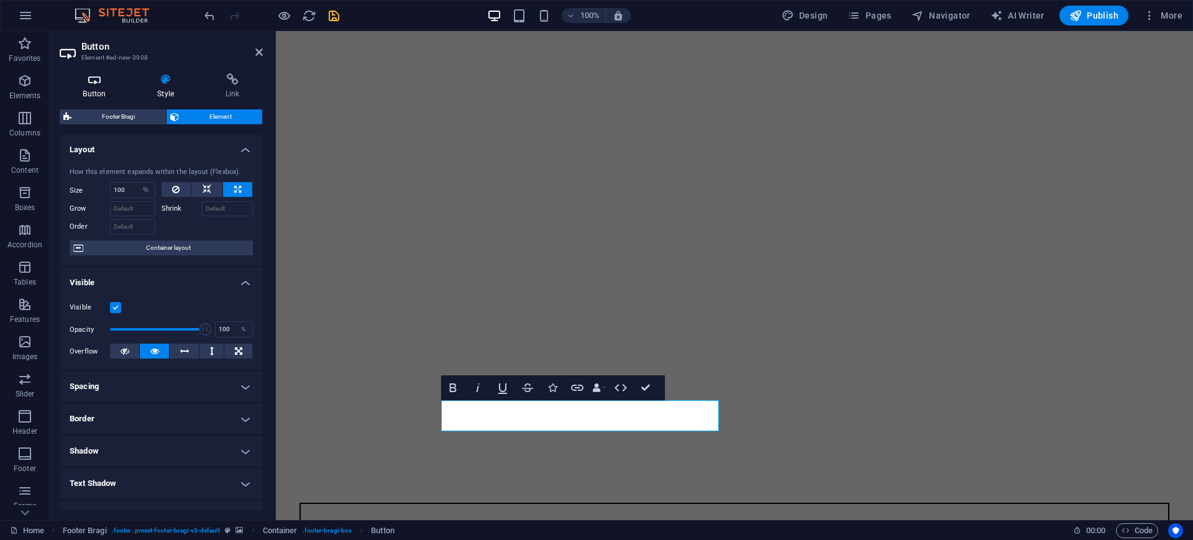
click at [104, 90] on h4 "Button" at bounding box center [97, 86] width 75 height 26
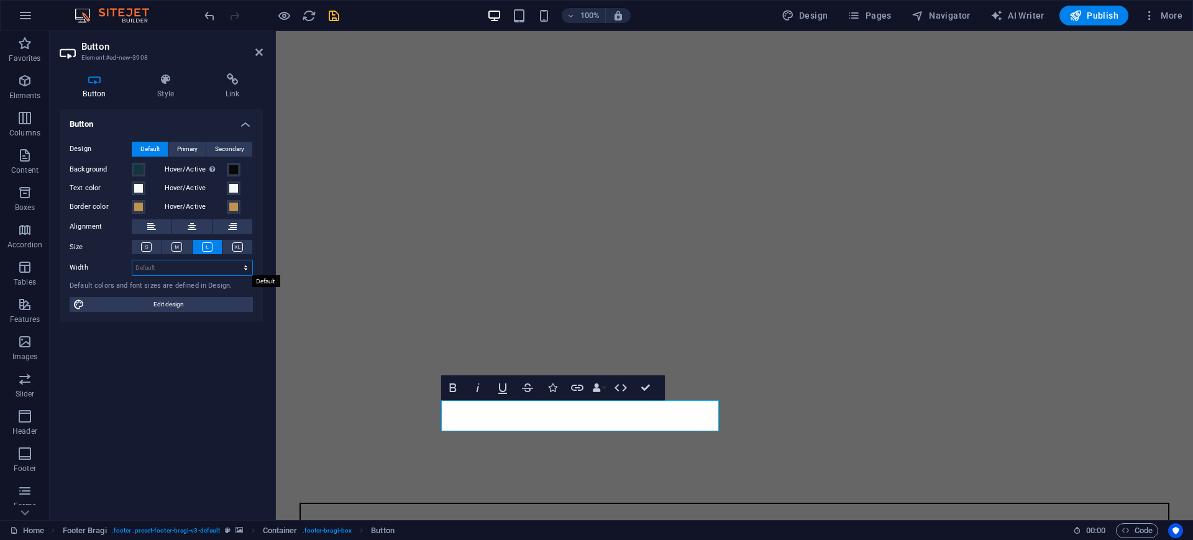
click at [249, 270] on select "Default px rem % em vh vw" at bounding box center [192, 267] width 120 height 15
select select "px"
click at [235, 260] on select "Default px rem % em vh vw" at bounding box center [192, 267] width 120 height 15
click at [242, 272] on select "Default px rem % em vh vw" at bounding box center [243, 267] width 17 height 15
click at [191, 268] on input "200" at bounding box center [192, 267] width 120 height 15
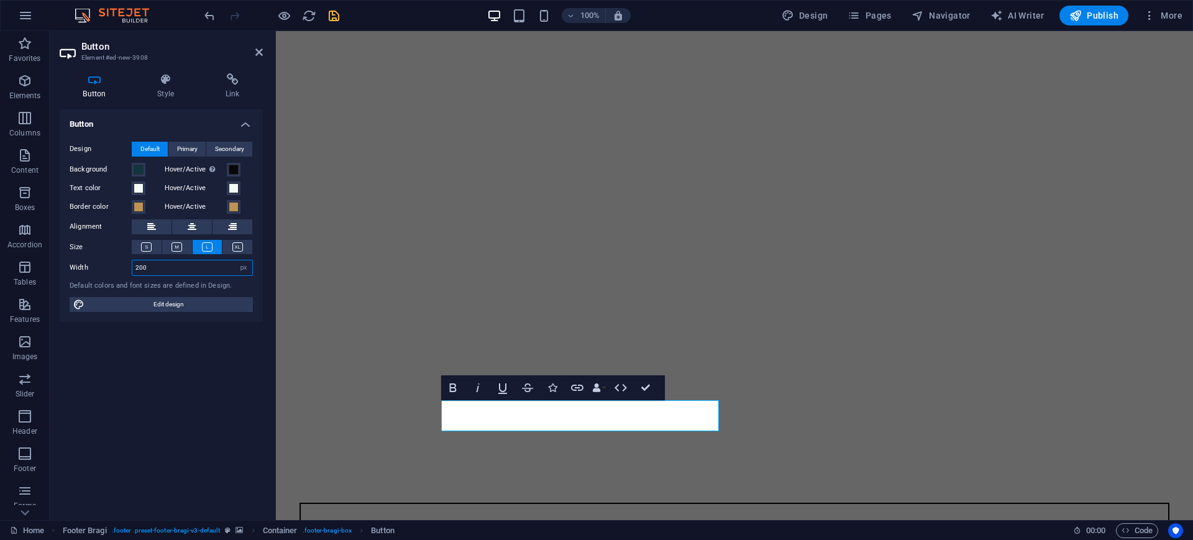
drag, startPoint x: 163, startPoint y: 271, endPoint x: 109, endPoint y: 272, distance: 53.4
click at [109, 272] on div "Width 200 Default px rem % em vh vw" at bounding box center [161, 268] width 183 height 16
type input "5"
type input "300"
drag, startPoint x: 645, startPoint y: 390, endPoint x: 596, endPoint y: 357, distance: 59.1
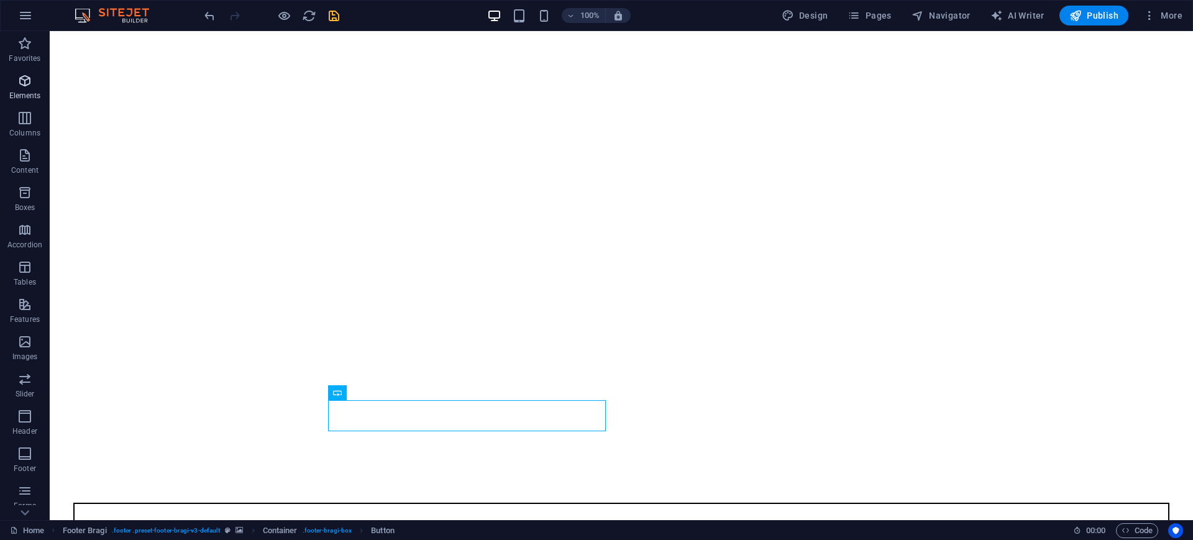
click at [29, 83] on icon "button" at bounding box center [24, 80] width 15 height 15
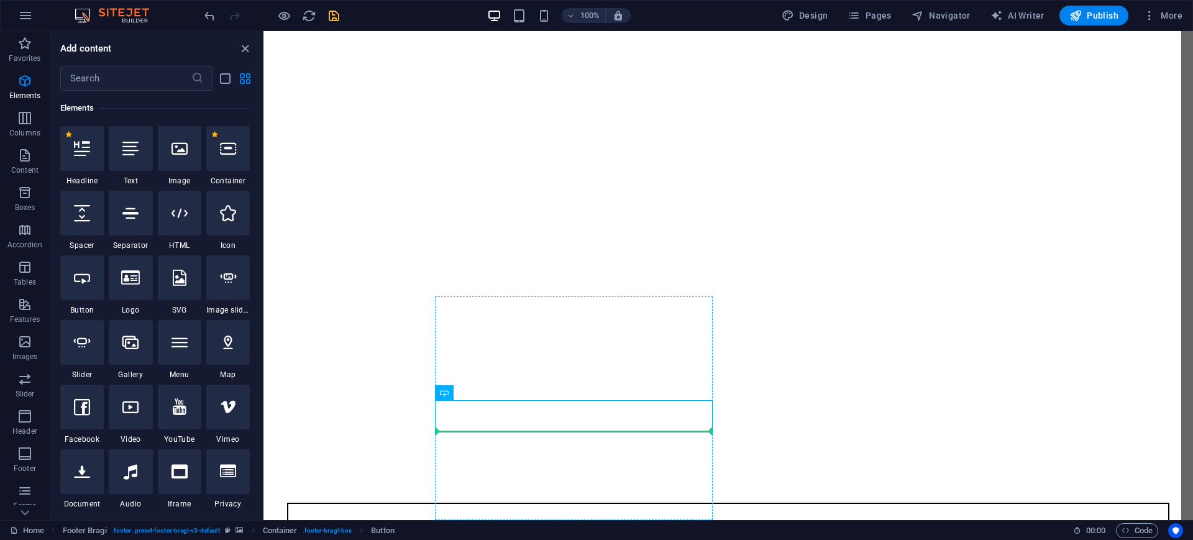
select select "px"
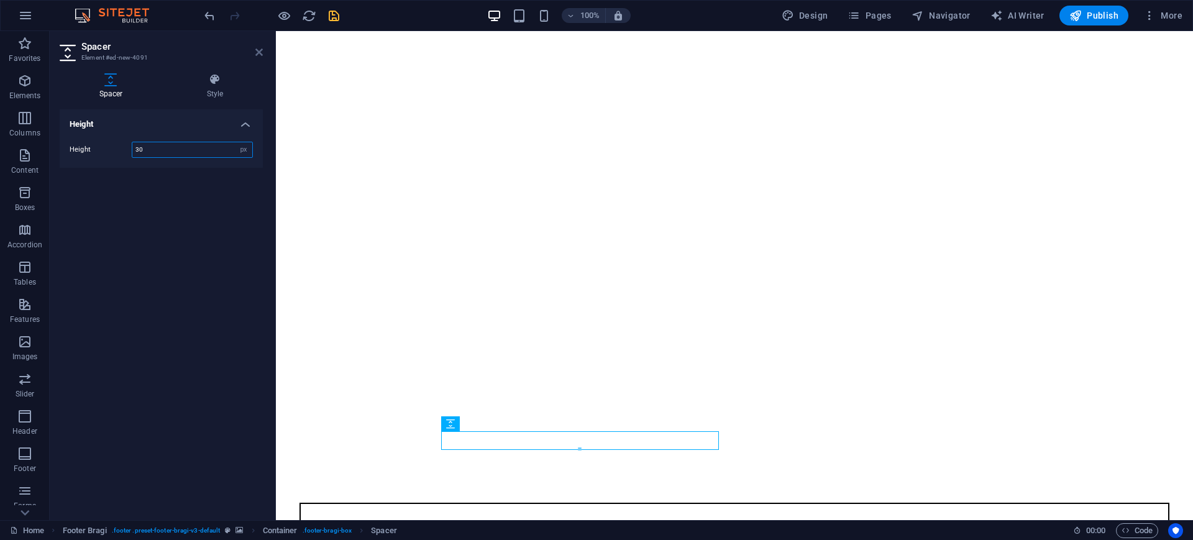
type input "30"
click at [258, 53] on icon at bounding box center [258, 52] width 7 height 10
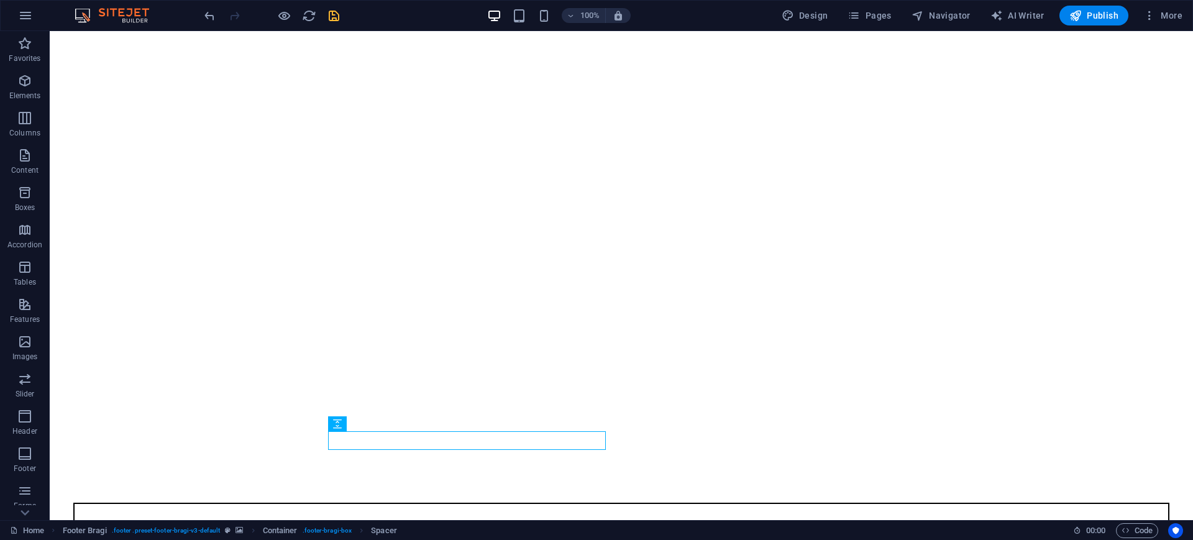
scroll to position [0, 0]
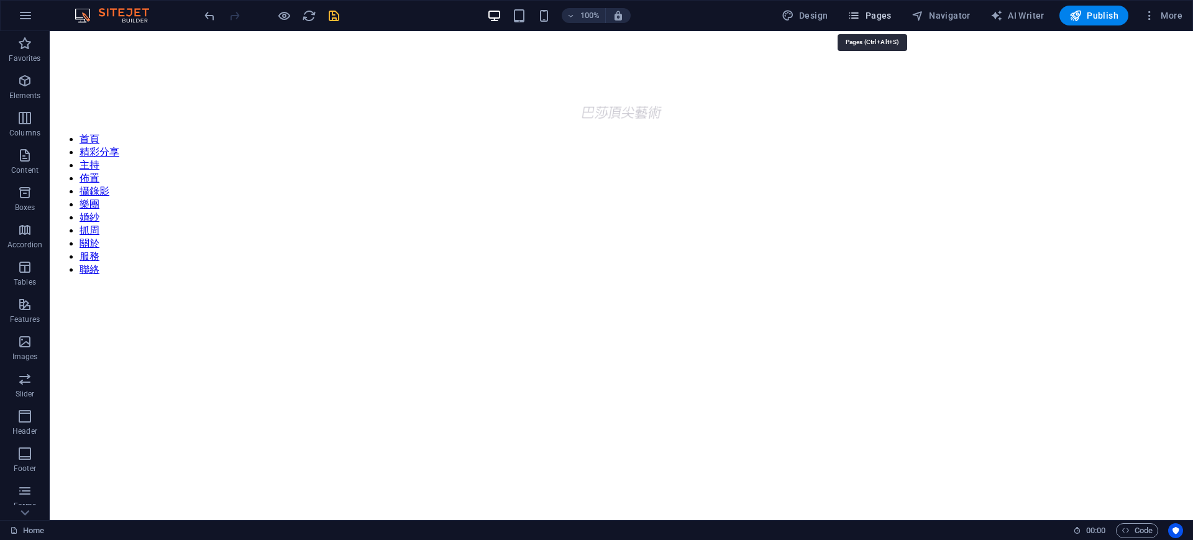
click at [860, 18] on icon "button" at bounding box center [853, 15] width 12 height 12
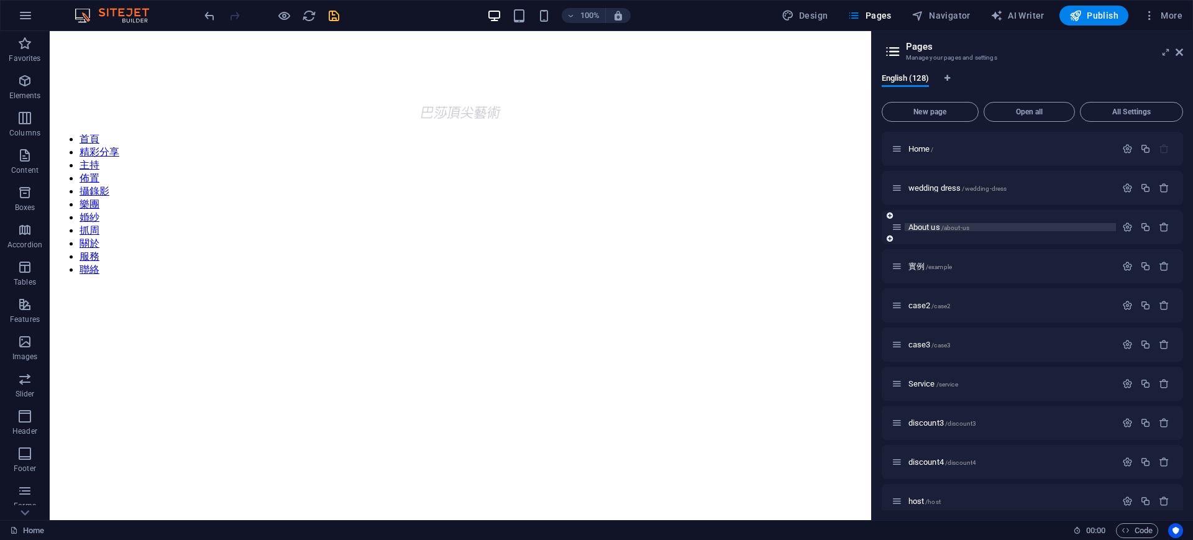
click at [1010, 230] on p "About us /about-us" at bounding box center [1010, 227] width 204 height 8
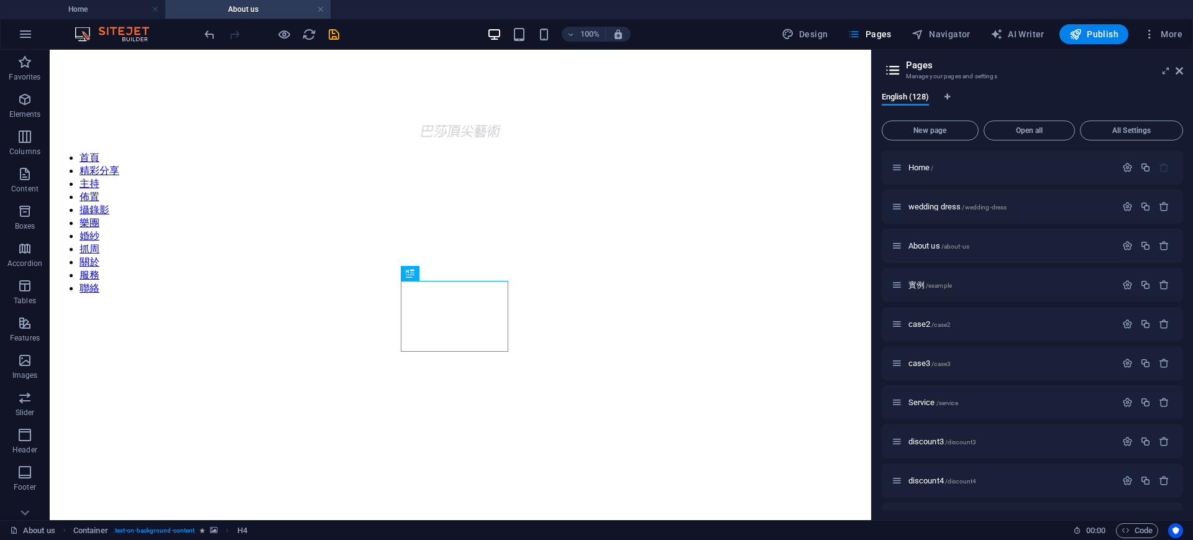
drag, startPoint x: 1183, startPoint y: 156, endPoint x: 1192, endPoint y: 359, distance: 203.3
click at [1192, 363] on div "English (128) New page Open all All Settings Home / wedding dress /wedding-dres…" at bounding box center [1033, 301] width 322 height 438
drag, startPoint x: 1184, startPoint y: 170, endPoint x: 1190, endPoint y: 200, distance: 30.3
click at [1190, 201] on div "English (128) New page Open all All Settings Home / wedding dress /wedding-dres…" at bounding box center [1033, 301] width 322 height 438
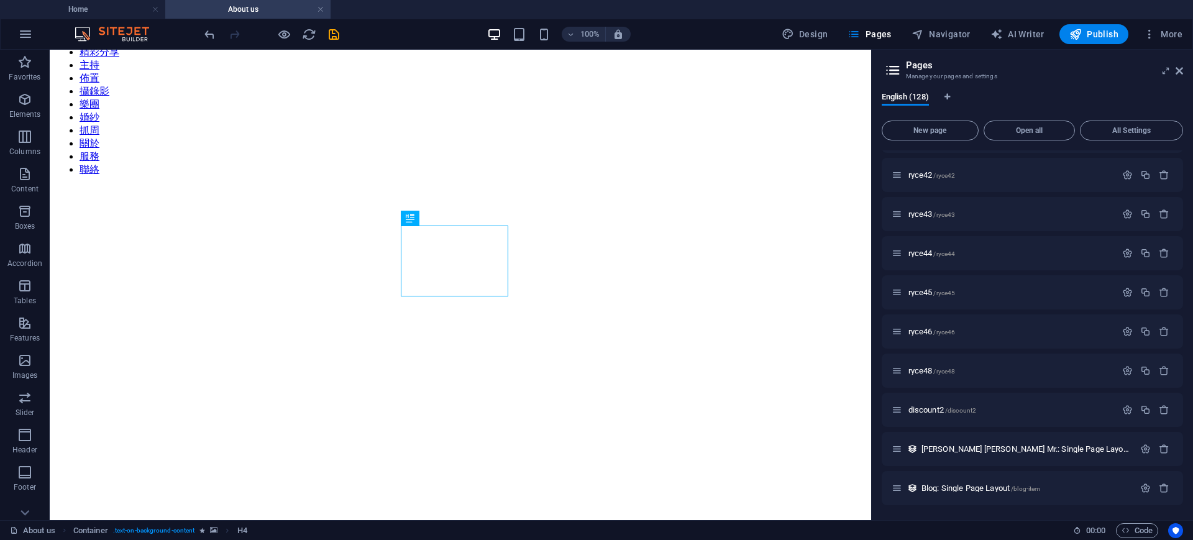
scroll to position [535, 0]
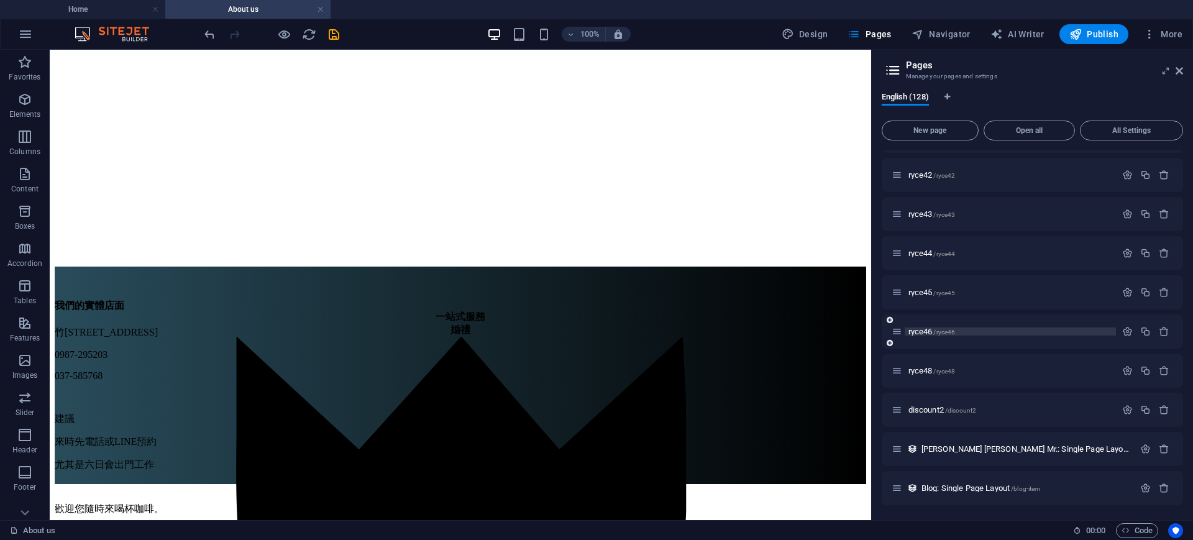
click at [965, 329] on p "ryce46 /ryce46" at bounding box center [1010, 331] width 204 height 8
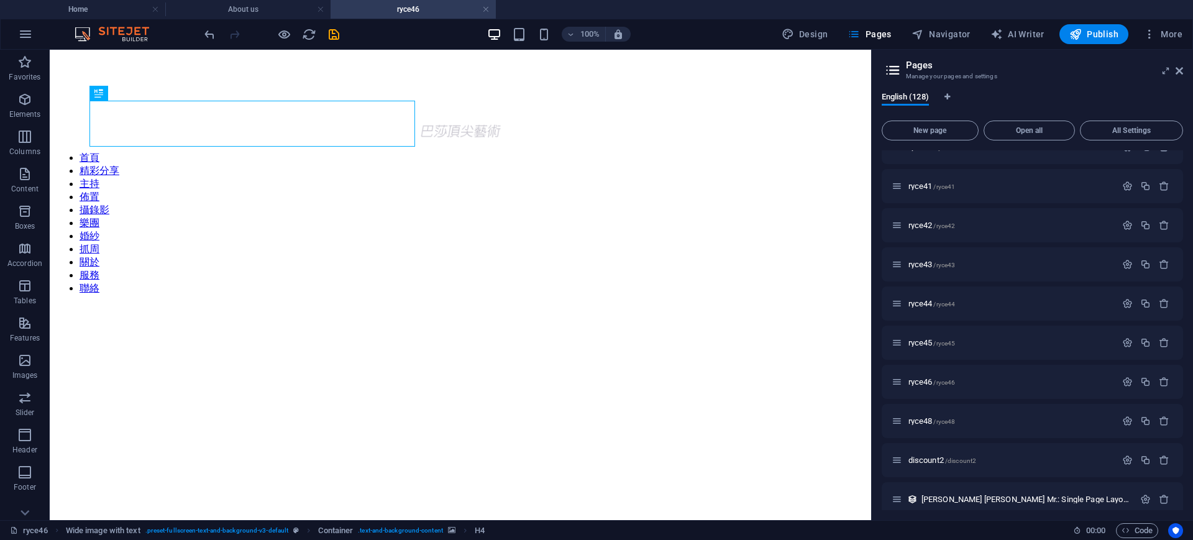
scroll to position [91, 0]
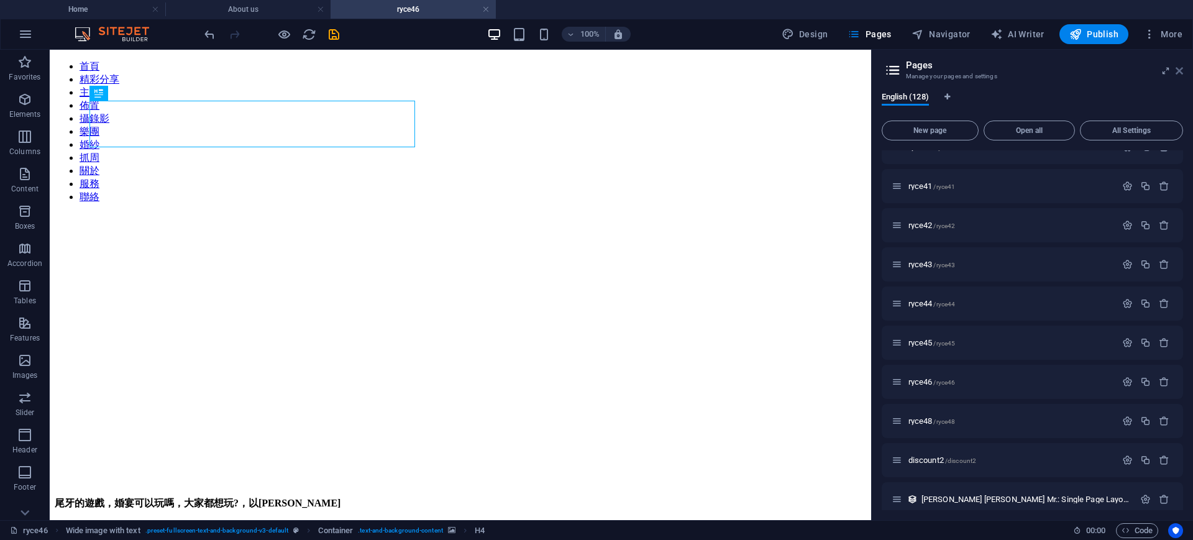
click at [1180, 76] on link at bounding box center [1178, 71] width 7 height 11
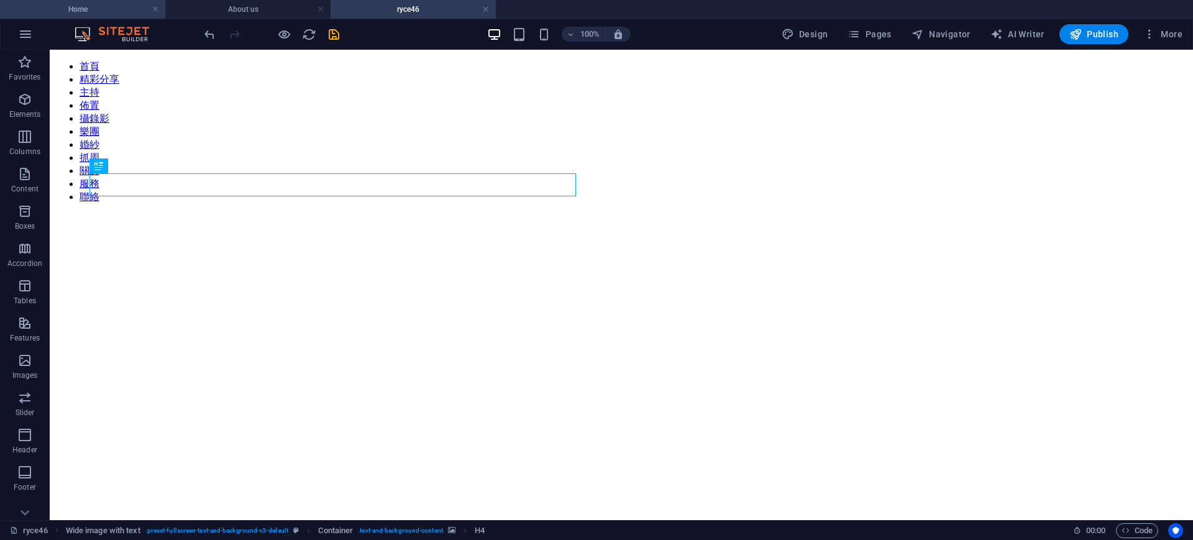
click at [88, 9] on h4 "Home" at bounding box center [82, 9] width 165 height 14
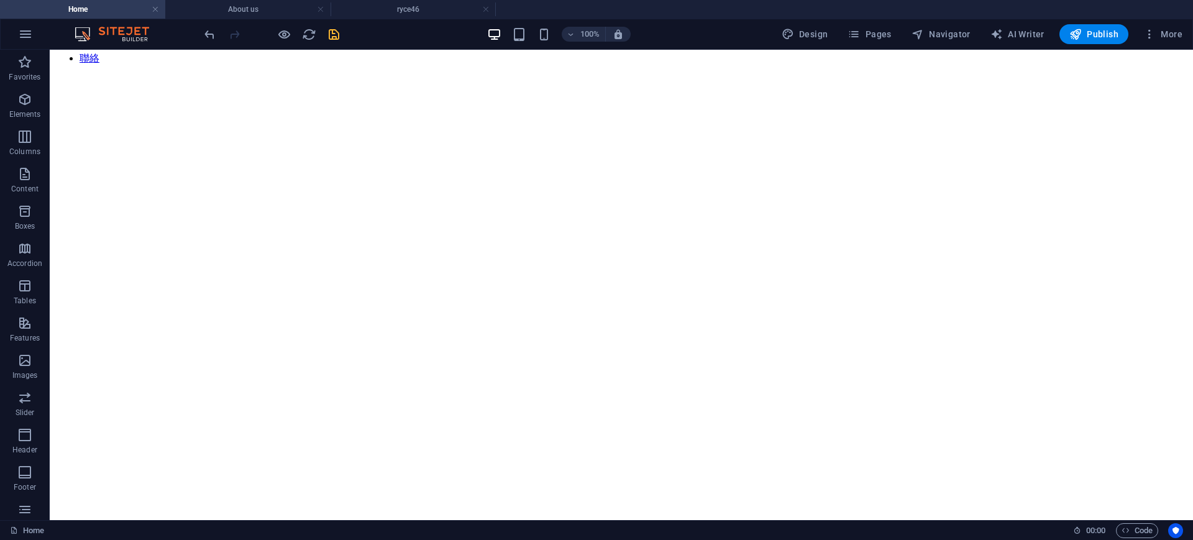
scroll to position [318, 0]
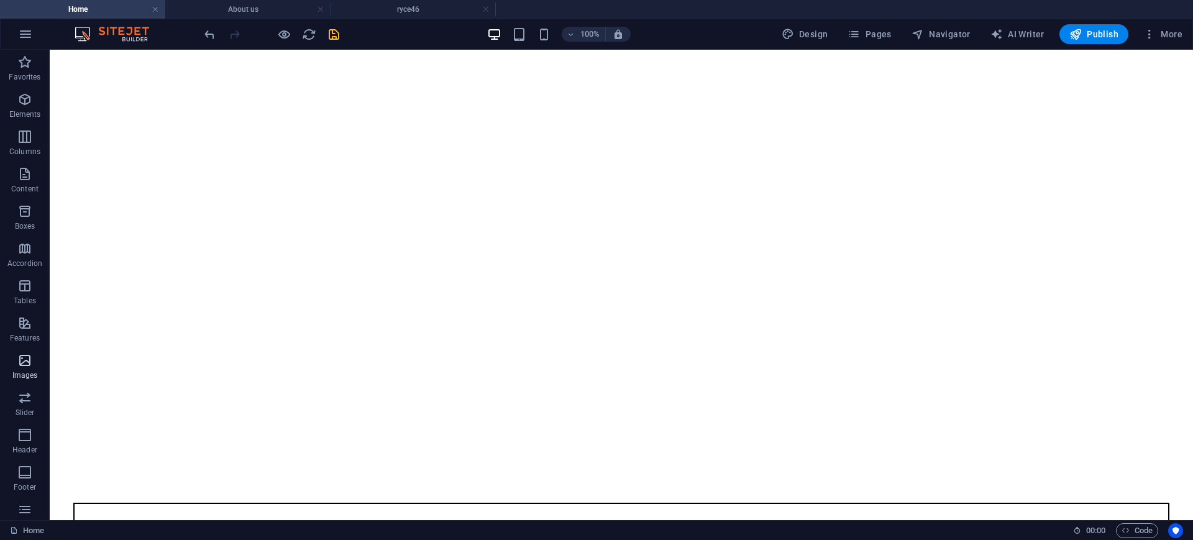
click at [30, 358] on icon "button" at bounding box center [24, 360] width 15 height 15
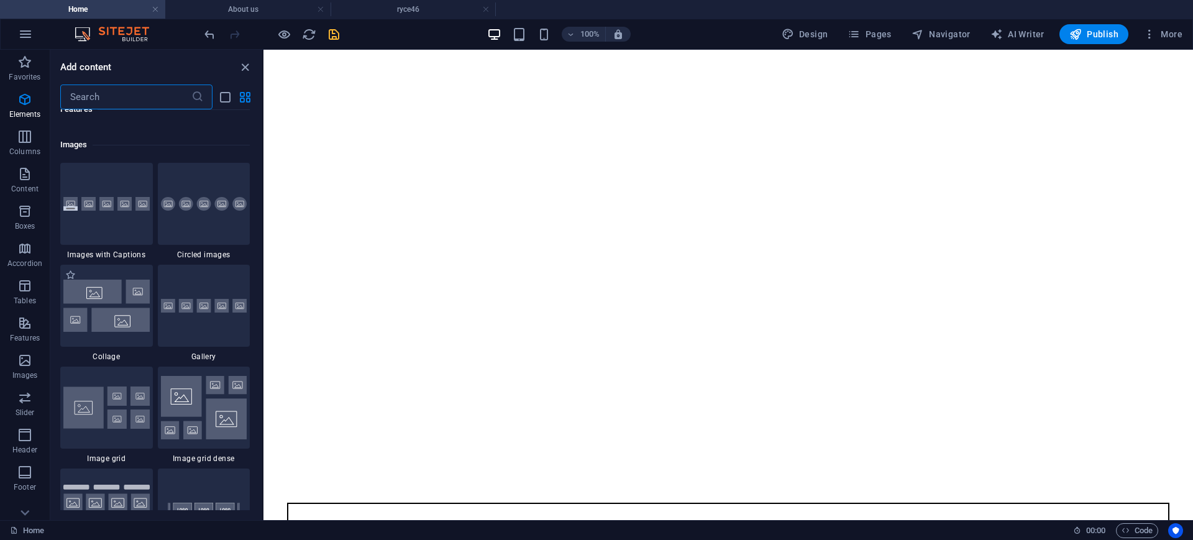
scroll to position [6299, 0]
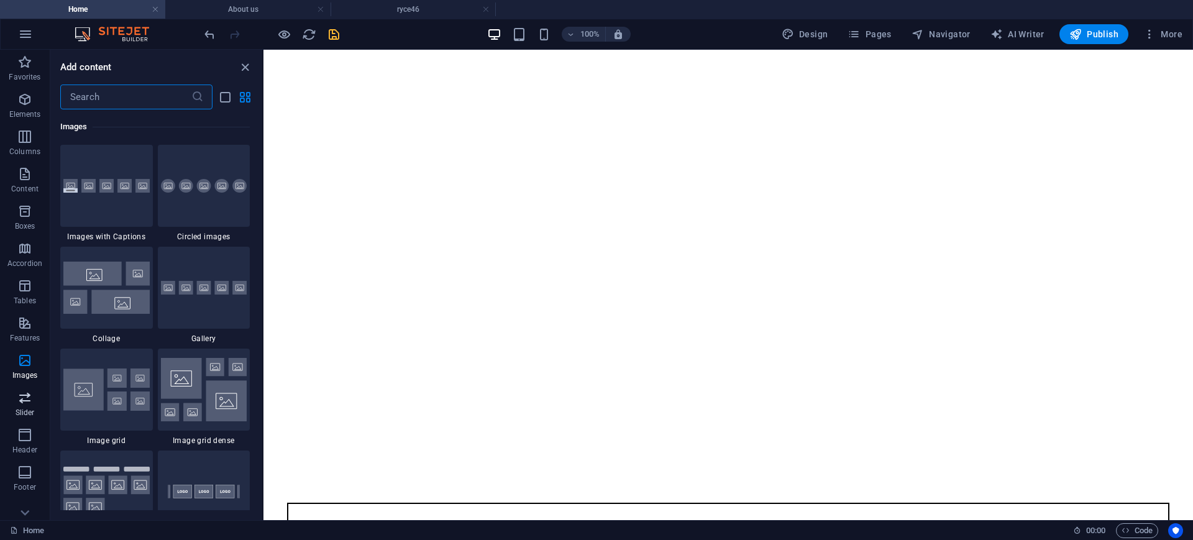
click at [27, 397] on icon "button" at bounding box center [24, 397] width 15 height 15
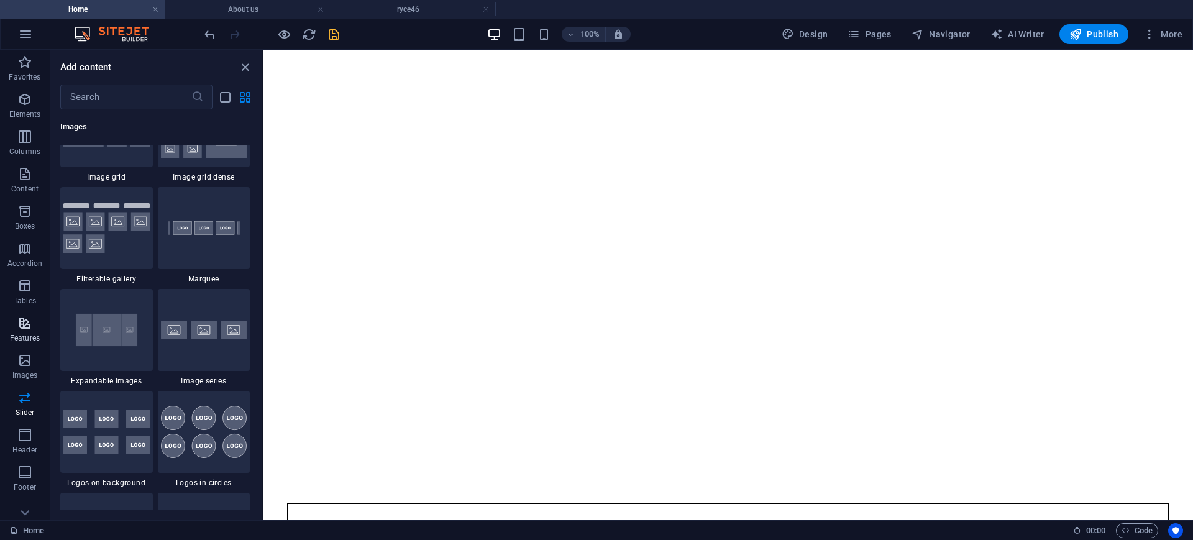
scroll to position [7042, 0]
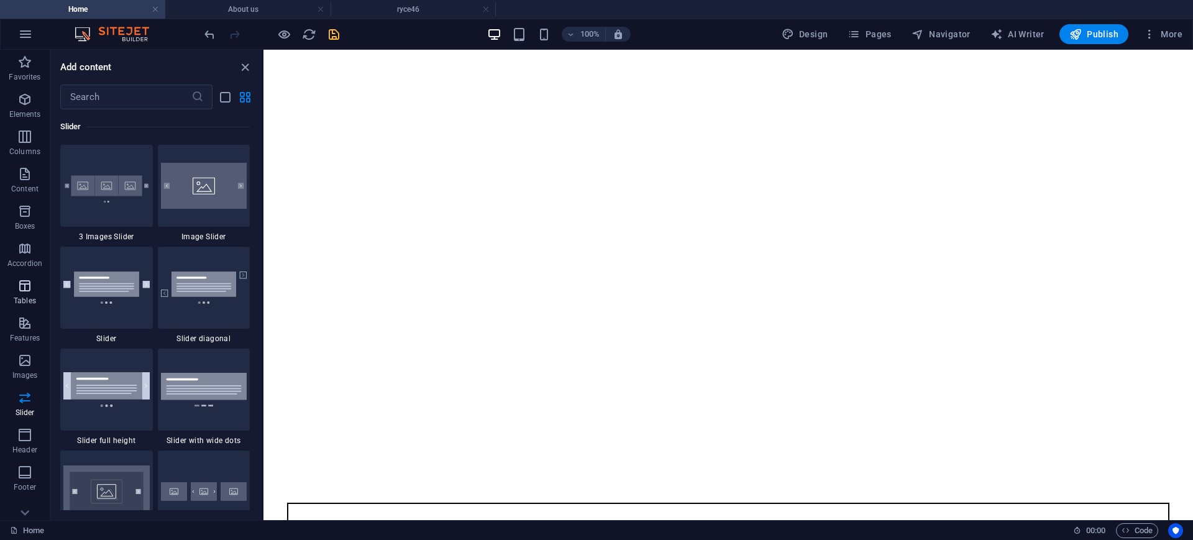
click at [29, 289] on icon "button" at bounding box center [24, 285] width 15 height 15
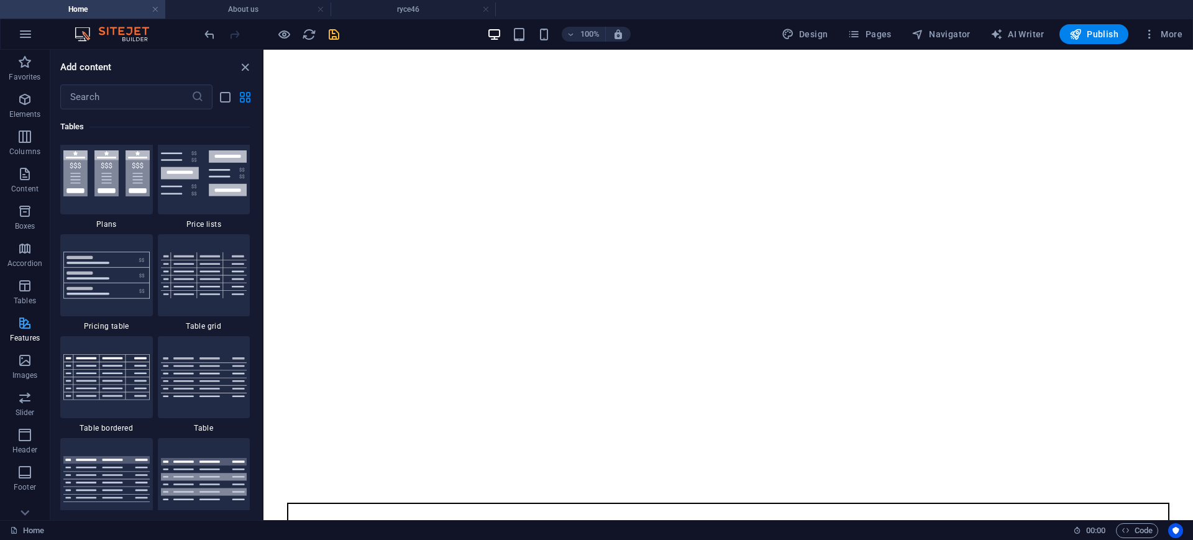
scroll to position [4302, 0]
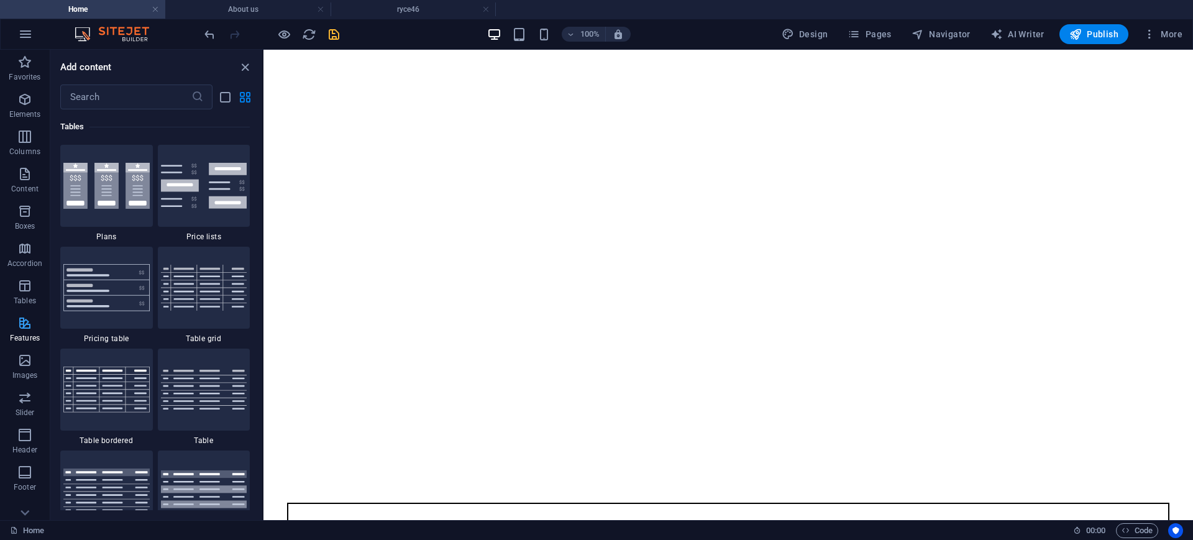
click at [27, 326] on icon "button" at bounding box center [24, 323] width 15 height 15
click at [20, 311] on button "Features" at bounding box center [25, 329] width 50 height 37
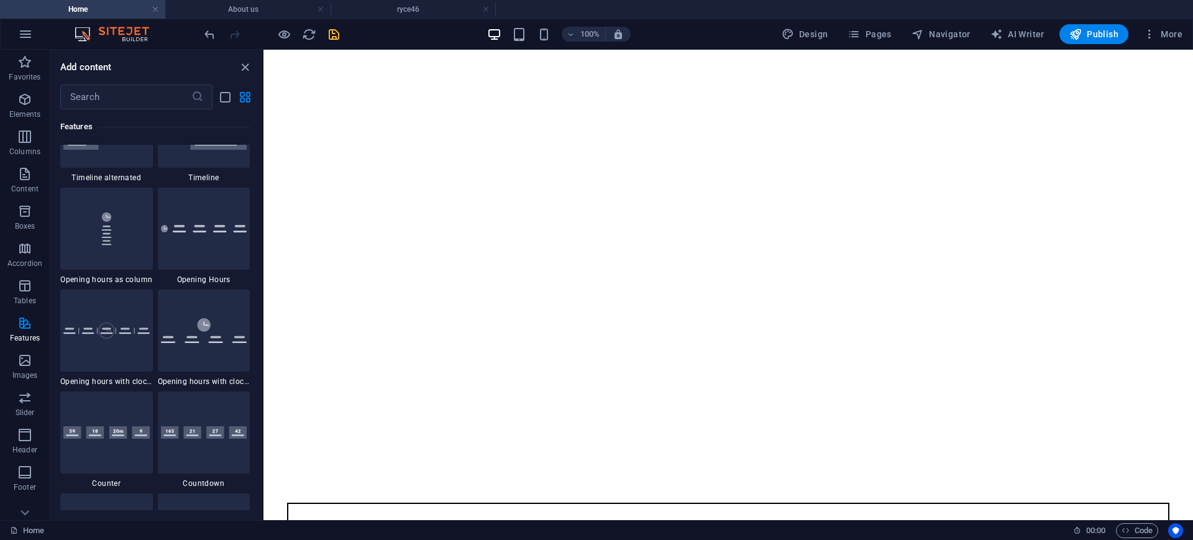
scroll to position [5308, 0]
click at [245, 66] on icon "close panel" at bounding box center [245, 67] width 14 height 14
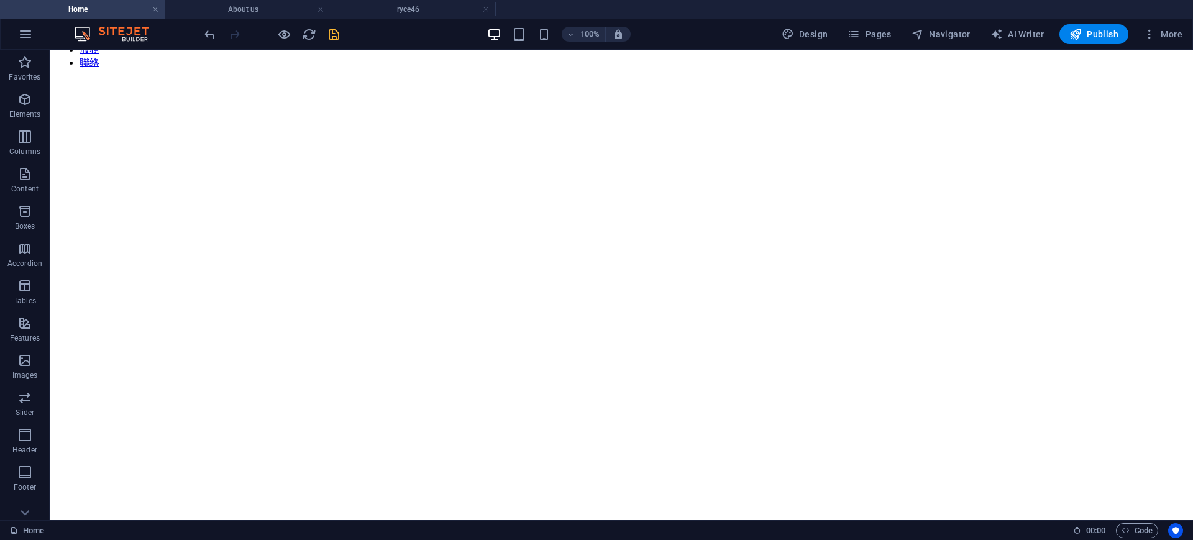
scroll to position [318, 0]
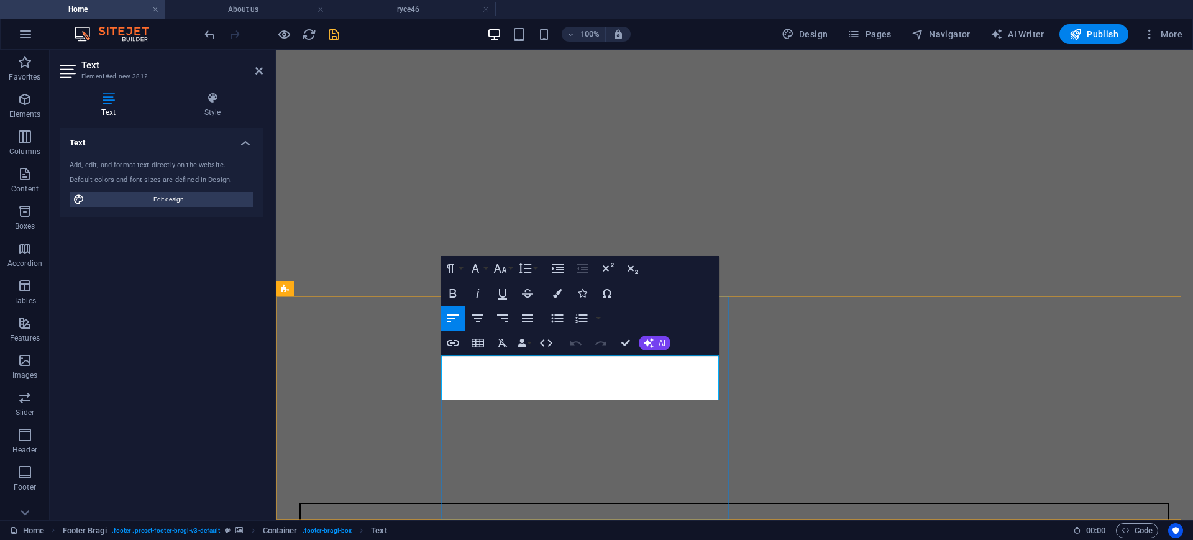
drag, startPoint x: 629, startPoint y: 339, endPoint x: 570, endPoint y: 276, distance: 85.3
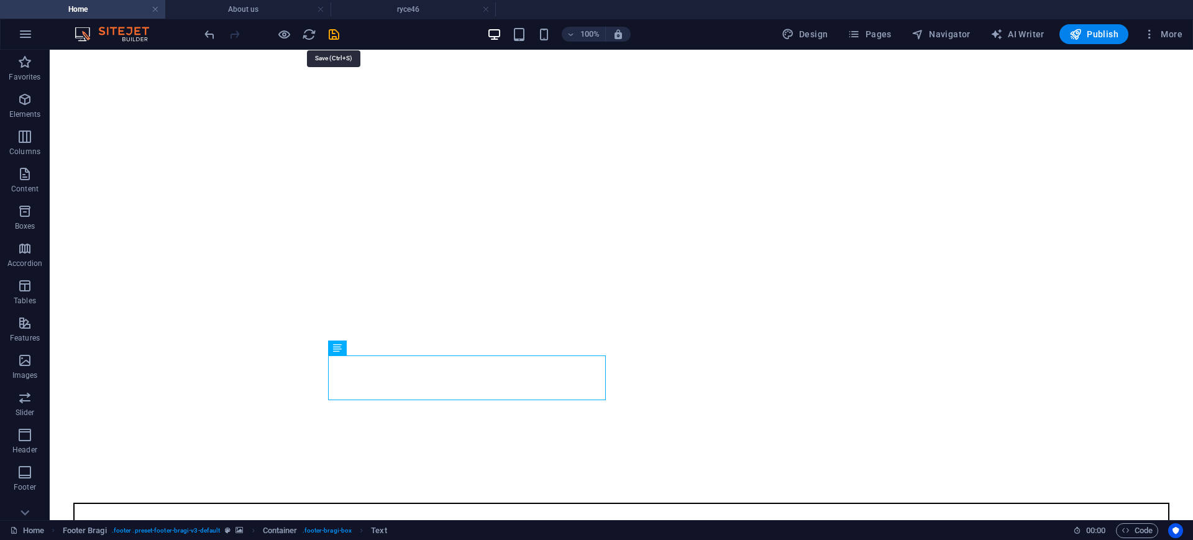
drag, startPoint x: 337, startPoint y: 29, endPoint x: 342, endPoint y: 45, distance: 17.1
click at [335, 30] on icon "save" at bounding box center [334, 34] width 14 height 14
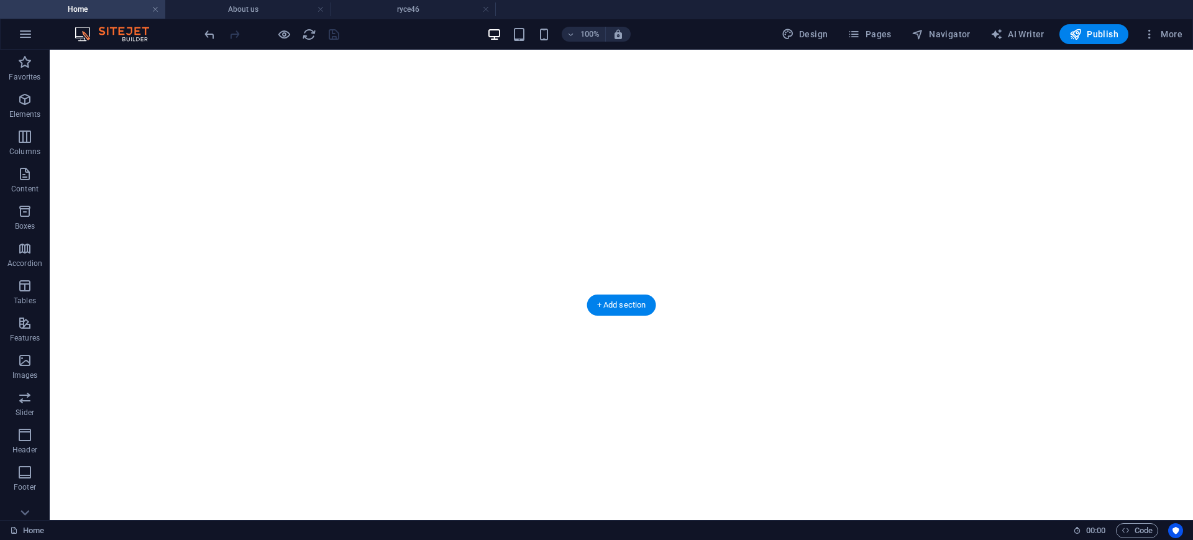
scroll to position [240, 0]
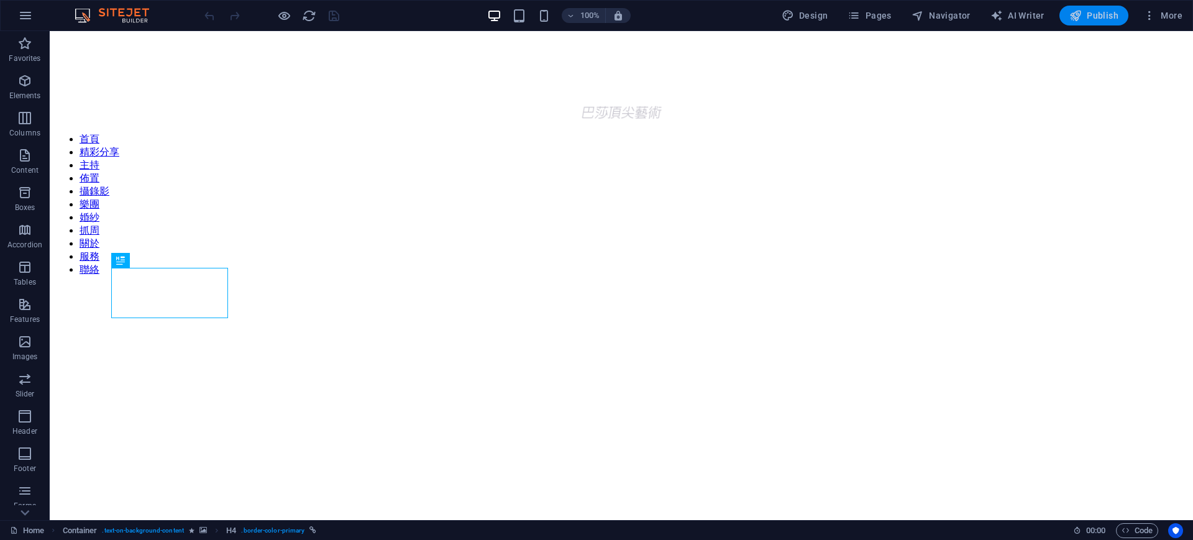
click at [1113, 19] on span "Publish" at bounding box center [1093, 15] width 49 height 12
